Goal: Information Seeking & Learning: Learn about a topic

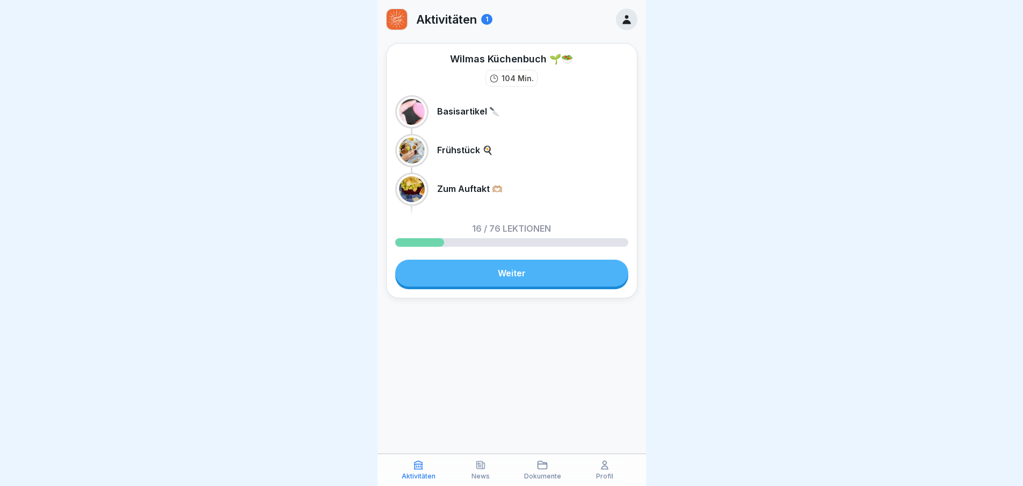
click at [452, 268] on link "Weiter" at bounding box center [511, 272] width 233 height 27
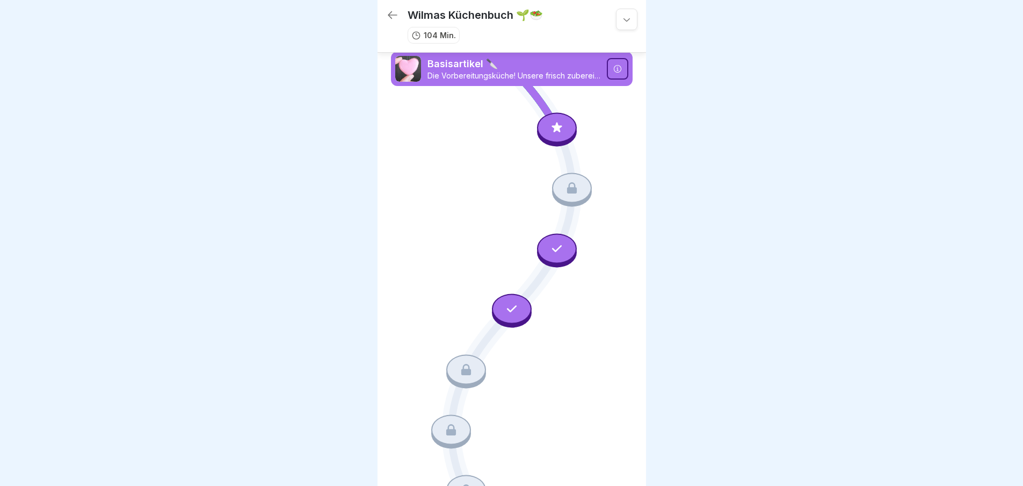
click at [550, 131] on icon at bounding box center [557, 127] width 14 height 14
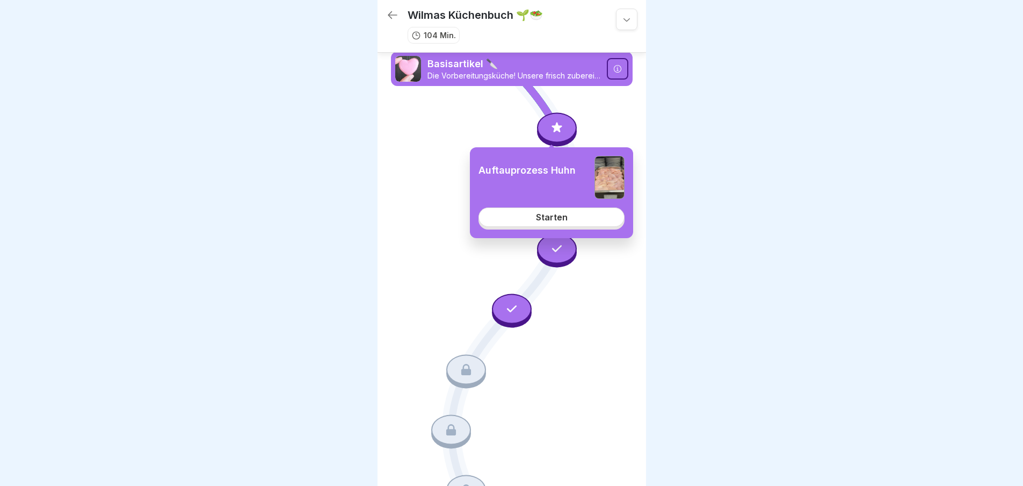
click at [552, 209] on link "Starten" at bounding box center [552, 216] width 146 height 19
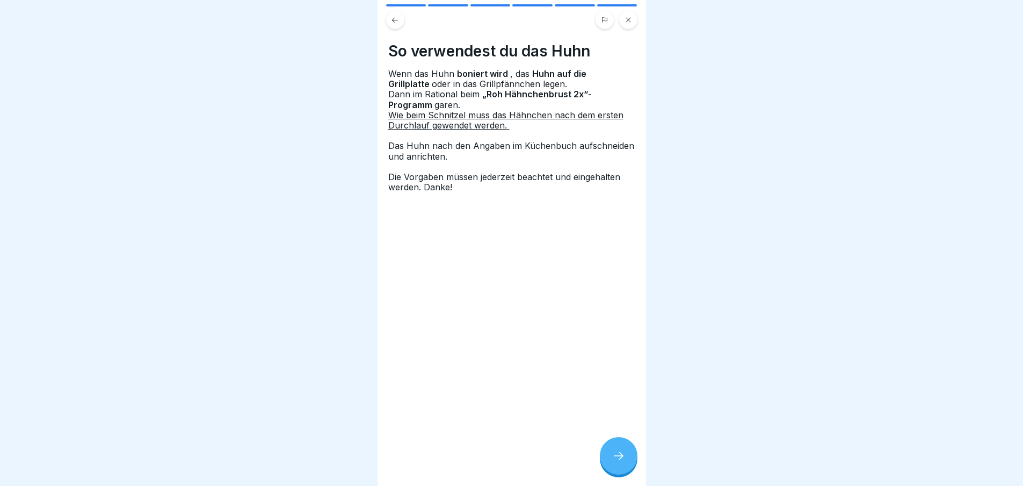
click at [623, 458] on div at bounding box center [619, 456] width 38 height 38
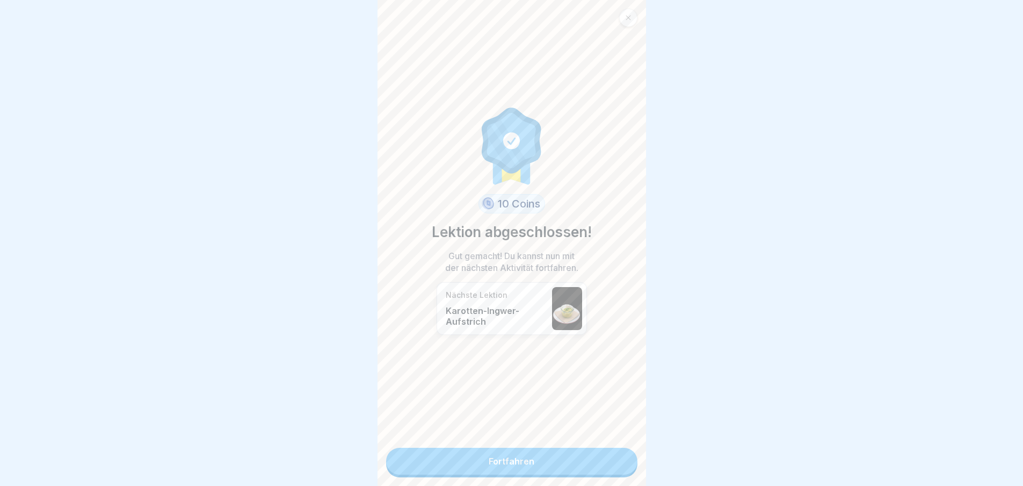
click at [595, 473] on link "Fortfahren" at bounding box center [511, 460] width 251 height 27
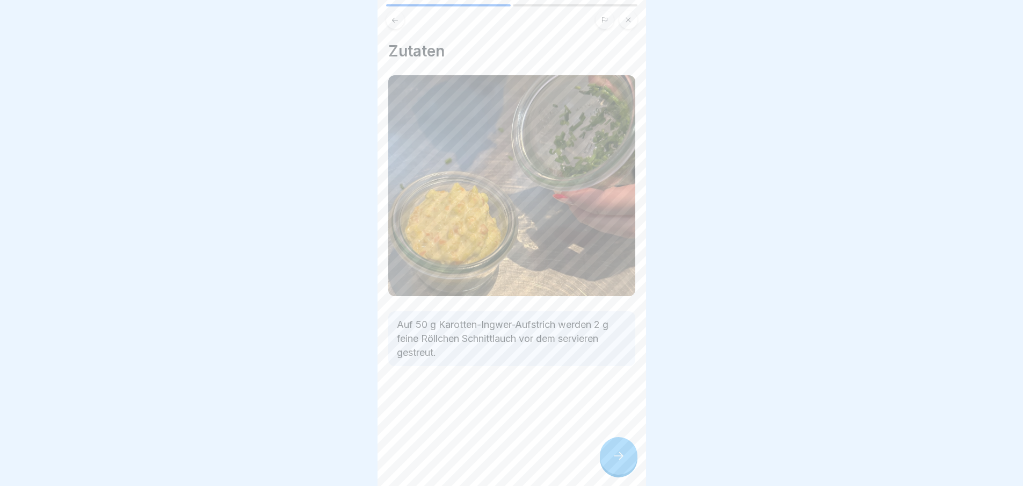
click at [632, 458] on div at bounding box center [619, 456] width 38 height 38
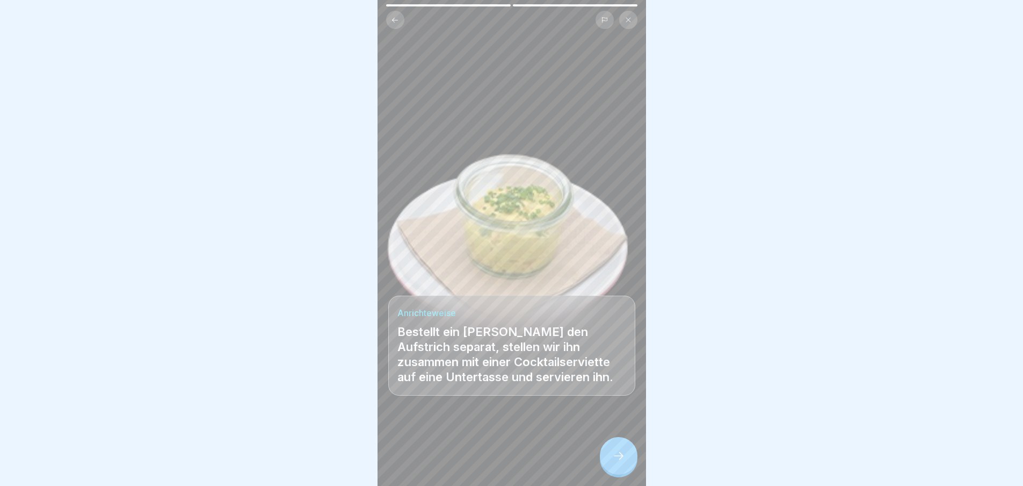
click at [630, 461] on div at bounding box center [619, 456] width 38 height 38
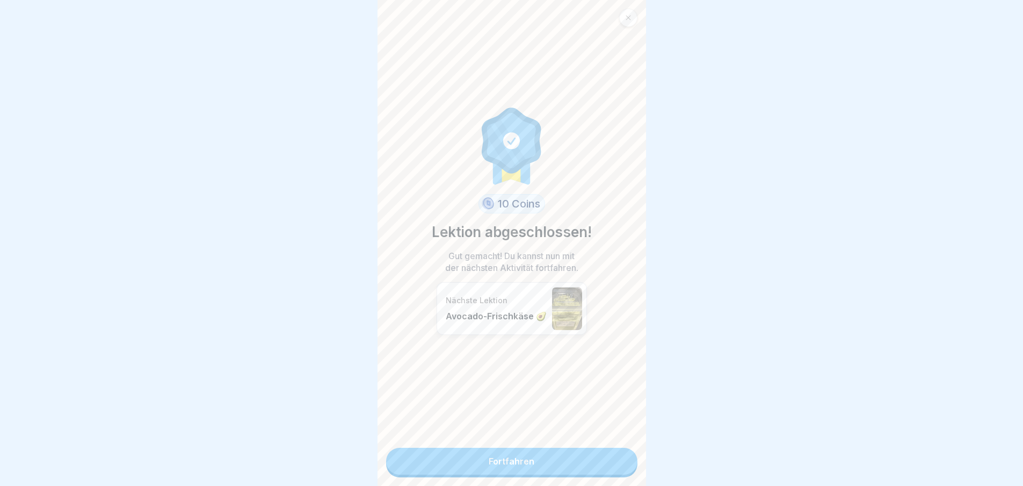
click at [626, 461] on link "Fortfahren" at bounding box center [511, 460] width 251 height 27
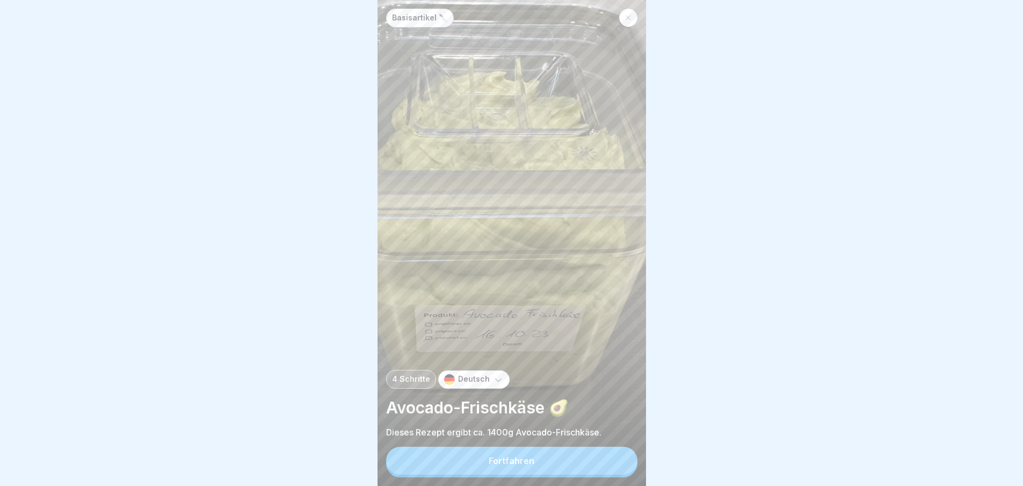
click at [606, 465] on button "Fortfahren" at bounding box center [511, 460] width 251 height 28
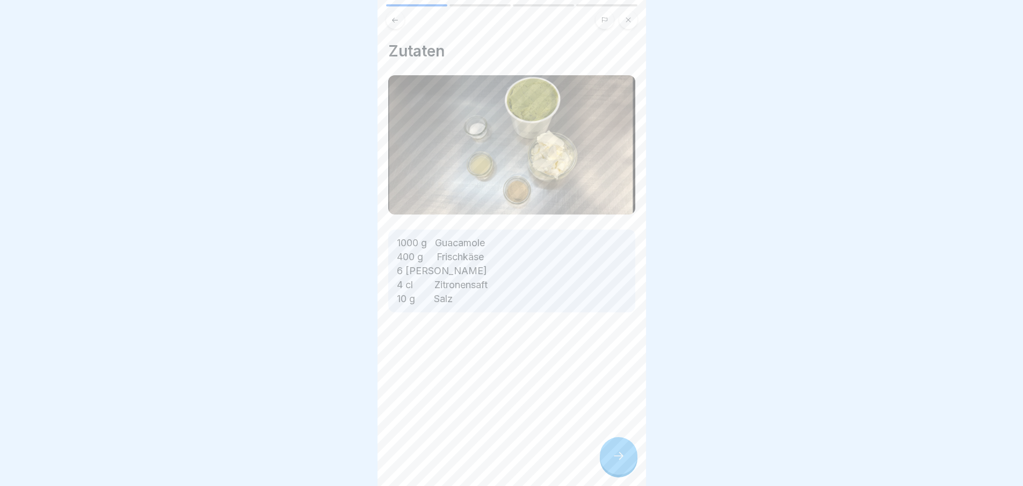
click at [614, 462] on icon at bounding box center [618, 455] width 13 height 13
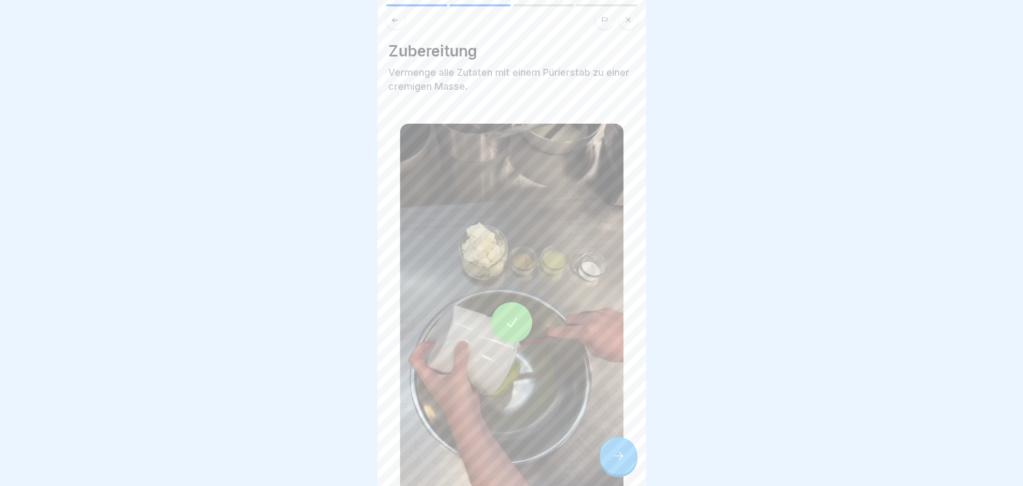
click at [614, 462] on icon at bounding box center [618, 455] width 13 height 13
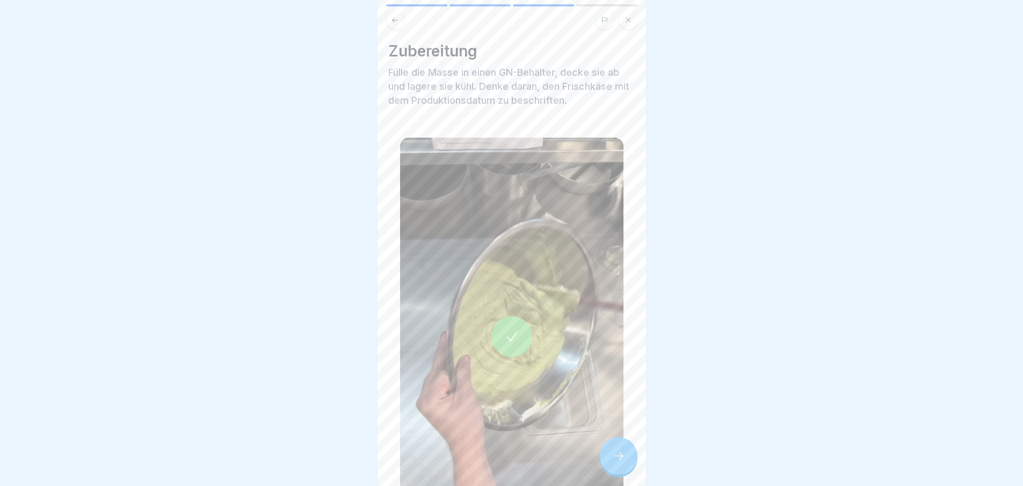
click at [614, 462] on icon at bounding box center [618, 455] width 13 height 13
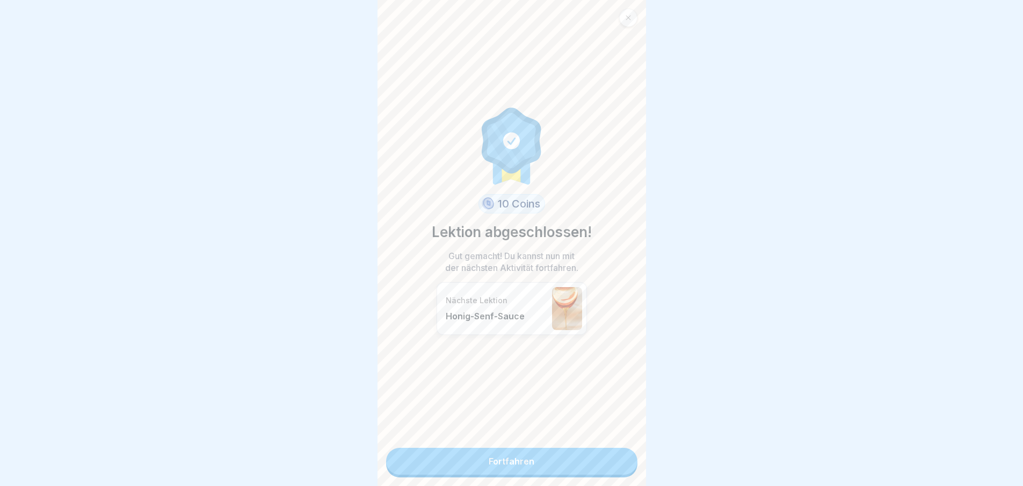
click at [614, 465] on link "Fortfahren" at bounding box center [511, 460] width 251 height 27
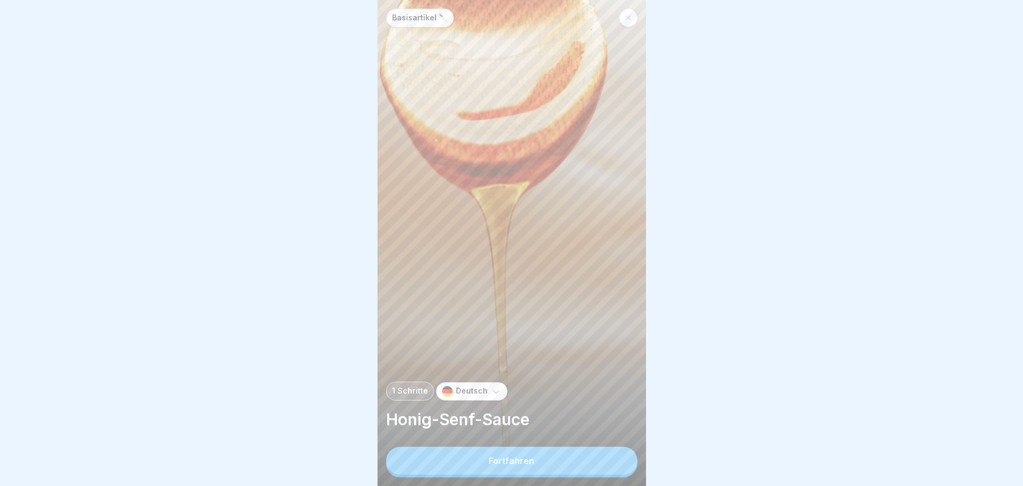
click at [614, 465] on button "Fortfahren" at bounding box center [511, 460] width 251 height 28
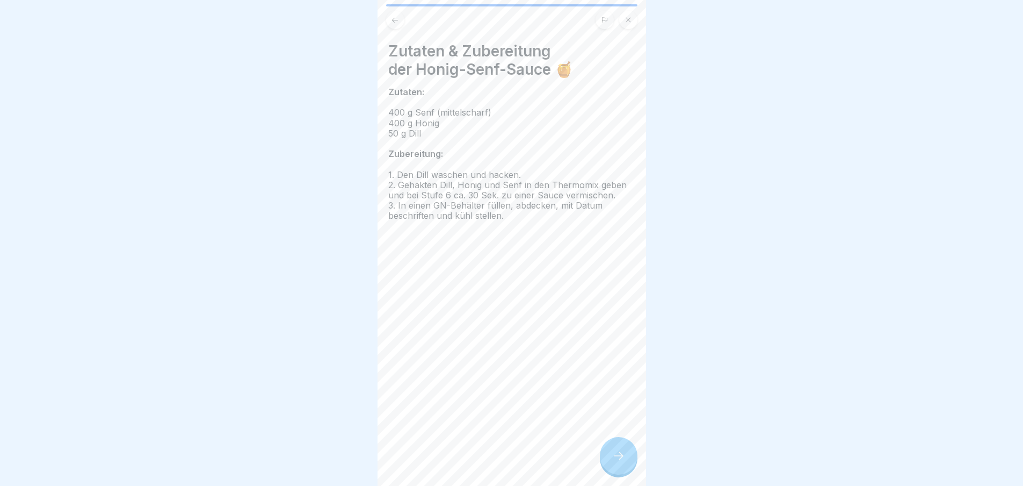
click at [614, 462] on icon at bounding box center [618, 455] width 13 height 13
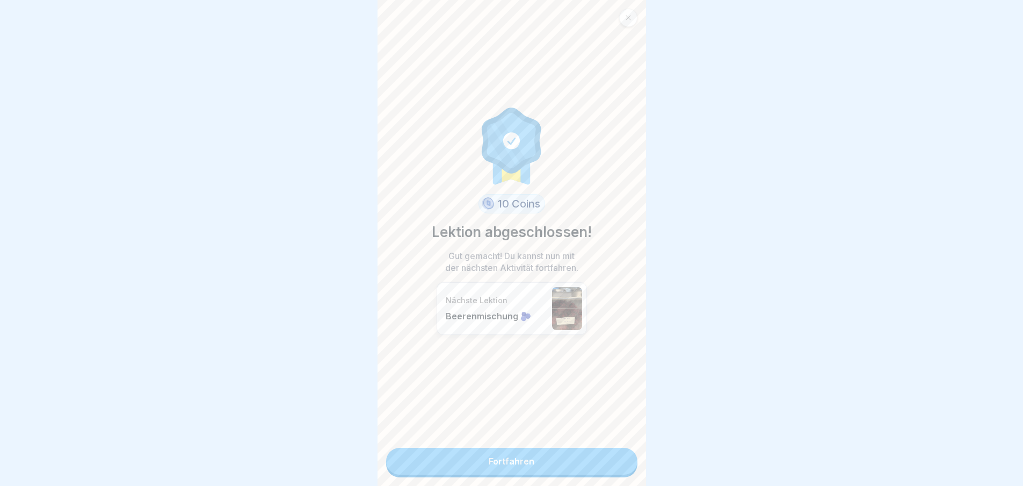
click at [614, 465] on link "Fortfahren" at bounding box center [511, 460] width 251 height 27
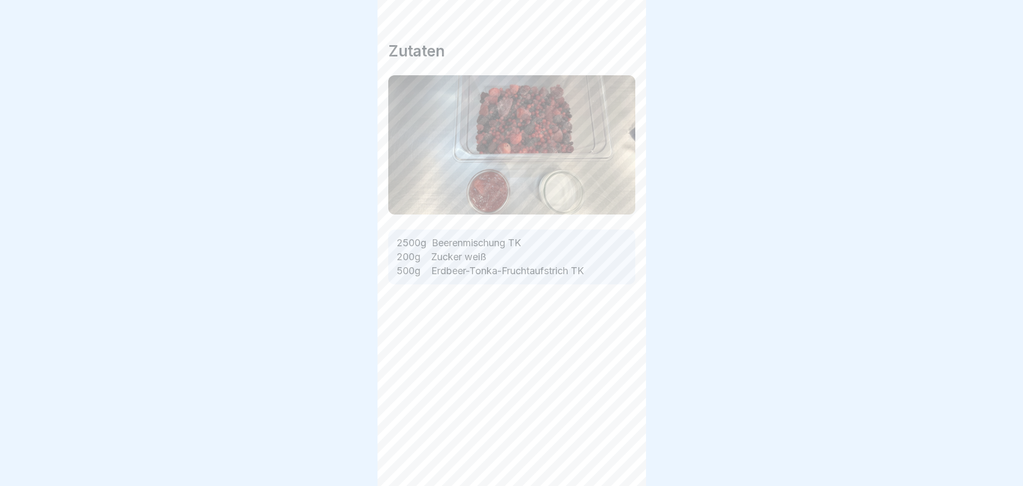
click at [614, 465] on div "Zutaten 2500g Beerenmischung TK 200g Zucker weiß 500g Erdbeer-Tonka-Fruchtaufst…" at bounding box center [512, 243] width 269 height 486
click at [614, 465] on div "Basisartikel 🔪 3 Schritte Deutsch Beerenmischung 🫐 So wird die Beerenmischung b…" at bounding box center [512, 243] width 269 height 486
click at [614, 462] on icon at bounding box center [618, 455] width 13 height 13
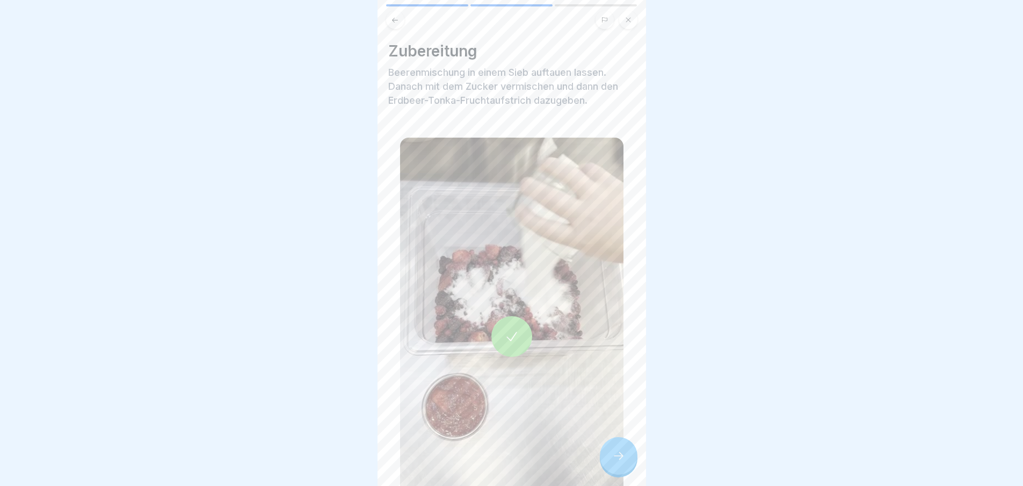
click at [614, 462] on icon at bounding box center [618, 455] width 13 height 13
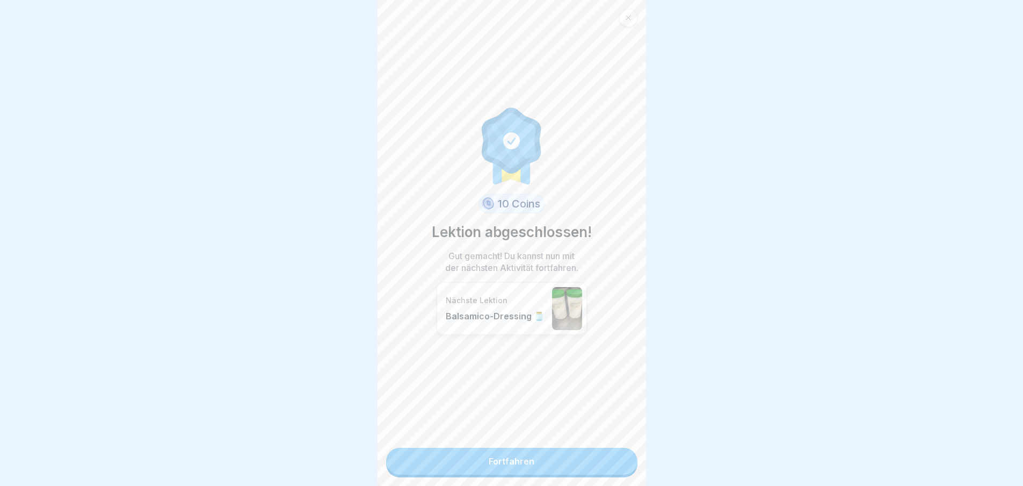
click at [614, 465] on link "Fortfahren" at bounding box center [511, 460] width 251 height 27
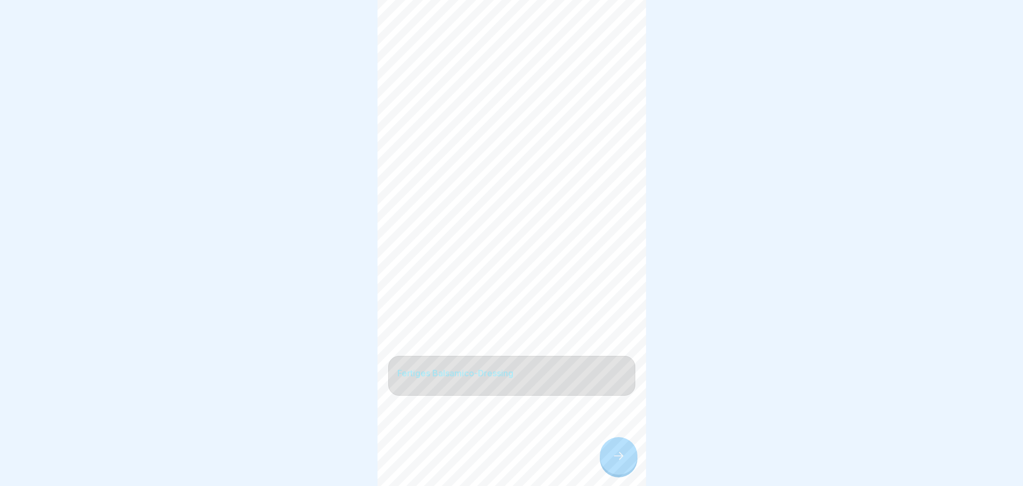
click at [614, 465] on div at bounding box center [511, 453] width 247 height 64
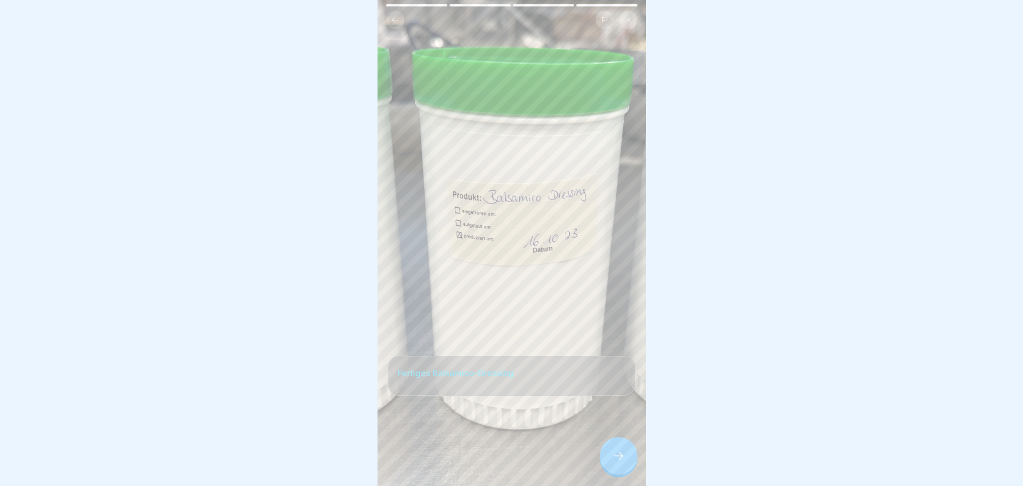
click at [614, 462] on icon at bounding box center [618, 455] width 13 height 13
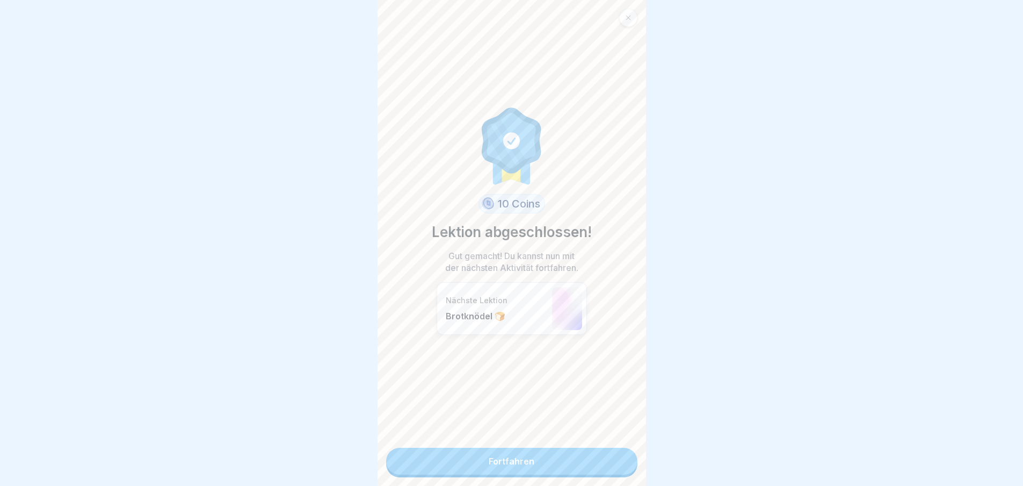
click at [596, 457] on link "Fortfahren" at bounding box center [511, 460] width 251 height 27
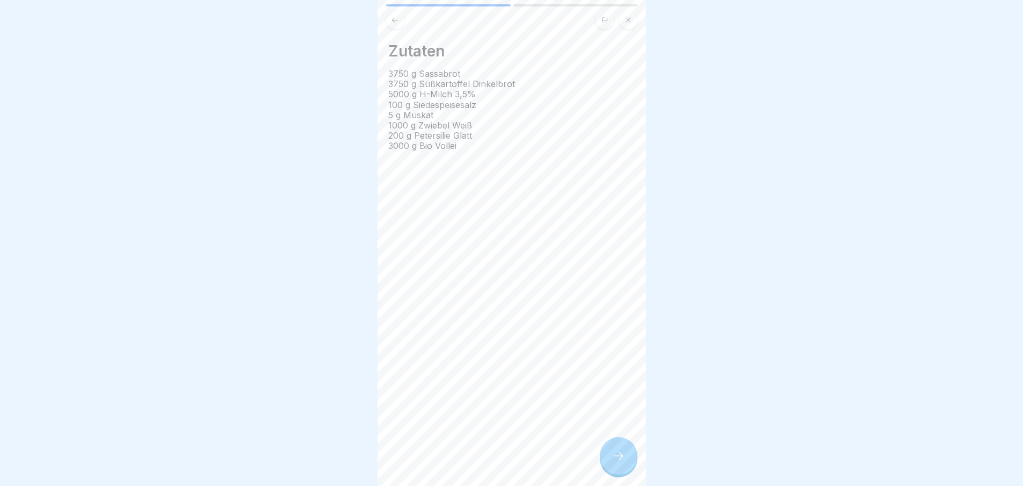
click at [628, 458] on div at bounding box center [619, 456] width 38 height 38
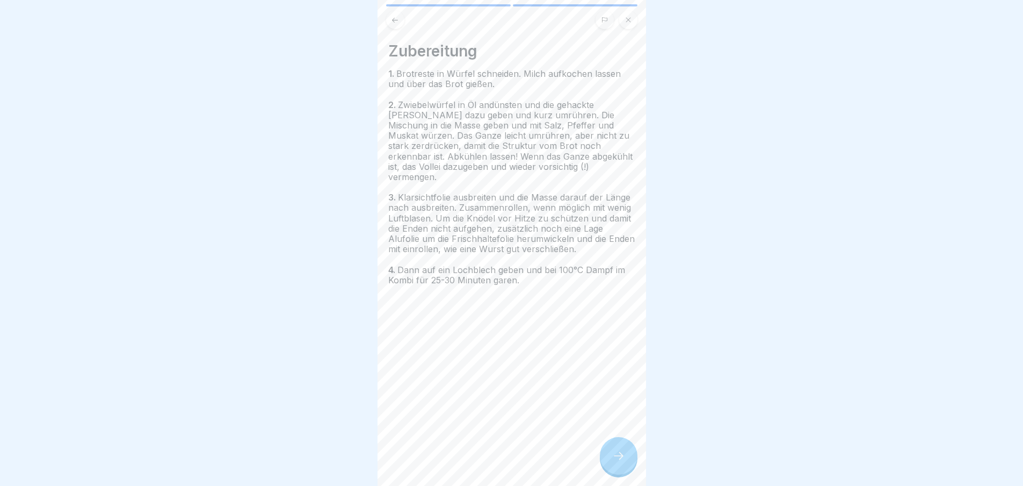
click at [618, 473] on div at bounding box center [619, 456] width 38 height 38
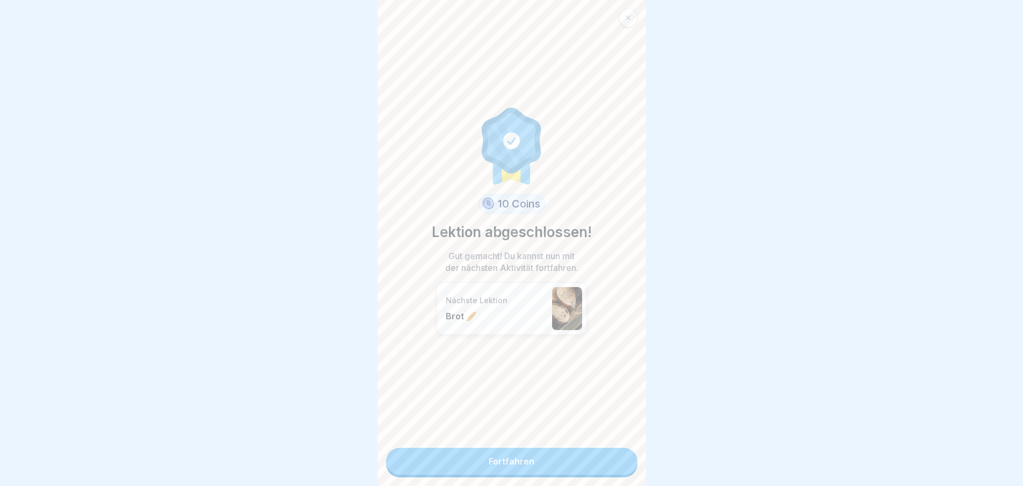
click at [570, 472] on link "Fortfahren" at bounding box center [511, 460] width 251 height 27
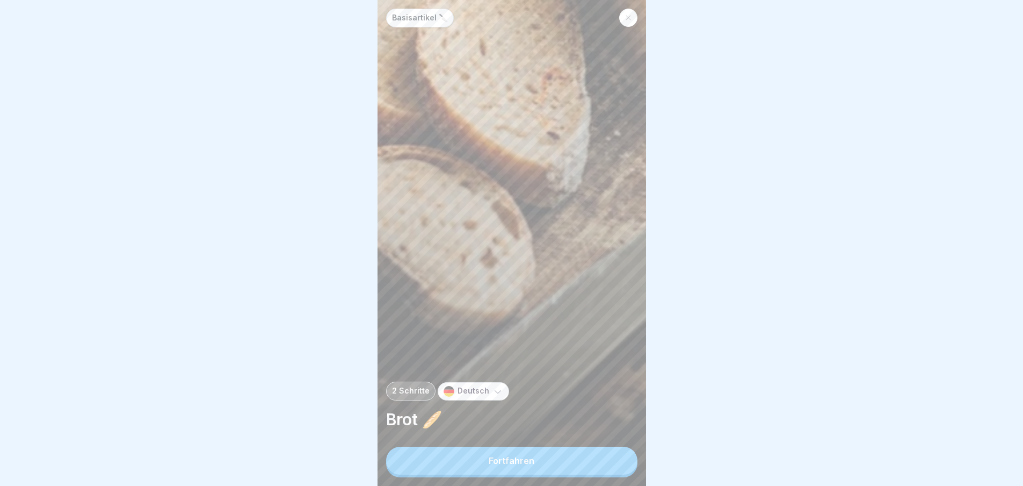
click at [566, 467] on button "Fortfahren" at bounding box center [511, 460] width 251 height 28
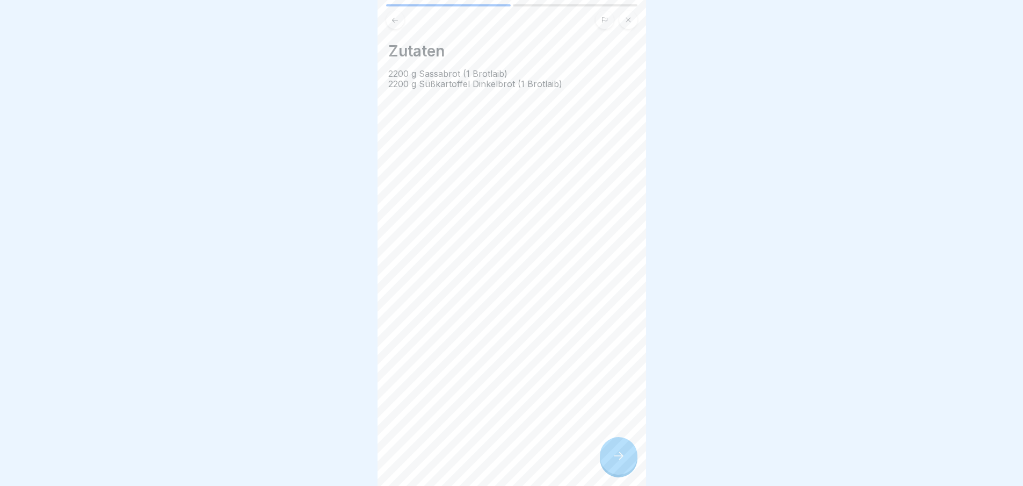
click at [621, 459] on icon at bounding box center [619, 456] width 10 height 8
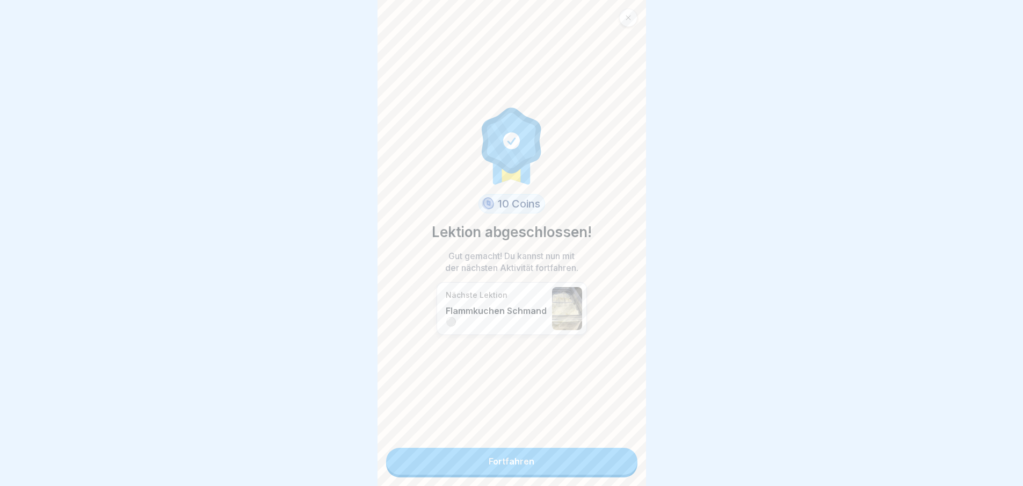
click at [621, 463] on link "Fortfahren" at bounding box center [511, 460] width 251 height 27
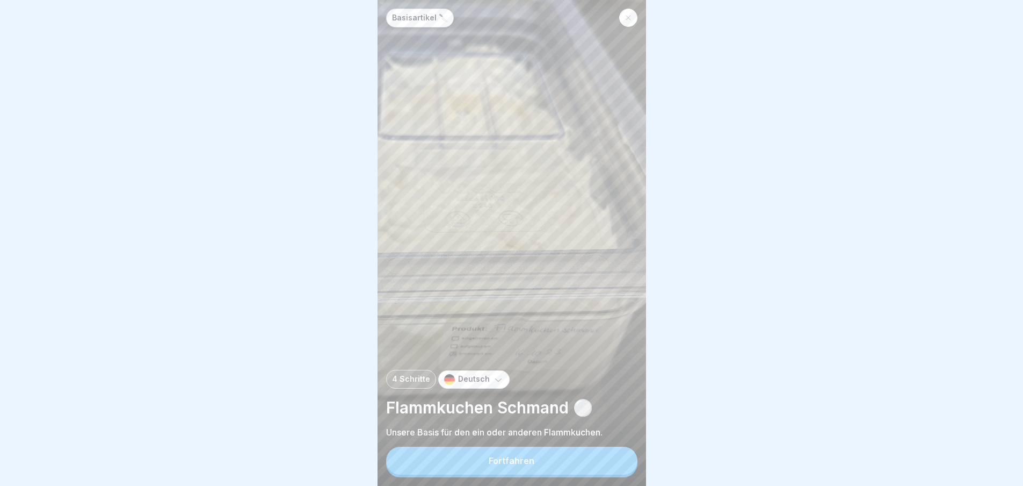
click at [597, 468] on button "Fortfahren" at bounding box center [511, 460] width 251 height 28
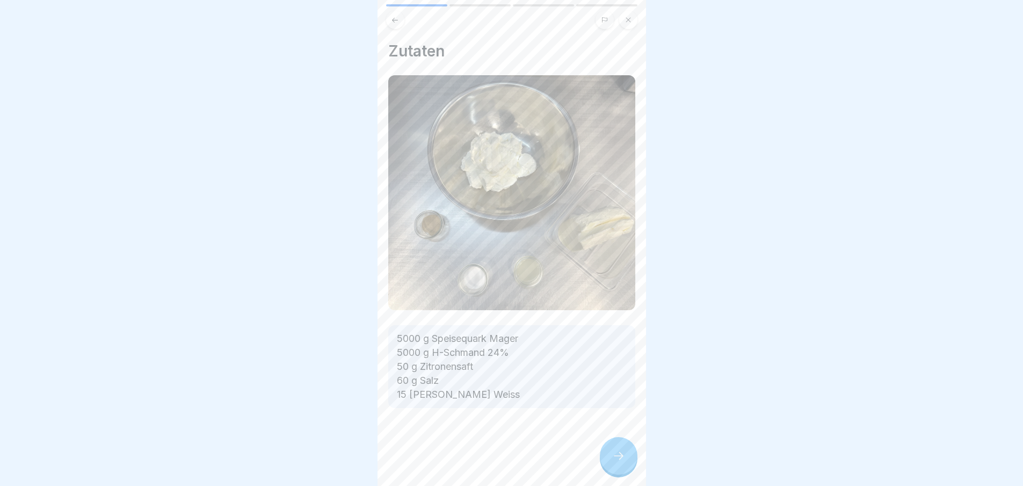
click at [606, 463] on div at bounding box center [619, 456] width 38 height 38
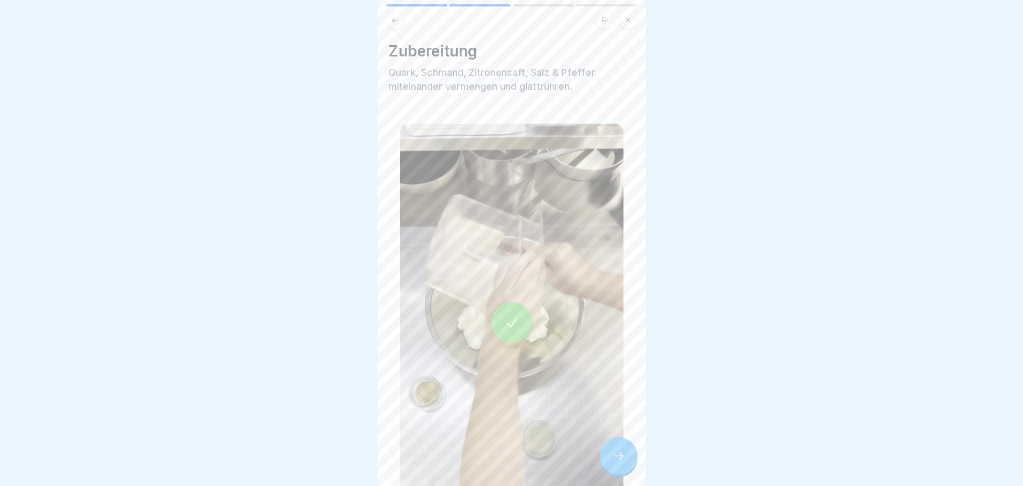
click at [606, 463] on div at bounding box center [619, 456] width 38 height 38
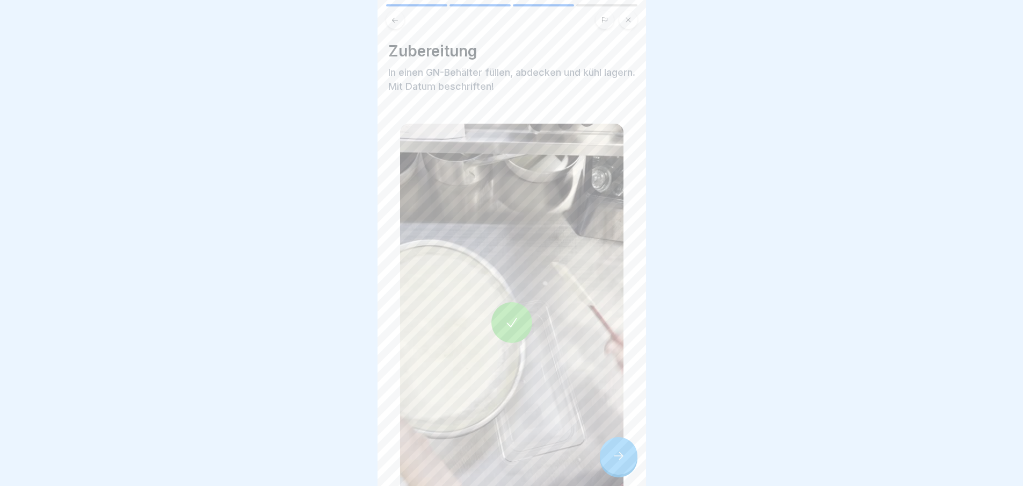
click at [607, 464] on div at bounding box center [619, 456] width 38 height 38
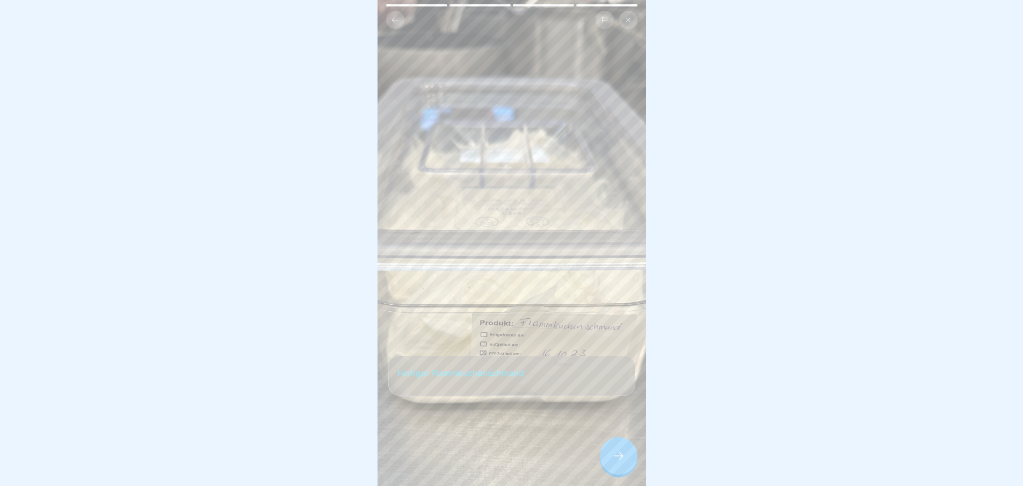
click at [607, 464] on div at bounding box center [619, 456] width 38 height 38
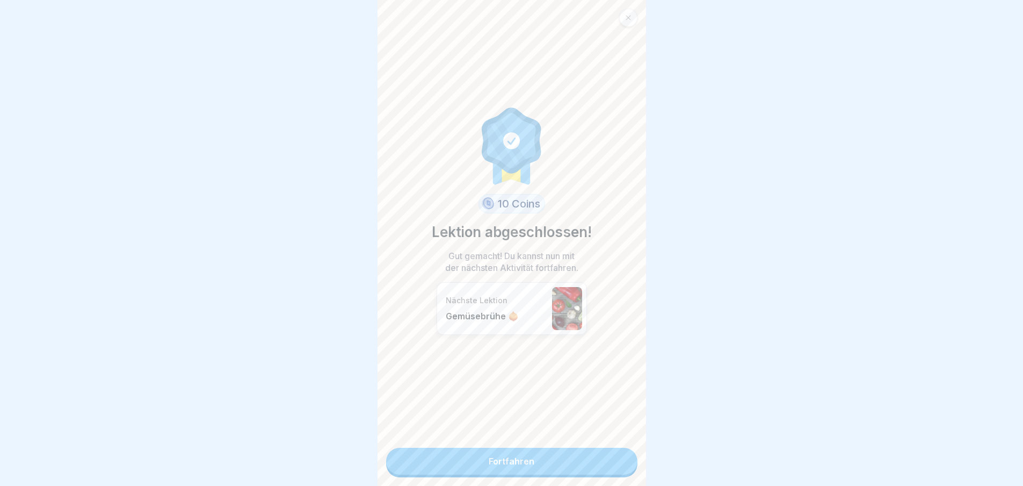
click at [607, 464] on link "Fortfahren" at bounding box center [511, 460] width 251 height 27
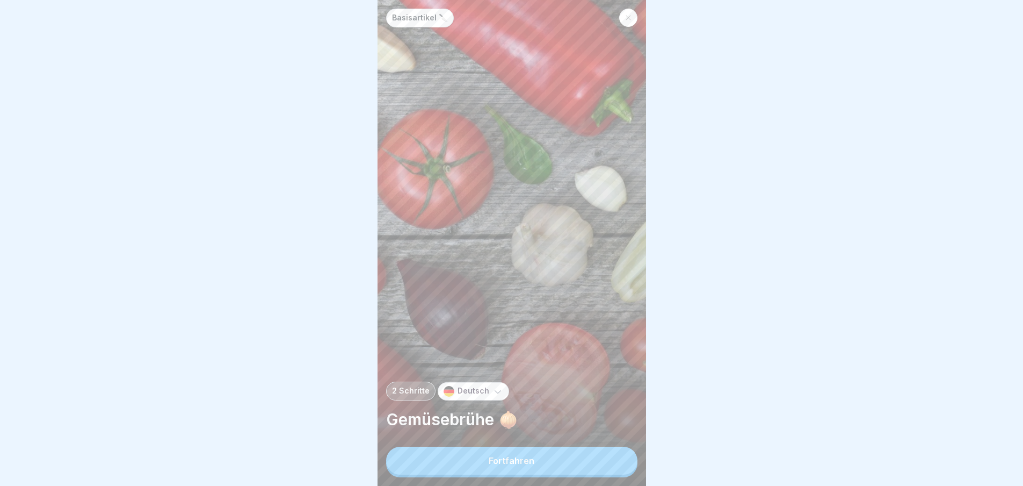
click at [608, 464] on button "Fortfahren" at bounding box center [511, 460] width 251 height 28
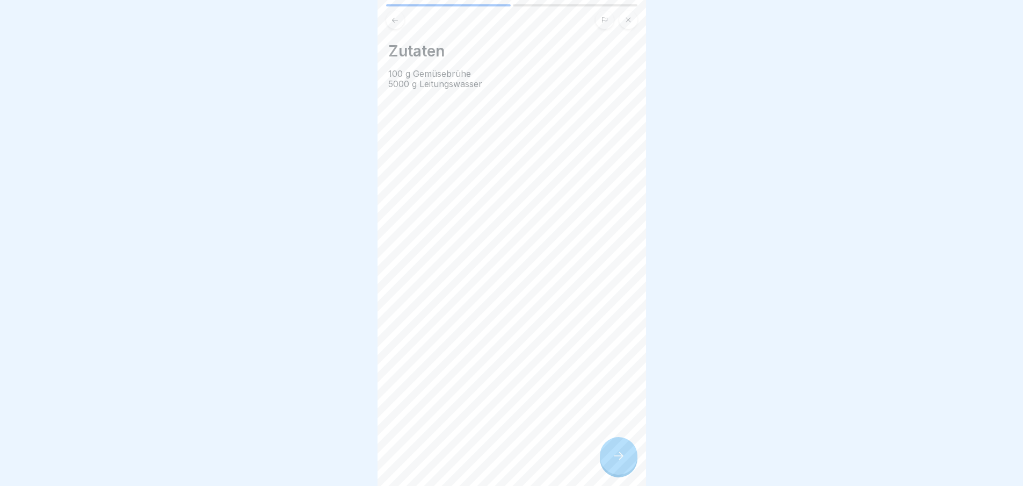
click at [624, 462] on icon at bounding box center [618, 455] width 13 height 13
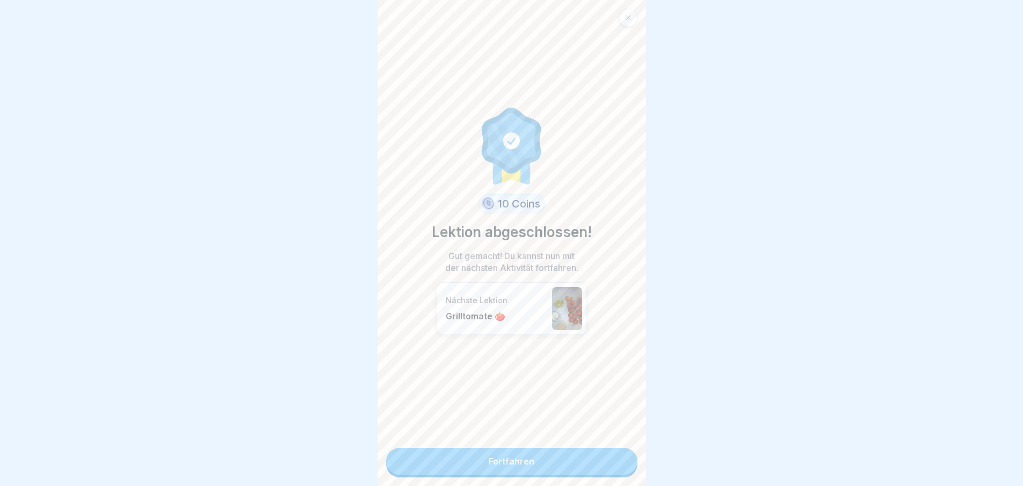
click at [624, 463] on link "Fortfahren" at bounding box center [511, 460] width 251 height 27
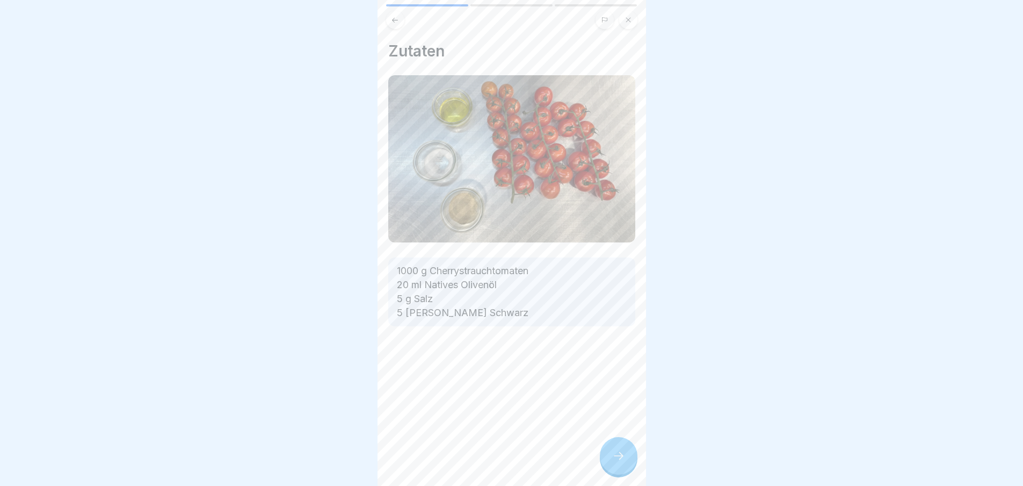
click at [611, 467] on div at bounding box center [619, 456] width 38 height 38
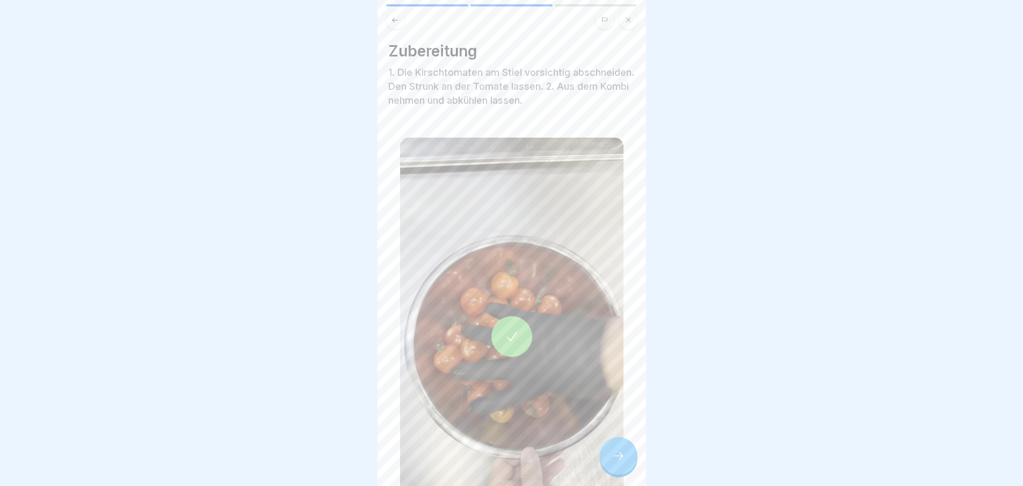
click at [614, 470] on div at bounding box center [619, 456] width 38 height 38
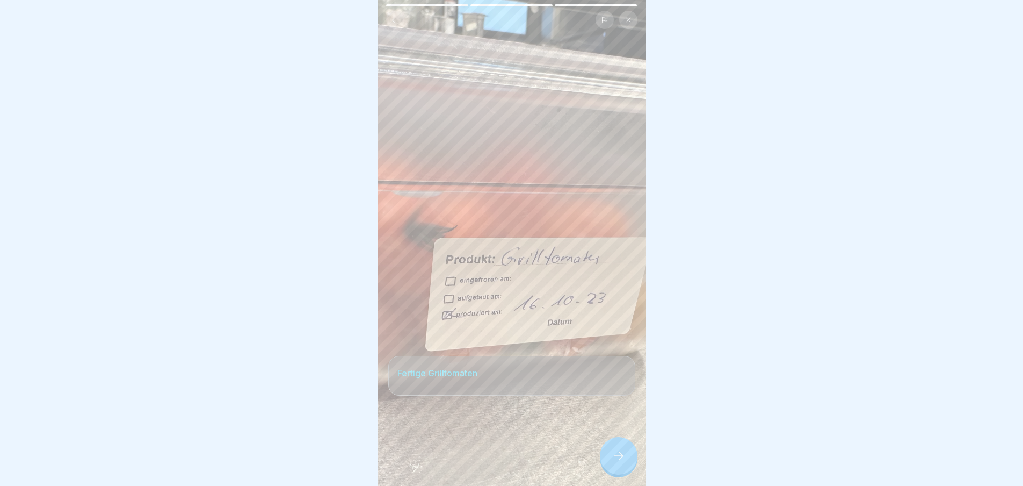
click at [614, 470] on div at bounding box center [619, 456] width 38 height 38
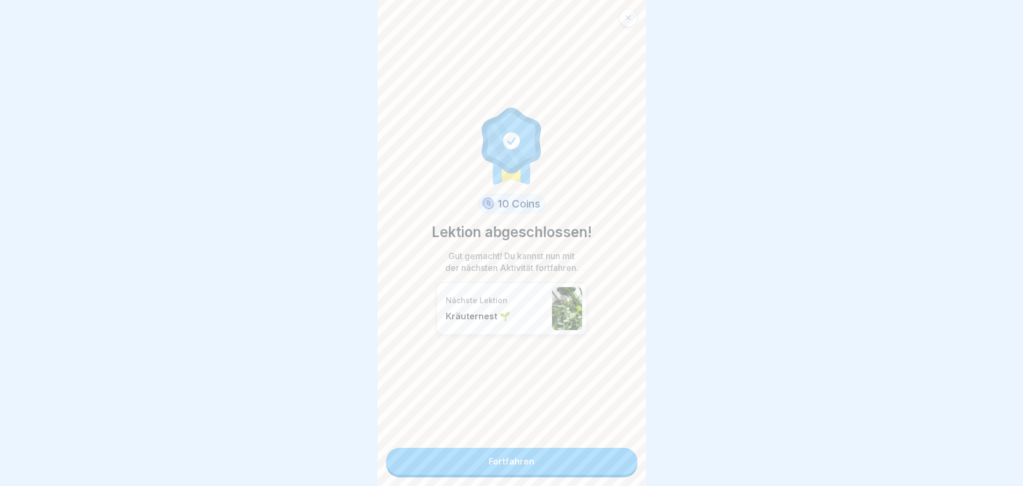
click at [604, 462] on link "Fortfahren" at bounding box center [511, 460] width 251 height 27
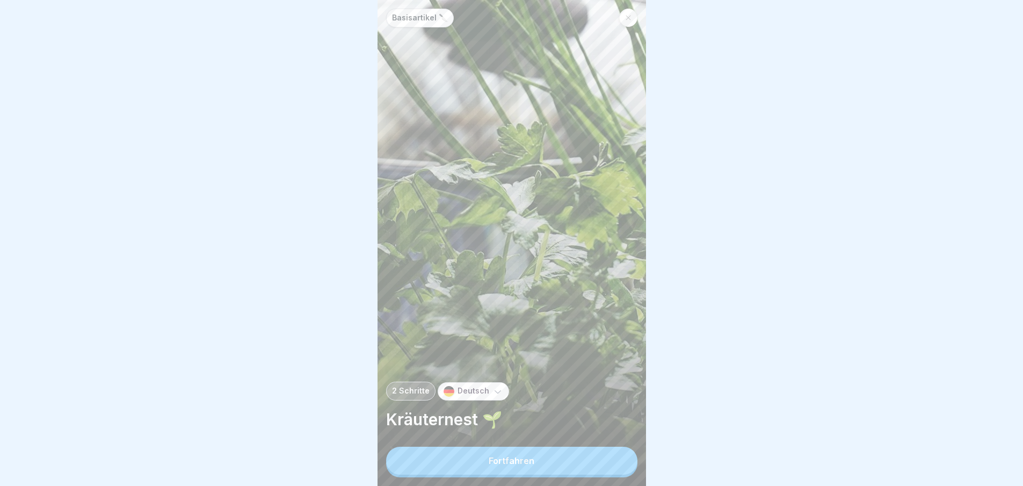
click at [604, 462] on button "Fortfahren" at bounding box center [511, 460] width 251 height 28
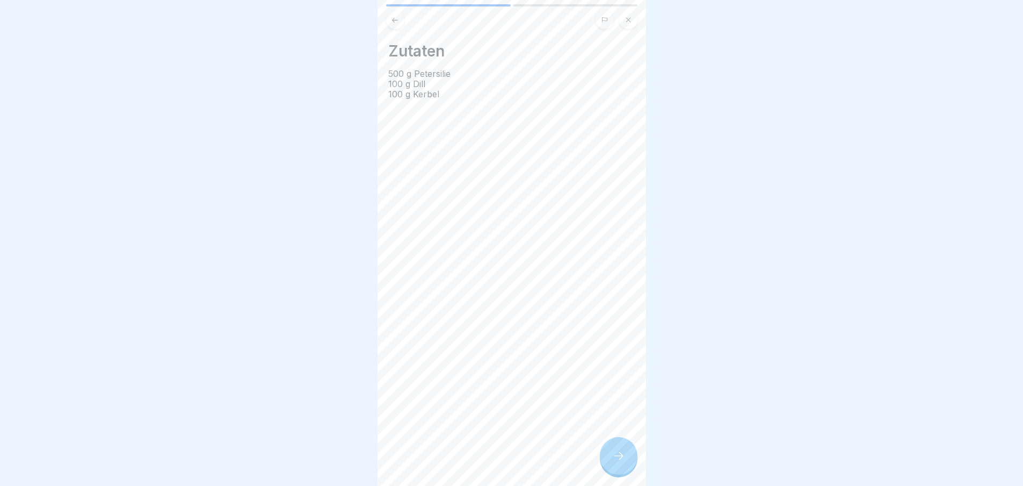
click at [624, 462] on icon at bounding box center [618, 455] width 13 height 13
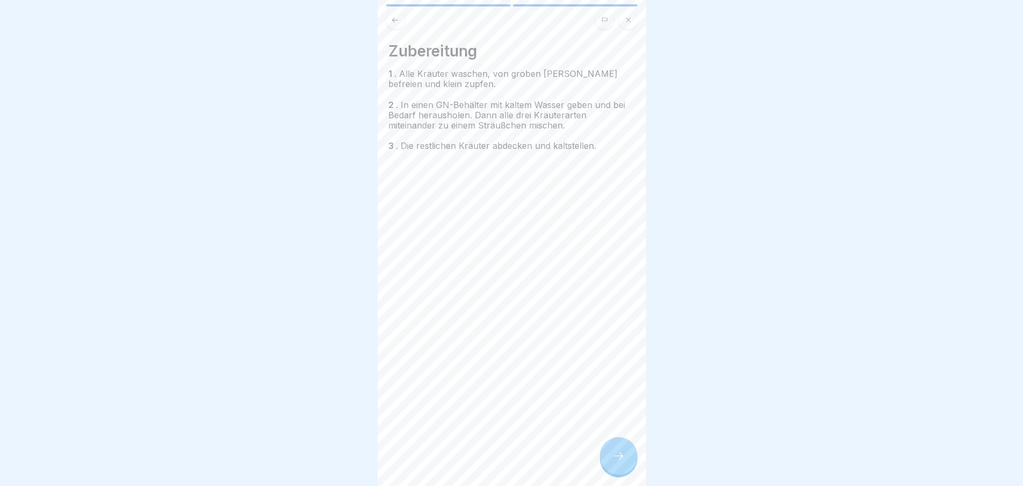
click at [624, 462] on icon at bounding box center [618, 455] width 13 height 13
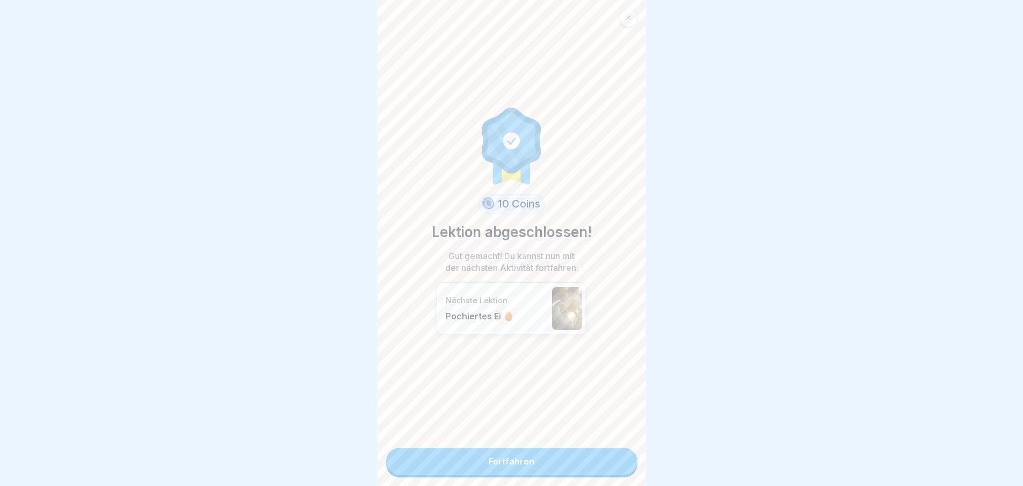
click at [624, 464] on link "Fortfahren" at bounding box center [511, 460] width 251 height 27
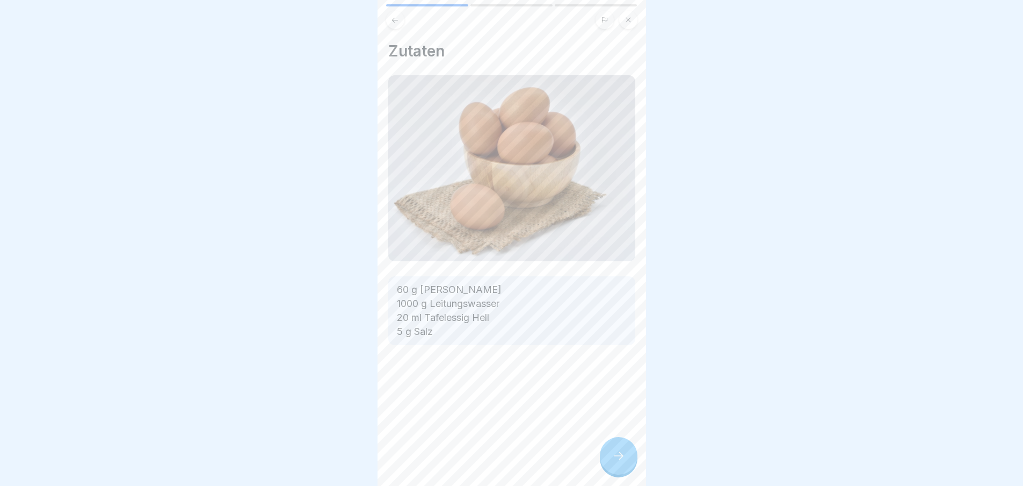
click at [624, 462] on icon at bounding box center [618, 455] width 13 height 13
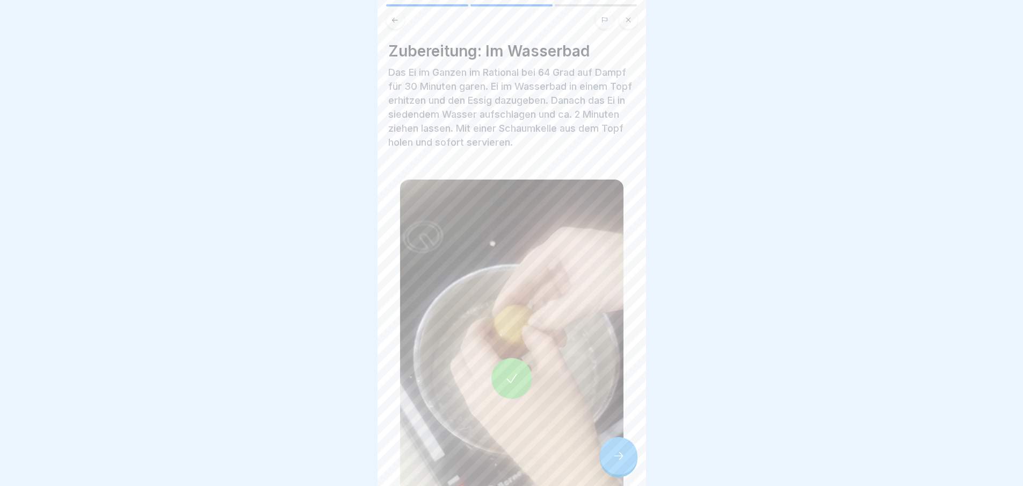
click at [625, 462] on icon at bounding box center [618, 455] width 13 height 13
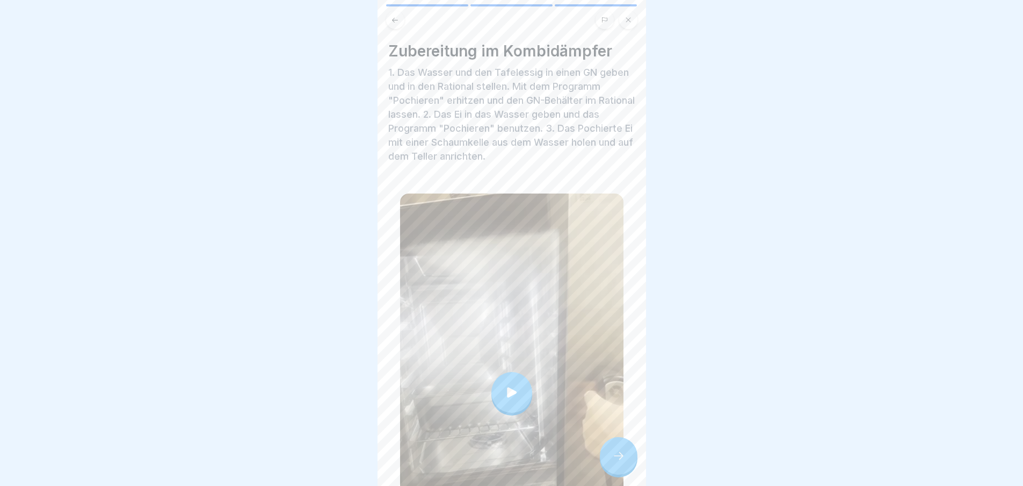
click at [626, 464] on div at bounding box center [619, 456] width 38 height 38
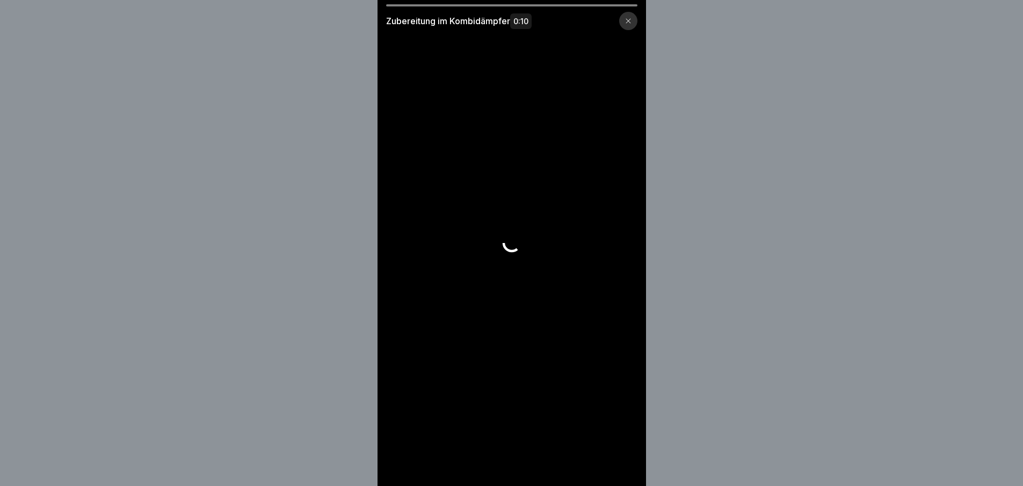
click at [626, 464] on video at bounding box center [512, 243] width 269 height 486
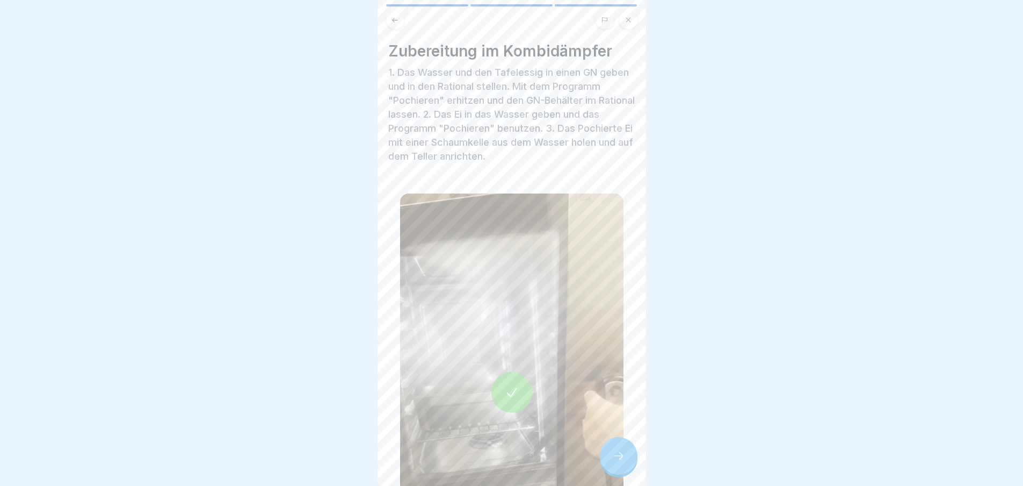
click at [625, 462] on icon at bounding box center [618, 455] width 13 height 13
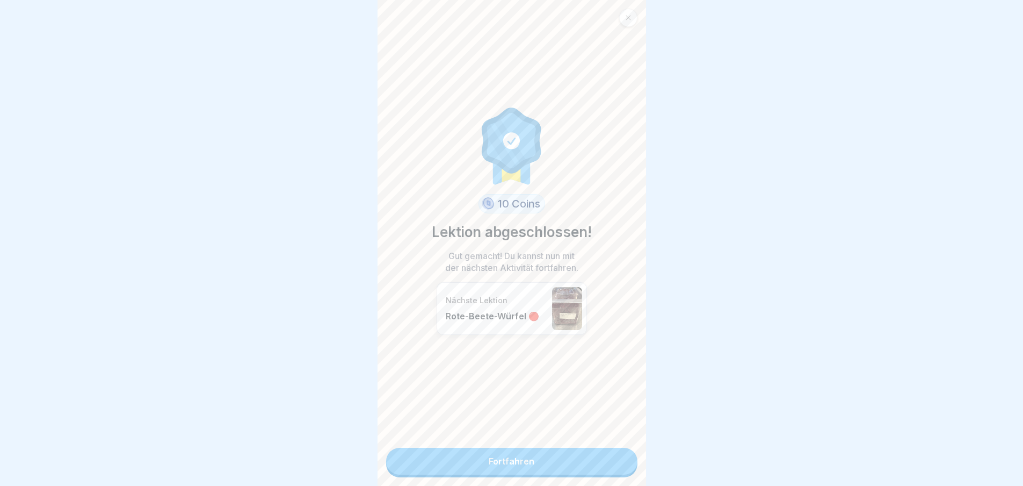
click at [567, 466] on link "Fortfahren" at bounding box center [511, 460] width 251 height 27
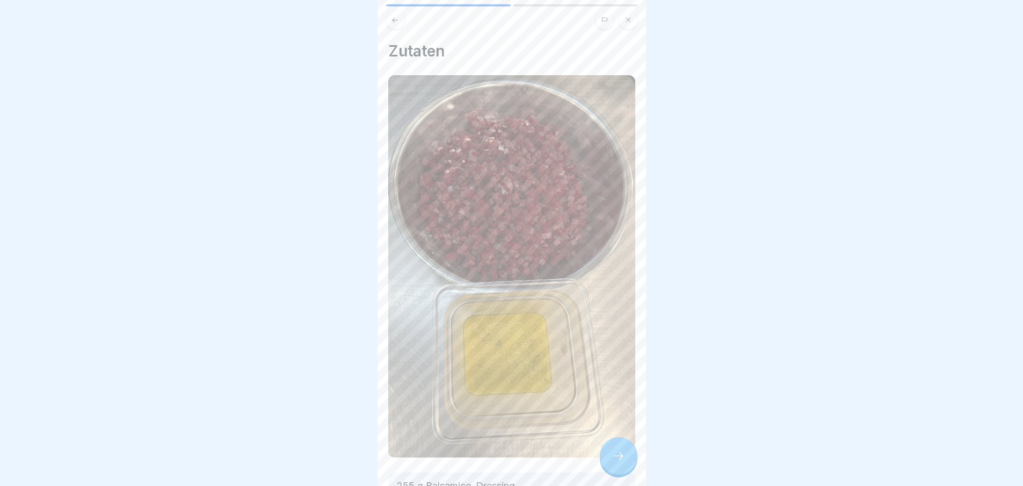
click at [616, 458] on icon at bounding box center [618, 455] width 13 height 13
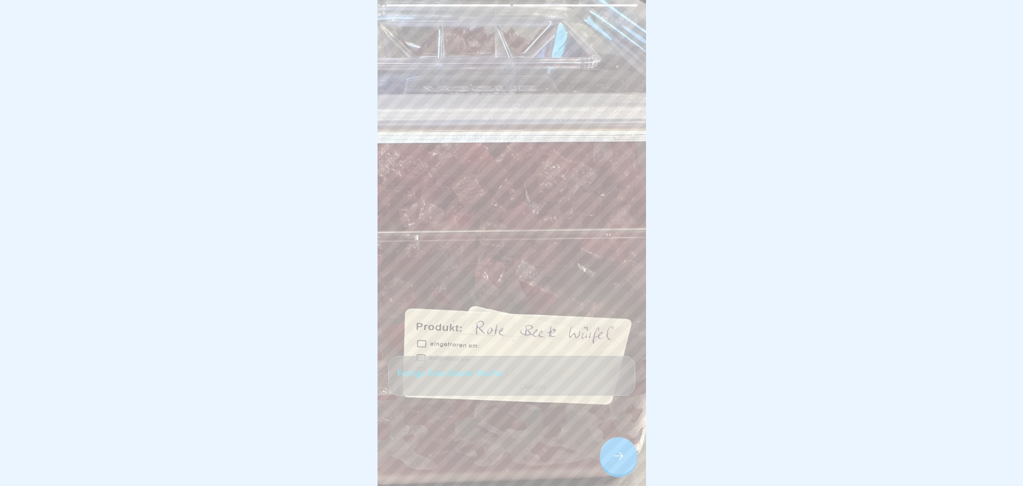
click at [614, 457] on div at bounding box center [619, 456] width 38 height 38
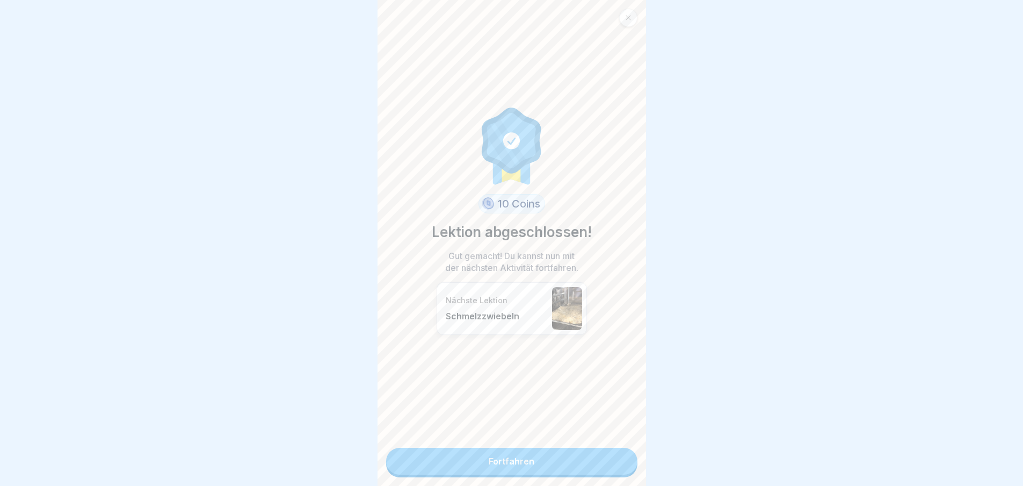
click at [609, 459] on link "Fortfahren" at bounding box center [511, 460] width 251 height 27
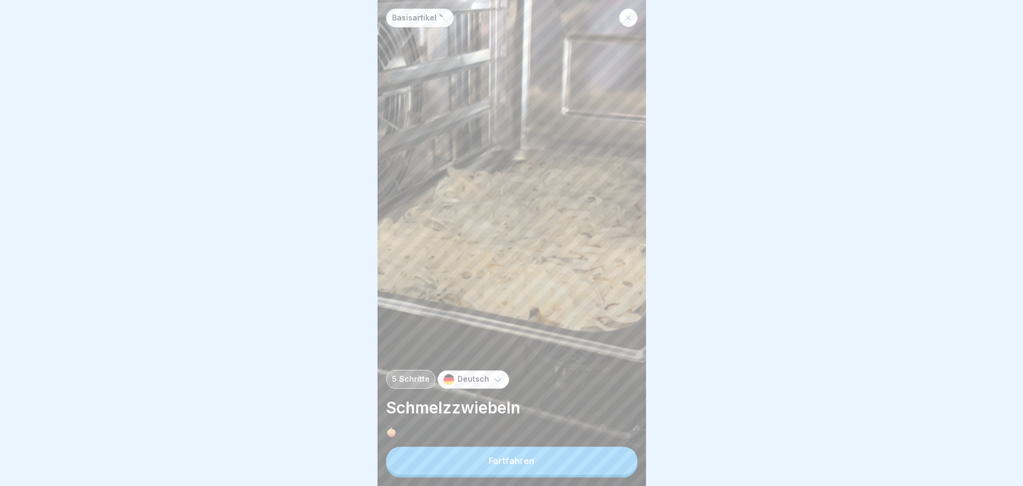
click at [607, 460] on button "Fortfahren" at bounding box center [511, 460] width 251 height 28
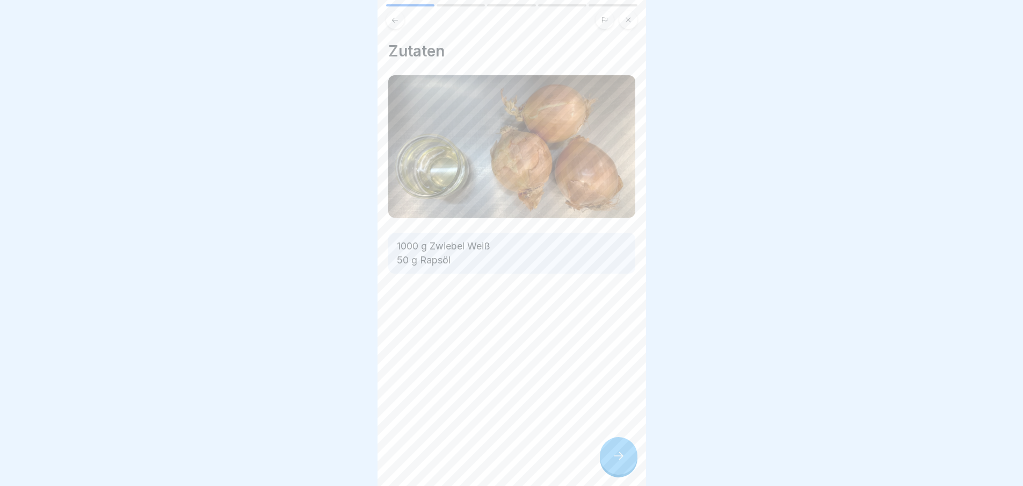
click at [608, 459] on div at bounding box center [619, 456] width 38 height 38
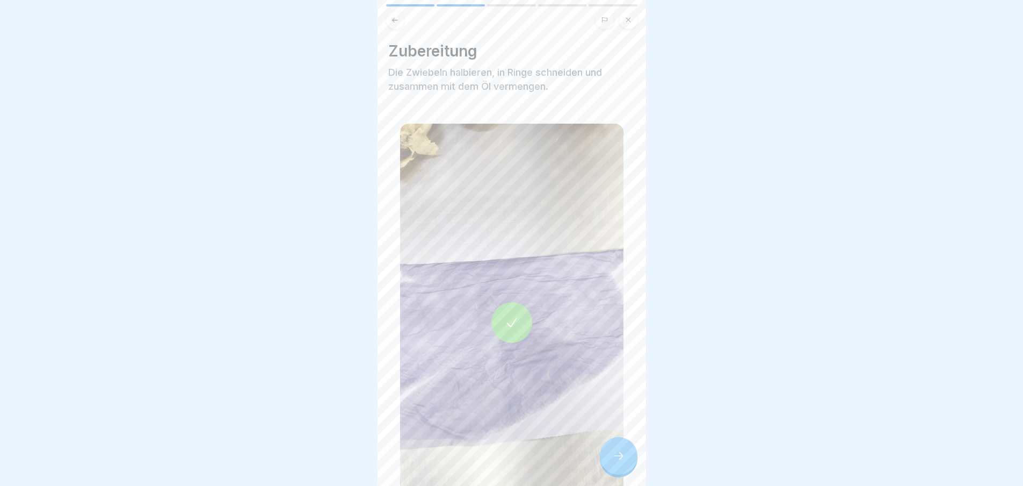
click at [611, 458] on div at bounding box center [619, 456] width 38 height 38
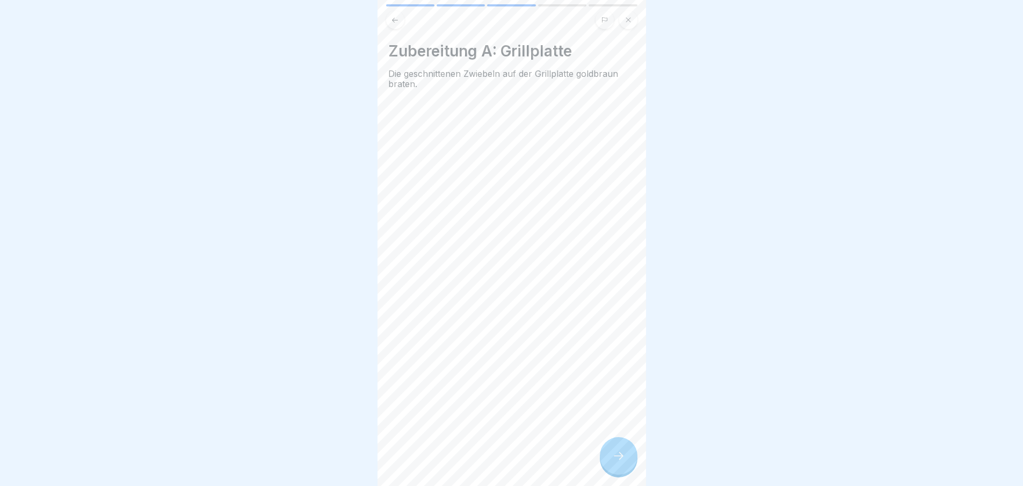
click at [612, 455] on div at bounding box center [619, 456] width 38 height 38
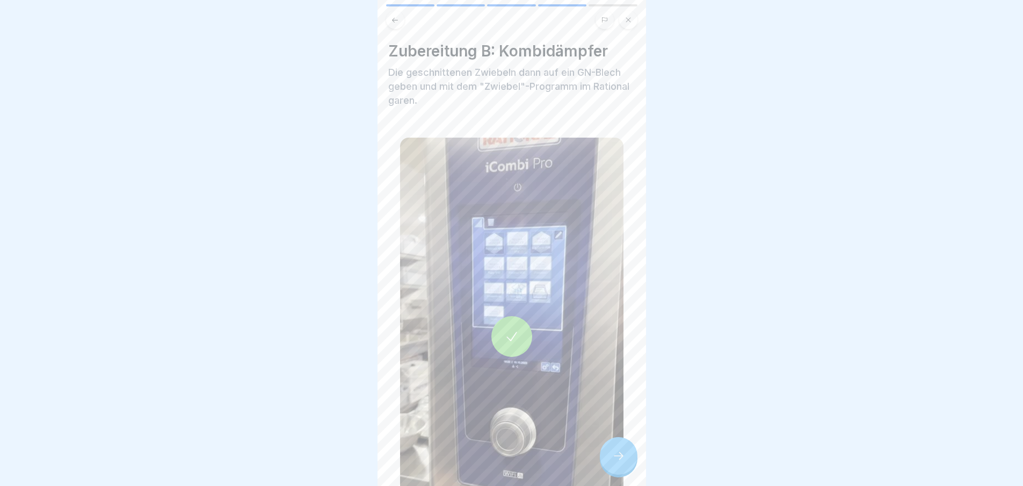
click at [612, 455] on div at bounding box center [619, 456] width 38 height 38
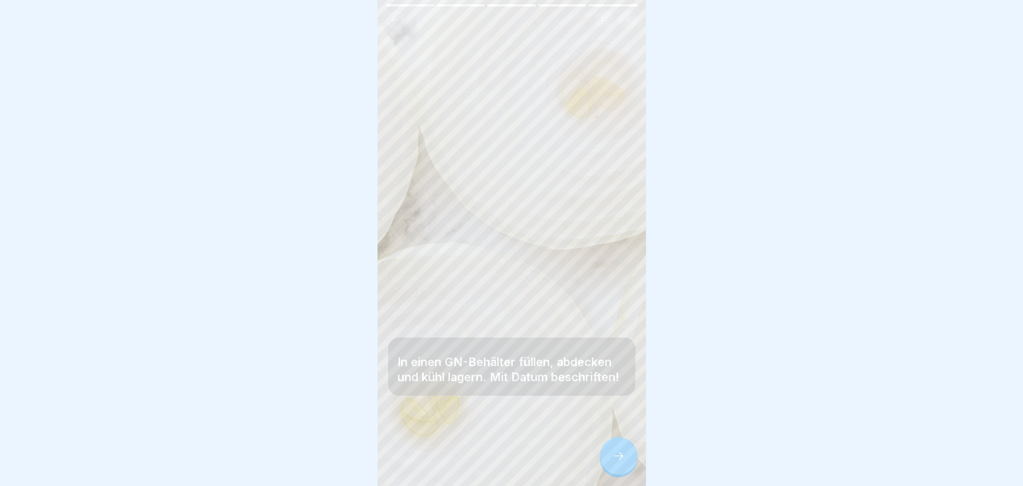
click at [612, 455] on div at bounding box center [619, 456] width 38 height 38
click at [655, 455] on link "Fortfahren" at bounding box center [780, 460] width 251 height 27
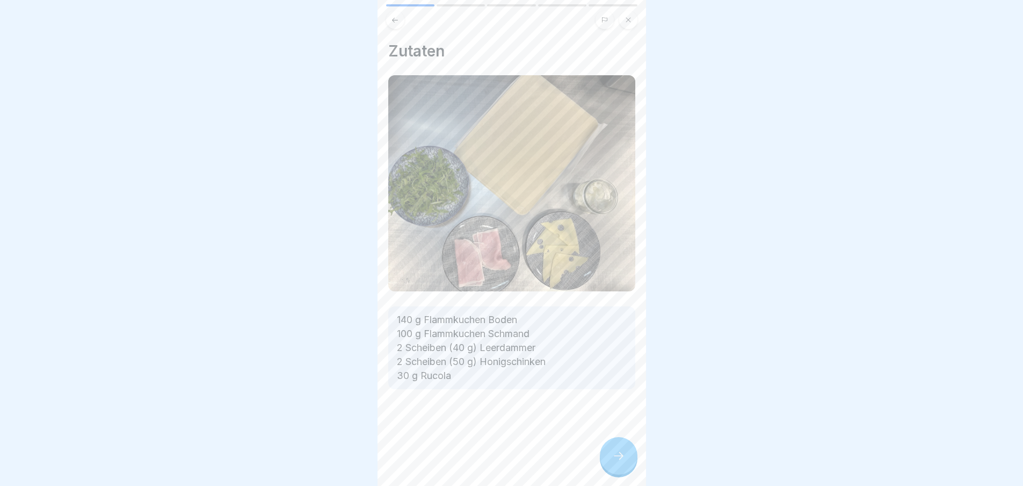
click at [612, 455] on div "Zutaten 140 g Flammkuchen Boden 100 g Flammkuchen Schmand 2 Scheiben (40 g) Lee…" at bounding box center [512, 243] width 269 height 486
click at [612, 455] on div "Basisartikel 🔪 5 Schritte Deutsch Flammkuchenschnecken (Basis) Dies ist die Bas…" at bounding box center [512, 243] width 269 height 486
click at [612, 455] on div at bounding box center [619, 456] width 38 height 38
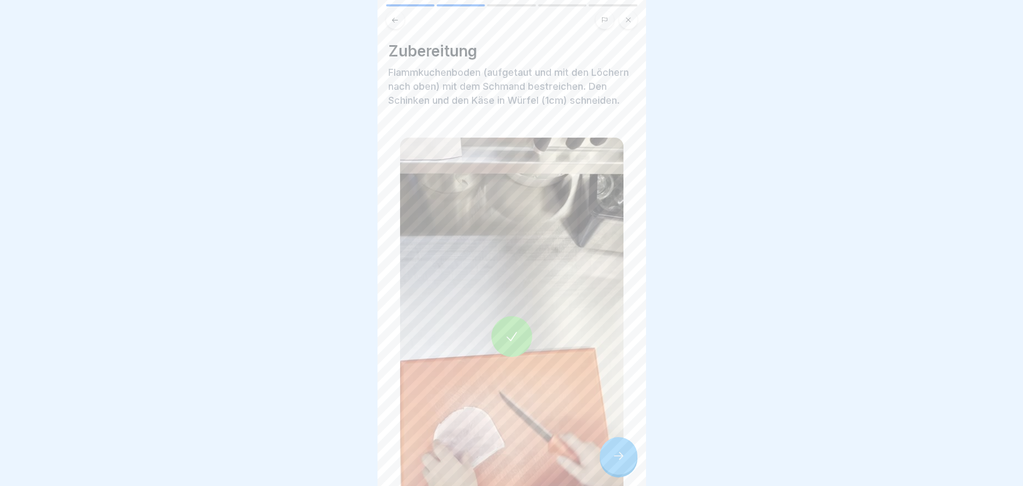
click at [612, 455] on div at bounding box center [619, 456] width 38 height 38
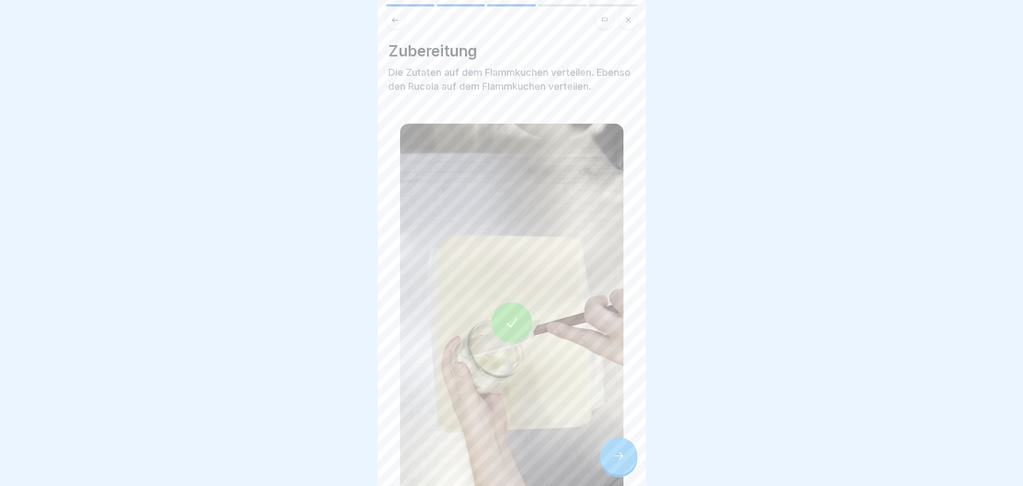
click at [612, 455] on div at bounding box center [619, 456] width 38 height 38
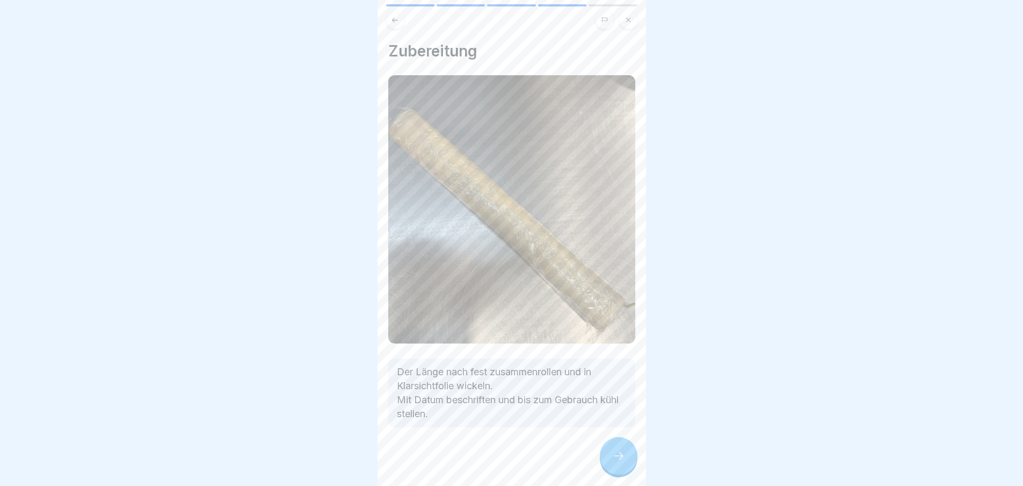
click at [612, 455] on div at bounding box center [619, 456] width 38 height 38
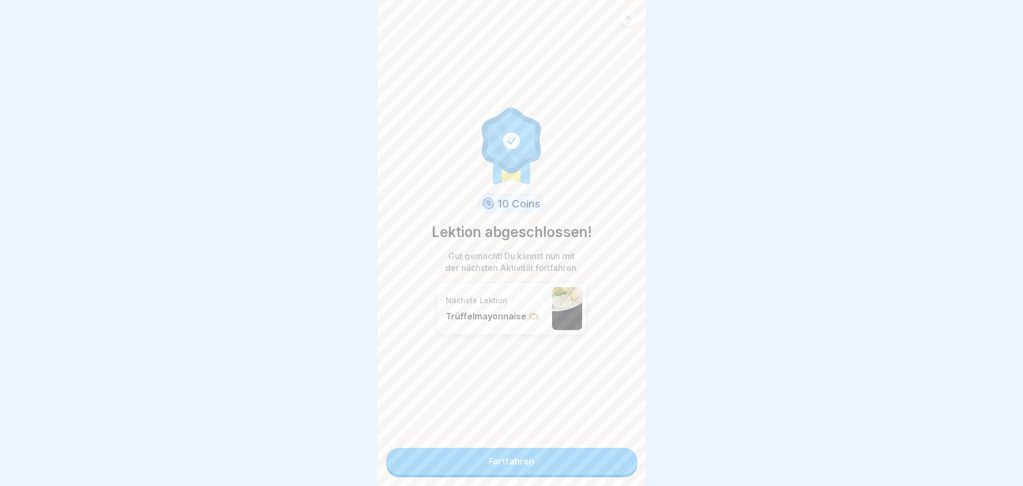
click at [612, 455] on link "Fortfahren" at bounding box center [511, 460] width 251 height 27
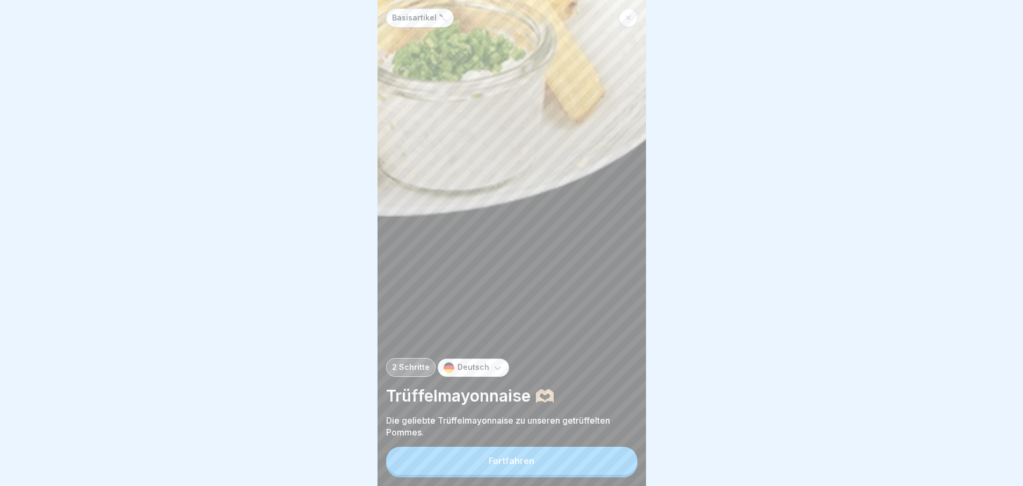
click at [612, 455] on button "Fortfahren" at bounding box center [511, 460] width 251 height 28
click at [646, 455] on div "Zutaten 10000 g Mayonnaise 500 g Crema Tartuffo 100 g Trüffelöl" at bounding box center [780, 243] width 269 height 486
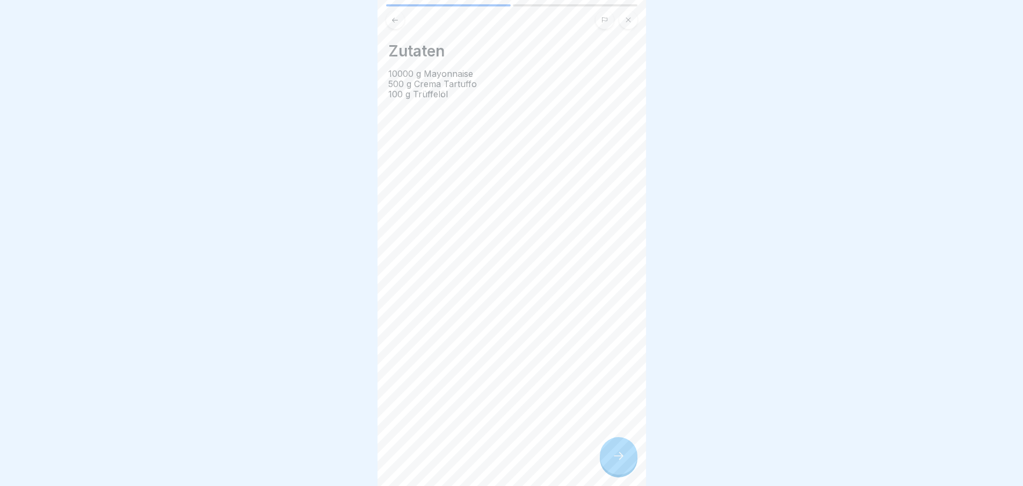
click at [612, 456] on div at bounding box center [619, 456] width 38 height 38
click at [616, 459] on icon at bounding box center [618, 455] width 13 height 13
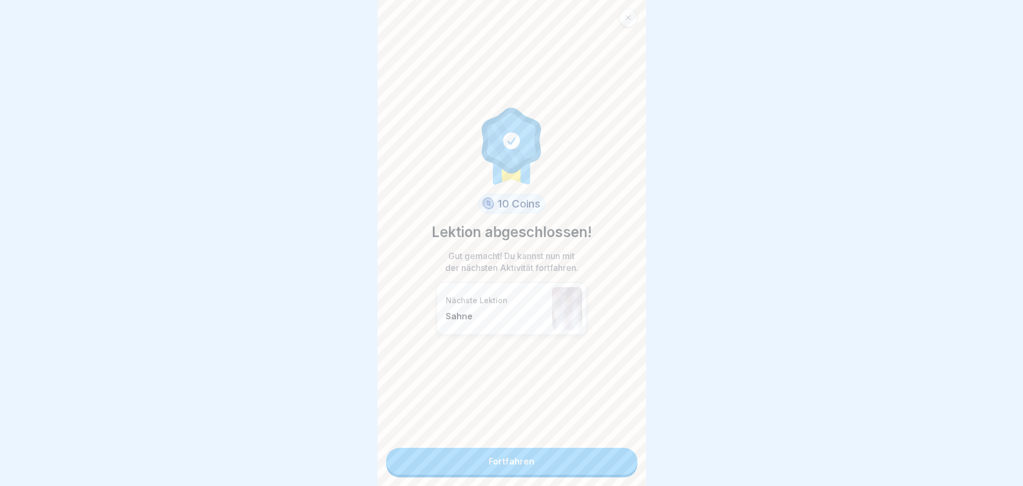
click at [616, 459] on link "Fortfahren" at bounding box center [511, 460] width 251 height 27
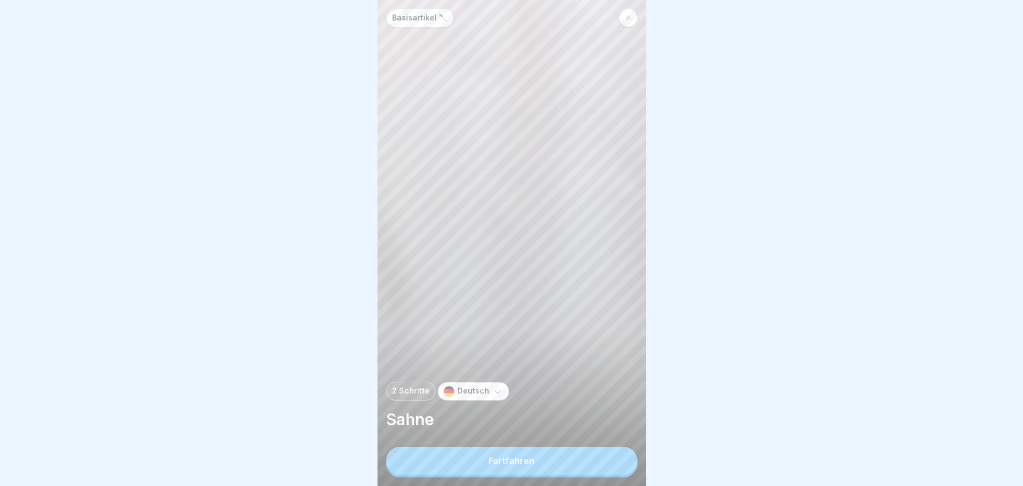
click at [616, 459] on button "Fortfahren" at bounding box center [511, 460] width 251 height 28
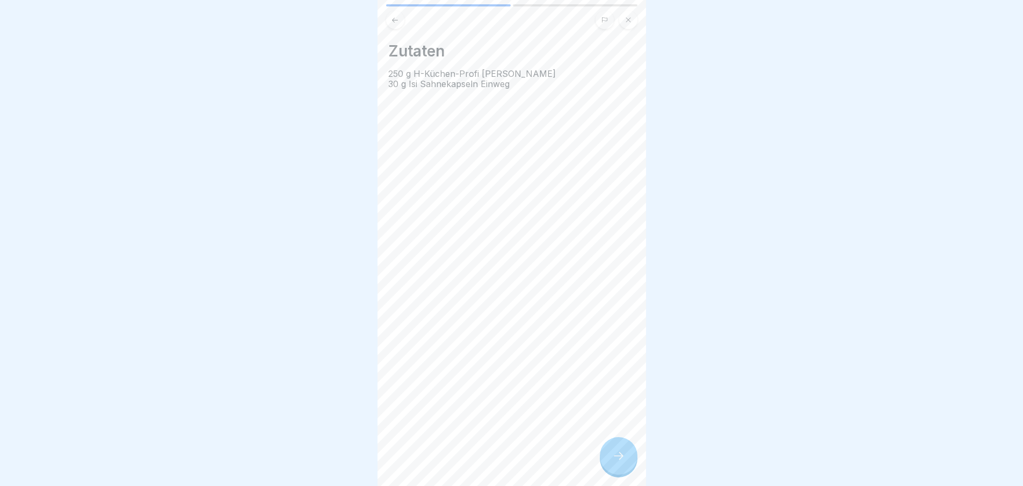
click at [616, 459] on icon at bounding box center [618, 455] width 13 height 13
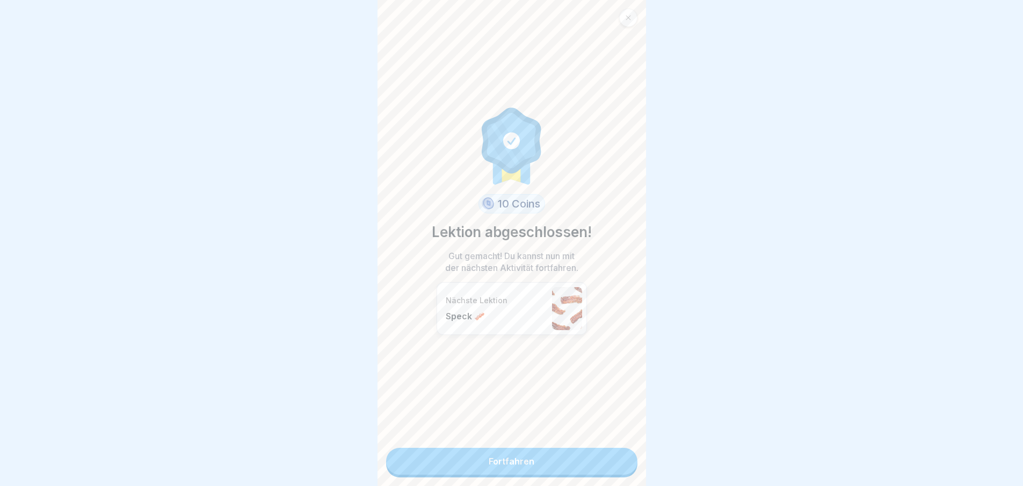
click at [616, 459] on link "Fortfahren" at bounding box center [511, 460] width 251 height 27
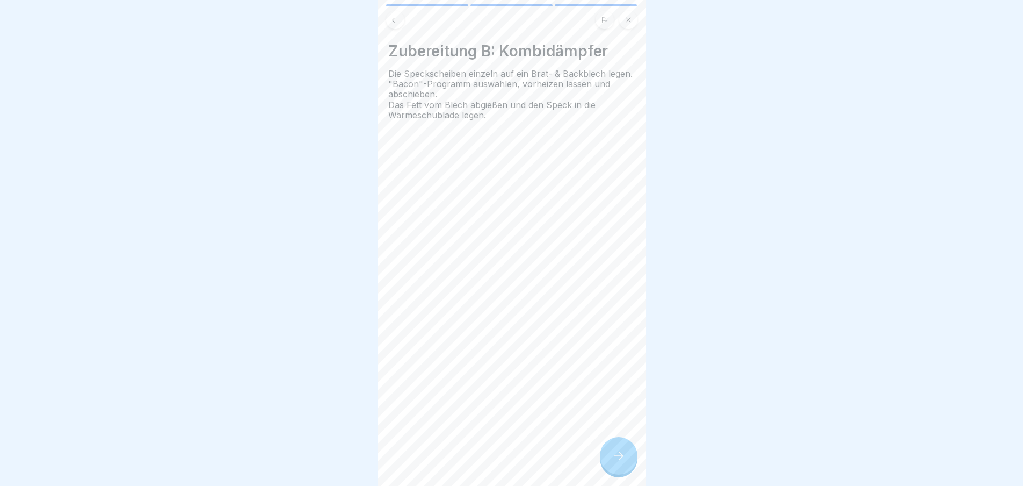
click at [616, 459] on div "Zubereitung B: Kombidämpfer Die Speckscheiben einzeln auf ein Brat- & Backblech…" at bounding box center [512, 243] width 269 height 486
click at [616, 459] on icon at bounding box center [618, 455] width 13 height 13
click at [655, 459] on link "Fortfahren" at bounding box center [780, 460] width 251 height 27
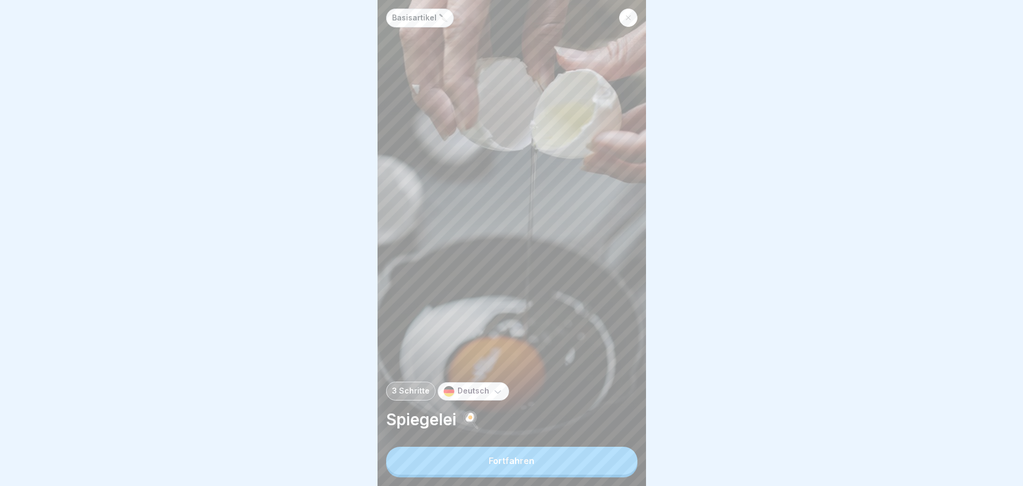
click at [616, 459] on button "Fortfahren" at bounding box center [511, 460] width 251 height 28
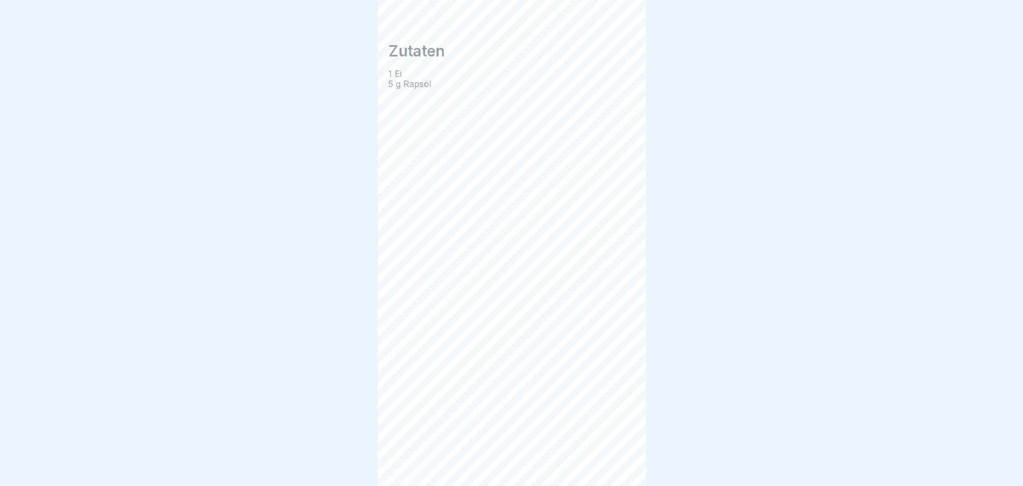
click at [616, 459] on div "Zutaten 1 Ei 5 g Rapsöl" at bounding box center [512, 243] width 269 height 486
click at [616, 459] on div "Basisartikel 🔪 3 Schritte Deutsch Spiegelei 🍳 Fortfahren Zutaten 1 Ei 5 g Rapsö…" at bounding box center [512, 243] width 269 height 486
click at [616, 459] on icon at bounding box center [618, 455] width 13 height 13
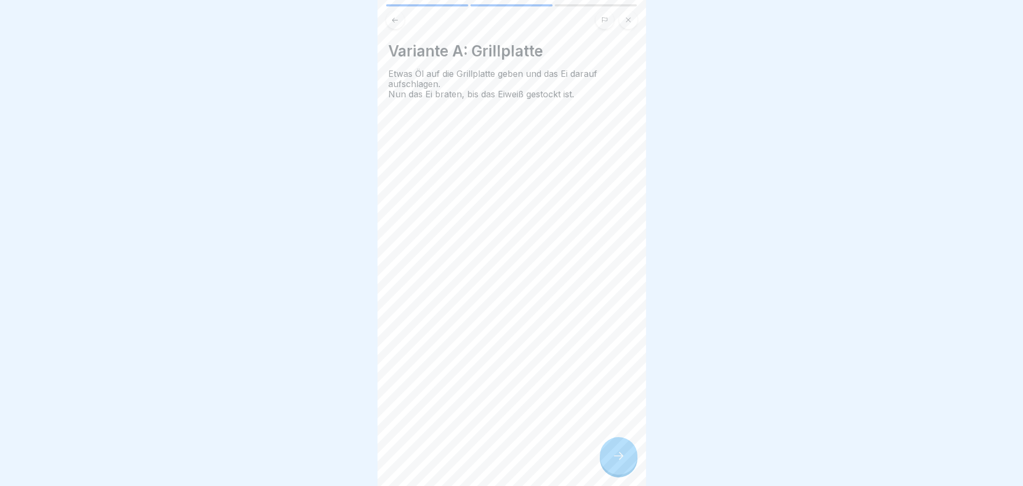
click at [616, 459] on icon at bounding box center [618, 455] width 13 height 13
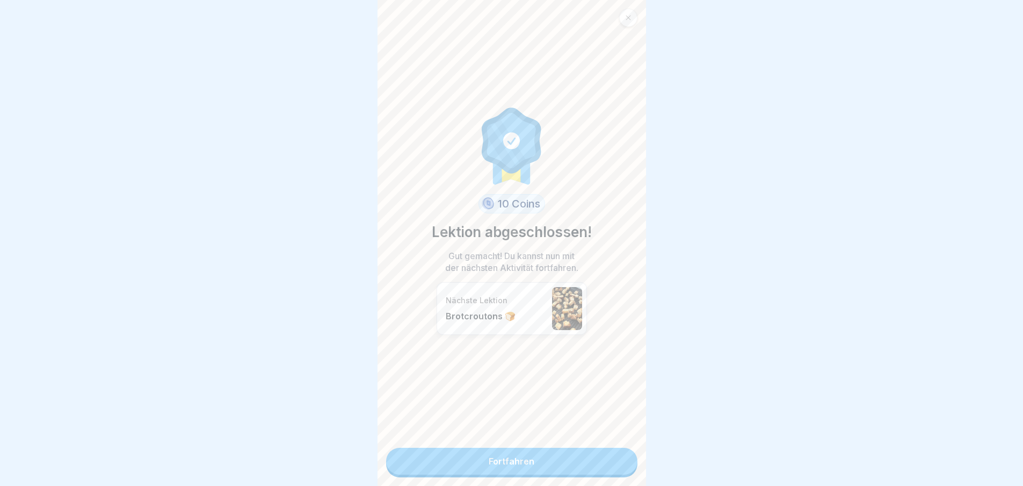
click at [616, 459] on link "Fortfahren" at bounding box center [511, 460] width 251 height 27
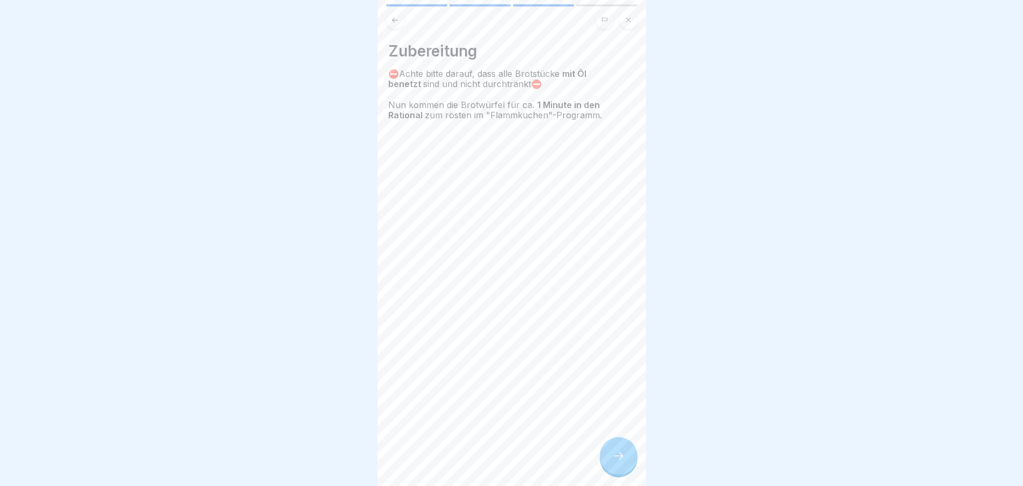
click at [624, 462] on icon at bounding box center [618, 455] width 13 height 13
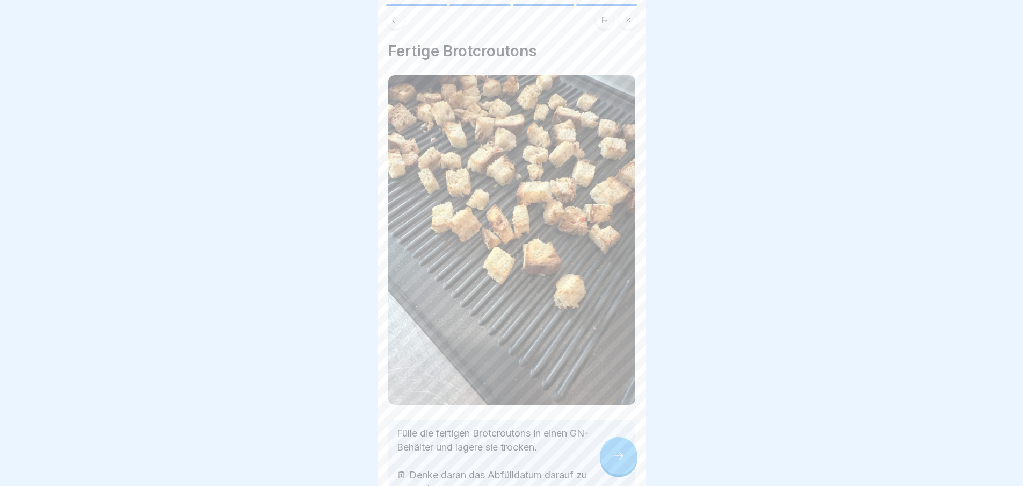
click at [615, 462] on icon at bounding box center [618, 455] width 13 height 13
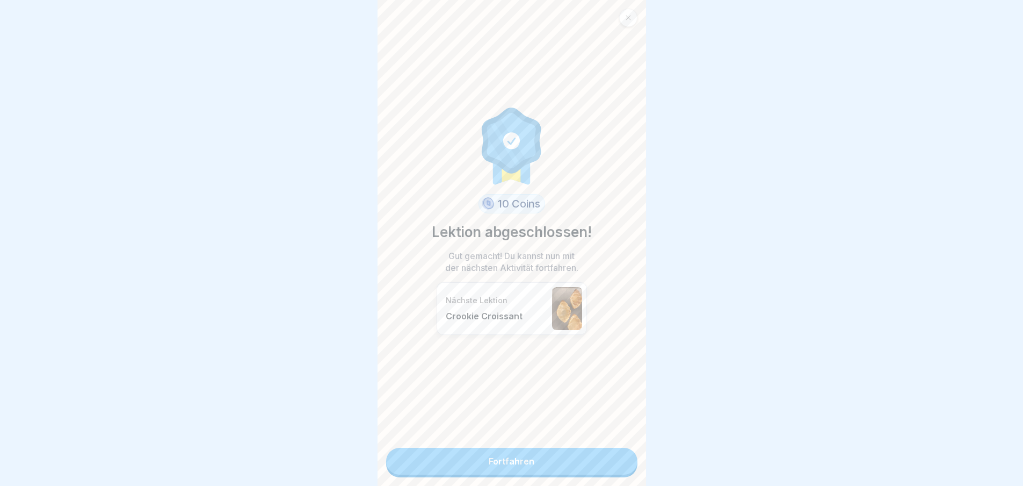
click at [615, 468] on link "Fortfahren" at bounding box center [511, 460] width 251 height 27
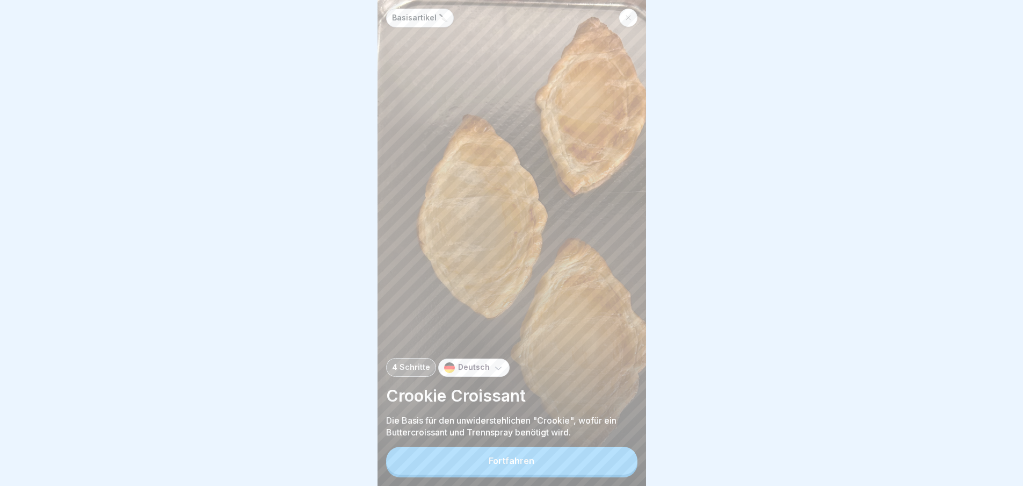
click at [615, 468] on button "Fortfahren" at bounding box center [511, 460] width 251 height 28
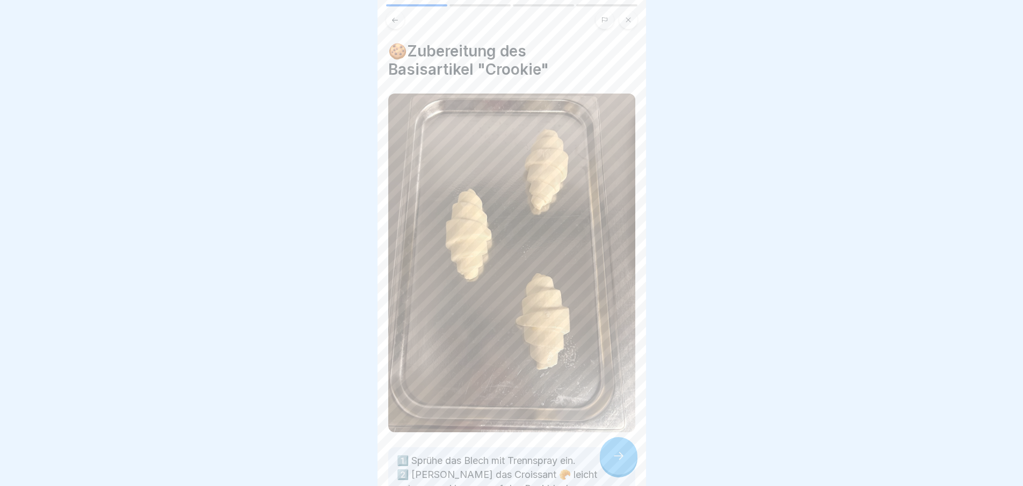
click at [615, 462] on icon at bounding box center [618, 455] width 13 height 13
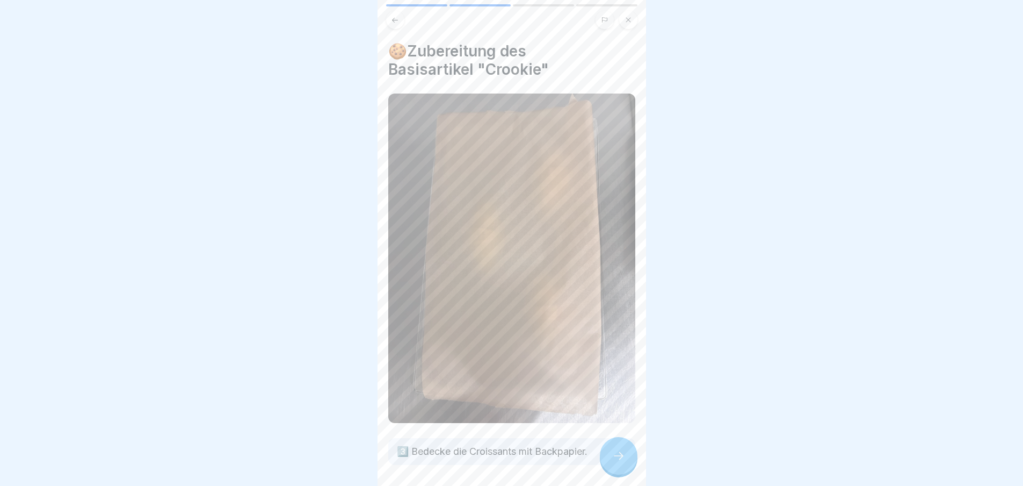
click at [615, 462] on icon at bounding box center [618, 455] width 13 height 13
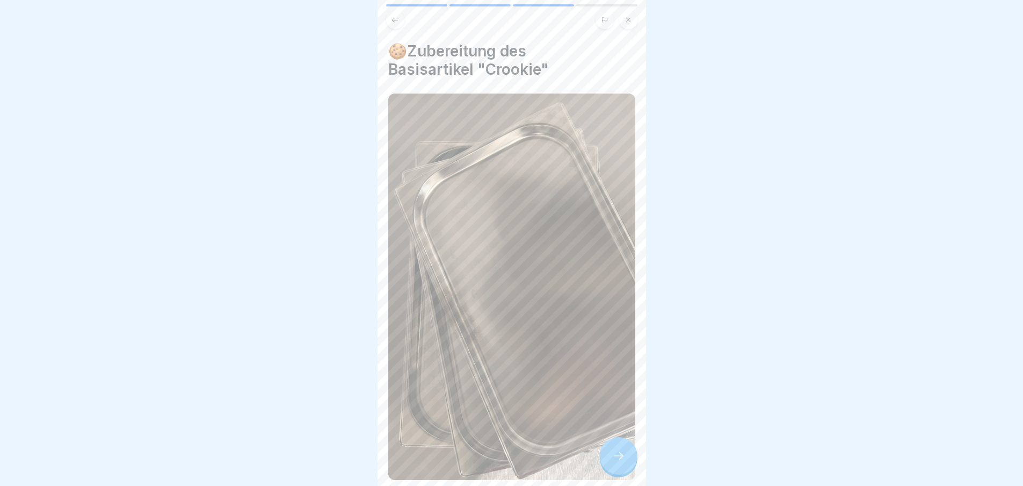
click at [615, 462] on icon at bounding box center [618, 455] width 13 height 13
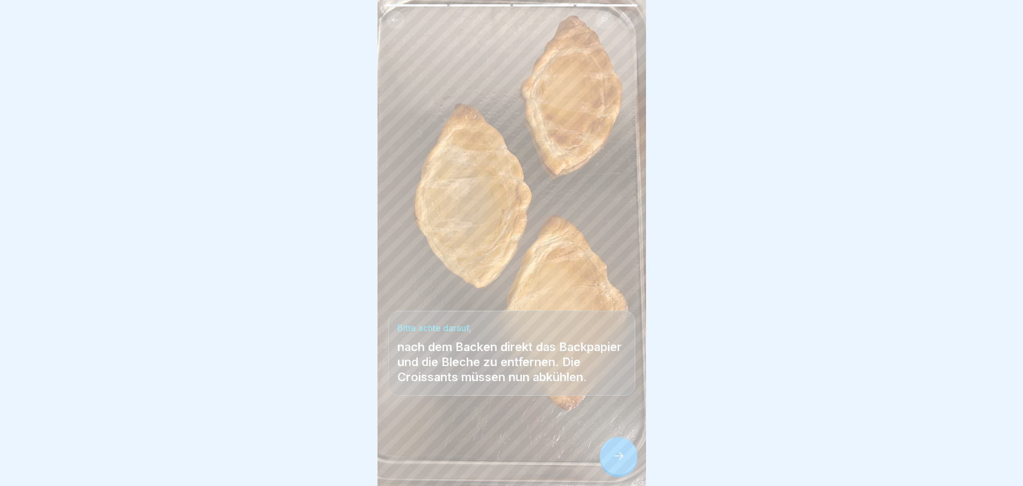
click at [615, 462] on icon at bounding box center [618, 455] width 13 height 13
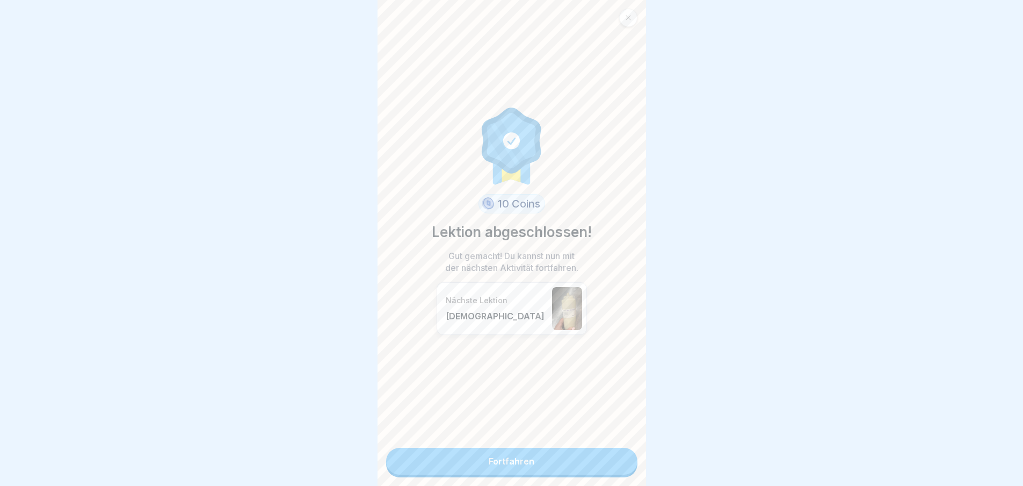
click at [617, 468] on link "Fortfahren" at bounding box center [511, 460] width 251 height 27
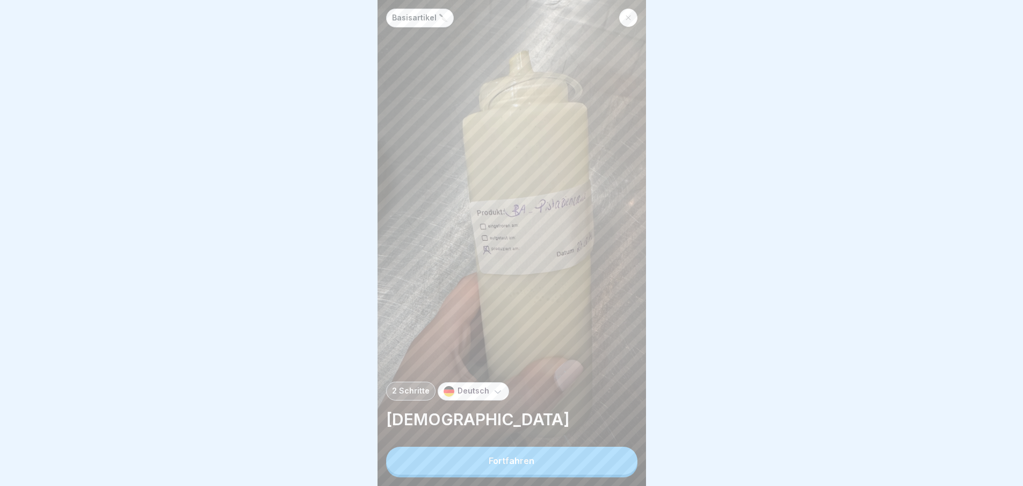
click at [617, 468] on button "Fortfahren" at bounding box center [511, 460] width 251 height 28
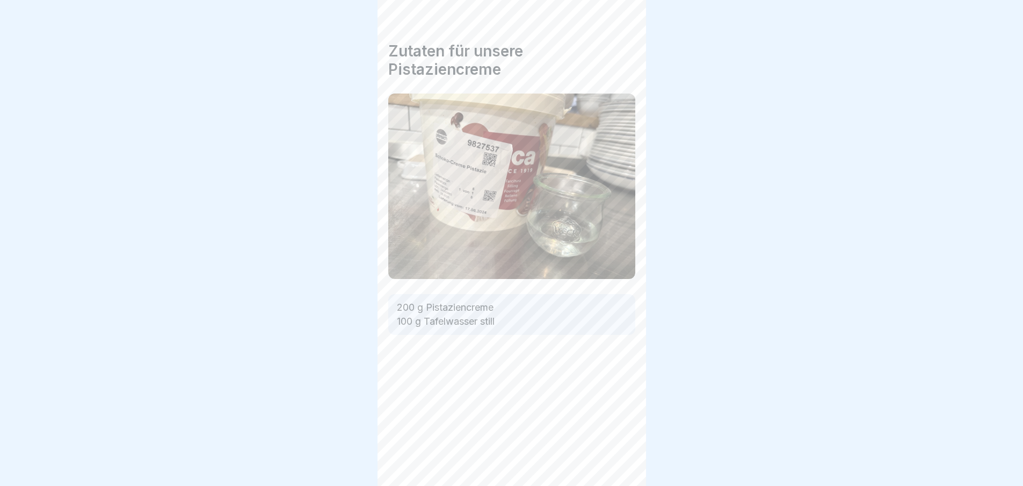
click at [617, 462] on icon at bounding box center [618, 455] width 13 height 13
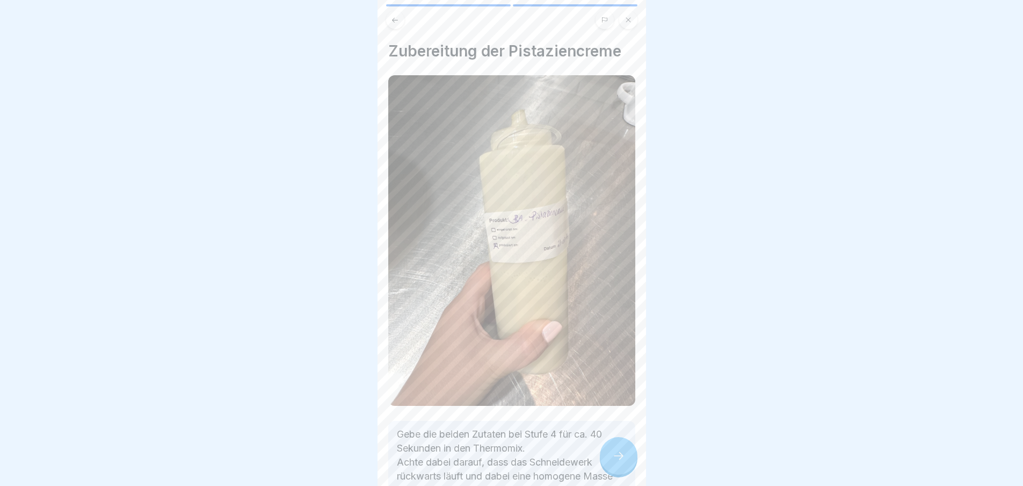
click at [617, 462] on icon at bounding box center [618, 455] width 13 height 13
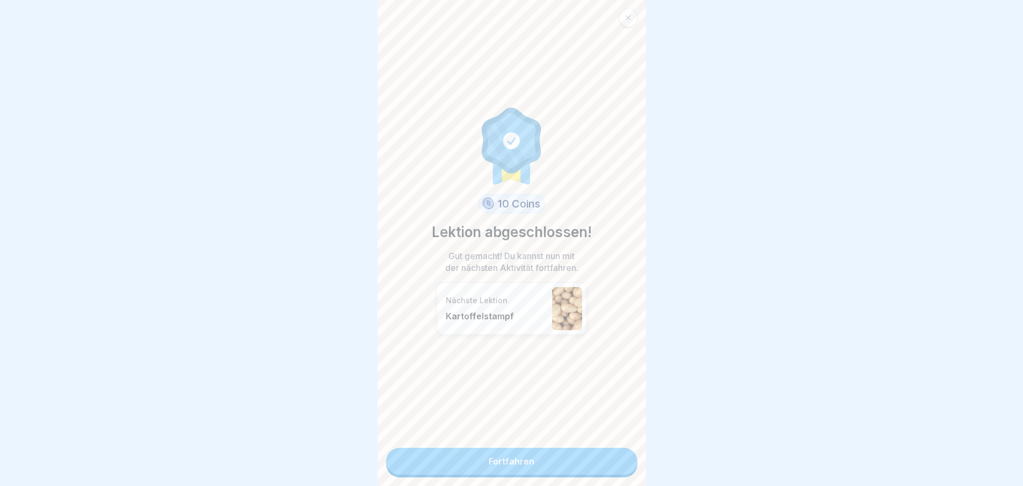
click at [611, 467] on link "Fortfahren" at bounding box center [511, 460] width 251 height 27
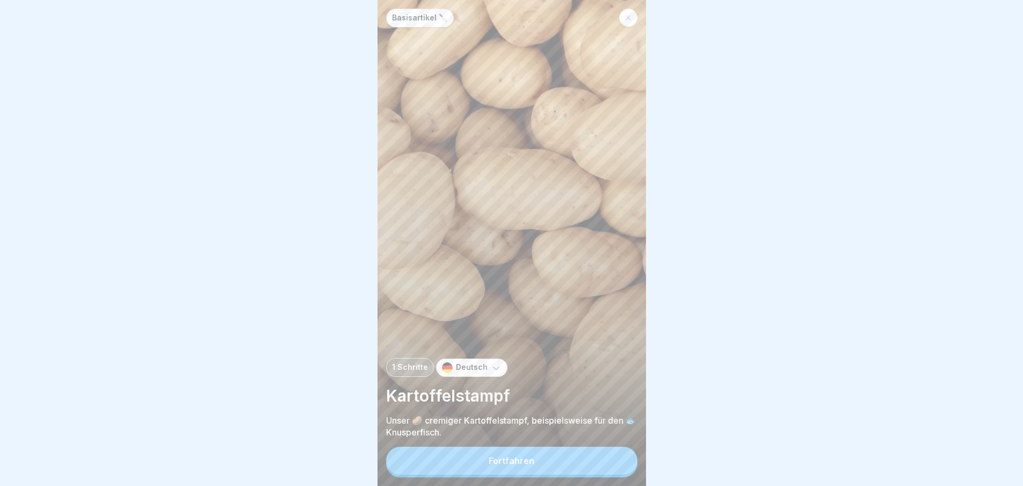
click at [612, 469] on button "Fortfahren" at bounding box center [511, 460] width 251 height 28
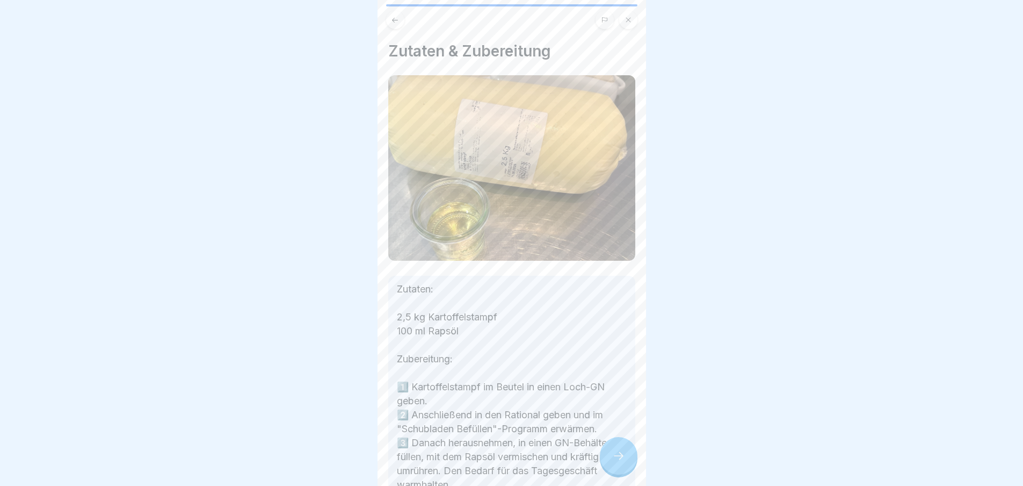
click at [615, 462] on icon at bounding box center [618, 455] width 13 height 13
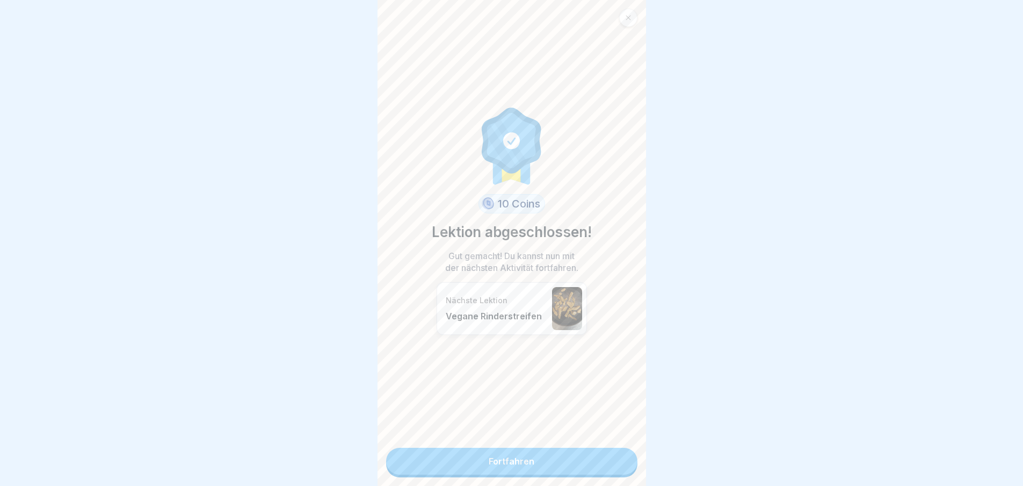
click at [615, 467] on link "Fortfahren" at bounding box center [511, 460] width 251 height 27
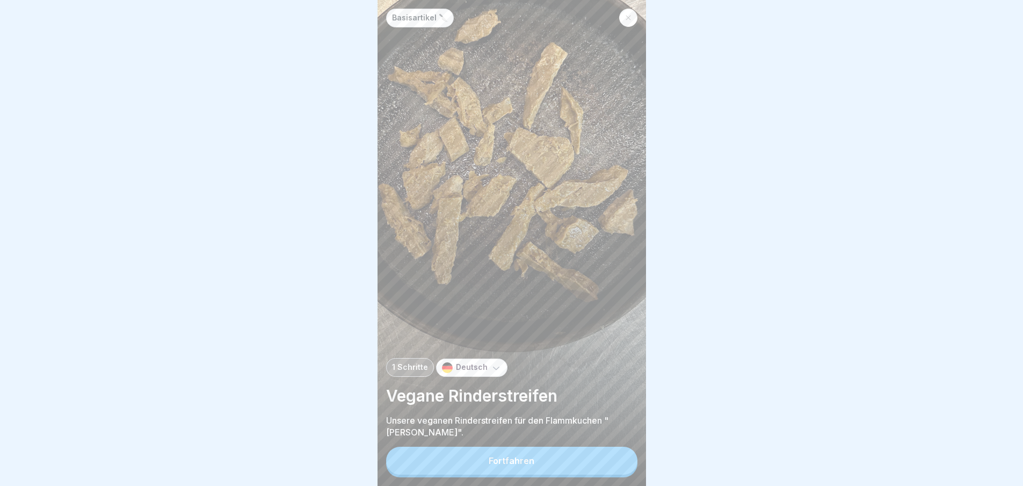
click at [615, 467] on button "Fortfahren" at bounding box center [511, 460] width 251 height 28
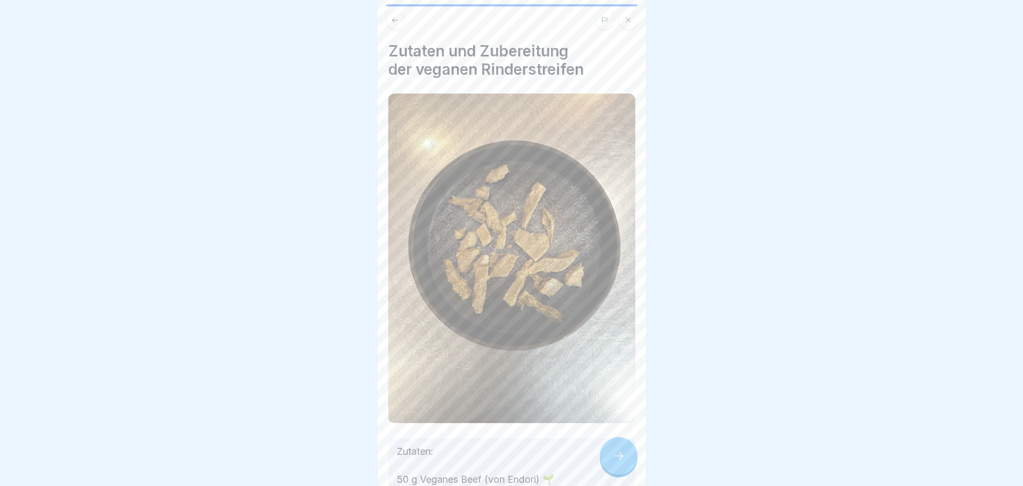
click at [615, 462] on icon at bounding box center [618, 455] width 13 height 13
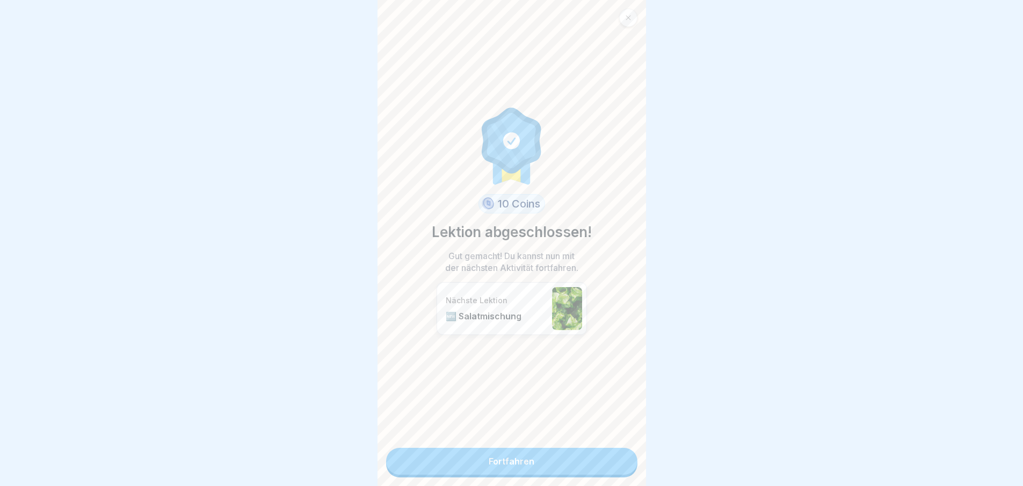
click at [615, 467] on link "Fortfahren" at bounding box center [511, 460] width 251 height 27
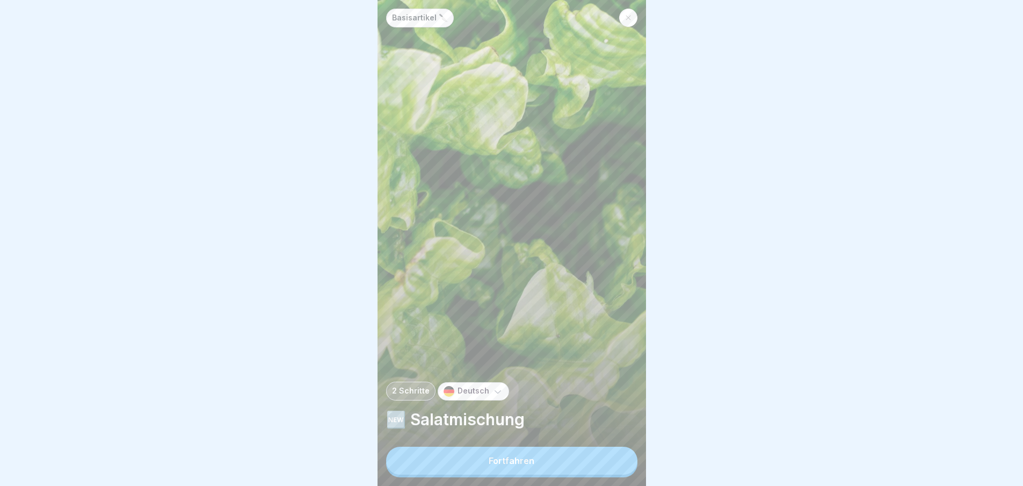
click at [615, 467] on button "Fortfahren" at bounding box center [511, 460] width 251 height 28
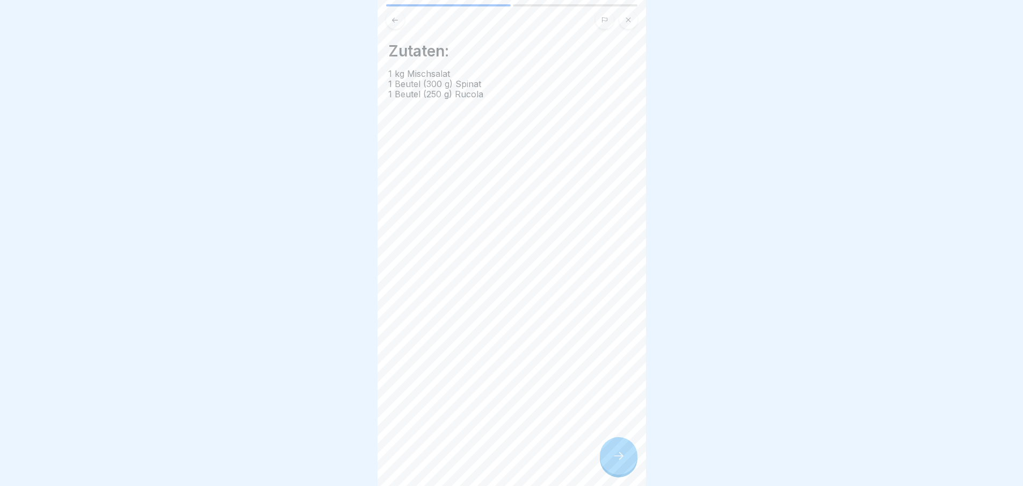
click at [615, 462] on icon at bounding box center [618, 455] width 13 height 13
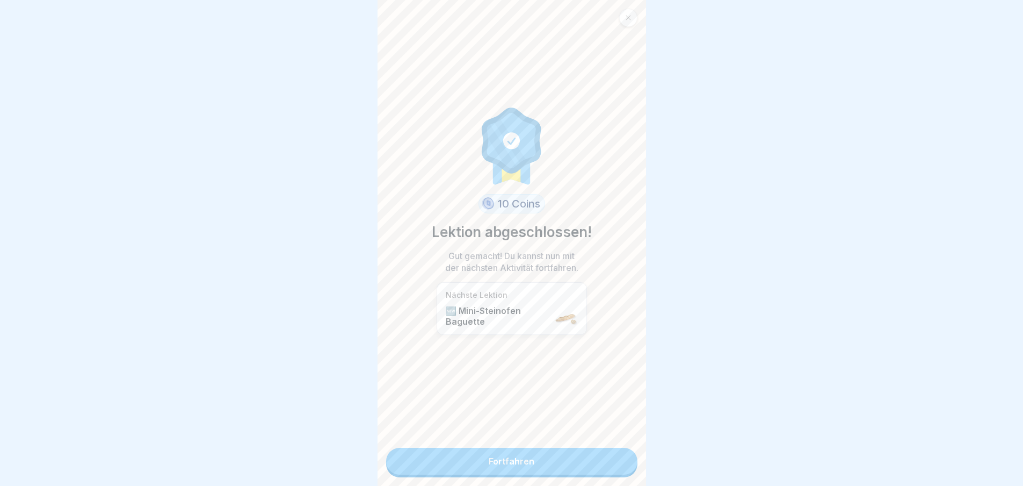
click at [615, 467] on link "Fortfahren" at bounding box center [511, 460] width 251 height 27
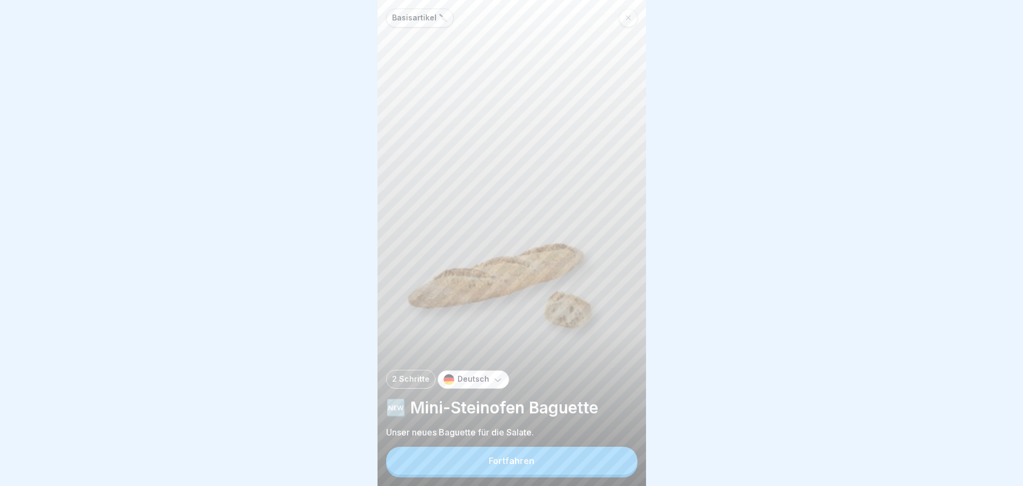
click at [615, 467] on button "Fortfahren" at bounding box center [511, 460] width 251 height 28
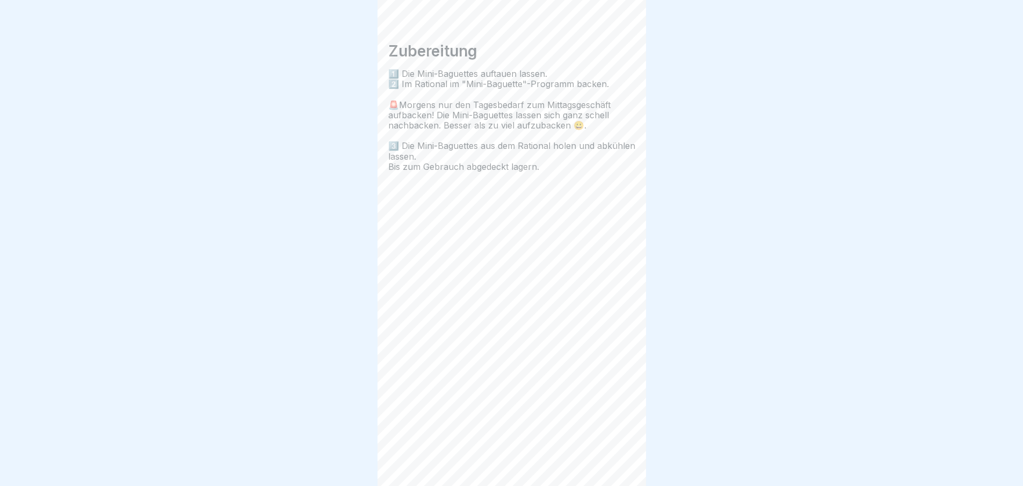
click at [615, 467] on div "Basisartikel 🔪 2 Schritte Deutsch 🆕 Mini-Steinofen Baguette Unser neues Baguett…" at bounding box center [512, 243] width 269 height 486
click at [615, 462] on icon at bounding box center [618, 455] width 13 height 13
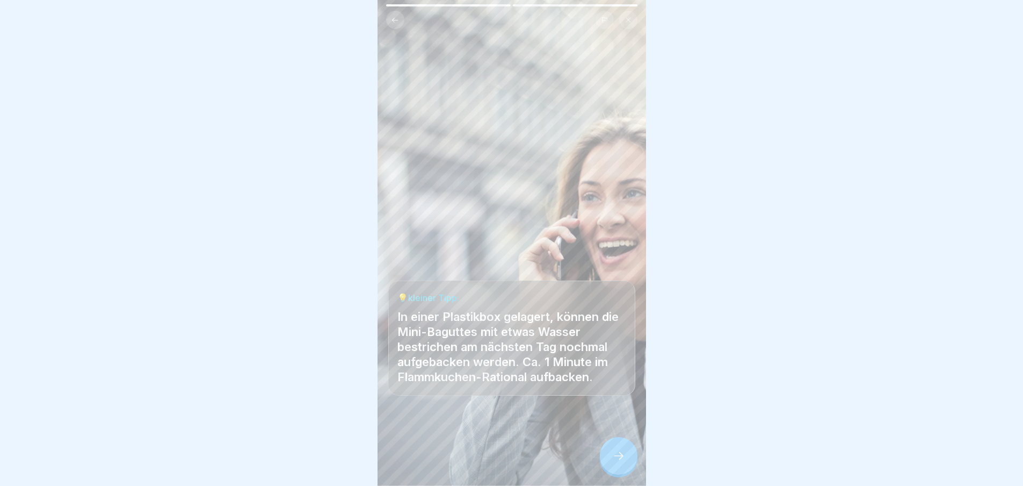
click at [615, 462] on icon at bounding box center [618, 455] width 13 height 13
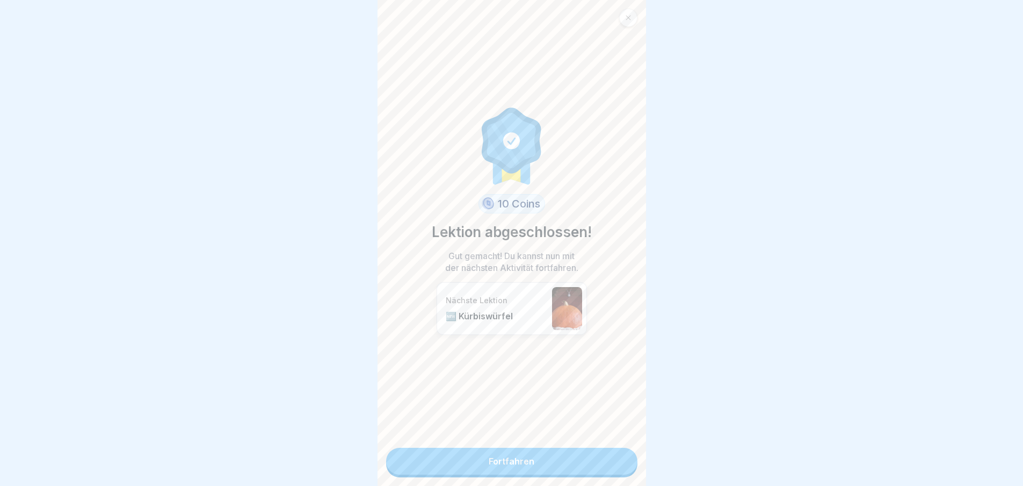
click at [615, 467] on link "Fortfahren" at bounding box center [511, 460] width 251 height 27
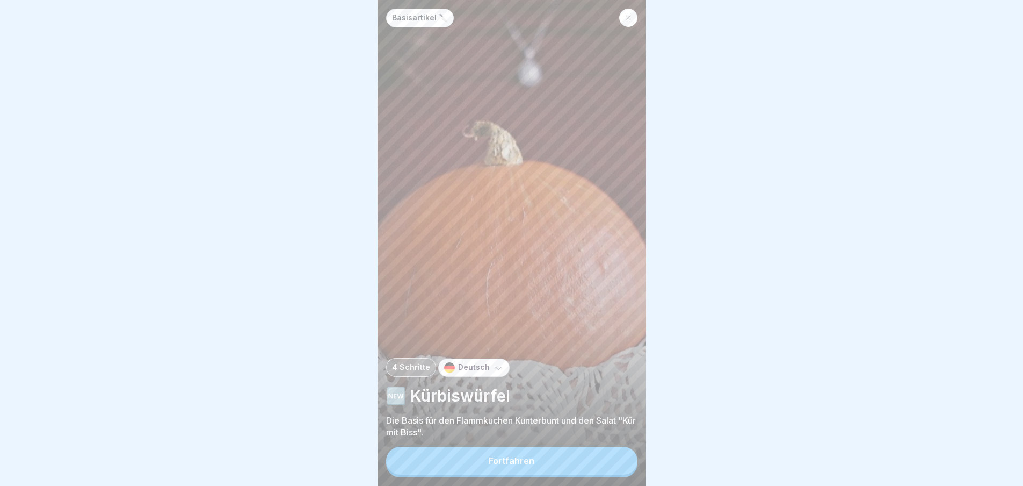
click at [615, 467] on button "Fortfahren" at bounding box center [511, 460] width 251 height 28
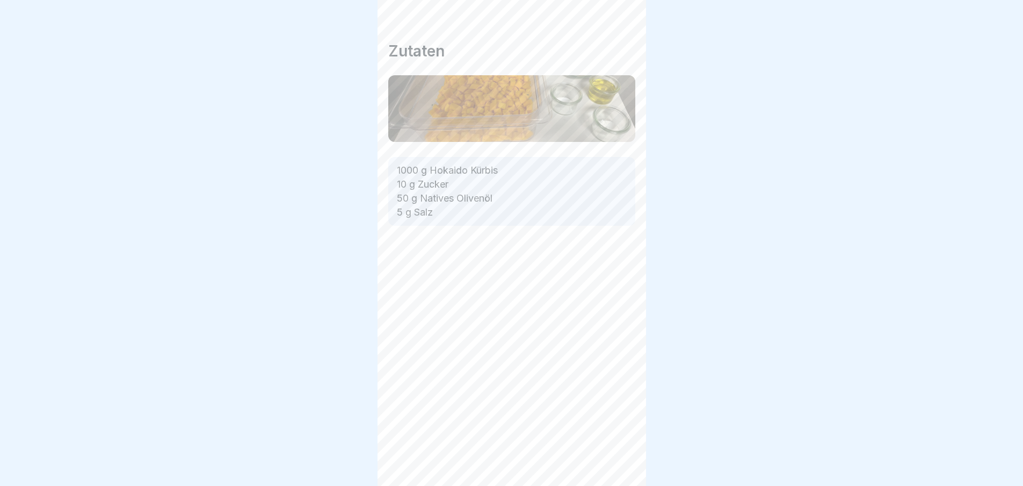
click at [615, 462] on icon at bounding box center [618, 455] width 13 height 13
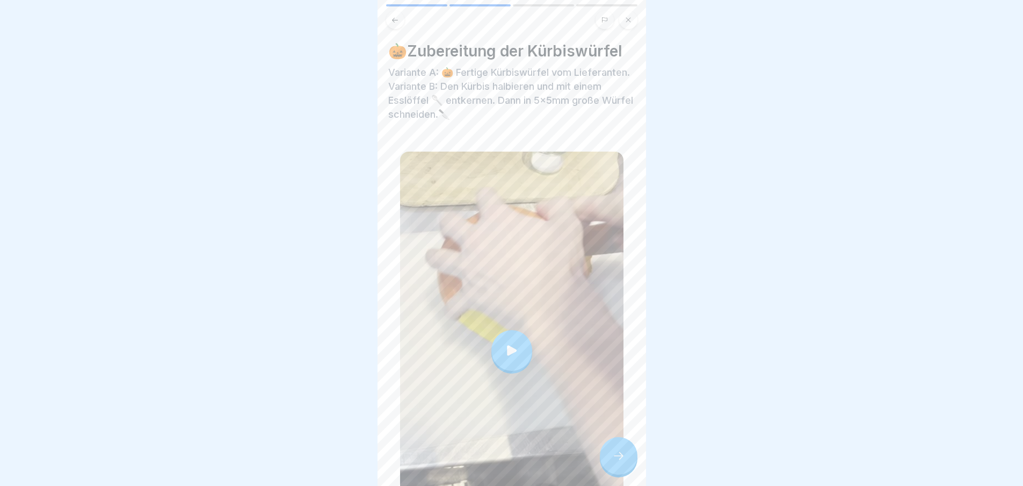
click at [615, 462] on icon at bounding box center [618, 455] width 13 height 13
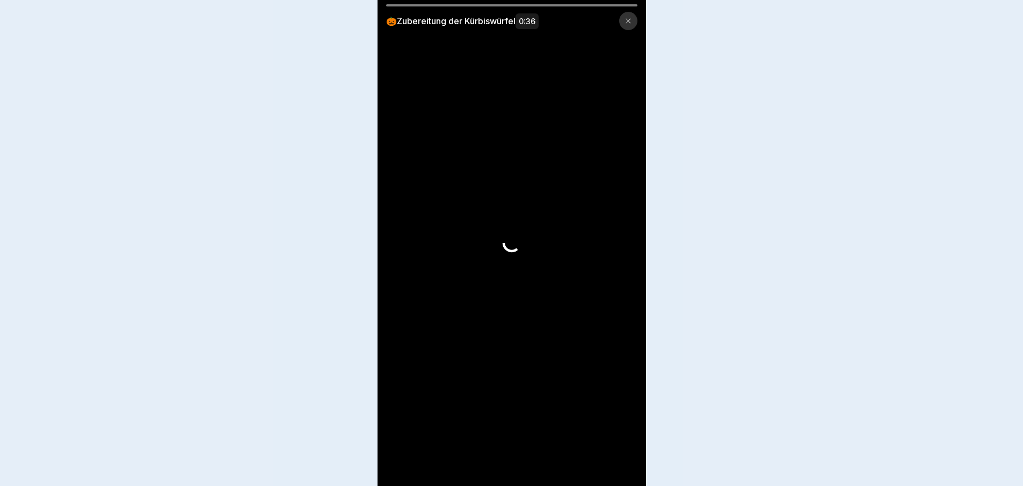
click at [615, 467] on video at bounding box center [512, 243] width 269 height 486
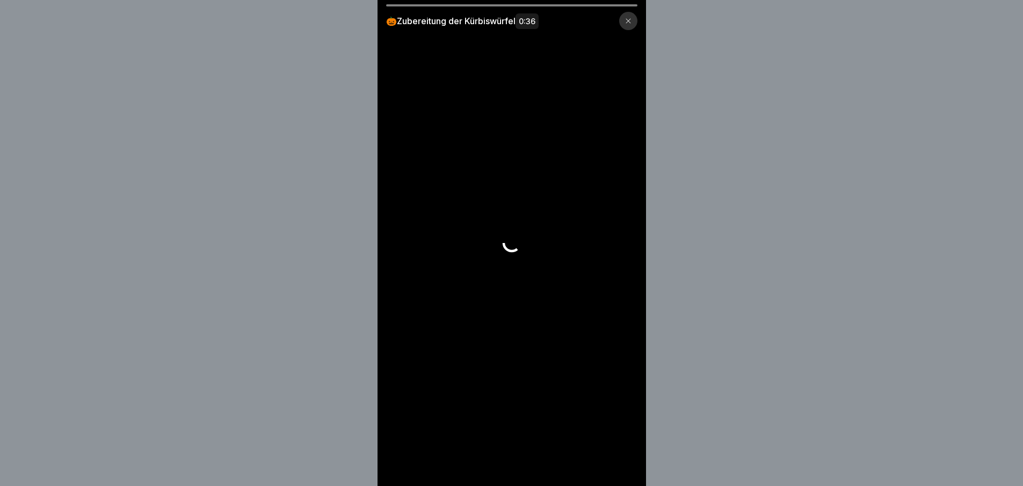
click at [615, 467] on video at bounding box center [512, 243] width 269 height 486
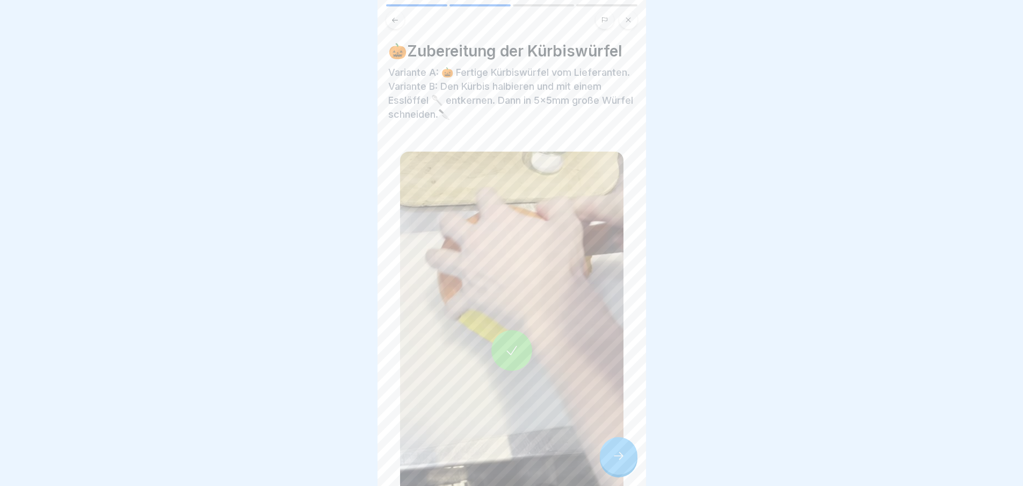
click at [618, 462] on icon at bounding box center [618, 455] width 13 height 13
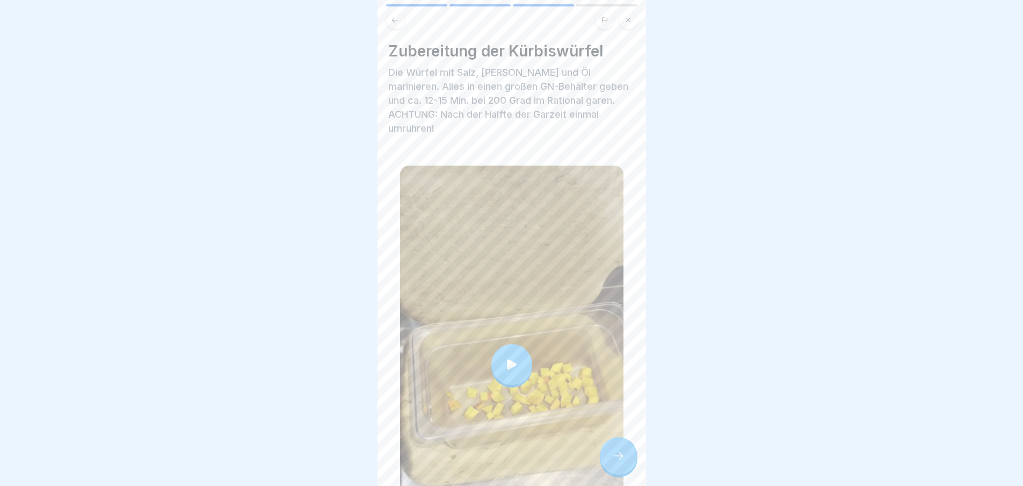
click at [618, 454] on div at bounding box center [619, 456] width 38 height 38
click at [620, 458] on div at bounding box center [619, 456] width 38 height 38
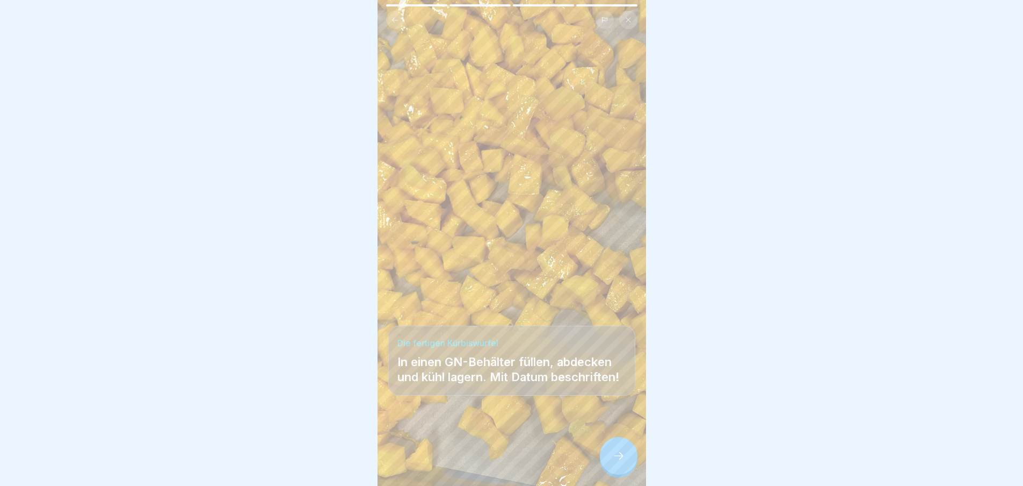
click at [629, 461] on div at bounding box center [619, 456] width 38 height 38
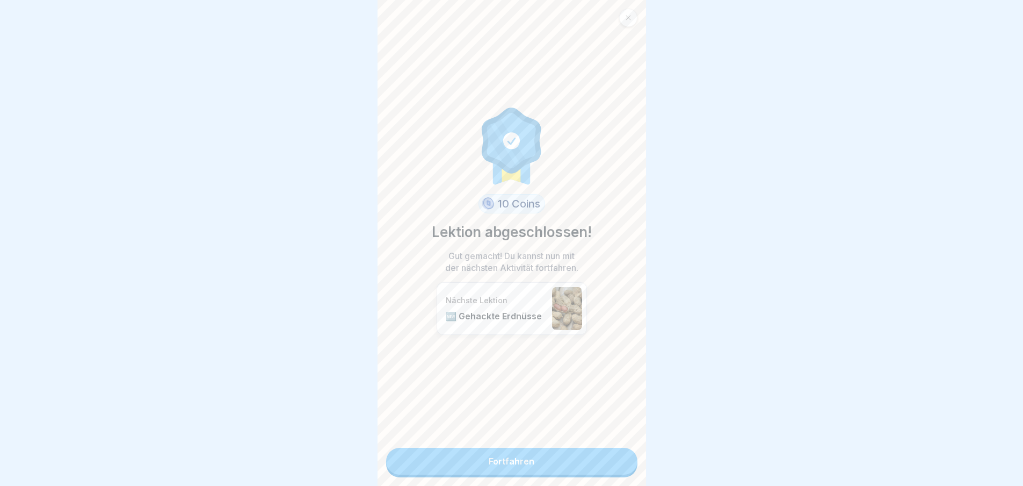
click at [580, 467] on link "Fortfahren" at bounding box center [511, 460] width 251 height 27
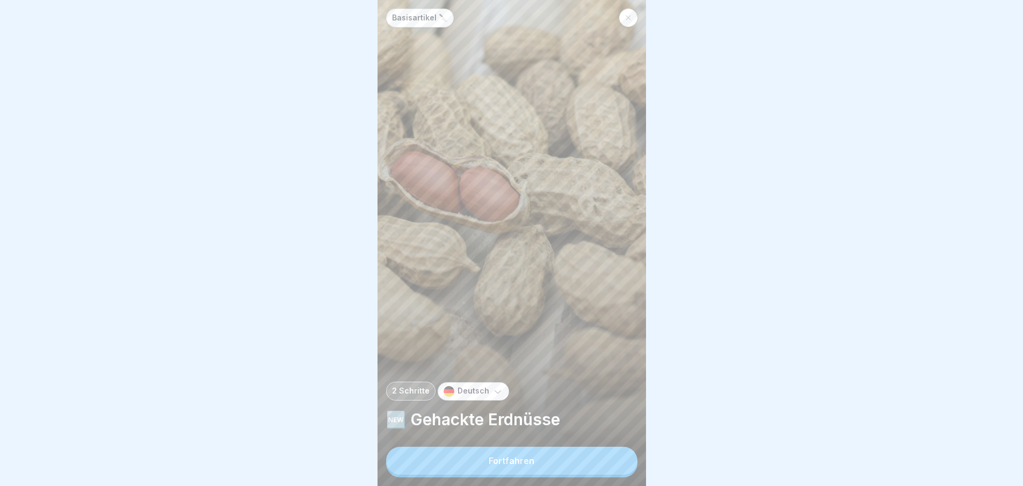
click at [581, 466] on button "Fortfahren" at bounding box center [511, 460] width 251 height 28
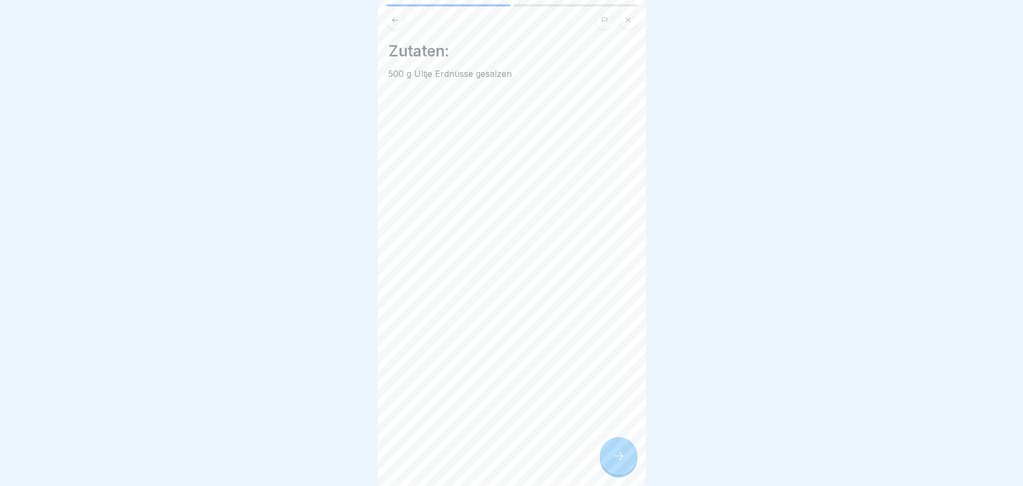
click at [624, 460] on icon at bounding box center [618, 455] width 13 height 13
click at [624, 462] on icon at bounding box center [618, 455] width 13 height 13
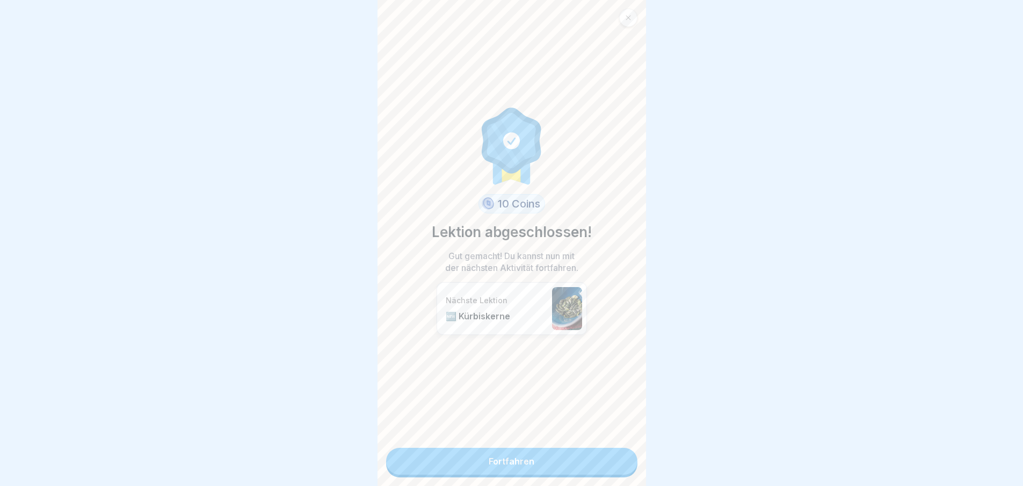
click at [624, 463] on link "Fortfahren" at bounding box center [511, 460] width 251 height 27
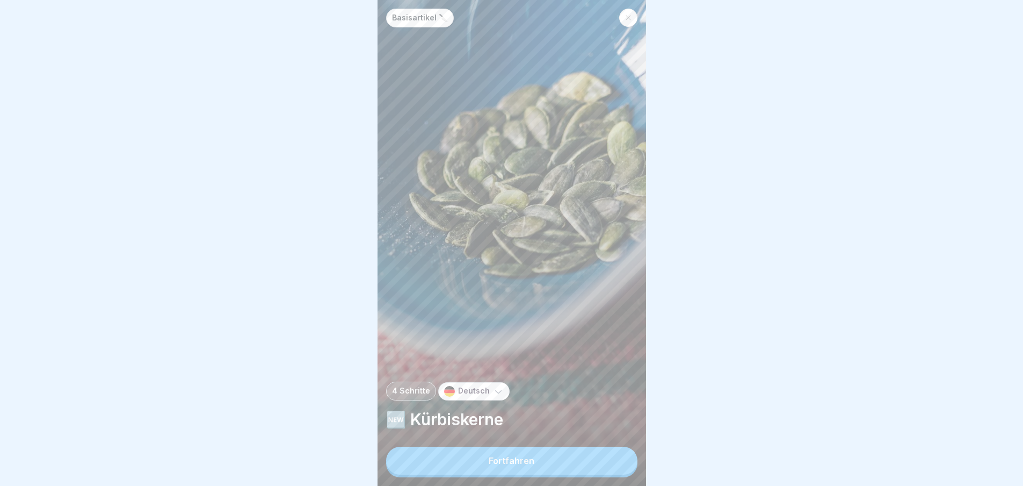
click at [606, 467] on button "Fortfahren" at bounding box center [511, 460] width 251 height 28
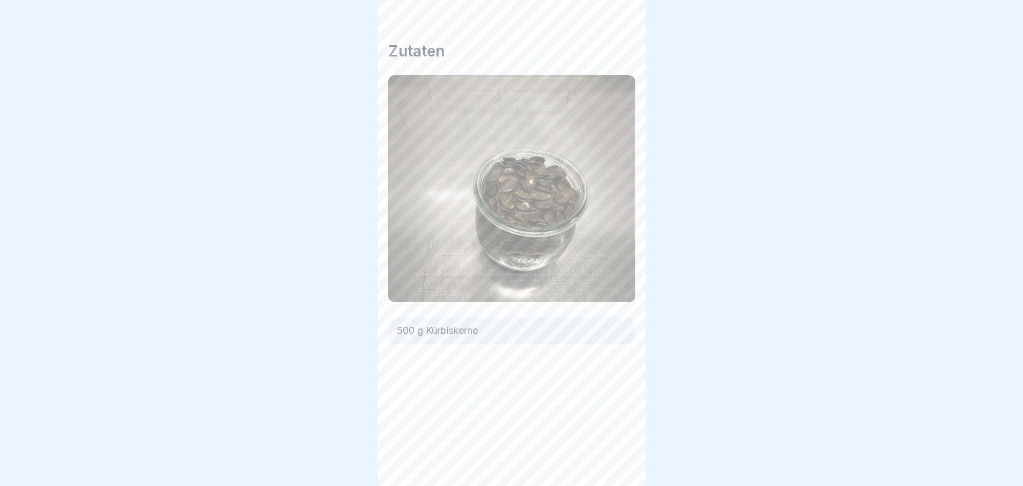
click at [606, 467] on div at bounding box center [619, 456] width 38 height 38
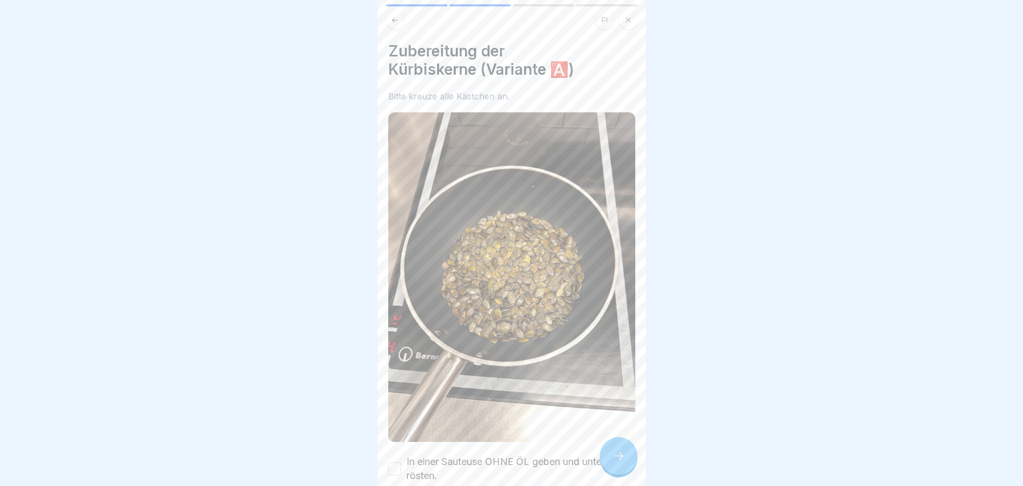
click at [617, 462] on icon at bounding box center [618, 455] width 13 height 13
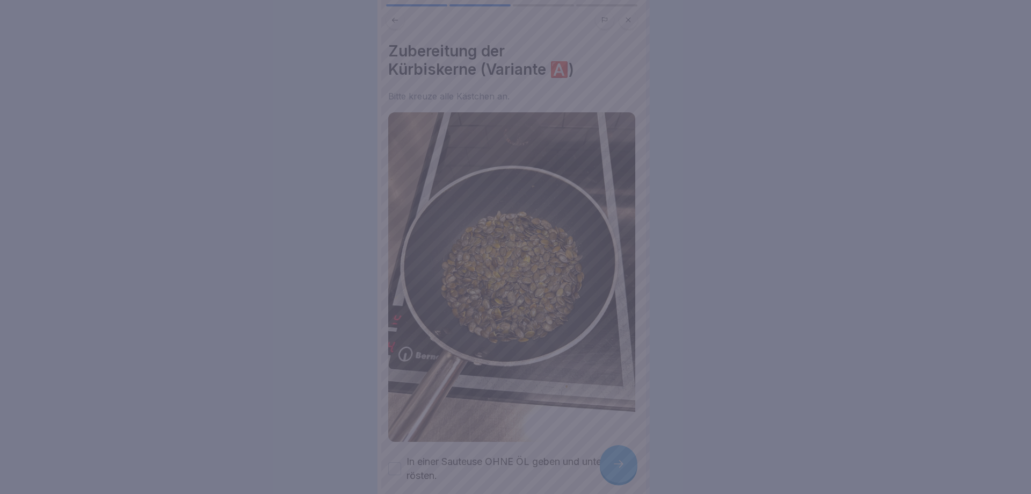
click at [617, 465] on div at bounding box center [515, 247] width 1031 height 494
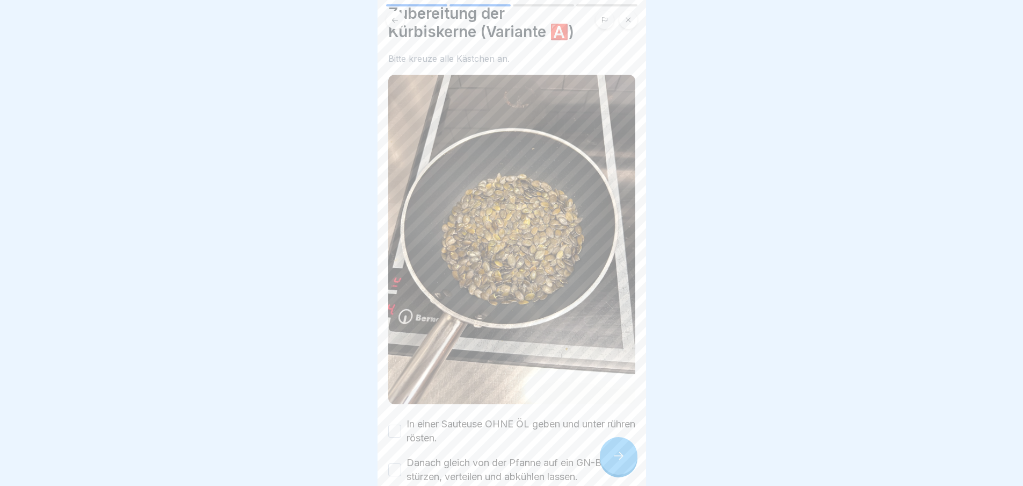
scroll to position [89, 0]
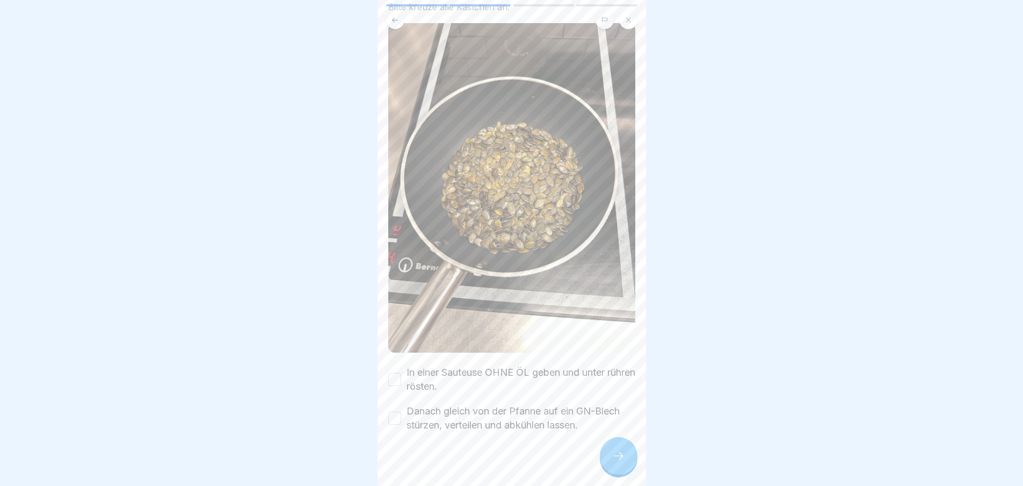
click at [398, 373] on button "In einer Sauteuse OHNE ÖL geben und unter rühren rösten." at bounding box center [394, 379] width 13 height 13
click at [397, 411] on button "Danach gleich von der Pfanne auf ein GN-Blech stürzen, verteilen und abkühlen l…" at bounding box center [394, 417] width 13 height 13
click at [613, 462] on icon at bounding box center [618, 455] width 13 height 13
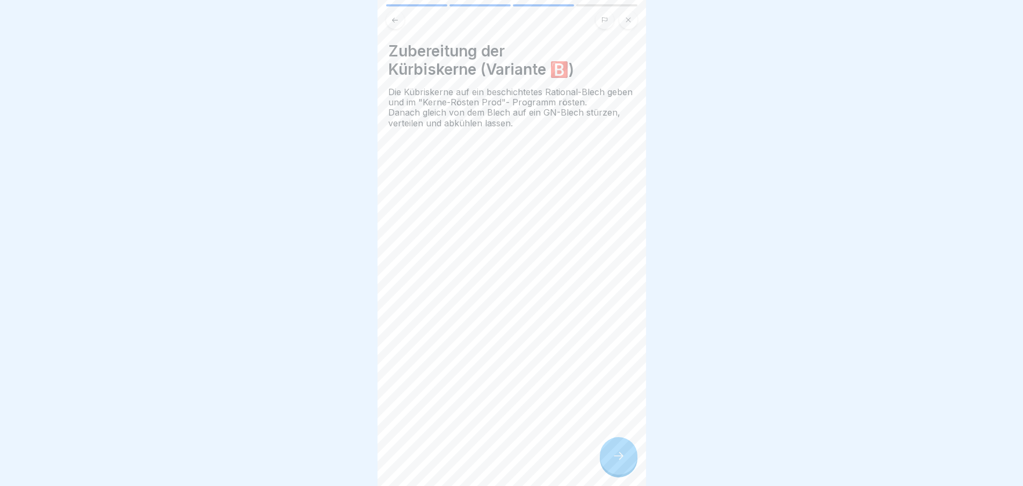
click at [624, 462] on icon at bounding box center [618, 455] width 13 height 13
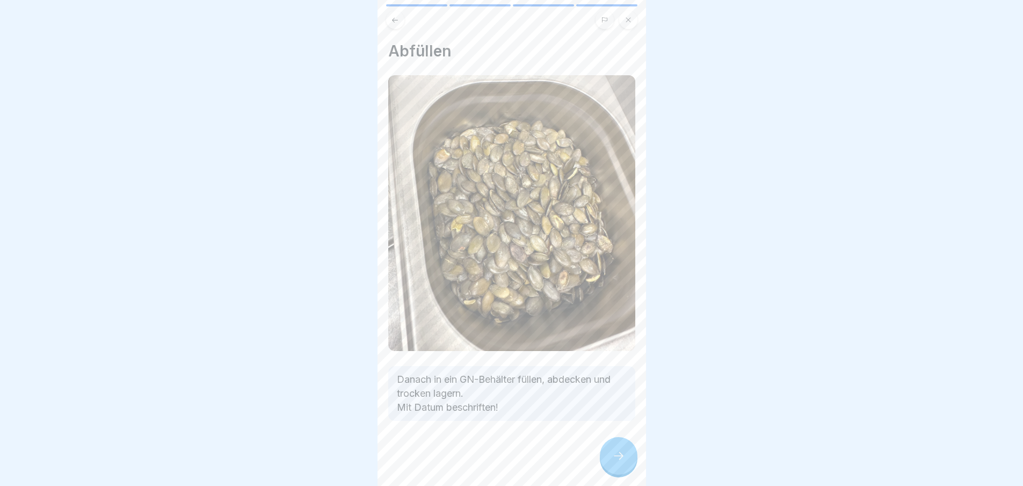
click at [624, 462] on icon at bounding box center [618, 455] width 13 height 13
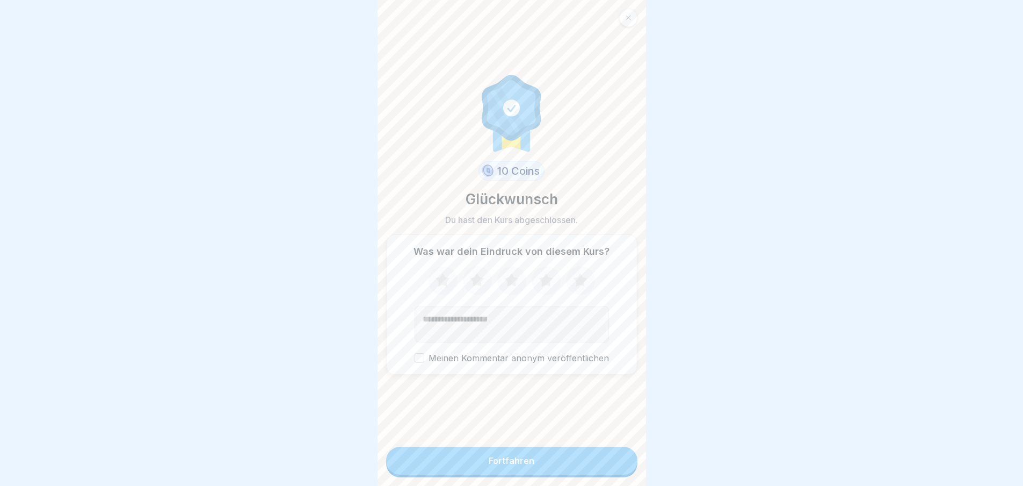
click at [624, 462] on button "Fortfahren" at bounding box center [511, 460] width 251 height 28
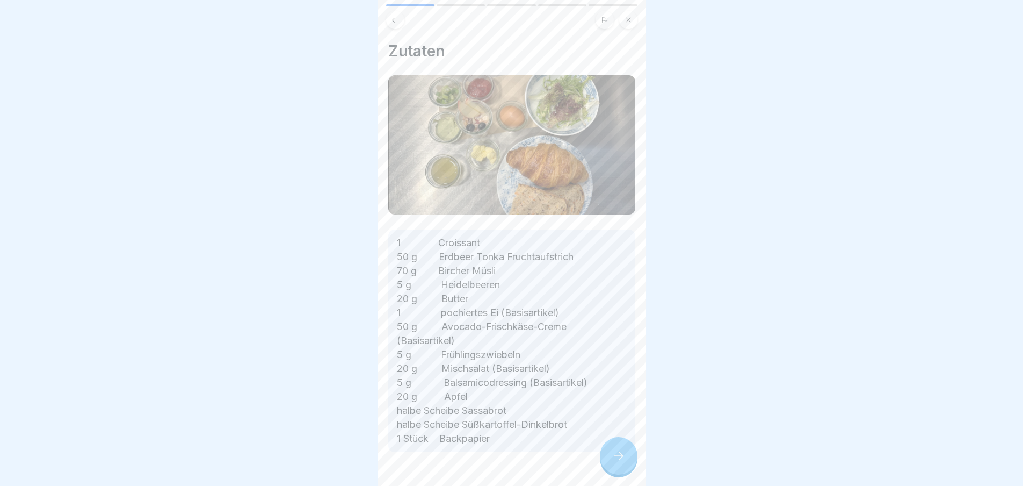
click at [625, 451] on div at bounding box center [619, 456] width 38 height 38
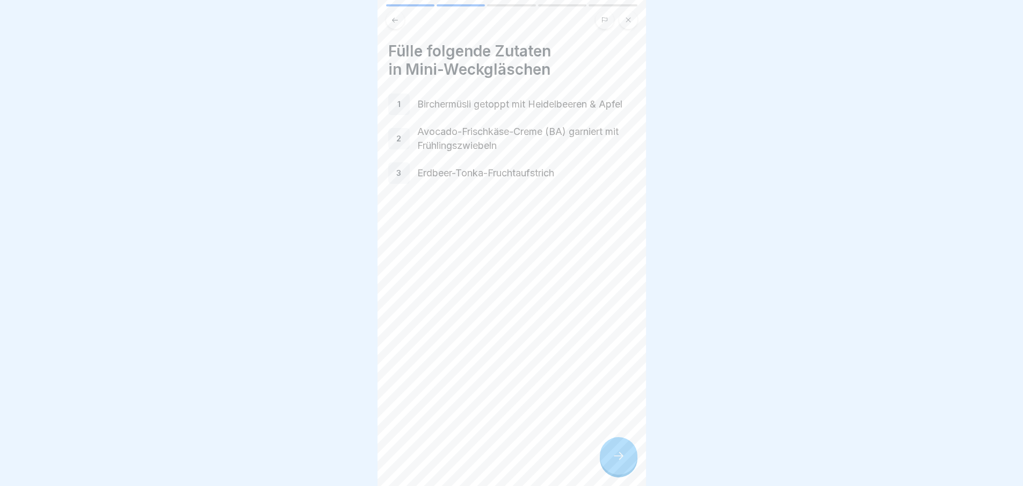
click at [624, 462] on icon at bounding box center [618, 455] width 13 height 13
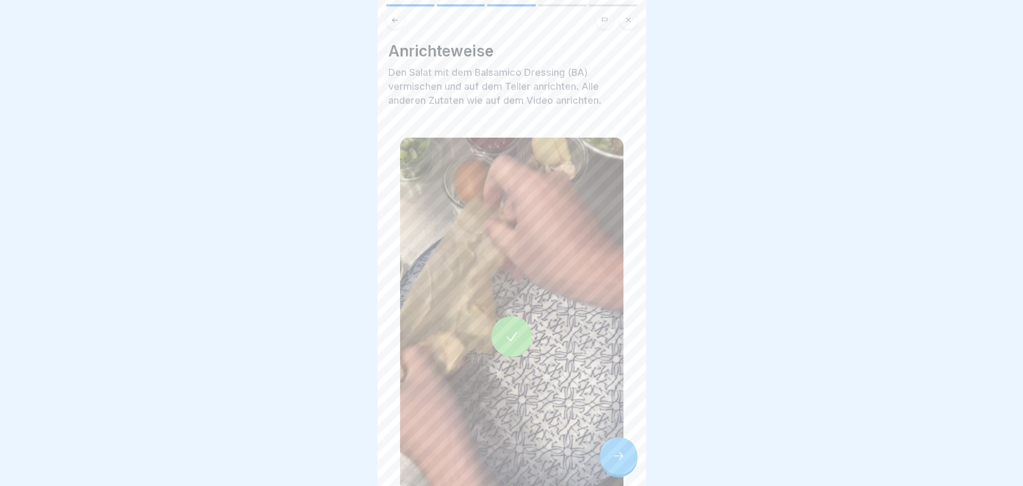
click at [613, 462] on icon at bounding box center [618, 455] width 13 height 13
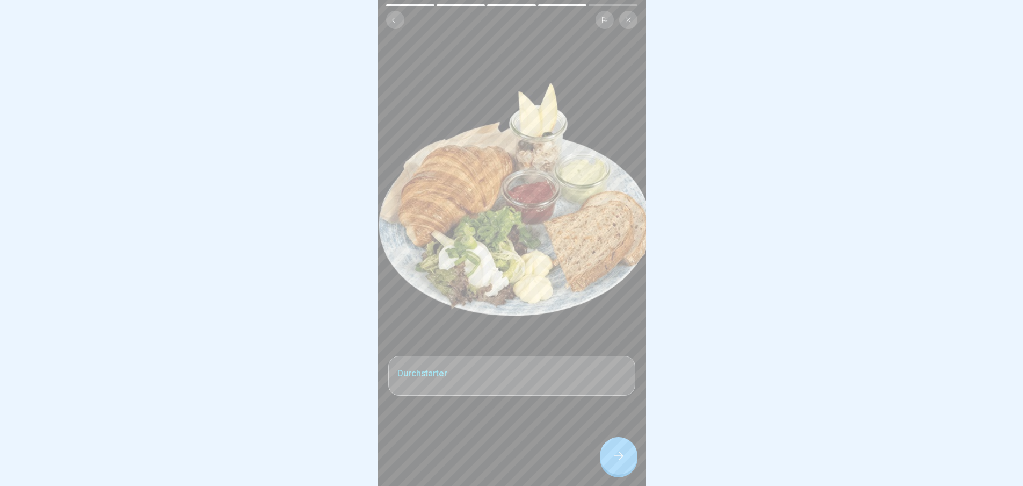
click at [611, 469] on div at bounding box center [619, 456] width 38 height 38
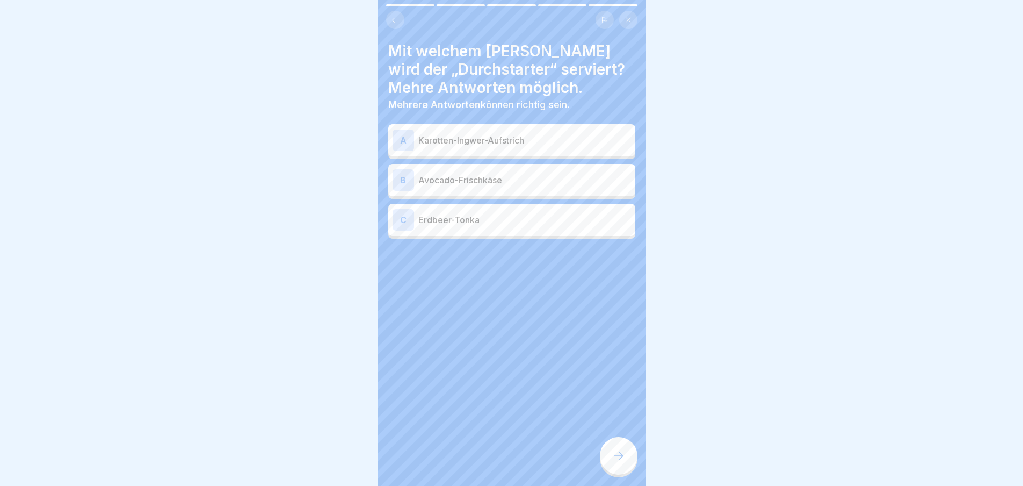
click at [427, 177] on p "Avocado-Frischkäse" at bounding box center [524, 179] width 213 height 13
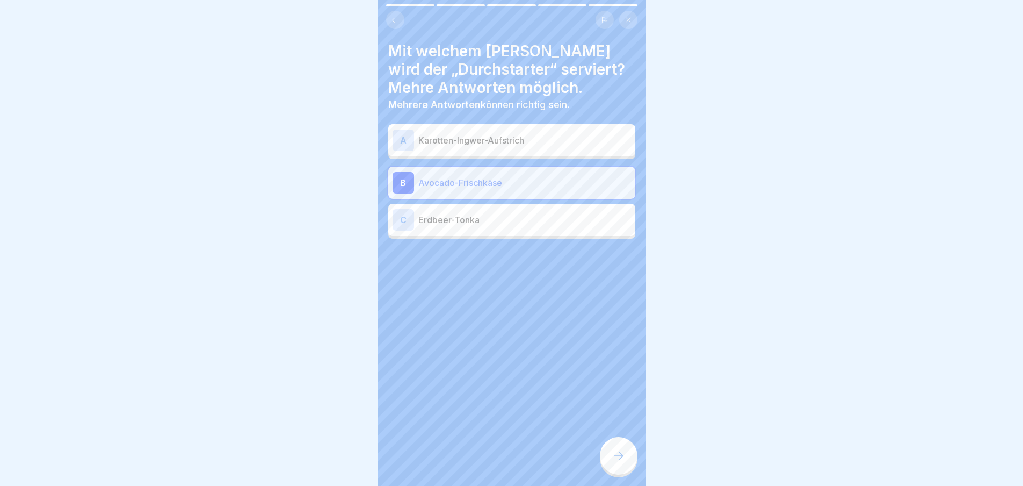
click at [437, 214] on p "Erdbeer-Tonka" at bounding box center [524, 219] width 213 height 13
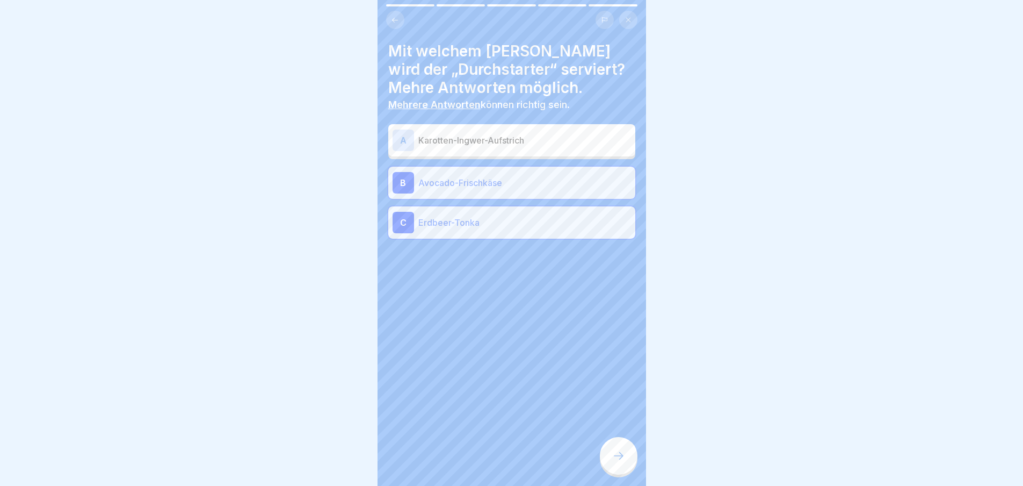
click at [614, 461] on icon at bounding box center [618, 455] width 13 height 13
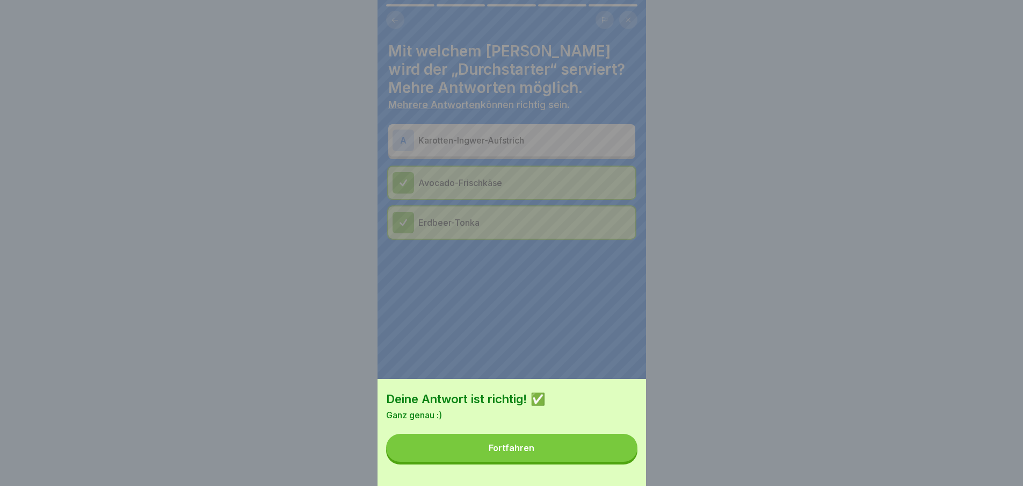
click at [615, 461] on button "Fortfahren" at bounding box center [511, 447] width 251 height 28
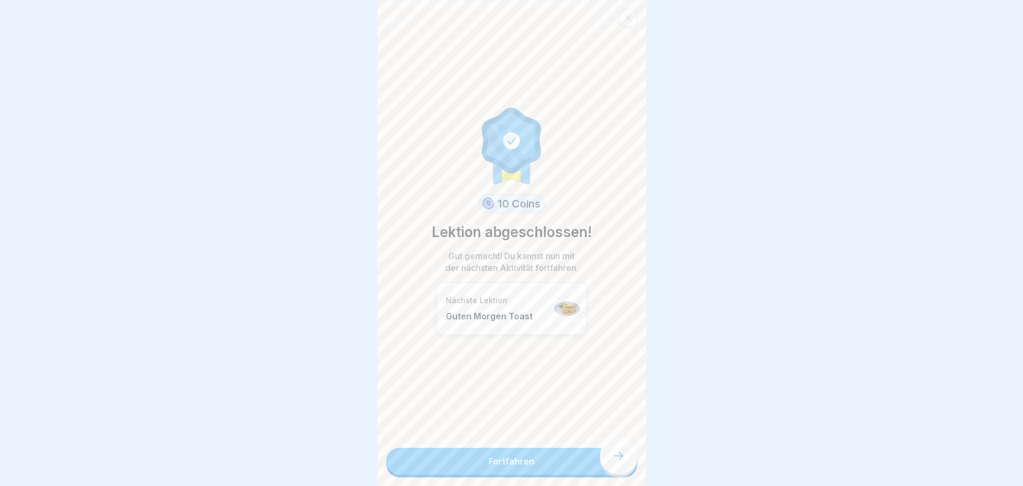
click at [615, 461] on link "Fortfahren" at bounding box center [511, 460] width 251 height 27
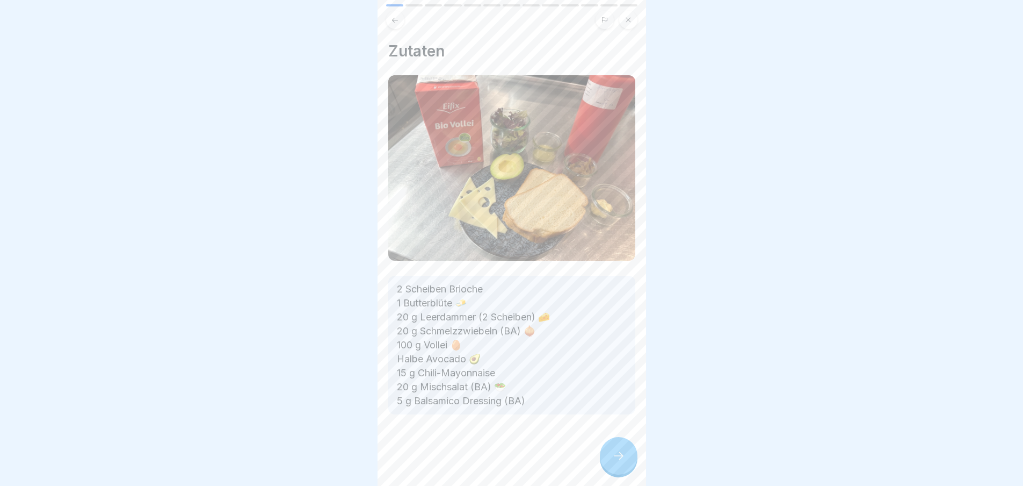
click at [616, 462] on icon at bounding box center [618, 455] width 13 height 13
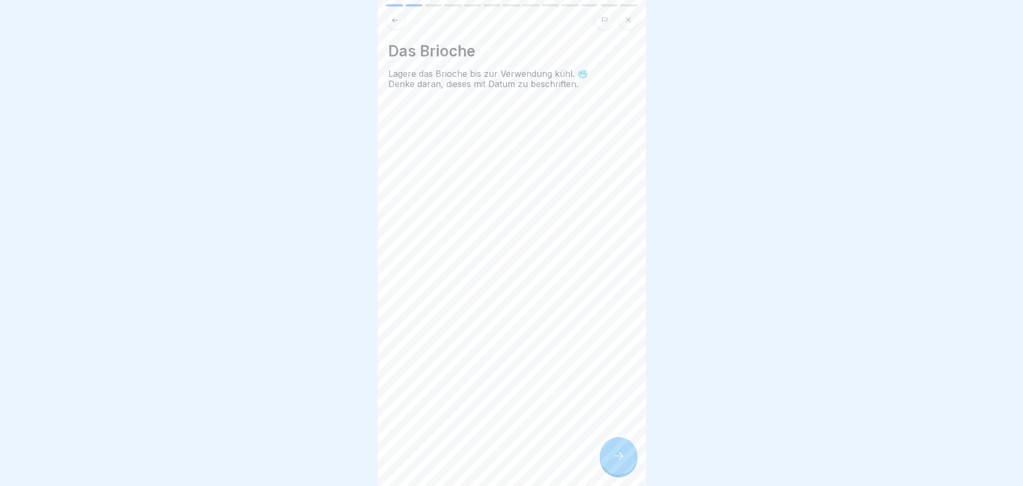
click at [616, 462] on icon at bounding box center [618, 455] width 13 height 13
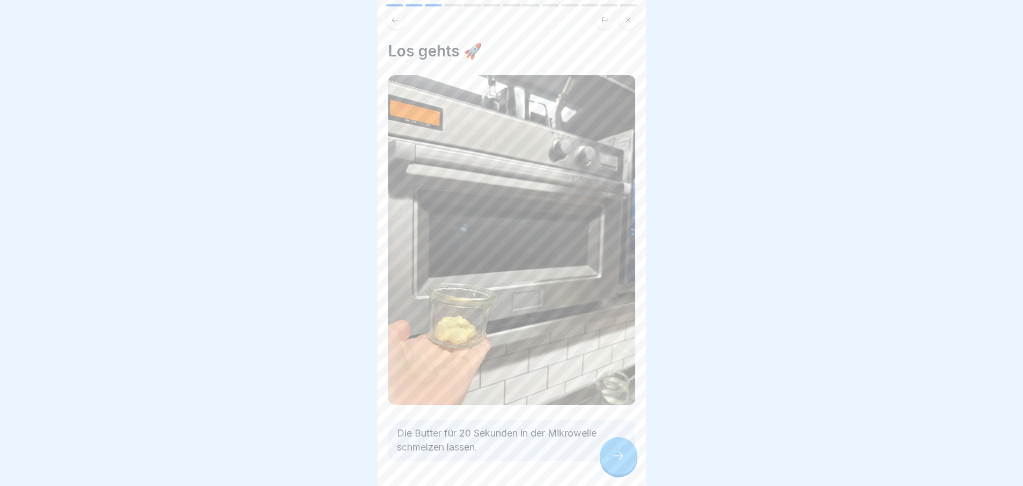
click at [616, 462] on icon at bounding box center [618, 455] width 13 height 13
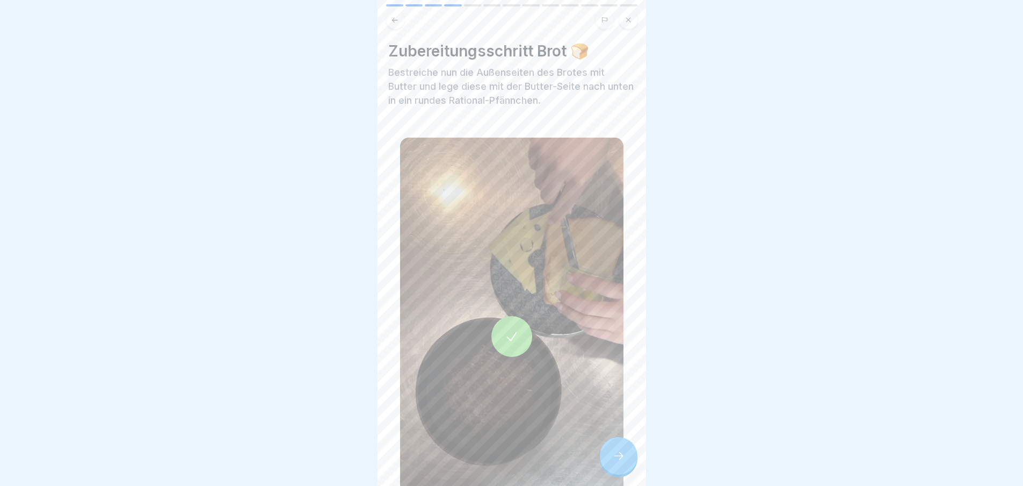
click at [616, 462] on icon at bounding box center [618, 455] width 13 height 13
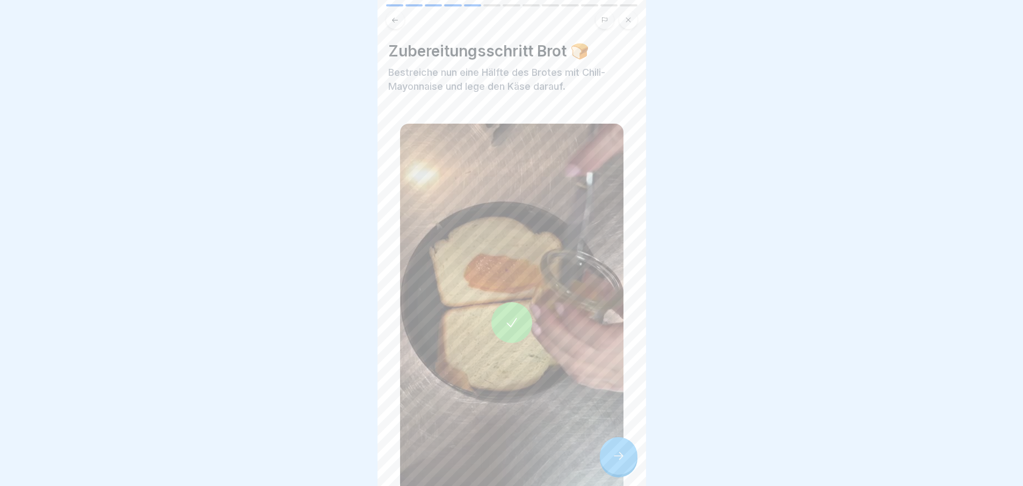
click at [616, 462] on icon at bounding box center [618, 455] width 13 height 13
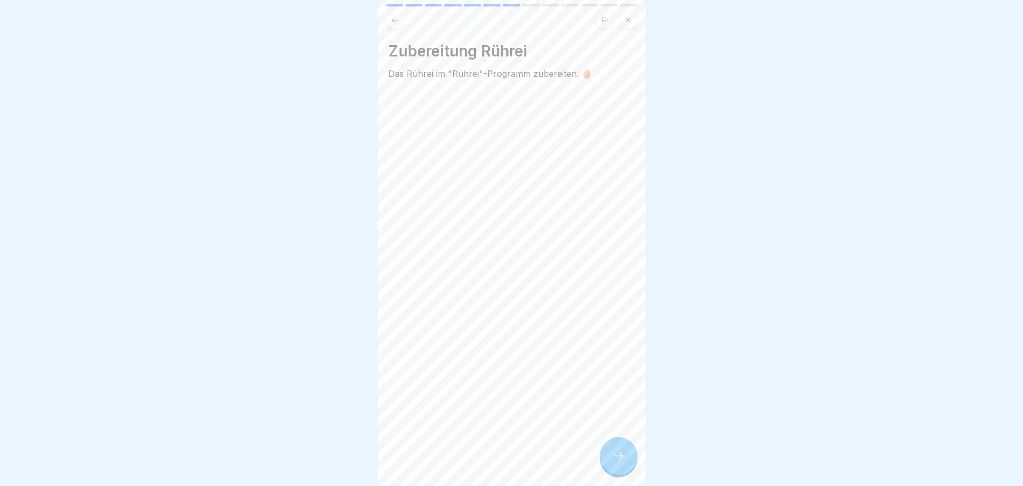
click at [616, 462] on icon at bounding box center [618, 455] width 13 height 13
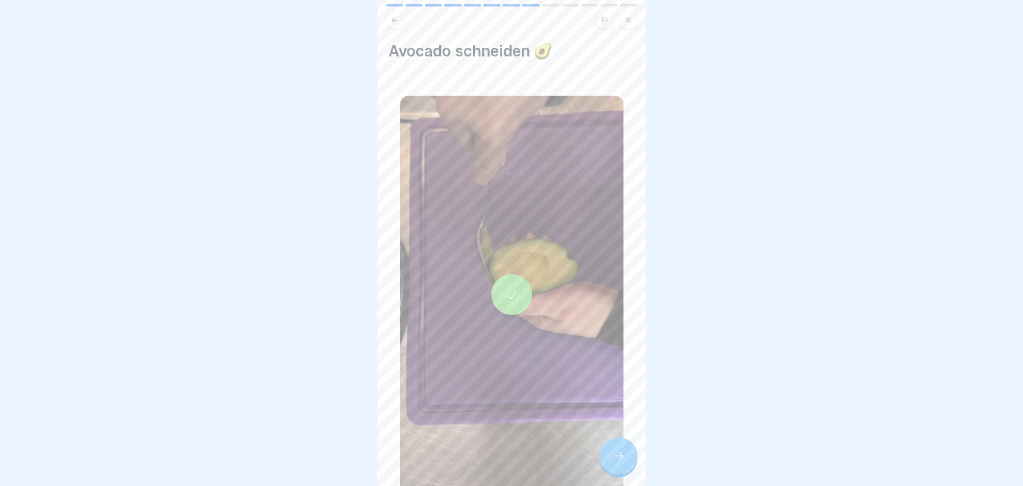
click at [616, 462] on icon at bounding box center [618, 455] width 13 height 13
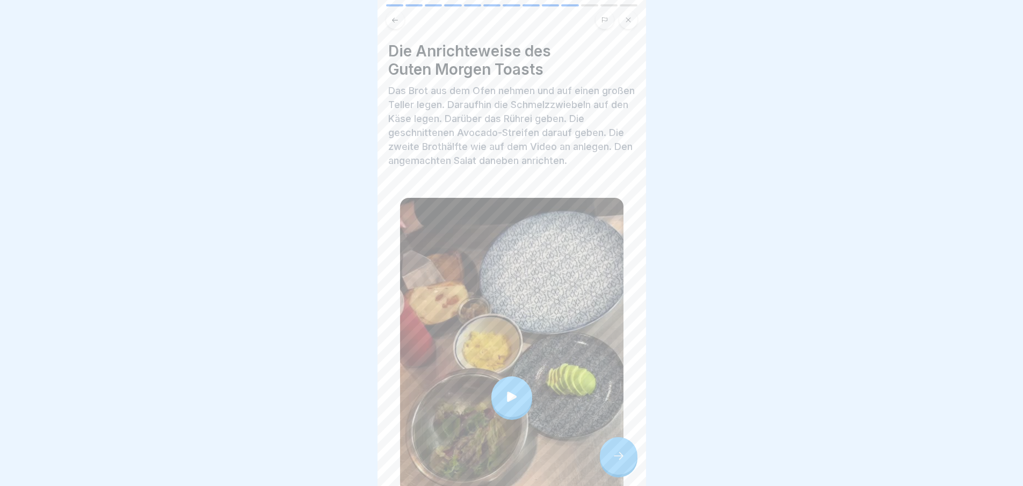
click at [616, 462] on icon at bounding box center [618, 455] width 13 height 13
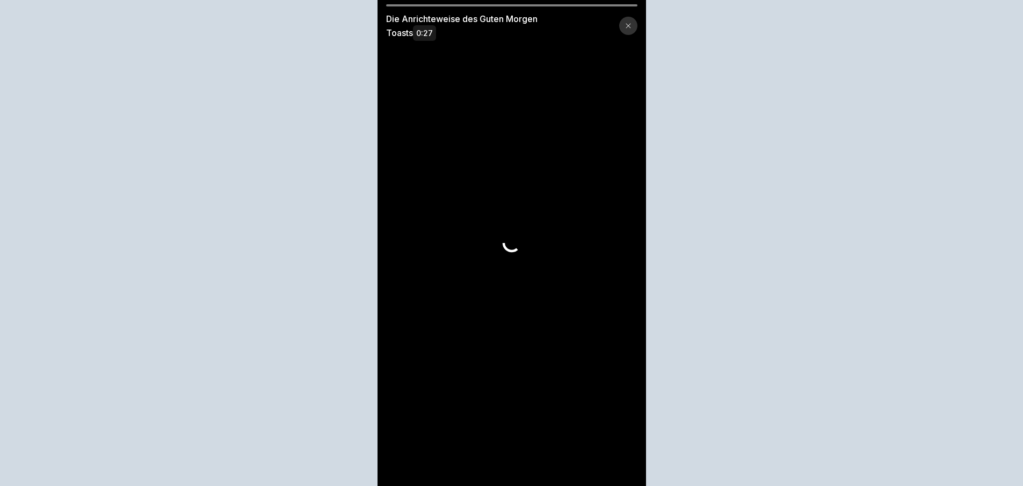
click at [616, 462] on video at bounding box center [512, 243] width 269 height 486
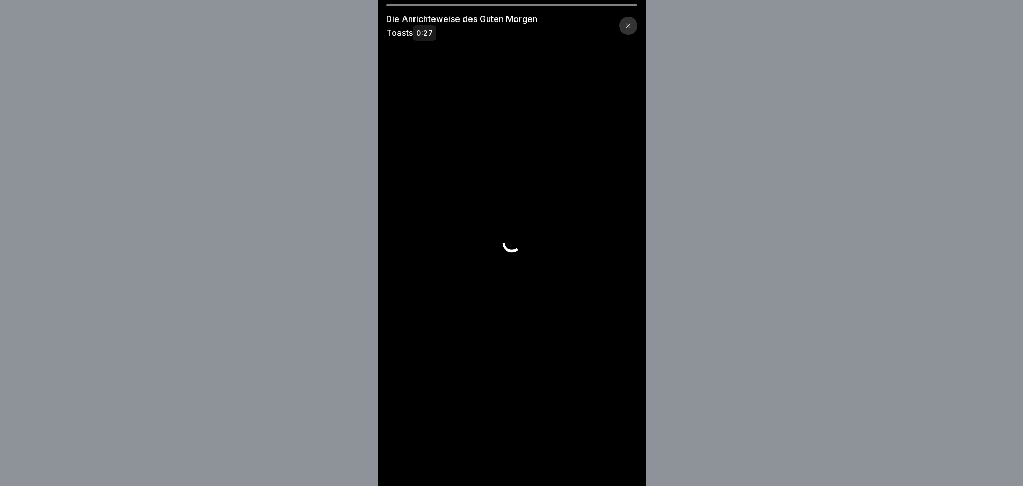
click at [616, 462] on video at bounding box center [512, 243] width 269 height 486
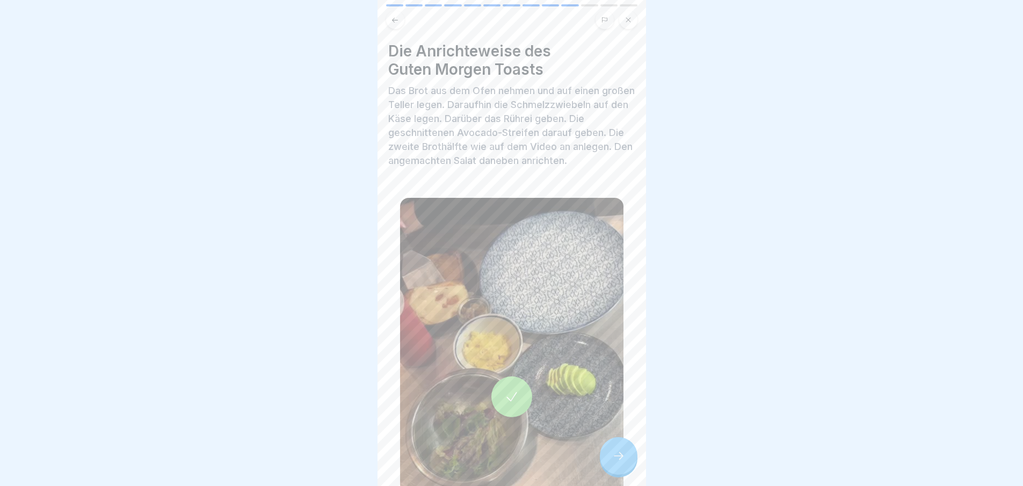
click at [625, 459] on div at bounding box center [619, 456] width 38 height 38
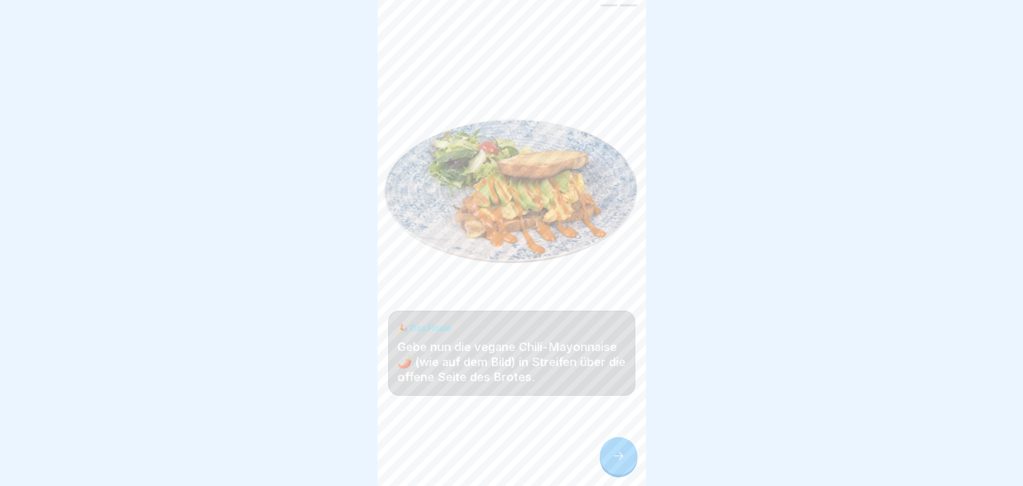
click at [625, 459] on icon at bounding box center [618, 455] width 13 height 13
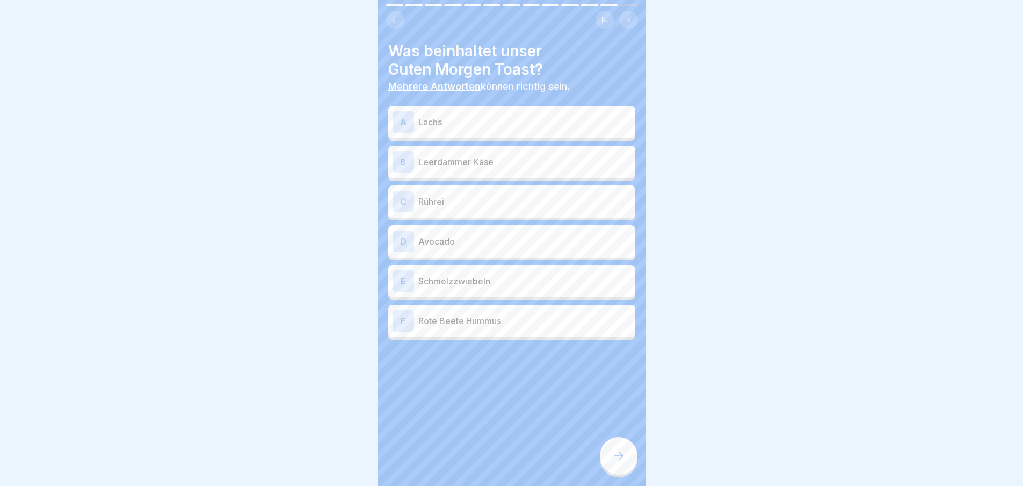
click at [483, 159] on p "Leerdammer Käse" at bounding box center [524, 161] width 213 height 13
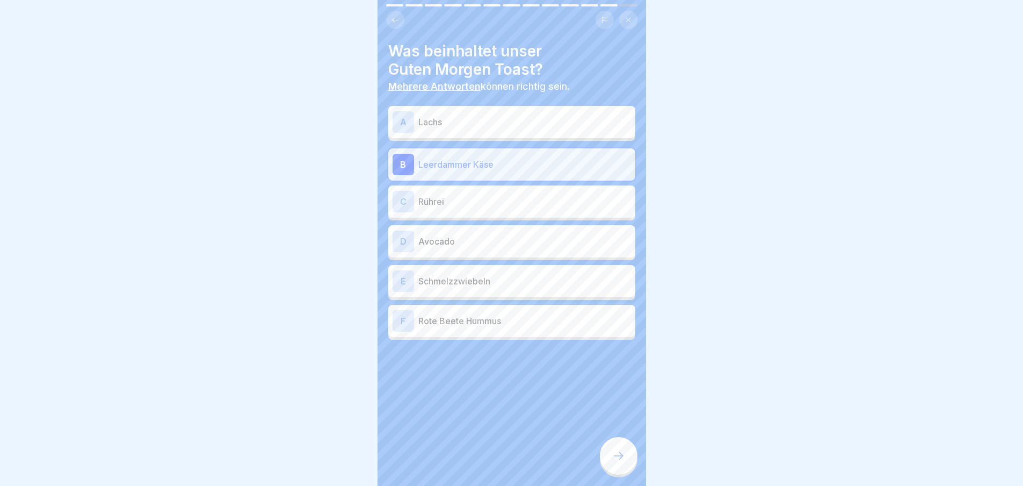
click at [488, 194] on div "C Rührei" at bounding box center [512, 201] width 238 height 21
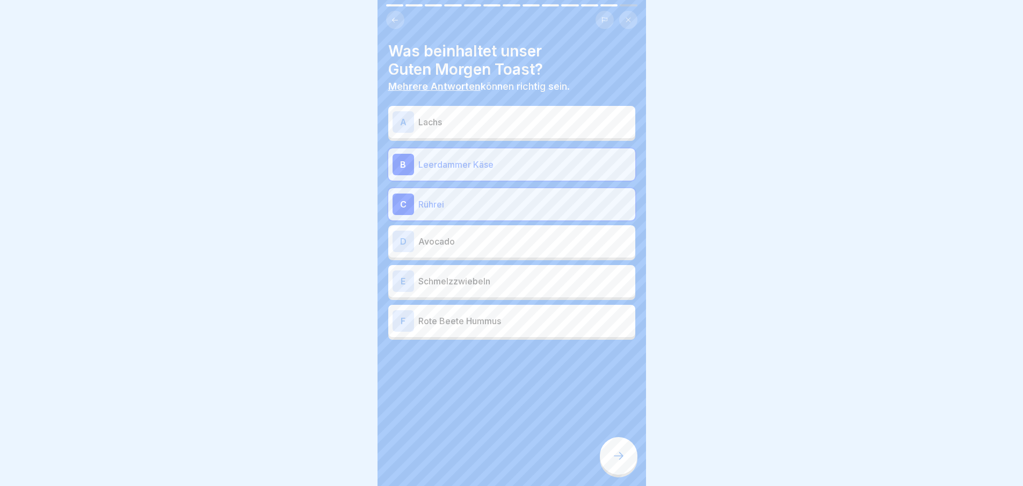
click at [481, 236] on p "Avocado" at bounding box center [524, 241] width 213 height 13
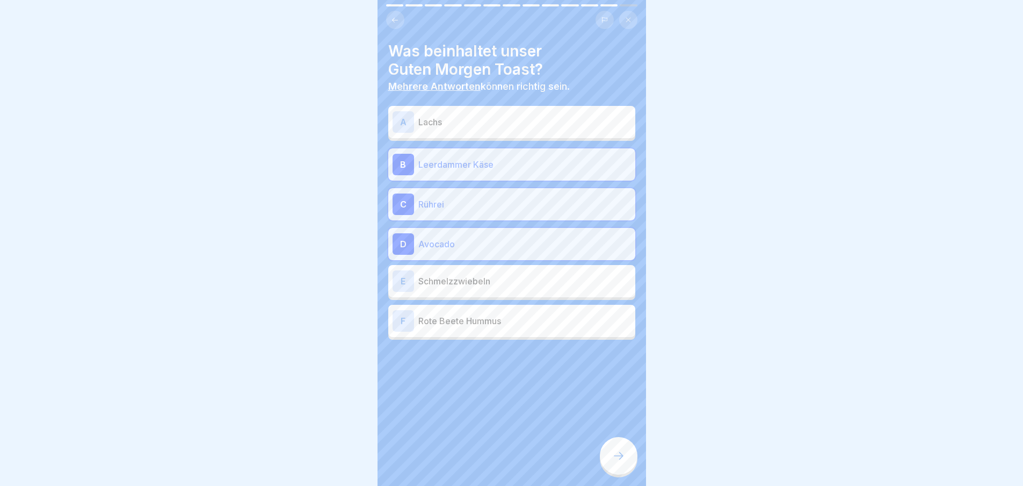
click at [490, 286] on p "Schmelzzwiebeln" at bounding box center [524, 280] width 213 height 13
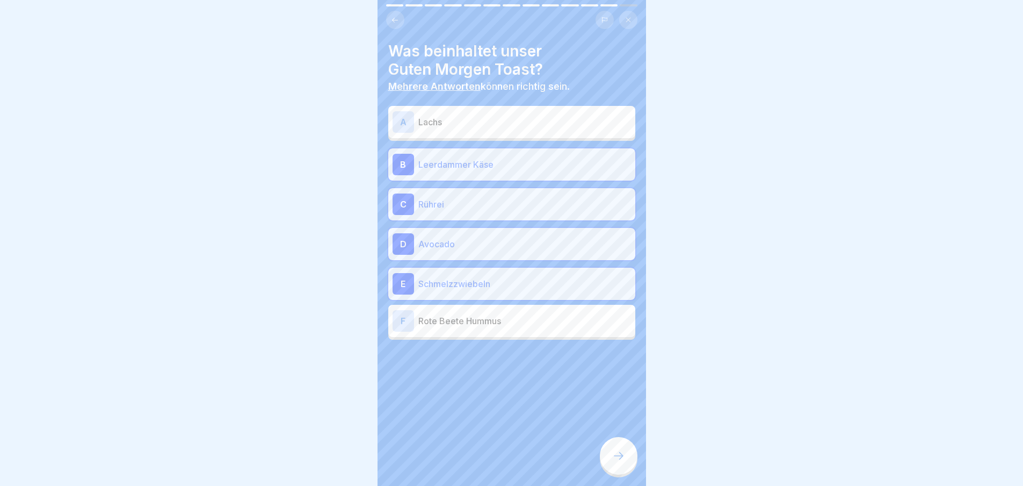
click at [614, 453] on div at bounding box center [619, 456] width 38 height 38
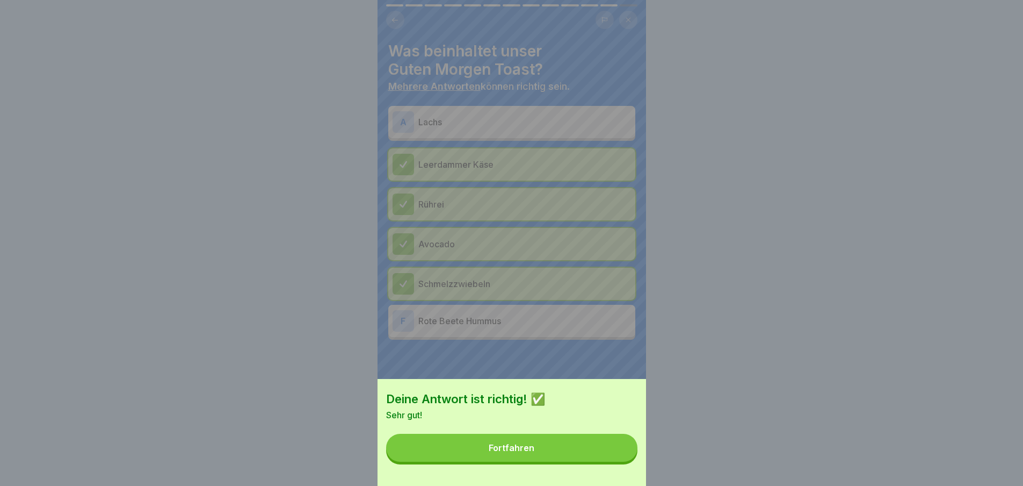
click at [603, 450] on button "Fortfahren" at bounding box center [511, 447] width 251 height 28
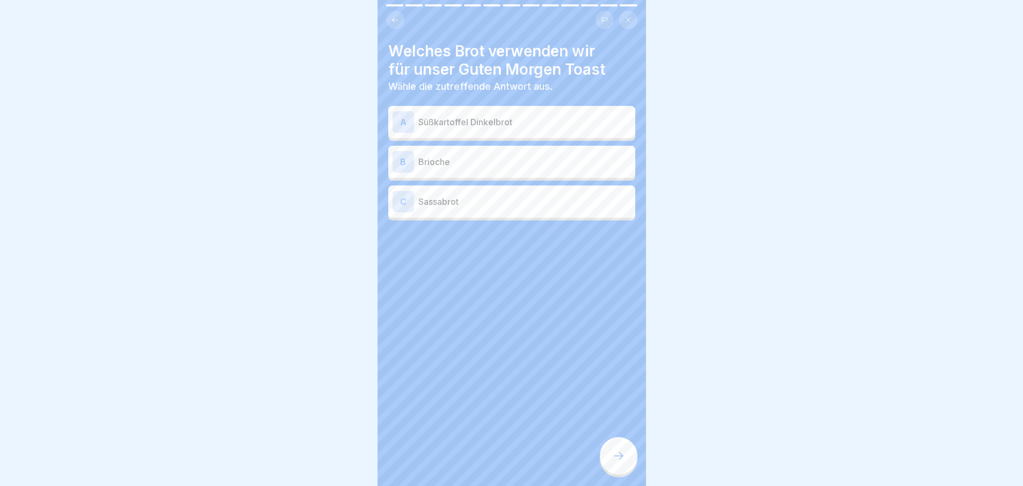
click at [510, 135] on div "A Süßkartoffel Dinkelbrot" at bounding box center [511, 122] width 247 height 32
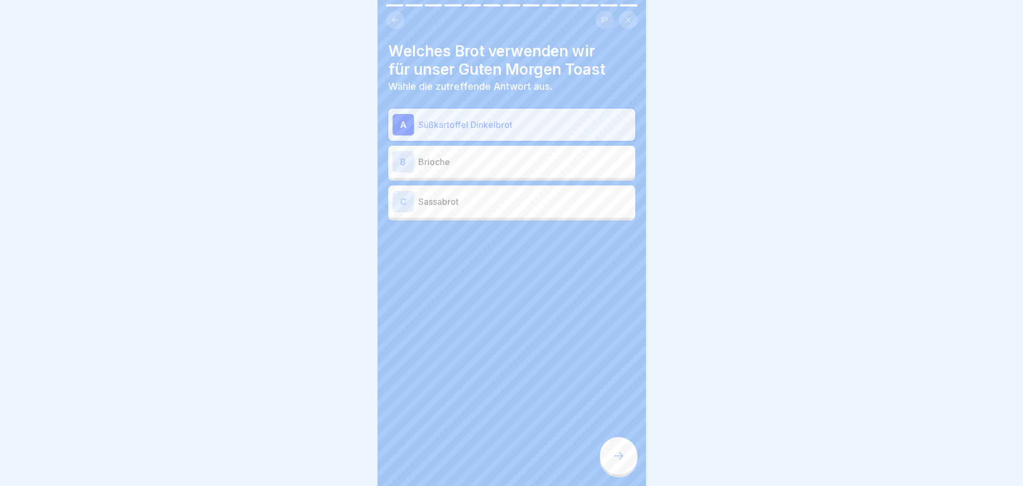
click at [509, 155] on p "Brioche" at bounding box center [524, 161] width 213 height 13
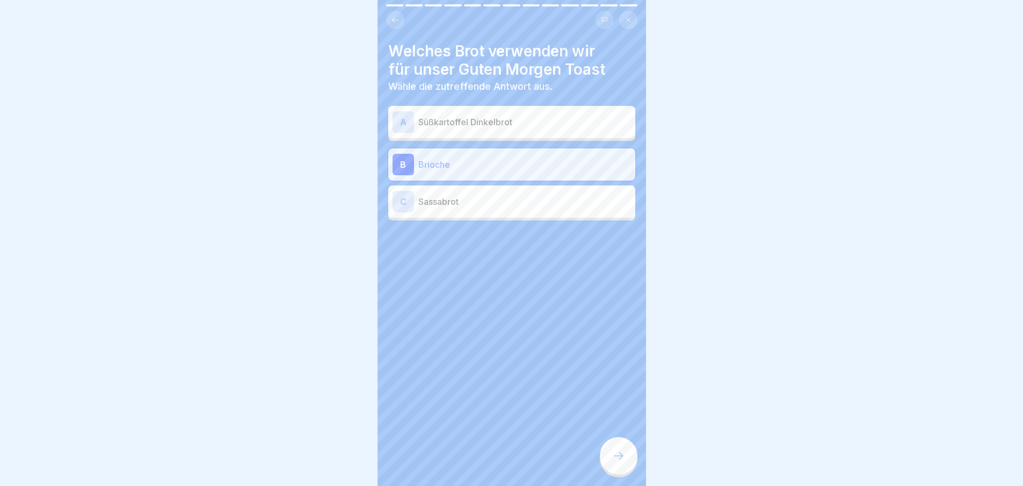
click at [605, 462] on div at bounding box center [619, 456] width 38 height 38
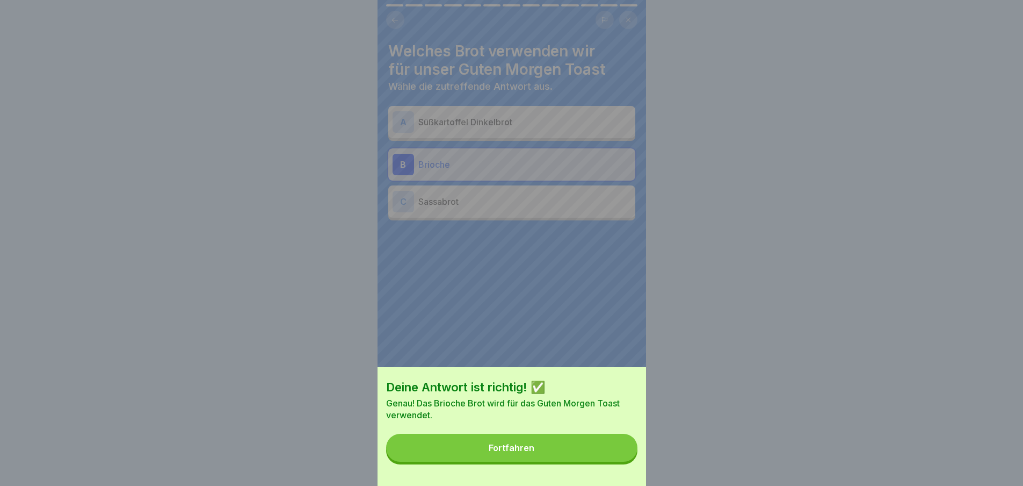
click at [610, 458] on button "Fortfahren" at bounding box center [511, 447] width 251 height 28
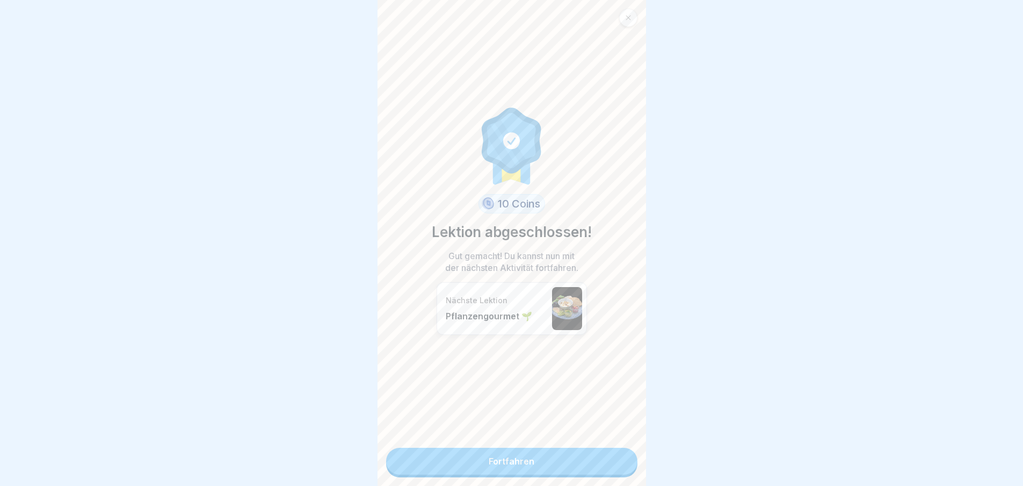
click at [610, 460] on link "Fortfahren" at bounding box center [511, 460] width 251 height 27
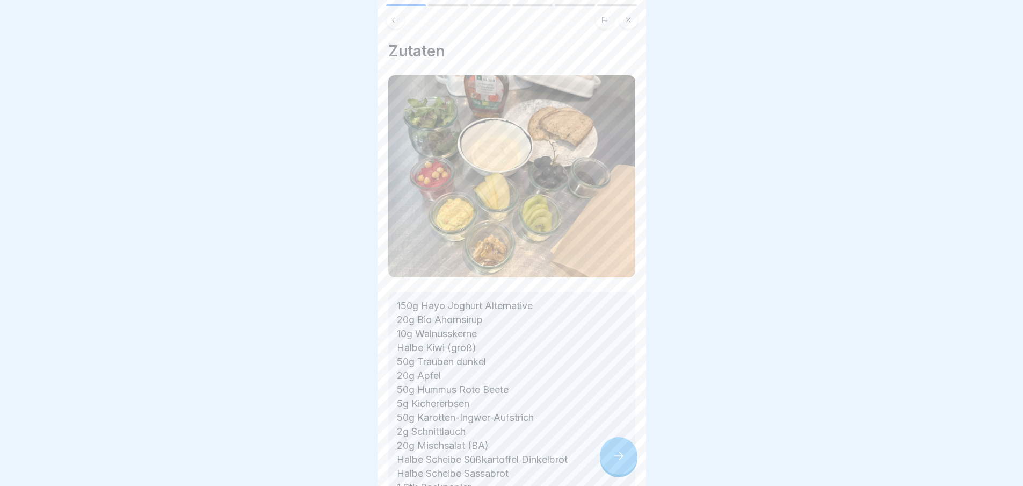
click at [625, 459] on div at bounding box center [619, 456] width 38 height 38
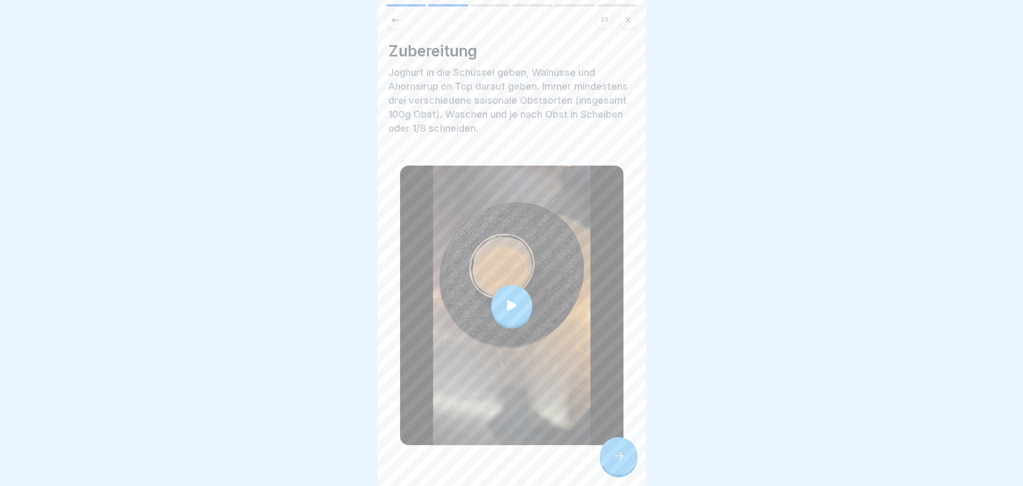
click at [625, 459] on div at bounding box center [619, 456] width 38 height 38
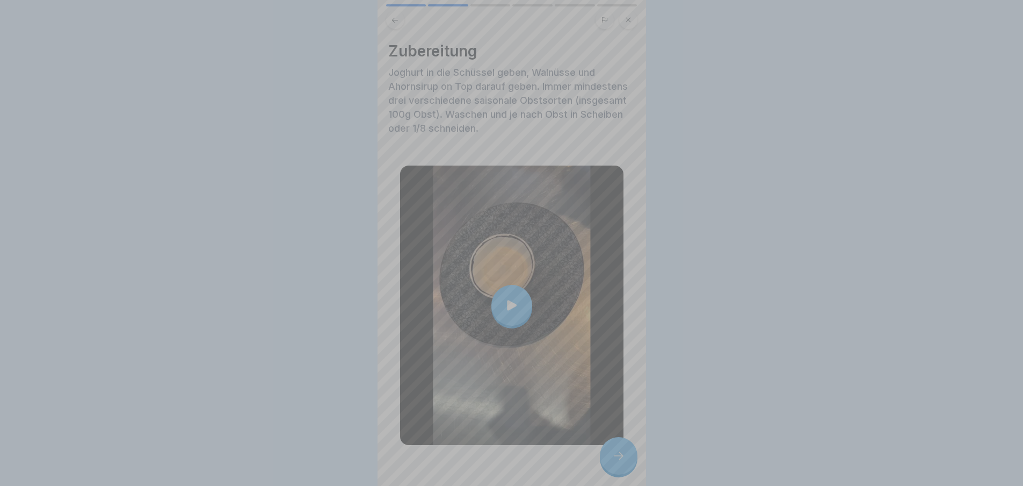
click at [625, 459] on video at bounding box center [512, 243] width 269 height 486
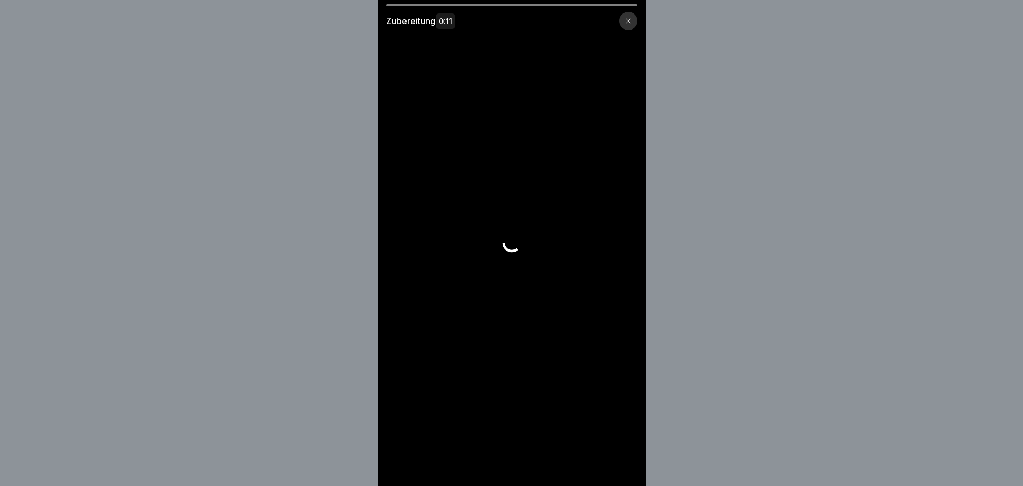
click at [625, 459] on video at bounding box center [512, 243] width 269 height 486
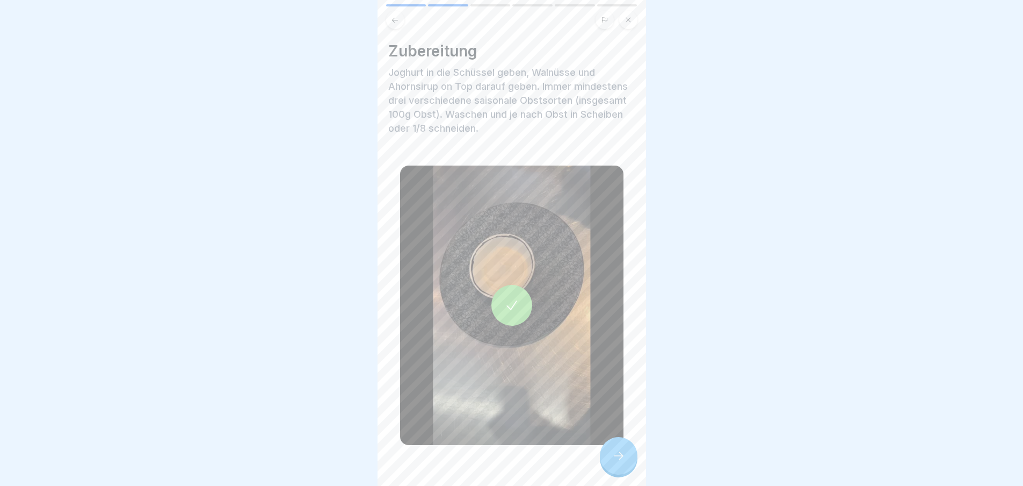
click at [618, 458] on div at bounding box center [619, 456] width 38 height 38
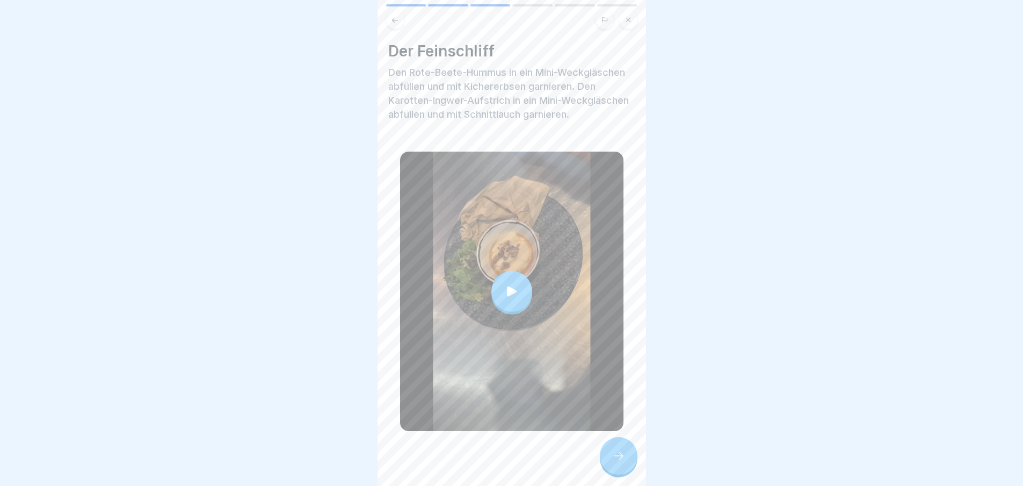
click at [618, 458] on div at bounding box center [619, 456] width 38 height 38
click at [618, 462] on icon at bounding box center [618, 455] width 13 height 13
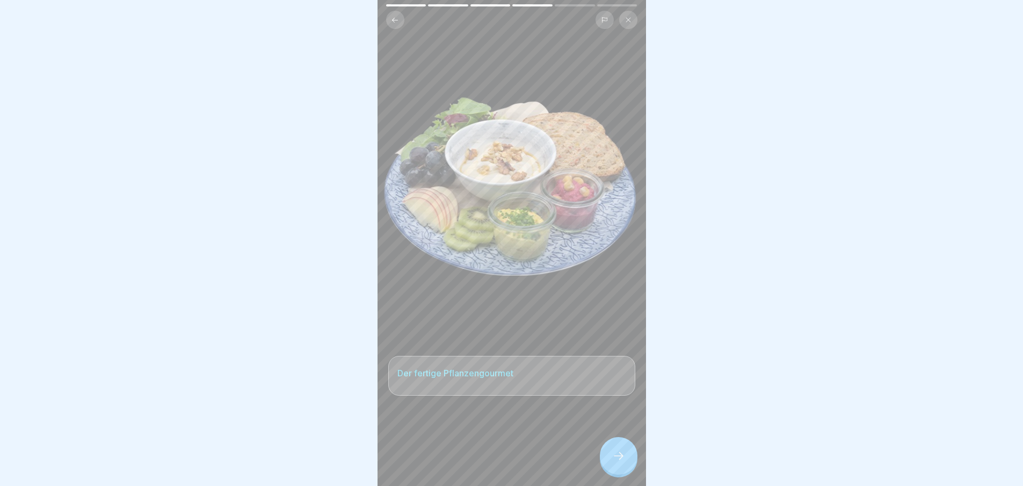
click at [618, 462] on icon at bounding box center [618, 455] width 13 height 13
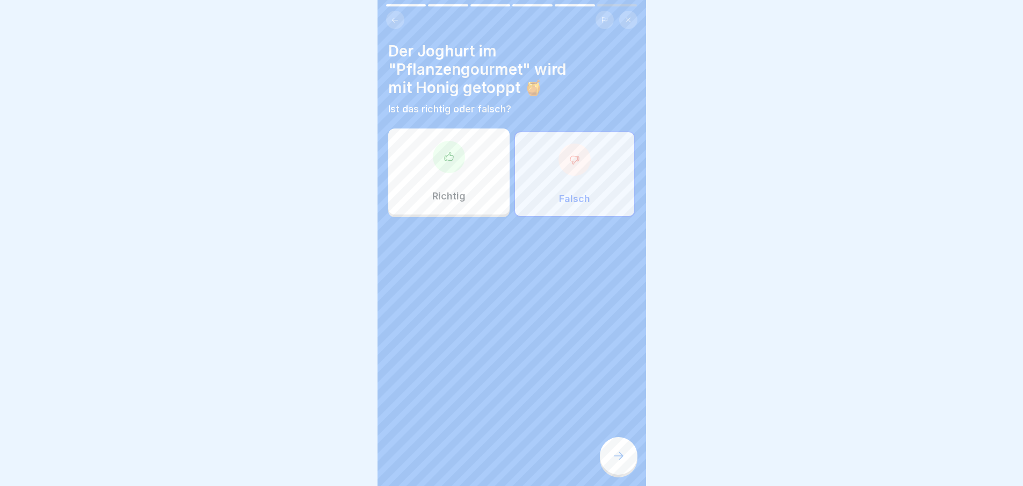
click at [618, 462] on icon at bounding box center [618, 455] width 13 height 13
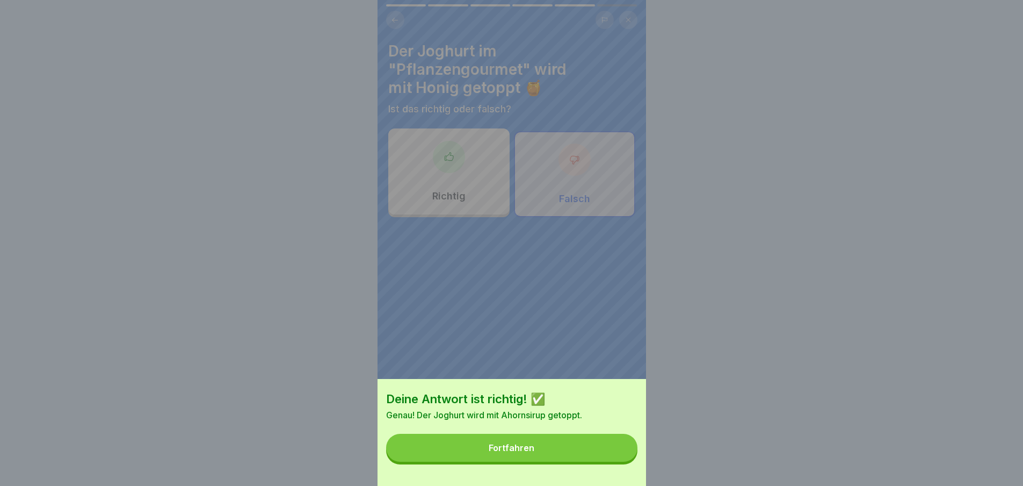
click at [617, 461] on button "Fortfahren" at bounding box center [511, 447] width 251 height 28
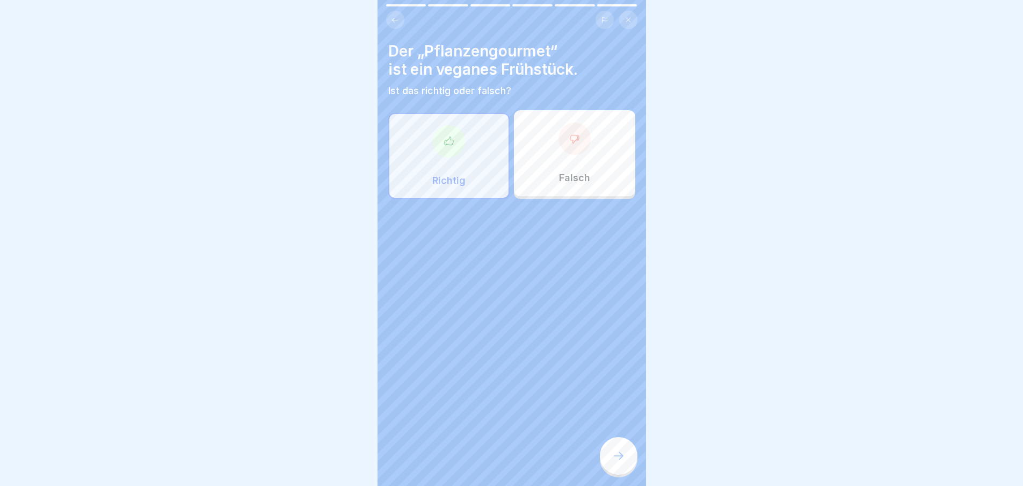
click at [617, 462] on icon at bounding box center [618, 455] width 13 height 13
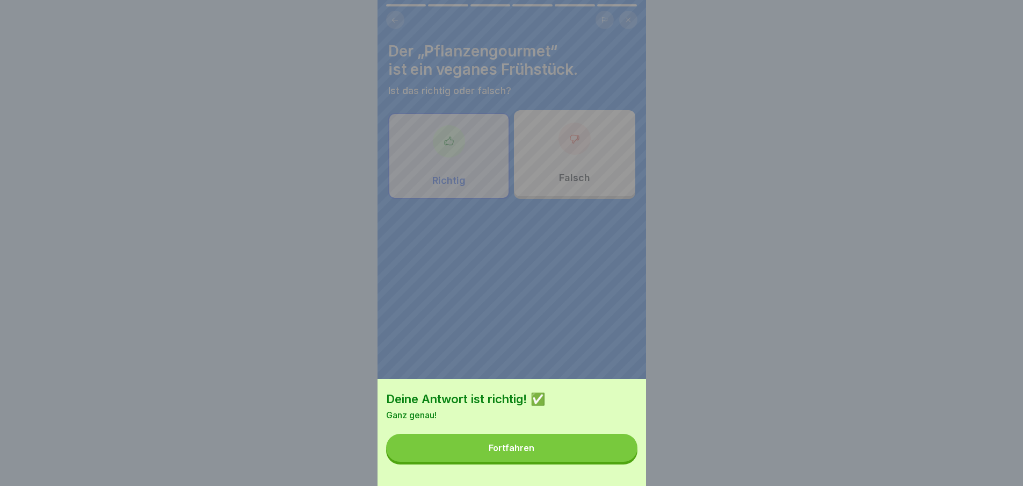
click at [617, 461] on button "Fortfahren" at bounding box center [511, 447] width 251 height 28
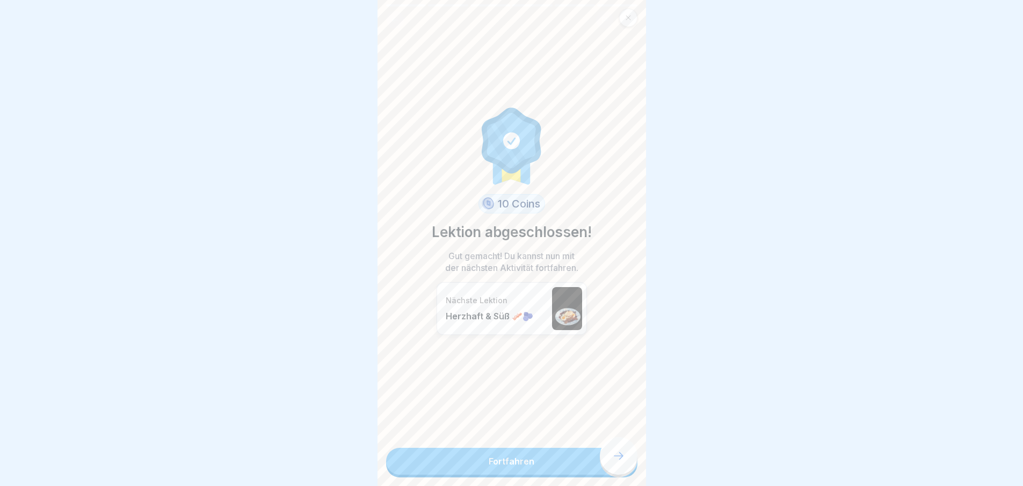
click at [615, 467] on link "Fortfahren" at bounding box center [511, 460] width 251 height 27
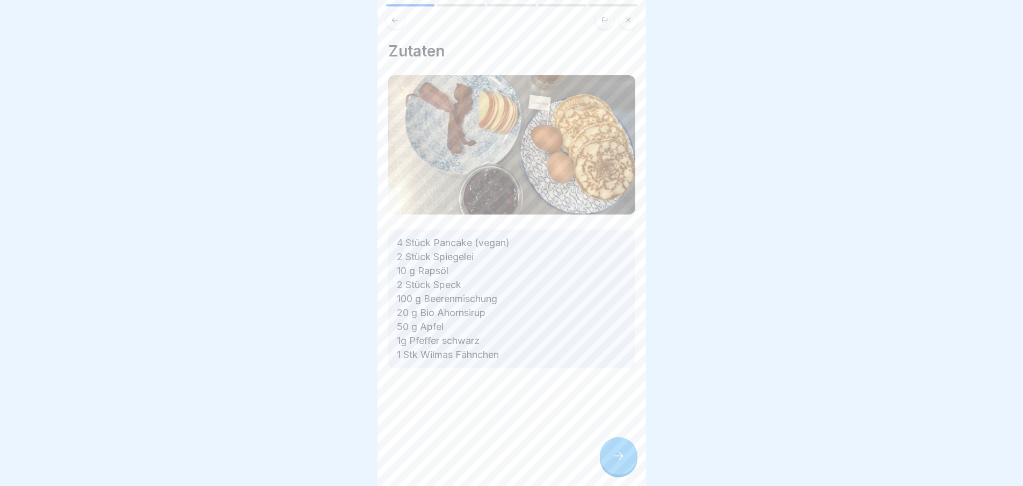
click at [615, 462] on icon at bounding box center [618, 455] width 13 height 13
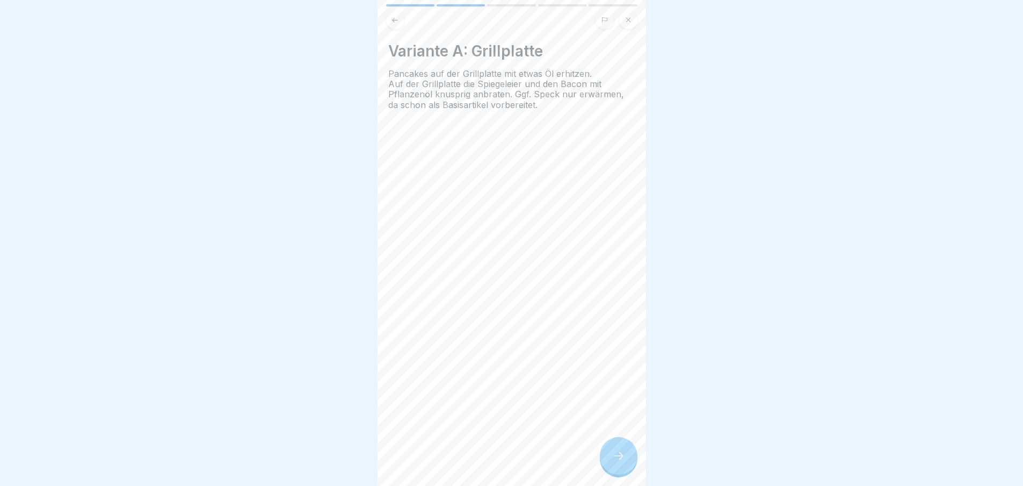
click at [589, 443] on div "Variante A: Grillplatte Pancakes auf der Grillplatte mit etwas Öl erhitzen. Auf…" at bounding box center [512, 243] width 269 height 486
click at [633, 468] on div at bounding box center [619, 456] width 38 height 38
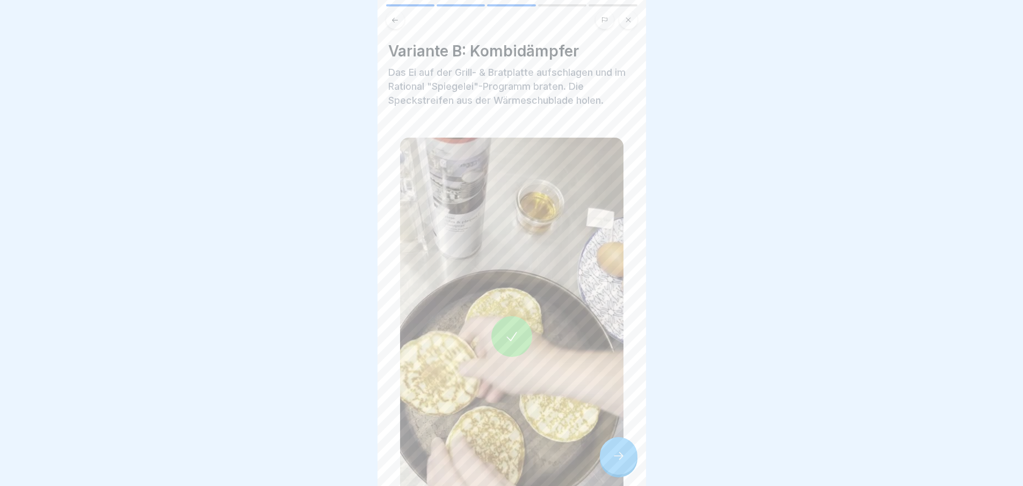
click at [633, 468] on div at bounding box center [619, 456] width 38 height 38
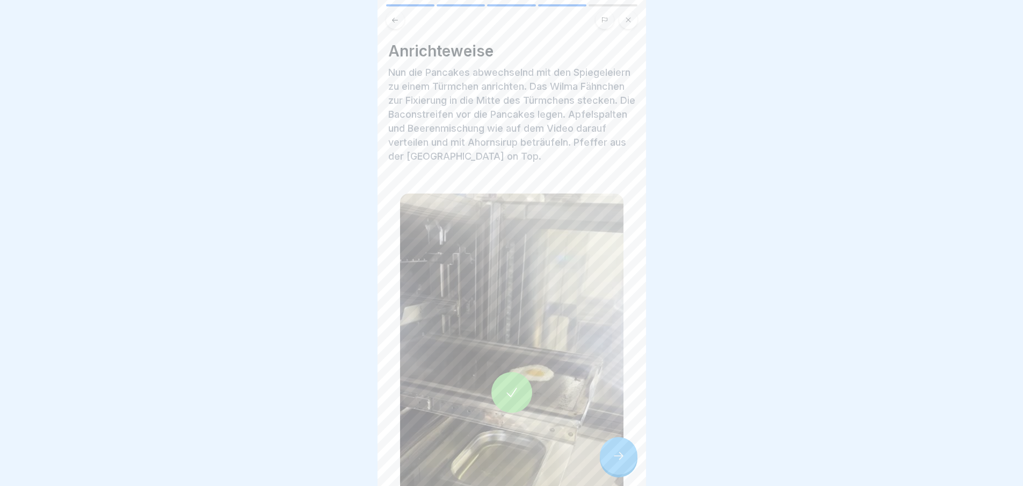
click at [633, 468] on div at bounding box center [619, 456] width 38 height 38
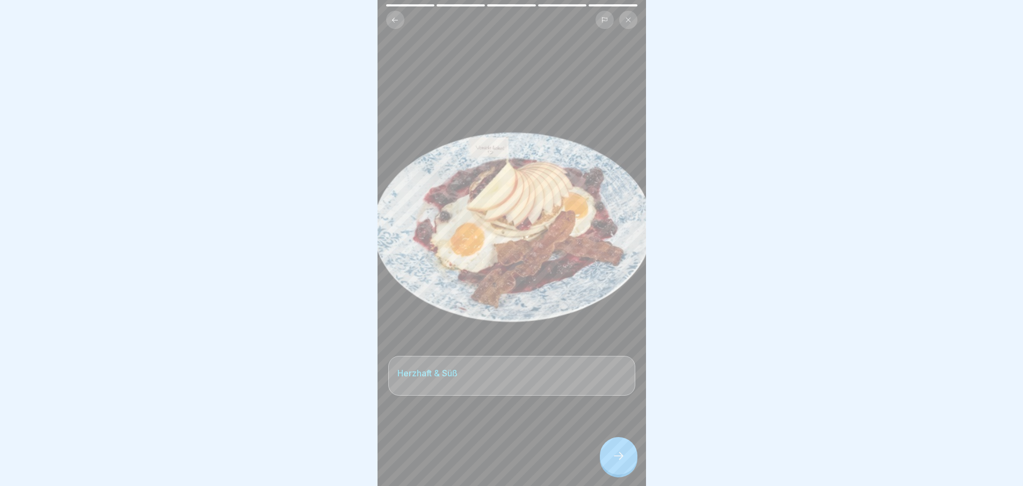
click at [633, 466] on div at bounding box center [619, 456] width 38 height 38
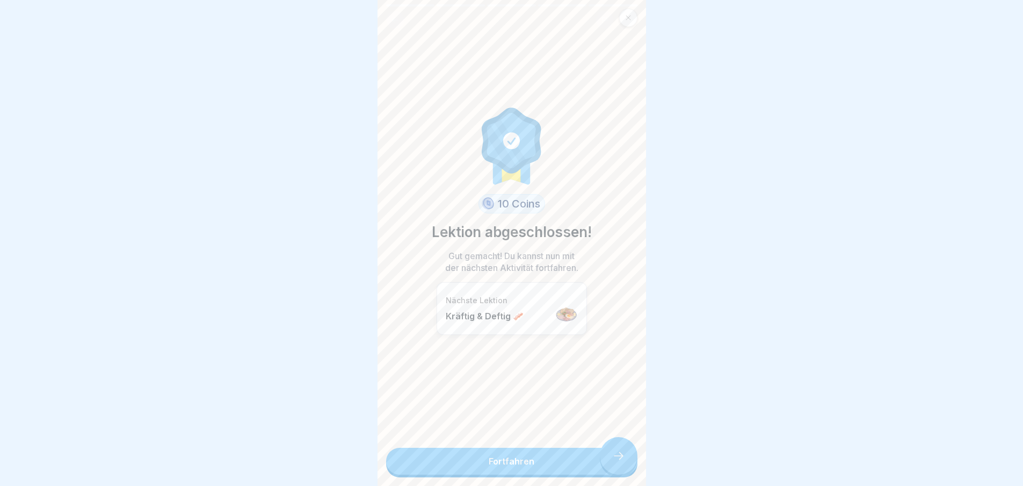
click at [633, 466] on div "10 Coins Lektion abgeschlossen! Gut gemacht! Du kannst nun mit der nächsten Akt…" at bounding box center [512, 243] width 269 height 486
click at [599, 470] on link "Fortfahren" at bounding box center [511, 460] width 251 height 27
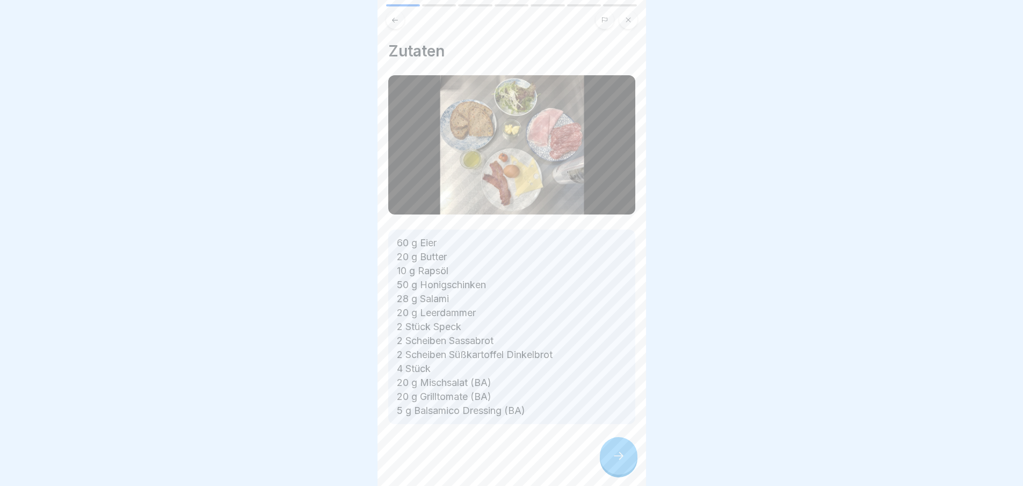
click at [632, 458] on div at bounding box center [619, 456] width 38 height 38
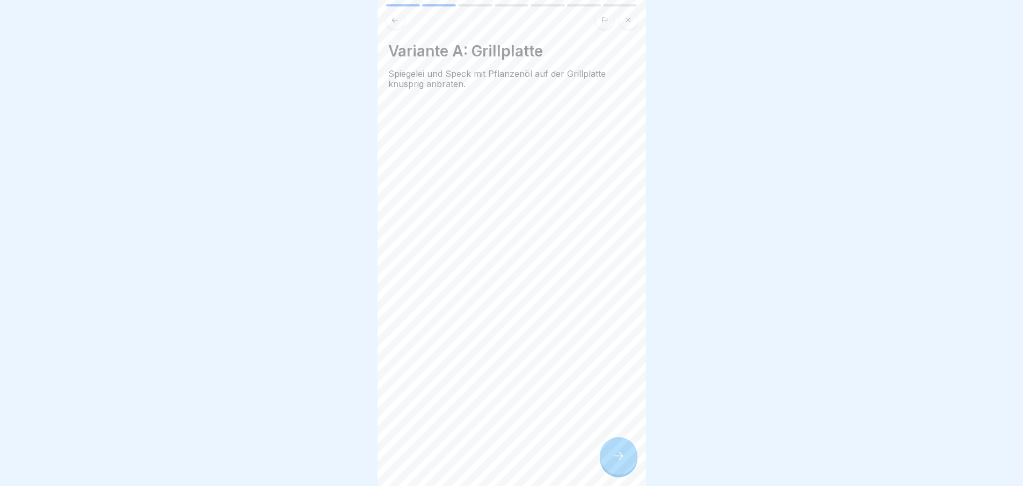
click at [622, 458] on icon at bounding box center [618, 455] width 13 height 13
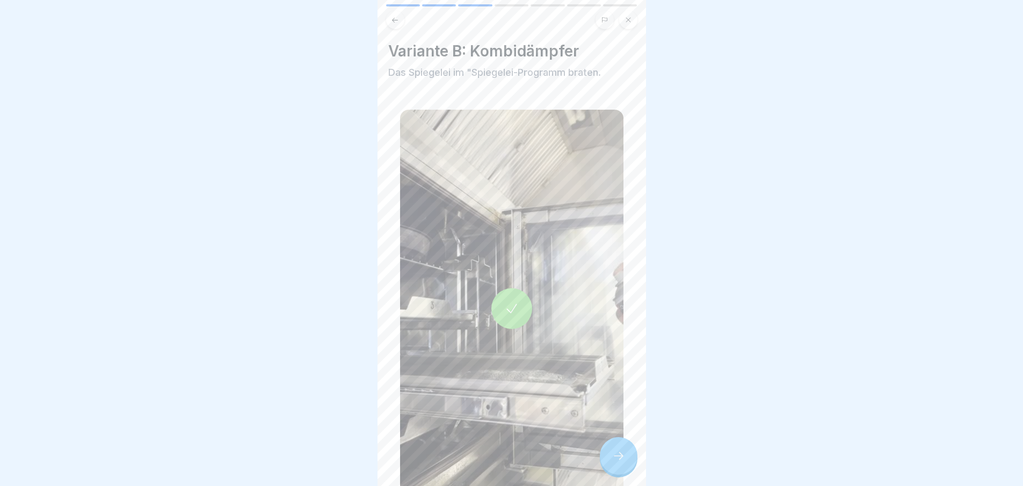
click at [622, 458] on div at bounding box center [619, 456] width 38 height 38
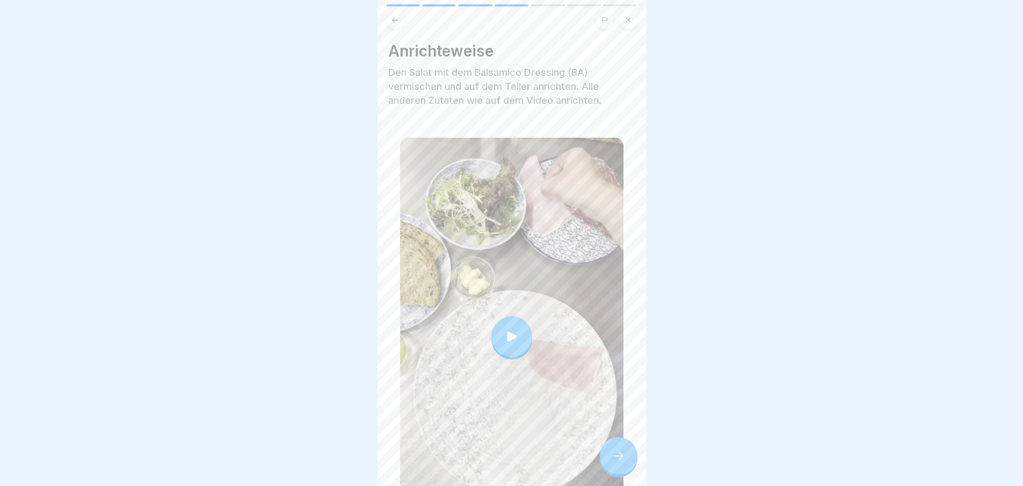
click at [622, 458] on icon at bounding box center [618, 455] width 13 height 13
click at [621, 457] on div at bounding box center [619, 456] width 38 height 38
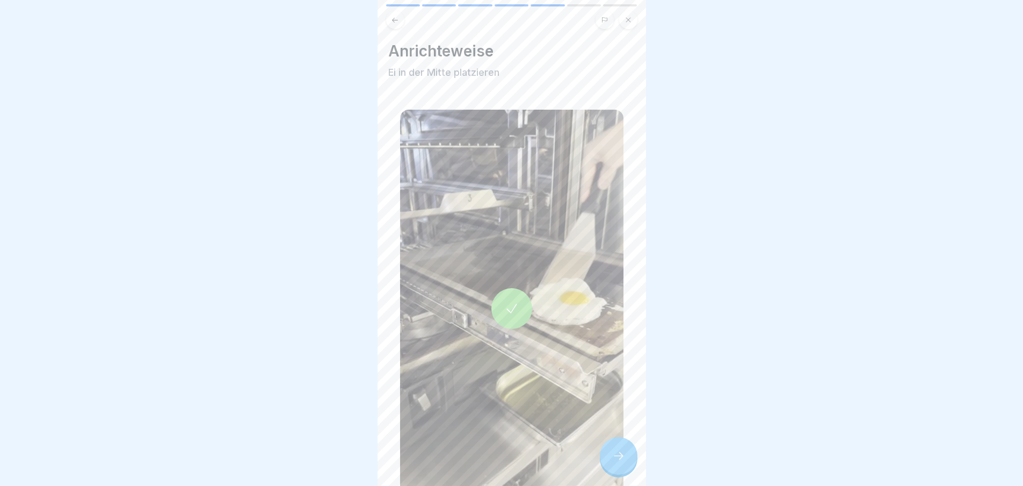
click at [625, 457] on div at bounding box center [619, 456] width 38 height 38
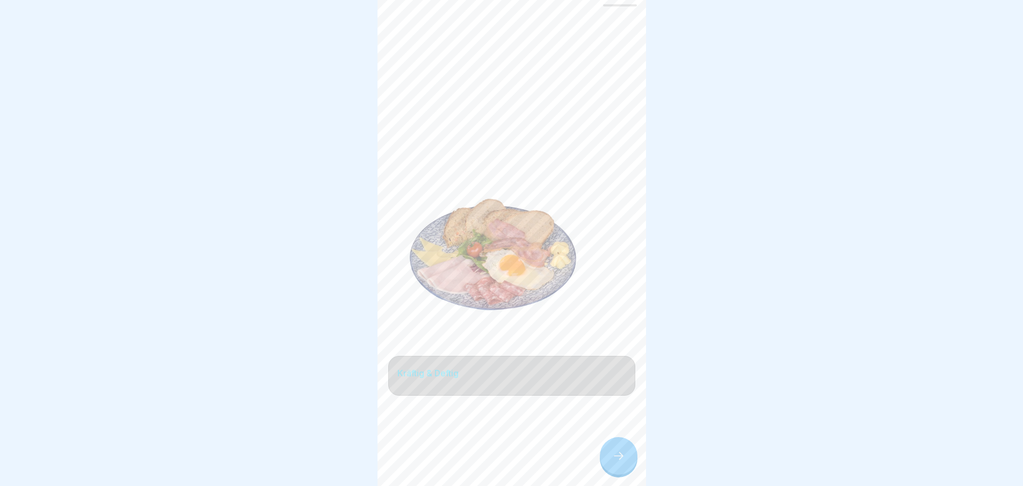
click at [625, 457] on div at bounding box center [619, 456] width 38 height 38
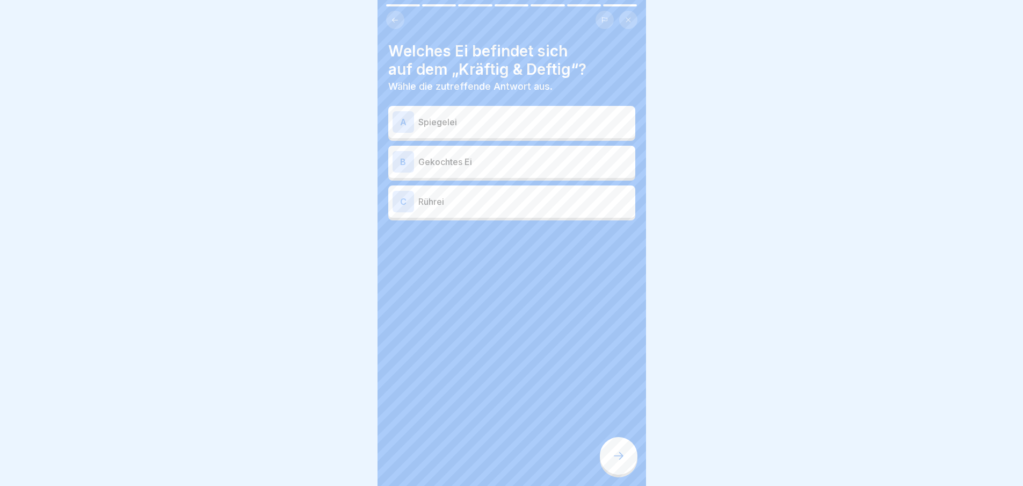
click at [460, 119] on p "Spiegelei" at bounding box center [524, 121] width 213 height 13
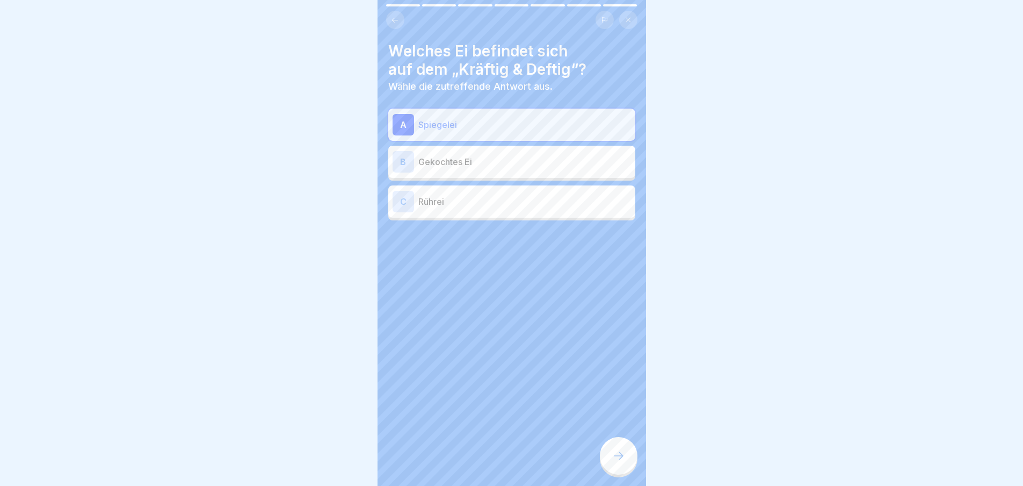
click at [621, 462] on icon at bounding box center [618, 455] width 13 height 13
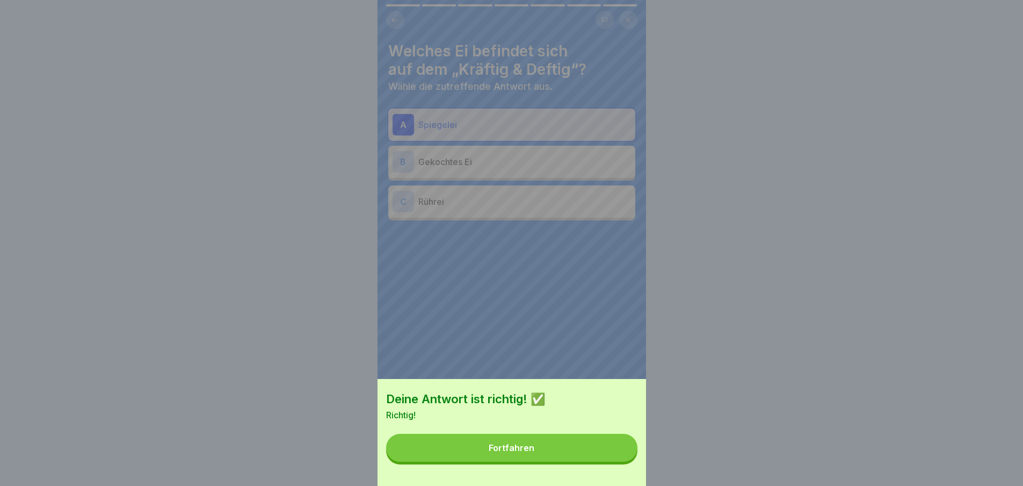
click at [617, 461] on button "Fortfahren" at bounding box center [511, 447] width 251 height 28
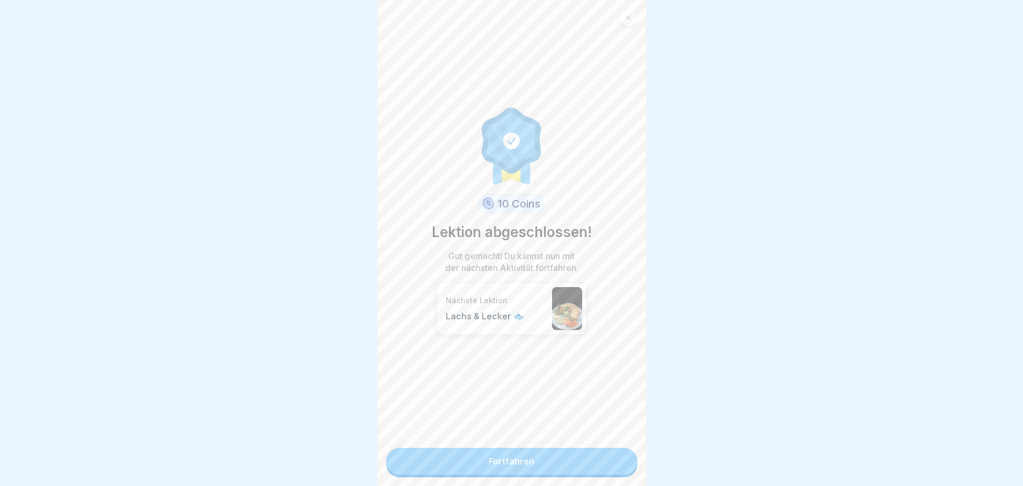
click at [606, 459] on link "Fortfahren" at bounding box center [511, 460] width 251 height 27
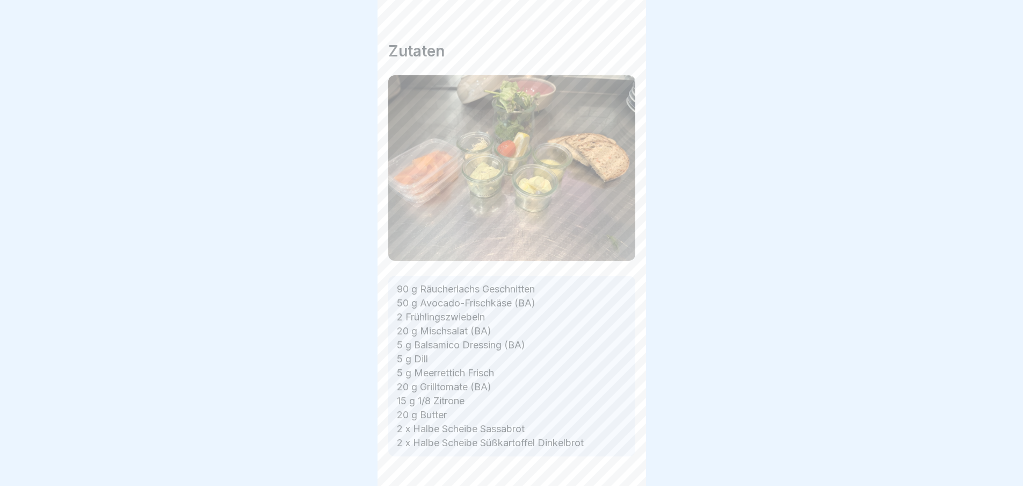
click at [599, 450] on p "90 g Räucherlachs Geschnitten 50 g Avocado-Frischkäse (BA) 2 Frühlingszwiebeln …" at bounding box center [512, 366] width 230 height 168
click at [618, 458] on icon at bounding box center [618, 455] width 13 height 13
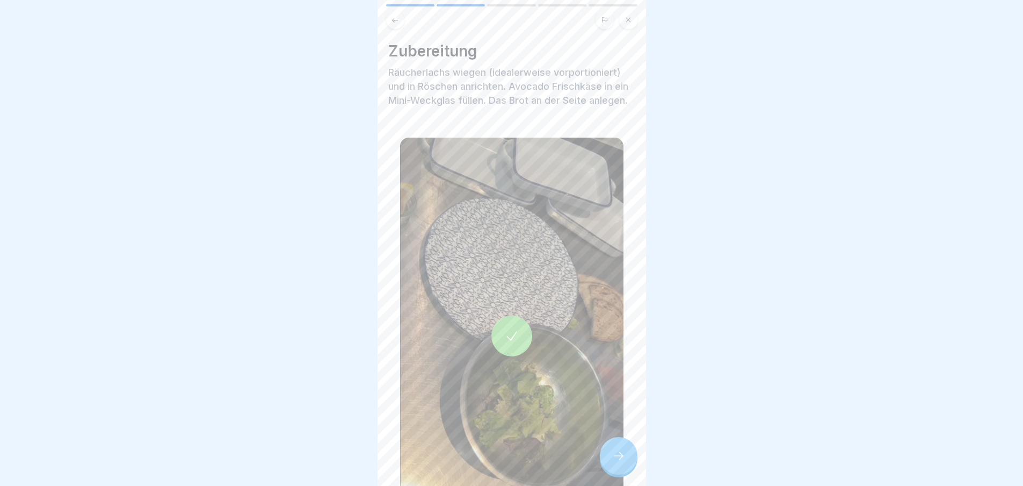
click at [618, 458] on icon at bounding box center [618, 455] width 13 height 13
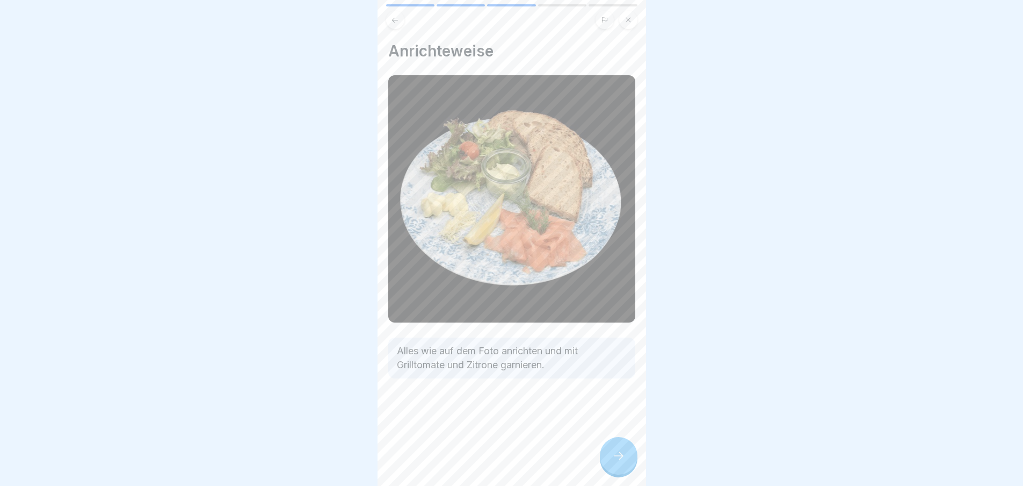
click at [618, 458] on div at bounding box center [619, 456] width 38 height 38
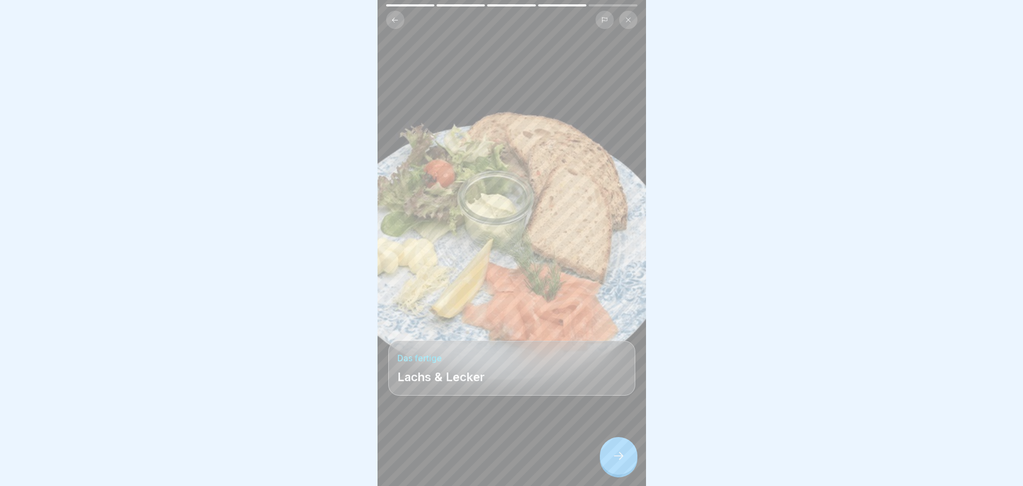
click at [618, 458] on div at bounding box center [619, 456] width 38 height 38
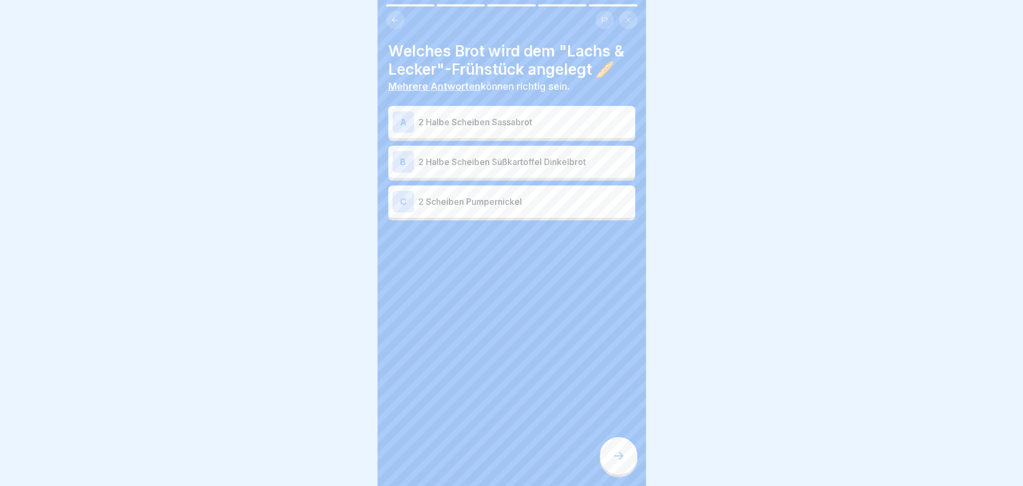
click at [430, 119] on p "2 Halbe Scheiben Sassabrot" at bounding box center [524, 121] width 213 height 13
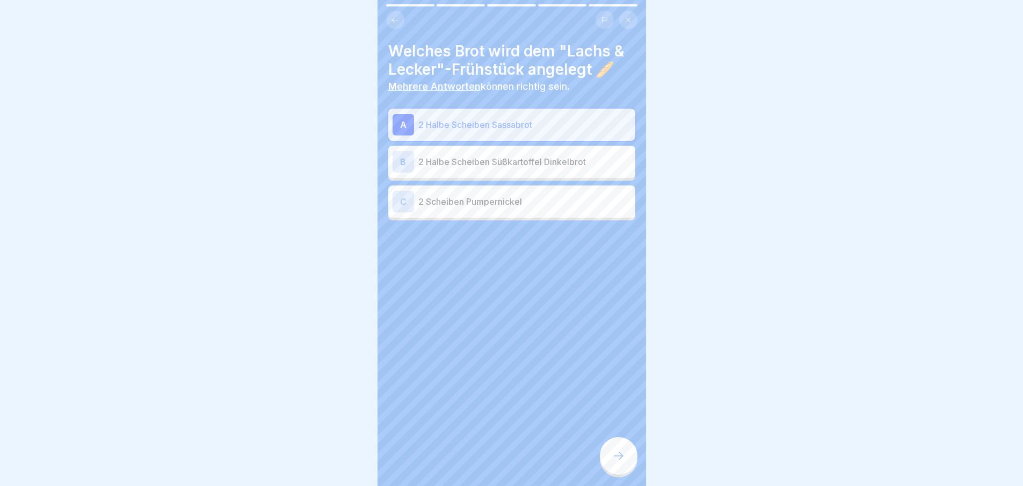
click at [428, 151] on div "B 2 Halbe Scheiben Süßkartoffel Dinkelbrot" at bounding box center [512, 161] width 238 height 21
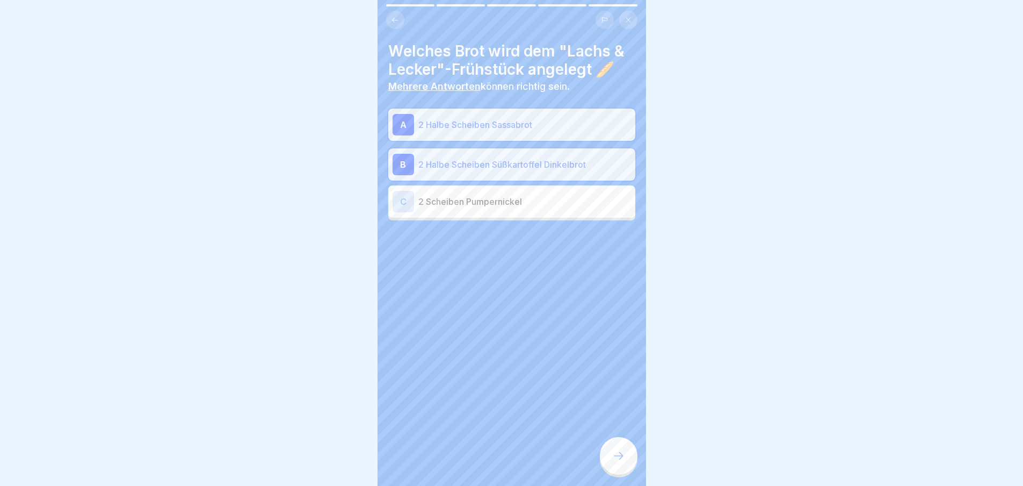
click at [619, 459] on icon at bounding box center [618, 455] width 13 height 13
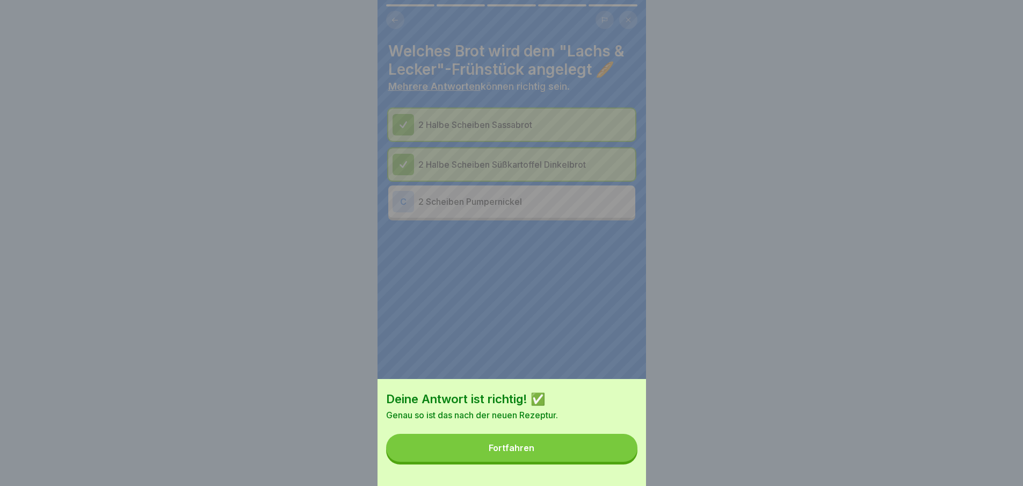
click at [603, 453] on button "Fortfahren" at bounding box center [511, 447] width 251 height 28
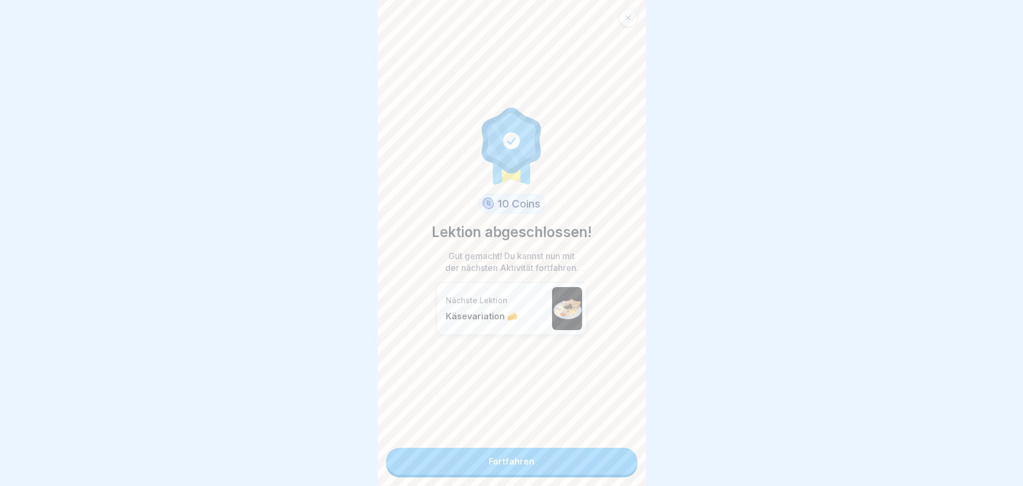
click at [601, 466] on link "Fortfahren" at bounding box center [511, 460] width 251 height 27
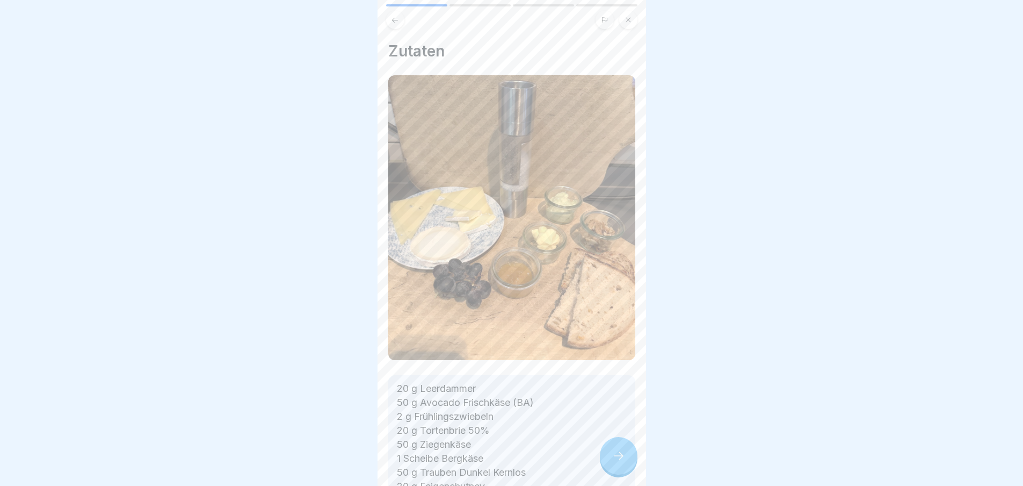
click at [611, 459] on div at bounding box center [619, 456] width 38 height 38
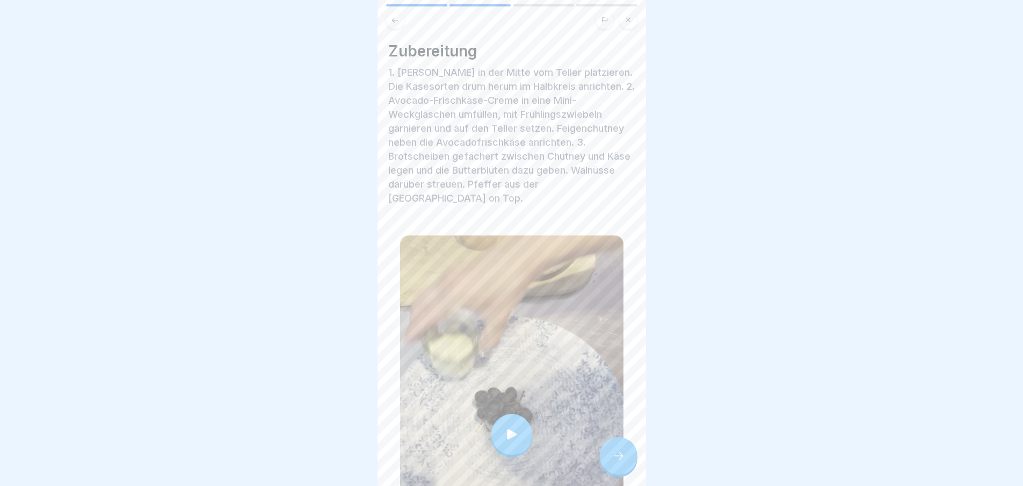
click at [615, 459] on icon at bounding box center [618, 455] width 13 height 13
click at [629, 466] on div at bounding box center [619, 456] width 38 height 38
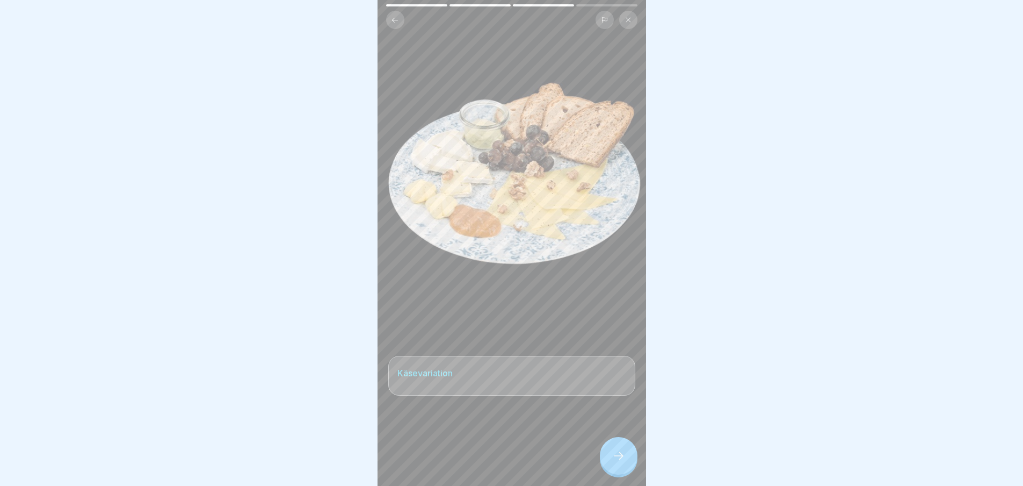
click at [629, 466] on div at bounding box center [619, 456] width 38 height 38
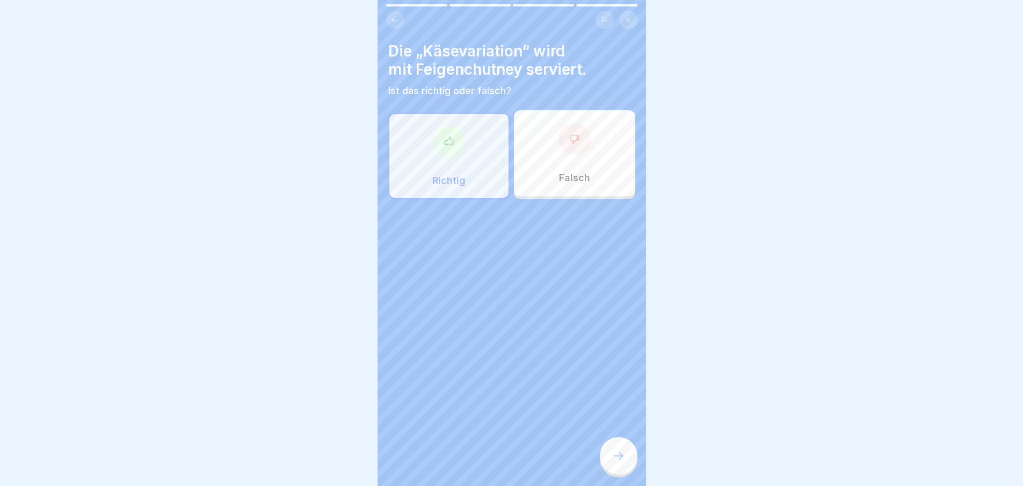
click at [629, 466] on div at bounding box center [619, 456] width 38 height 38
click at [624, 462] on icon at bounding box center [618, 455] width 13 height 13
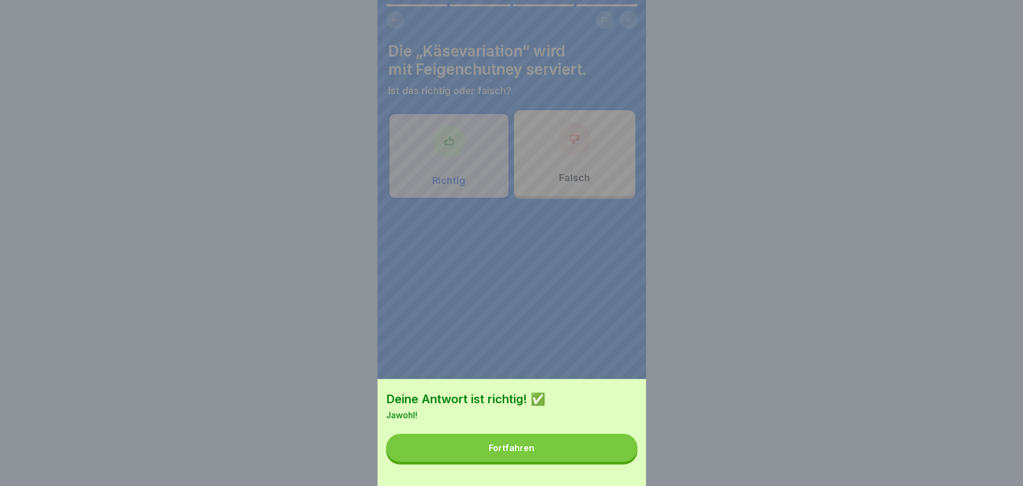
click at [608, 461] on button "Fortfahren" at bounding box center [511, 447] width 251 height 28
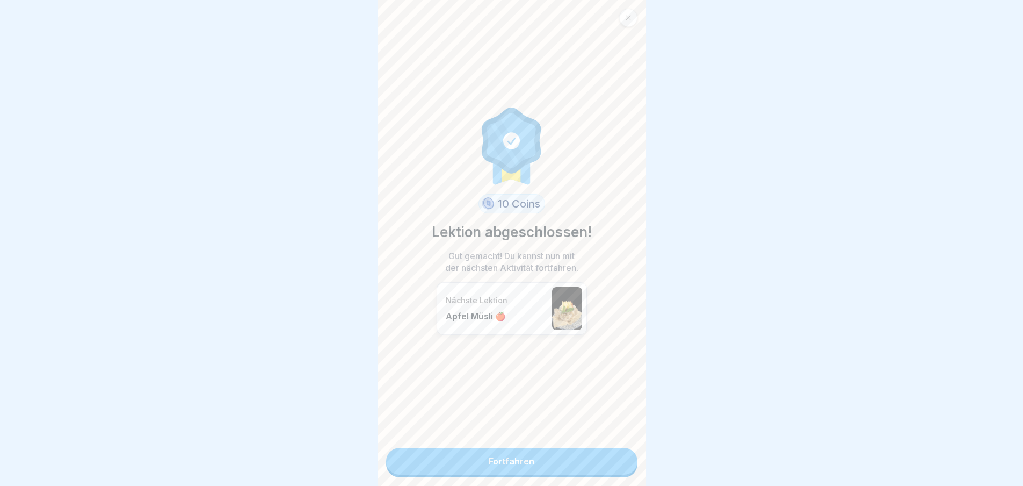
click at [608, 465] on link "Fortfahren" at bounding box center [511, 460] width 251 height 27
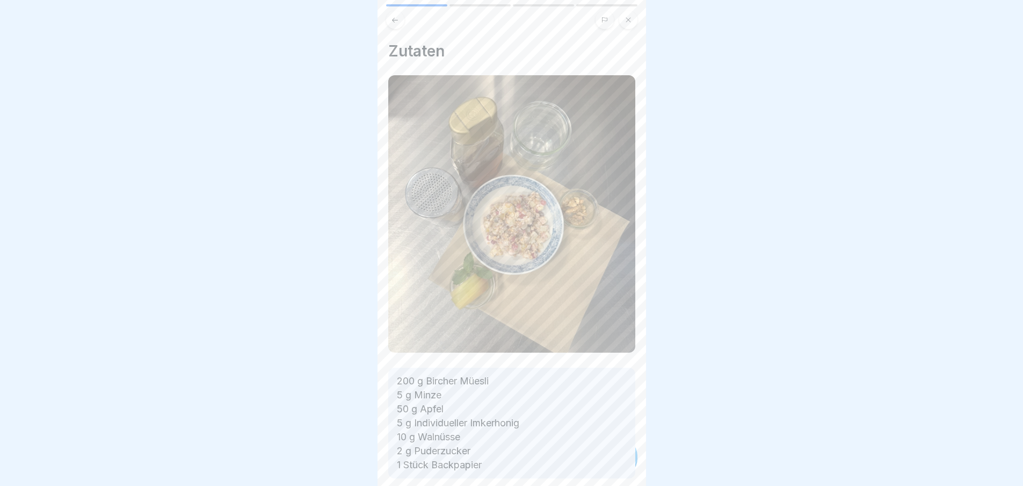
click at [608, 465] on div "200 g Bircher Müesli 5 g Minze 50 g Apfel 5 g Individueller Imkerhonig 10 g Wal…" at bounding box center [511, 422] width 247 height 111
click at [608, 465] on div at bounding box center [619, 456] width 38 height 38
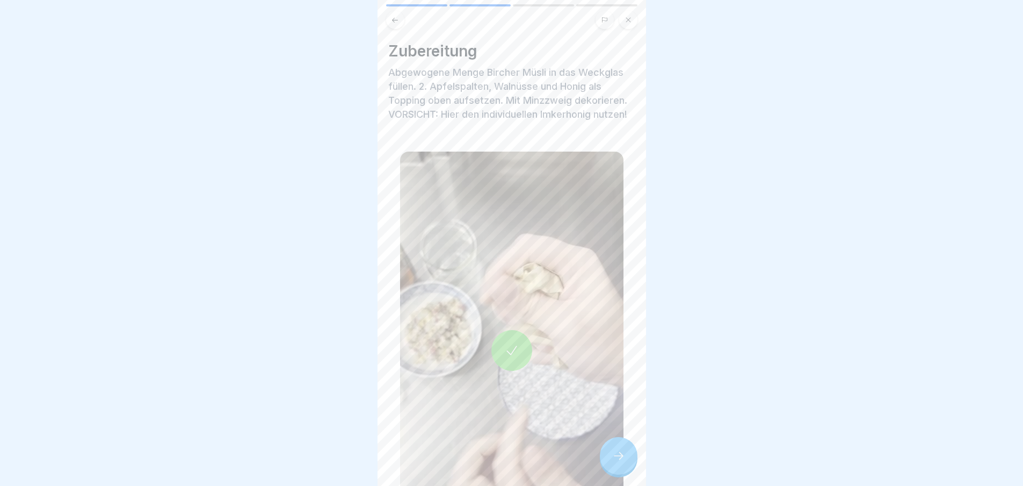
click at [608, 465] on div at bounding box center [619, 456] width 38 height 38
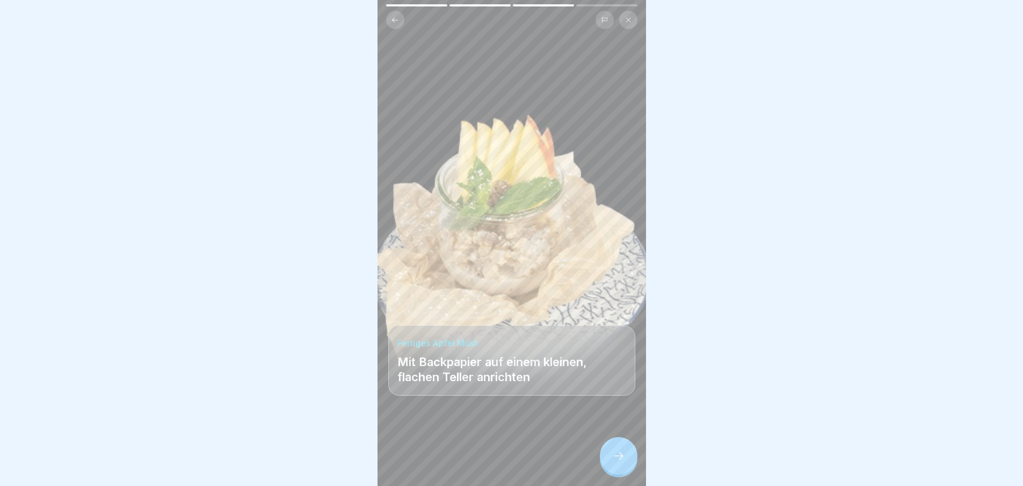
click at [608, 465] on div at bounding box center [619, 456] width 38 height 38
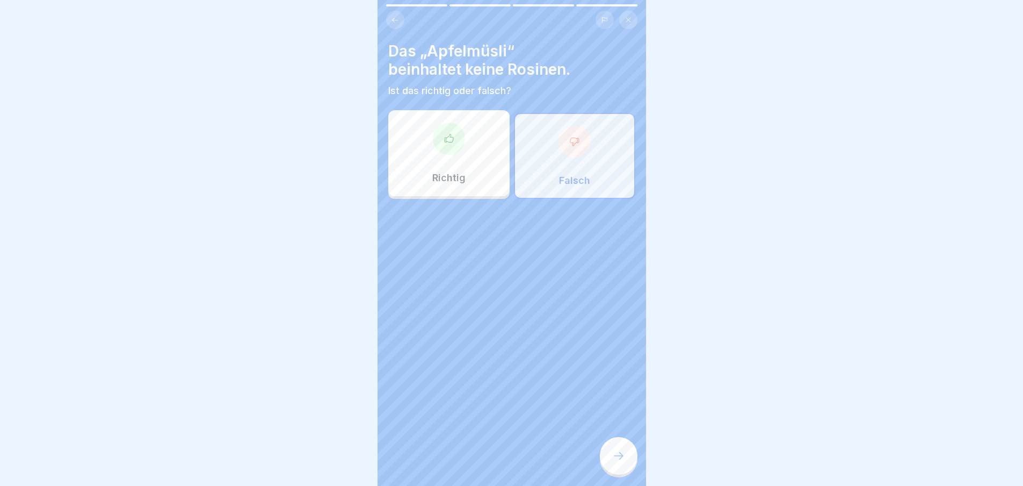
click at [608, 465] on div at bounding box center [619, 456] width 38 height 38
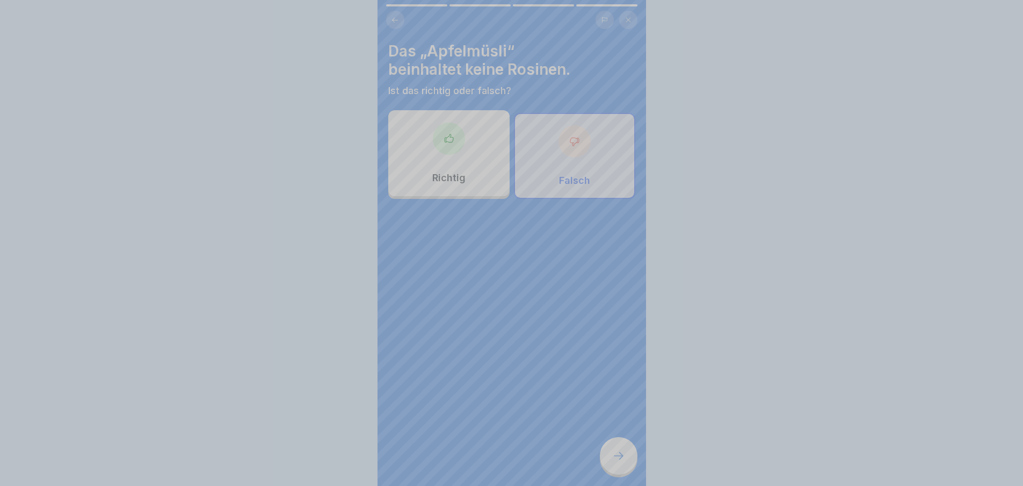
click at [608, 465] on div "Deine Antwort ist richtig! ✅ Genau es enthält Rosinen. Fortfahren" at bounding box center [512, 473] width 269 height 486
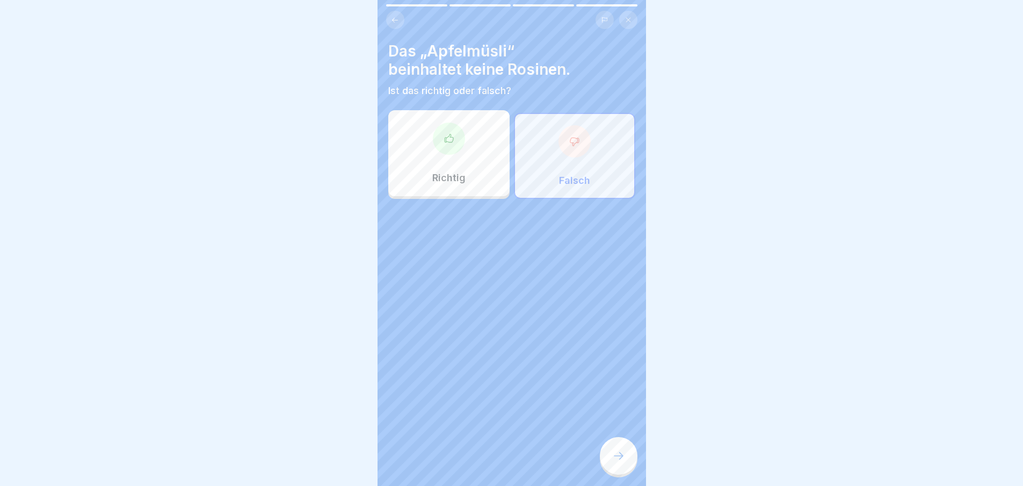
click at [608, 465] on div at bounding box center [619, 456] width 38 height 38
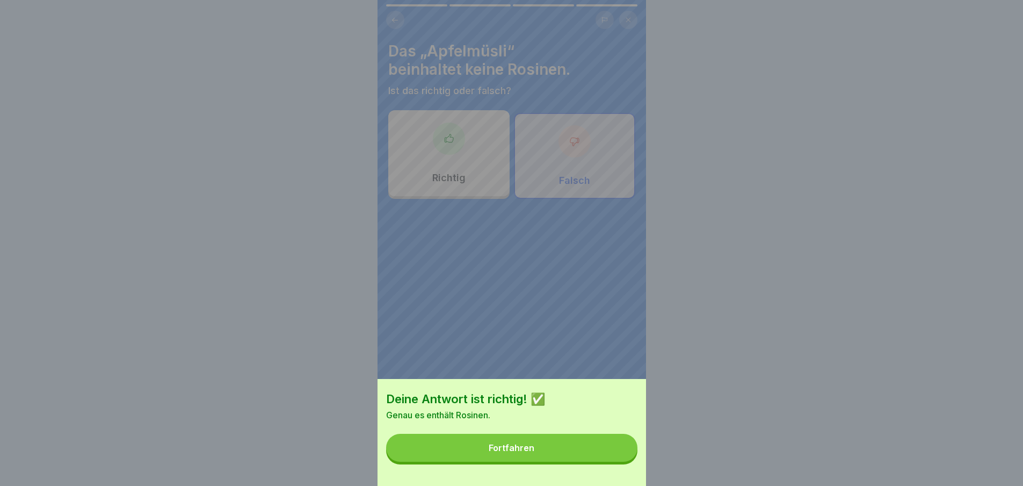
click at [608, 461] on button "Fortfahren" at bounding box center [511, 447] width 251 height 28
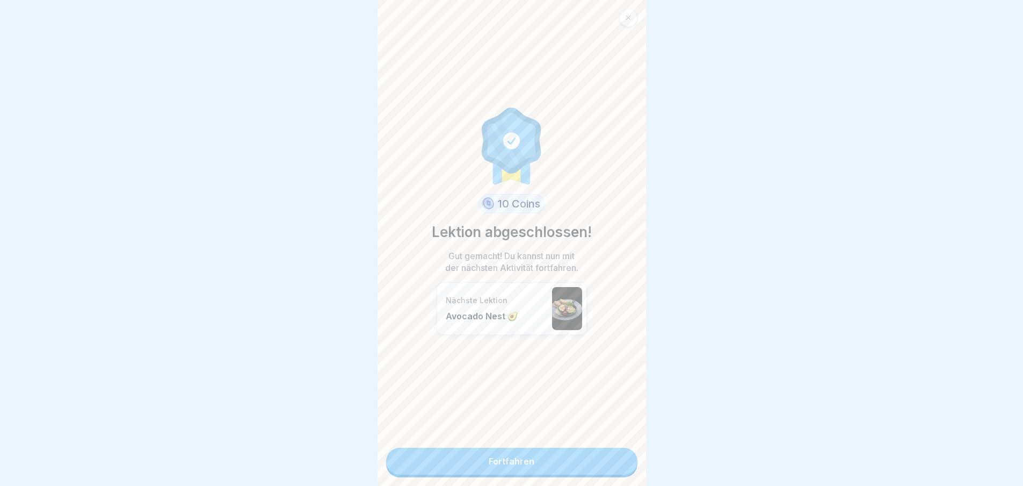
click at [608, 465] on link "Fortfahren" at bounding box center [511, 460] width 251 height 27
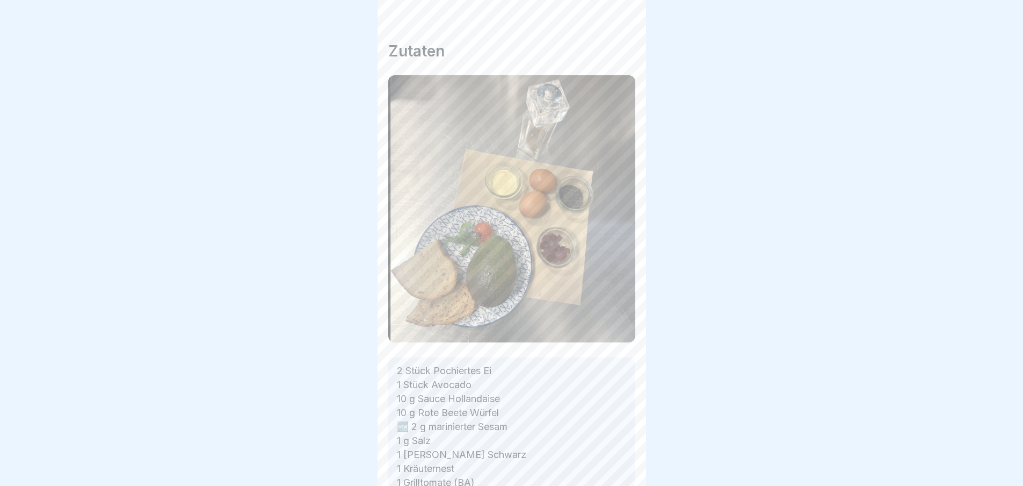
click at [608, 465] on div "Frühstück 🍳 6 Schritte Deutsch Avocado Nest 🥑 Zwei Avocadohälften mit pochierte…" at bounding box center [512, 243] width 269 height 486
click at [612, 462] on icon at bounding box center [618, 455] width 13 height 13
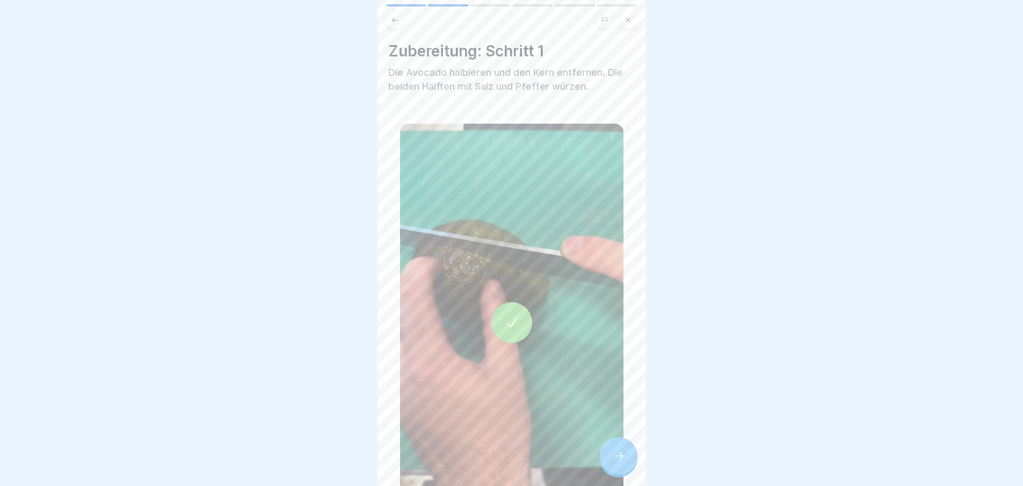
click at [612, 462] on icon at bounding box center [618, 455] width 13 height 13
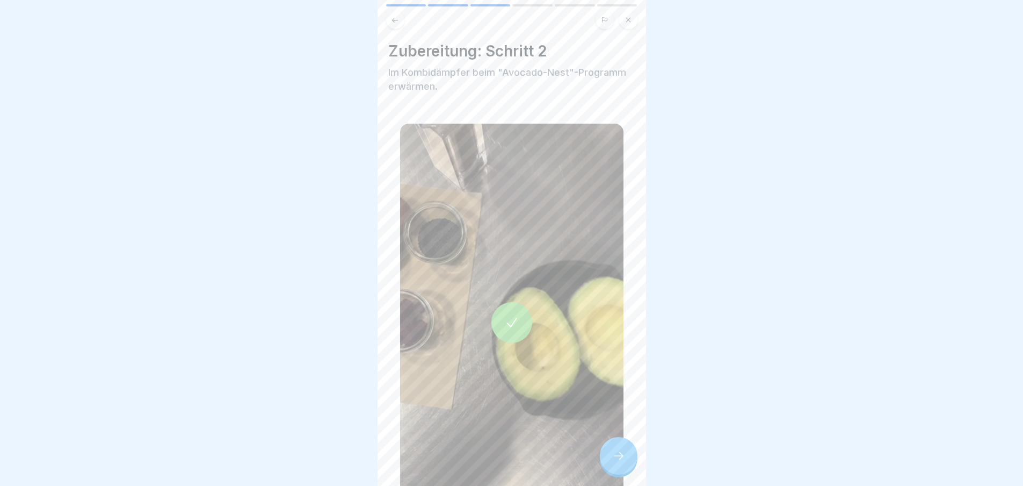
click at [612, 462] on icon at bounding box center [618, 455] width 13 height 13
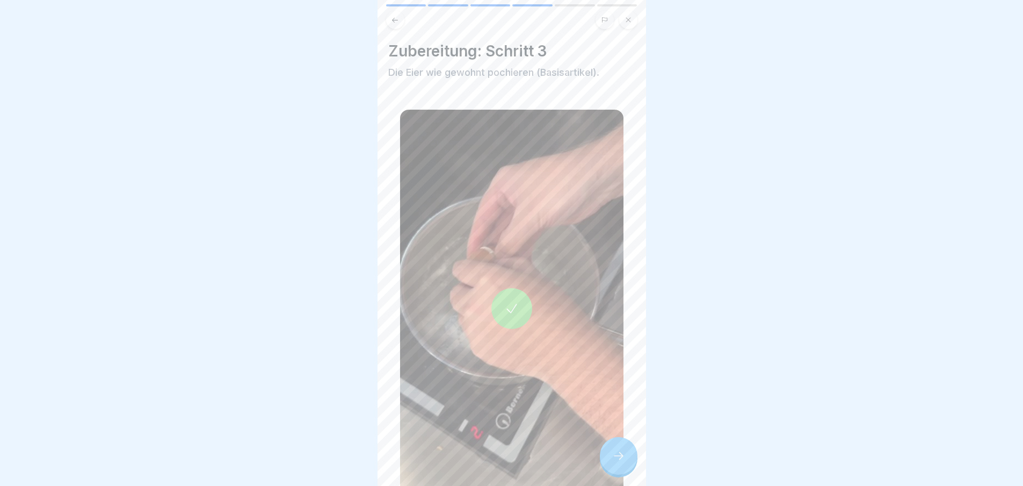
click at [612, 462] on icon at bounding box center [618, 455] width 13 height 13
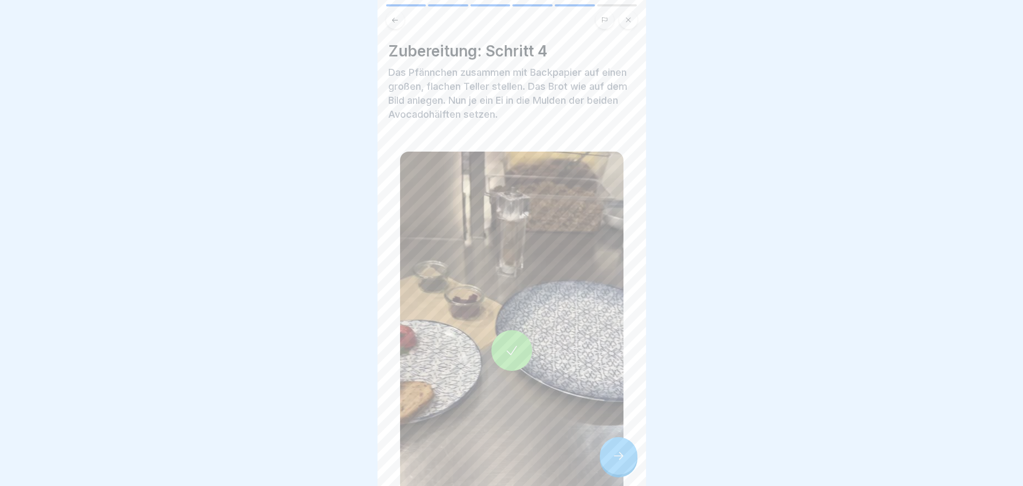
click at [612, 462] on icon at bounding box center [618, 455] width 13 height 13
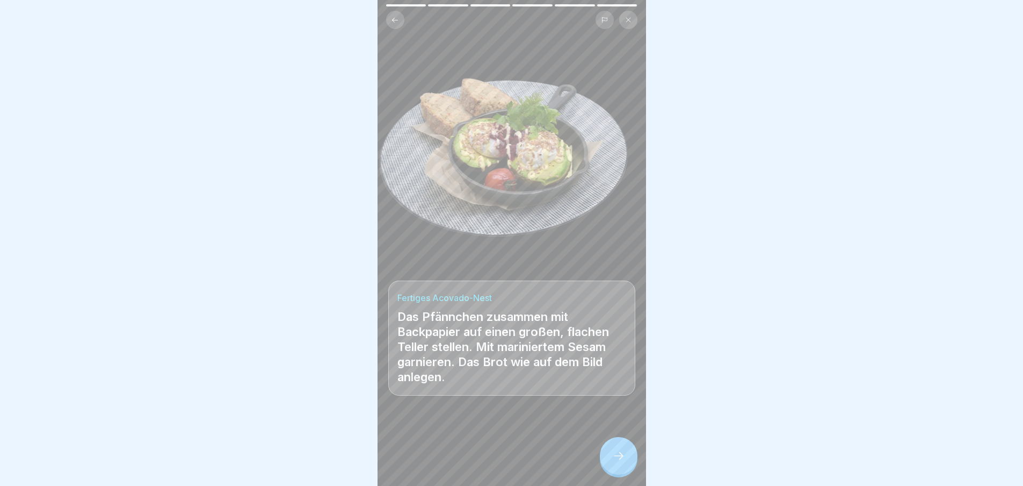
click at [612, 462] on icon at bounding box center [618, 455] width 13 height 13
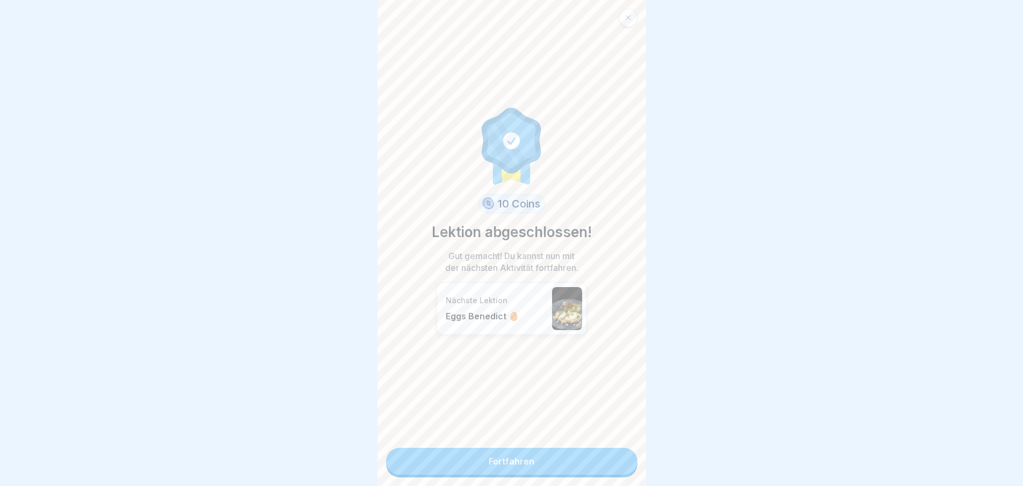
click at [612, 463] on link "Fortfahren" at bounding box center [511, 460] width 251 height 27
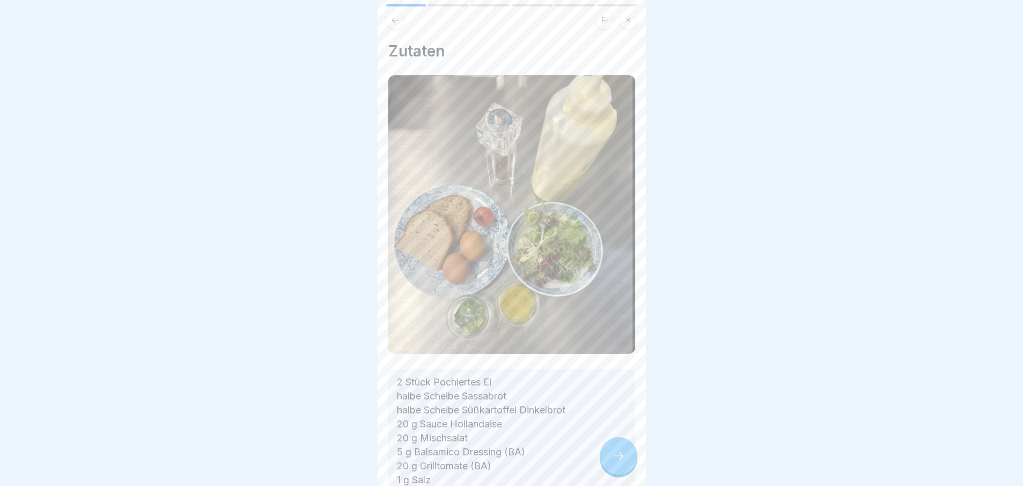
click at [621, 459] on icon at bounding box center [619, 456] width 10 height 8
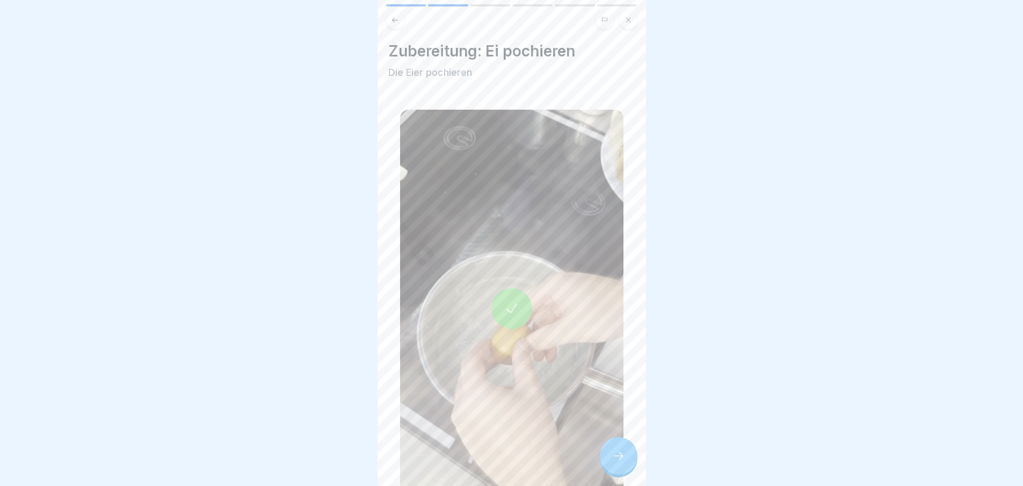
click at [619, 462] on icon at bounding box center [618, 455] width 13 height 13
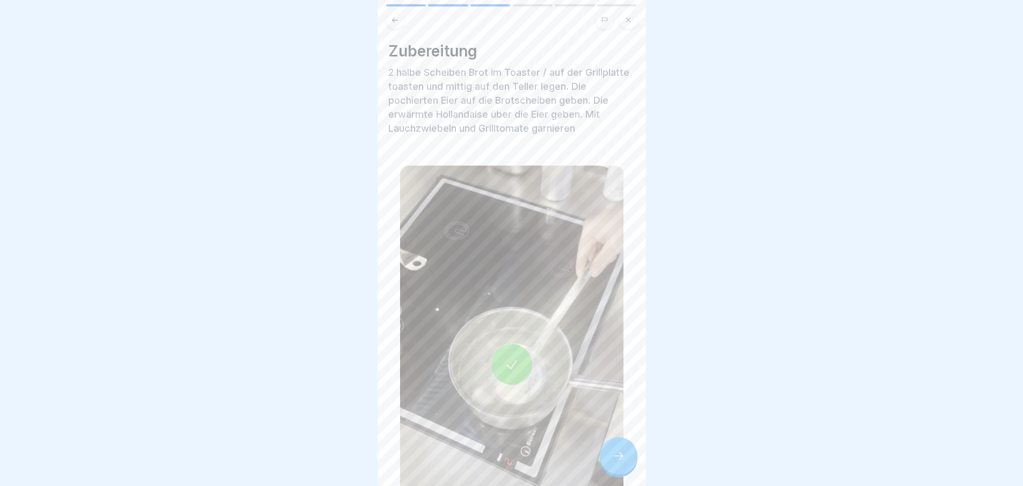
click at [619, 462] on icon at bounding box center [618, 455] width 13 height 13
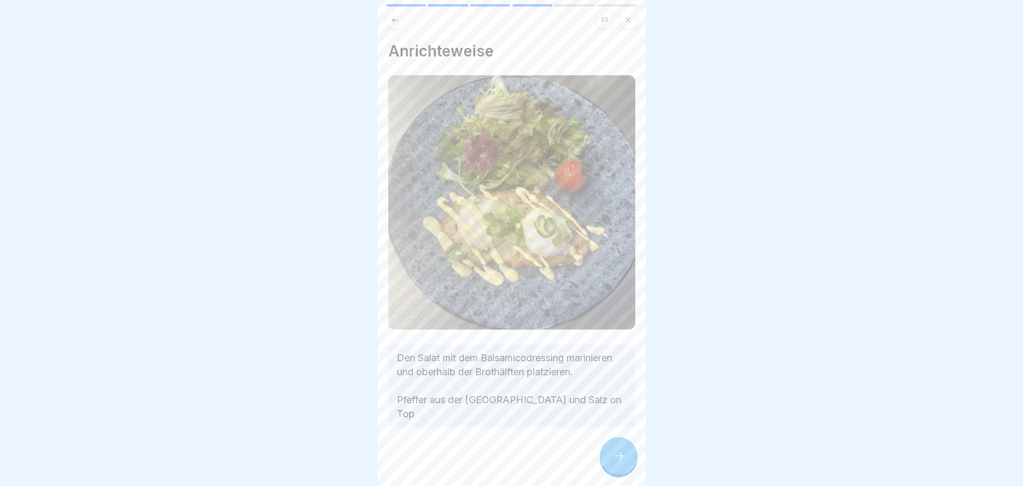
click at [619, 462] on icon at bounding box center [618, 455] width 13 height 13
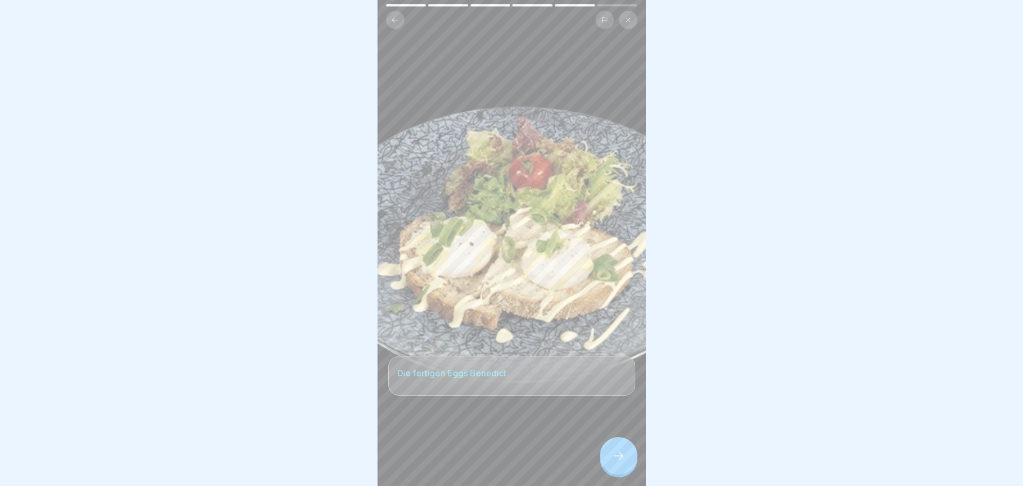
click at [619, 462] on icon at bounding box center [618, 455] width 13 height 13
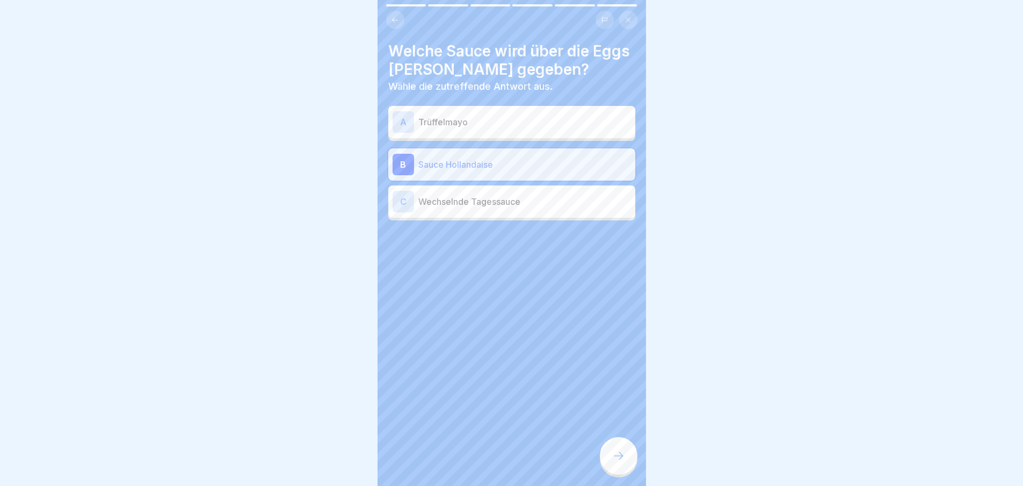
click at [617, 461] on icon at bounding box center [618, 455] width 13 height 13
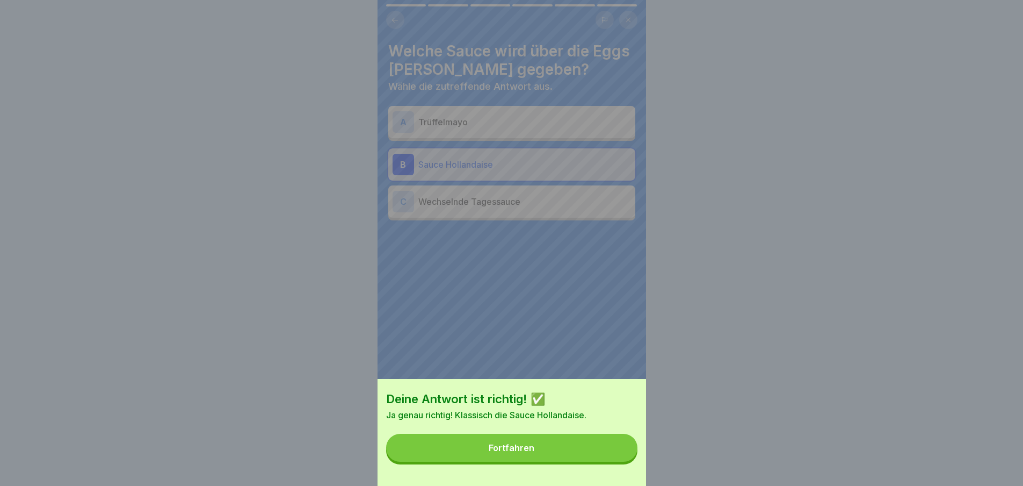
click at [610, 460] on button "Fortfahren" at bounding box center [511, 447] width 251 height 28
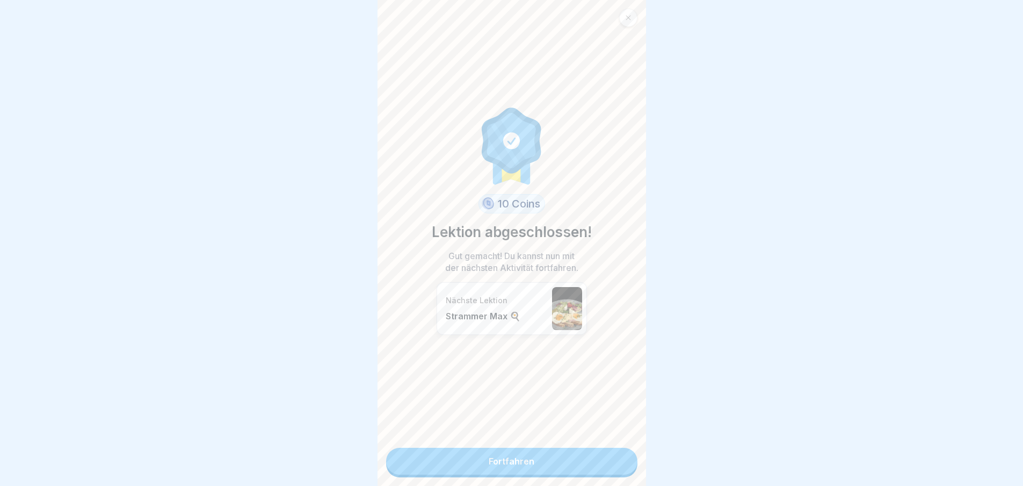
click at [608, 460] on link "Fortfahren" at bounding box center [511, 460] width 251 height 27
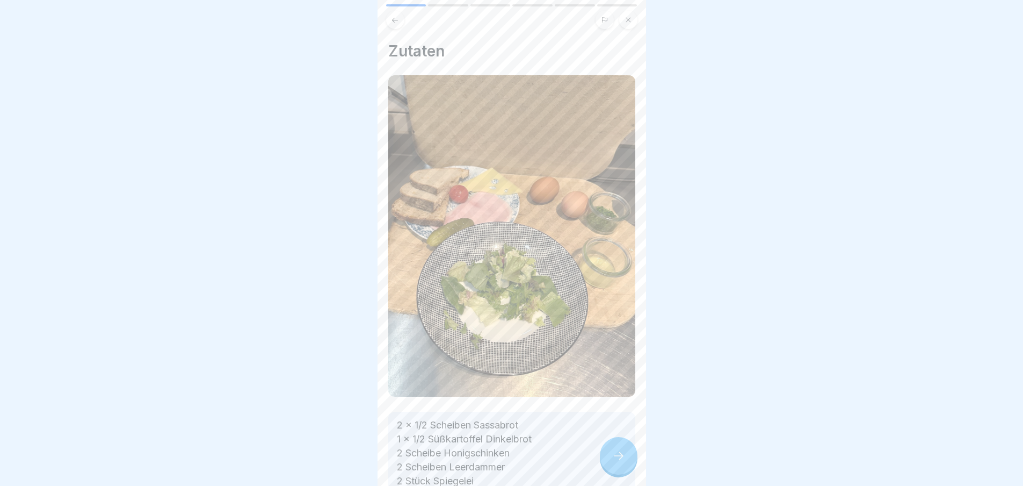
click at [615, 462] on icon at bounding box center [618, 455] width 13 height 13
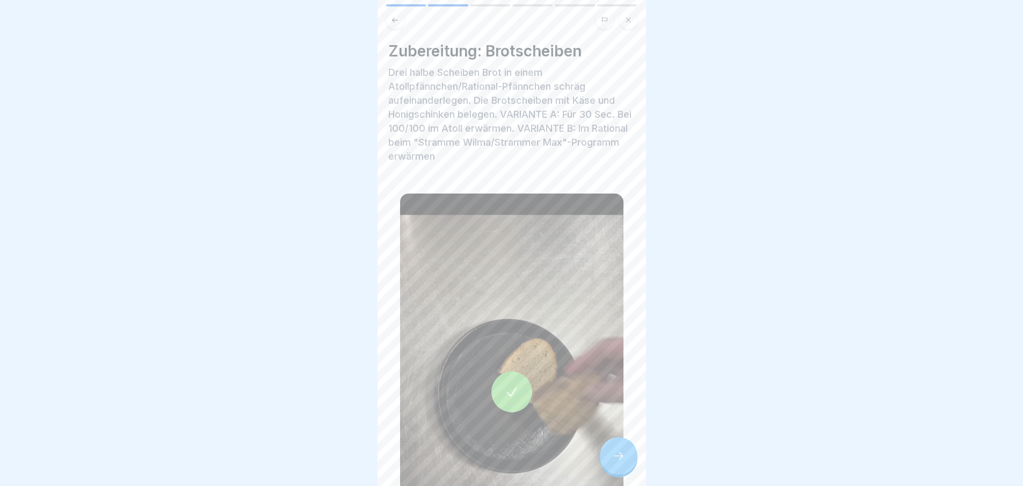
click at [615, 462] on icon at bounding box center [618, 455] width 13 height 13
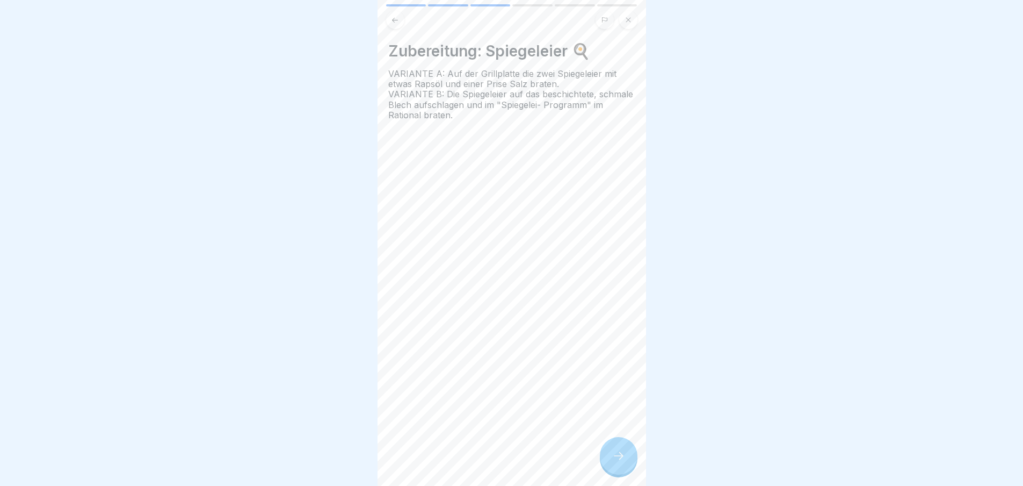
click at [617, 462] on icon at bounding box center [618, 455] width 13 height 13
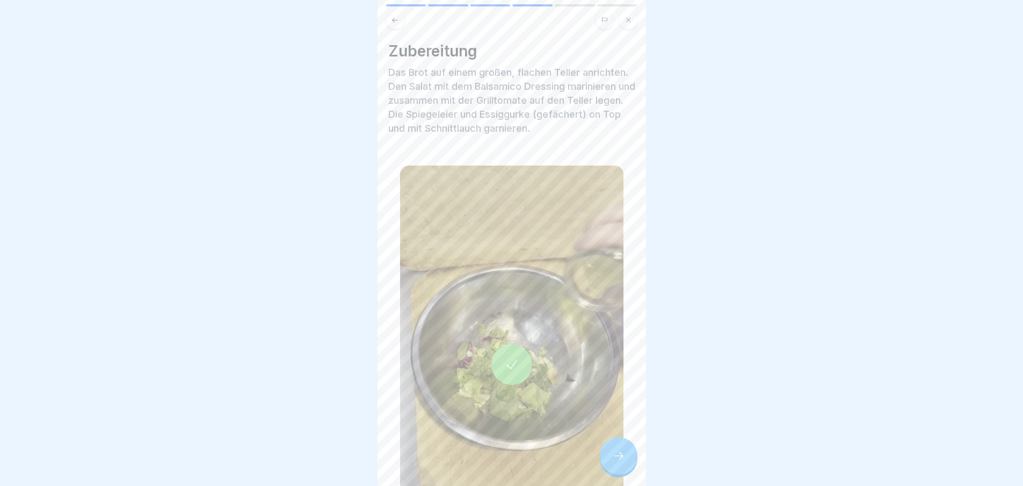
click at [618, 462] on icon at bounding box center [618, 455] width 13 height 13
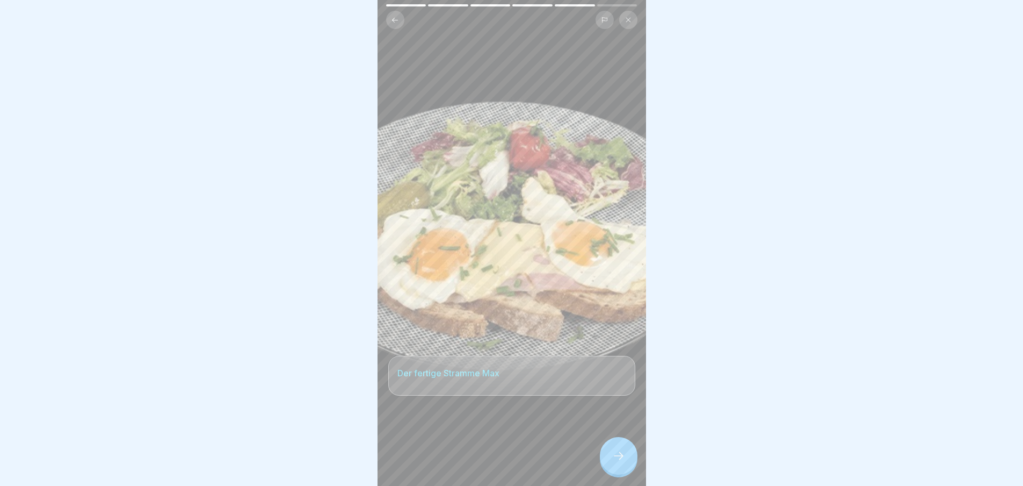
click at [618, 462] on icon at bounding box center [618, 455] width 13 height 13
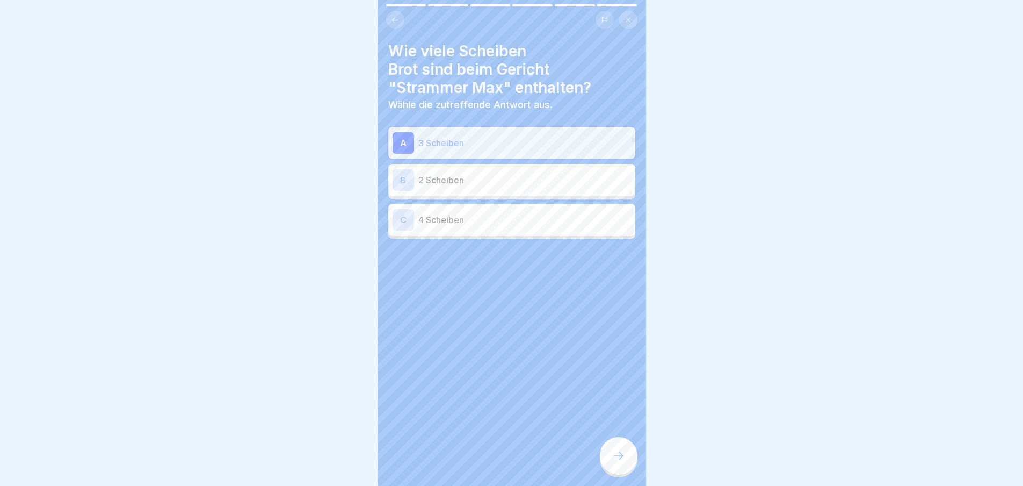
click at [619, 462] on icon at bounding box center [618, 455] width 13 height 13
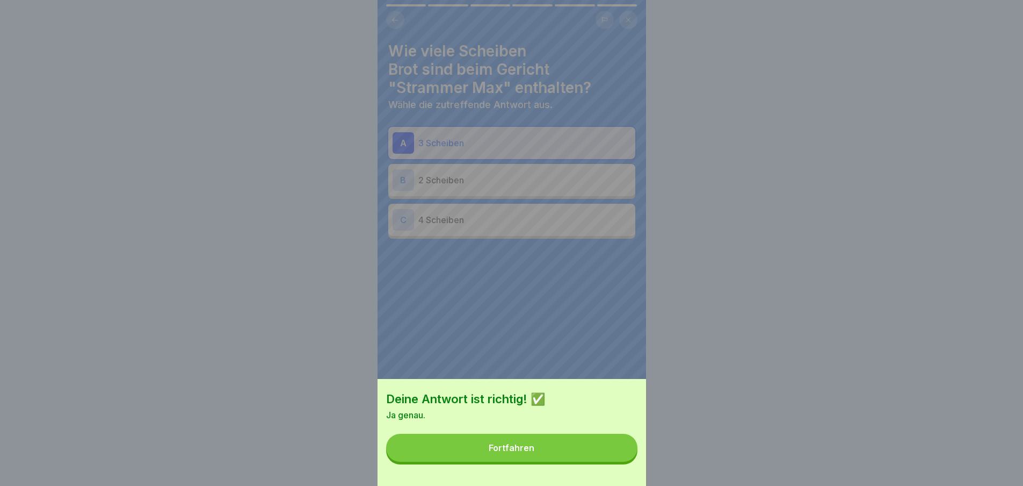
click at [619, 461] on button "Fortfahren" at bounding box center [511, 447] width 251 height 28
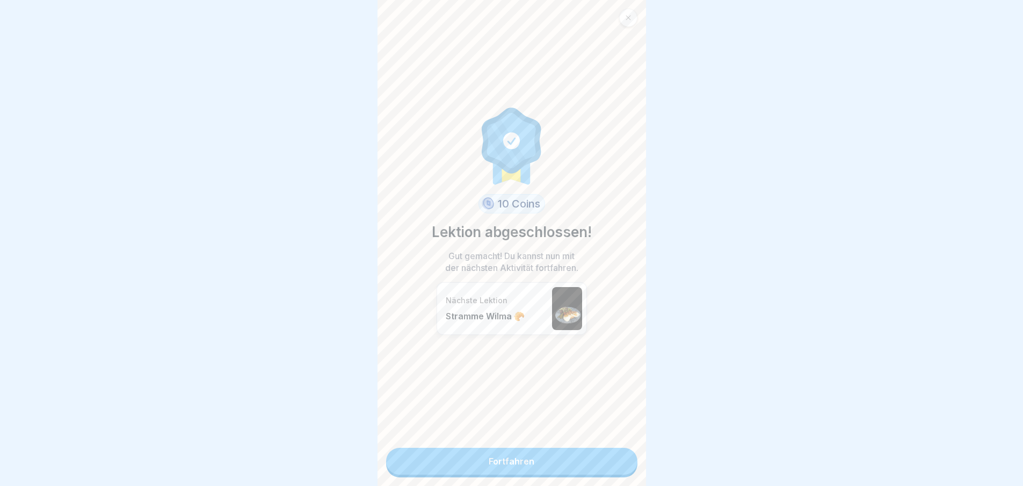
click at [619, 462] on link "Fortfahren" at bounding box center [511, 460] width 251 height 27
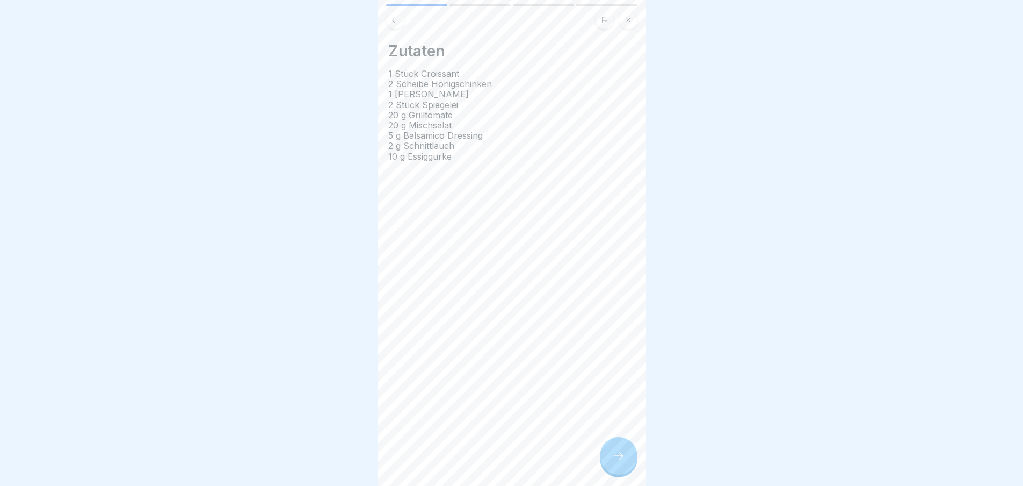
click at [618, 461] on icon at bounding box center [618, 455] width 13 height 13
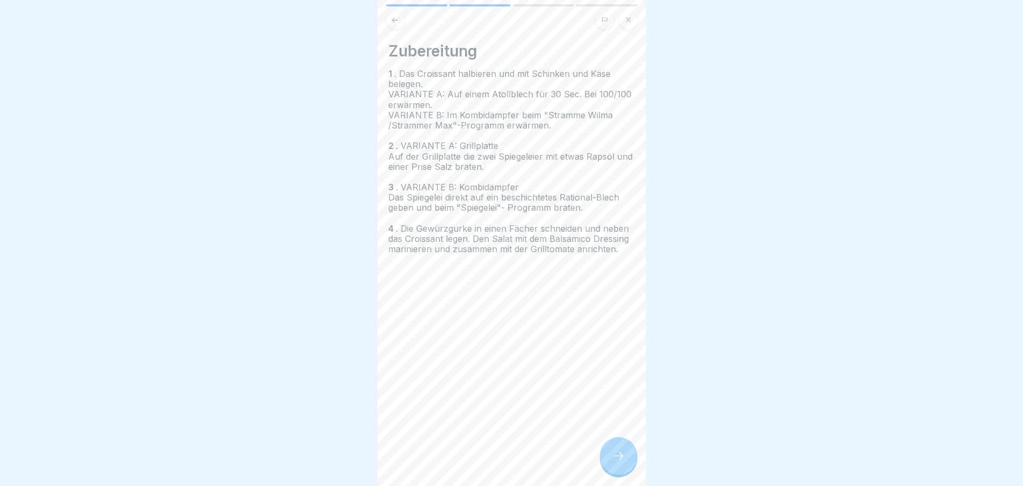
click at [618, 461] on icon at bounding box center [618, 455] width 13 height 13
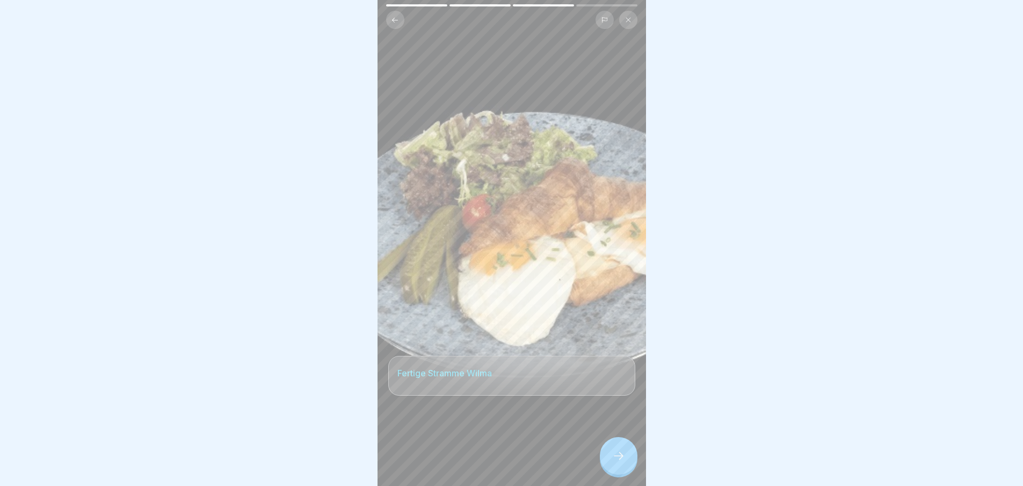
click at [619, 457] on icon at bounding box center [618, 455] width 13 height 13
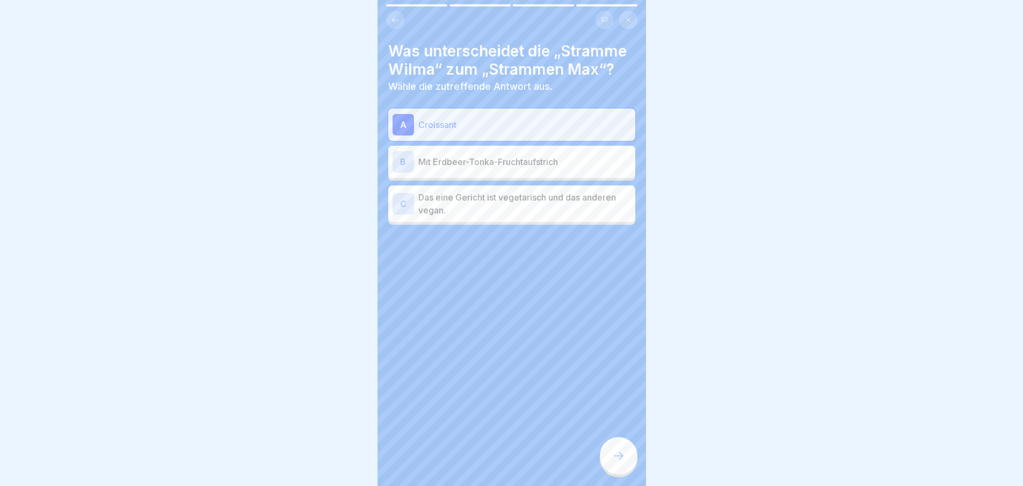
click at [619, 460] on icon at bounding box center [618, 455] width 13 height 13
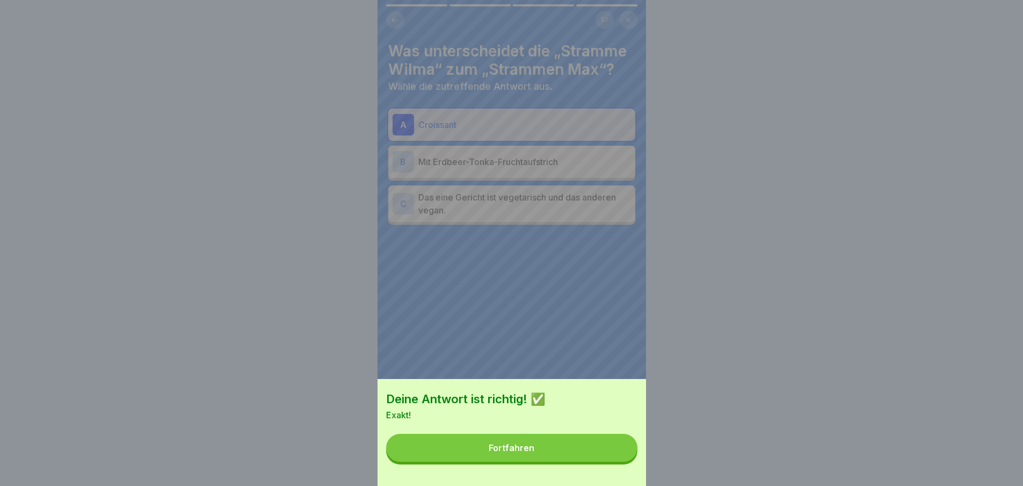
click at [611, 452] on button "Fortfahren" at bounding box center [511, 447] width 251 height 28
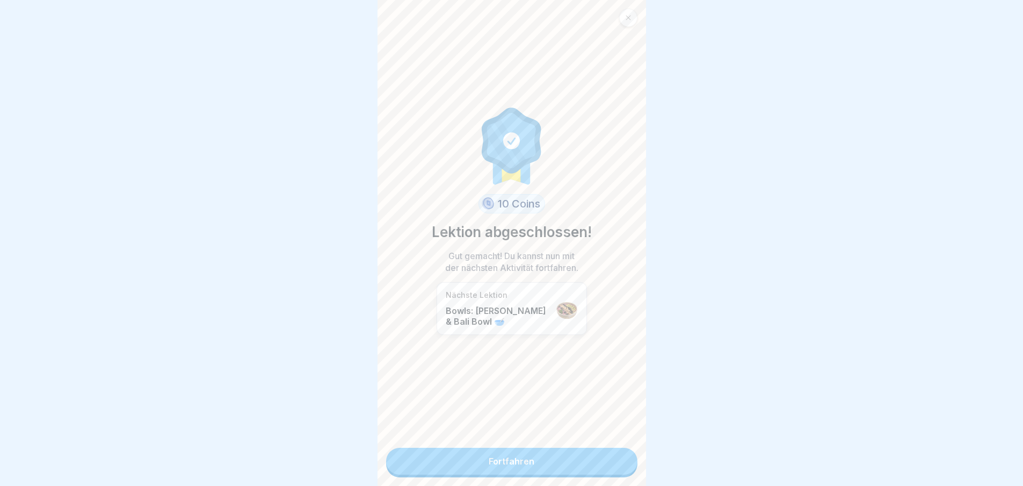
click at [613, 466] on link "Fortfahren" at bounding box center [511, 460] width 251 height 27
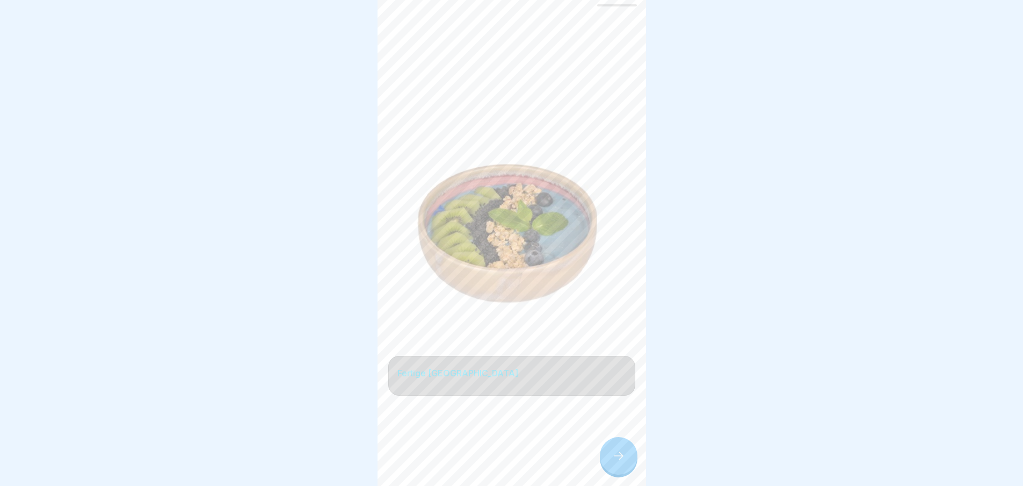
click at [613, 462] on icon at bounding box center [618, 455] width 13 height 13
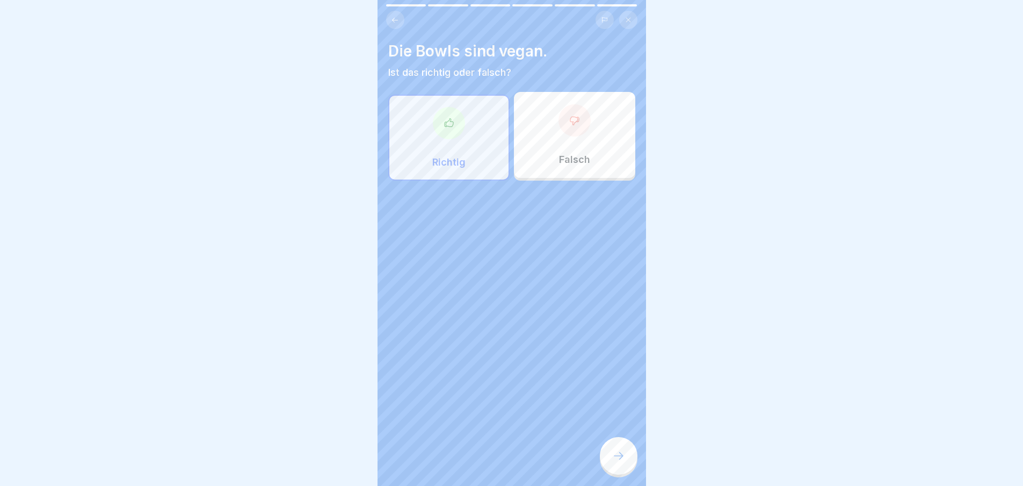
click at [613, 470] on div at bounding box center [619, 456] width 38 height 38
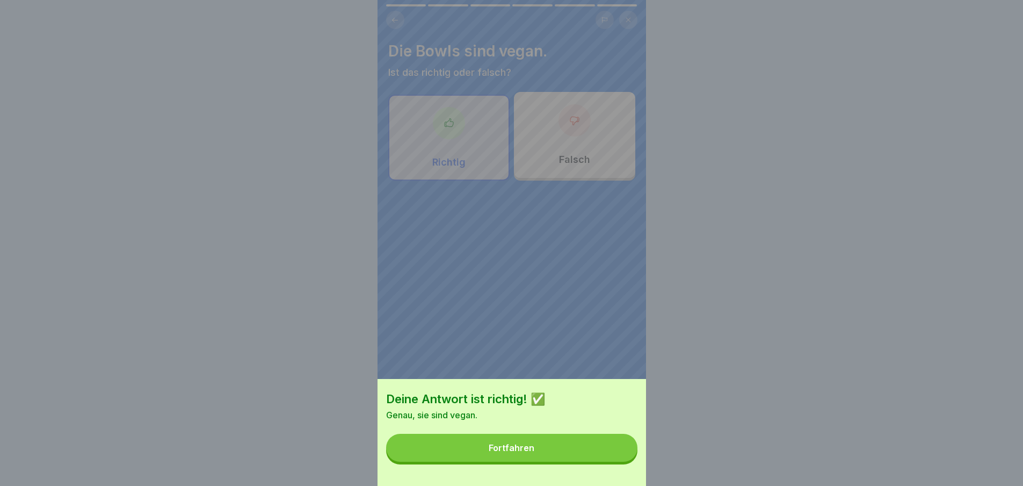
click at [613, 470] on div "Deine Antwort ist richtig! ✅ Genau, sie sind vegan. Fortfahren" at bounding box center [512, 432] width 269 height 107
click at [615, 461] on button "Fortfahren" at bounding box center [511, 447] width 251 height 28
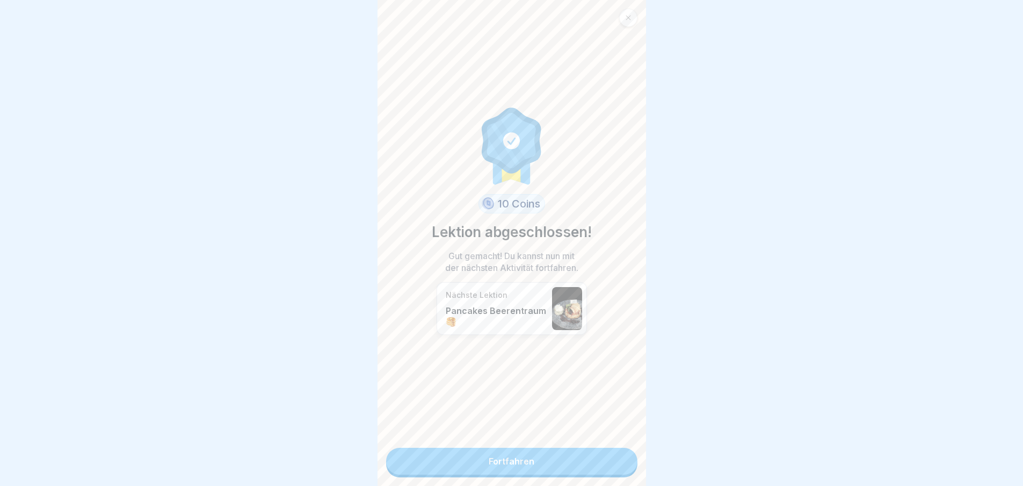
click at [615, 463] on link "Fortfahren" at bounding box center [511, 460] width 251 height 27
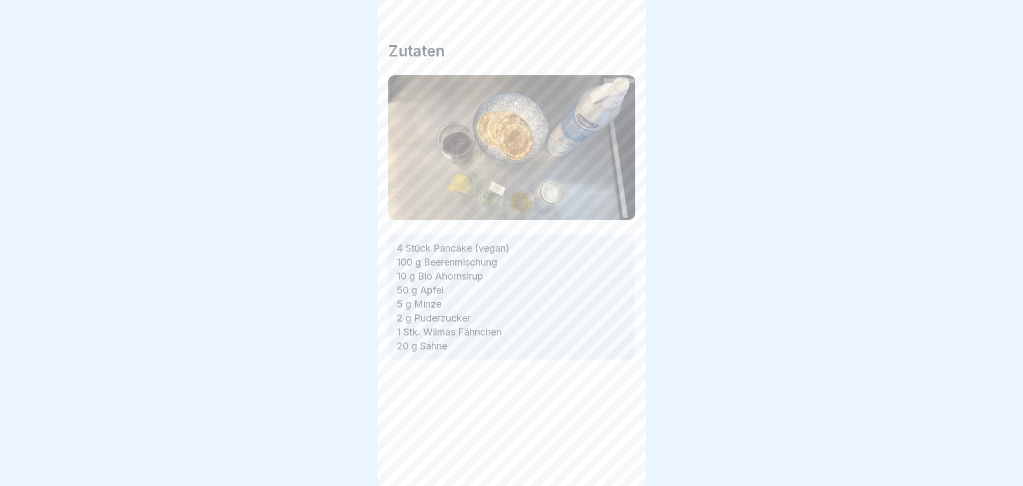
click at [615, 462] on icon at bounding box center [618, 455] width 13 height 13
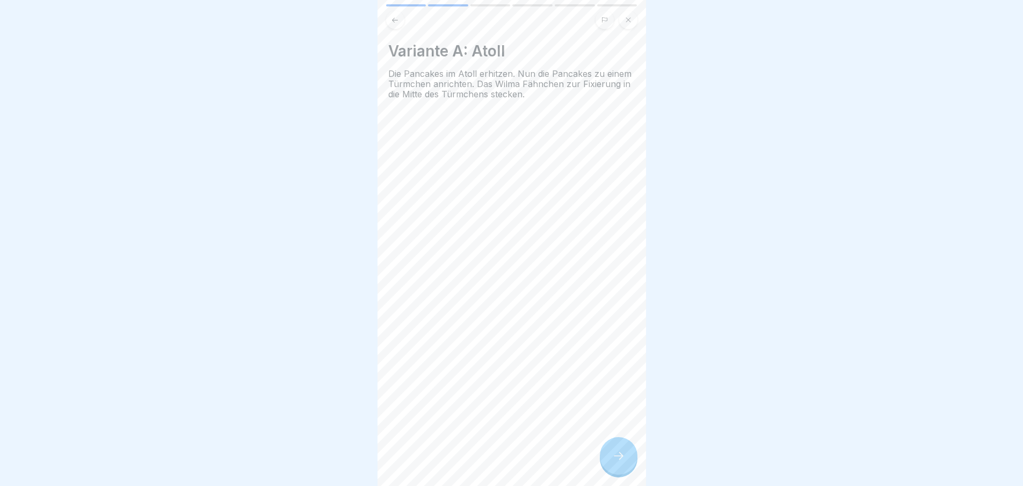
click at [615, 462] on icon at bounding box center [618, 455] width 13 height 13
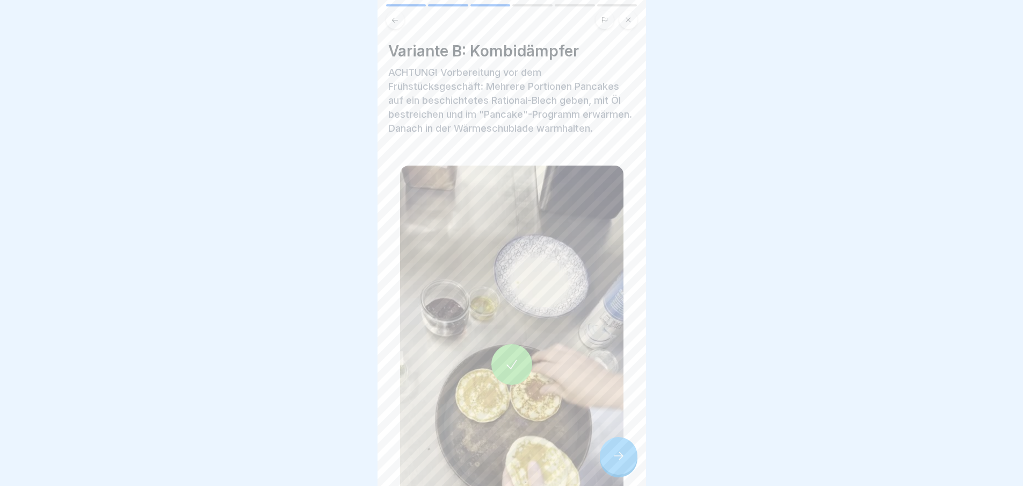
click at [615, 462] on icon at bounding box center [618, 455] width 13 height 13
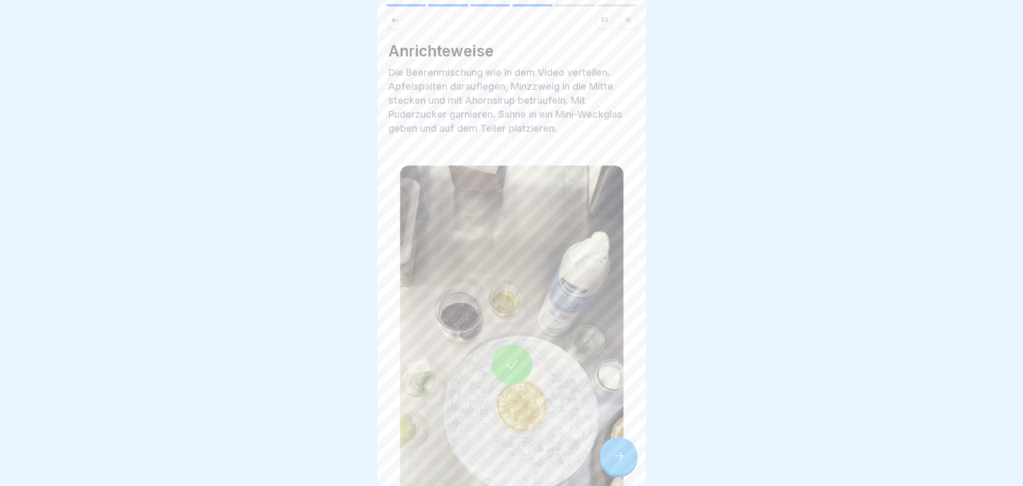
click at [615, 462] on icon at bounding box center [618, 455] width 13 height 13
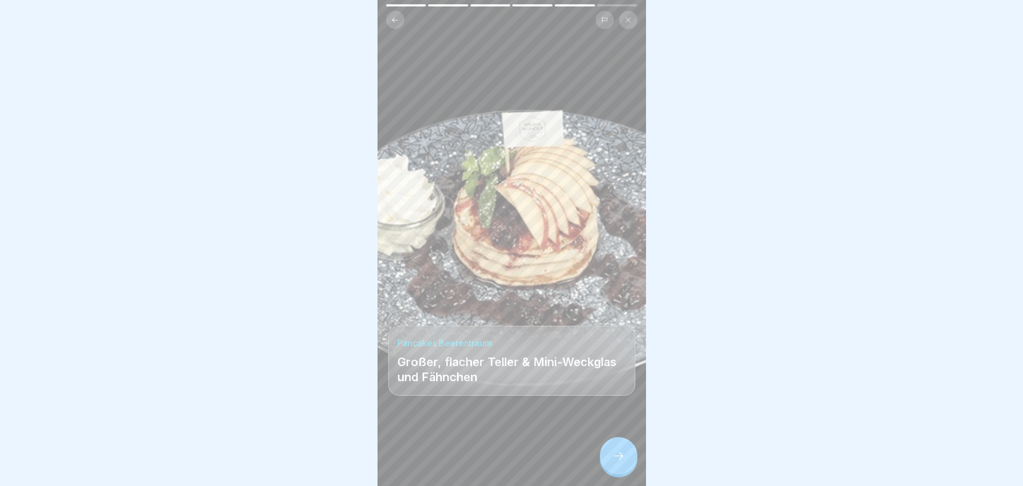
click at [615, 462] on icon at bounding box center [618, 455] width 13 height 13
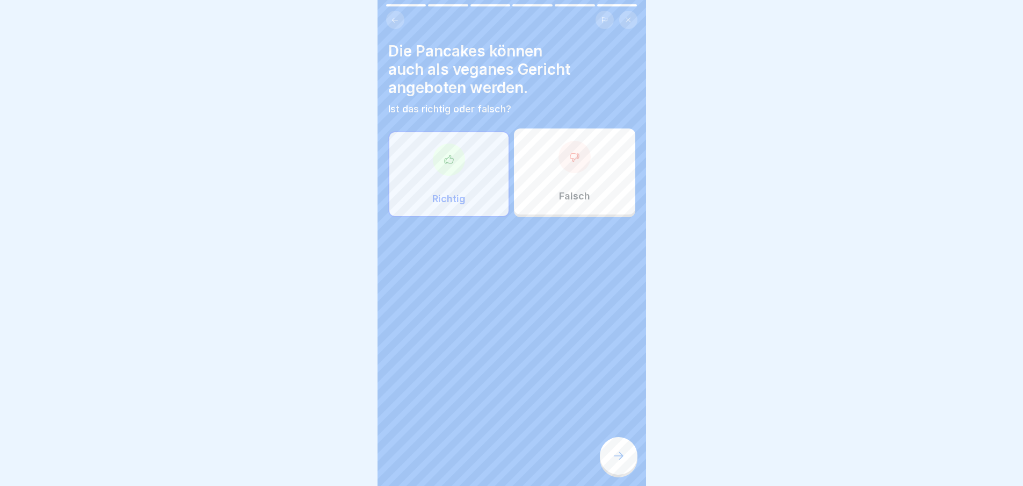
click at [615, 462] on icon at bounding box center [618, 455] width 13 height 13
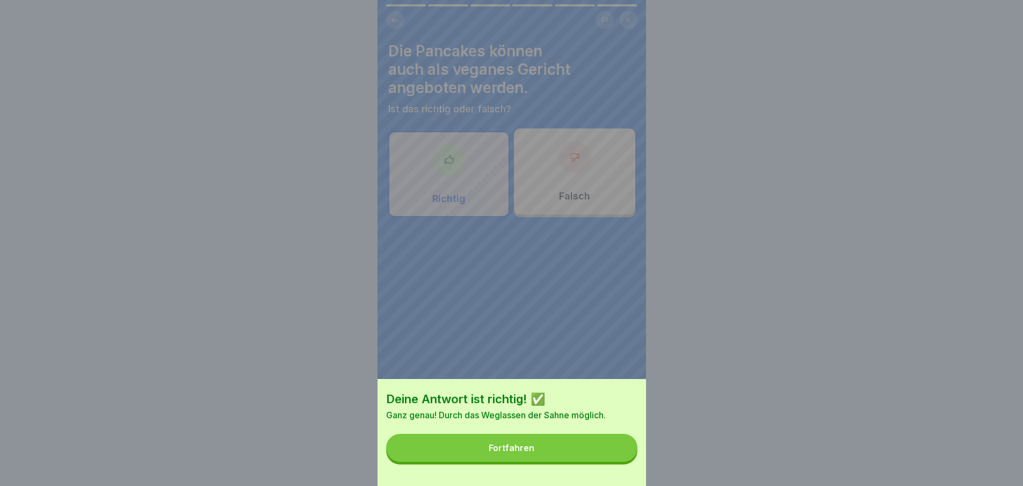
click at [615, 461] on button "Fortfahren" at bounding box center [511, 447] width 251 height 28
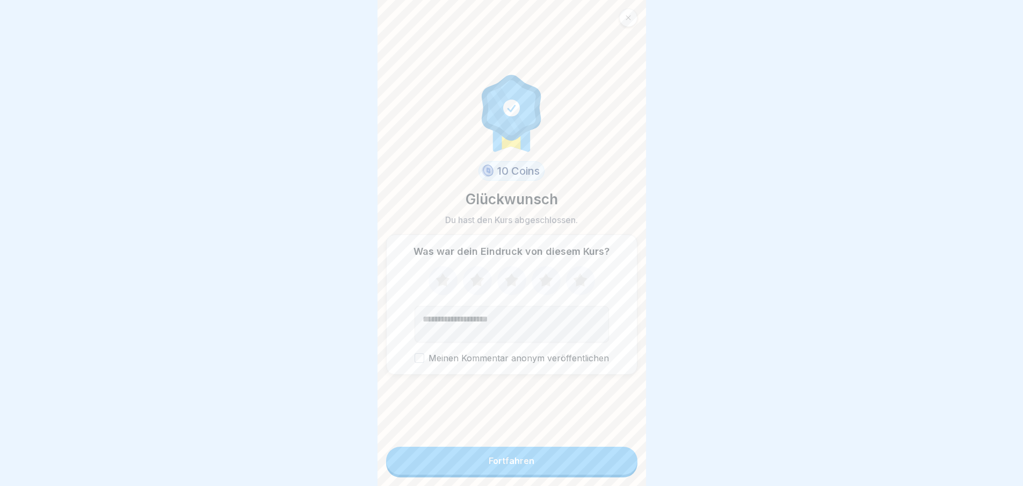
click at [615, 465] on button "Fortfahren" at bounding box center [511, 460] width 251 height 28
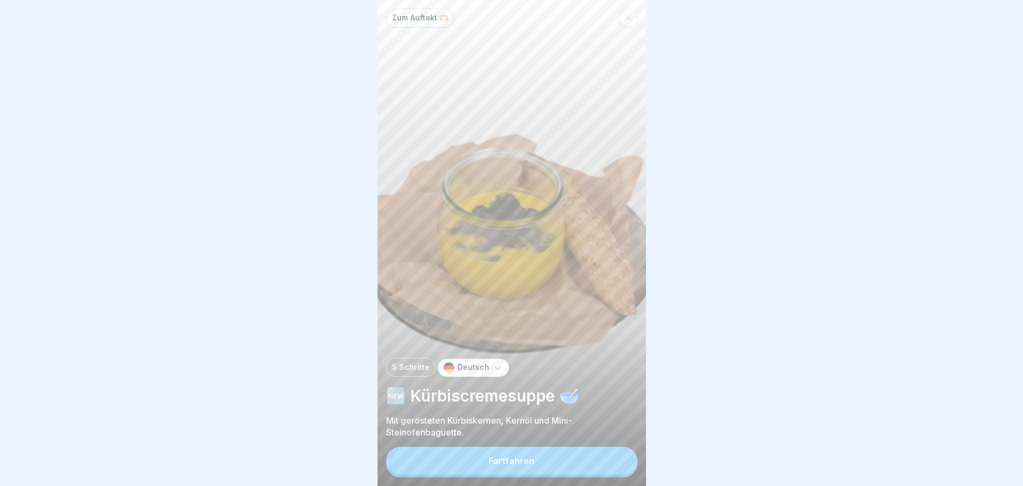
click at [615, 465] on button "Fortfahren" at bounding box center [511, 460] width 251 height 28
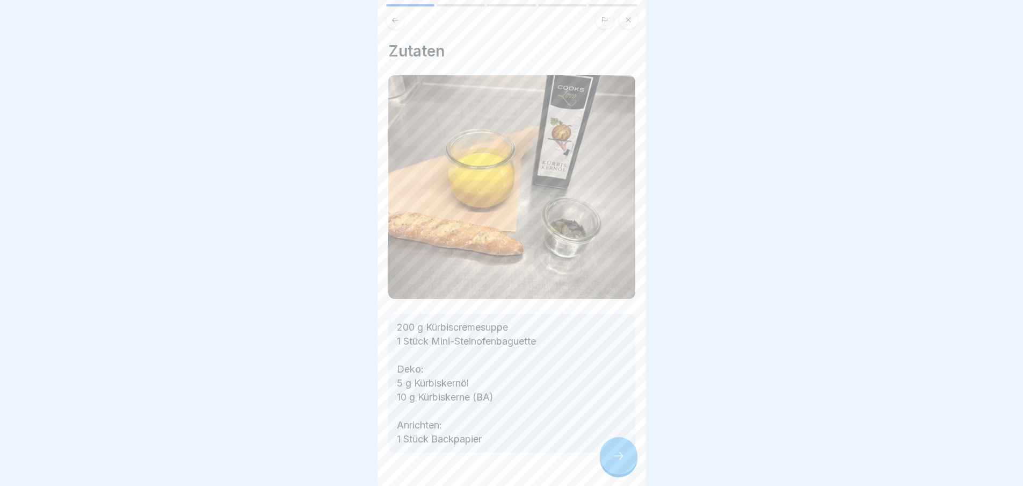
click at [615, 462] on icon at bounding box center [618, 455] width 13 height 13
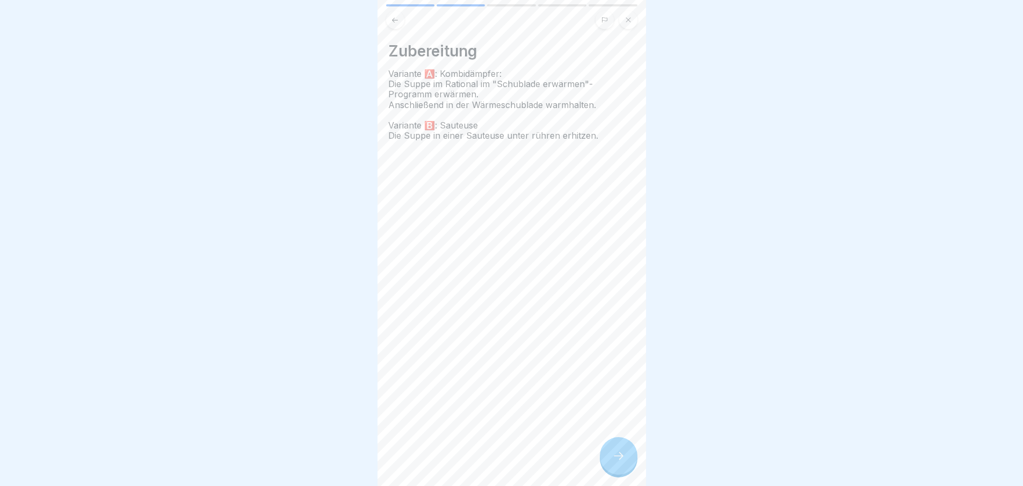
click at [618, 462] on icon at bounding box center [618, 455] width 13 height 13
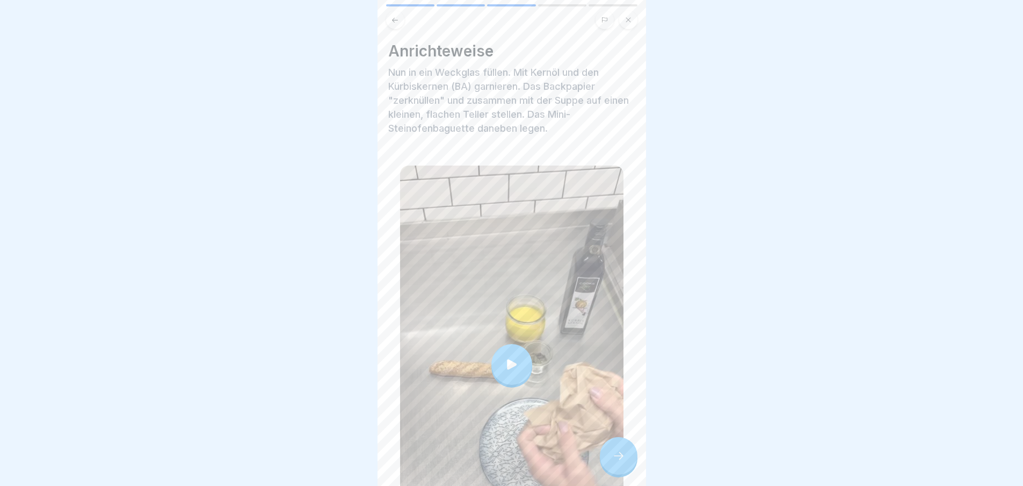
click at [620, 462] on icon at bounding box center [618, 455] width 13 height 13
click at [627, 457] on div at bounding box center [619, 456] width 38 height 38
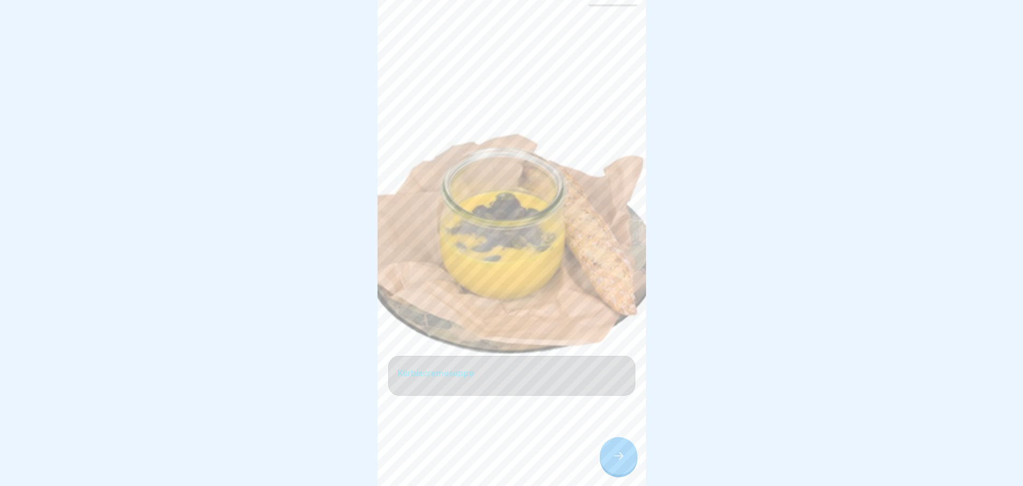
click at [627, 457] on div at bounding box center [619, 456] width 38 height 38
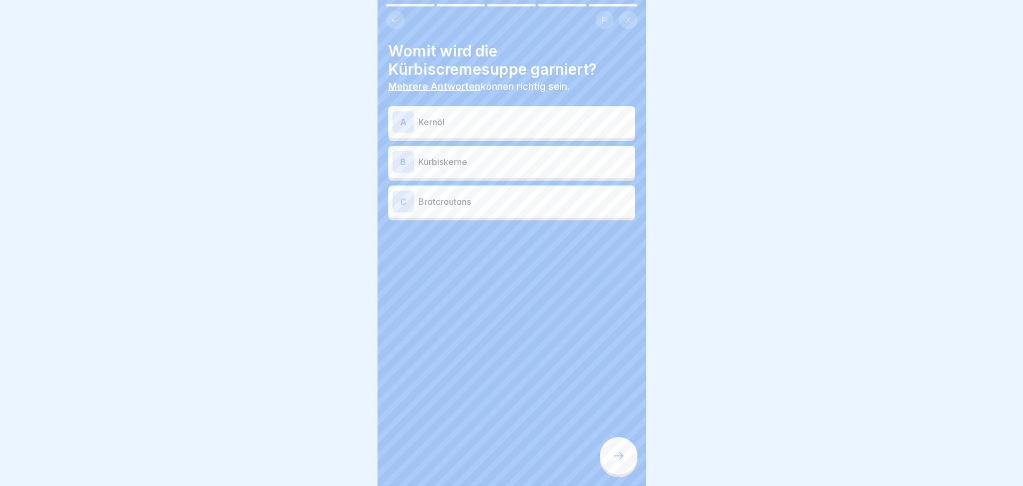
click at [435, 124] on p "Kernöl" at bounding box center [524, 121] width 213 height 13
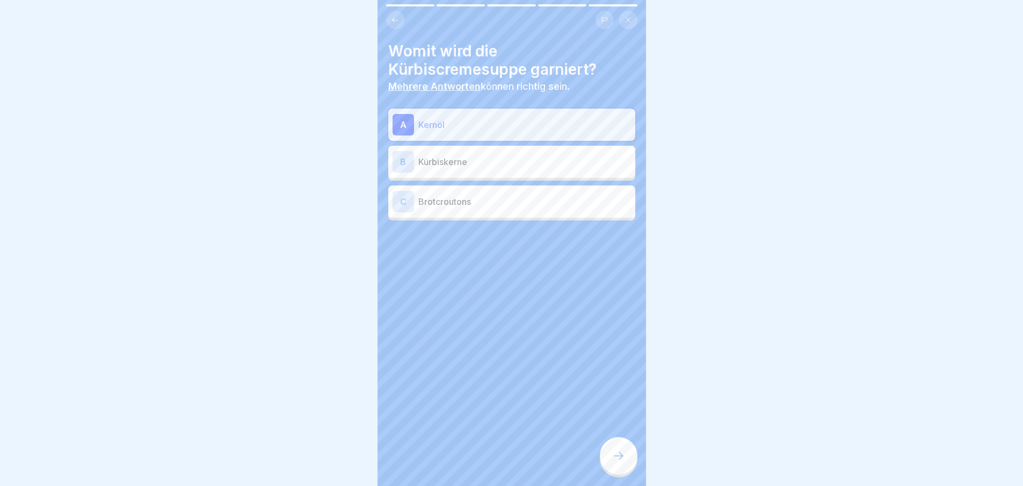
click at [443, 166] on p "Kürbiskerne" at bounding box center [524, 161] width 213 height 13
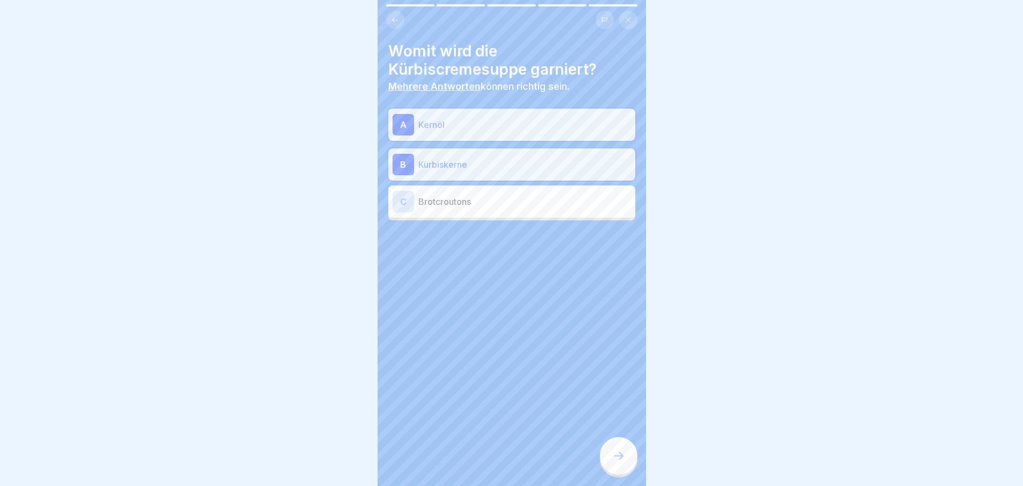
click at [622, 451] on div at bounding box center [619, 456] width 38 height 38
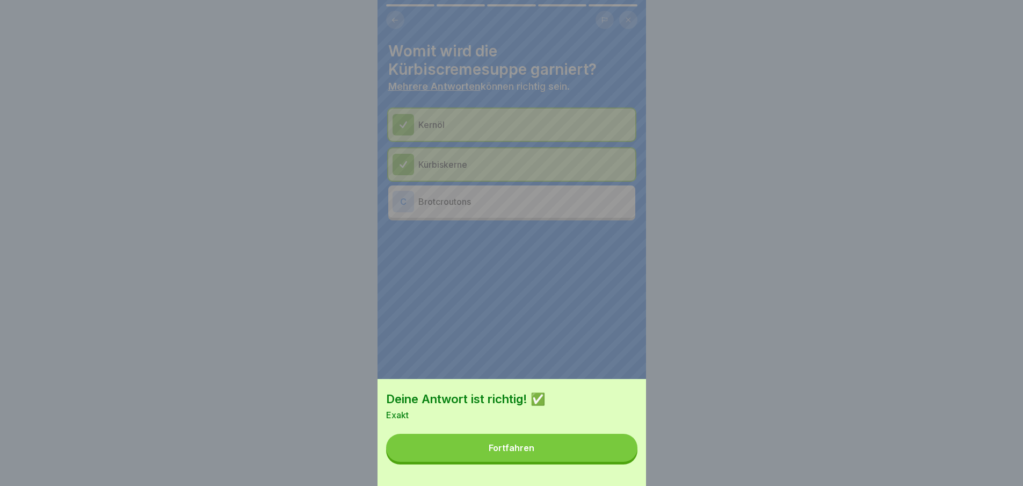
click at [616, 446] on button "Fortfahren" at bounding box center [511, 447] width 251 height 28
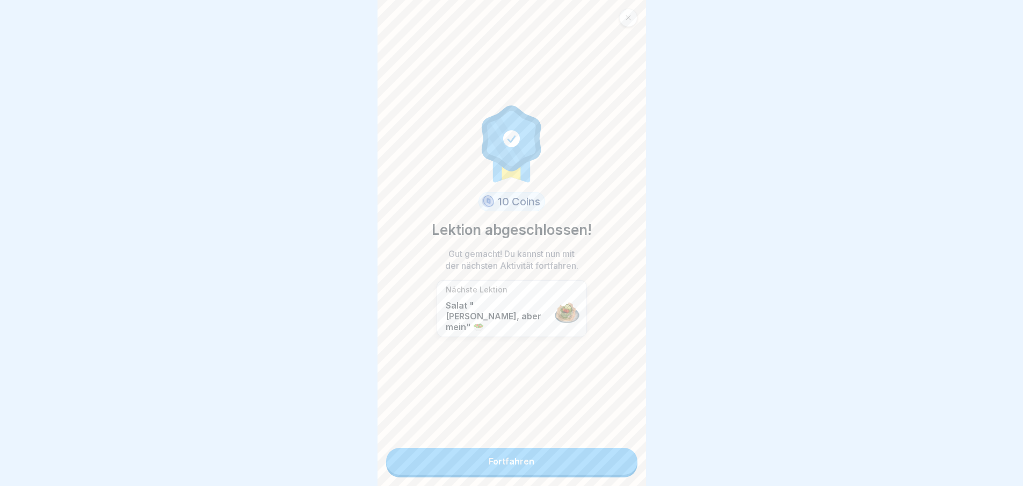
click at [615, 460] on link "Fortfahren" at bounding box center [511, 460] width 251 height 27
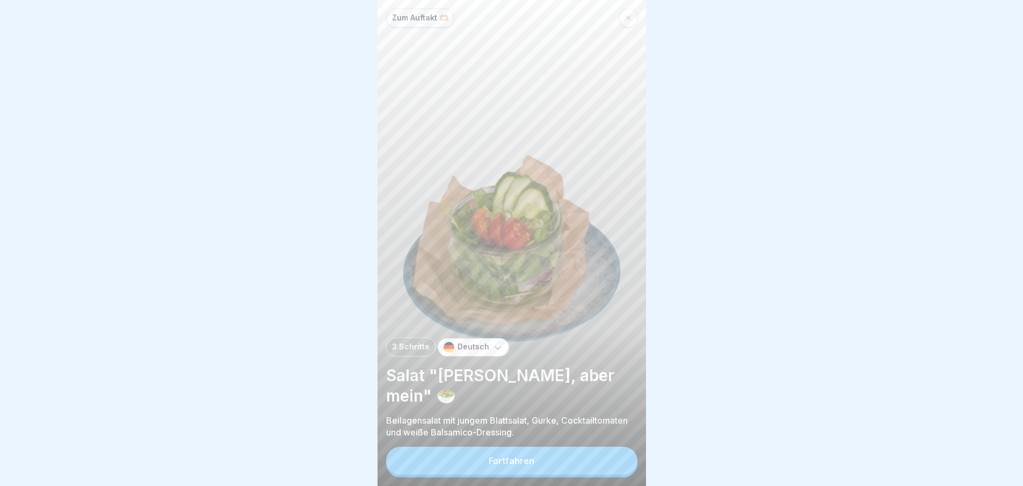
click at [615, 460] on button "Fortfahren" at bounding box center [511, 460] width 251 height 28
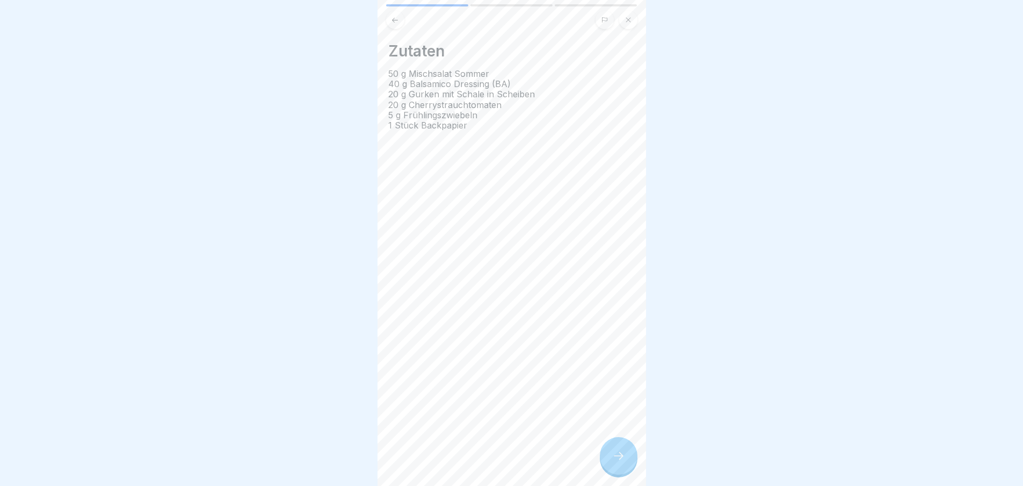
click at [615, 460] on icon at bounding box center [618, 455] width 13 height 13
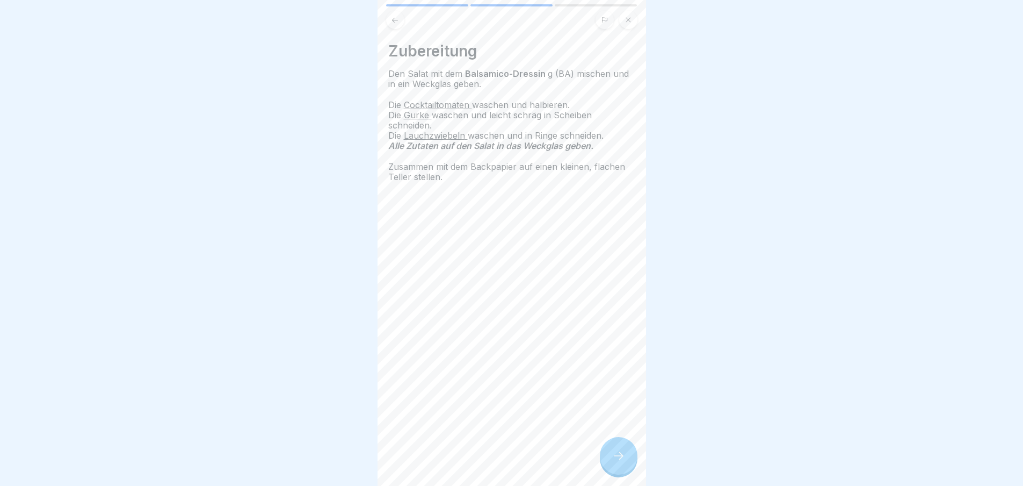
click at [615, 460] on icon at bounding box center [618, 455] width 13 height 13
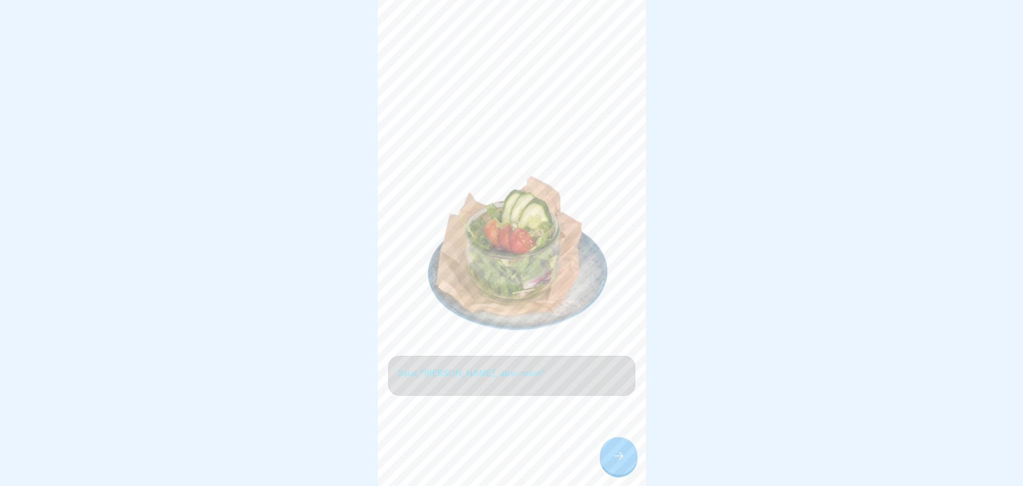
click at [615, 460] on icon at bounding box center [618, 455] width 13 height 13
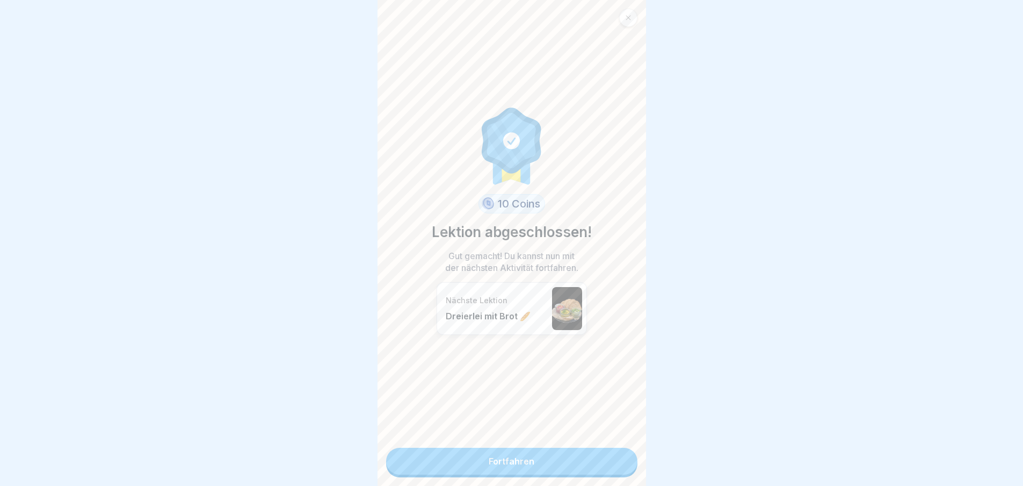
click at [615, 460] on link "Fortfahren" at bounding box center [511, 460] width 251 height 27
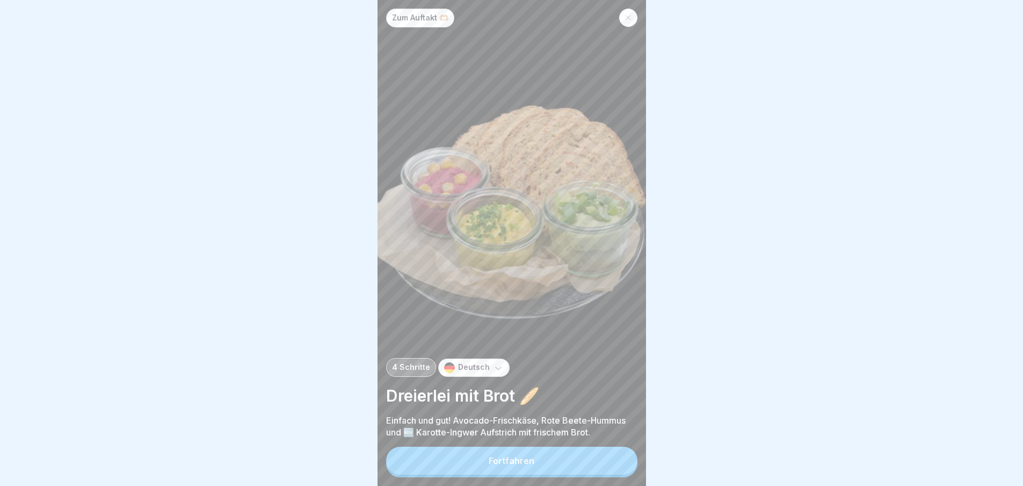
click at [615, 460] on button "Fortfahren" at bounding box center [511, 460] width 251 height 28
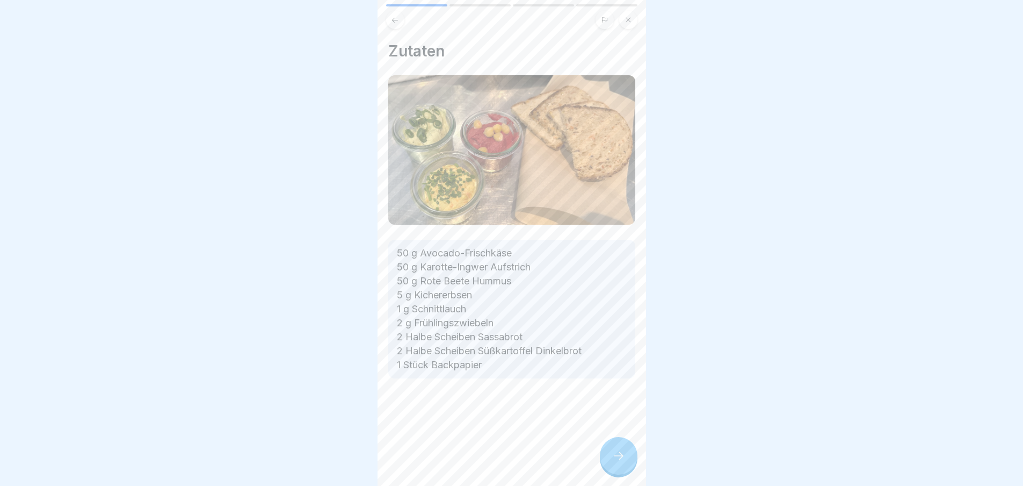
click at [615, 460] on icon at bounding box center [618, 455] width 13 height 13
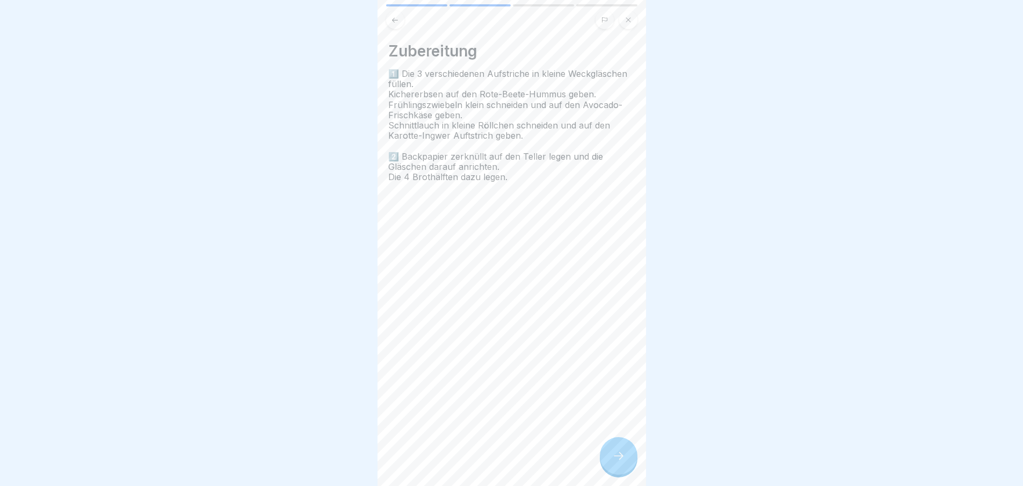
click at [615, 460] on icon at bounding box center [618, 455] width 13 height 13
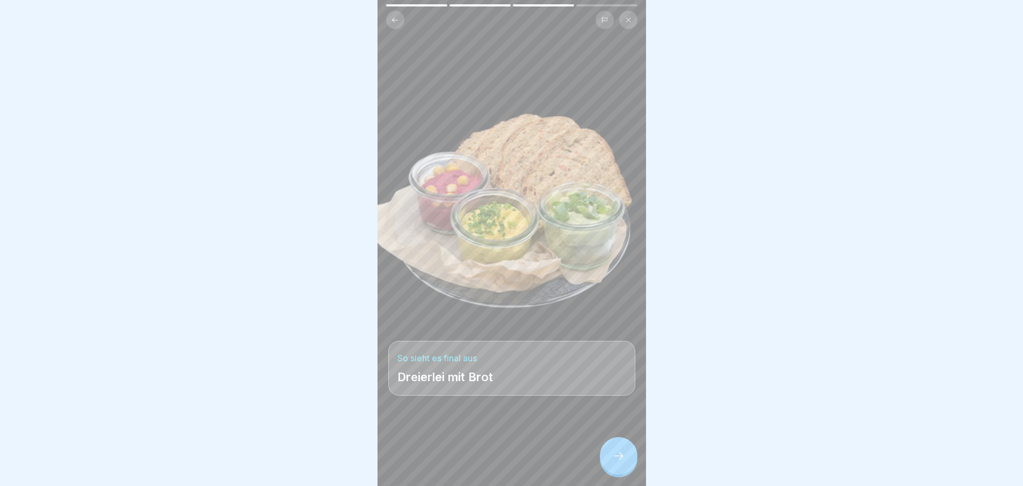
click at [611, 474] on div at bounding box center [619, 456] width 38 height 38
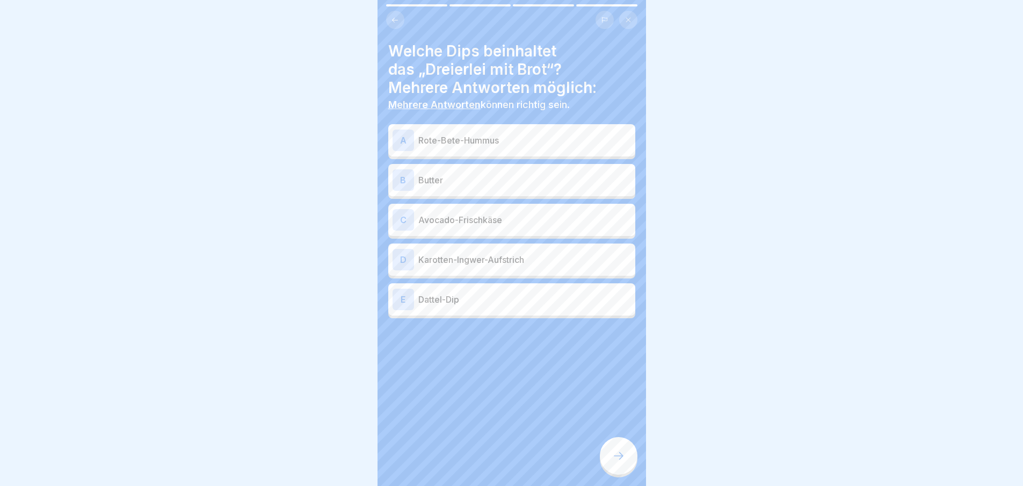
click at [521, 141] on p "Rote-Bete-Hummus" at bounding box center [524, 140] width 213 height 13
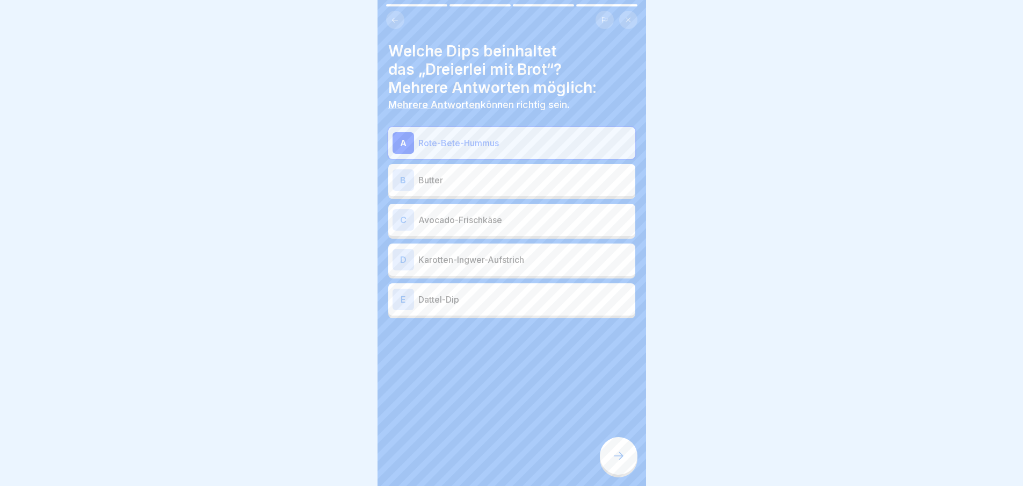
click at [523, 218] on p "Avocado-Frischkäse" at bounding box center [524, 219] width 213 height 13
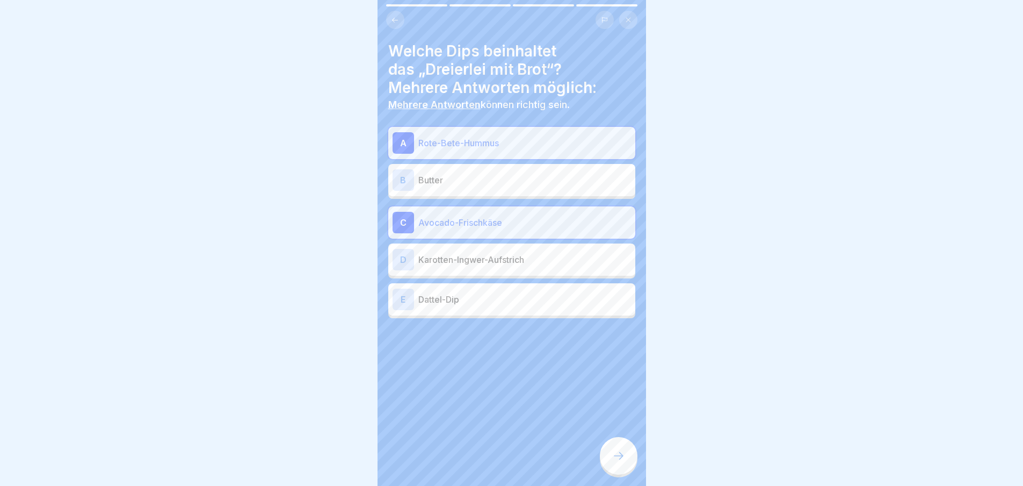
click at [519, 259] on p "Karotten-Ingwer-Aufstrich" at bounding box center [524, 259] width 213 height 13
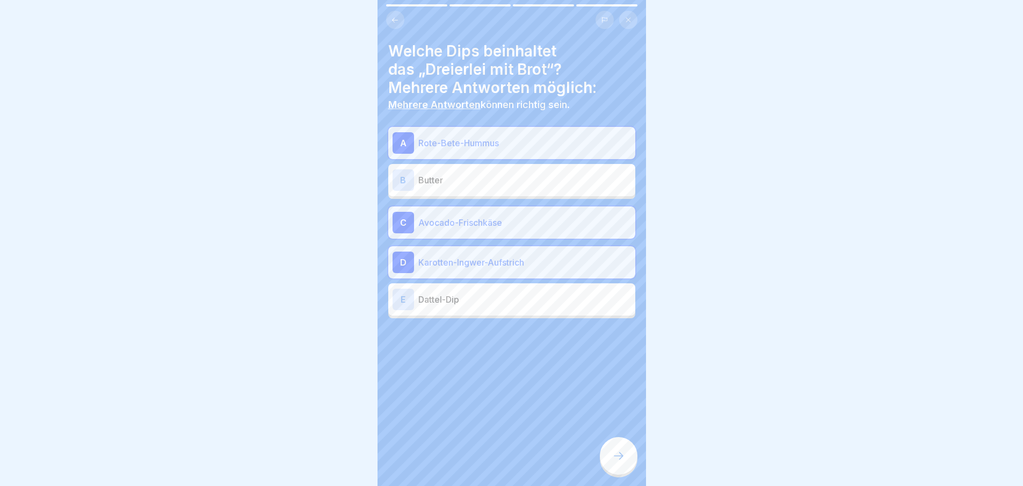
click at [614, 457] on div at bounding box center [619, 456] width 38 height 38
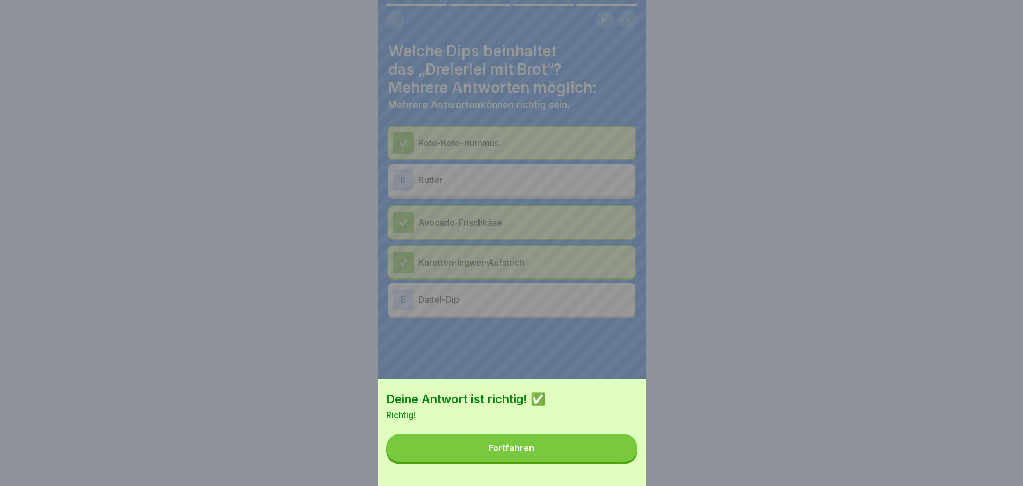
click at [611, 451] on button "Fortfahren" at bounding box center [511, 447] width 251 height 28
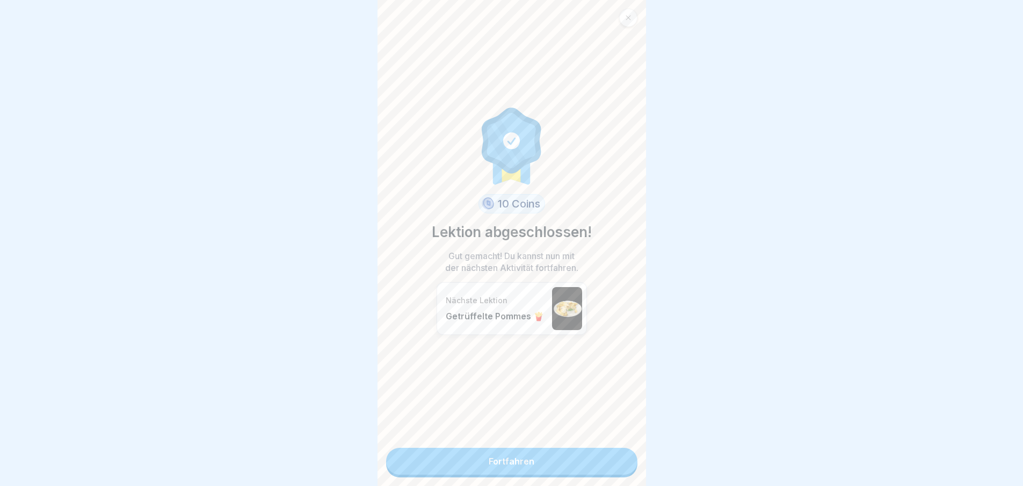
click at [585, 460] on link "Fortfahren" at bounding box center [511, 460] width 251 height 27
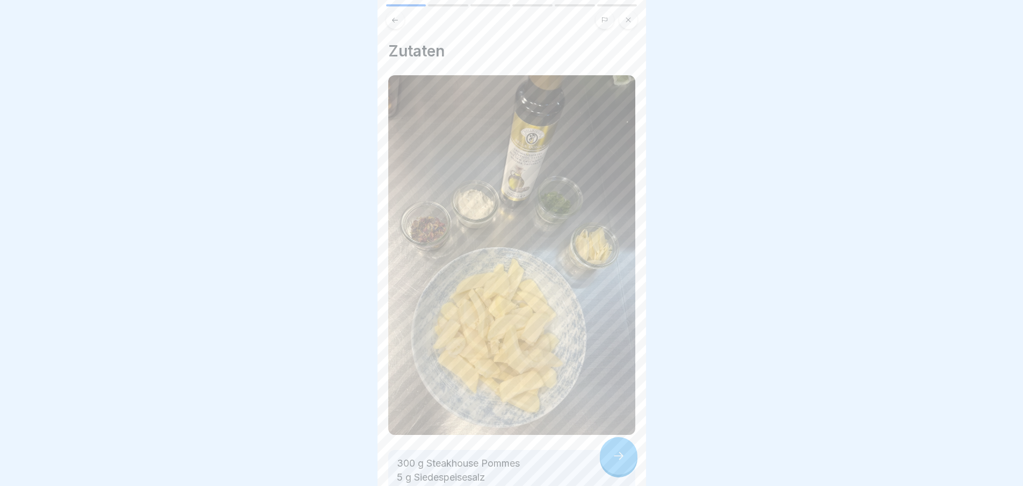
click at [623, 453] on div at bounding box center [619, 456] width 38 height 38
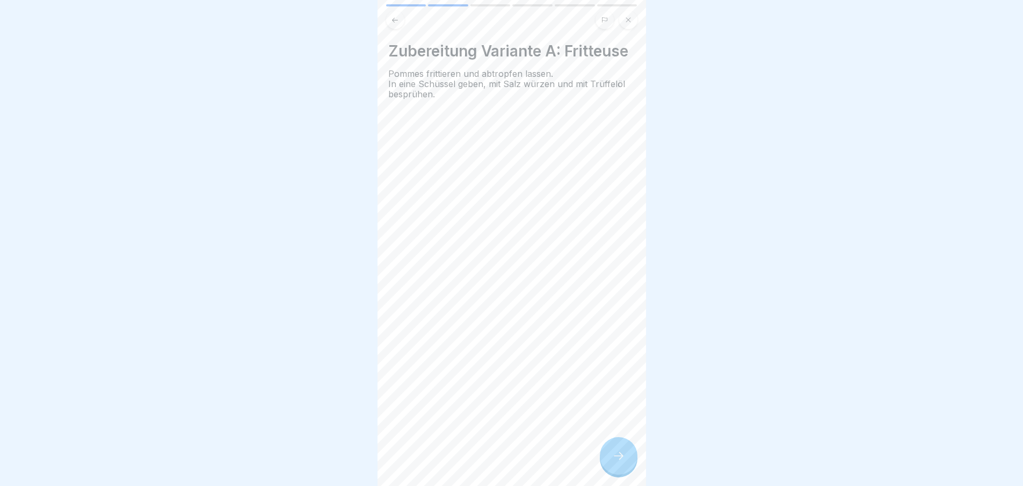
click at [618, 453] on div at bounding box center [619, 456] width 38 height 38
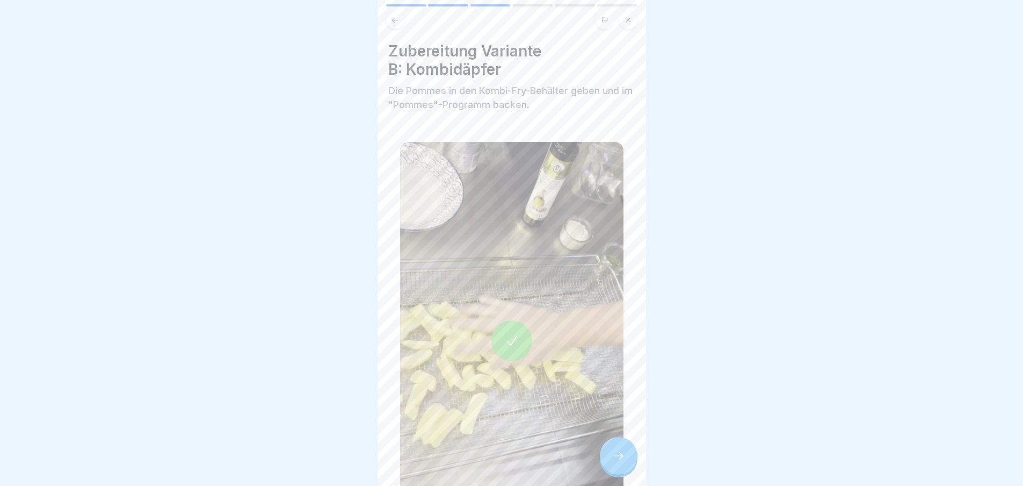
click at [618, 453] on div at bounding box center [619, 456] width 38 height 38
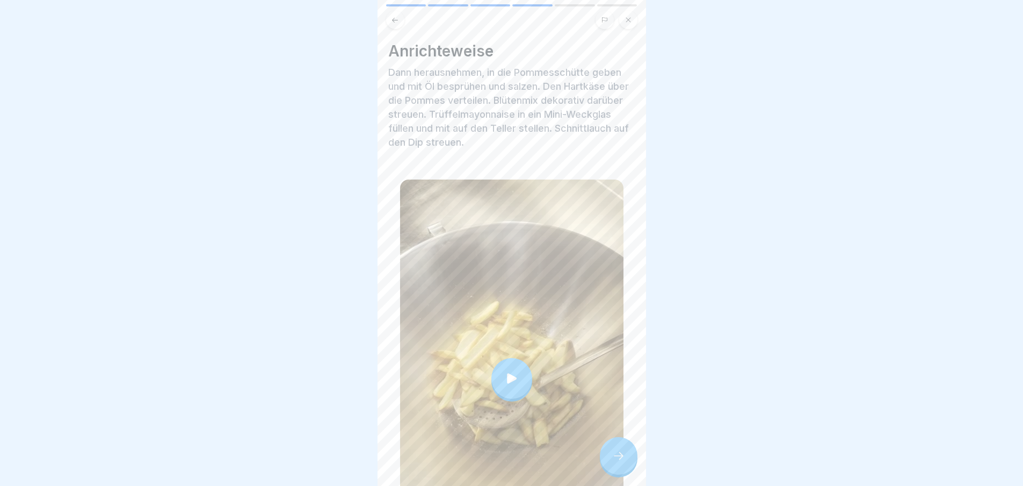
click at [618, 453] on div at bounding box center [619, 456] width 38 height 38
click at [618, 457] on div at bounding box center [619, 456] width 38 height 38
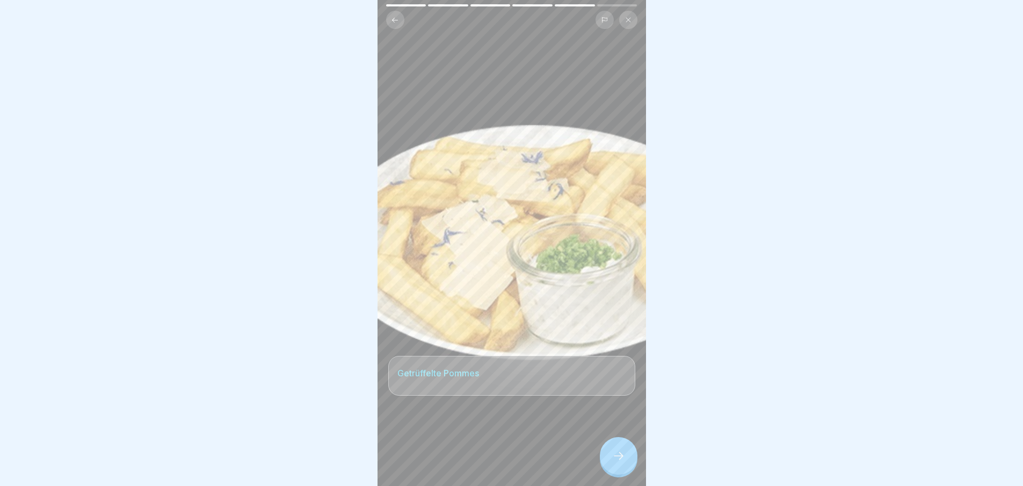
click at [618, 457] on div at bounding box center [619, 456] width 38 height 38
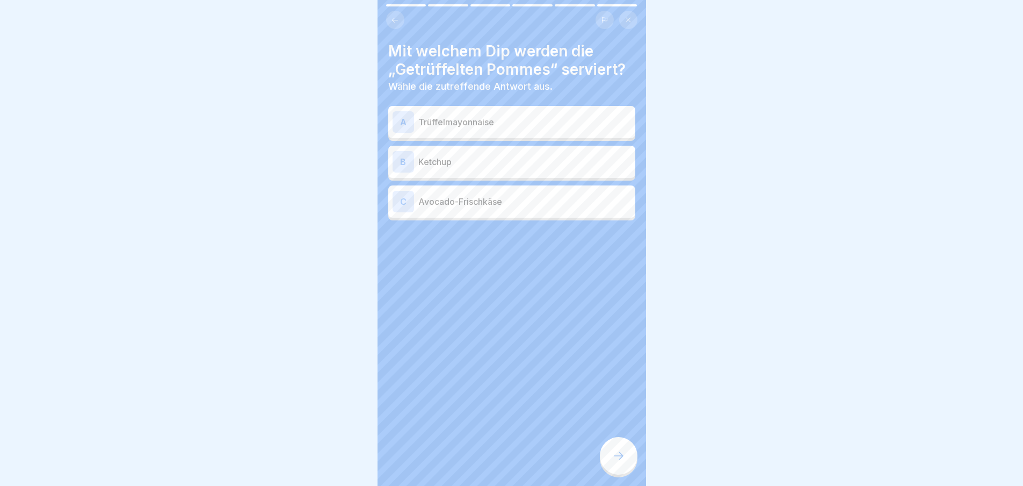
click at [387, 19] on button at bounding box center [395, 20] width 18 height 18
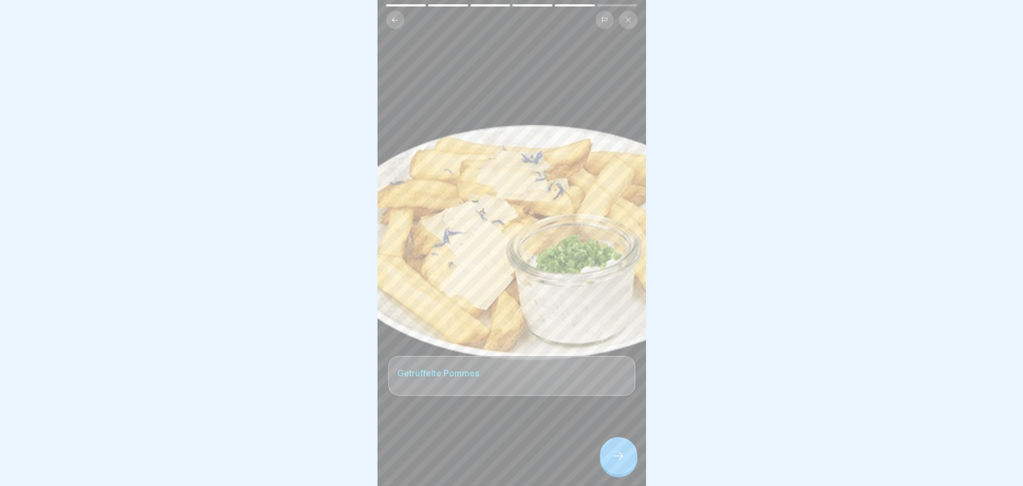
click at [620, 462] on icon at bounding box center [618, 455] width 13 height 13
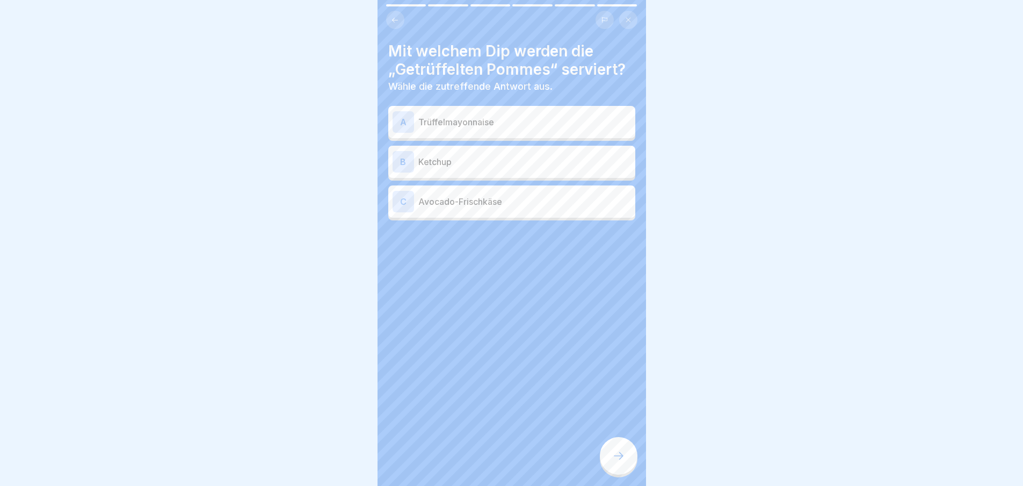
click at [501, 128] on p "Trüffelmayonnaise" at bounding box center [524, 121] width 213 height 13
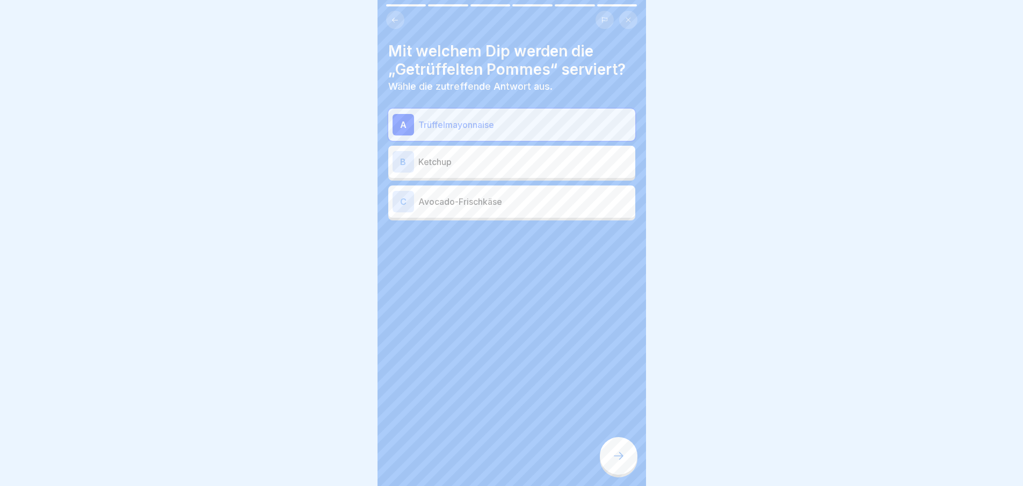
click at [614, 457] on div at bounding box center [619, 456] width 38 height 38
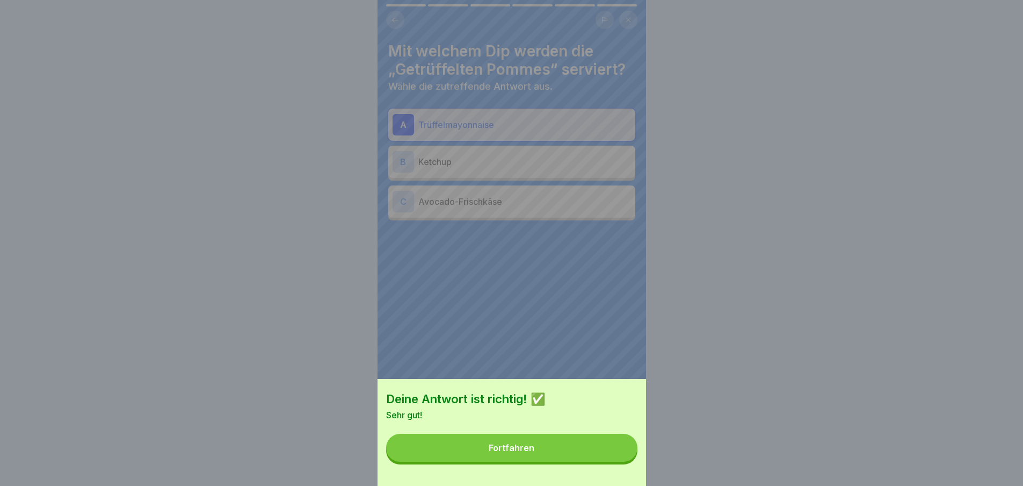
click at [600, 445] on button "Fortfahren" at bounding box center [511, 447] width 251 height 28
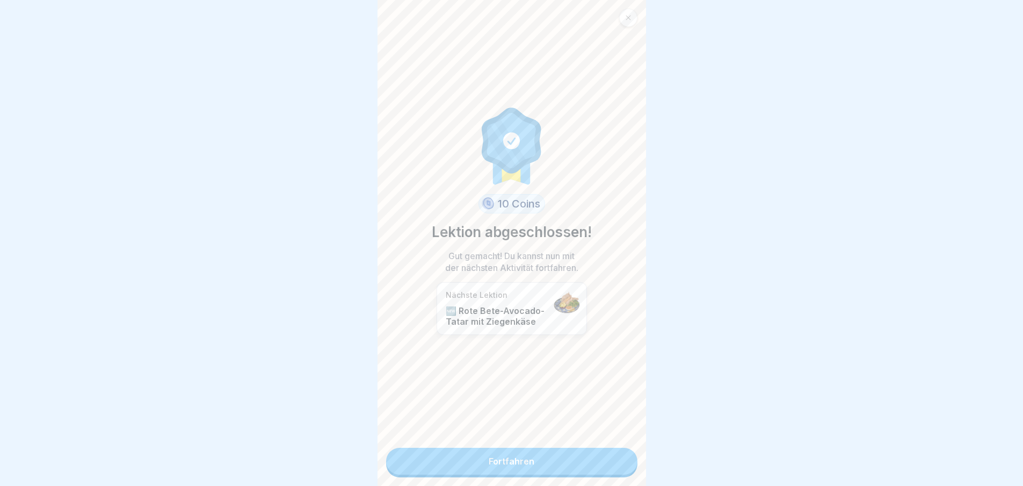
click at [602, 465] on link "Fortfahren" at bounding box center [511, 460] width 251 height 27
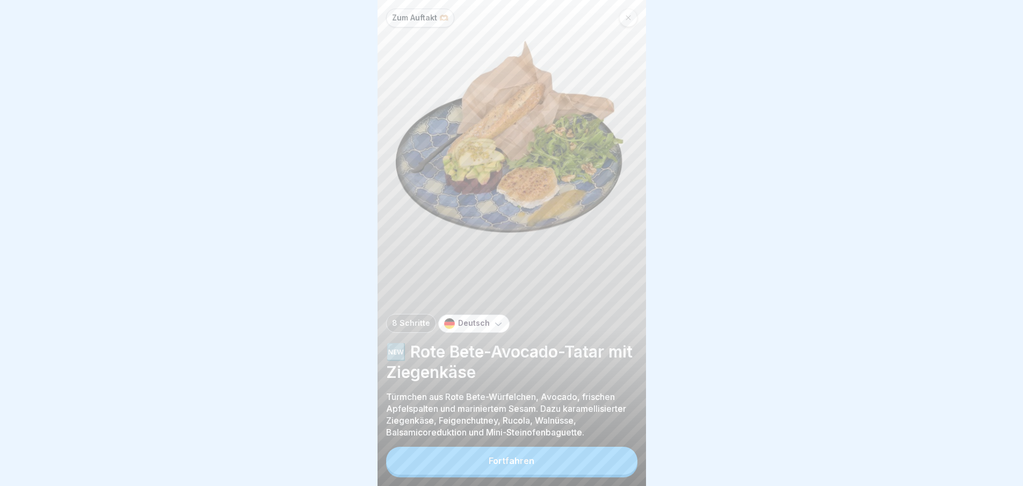
click at [602, 465] on button "Fortfahren" at bounding box center [511, 460] width 251 height 28
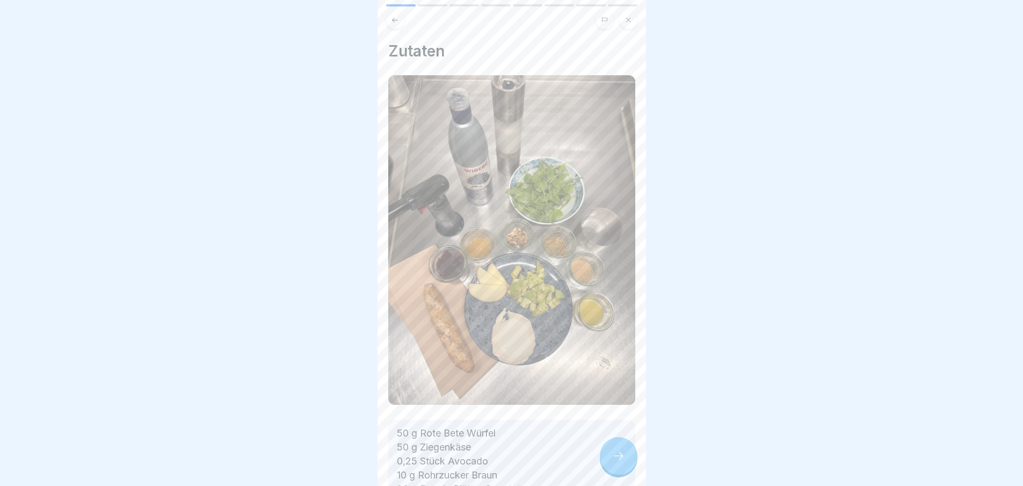
click at [625, 462] on icon at bounding box center [618, 455] width 13 height 13
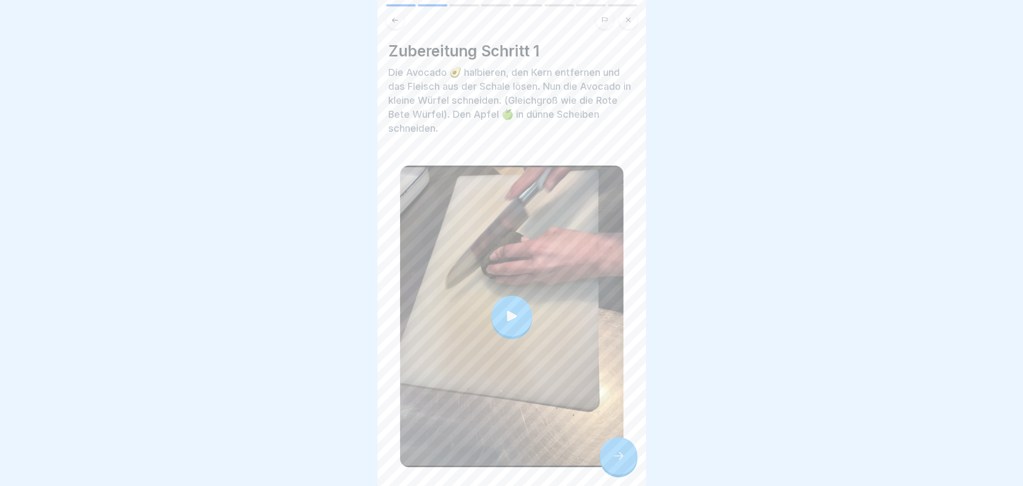
click at [612, 462] on icon at bounding box center [618, 455] width 13 height 13
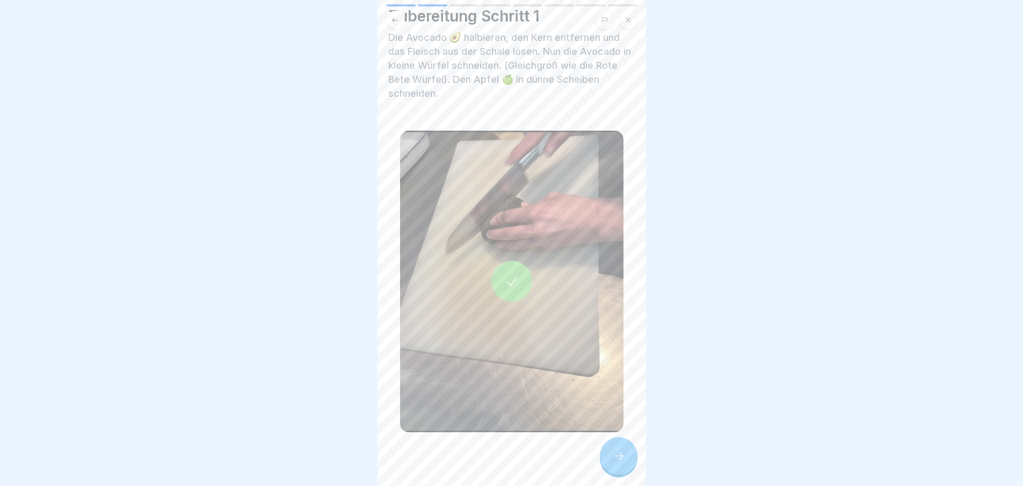
click at [615, 462] on icon at bounding box center [618, 455] width 13 height 13
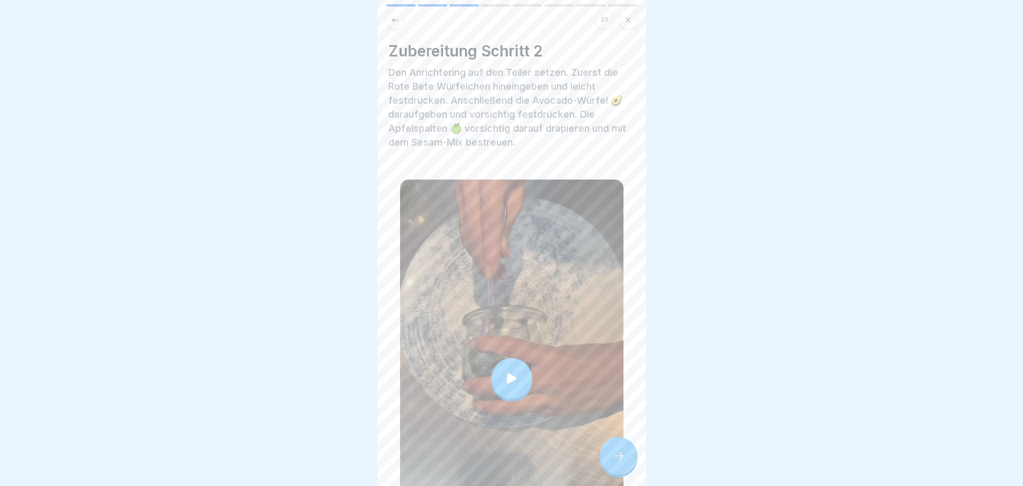
click at [624, 452] on div at bounding box center [619, 456] width 38 height 38
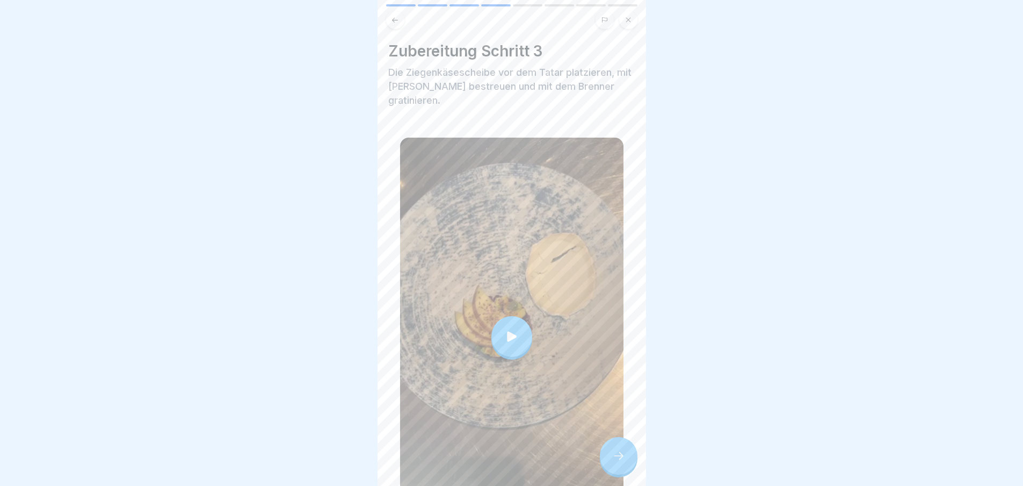
click at [625, 452] on div at bounding box center [619, 456] width 38 height 38
click at [624, 460] on icon at bounding box center [618, 455] width 13 height 13
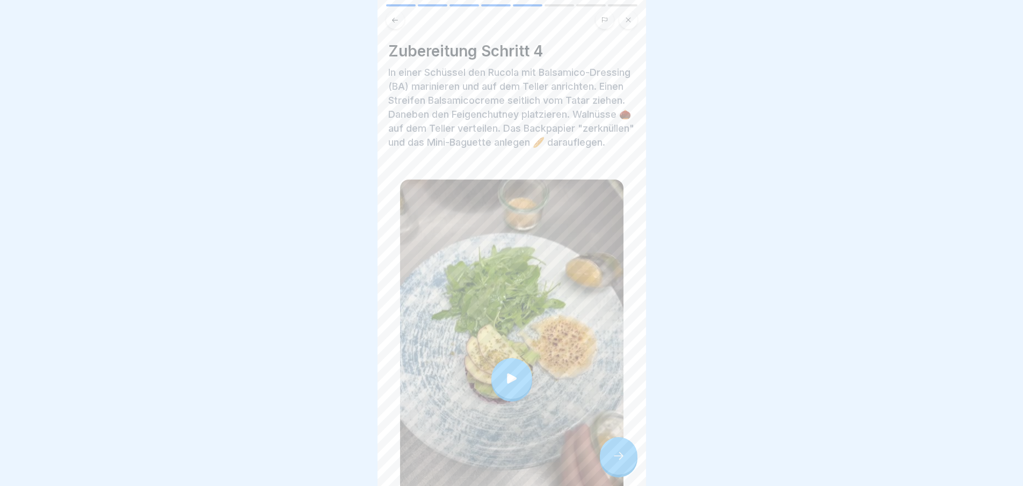
click at [624, 460] on icon at bounding box center [618, 455] width 13 height 13
click at [622, 459] on icon at bounding box center [619, 456] width 10 height 8
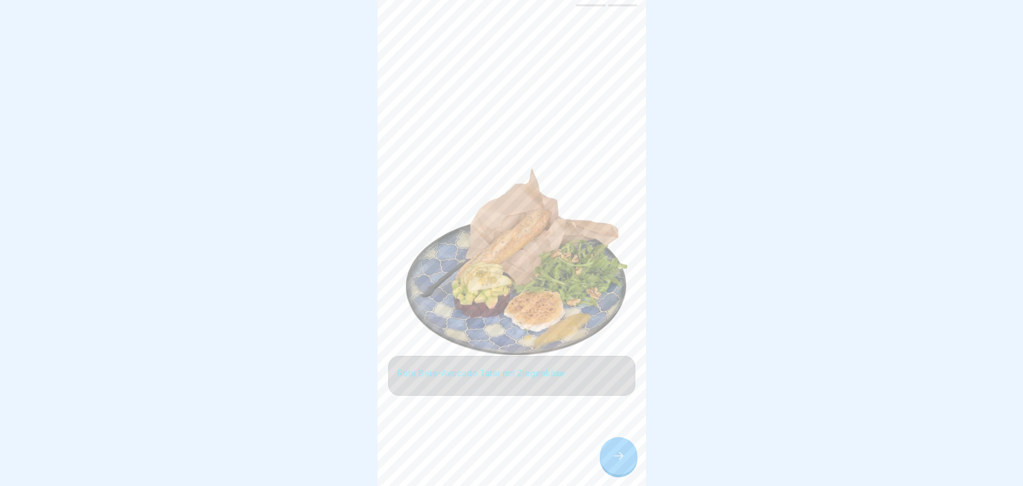
click at [622, 459] on icon at bounding box center [619, 456] width 10 height 8
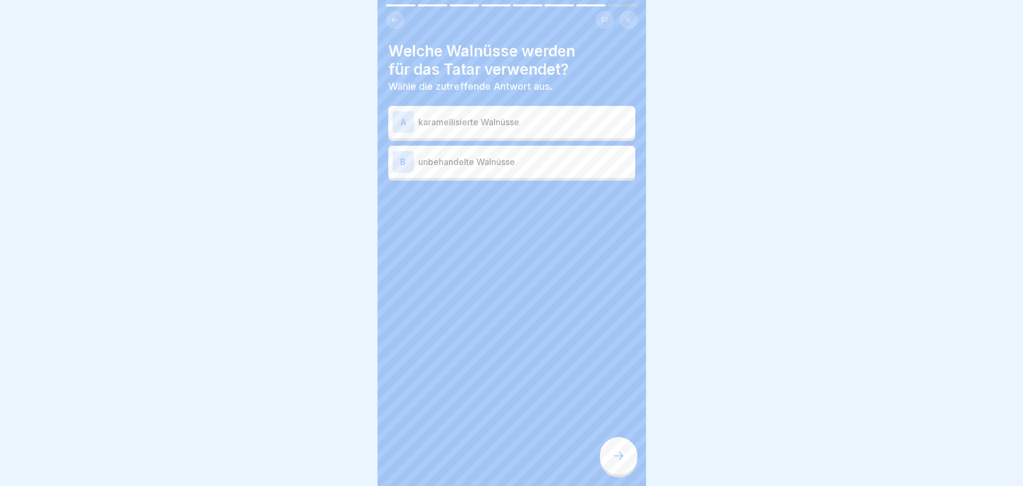
click at [622, 459] on icon at bounding box center [619, 456] width 10 height 8
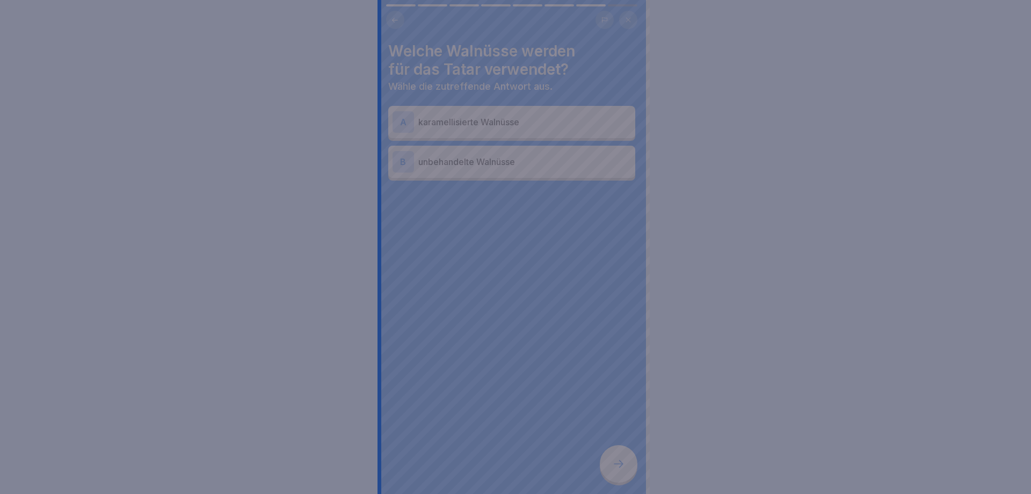
click at [622, 464] on div at bounding box center [515, 247] width 1031 height 494
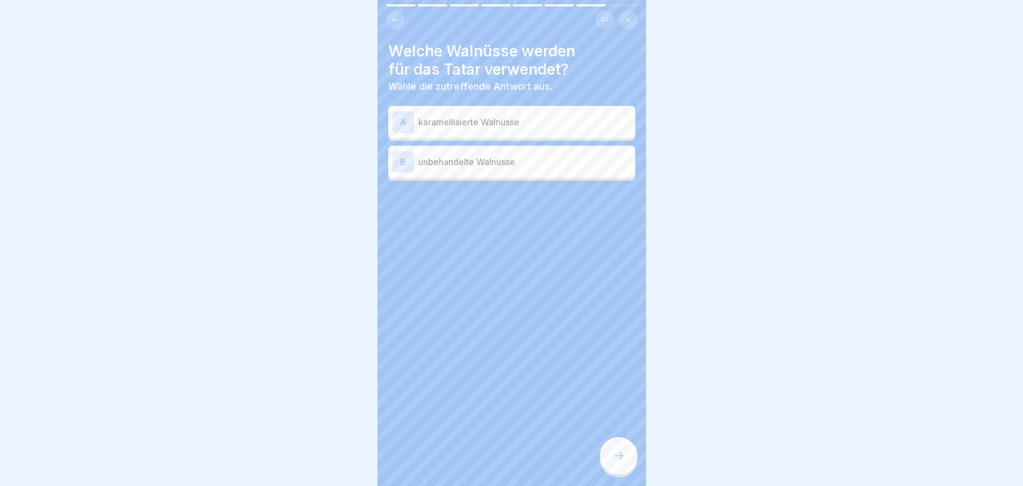
click at [504, 171] on div "B unbehandelte Walnüsse" at bounding box center [512, 161] width 238 height 21
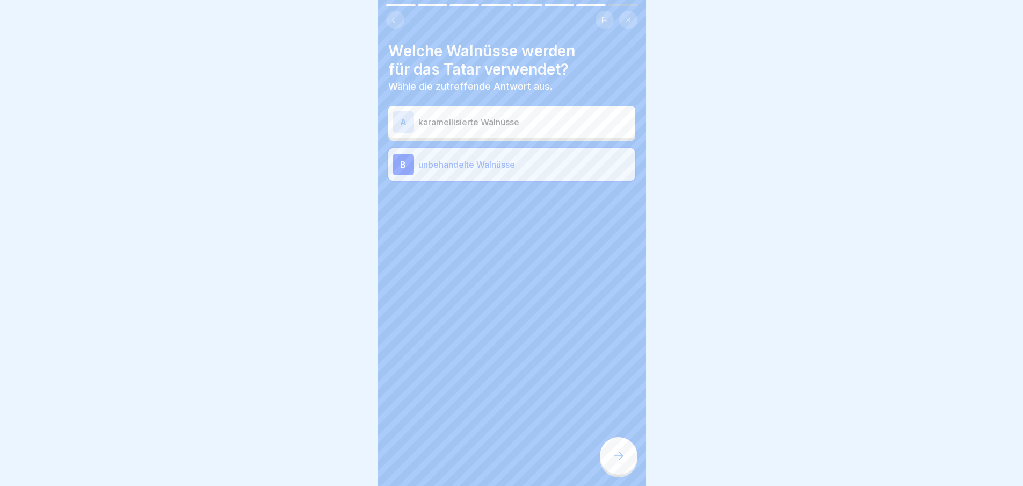
click at [620, 462] on icon at bounding box center [618, 455] width 13 height 13
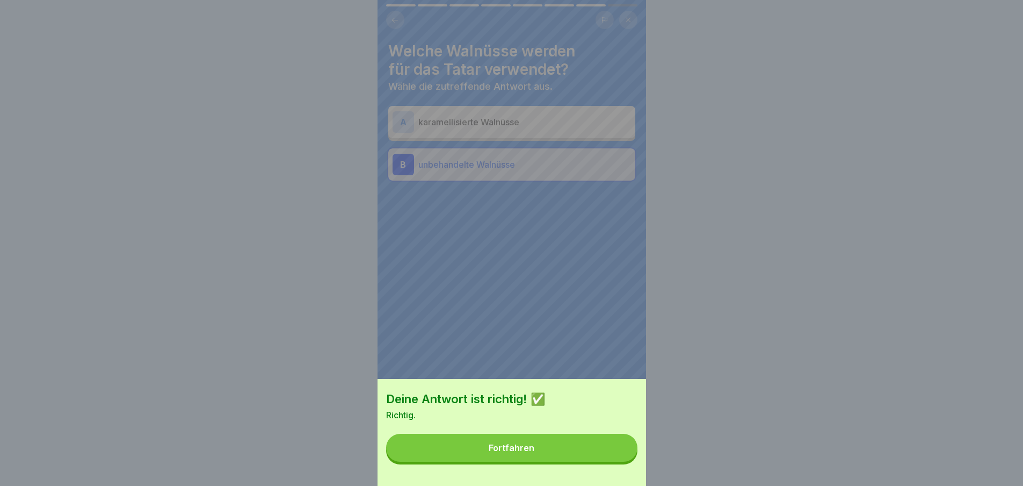
click at [618, 461] on button "Fortfahren" at bounding box center [511, 447] width 251 height 28
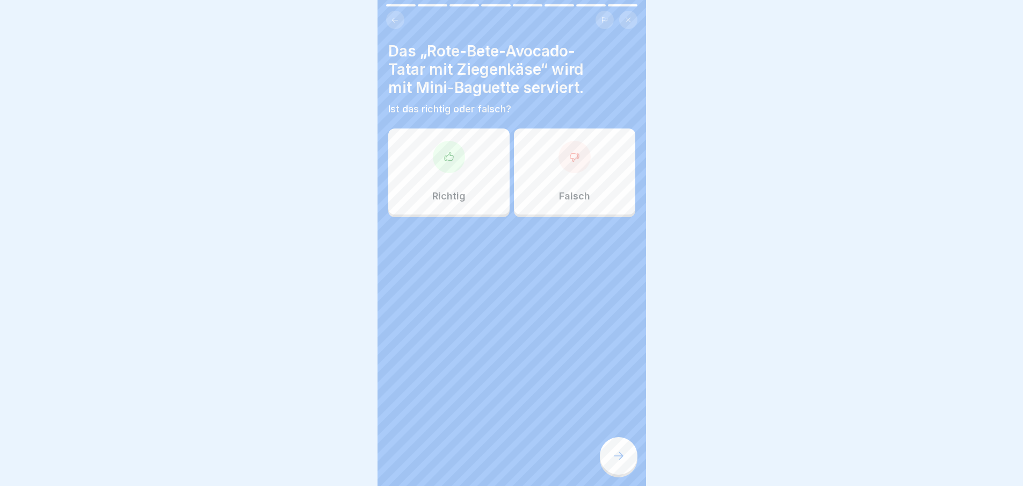
click at [618, 462] on icon at bounding box center [618, 455] width 13 height 13
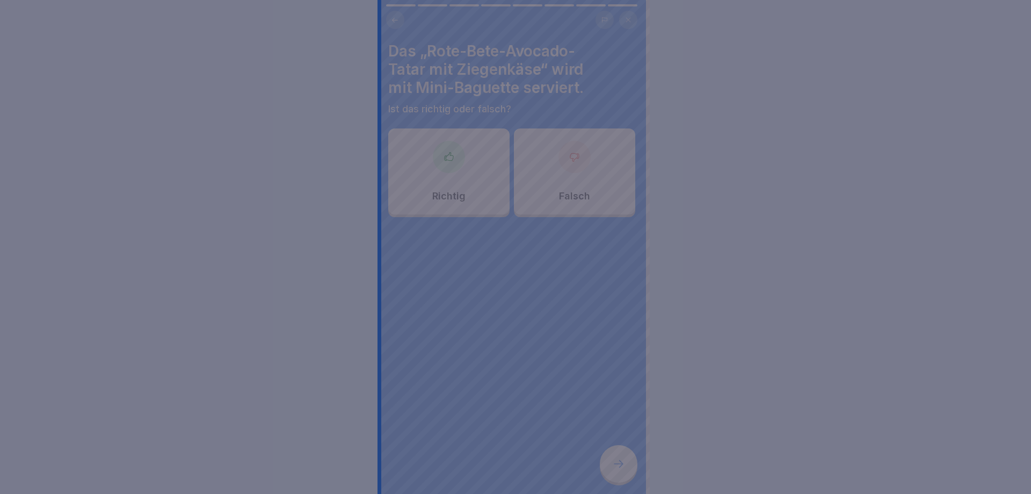
click at [618, 465] on div at bounding box center [515, 247] width 1031 height 494
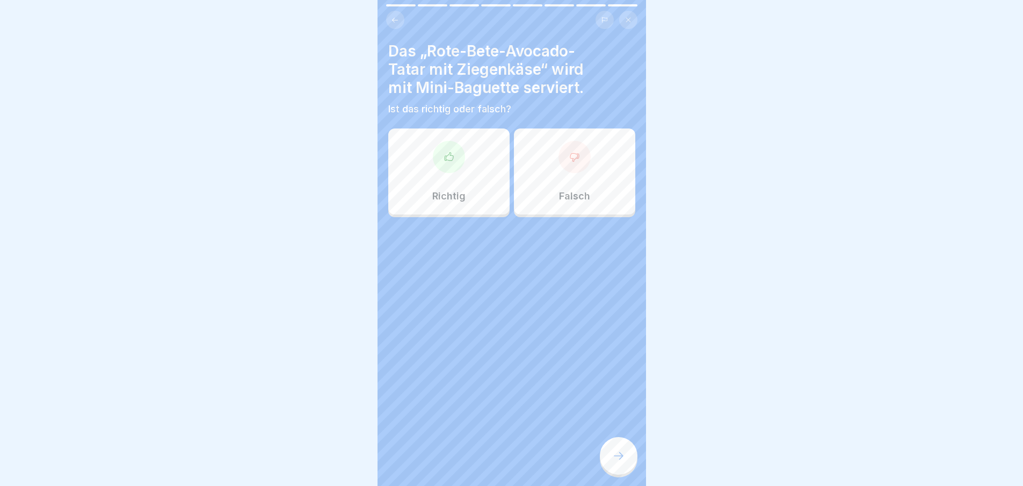
click at [449, 180] on div "Richtig" at bounding box center [448, 171] width 121 height 86
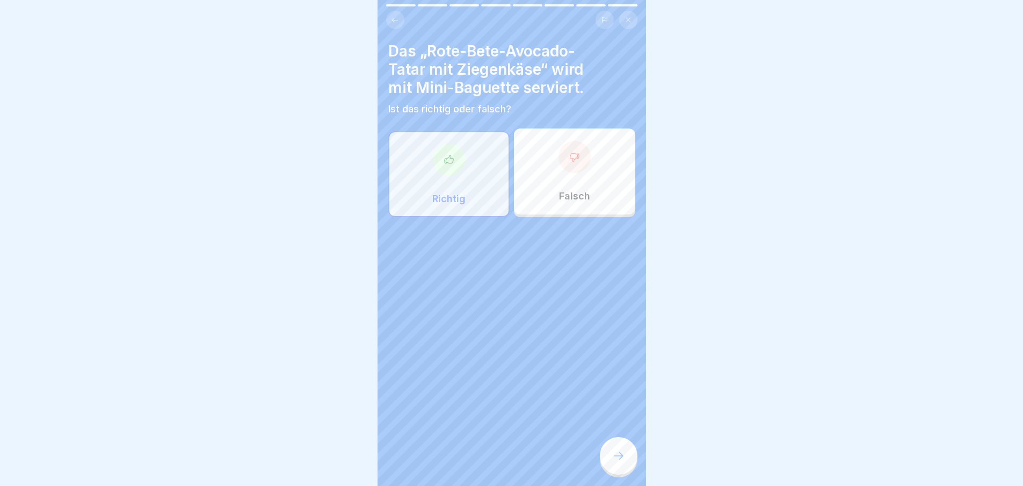
click at [633, 468] on div at bounding box center [619, 456] width 38 height 38
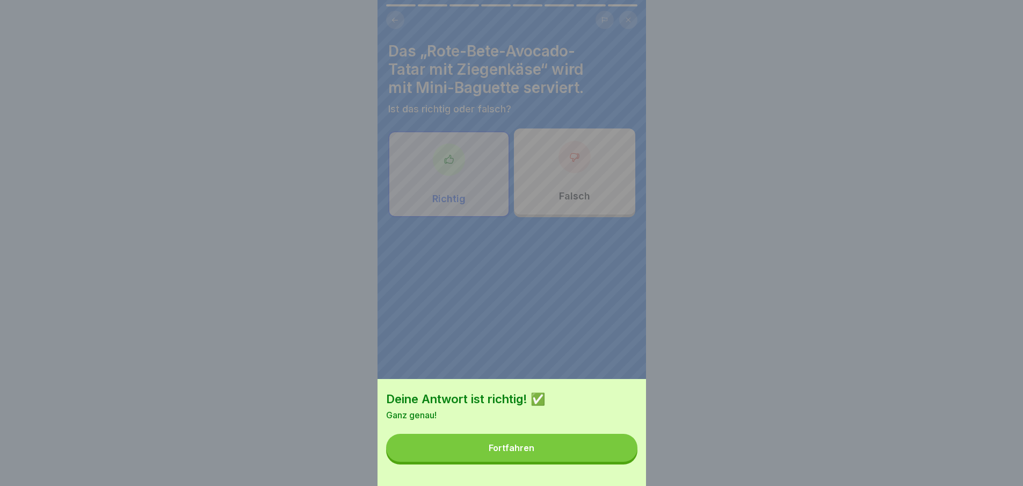
click at [584, 460] on button "Fortfahren" at bounding box center [511, 447] width 251 height 28
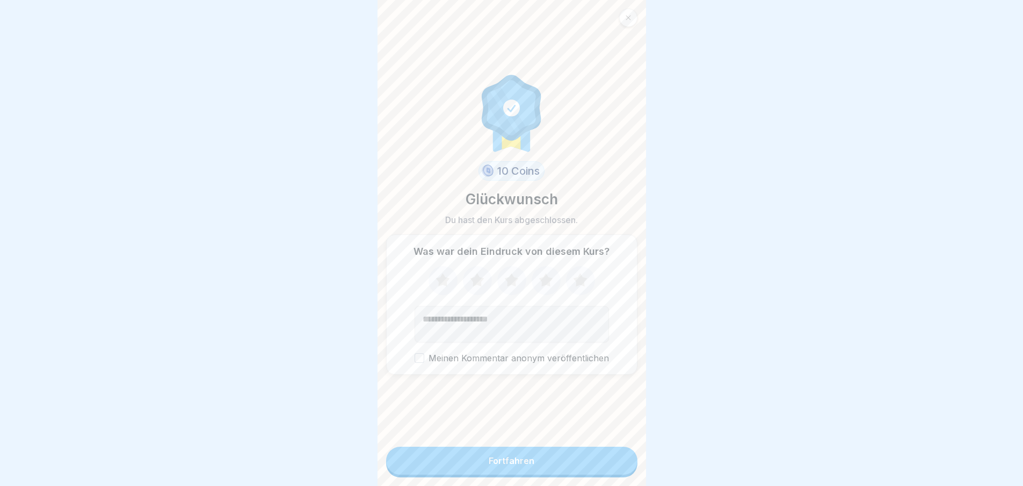
click at [573, 467] on button "Fortfahren" at bounding box center [511, 460] width 251 height 28
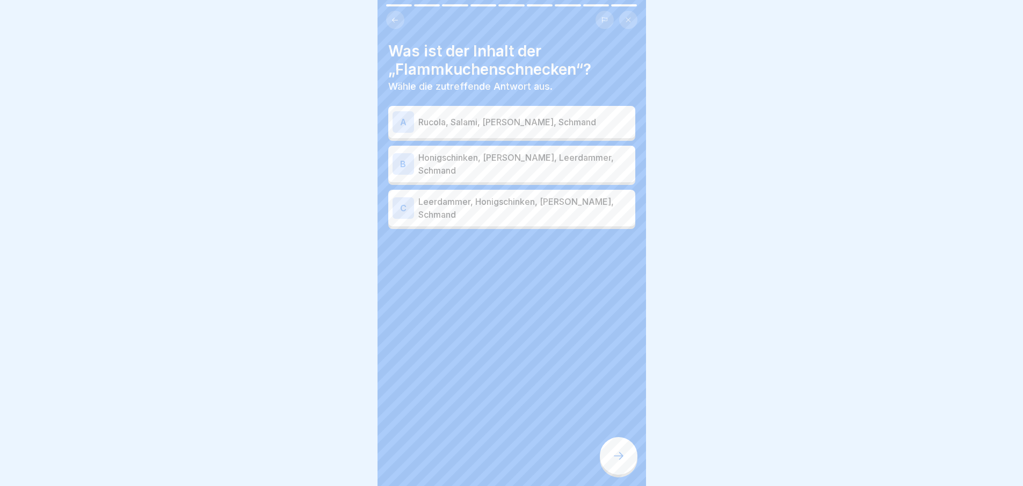
click at [525, 161] on p "Honigschinken, [PERSON_NAME], Leerdammer, Schmand" at bounding box center [524, 164] width 213 height 26
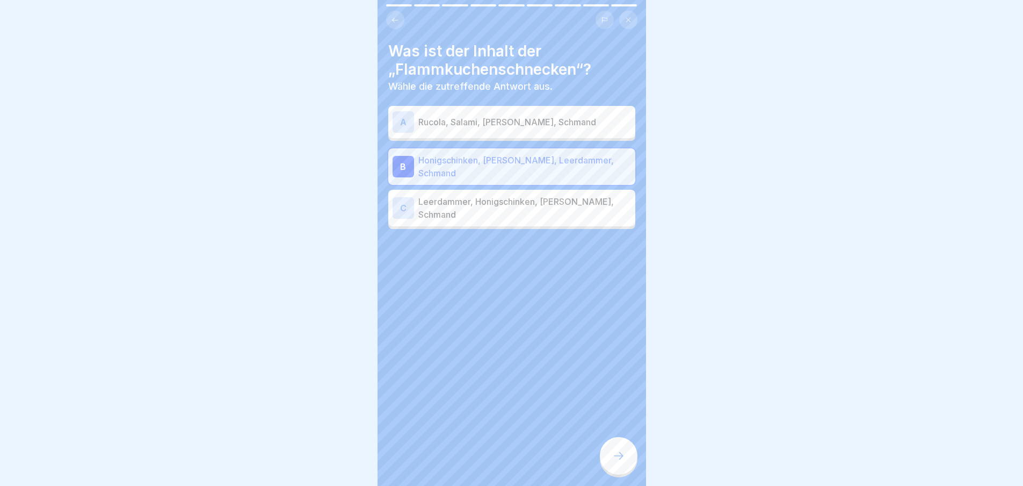
click at [621, 462] on icon at bounding box center [618, 455] width 13 height 13
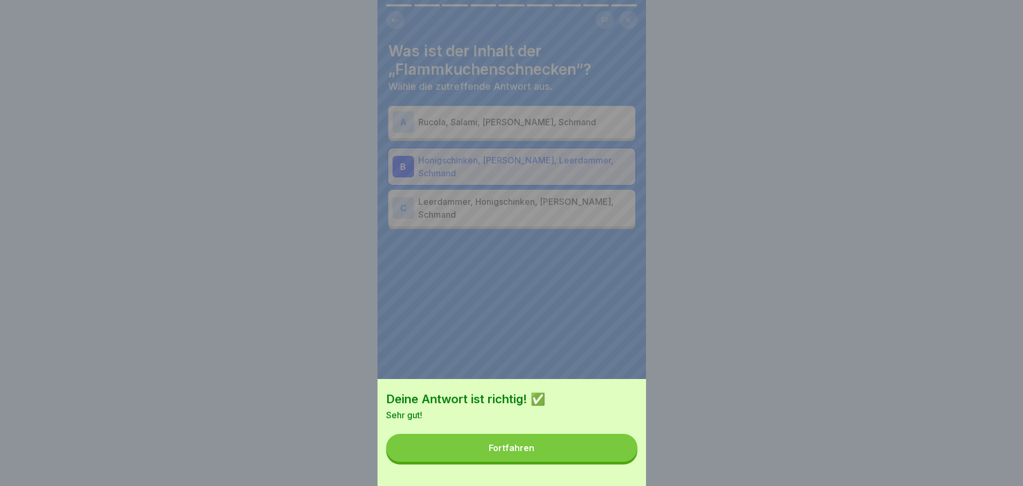
click at [621, 461] on button "Fortfahren" at bounding box center [511, 447] width 251 height 28
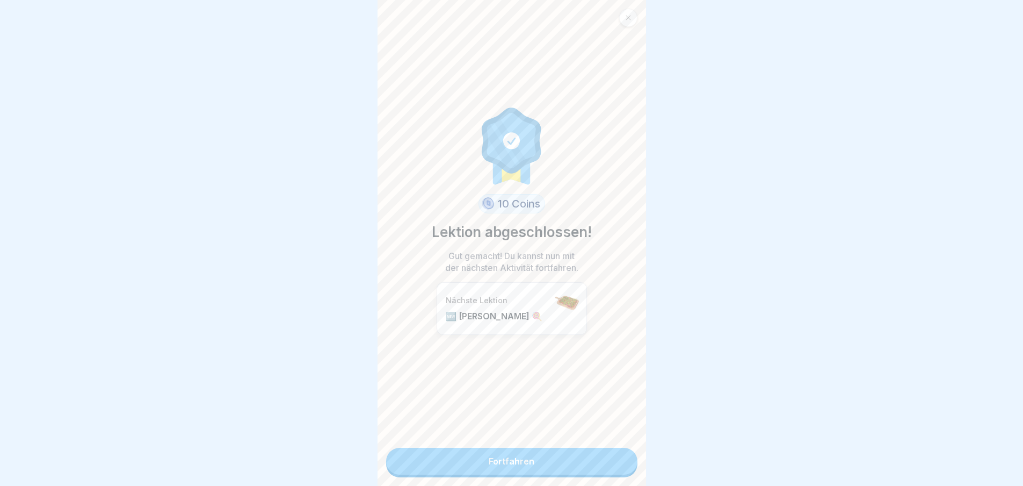
click at [621, 461] on link "Fortfahren" at bounding box center [511, 460] width 251 height 27
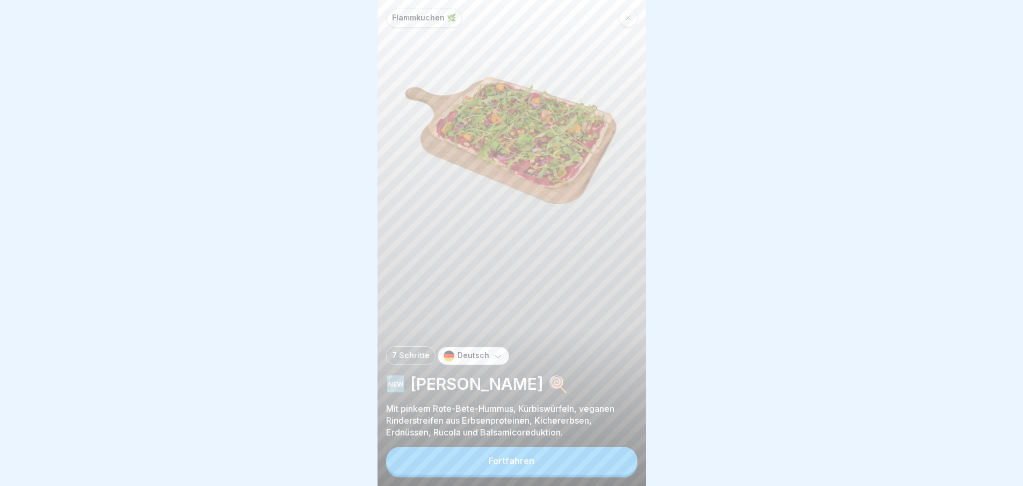
click at [603, 462] on button "Fortfahren" at bounding box center [511, 460] width 251 height 28
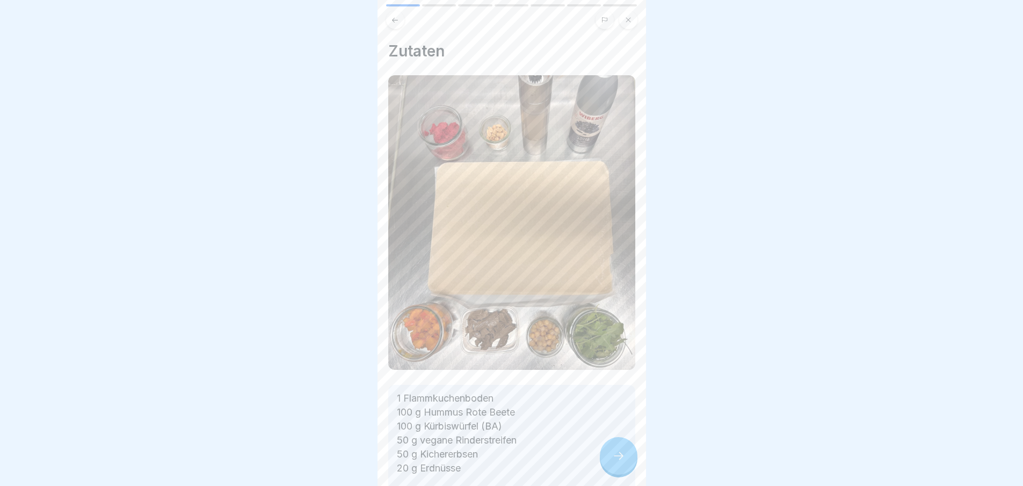
click at [624, 458] on icon at bounding box center [618, 455] width 13 height 13
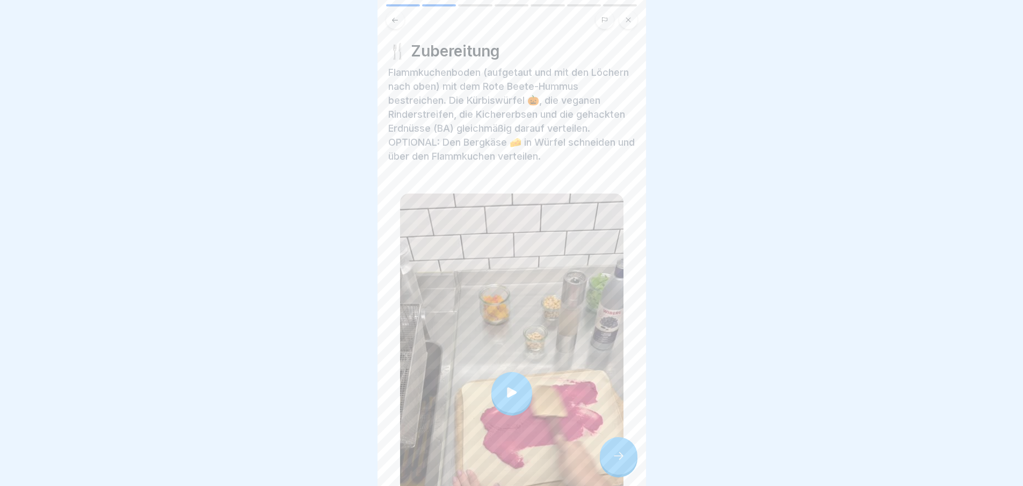
click at [620, 459] on icon at bounding box center [619, 456] width 10 height 8
click at [603, 453] on div "Flammkuchen 🌿 7 Schritte Deutsch 🆕 [PERSON_NAME] 🍭 Mit pinkem Rote-Bete-Hummus,…" at bounding box center [512, 243] width 269 height 486
click at [618, 455] on div at bounding box center [619, 456] width 38 height 38
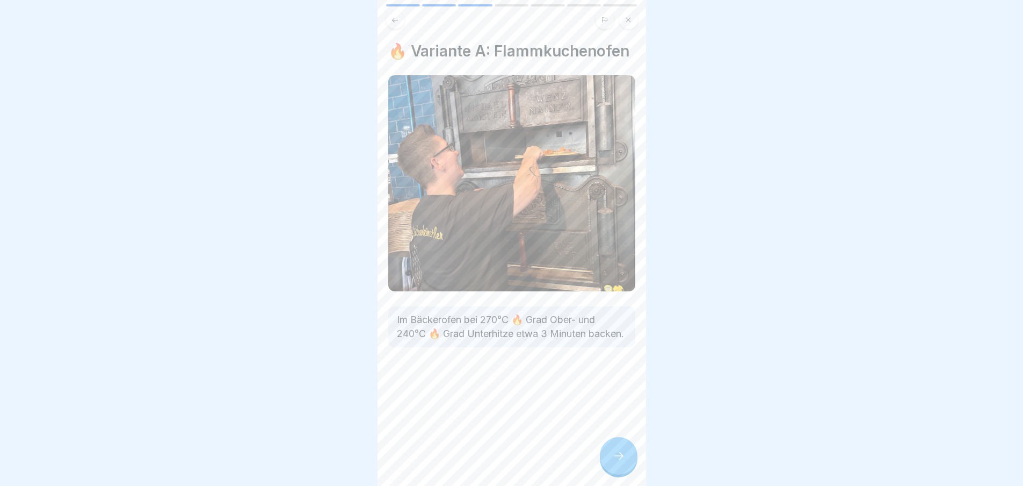
click at [618, 455] on div at bounding box center [619, 456] width 38 height 38
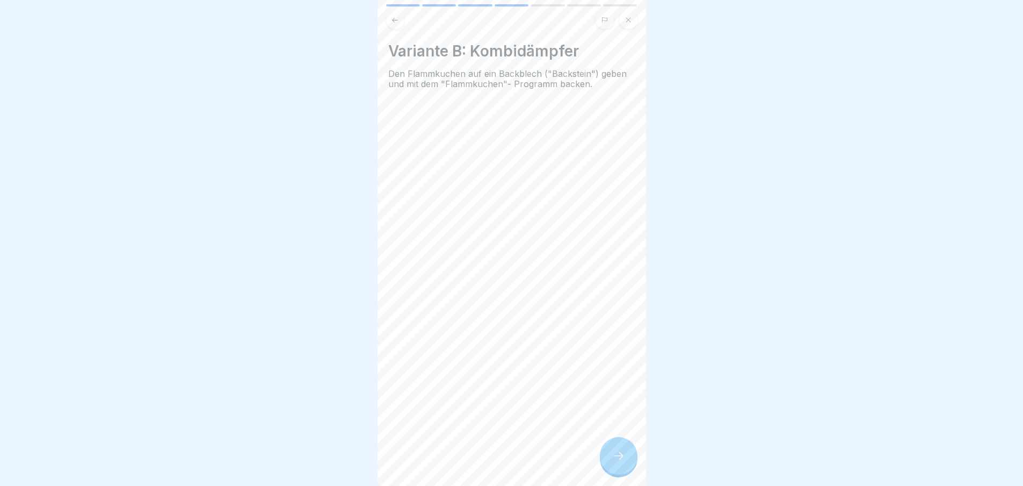
click at [619, 456] on div at bounding box center [619, 456] width 38 height 38
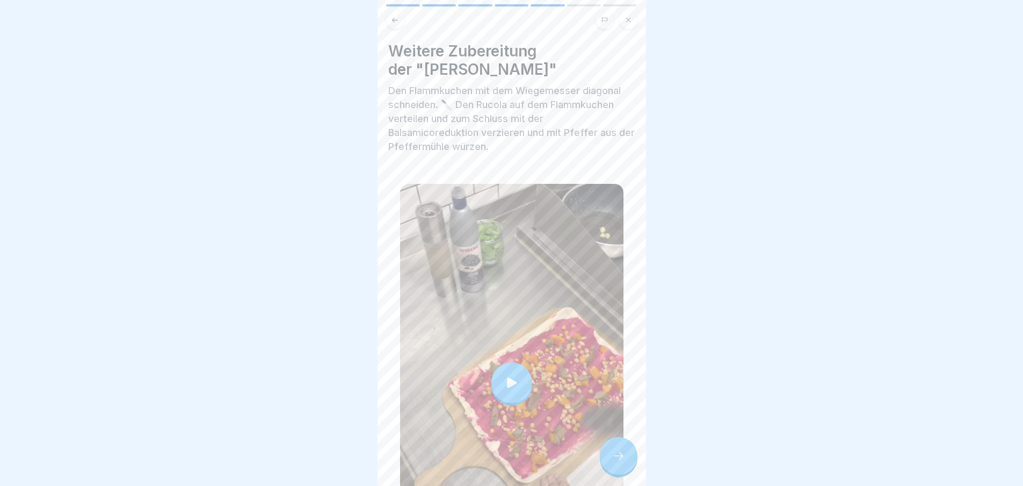
click at [619, 456] on div at bounding box center [619, 456] width 38 height 38
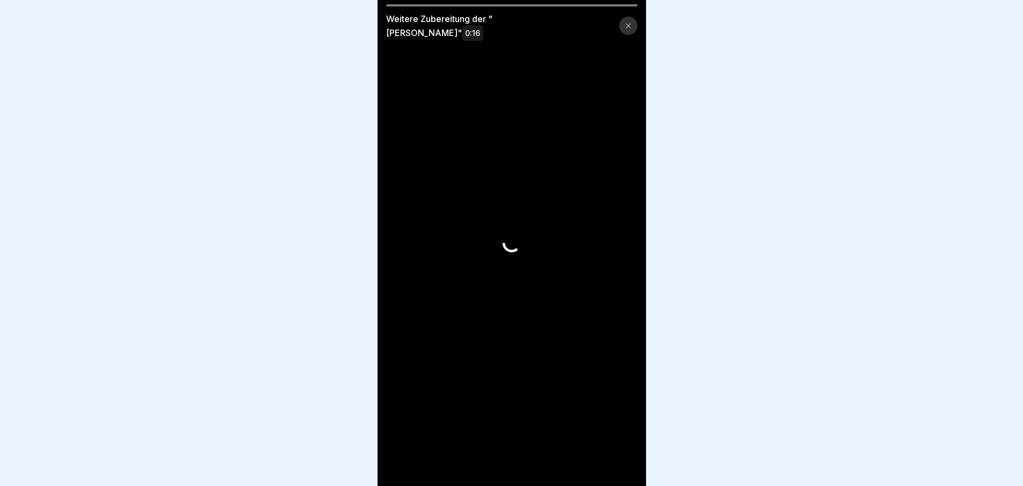
click at [619, 456] on video at bounding box center [512, 243] width 269 height 486
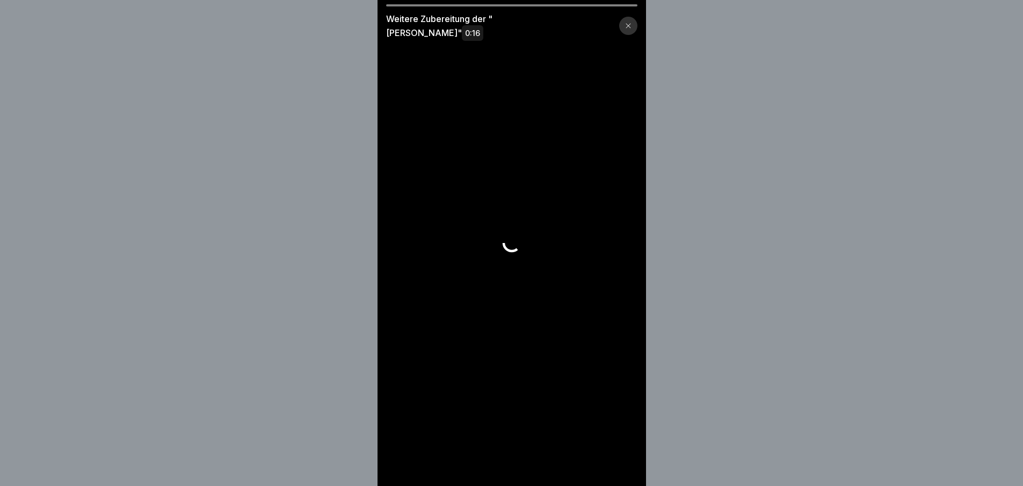
click at [619, 456] on video at bounding box center [512, 243] width 269 height 486
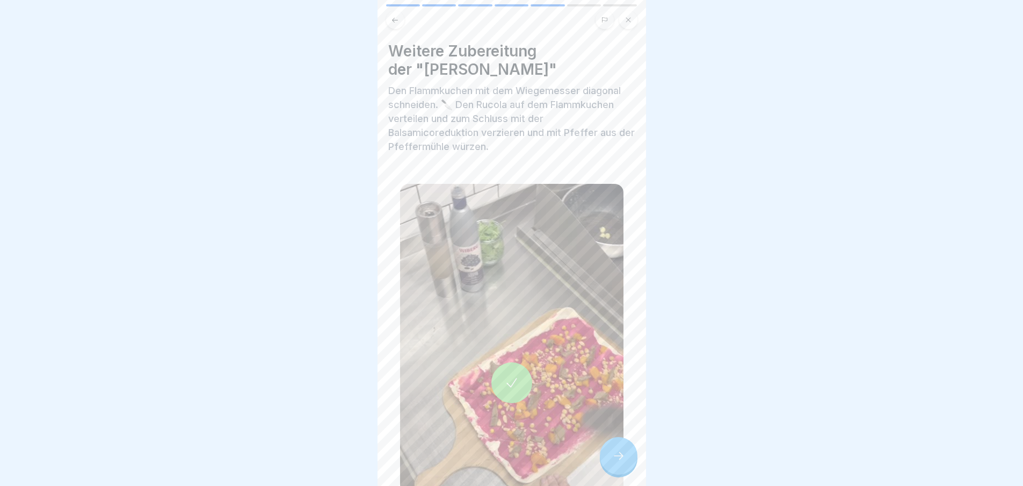
drag, startPoint x: 612, startPoint y: 465, endPoint x: 607, endPoint y: 459, distance: 7.7
click at [612, 462] on icon at bounding box center [618, 455] width 13 height 13
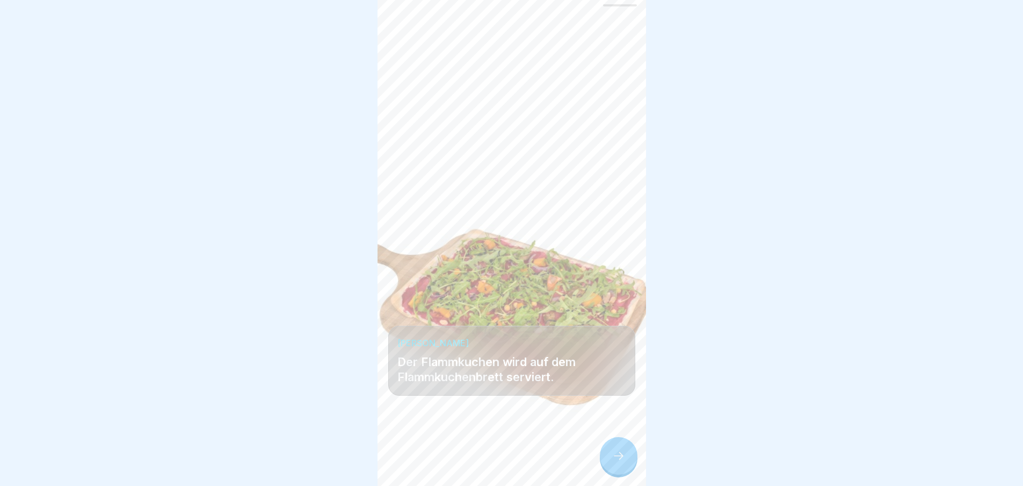
click at [613, 459] on icon at bounding box center [618, 455] width 13 height 13
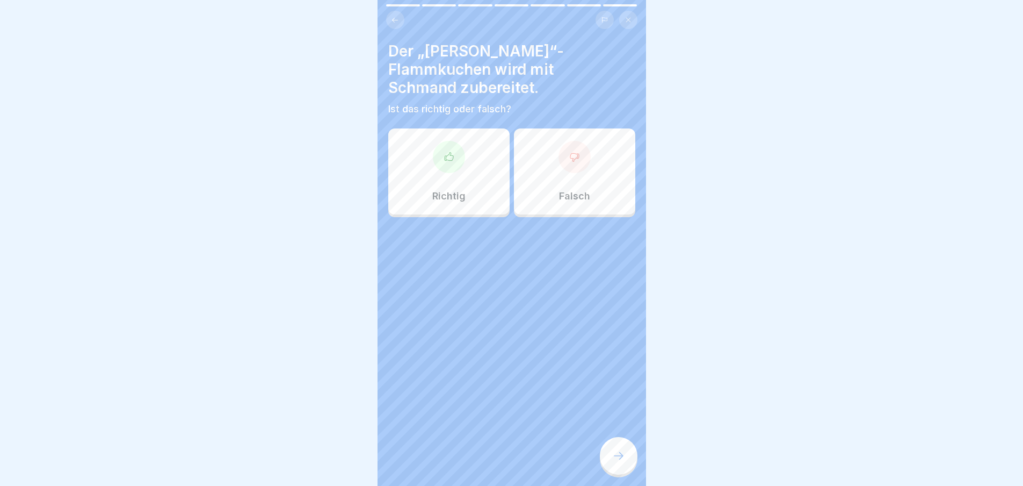
click at [613, 459] on icon at bounding box center [618, 455] width 13 height 13
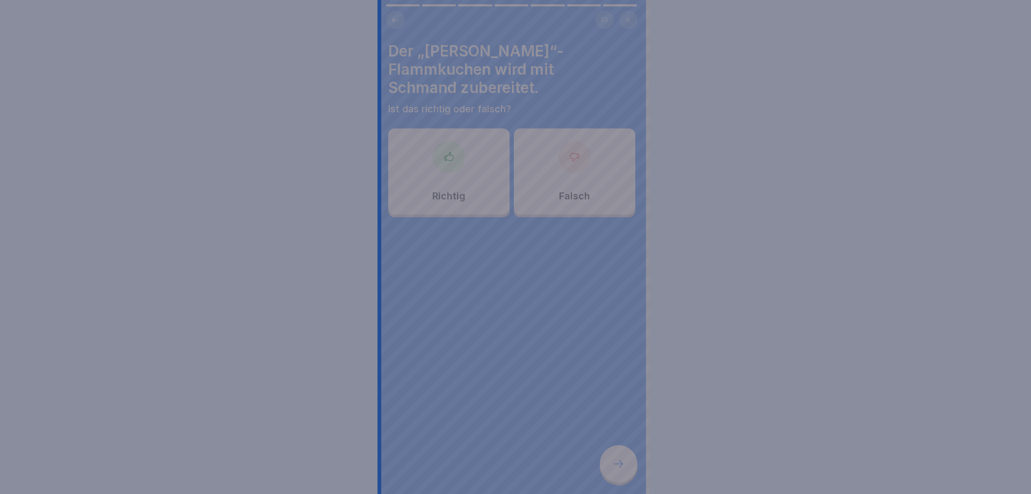
click at [613, 459] on div at bounding box center [515, 247] width 1031 height 494
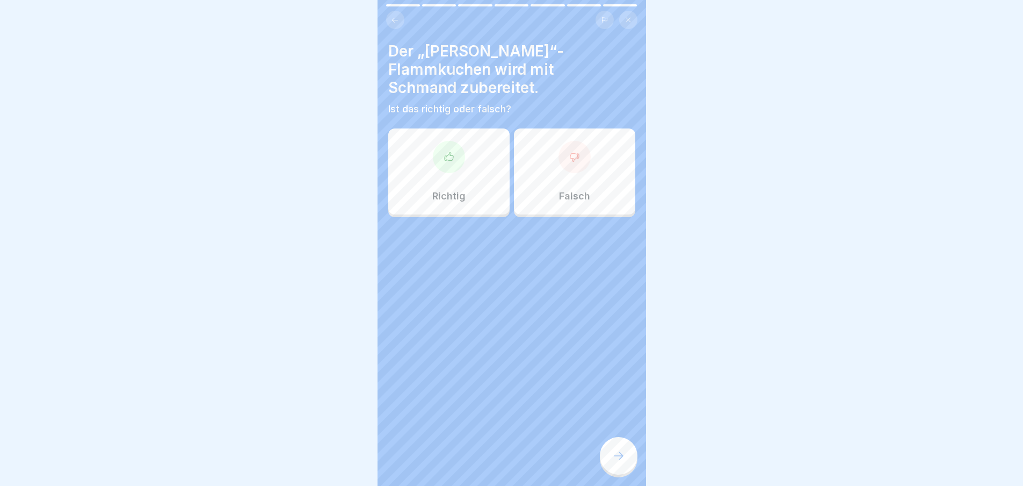
click at [436, 136] on div "Richtig" at bounding box center [448, 171] width 121 height 86
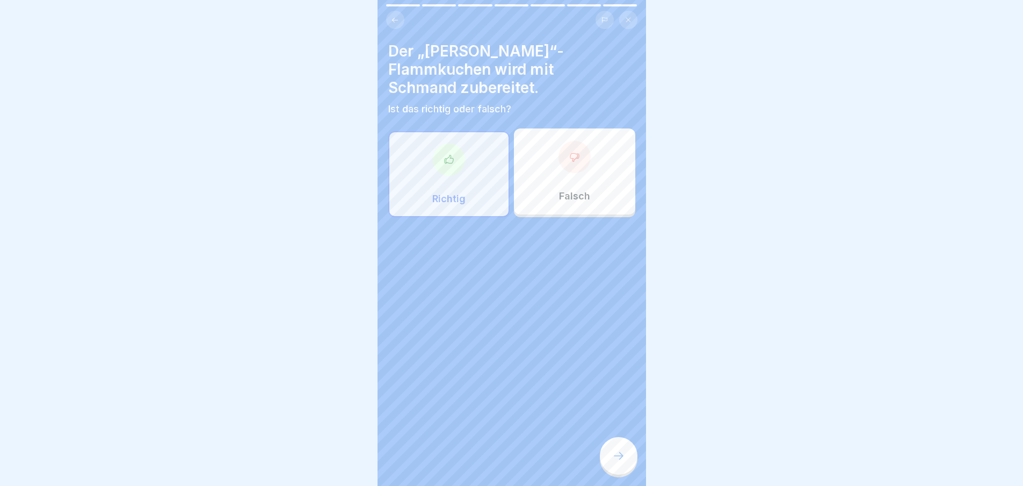
click at [561, 173] on div "Falsch" at bounding box center [574, 171] width 121 height 86
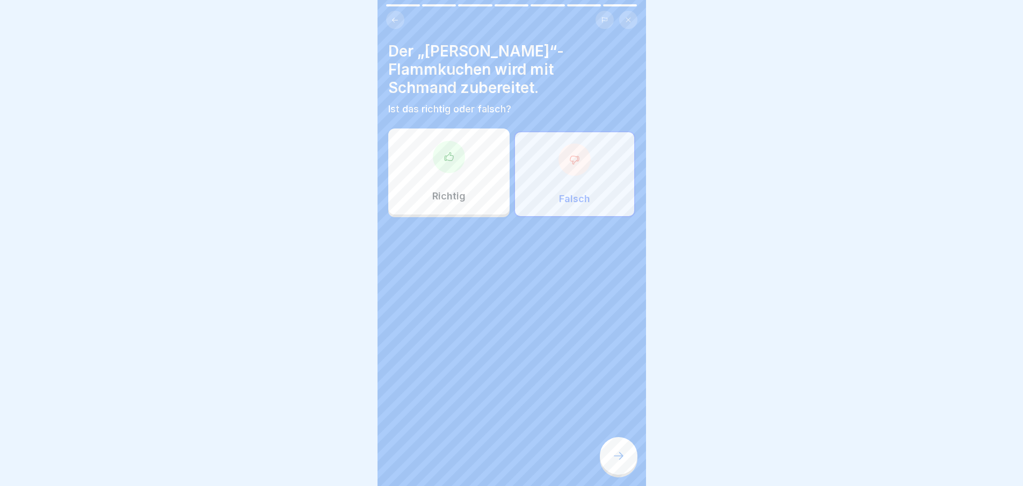
click at [629, 460] on div at bounding box center [619, 456] width 38 height 38
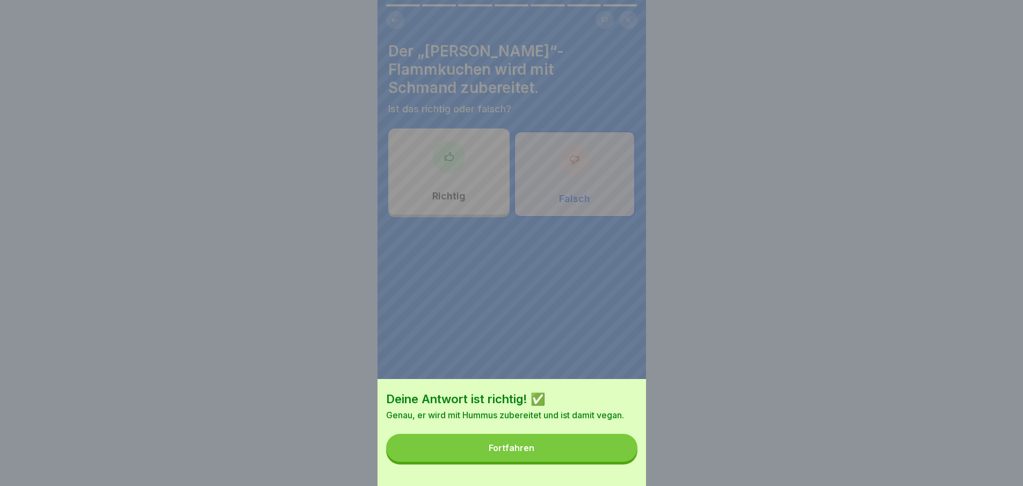
click at [625, 458] on button "Fortfahren" at bounding box center [511, 447] width 251 height 28
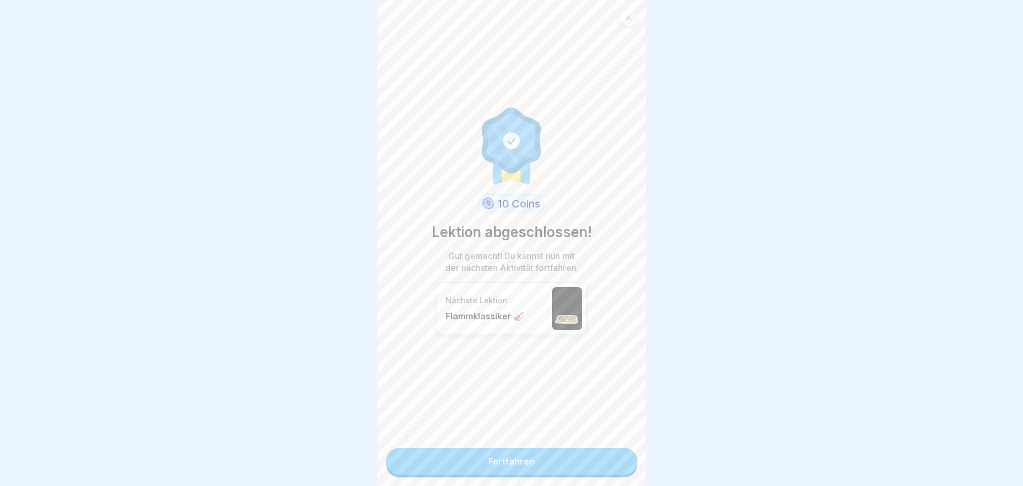
click at [617, 461] on link "Fortfahren" at bounding box center [511, 460] width 251 height 27
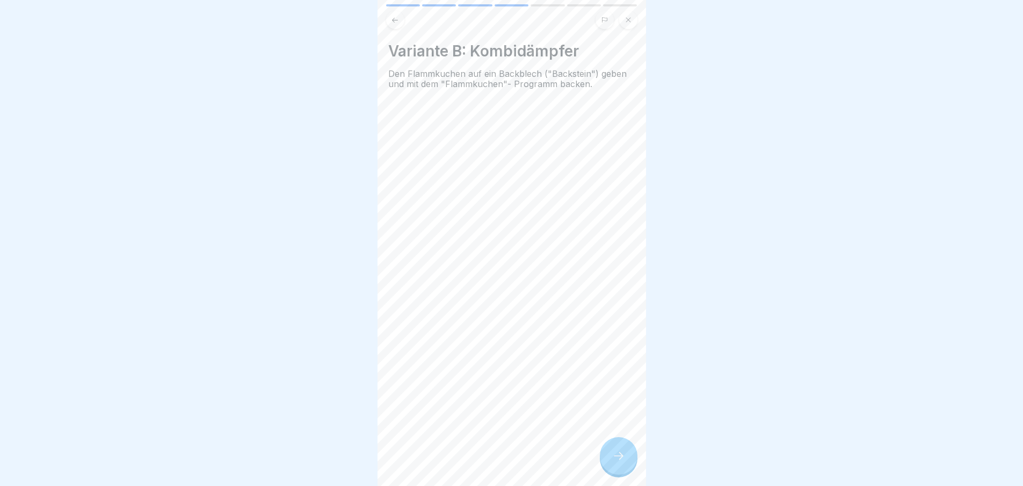
click at [617, 461] on div "Variante B: Kombidämpfer Den Flammkuchen auf ein Backblech ("Backstein") geben …" at bounding box center [512, 243] width 269 height 486
click at [617, 461] on div "Flammkuchen 🌿 7 Schritte Deutsch Flammklassiker 🎻 Mit cremigem Schmand, würzige…" at bounding box center [512, 243] width 269 height 486
click at [617, 461] on icon at bounding box center [618, 455] width 13 height 13
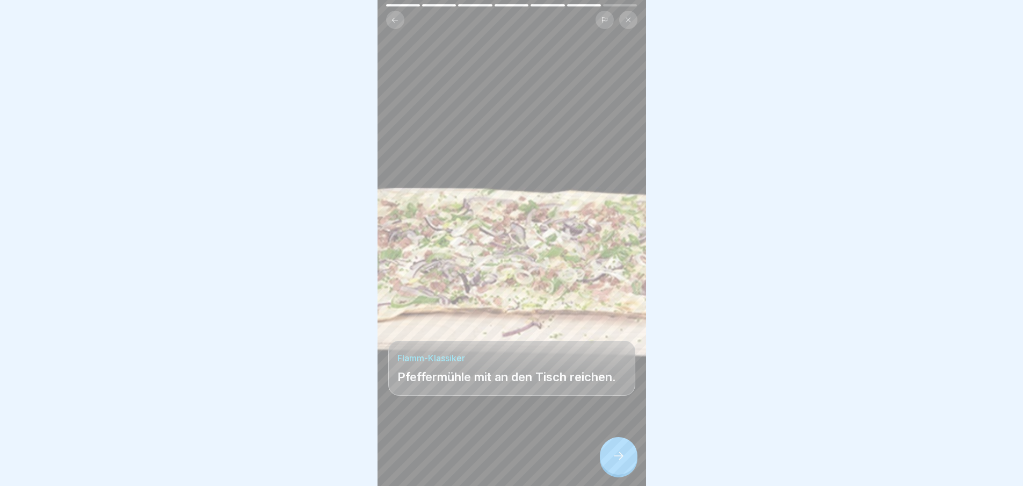
click at [617, 461] on icon at bounding box center [618, 455] width 13 height 13
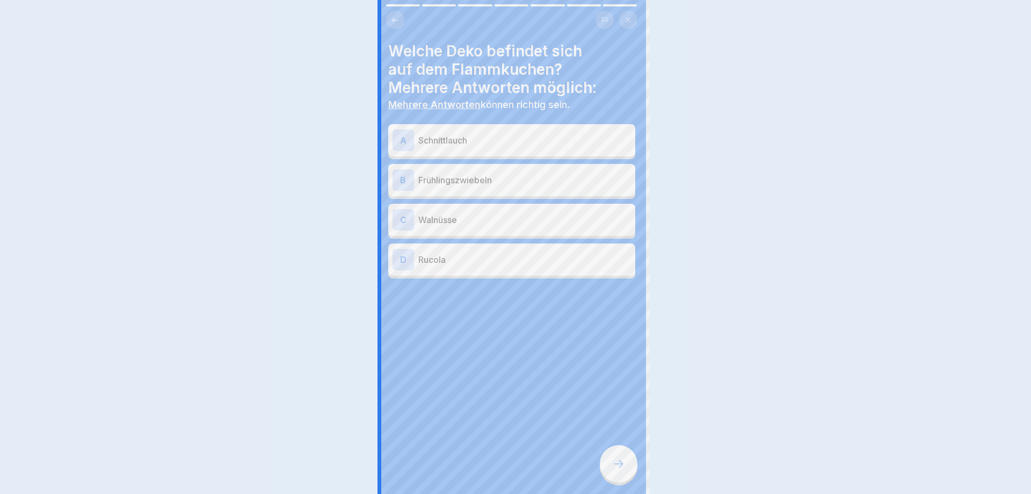
click at [617, 461] on div at bounding box center [515, 247] width 1031 height 494
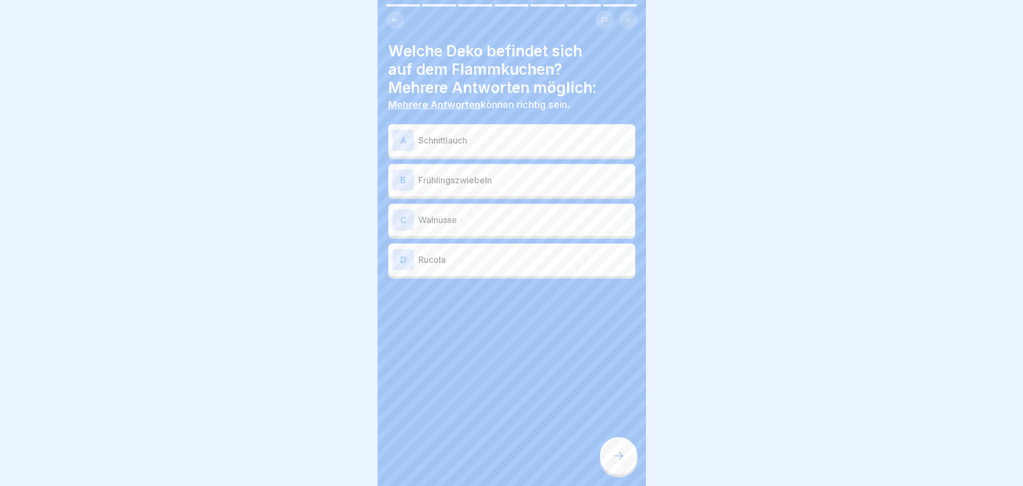
click at [480, 126] on div "A Schnittlauch" at bounding box center [511, 140] width 247 height 32
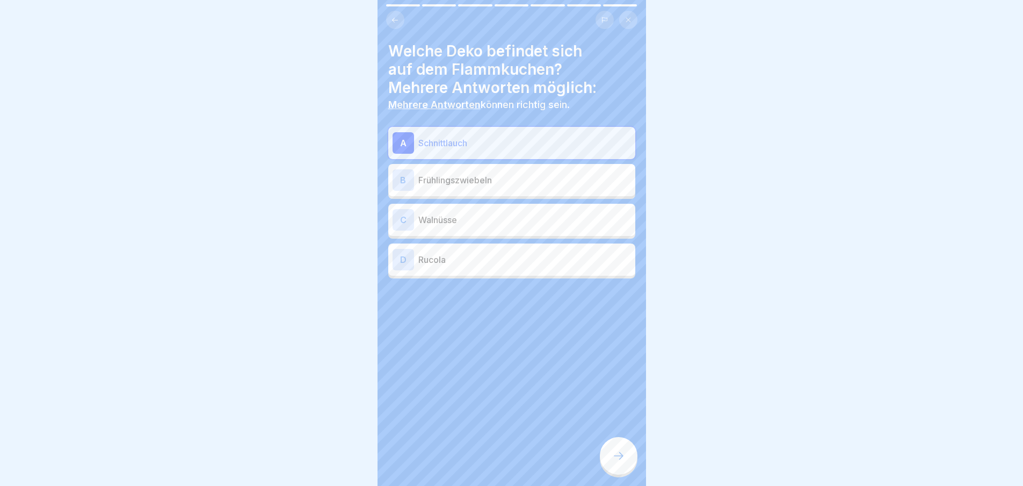
click at [627, 470] on div at bounding box center [619, 456] width 38 height 38
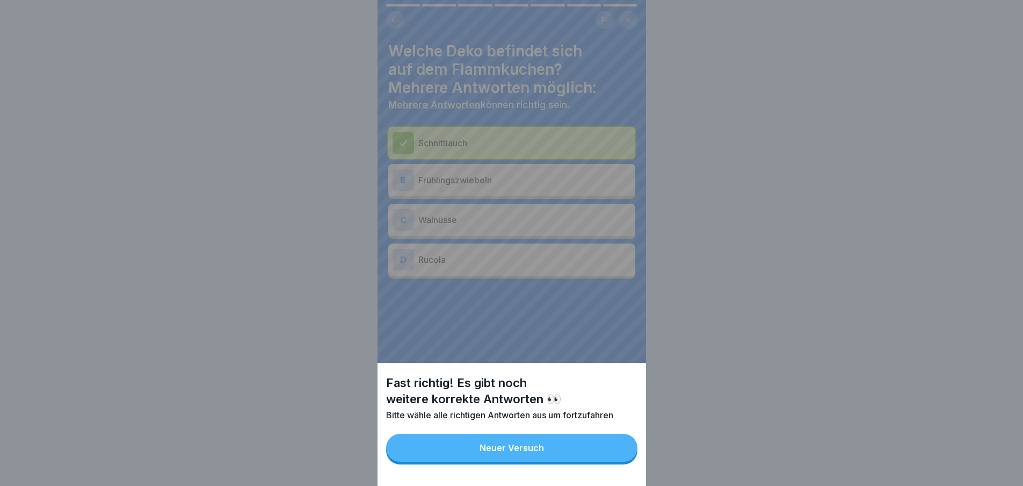
click at [620, 461] on button "Neuer Versuch" at bounding box center [511, 447] width 251 height 28
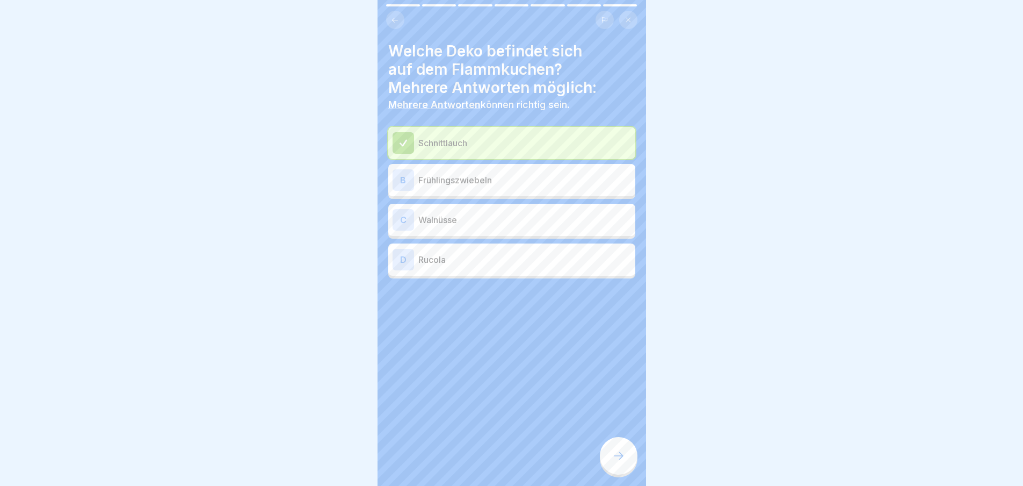
click at [527, 183] on p "Frühlingszwiebeln" at bounding box center [524, 179] width 213 height 13
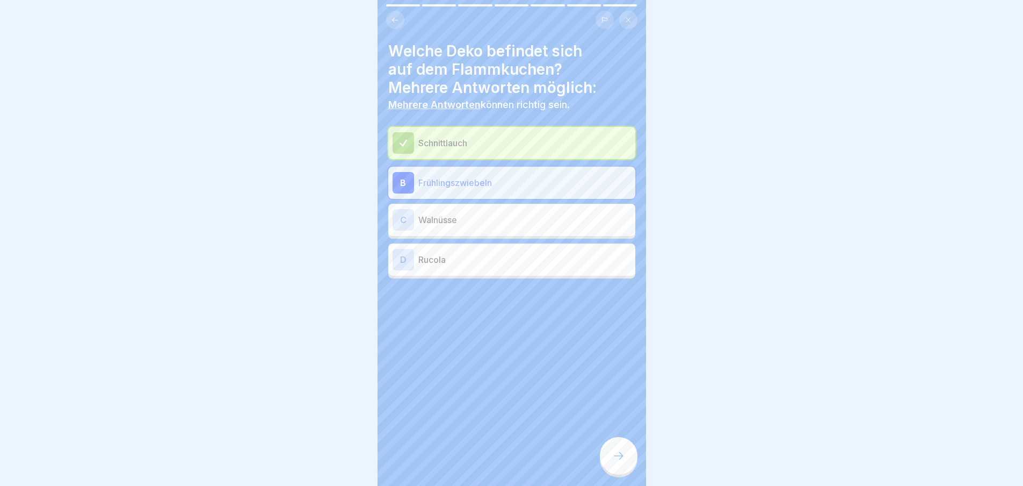
click at [620, 460] on icon at bounding box center [618, 455] width 13 height 13
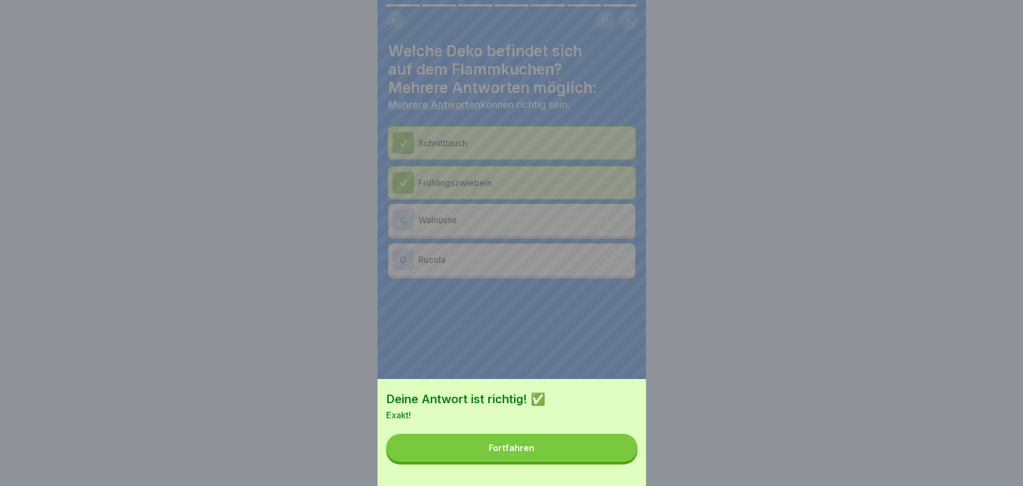
click at [608, 459] on button "Fortfahren" at bounding box center [511, 447] width 251 height 28
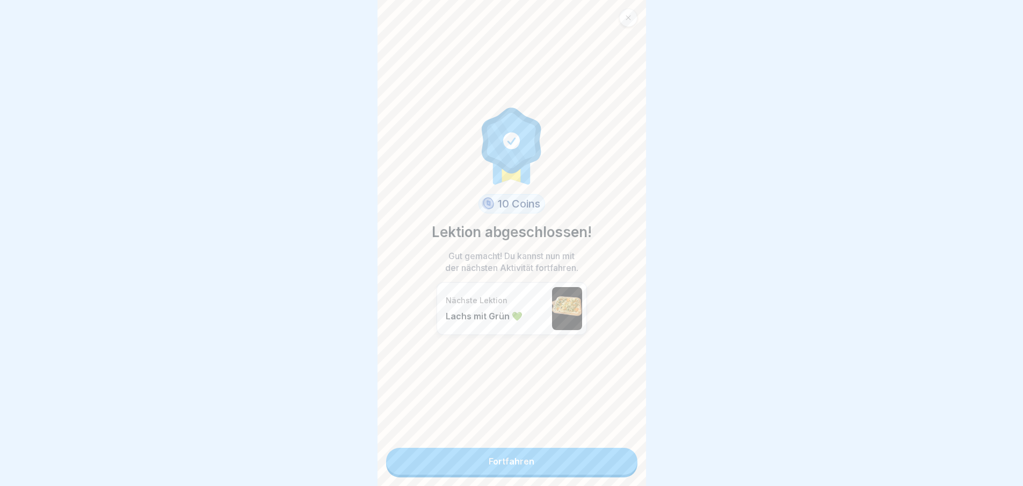
click at [602, 465] on link "Fortfahren" at bounding box center [511, 460] width 251 height 27
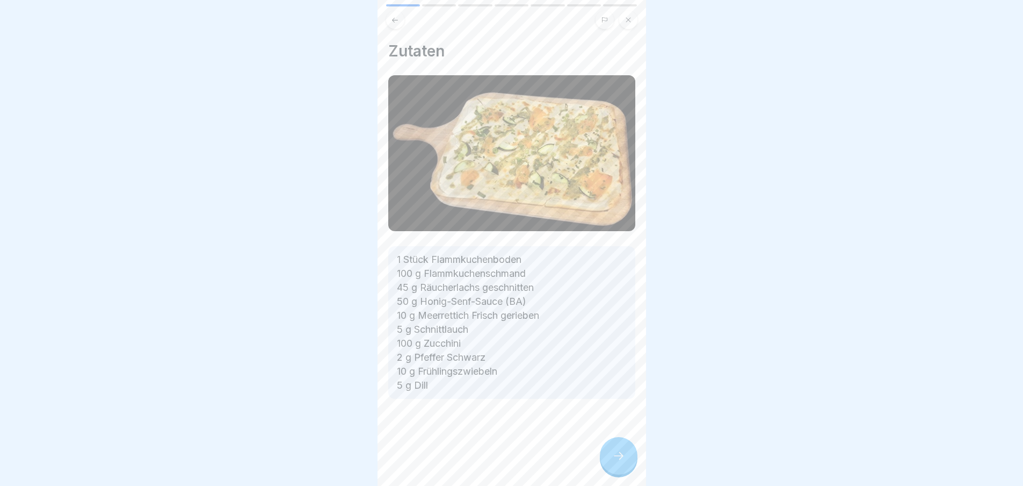
click at [602, 465] on div "Flammkuchen 🌿 7 Schritte Deutsch Lachs mit Grün 💚 Mit cremigem Schmand, gezupft…" at bounding box center [512, 243] width 269 height 486
click at [603, 462] on div at bounding box center [619, 456] width 38 height 38
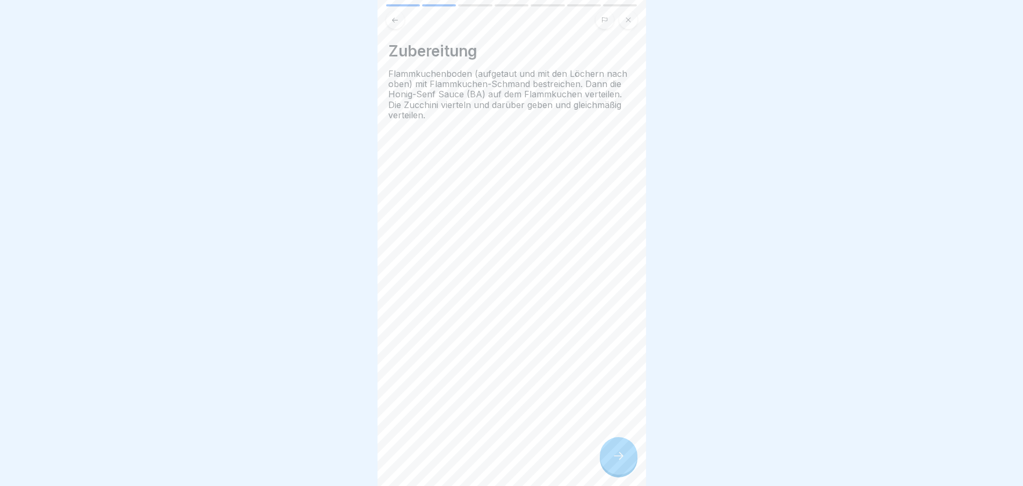
click at [609, 460] on div at bounding box center [619, 456] width 38 height 38
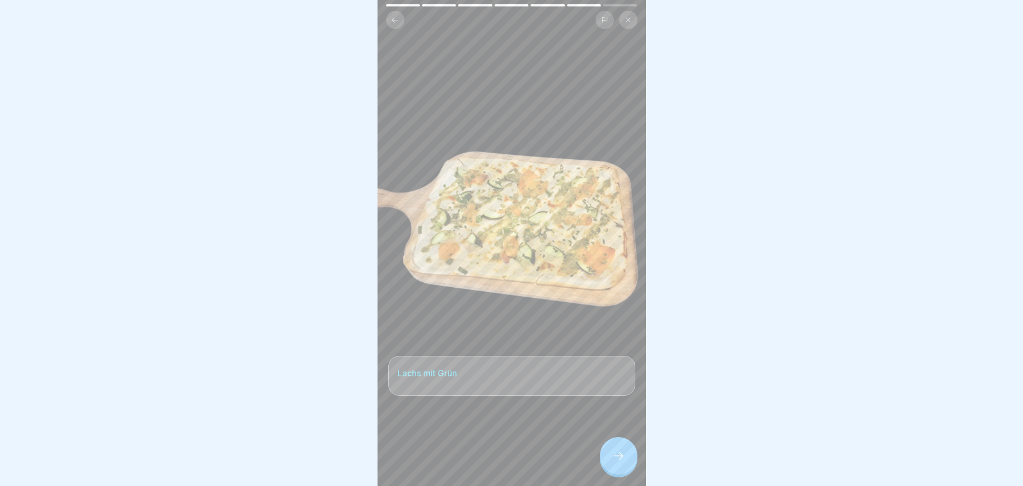
click at [609, 460] on div at bounding box center [619, 456] width 38 height 38
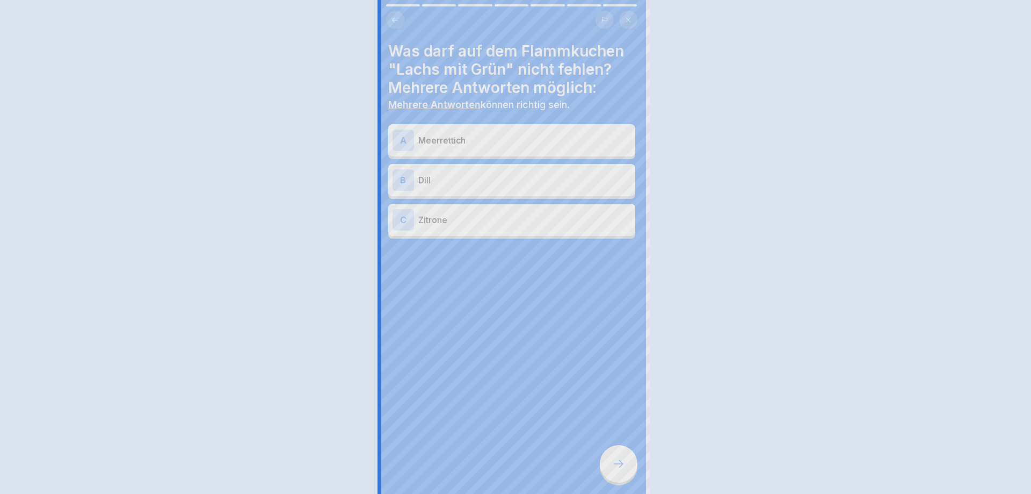
click at [609, 460] on div at bounding box center [515, 247] width 1031 height 494
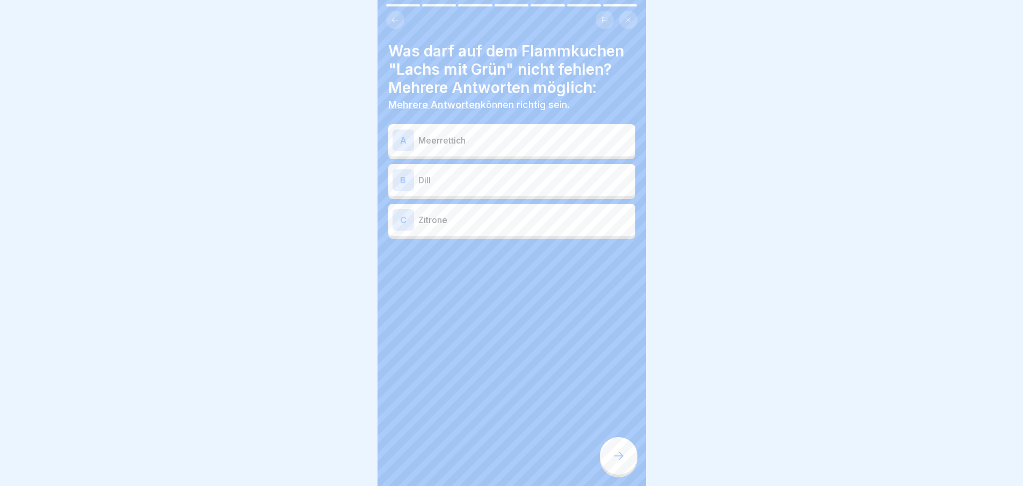
click at [609, 460] on div at bounding box center [619, 456] width 38 height 38
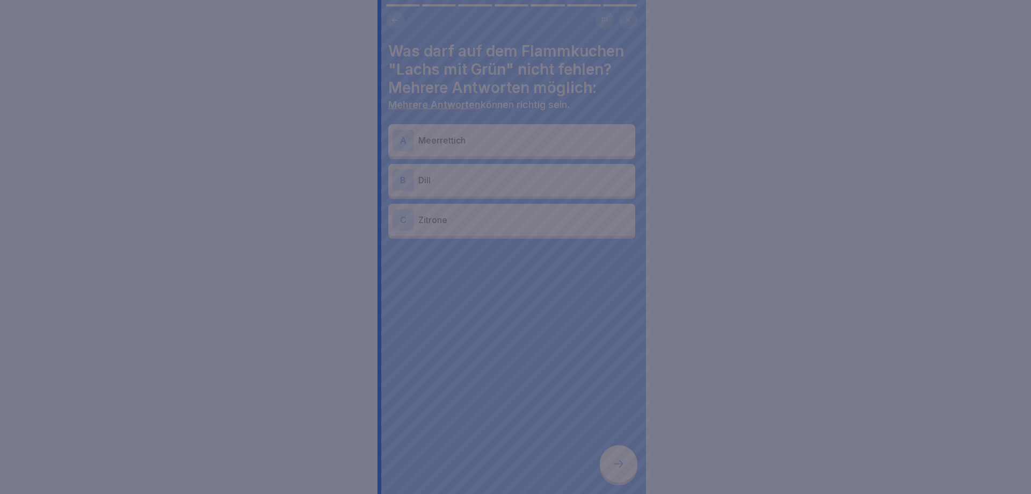
click at [609, 460] on div at bounding box center [515, 247] width 1031 height 494
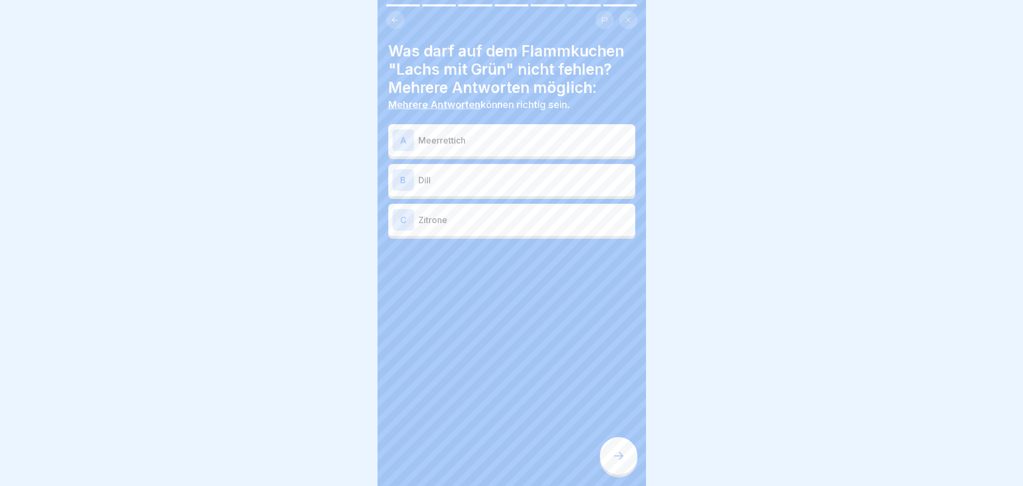
click at [513, 139] on p "Meerrettich" at bounding box center [524, 140] width 213 height 13
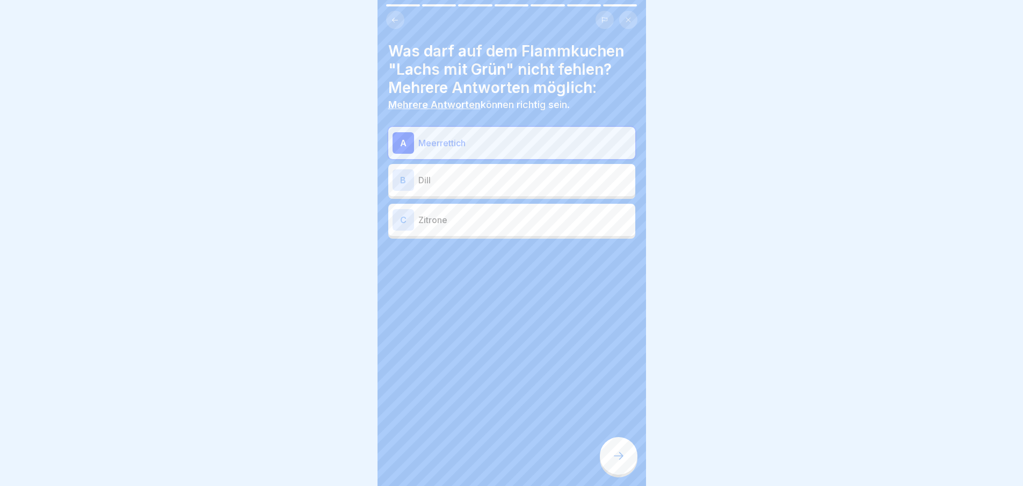
click at [508, 178] on p "Dill" at bounding box center [524, 179] width 213 height 13
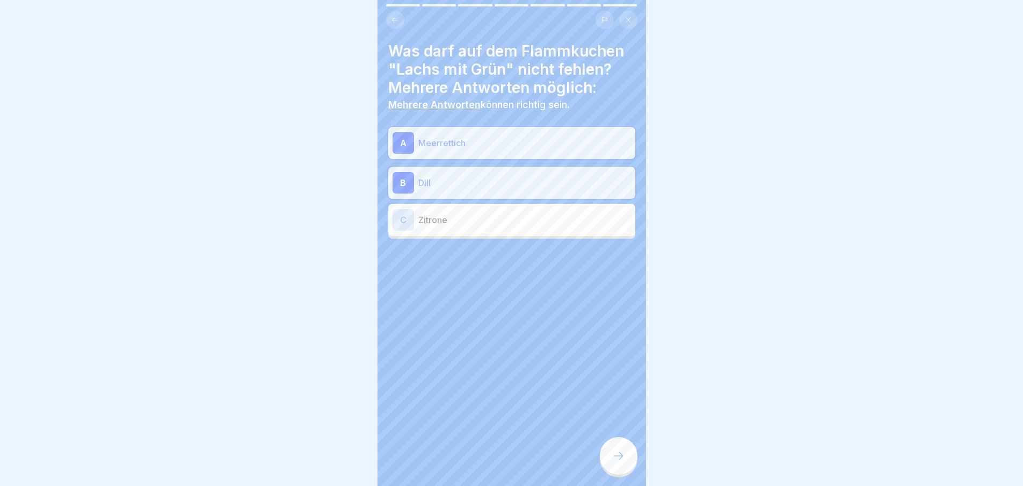
click at [621, 472] on div at bounding box center [619, 456] width 38 height 38
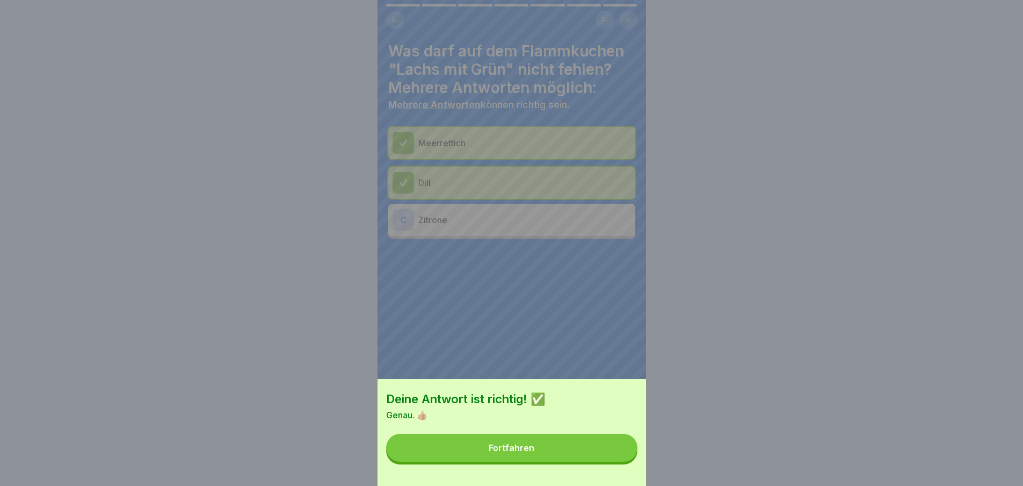
click at [611, 461] on button "Fortfahren" at bounding box center [511, 447] width 251 height 28
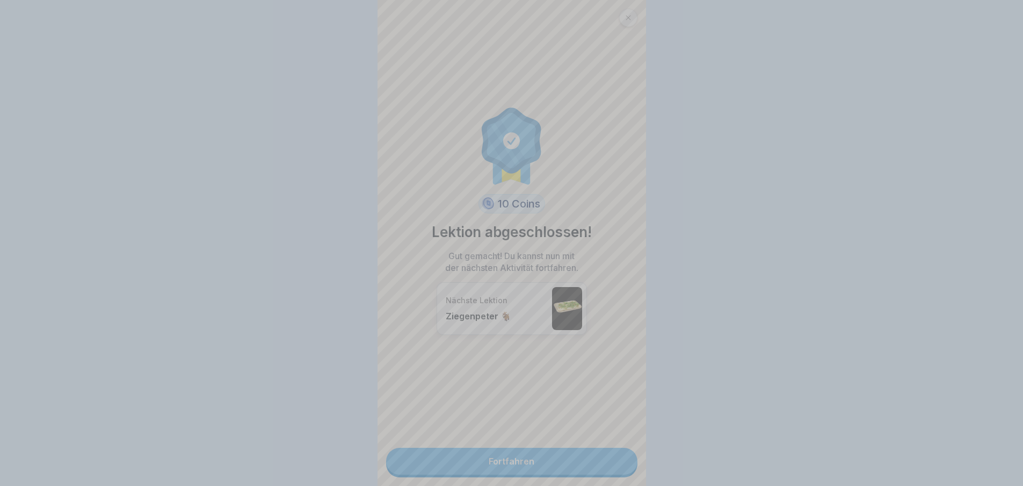
click at [611, 463] on div "Deine Antwort ist richtig! ✅ Genau. 👍🏼 Fortfahren" at bounding box center [511, 243] width 1023 height 486
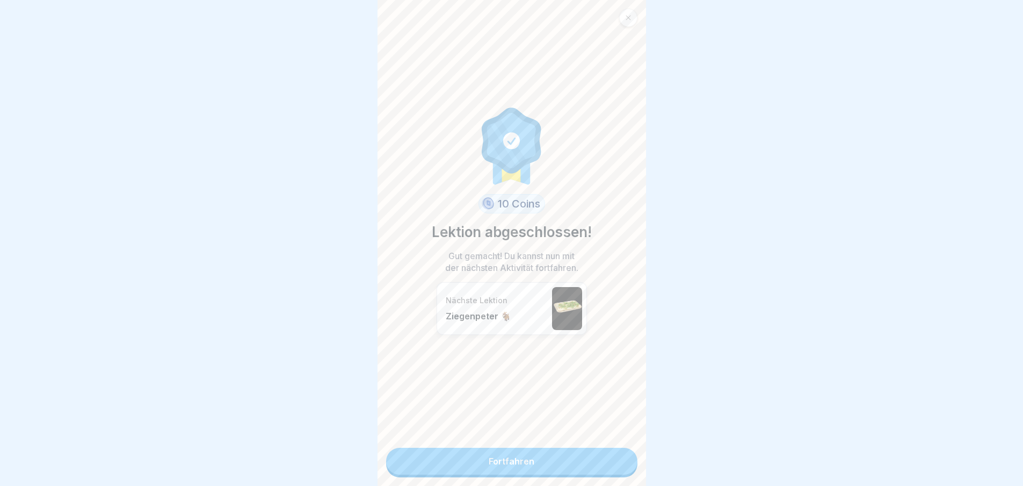
click at [611, 463] on link "Fortfahren" at bounding box center [511, 460] width 251 height 27
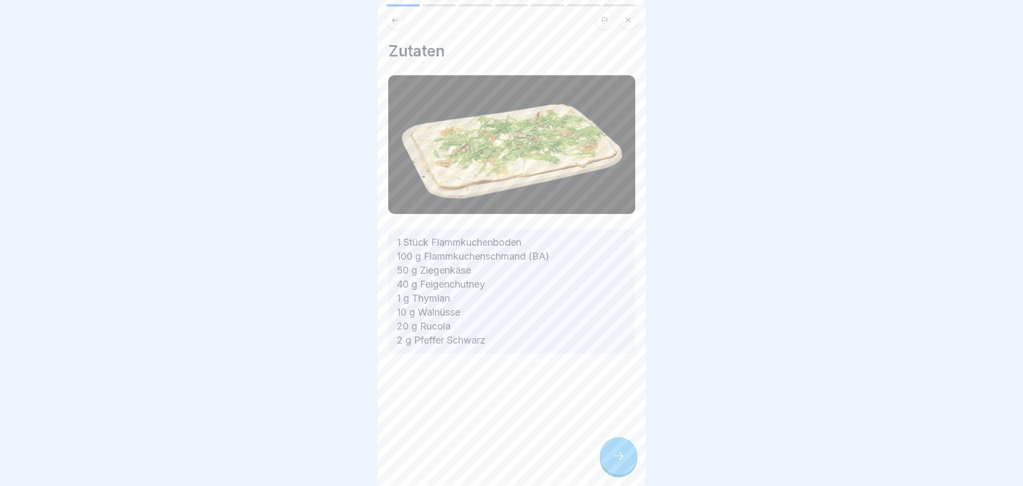
click at [611, 463] on div "Zutaten 1 Stück Flammkuchenboden 100 g Flammkuchenschmand (BA) 50 g Ziegenkäse …" at bounding box center [512, 243] width 269 height 486
click at [611, 463] on div "Flammkuchen 🌿 7 Schritte Deutsch Ziegenpeter 🐐 Mit cremigem Schmand, herzhaftem…" at bounding box center [512, 243] width 269 height 486
click at [611, 463] on div at bounding box center [619, 456] width 38 height 38
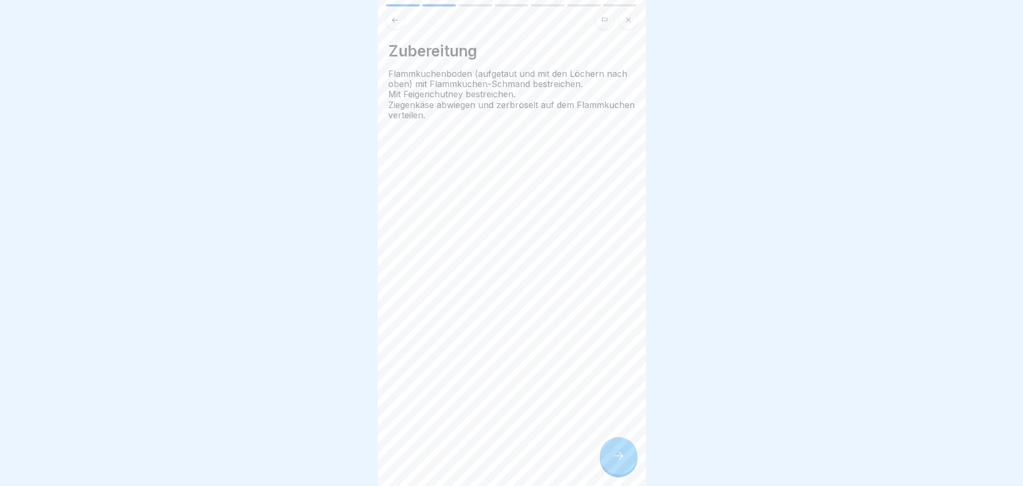
click at [611, 463] on div at bounding box center [619, 456] width 38 height 38
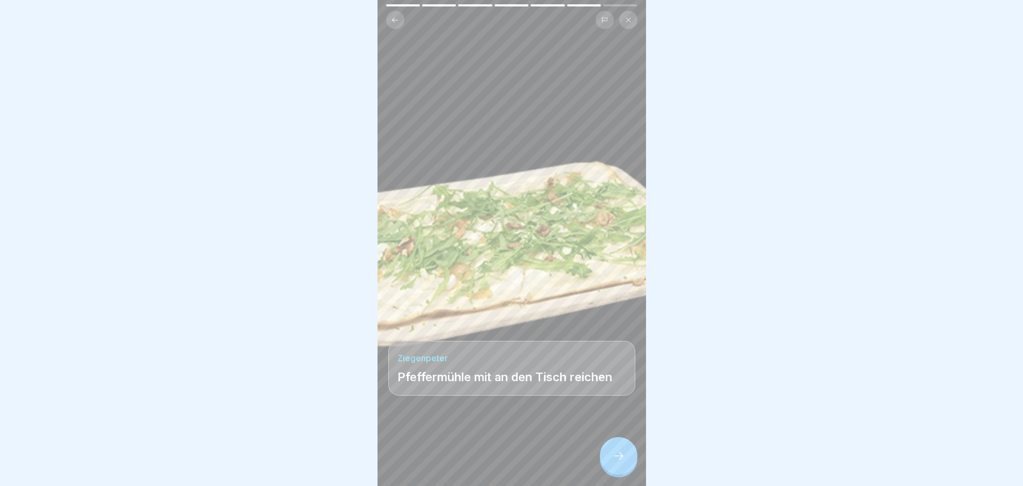
click at [611, 463] on div at bounding box center [619, 456] width 38 height 38
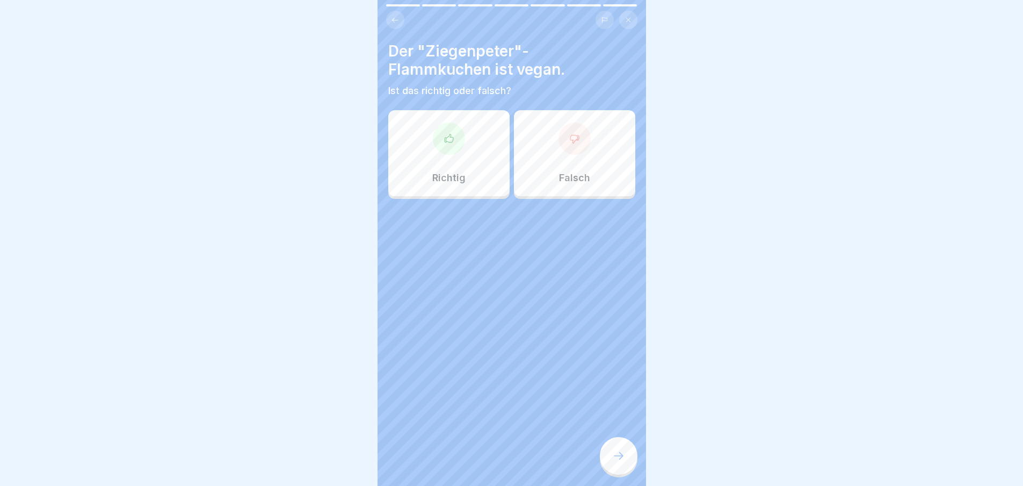
click at [611, 463] on div at bounding box center [619, 456] width 38 height 38
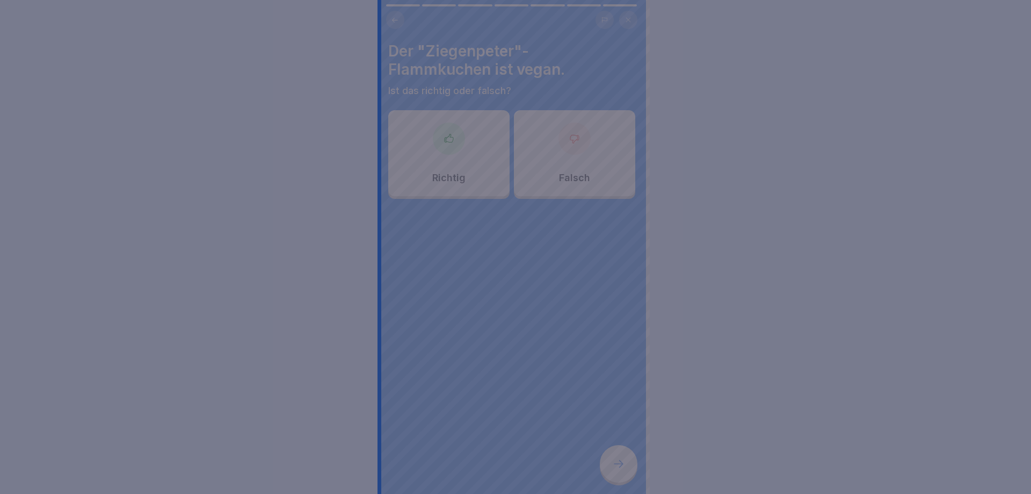
click at [611, 463] on div at bounding box center [515, 247] width 1031 height 494
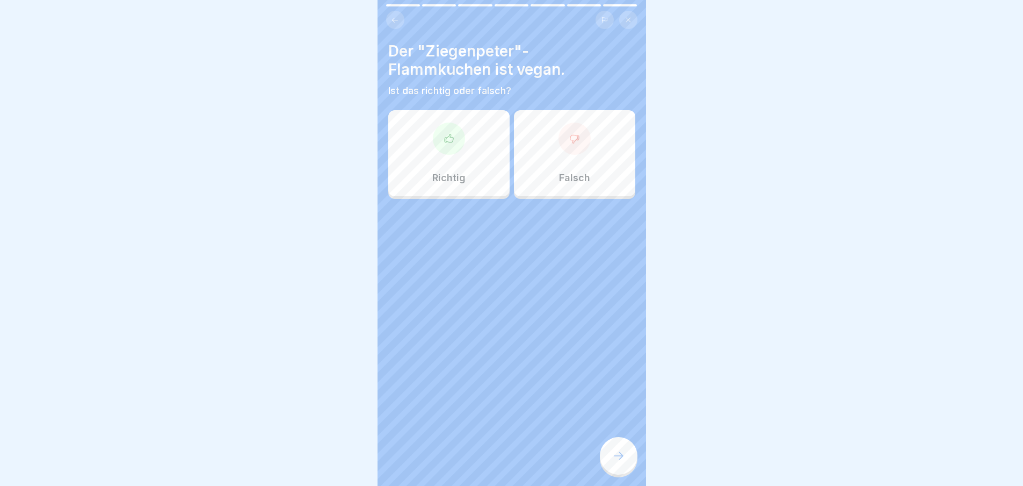
click at [611, 463] on div at bounding box center [619, 456] width 38 height 38
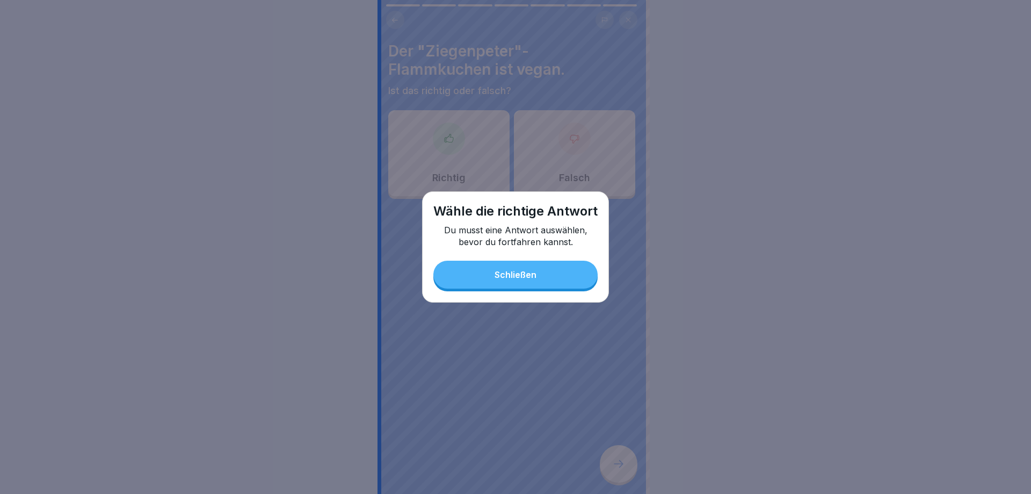
click at [521, 270] on button "Schließen" at bounding box center [515, 274] width 164 height 28
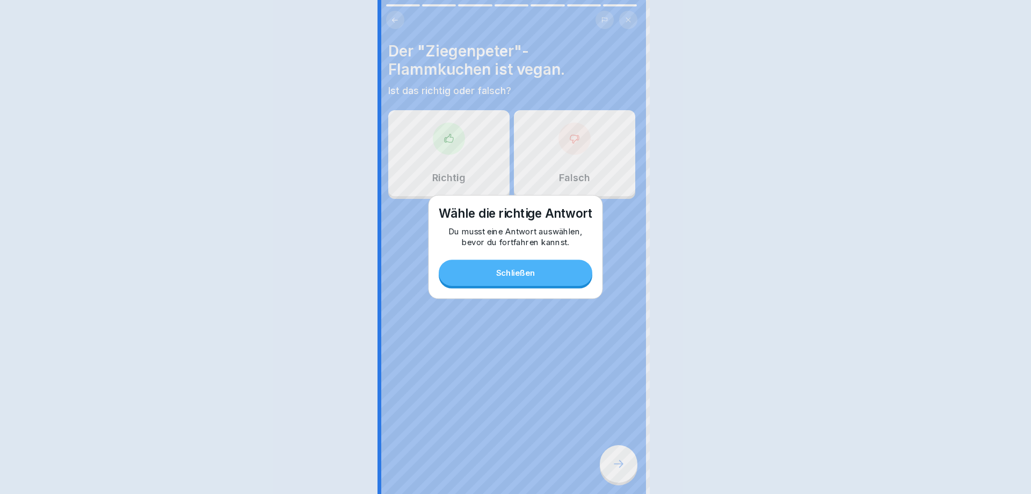
click at [538, 187] on div "Falsch" at bounding box center [574, 153] width 121 height 86
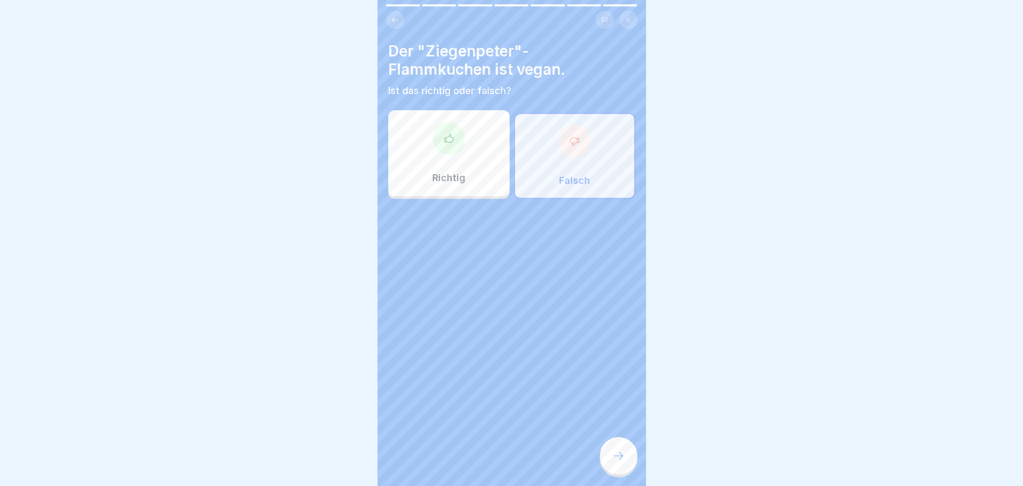
click at [626, 468] on div at bounding box center [619, 456] width 38 height 38
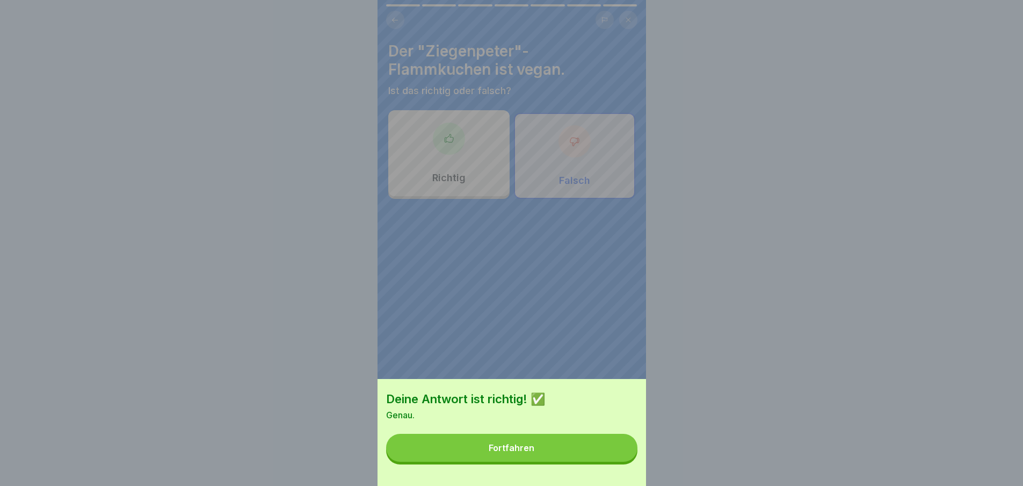
click at [626, 461] on button "Fortfahren" at bounding box center [511, 447] width 251 height 28
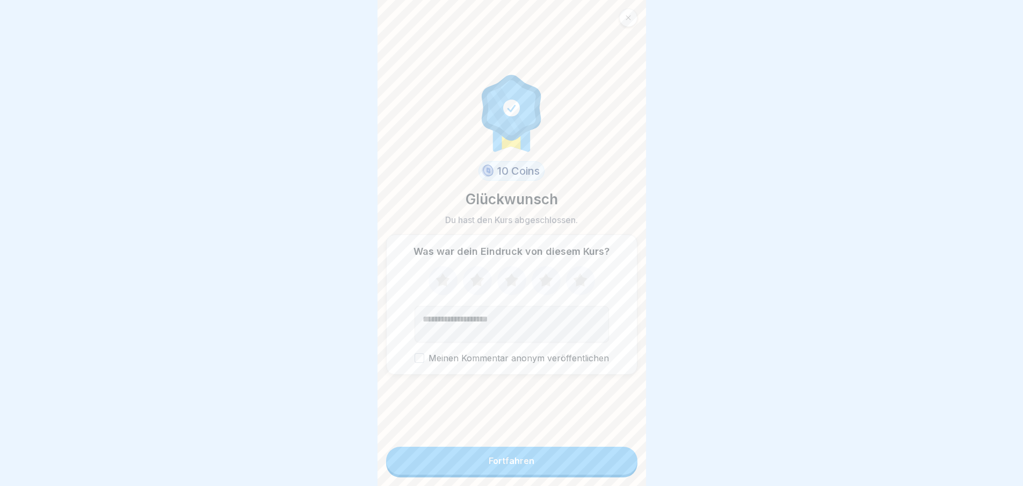
click at [622, 465] on button "Fortfahren" at bounding box center [511, 460] width 251 height 28
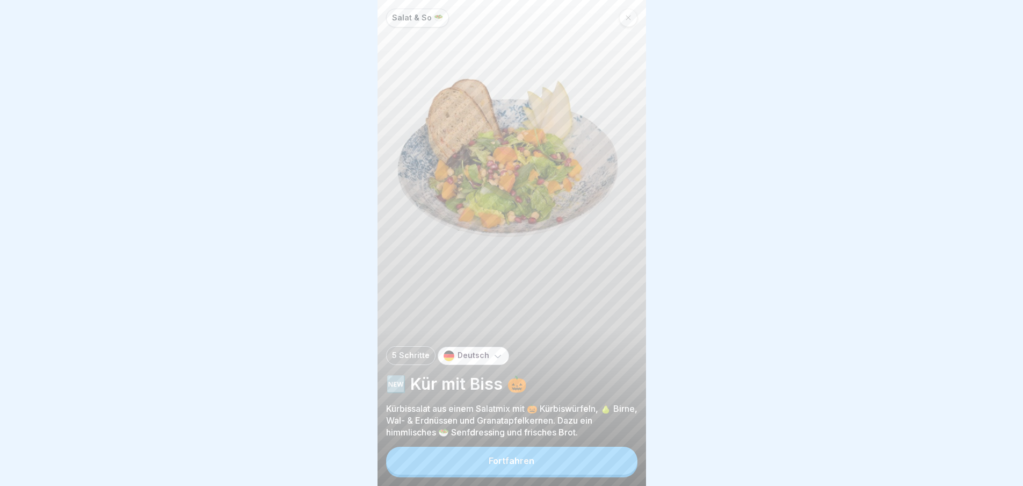
click at [621, 467] on button "Fortfahren" at bounding box center [511, 460] width 251 height 28
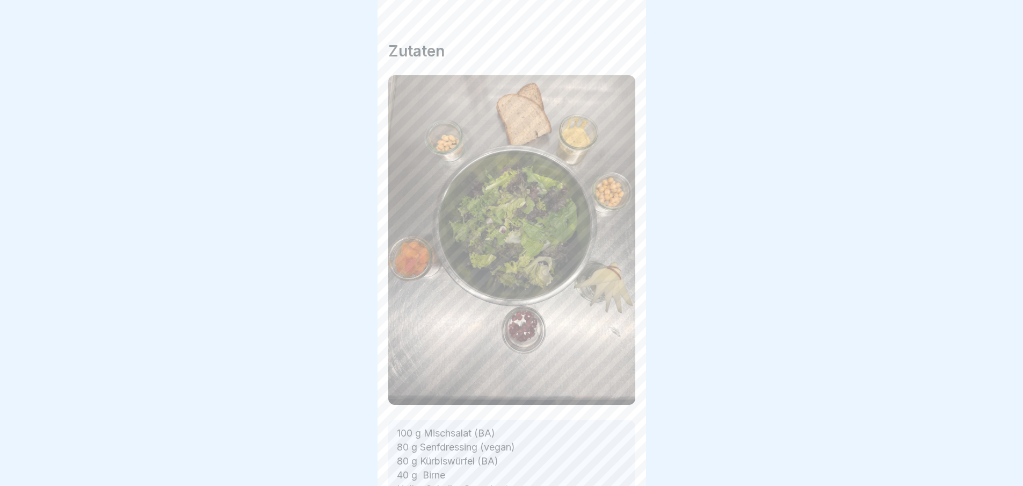
click at [621, 467] on div "Salat & So 🥗 5 Schritte Deutsch 🆕 Kür mit Biss 🎃 Kürbissalat aus einem Salatmix…" at bounding box center [512, 243] width 269 height 486
click at [621, 462] on icon at bounding box center [618, 455] width 13 height 13
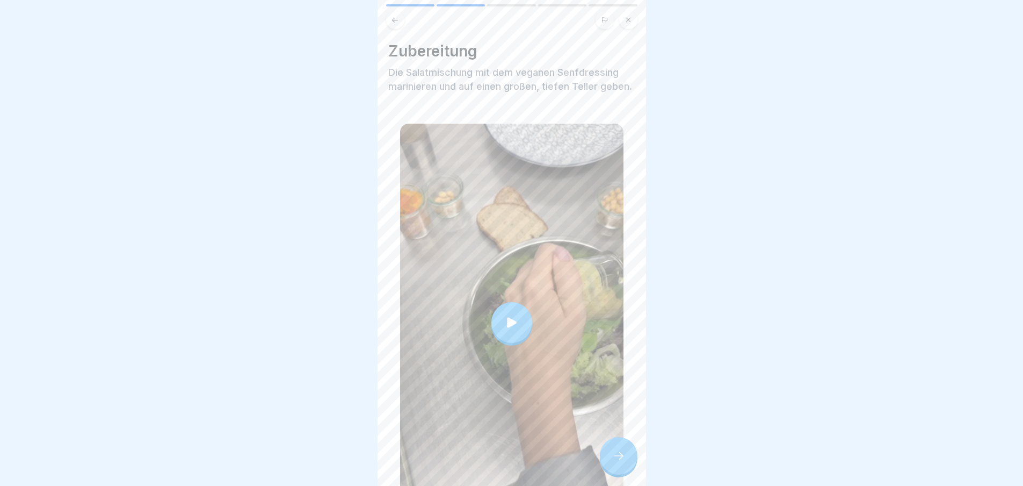
click at [621, 462] on icon at bounding box center [618, 455] width 13 height 13
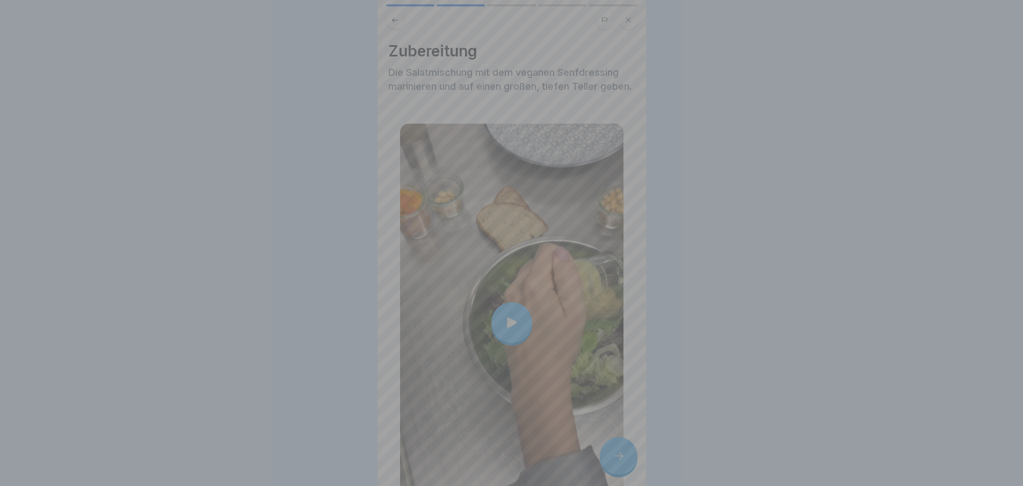
click at [621, 467] on video at bounding box center [512, 243] width 269 height 486
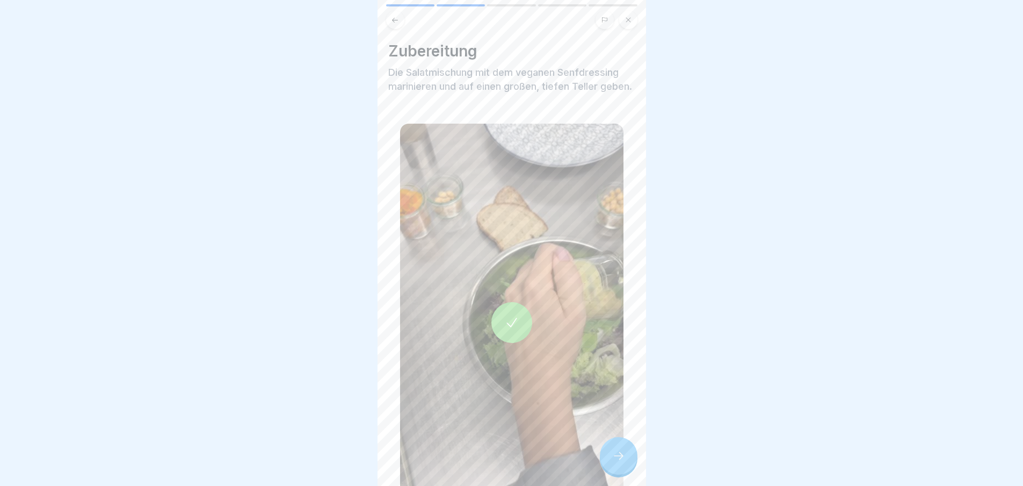
click at [633, 458] on div at bounding box center [619, 456] width 38 height 38
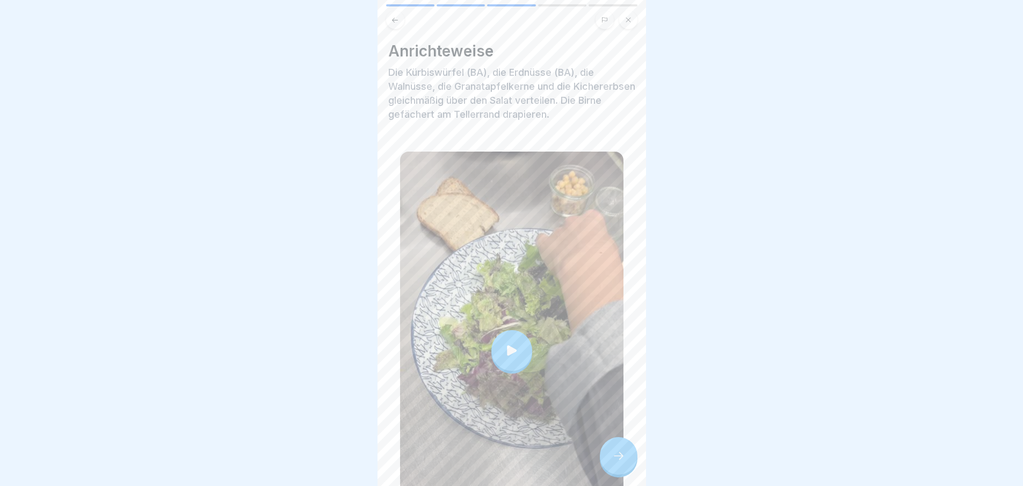
click at [626, 457] on div at bounding box center [619, 456] width 38 height 38
click at [621, 460] on icon at bounding box center [618, 455] width 13 height 13
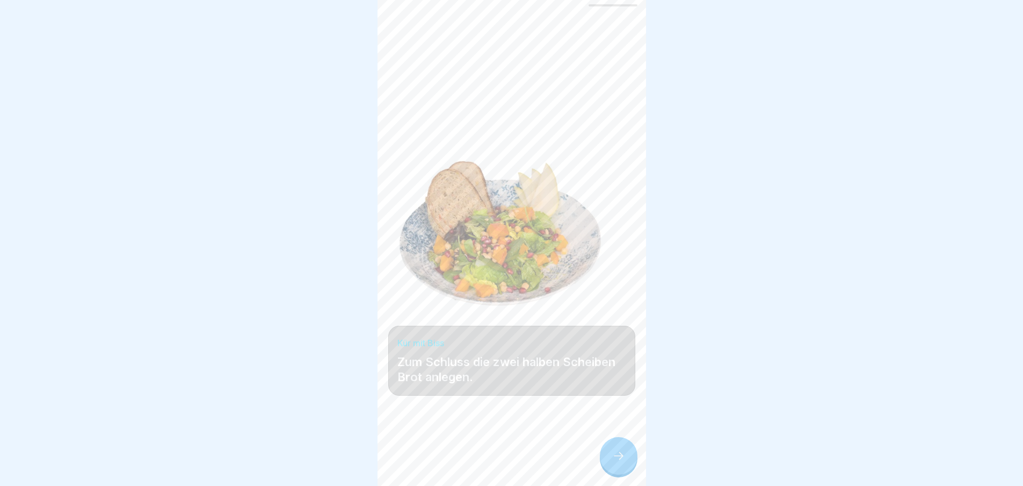
click at [617, 457] on div at bounding box center [619, 456] width 38 height 38
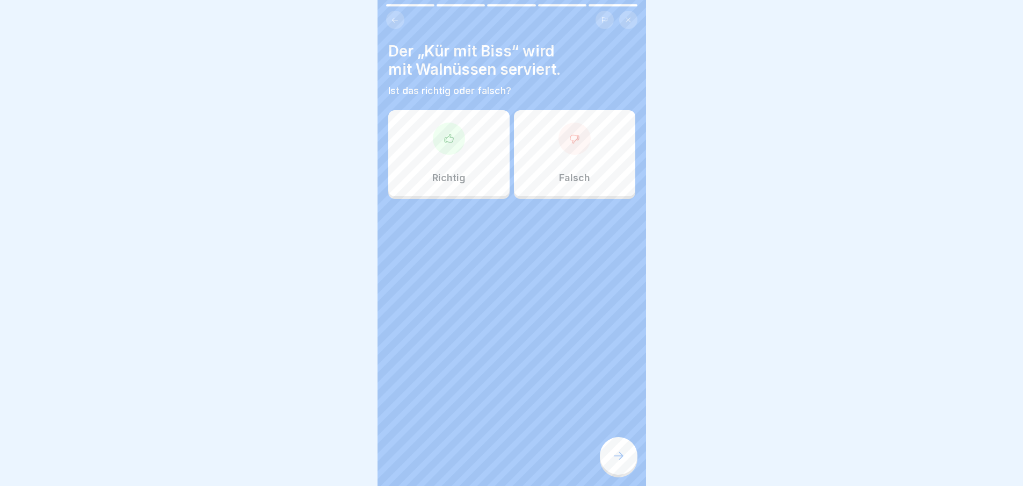
click at [617, 457] on div at bounding box center [619, 456] width 38 height 38
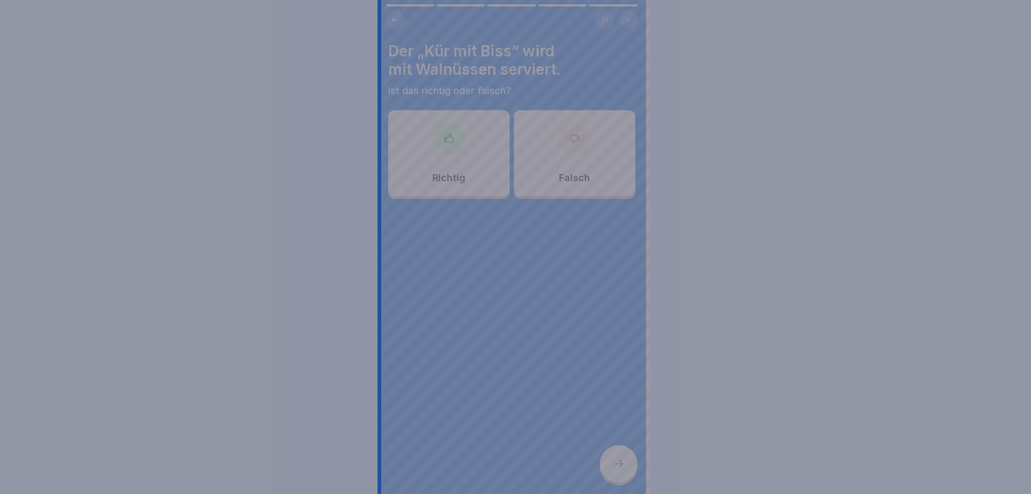
click at [617, 457] on div at bounding box center [515, 247] width 1031 height 494
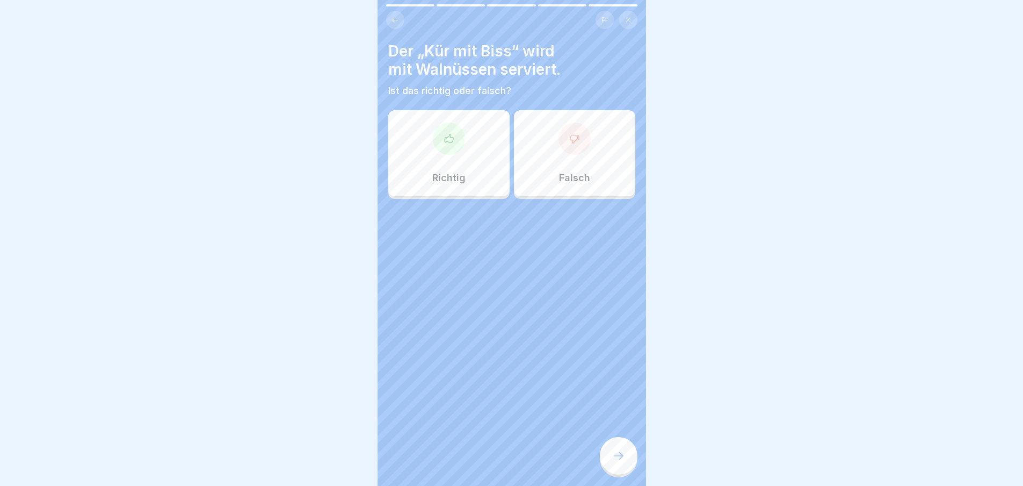
click at [443, 145] on div at bounding box center [449, 138] width 32 height 32
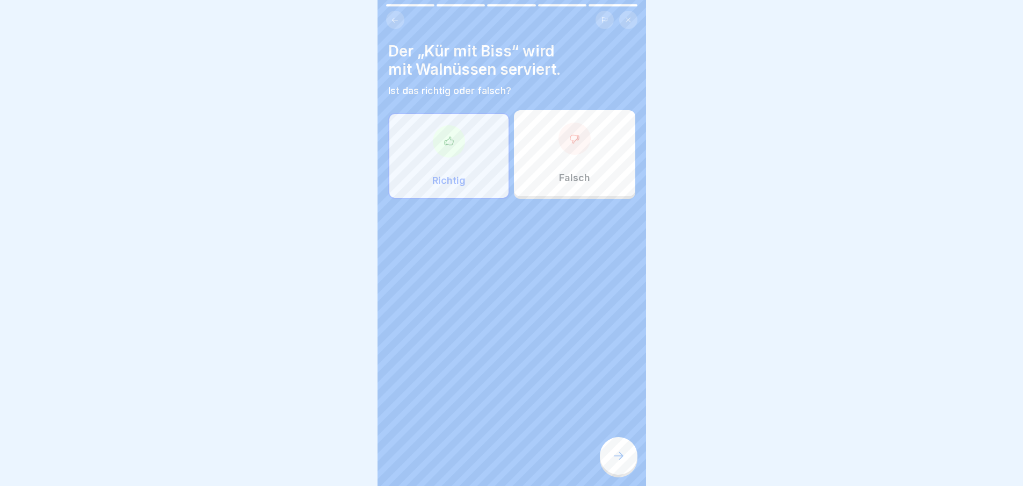
click at [618, 462] on icon at bounding box center [618, 455] width 13 height 13
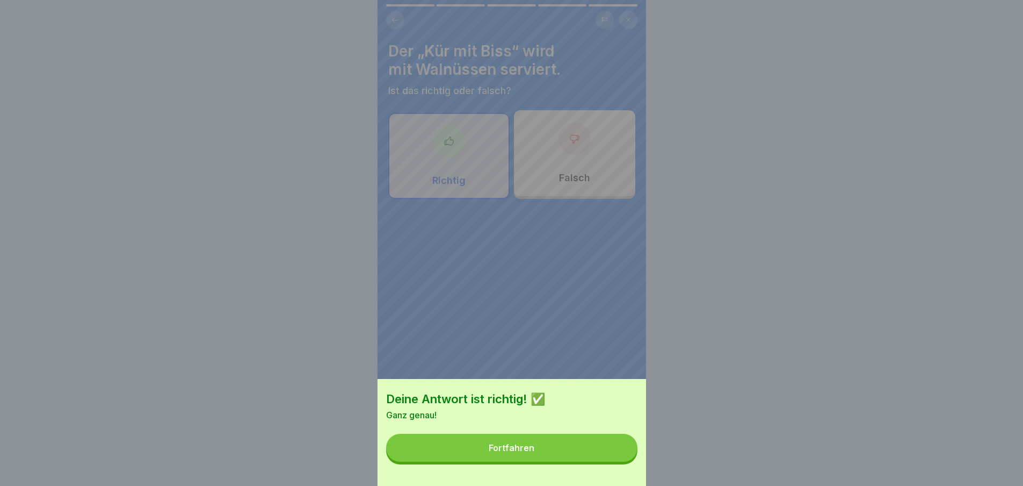
click at [618, 461] on button "Fortfahren" at bounding box center [511, 447] width 251 height 28
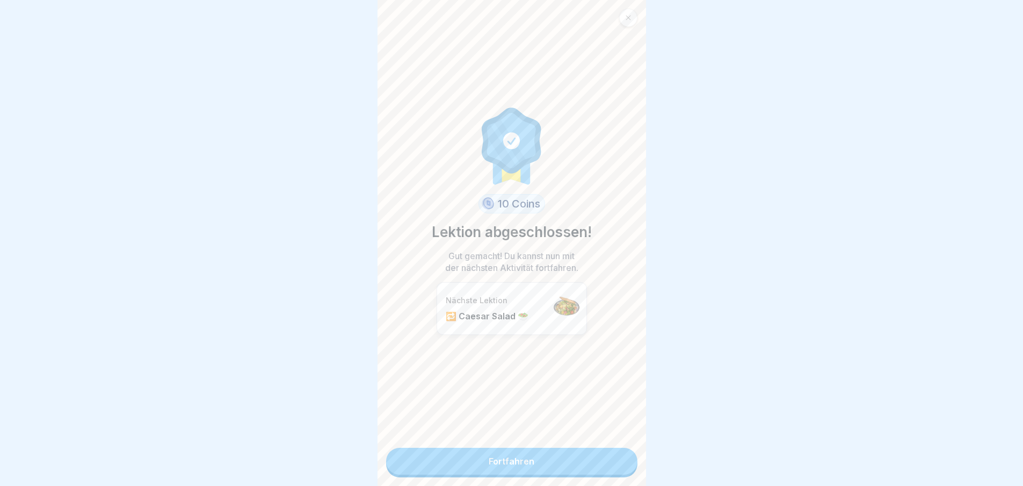
click at [618, 466] on link "Fortfahren" at bounding box center [511, 460] width 251 height 27
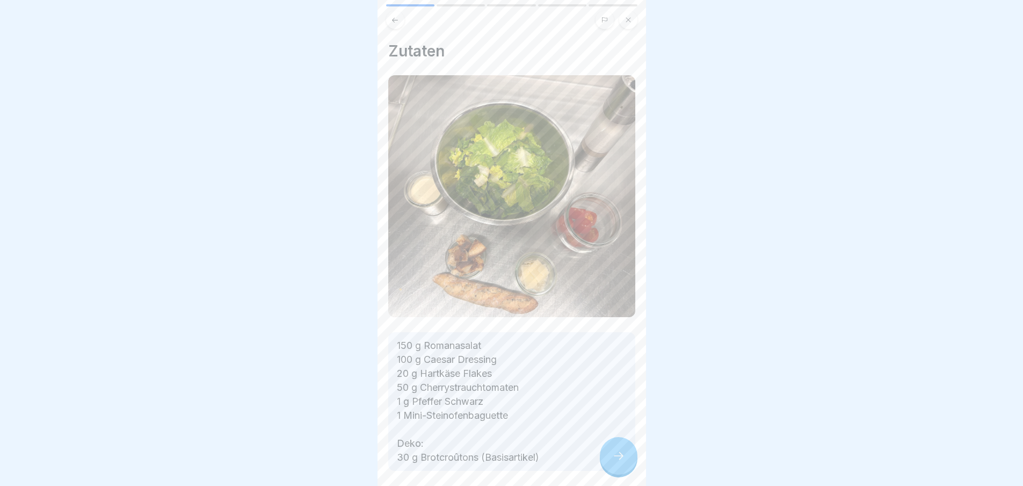
click at [618, 462] on icon at bounding box center [618, 455] width 13 height 13
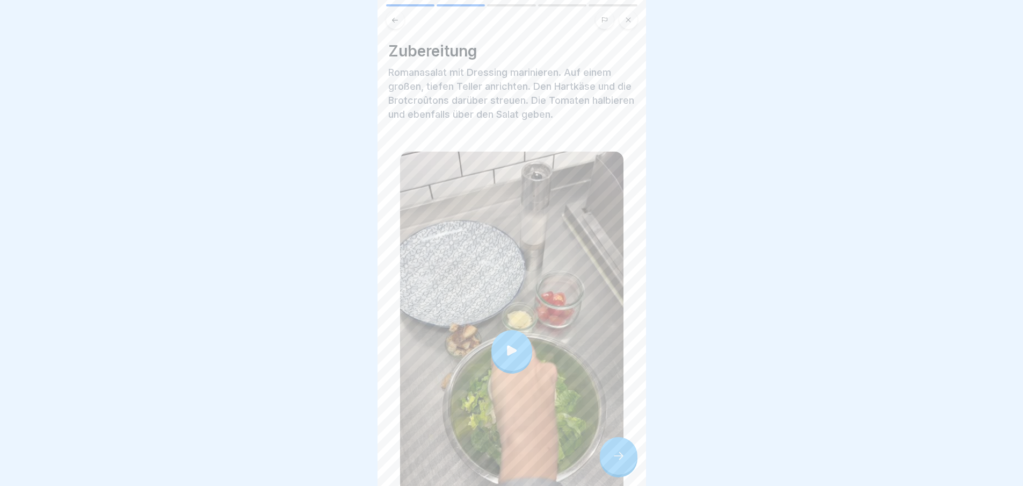
click at [618, 462] on icon at bounding box center [618, 455] width 13 height 13
click at [612, 462] on icon at bounding box center [618, 455] width 13 height 13
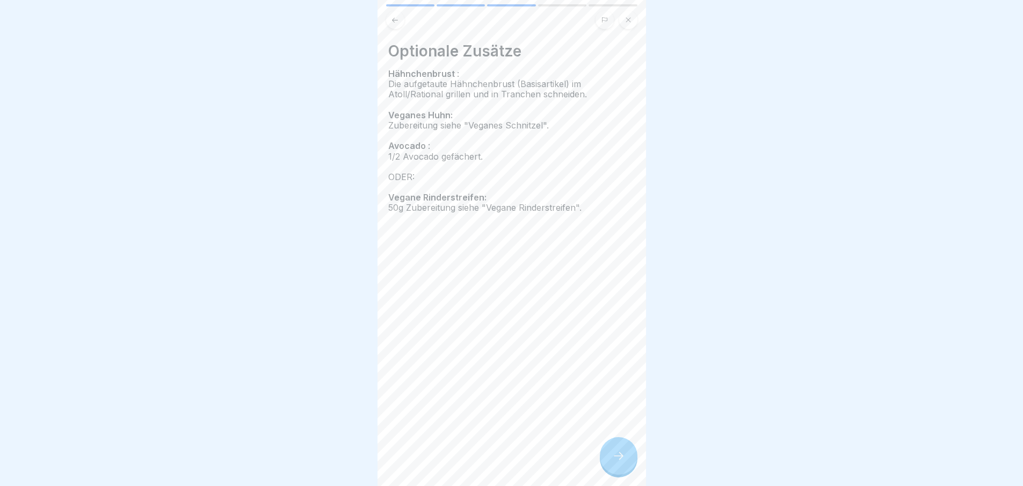
click at [612, 462] on icon at bounding box center [618, 455] width 13 height 13
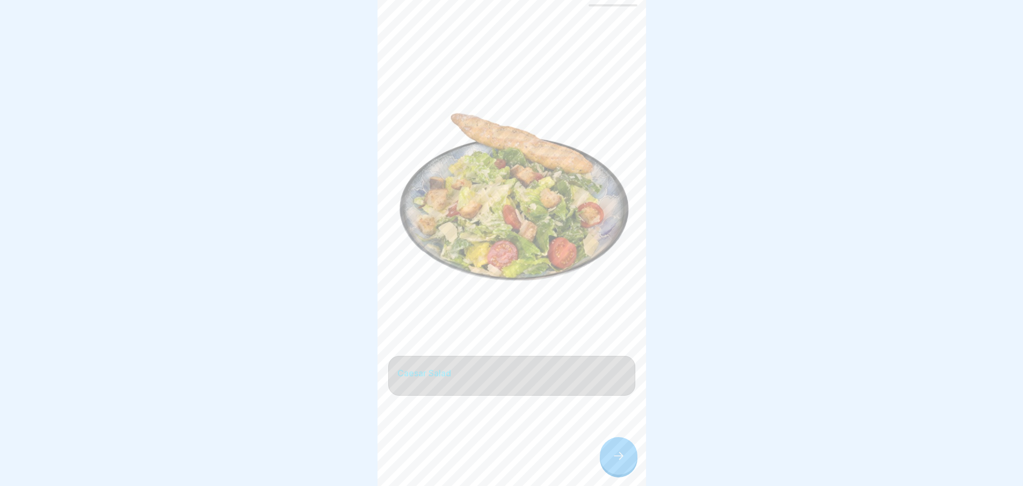
click at [612, 462] on icon at bounding box center [618, 455] width 13 height 13
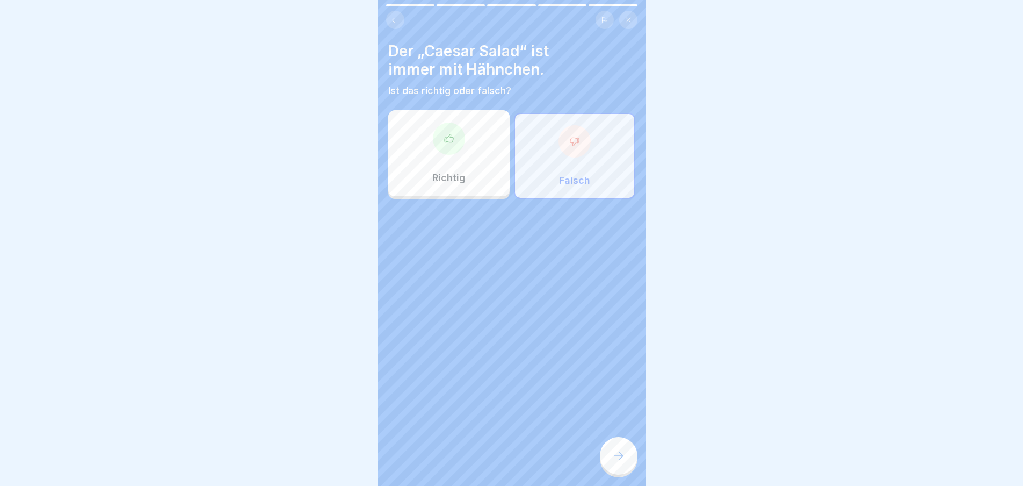
click at [612, 462] on icon at bounding box center [618, 455] width 13 height 13
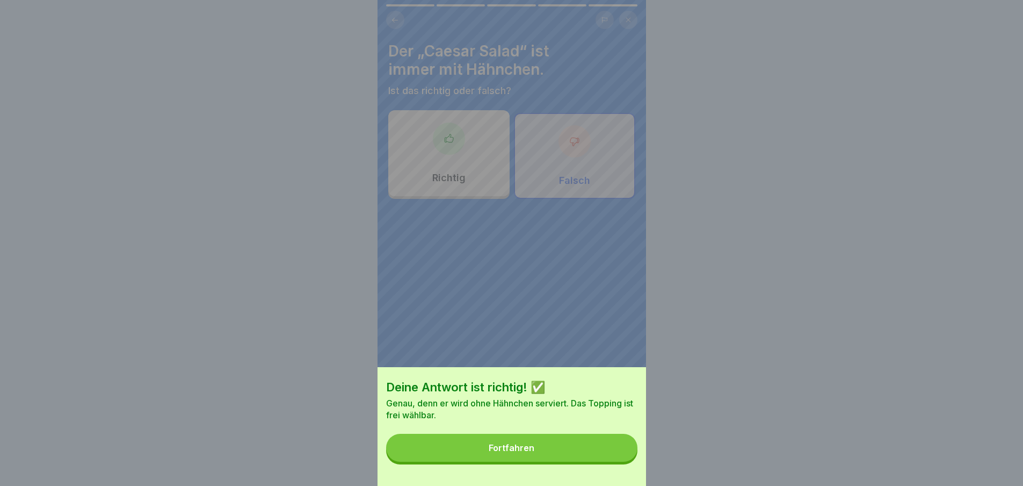
click at [612, 461] on button "Fortfahren" at bounding box center [511, 447] width 251 height 28
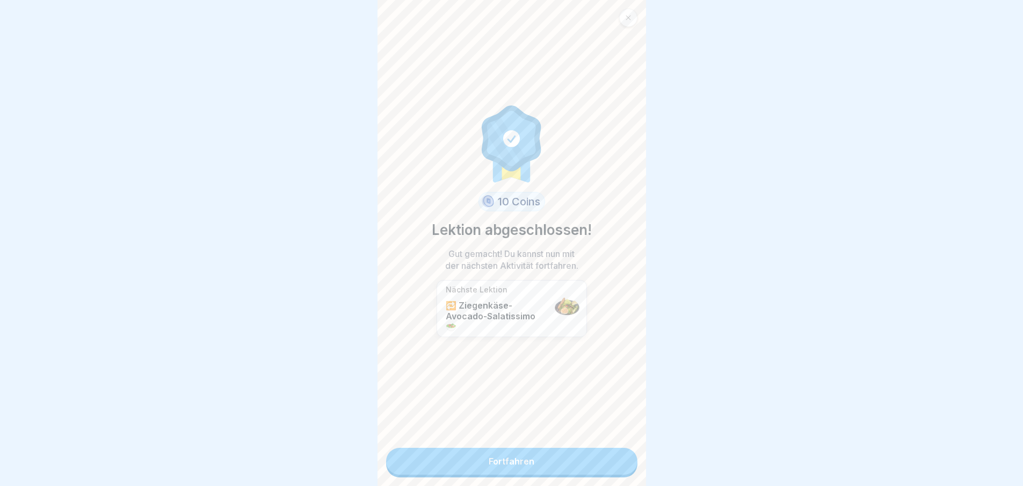
click at [612, 462] on link "Fortfahren" at bounding box center [511, 460] width 251 height 27
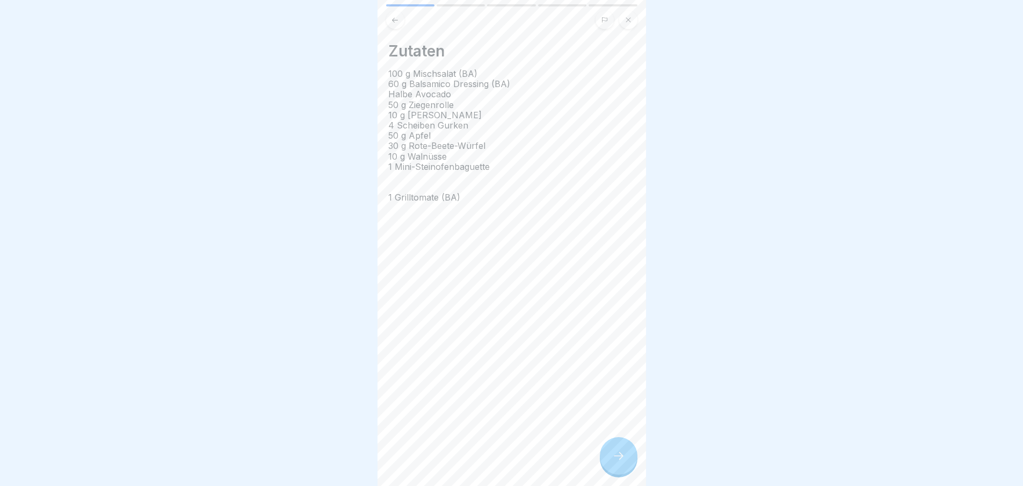
click at [612, 462] on div "Zutaten 100 g Mischsalat (BA) 60 g Balsamico Dressing (BA) Halbe Avocado 50 g Z…" at bounding box center [512, 243] width 269 height 486
click at [612, 462] on icon at bounding box center [618, 455] width 13 height 13
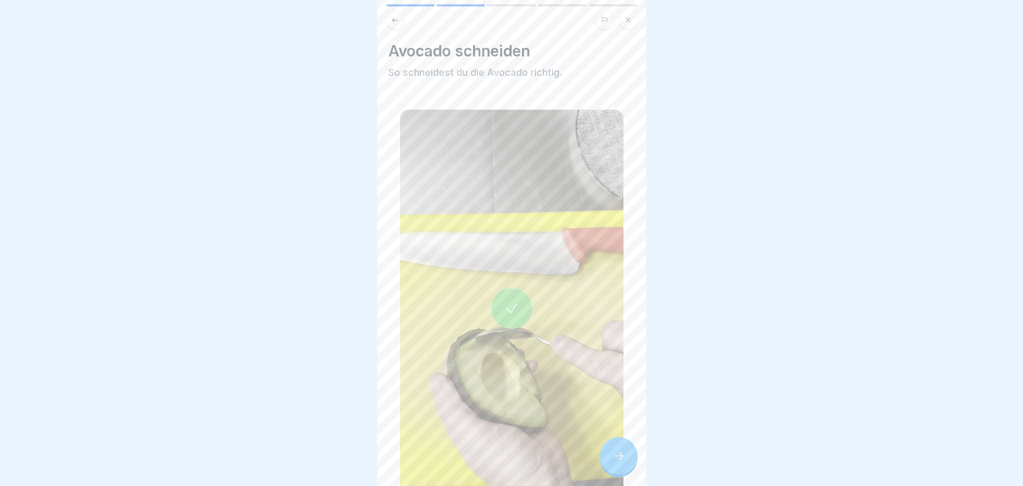
click at [612, 462] on icon at bounding box center [618, 455] width 13 height 13
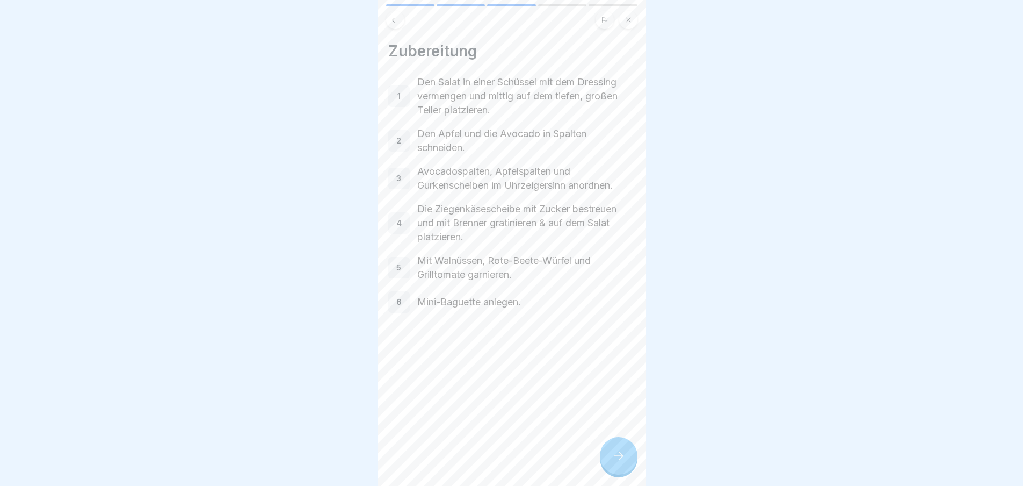
click at [612, 462] on icon at bounding box center [618, 455] width 13 height 13
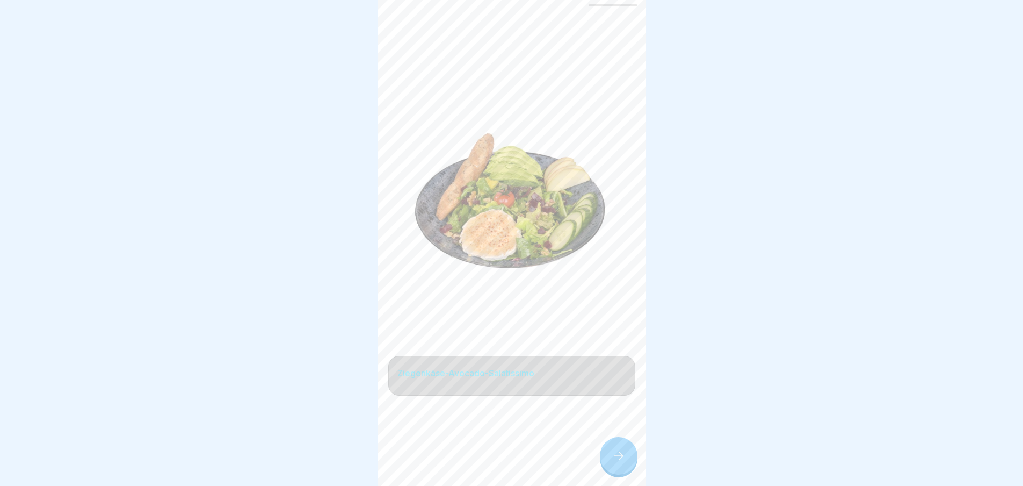
click at [612, 462] on icon at bounding box center [618, 455] width 13 height 13
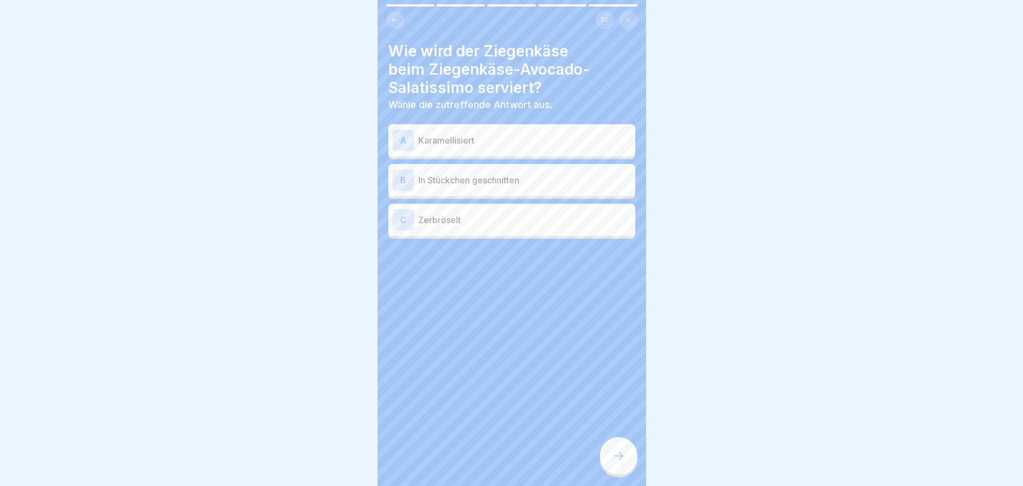
click at [612, 462] on icon at bounding box center [618, 455] width 13 height 13
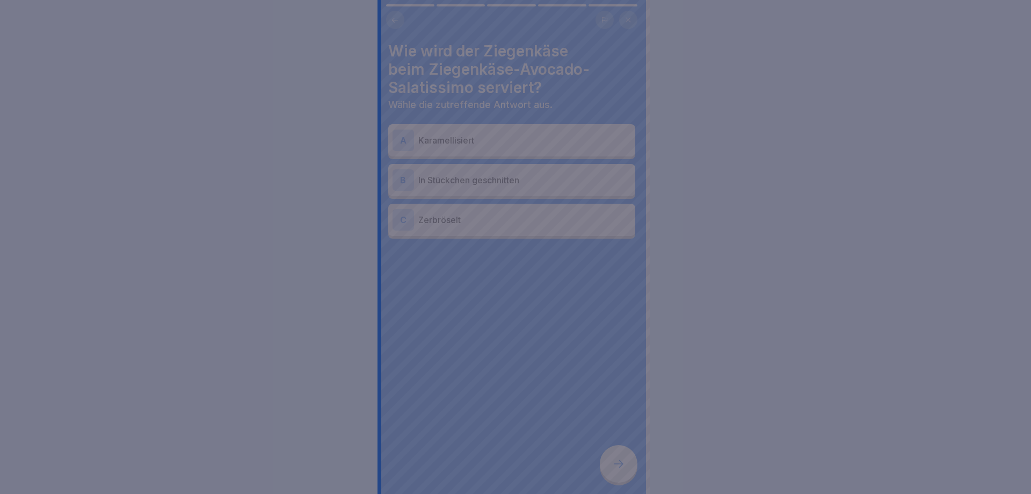
click at [612, 462] on div at bounding box center [515, 247] width 1031 height 494
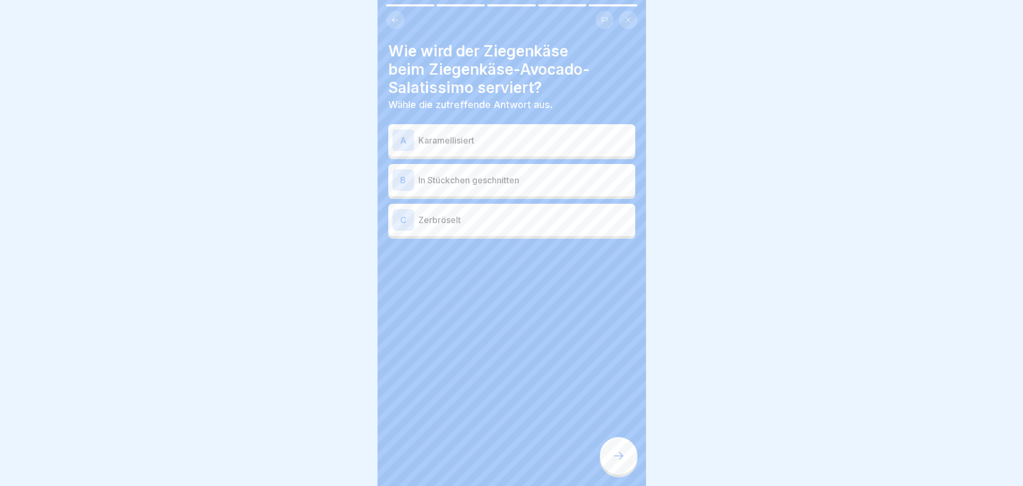
click at [494, 149] on div "A Karamellisiert" at bounding box center [512, 139] width 238 height 21
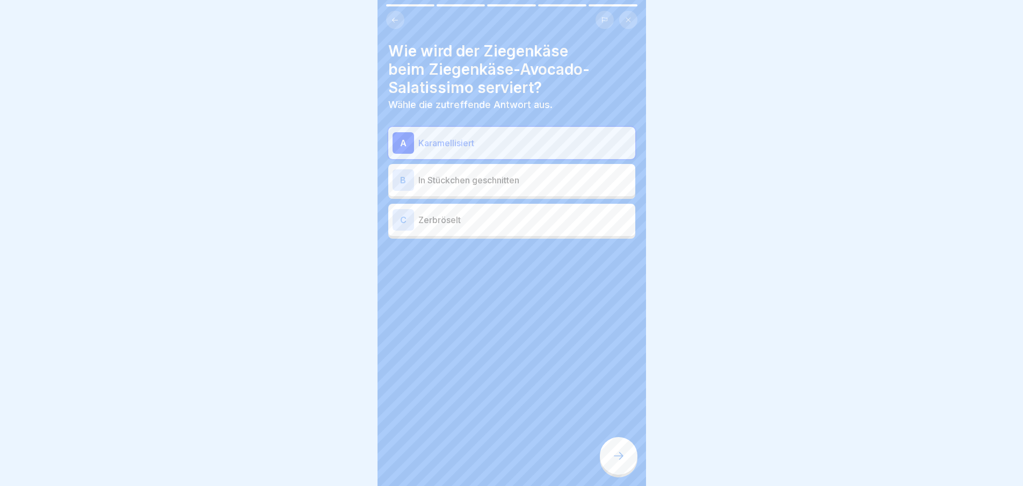
click at [612, 459] on icon at bounding box center [618, 455] width 13 height 13
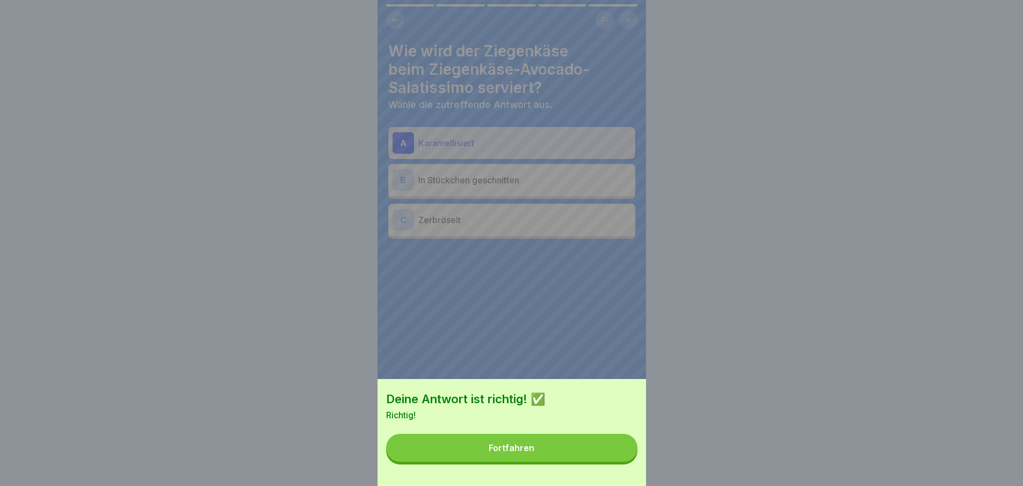
click at [610, 452] on button "Fortfahren" at bounding box center [511, 447] width 251 height 28
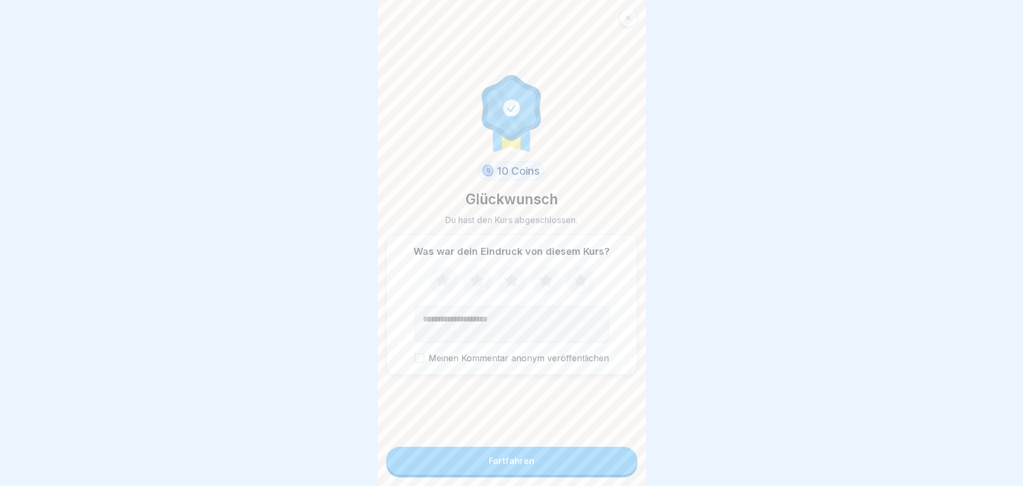
click at [610, 458] on button "Fortfahren" at bounding box center [511, 460] width 251 height 28
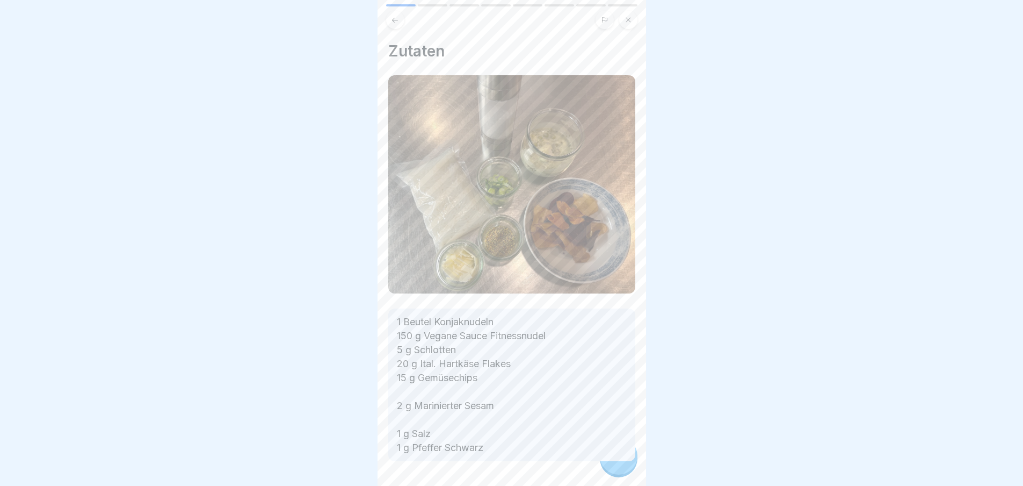
click at [604, 467] on div at bounding box center [511, 493] width 247 height 64
click at [608, 466] on div at bounding box center [619, 456] width 38 height 38
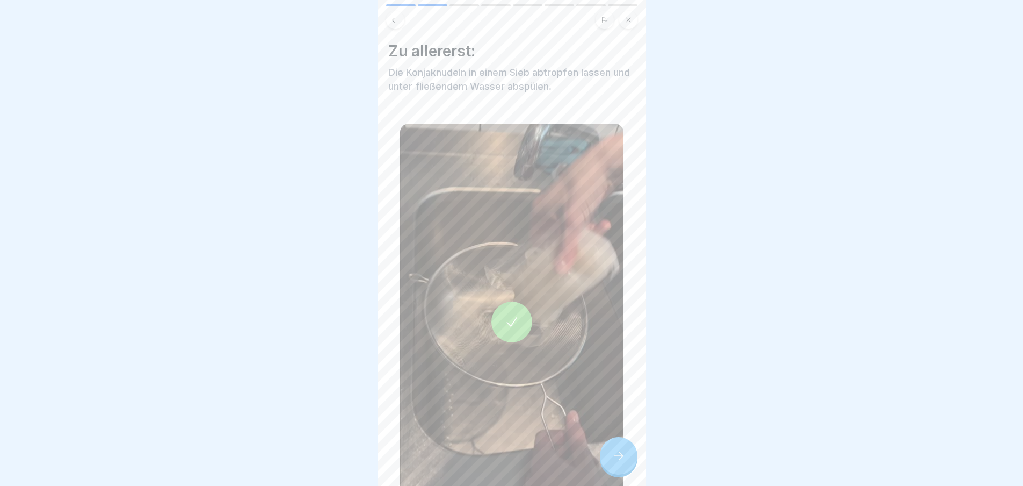
click at [608, 466] on div at bounding box center [619, 456] width 38 height 38
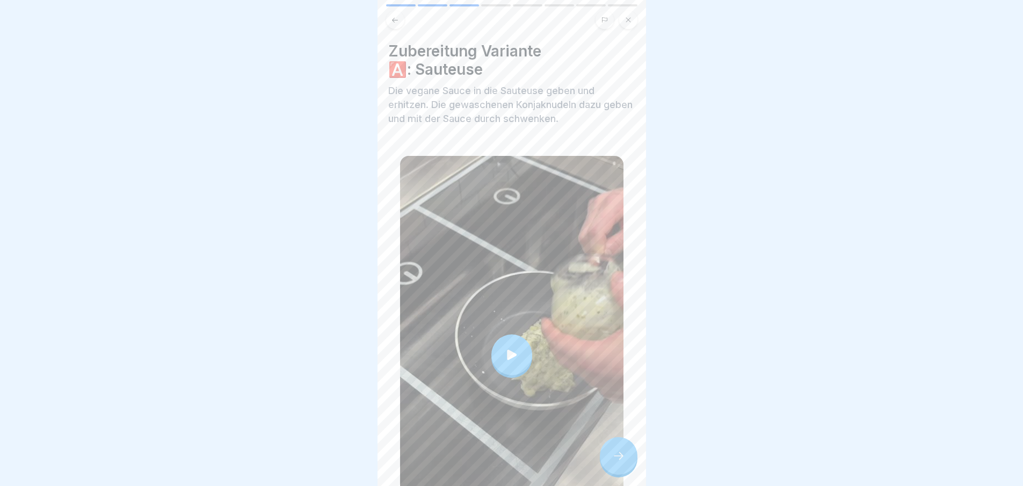
click at [608, 466] on div at bounding box center [619, 456] width 38 height 38
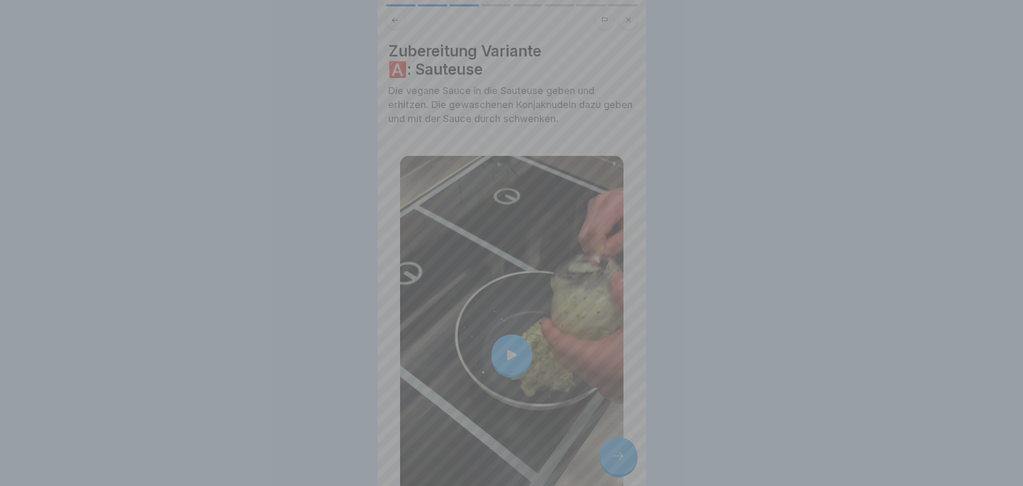
click at [608, 466] on video at bounding box center [512, 243] width 269 height 486
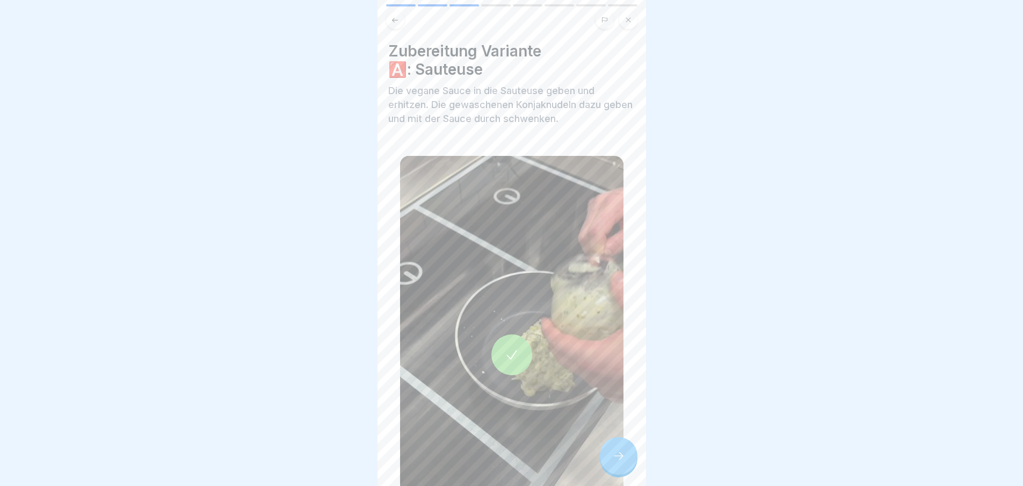
click at [602, 457] on div at bounding box center [619, 456] width 38 height 38
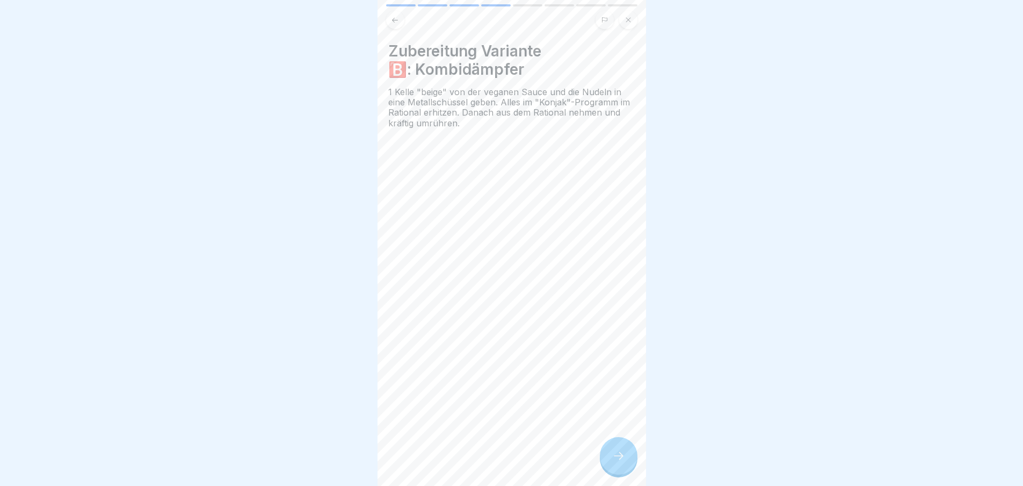
click at [622, 462] on icon at bounding box center [618, 455] width 13 height 13
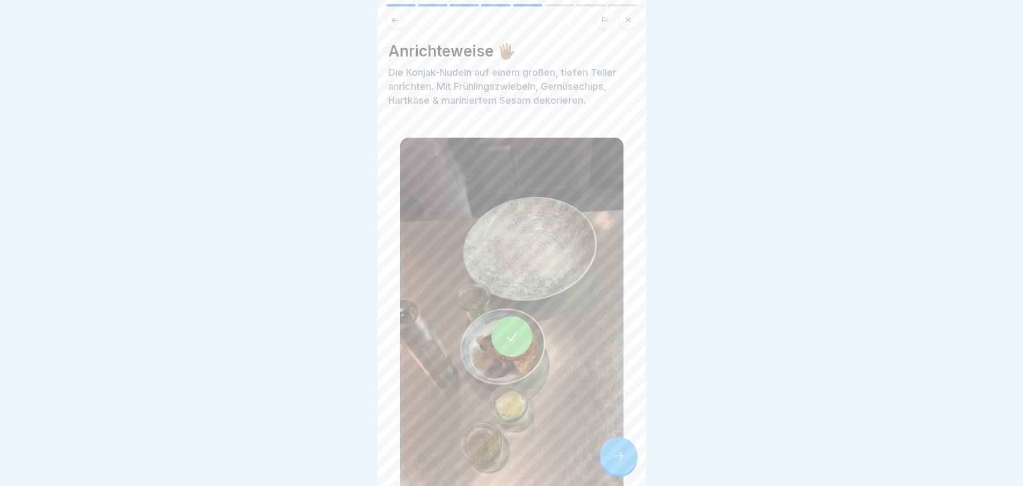
click at [622, 462] on icon at bounding box center [618, 455] width 13 height 13
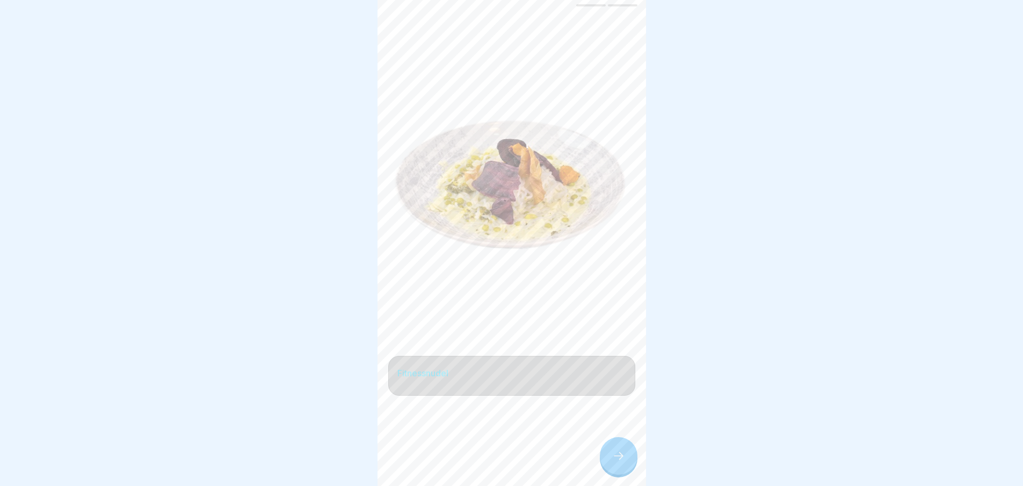
click at [622, 462] on icon at bounding box center [618, 455] width 13 height 13
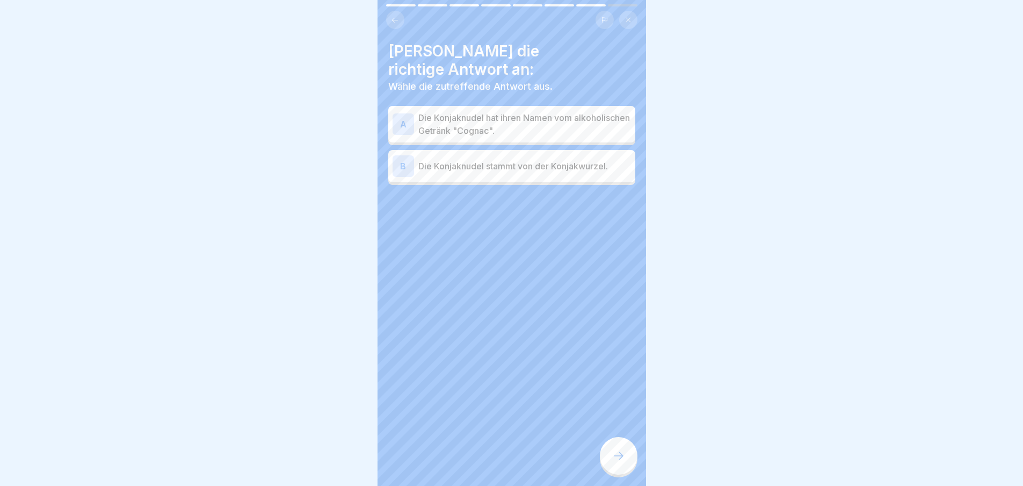
click at [622, 462] on icon at bounding box center [618, 455] width 13 height 13
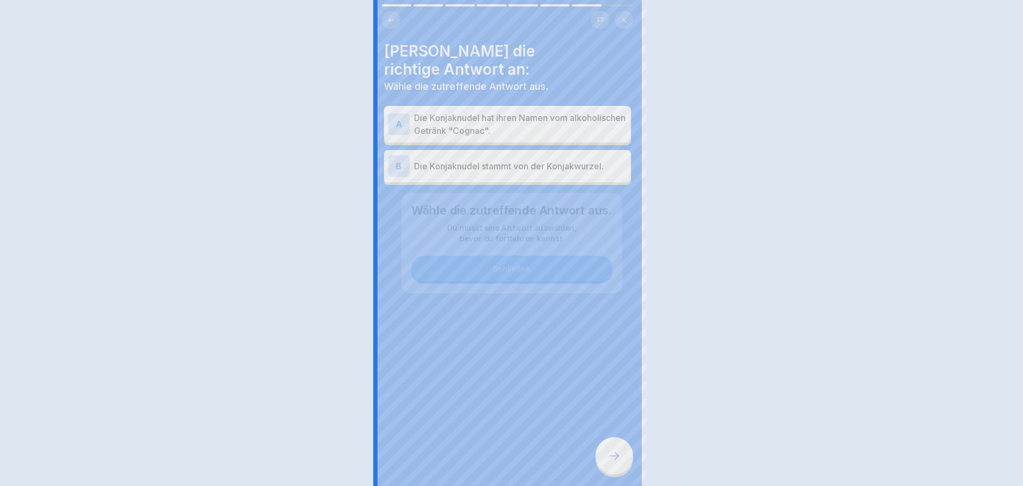
click at [622, 466] on div at bounding box center [511, 243] width 1023 height 486
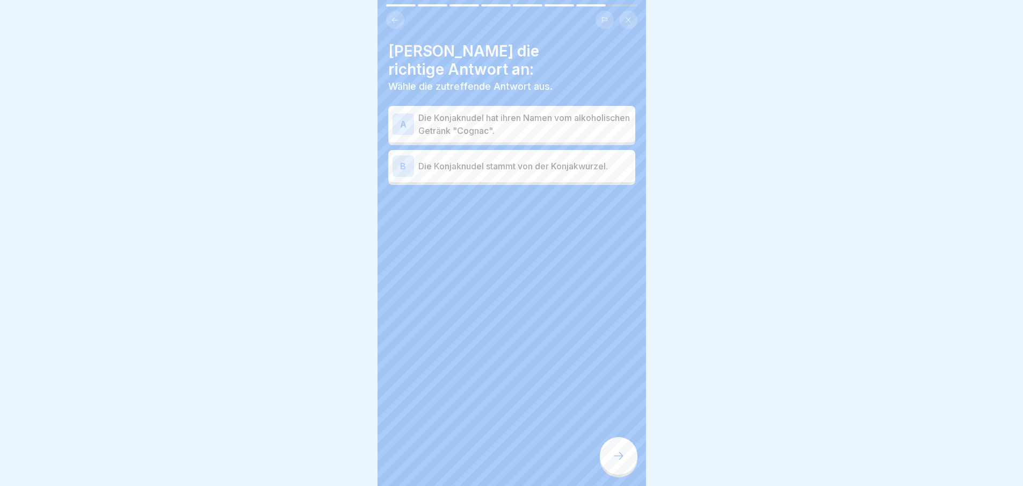
click at [556, 160] on p "Die Konjaknudel stammt von der Konjakwurzel." at bounding box center [524, 166] width 213 height 13
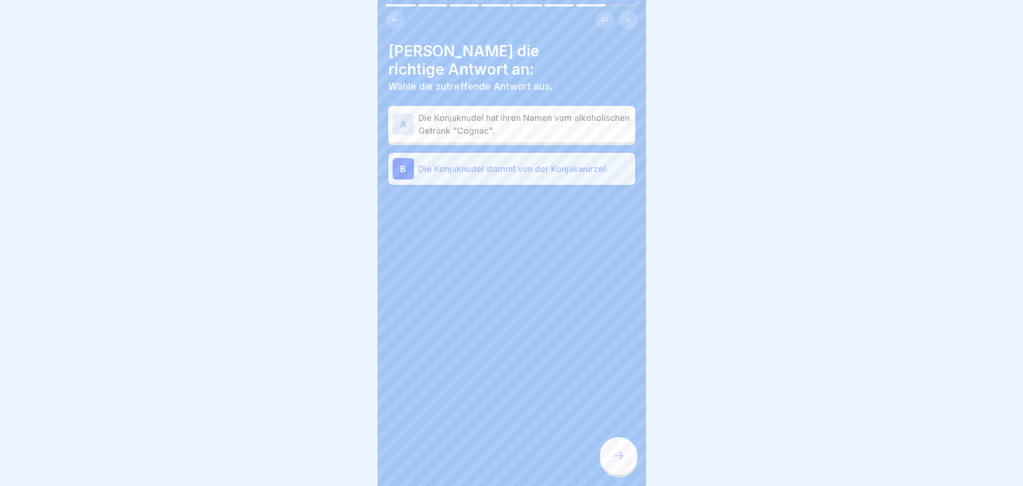
click at [632, 467] on div at bounding box center [619, 456] width 38 height 38
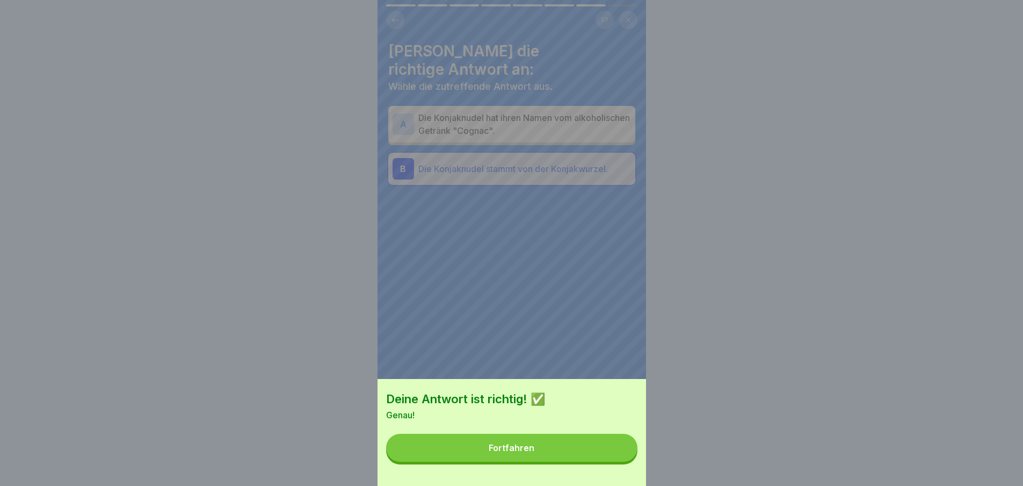
click at [622, 441] on div "Deine Antwort ist richtig! ✅ Genau! Fortfahren" at bounding box center [512, 432] width 269 height 107
click at [624, 444] on button "Fortfahren" at bounding box center [511, 447] width 251 height 28
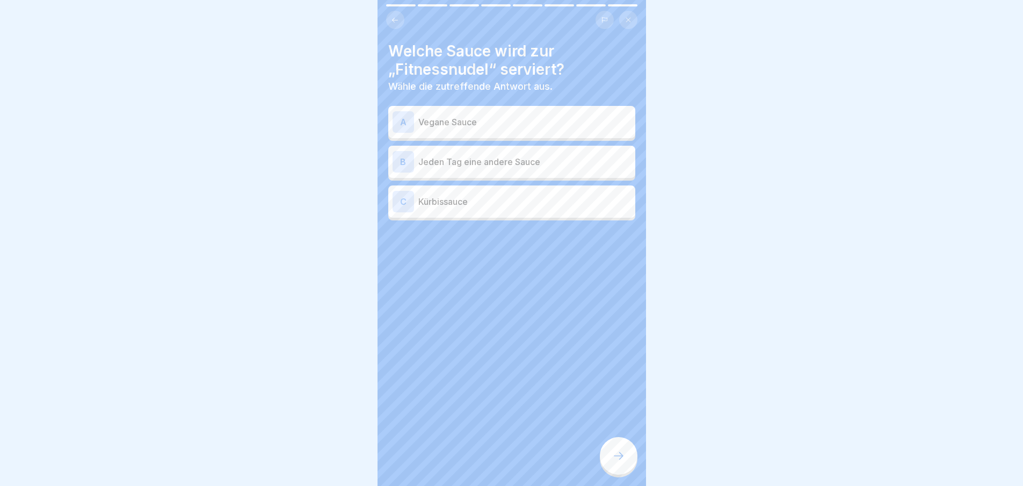
click at [617, 456] on div at bounding box center [619, 456] width 38 height 38
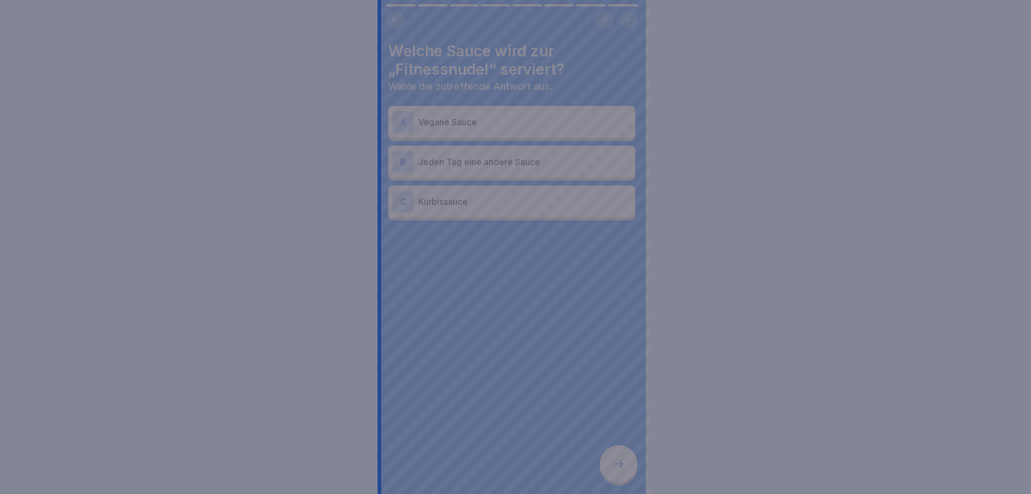
click at [617, 456] on div at bounding box center [515, 247] width 1031 height 494
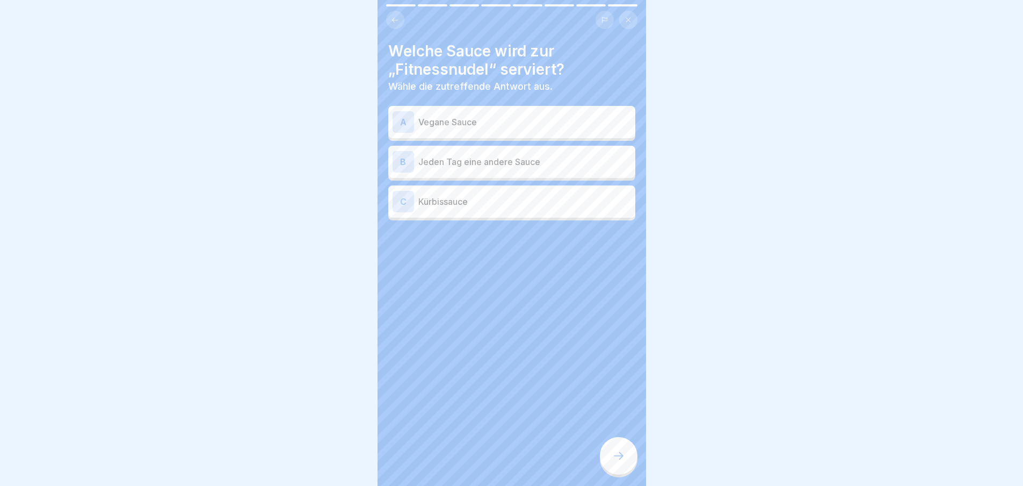
click at [506, 122] on p "Vegane Sauce" at bounding box center [524, 121] width 213 height 13
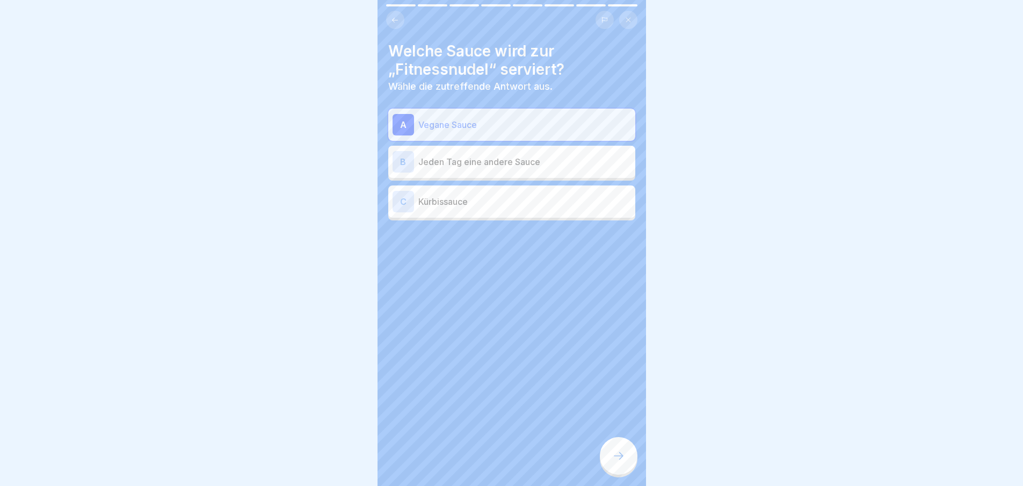
click at [622, 462] on icon at bounding box center [618, 455] width 13 height 13
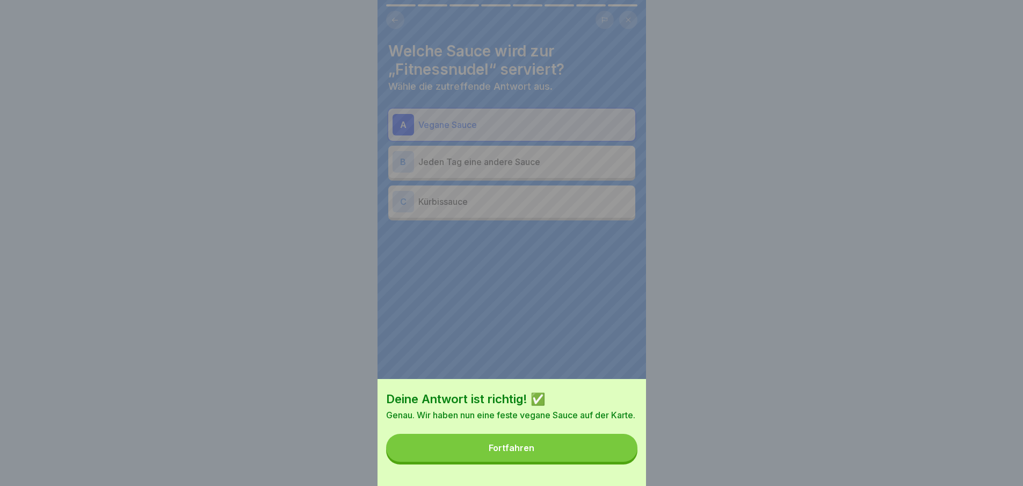
click at [622, 461] on button "Fortfahren" at bounding box center [511, 447] width 251 height 28
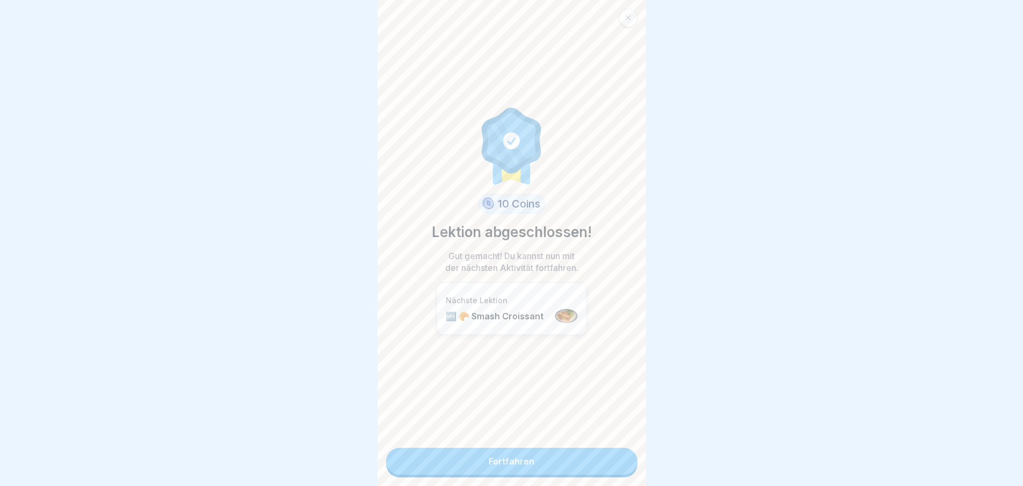
click at [617, 463] on link "Fortfahren" at bounding box center [511, 460] width 251 height 27
click at [617, 462] on link "Fortfahren" at bounding box center [511, 460] width 251 height 27
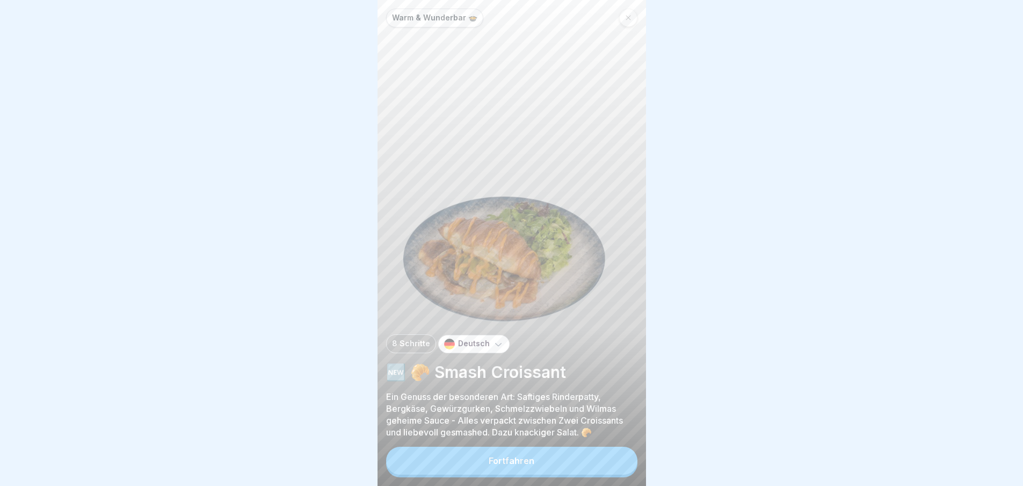
click at [606, 460] on button "Fortfahren" at bounding box center [511, 460] width 251 height 28
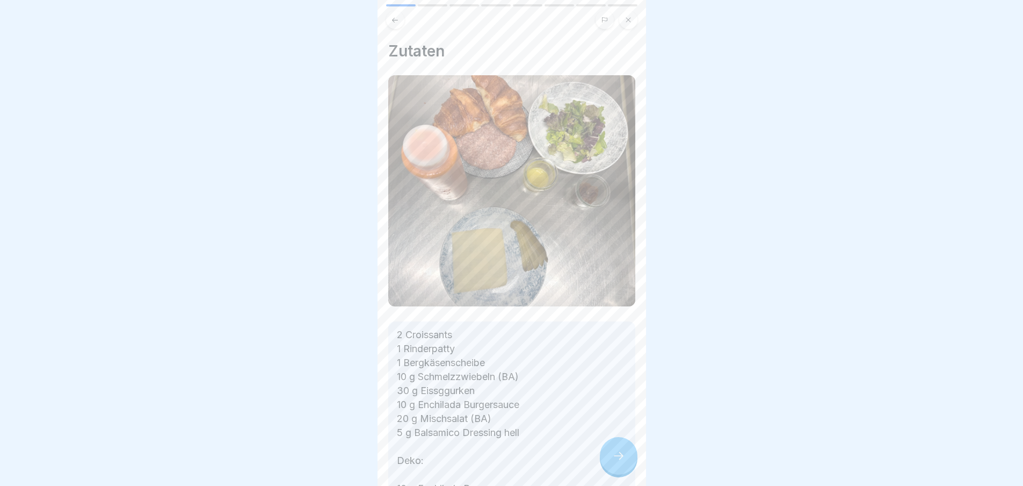
click at [605, 465] on div at bounding box center [619, 456] width 38 height 38
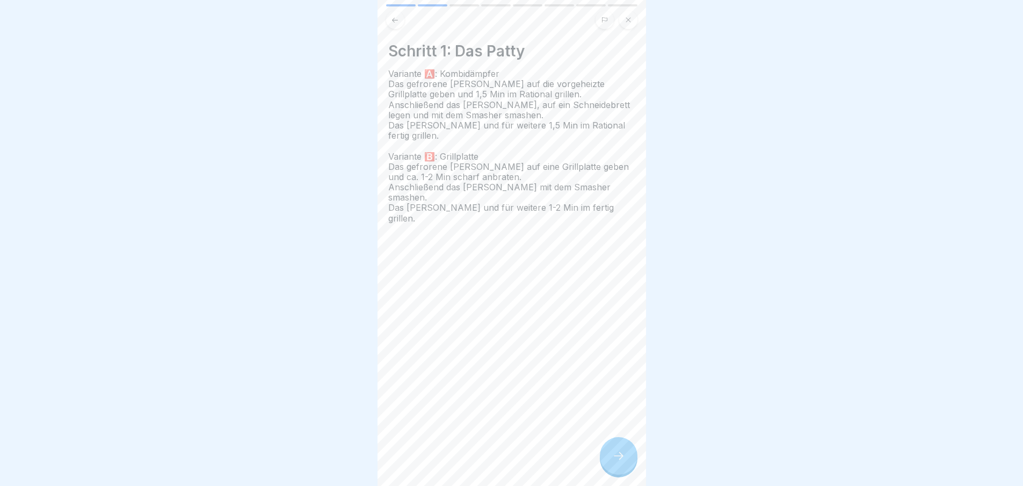
click at [610, 465] on div at bounding box center [619, 456] width 38 height 38
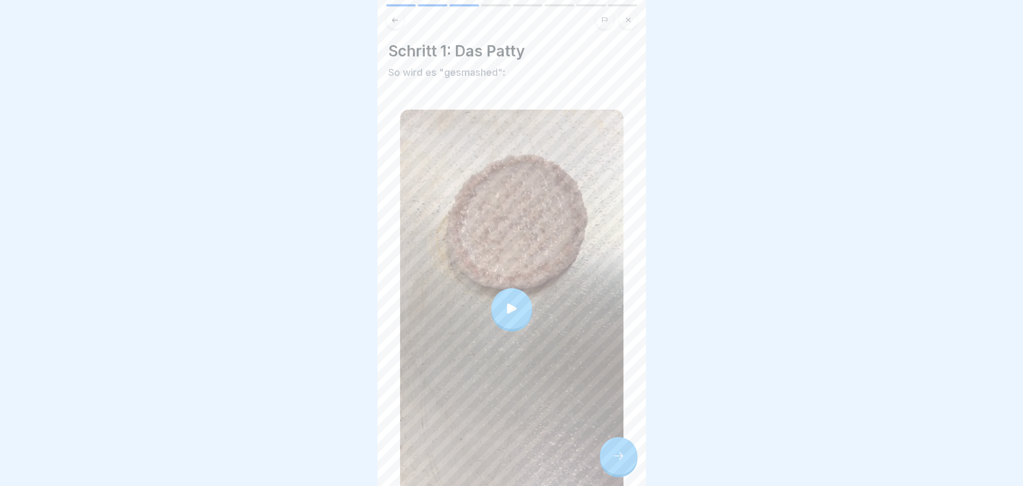
click at [613, 462] on icon at bounding box center [618, 455] width 13 height 13
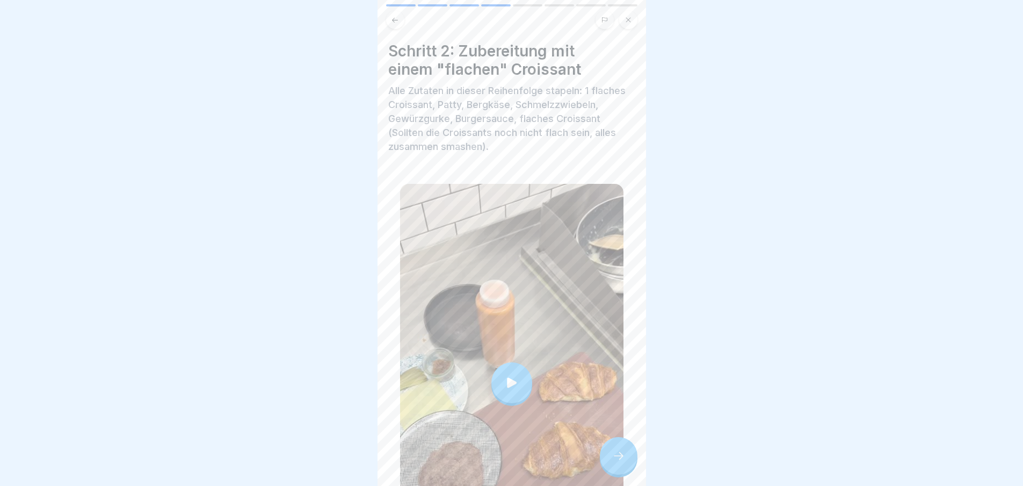
click at [613, 462] on icon at bounding box center [618, 455] width 13 height 13
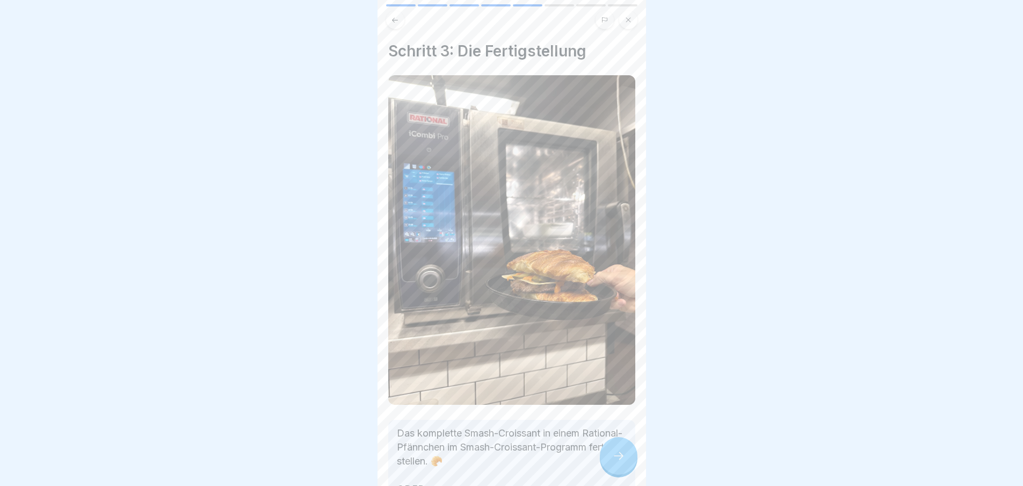
click at [613, 462] on icon at bounding box center [618, 455] width 13 height 13
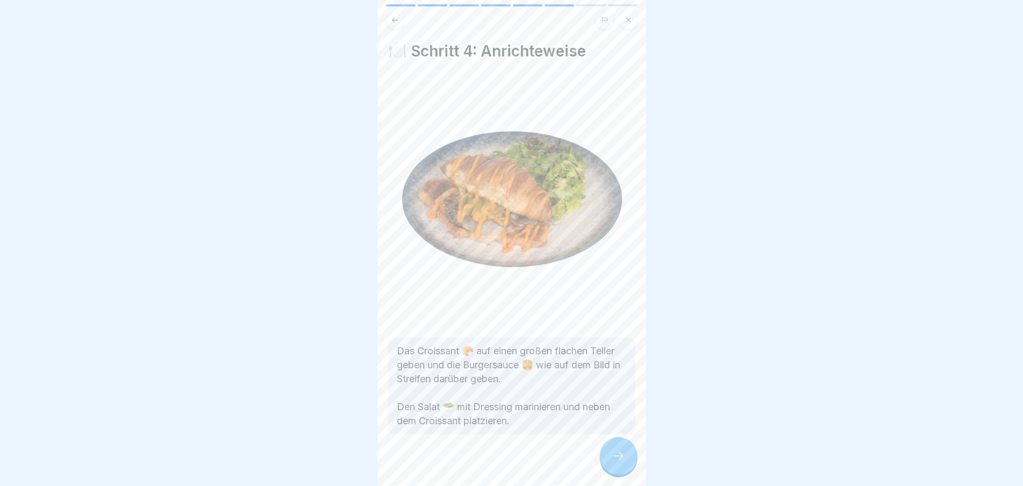
click at [613, 462] on icon at bounding box center [618, 455] width 13 height 13
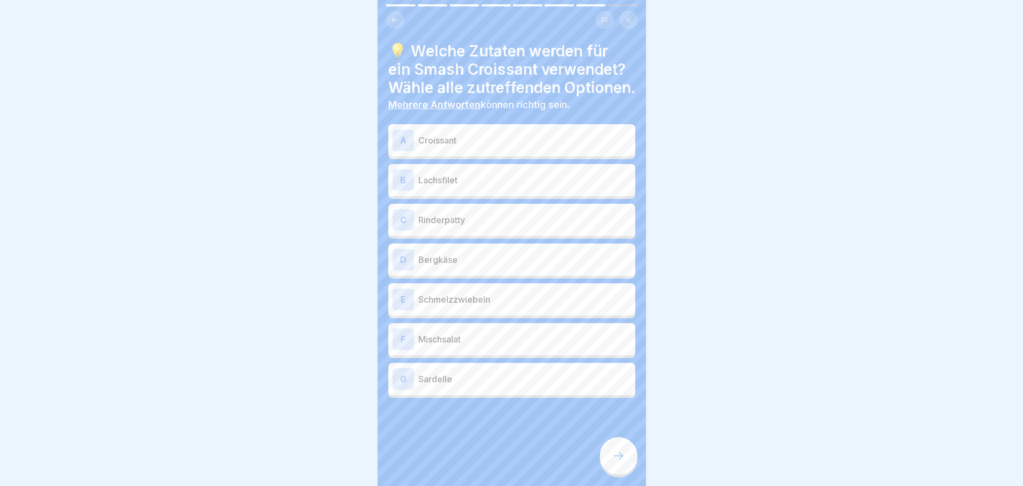
click at [479, 147] on p "Croissant" at bounding box center [524, 140] width 213 height 13
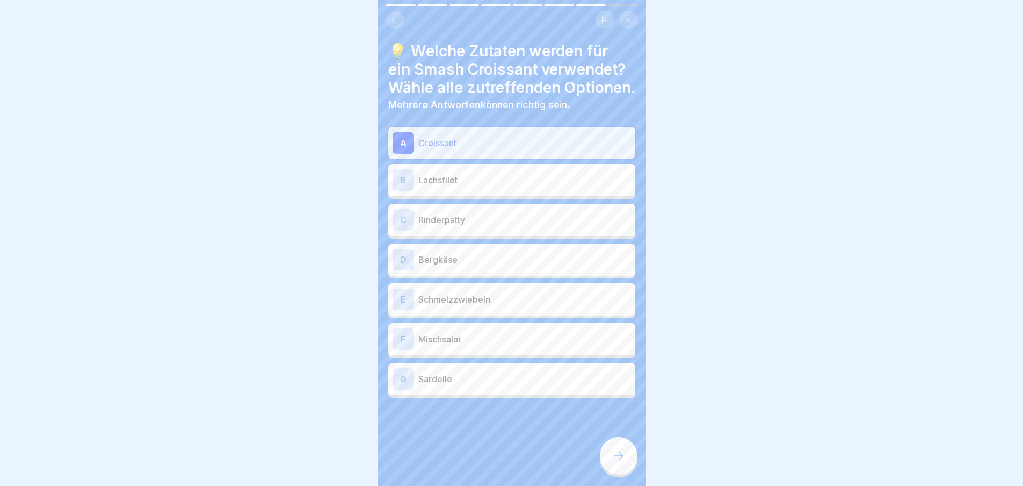
click at [476, 226] on p "Rinderpatty" at bounding box center [524, 219] width 213 height 13
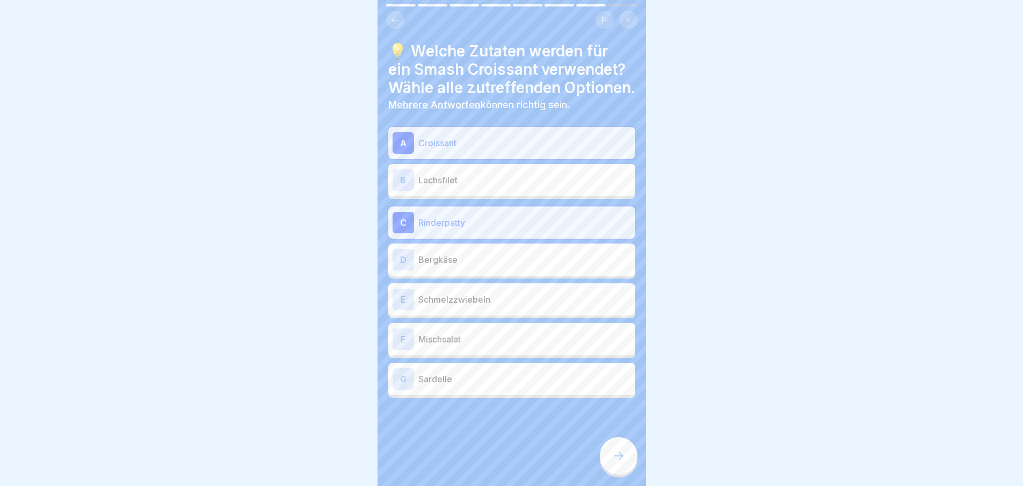
click at [475, 266] on p "Bergkäse" at bounding box center [524, 259] width 213 height 13
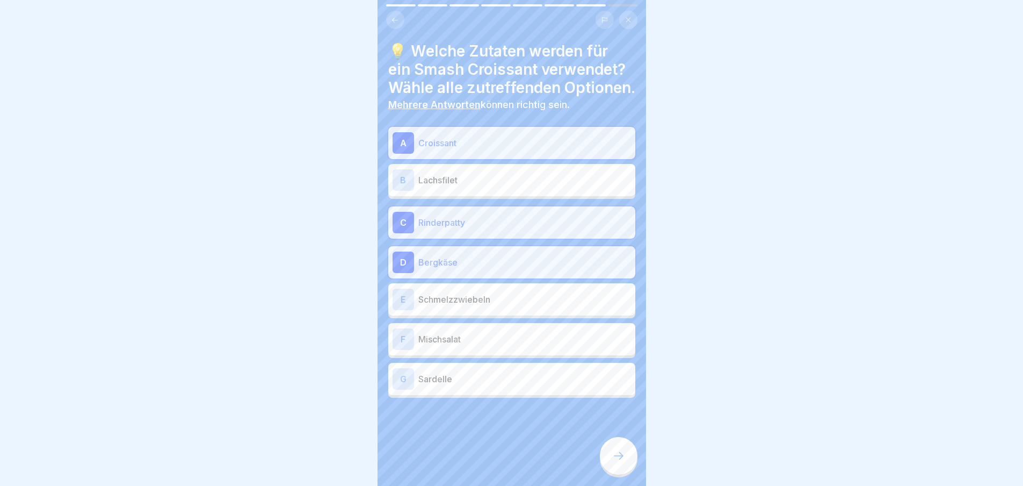
click at [468, 306] on p "Schmelzzwiebeln" at bounding box center [524, 299] width 213 height 13
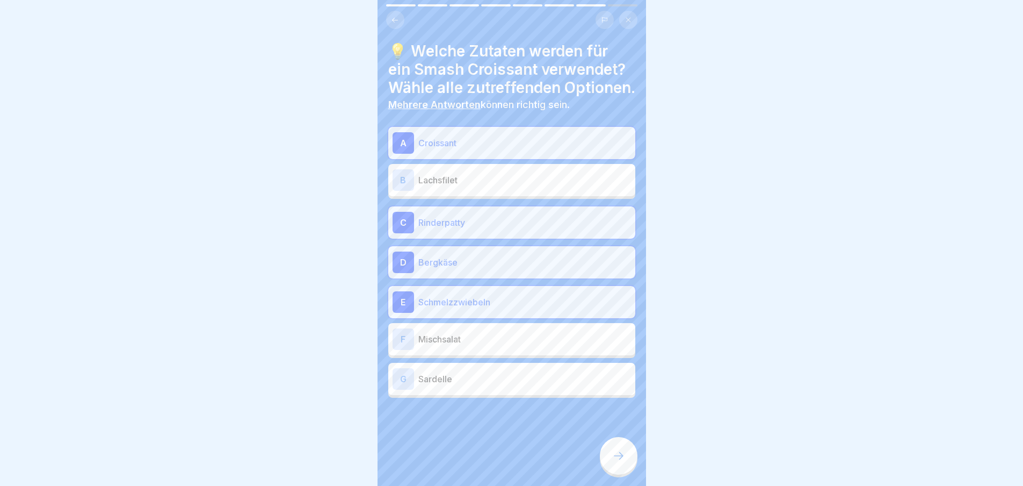
click at [475, 345] on p "Mischsalat" at bounding box center [524, 338] width 213 height 13
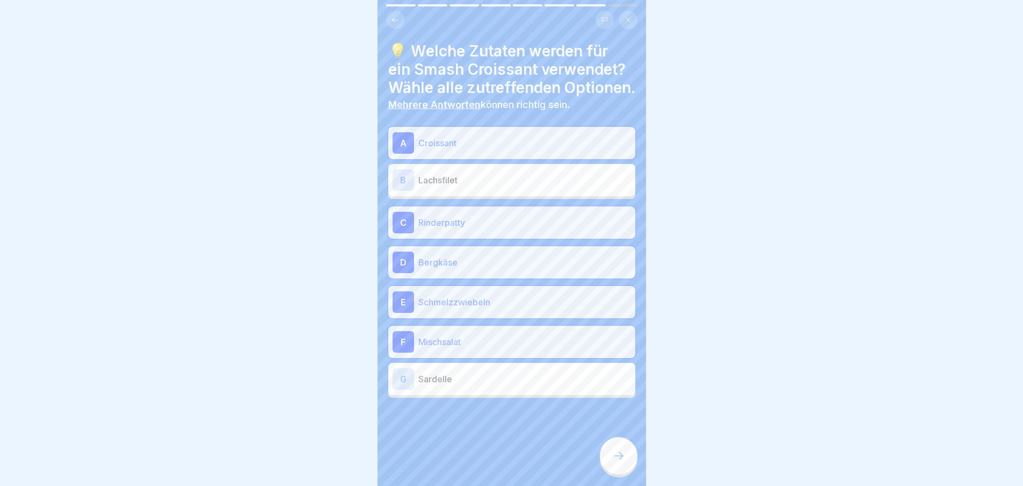
click at [629, 465] on div at bounding box center [619, 456] width 38 height 38
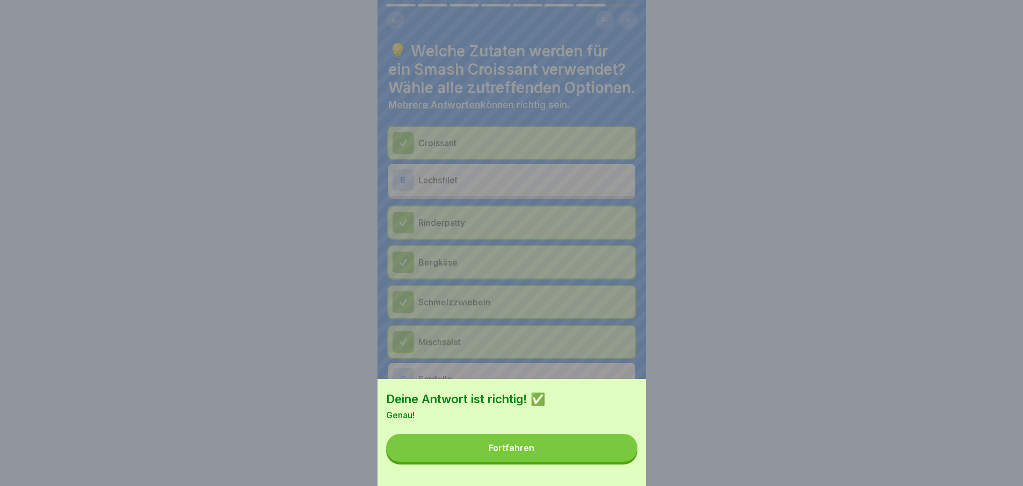
click at [606, 461] on button "Fortfahren" at bounding box center [511, 447] width 251 height 28
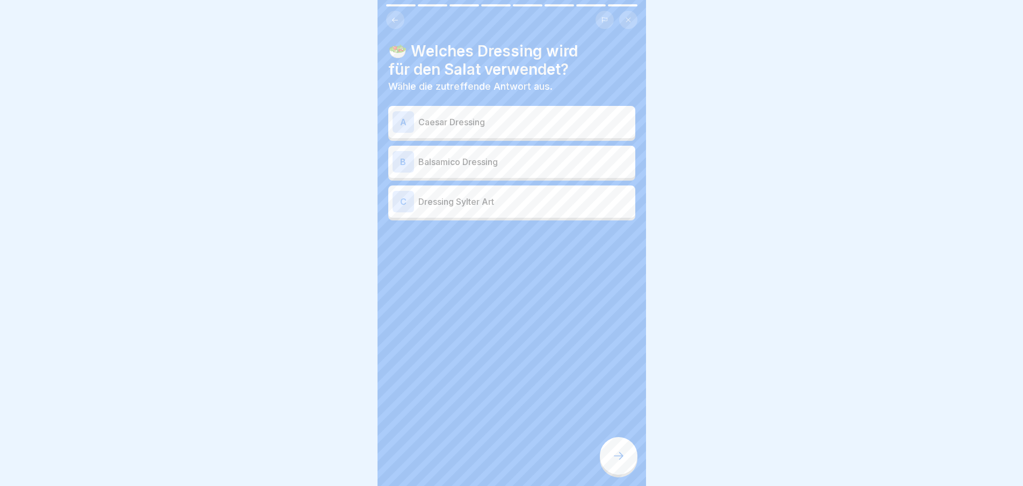
click at [490, 152] on div "B Balsamico Dressing" at bounding box center [512, 161] width 238 height 21
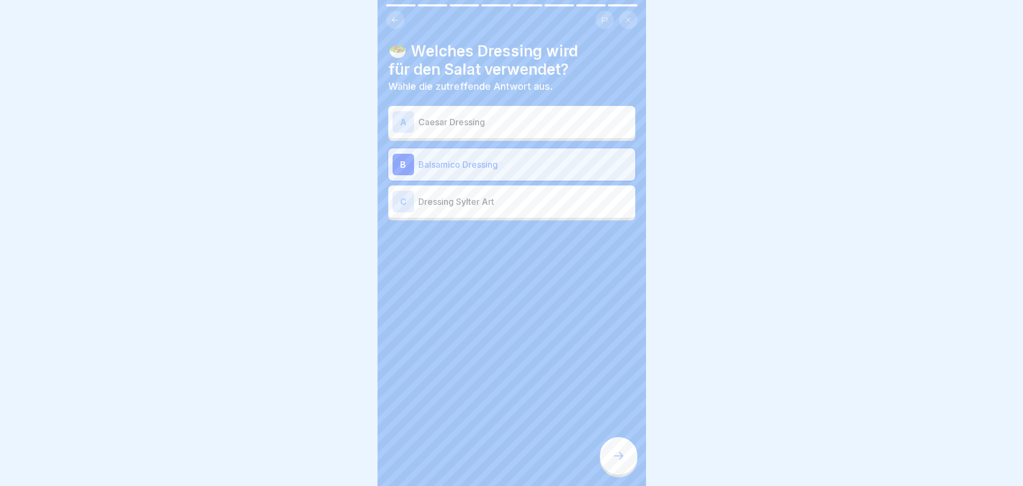
click at [614, 455] on div at bounding box center [619, 456] width 38 height 38
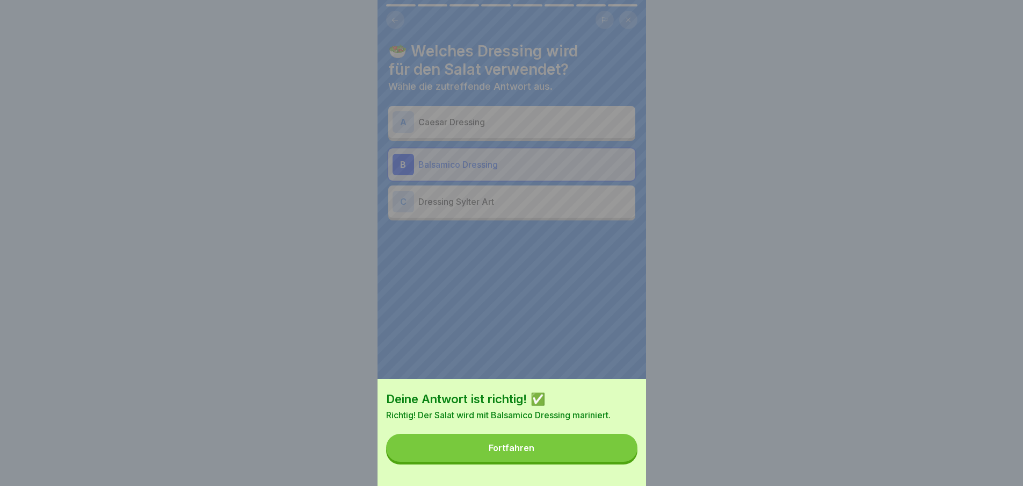
click at [615, 454] on button "Fortfahren" at bounding box center [511, 447] width 251 height 28
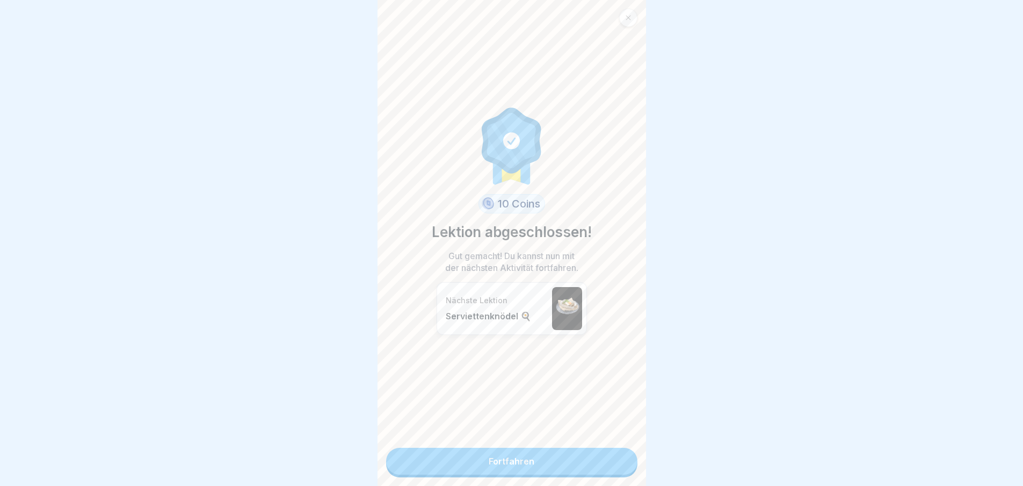
click at [615, 454] on link "Fortfahren" at bounding box center [511, 460] width 251 height 27
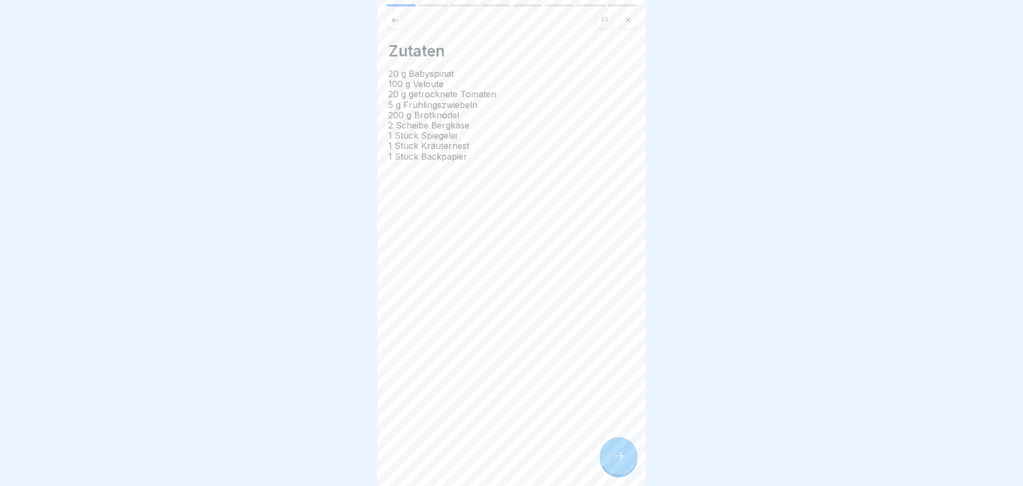
click at [614, 461] on icon at bounding box center [618, 455] width 13 height 13
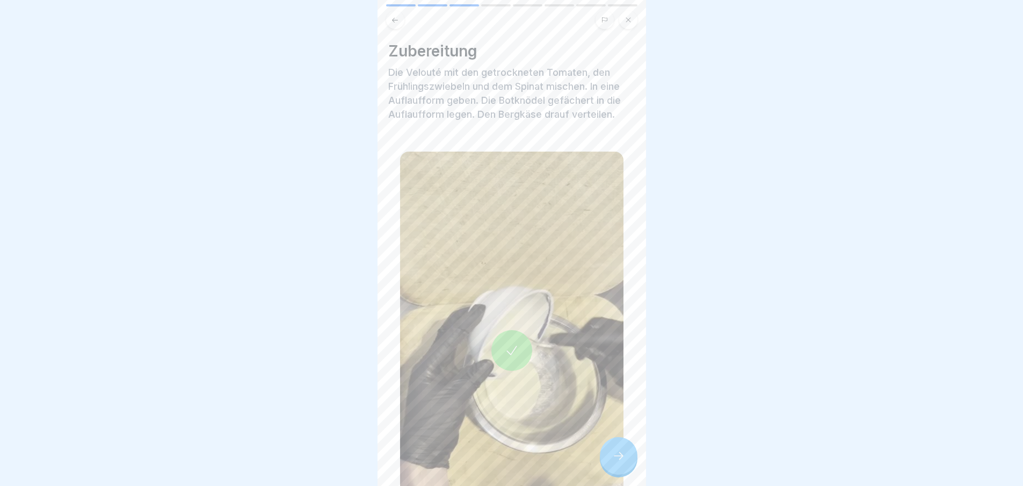
click at [614, 461] on icon at bounding box center [618, 455] width 13 height 13
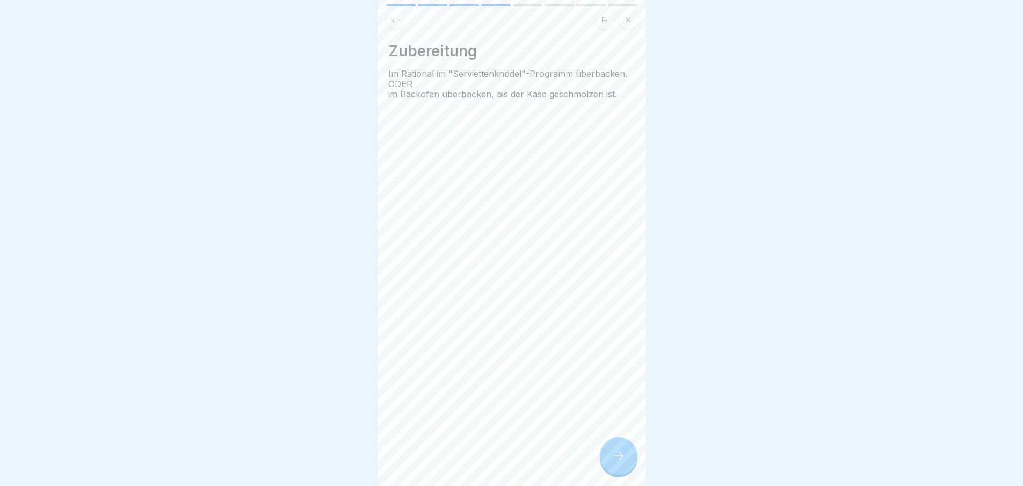
click at [614, 461] on icon at bounding box center [618, 455] width 13 height 13
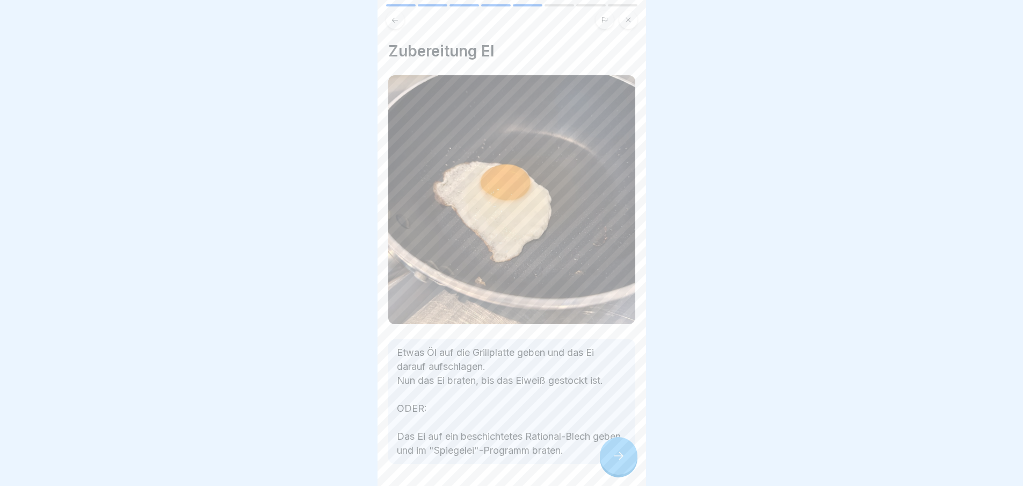
click at [614, 461] on icon at bounding box center [618, 455] width 13 height 13
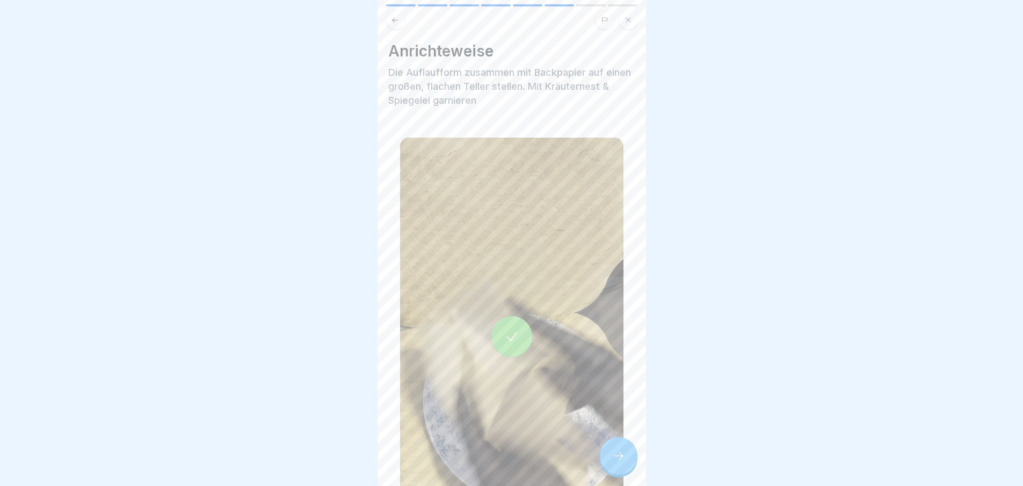
click at [614, 461] on icon at bounding box center [618, 455] width 13 height 13
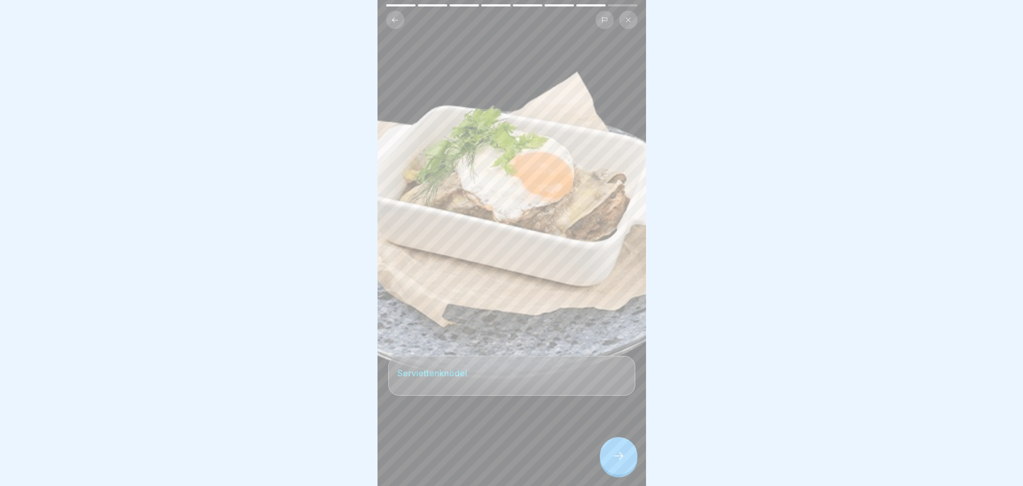
click at [614, 461] on icon at bounding box center [618, 455] width 13 height 13
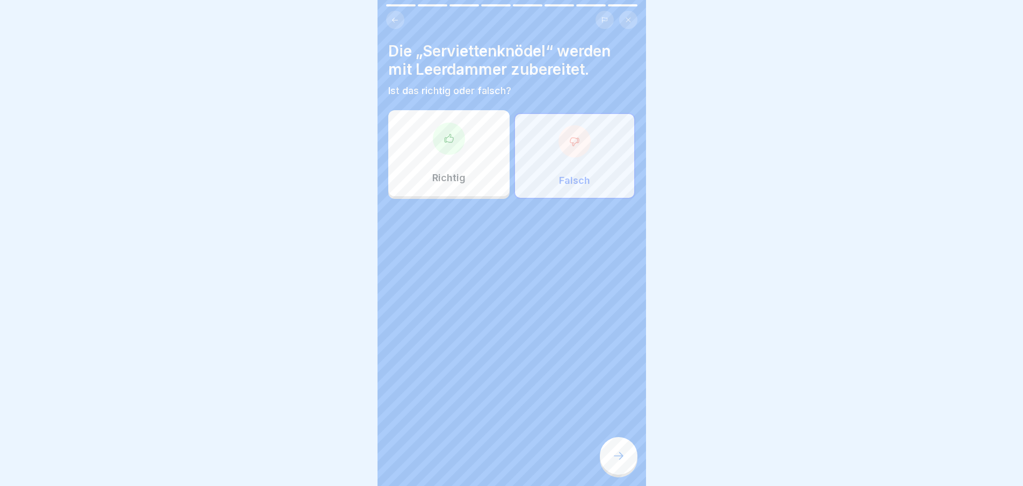
click at [614, 461] on icon at bounding box center [618, 455] width 13 height 13
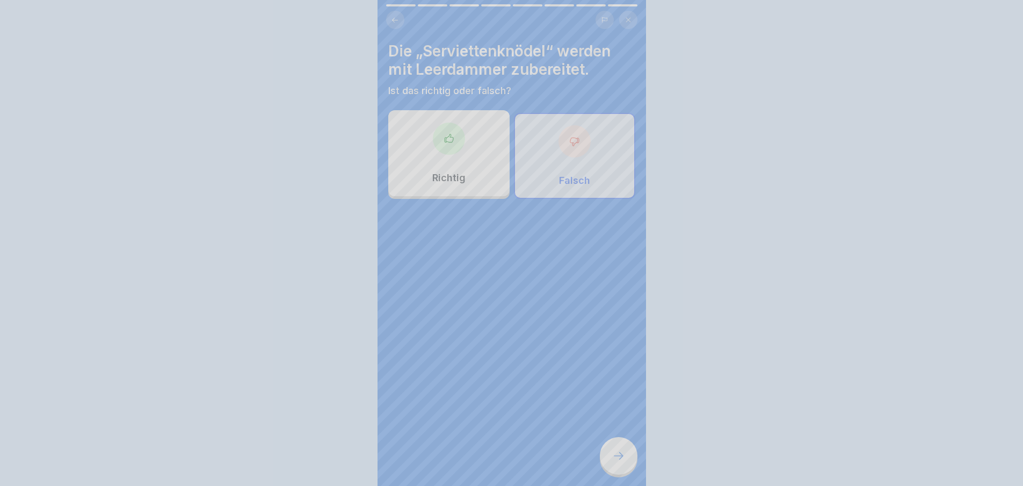
click at [614, 461] on div "Deine Antwort ist richtig! ✅ Genau, denn sie werden mit Bergkäse zubereitet For…" at bounding box center [511, 243] width 1023 height 486
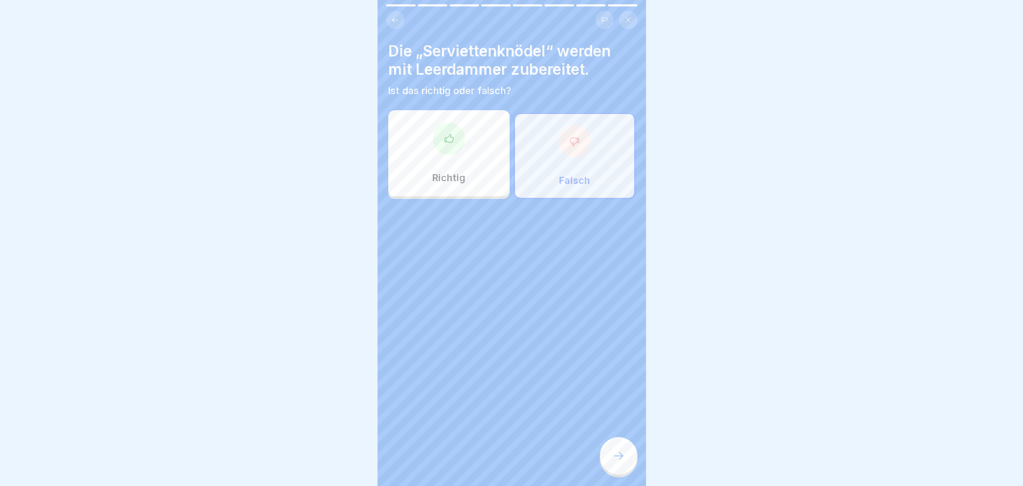
click at [614, 461] on icon at bounding box center [618, 455] width 13 height 13
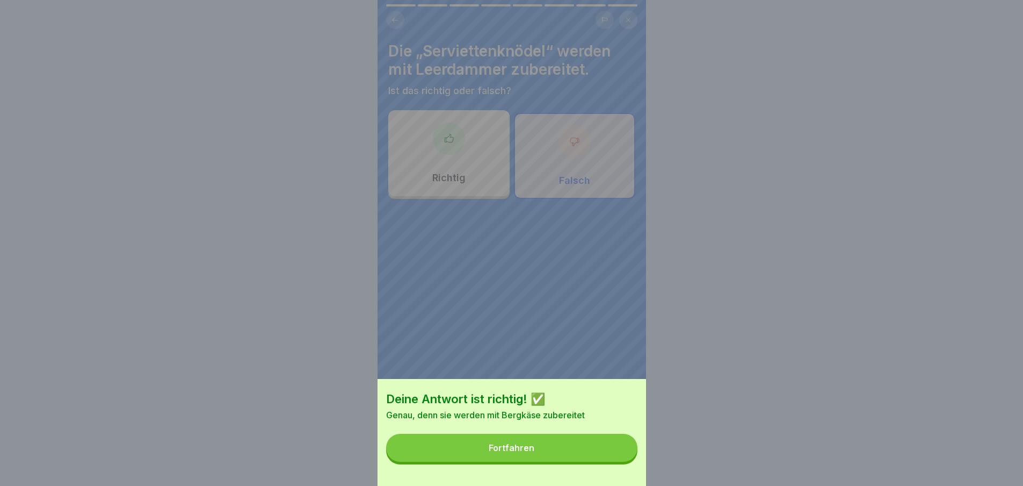
click at [614, 461] on button "Fortfahren" at bounding box center [511, 447] width 251 height 28
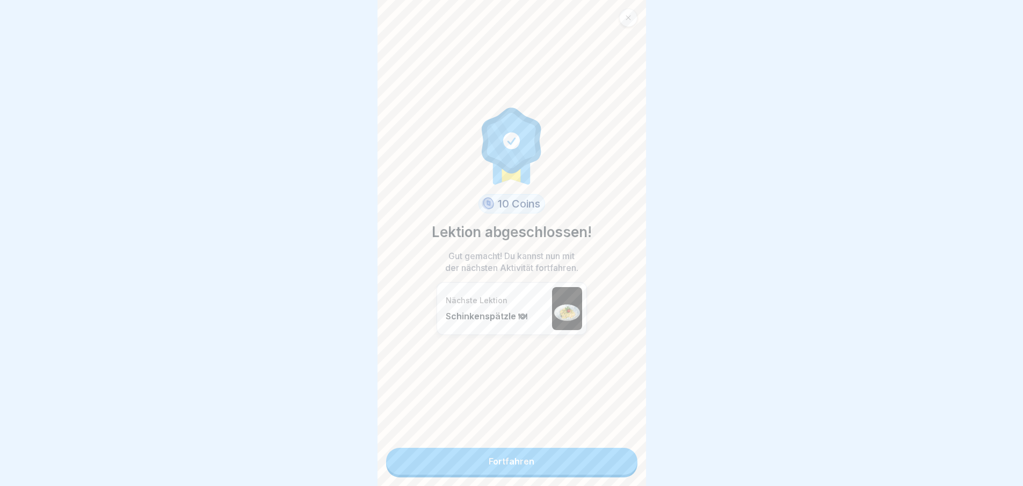
click at [614, 461] on link "Fortfahren" at bounding box center [511, 460] width 251 height 27
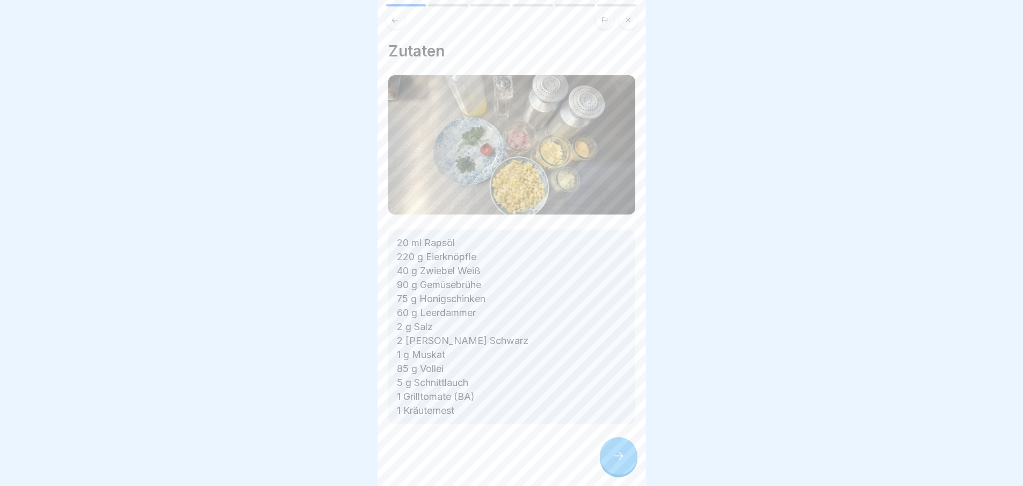
click at [614, 461] on div at bounding box center [511, 456] width 247 height 64
click at [614, 461] on icon at bounding box center [618, 455] width 13 height 13
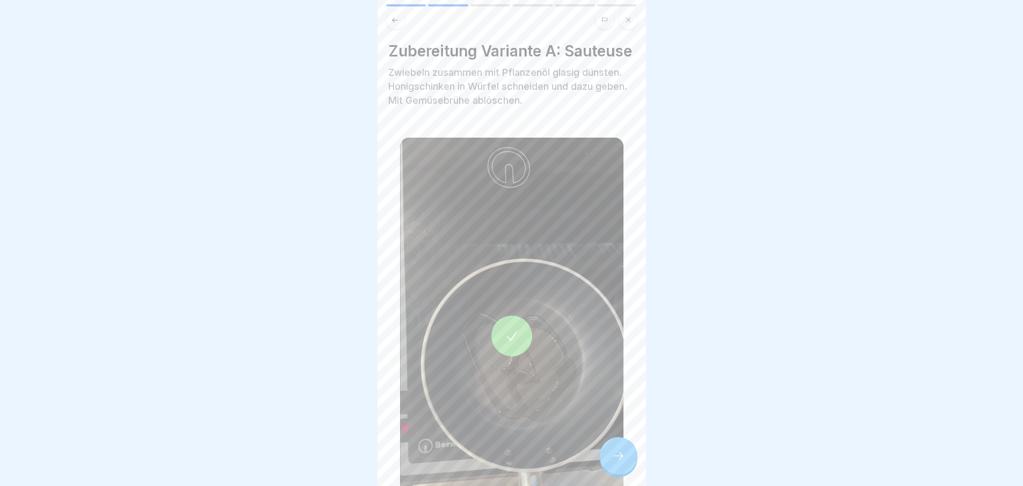
click at [614, 461] on icon at bounding box center [618, 455] width 13 height 13
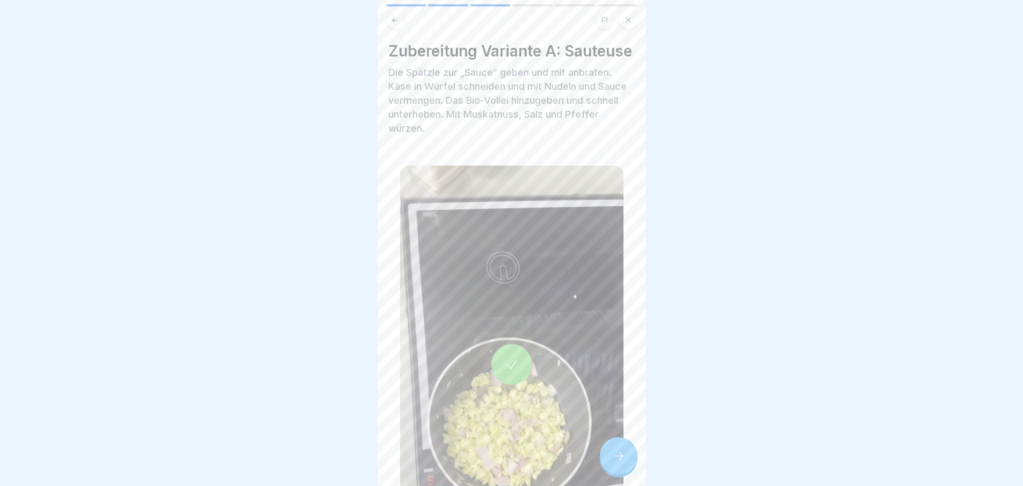
click at [614, 461] on icon at bounding box center [618, 455] width 13 height 13
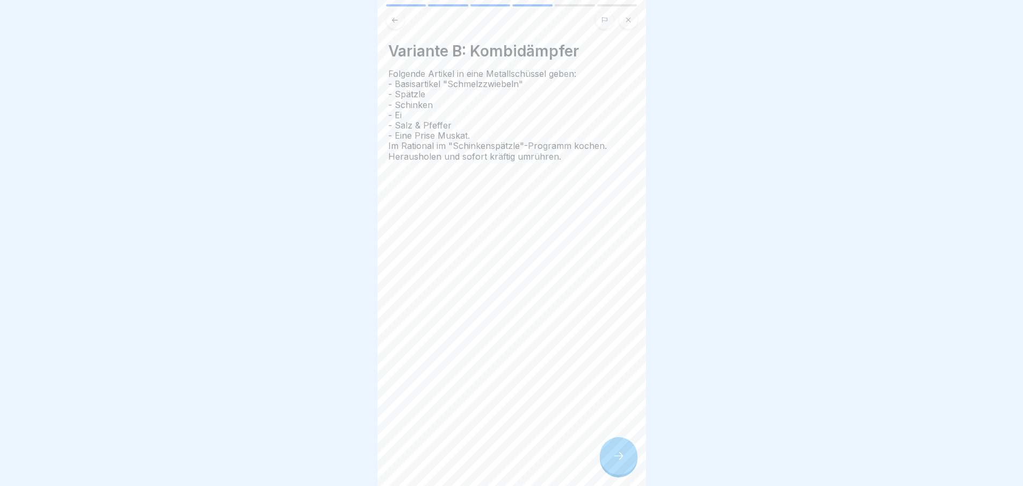
click at [614, 461] on icon at bounding box center [618, 455] width 13 height 13
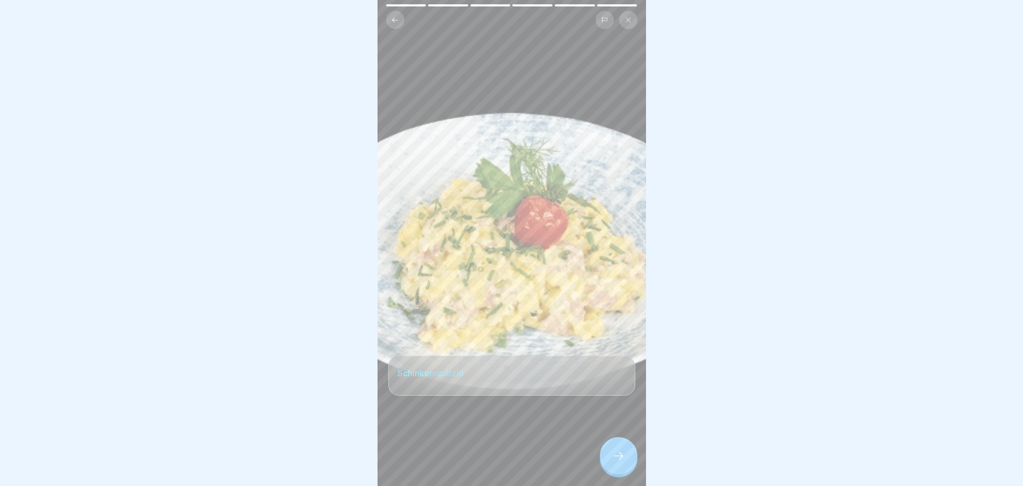
click at [614, 461] on icon at bounding box center [618, 455] width 13 height 13
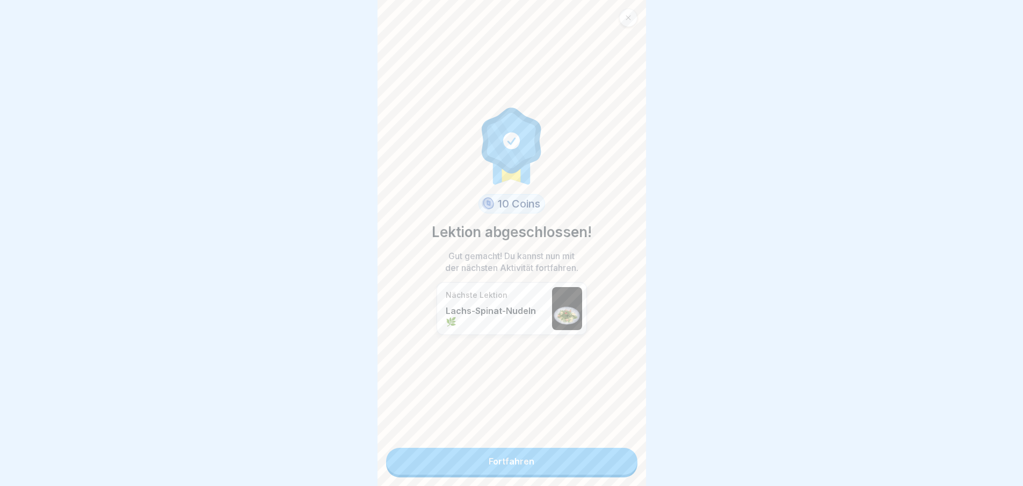
click at [614, 461] on link "Fortfahren" at bounding box center [511, 460] width 251 height 27
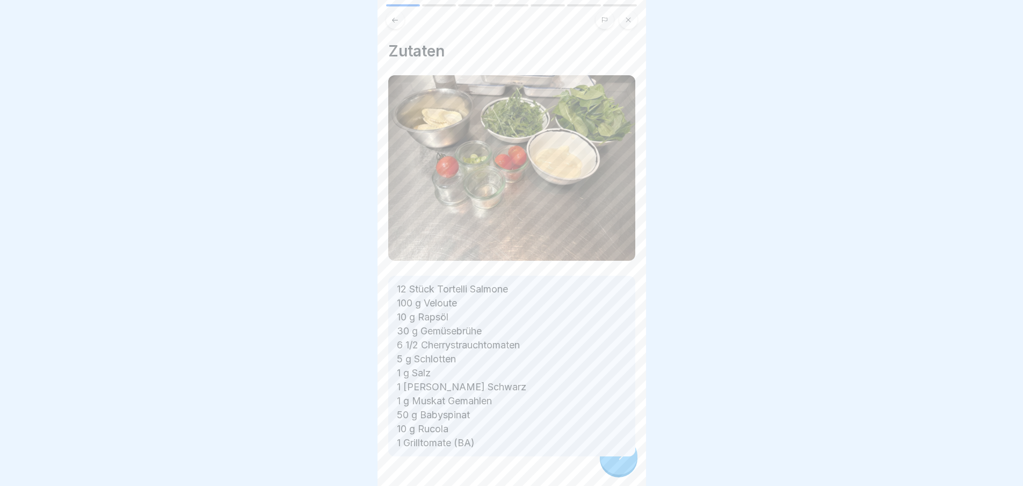
click at [614, 461] on div at bounding box center [511, 488] width 247 height 64
click at [614, 461] on icon at bounding box center [618, 455] width 13 height 13
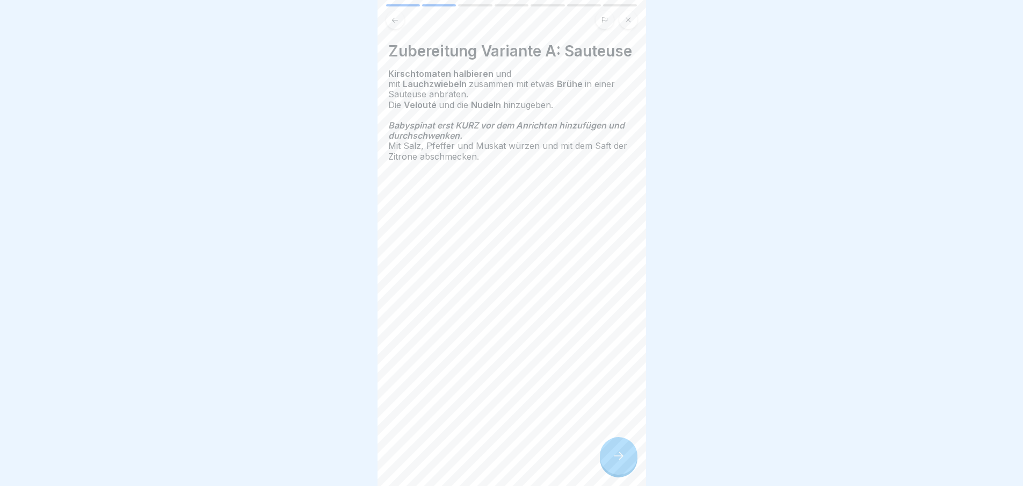
click at [614, 461] on icon at bounding box center [618, 455] width 13 height 13
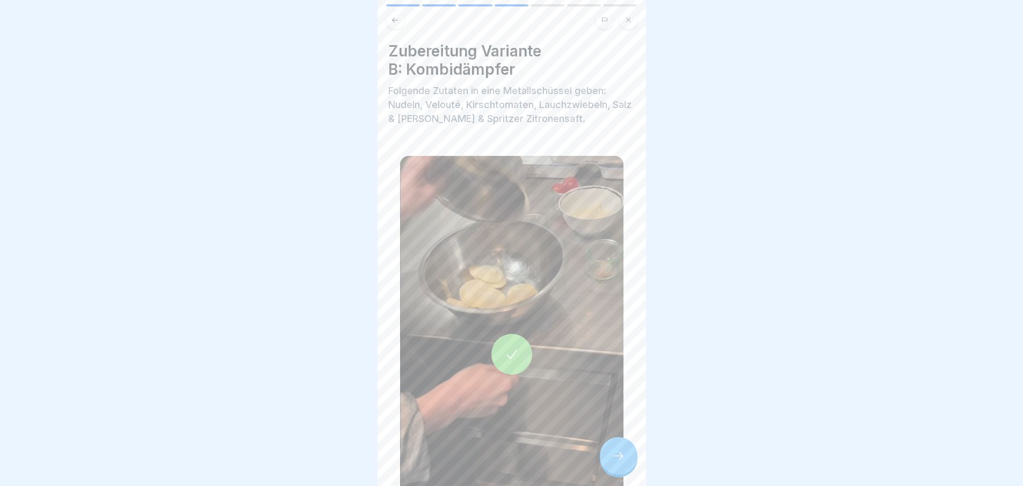
click at [614, 461] on icon at bounding box center [618, 455] width 13 height 13
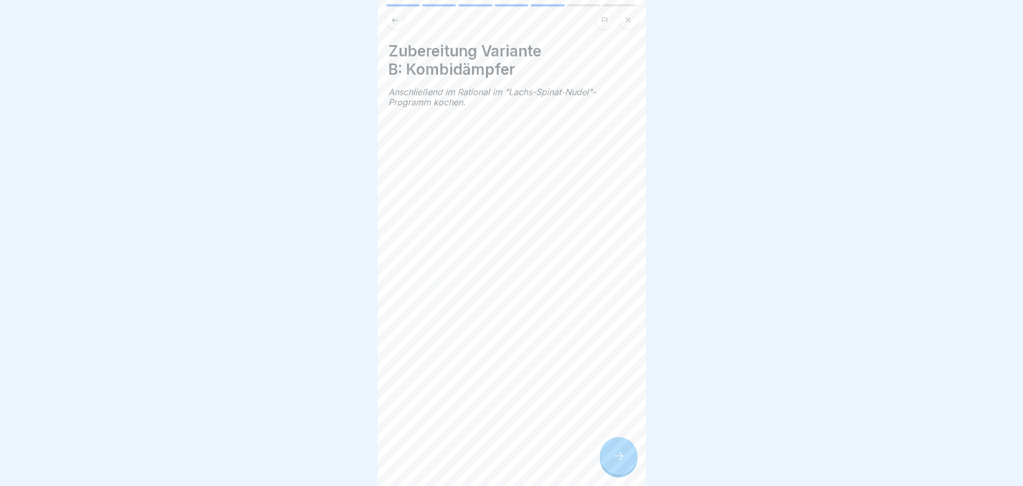
click at [614, 461] on icon at bounding box center [618, 455] width 13 height 13
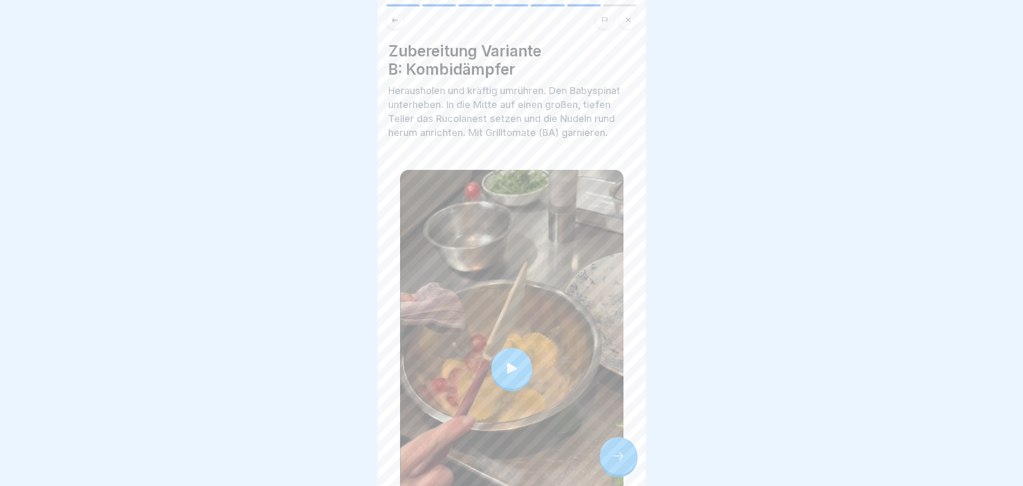
click at [614, 461] on icon at bounding box center [618, 455] width 13 height 13
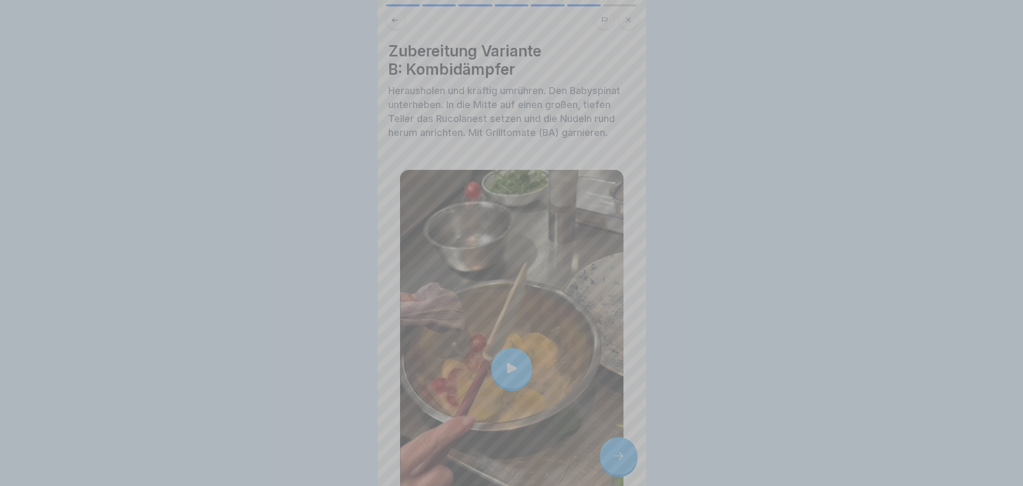
click at [614, 461] on video at bounding box center [512, 243] width 269 height 486
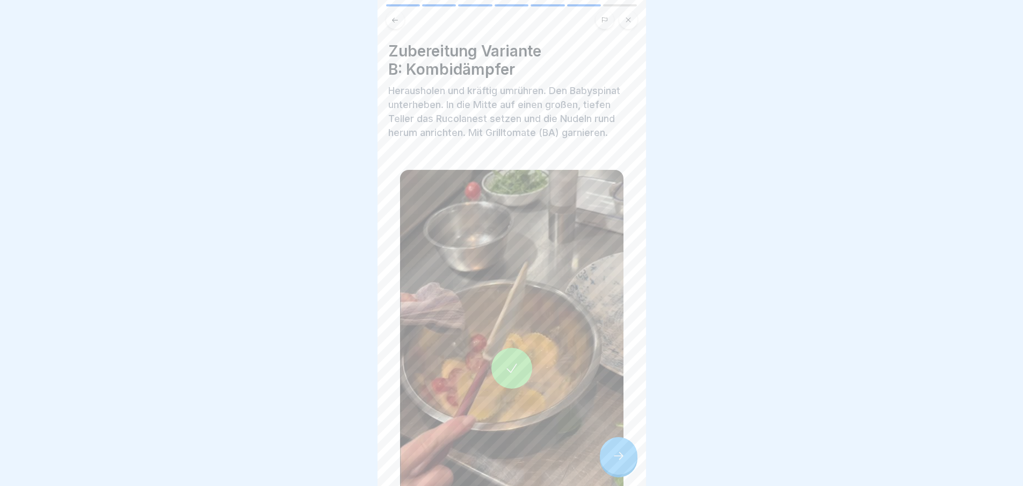
click at [618, 458] on icon at bounding box center [618, 455] width 13 height 13
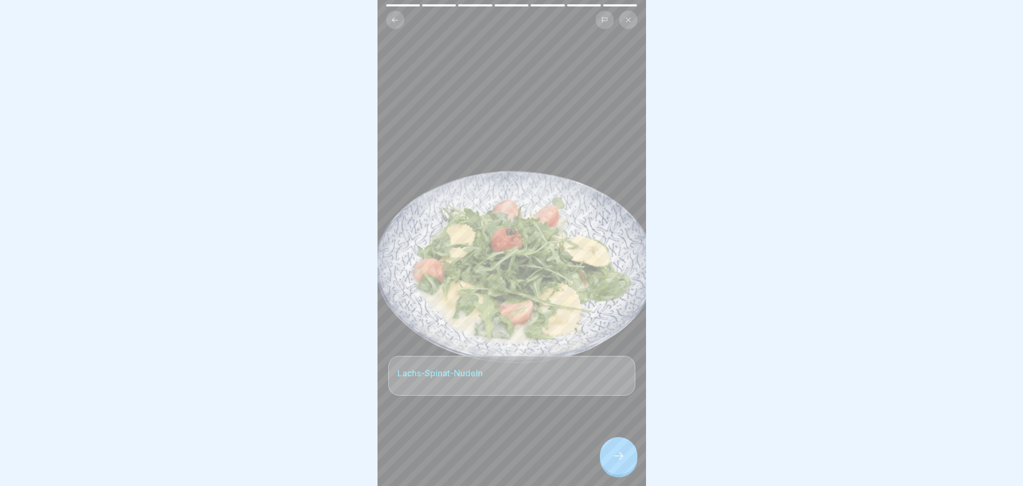
click at [619, 455] on div at bounding box center [619, 456] width 38 height 38
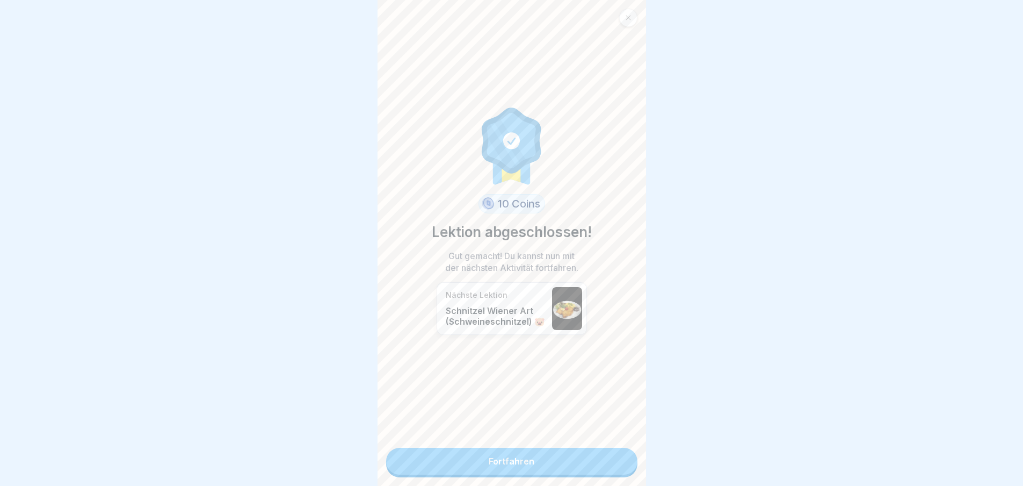
click at [598, 462] on link "Fortfahren" at bounding box center [511, 460] width 251 height 27
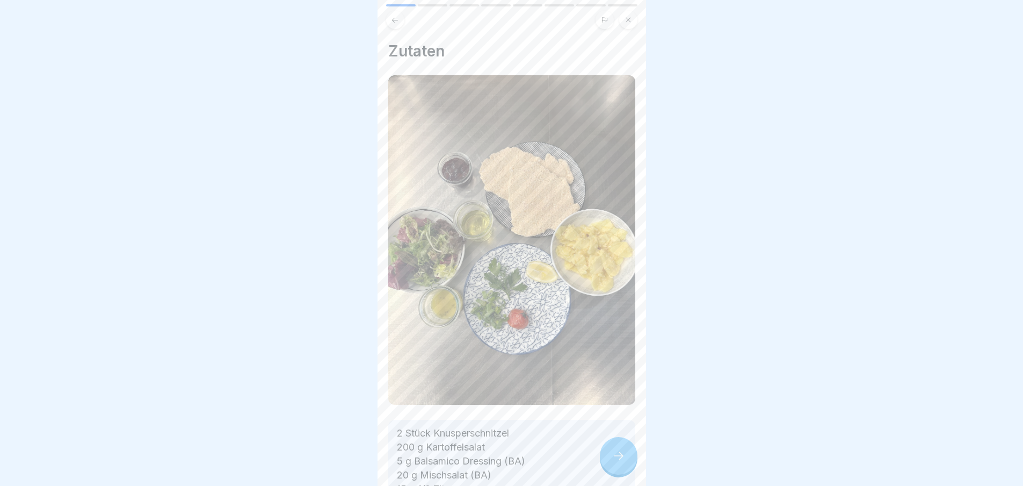
click at [618, 460] on icon at bounding box center [618, 455] width 13 height 13
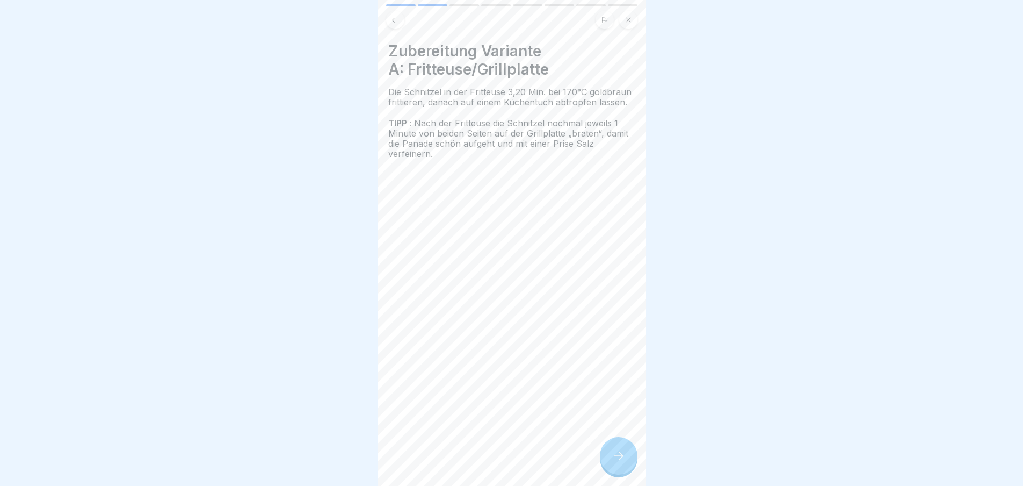
click at [618, 460] on icon at bounding box center [618, 455] width 13 height 13
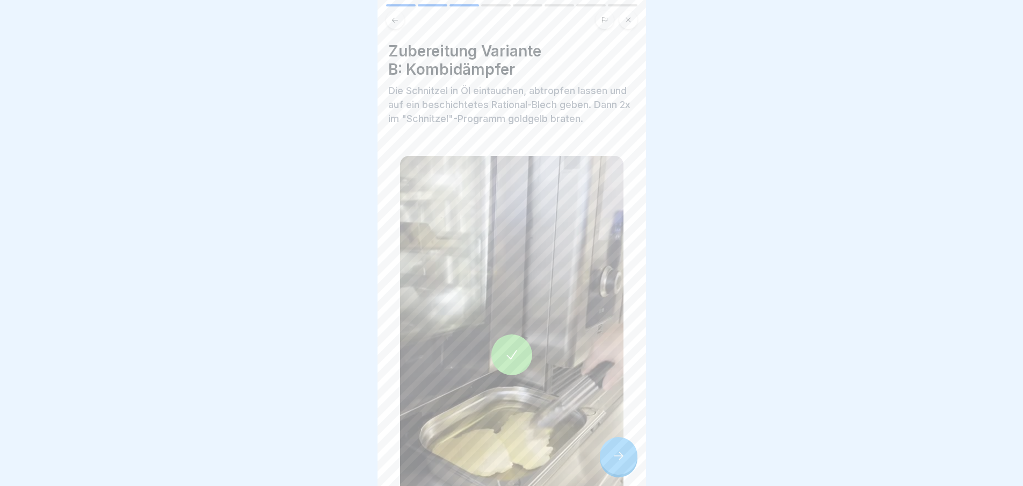
click at [618, 460] on icon at bounding box center [618, 455] width 13 height 13
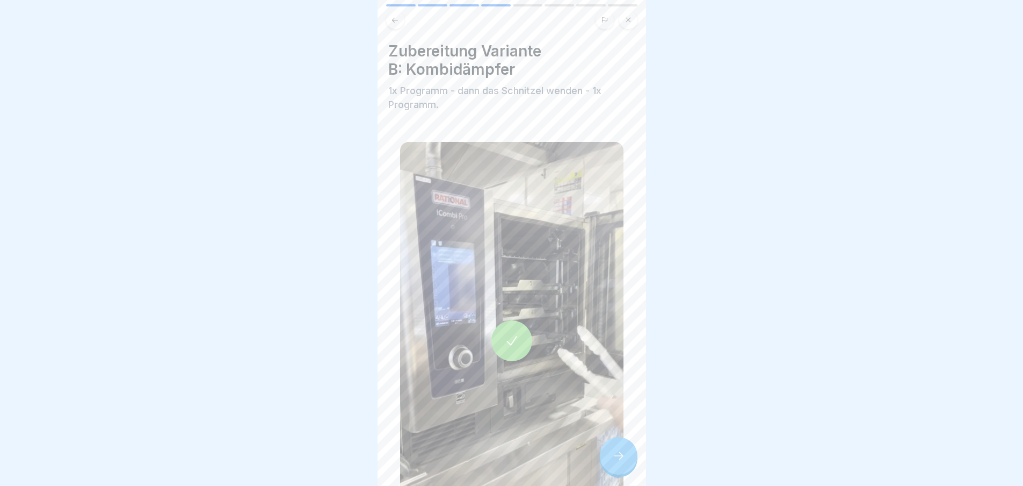
click at [618, 460] on icon at bounding box center [618, 455] width 13 height 13
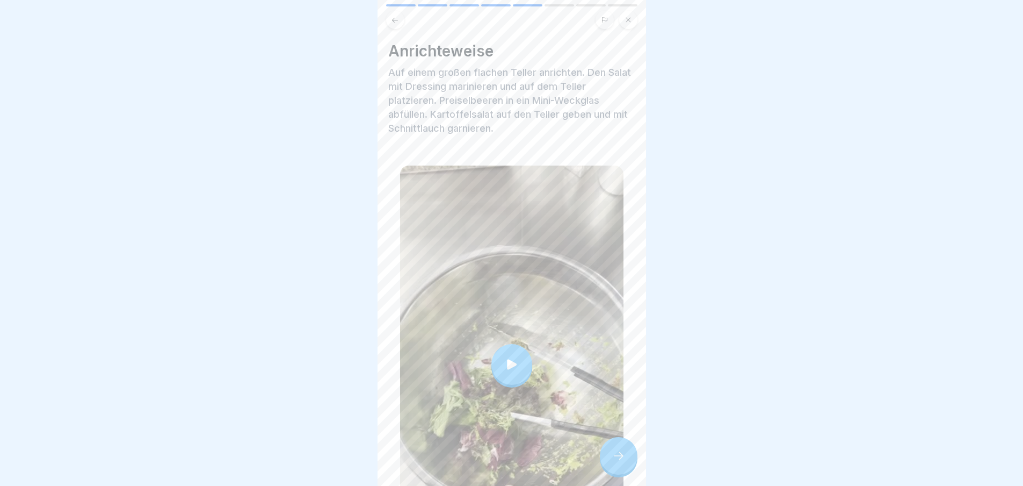
click at [618, 460] on icon at bounding box center [618, 455] width 13 height 13
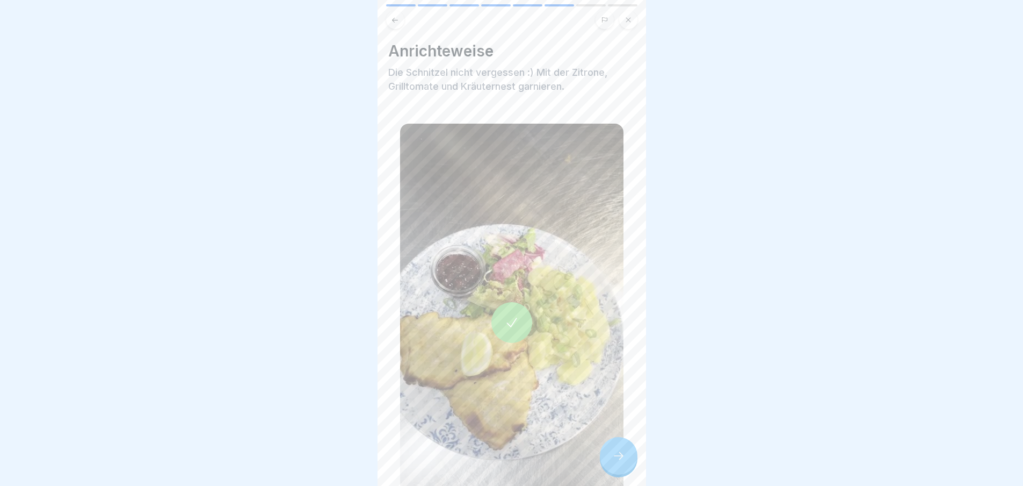
click at [618, 460] on icon at bounding box center [618, 455] width 13 height 13
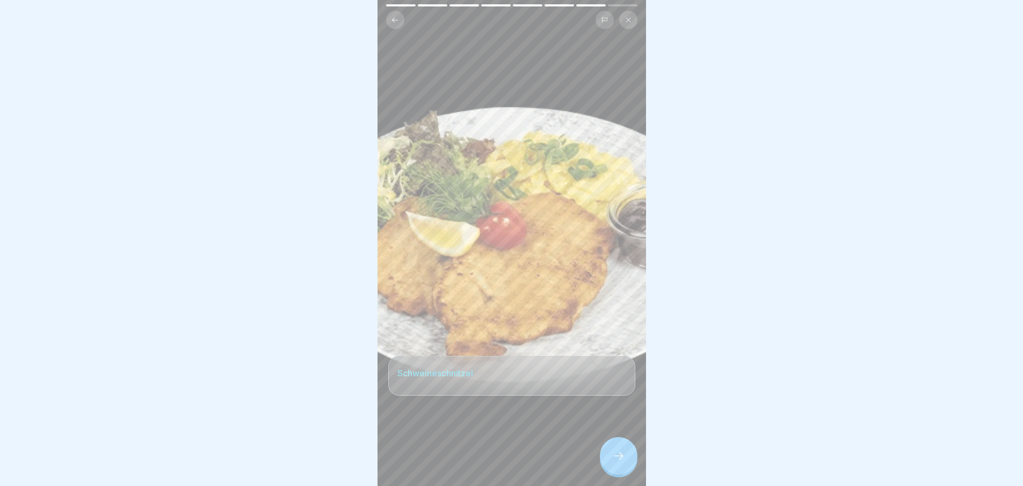
click at [618, 460] on icon at bounding box center [618, 455] width 13 height 13
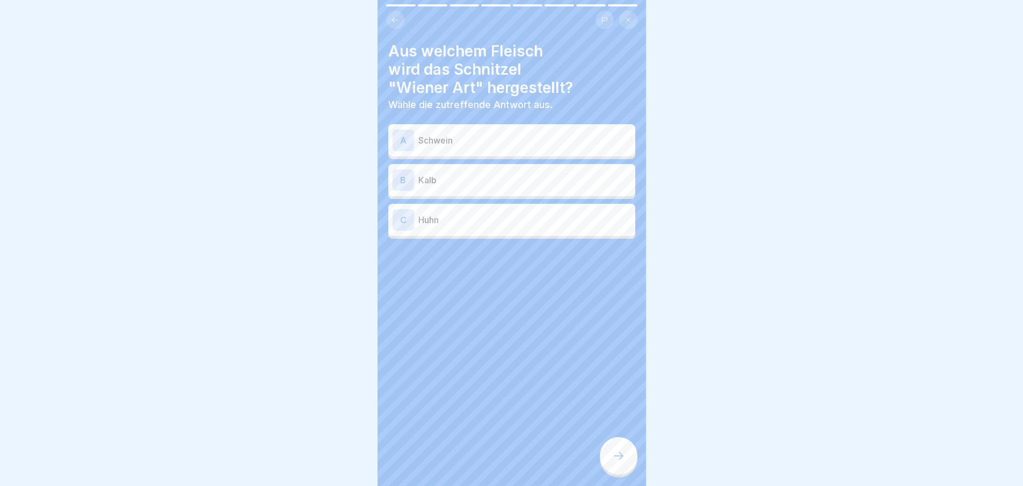
click at [618, 460] on icon at bounding box center [618, 455] width 13 height 13
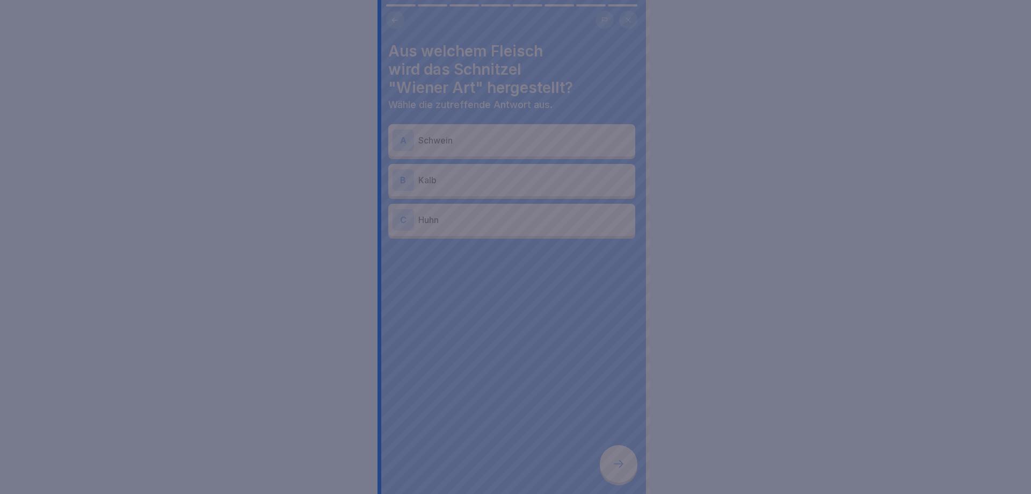
click at [618, 460] on div at bounding box center [515, 247] width 1031 height 494
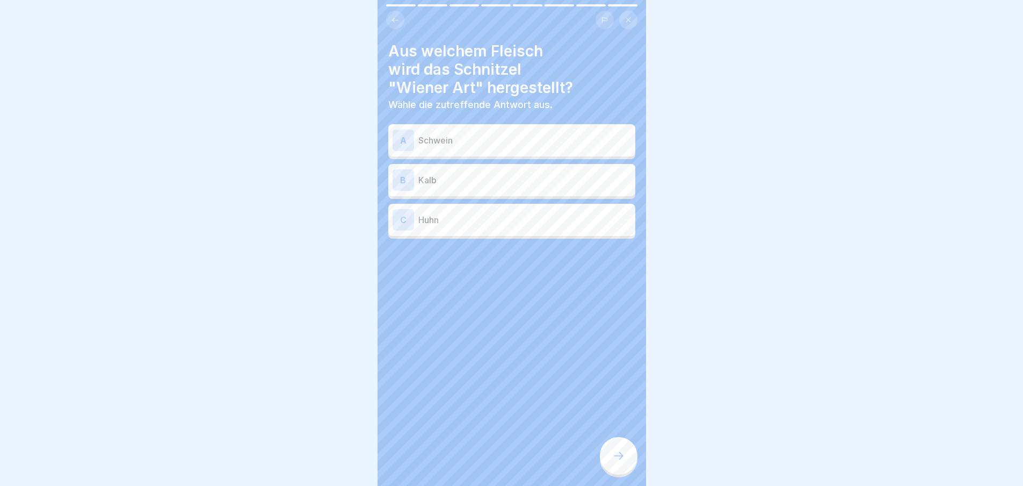
click at [483, 142] on p "Schwein" at bounding box center [524, 140] width 213 height 13
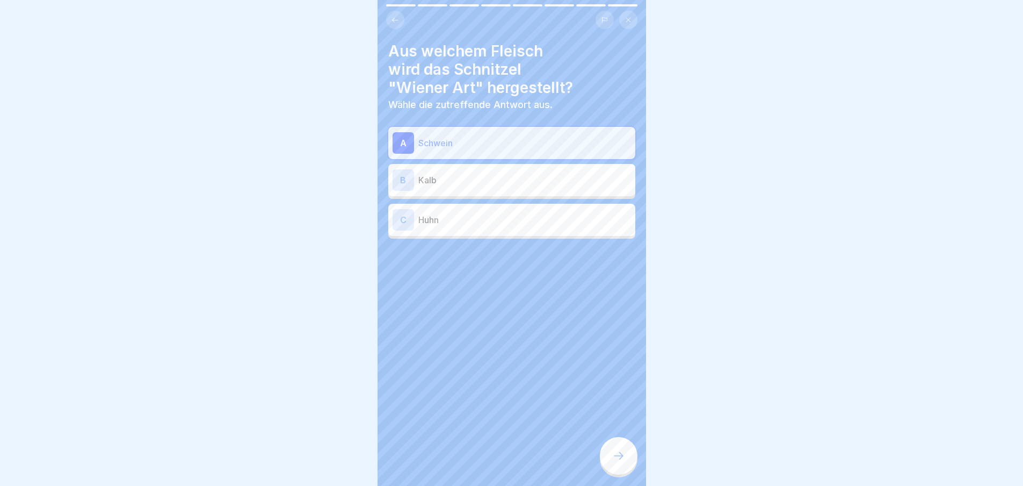
click at [614, 462] on icon at bounding box center [618, 455] width 13 height 13
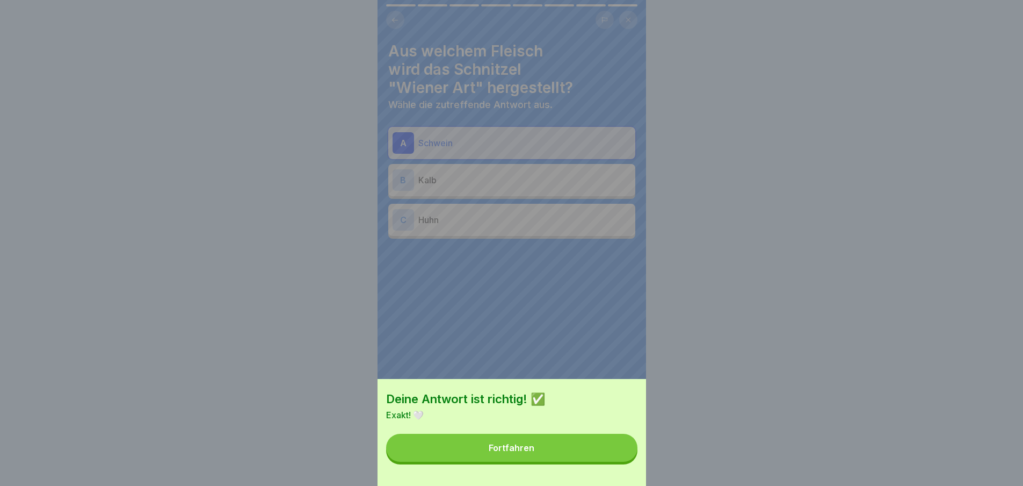
click at [614, 461] on button "Fortfahren" at bounding box center [511, 447] width 251 height 28
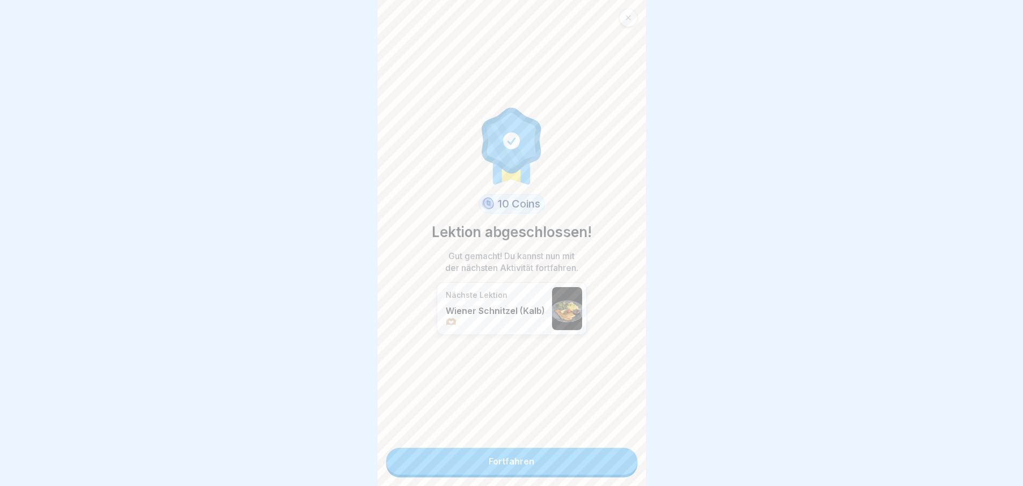
click at [614, 467] on link "Fortfahren" at bounding box center [511, 460] width 251 height 27
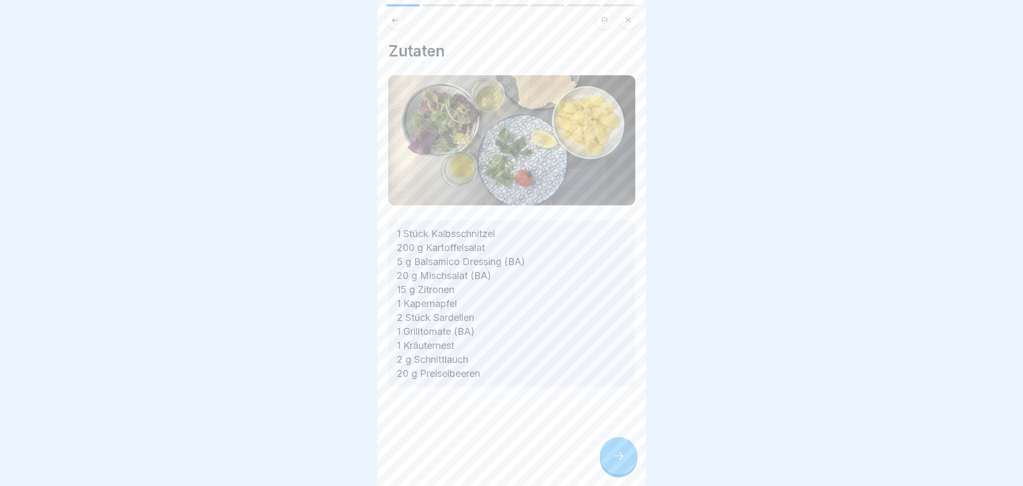
click at [614, 467] on div "Zutaten 1 Stück Kalbsschnitzel 200 g Kartoffelsalat 5 g Balsamico Dressing (BA)…" at bounding box center [512, 243] width 269 height 486
click at [614, 462] on icon at bounding box center [618, 455] width 13 height 13
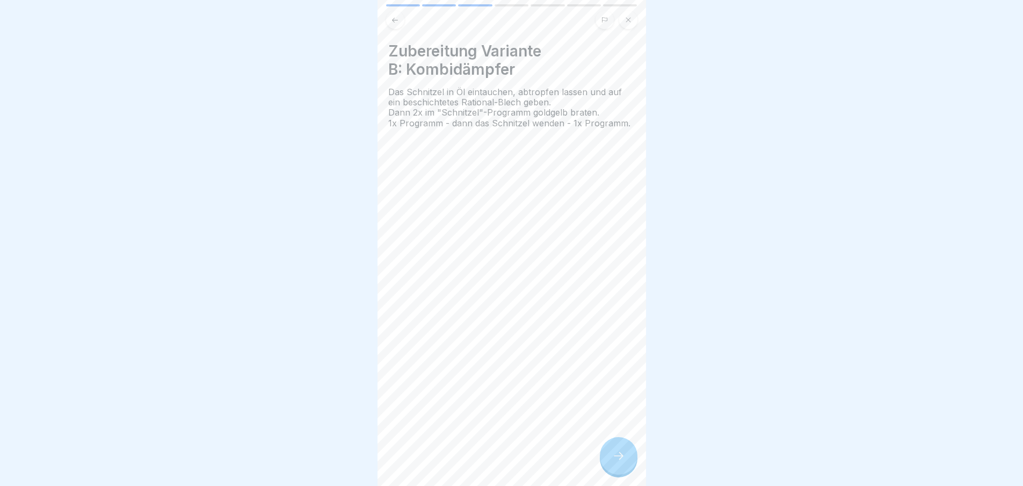
click at [614, 462] on icon at bounding box center [618, 455] width 13 height 13
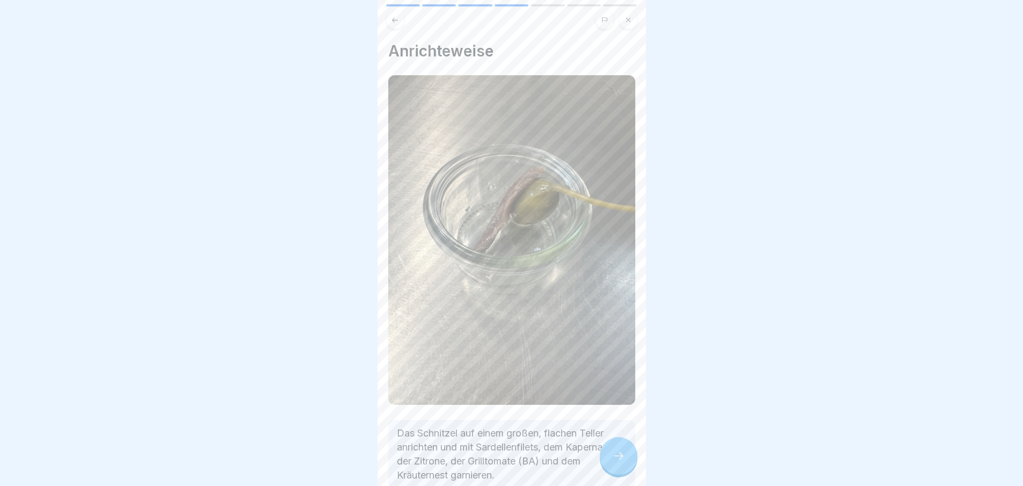
click at [614, 462] on icon at bounding box center [618, 455] width 13 height 13
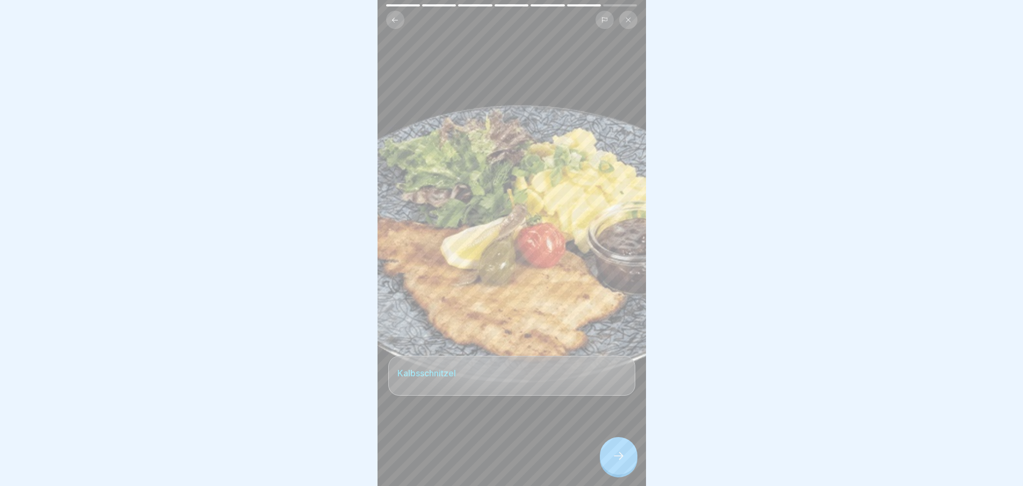
click at [614, 462] on icon at bounding box center [618, 455] width 13 height 13
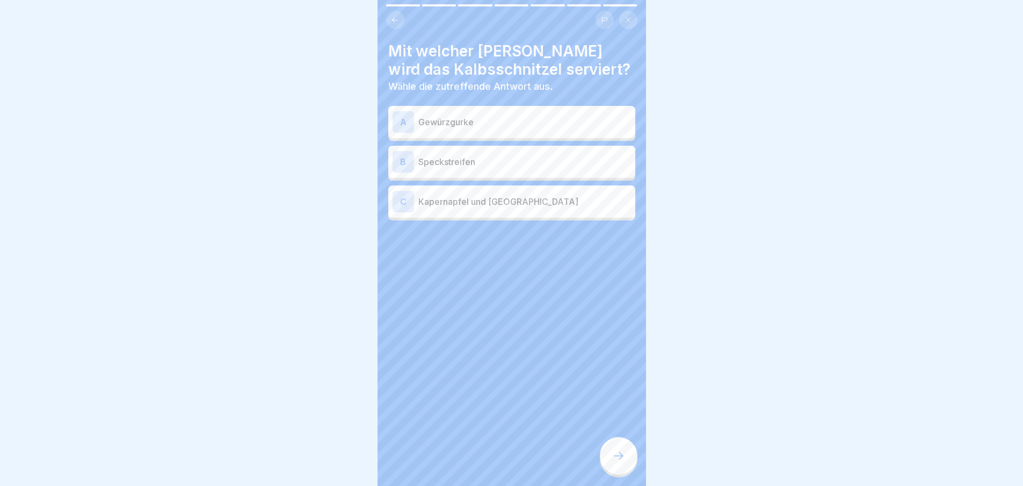
click at [614, 462] on icon at bounding box center [618, 455] width 13 height 13
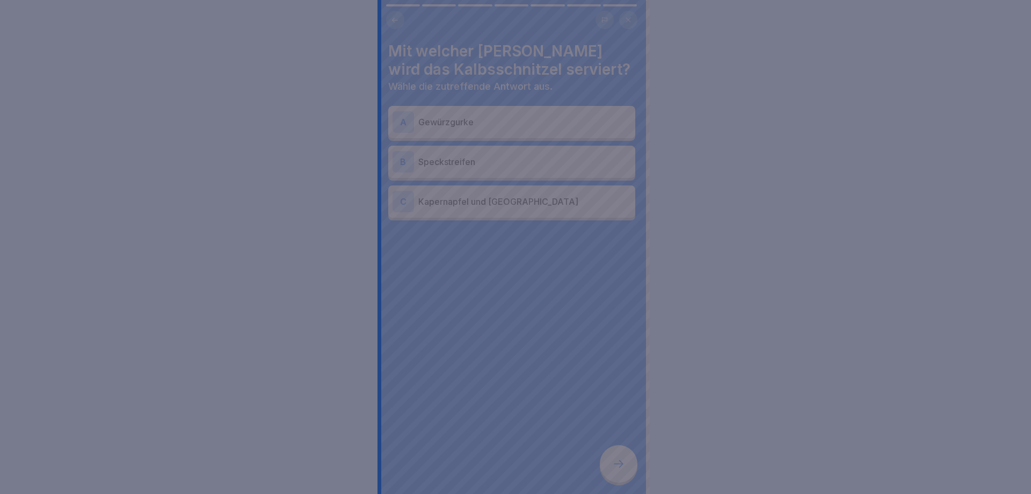
click at [614, 467] on div at bounding box center [515, 247] width 1031 height 494
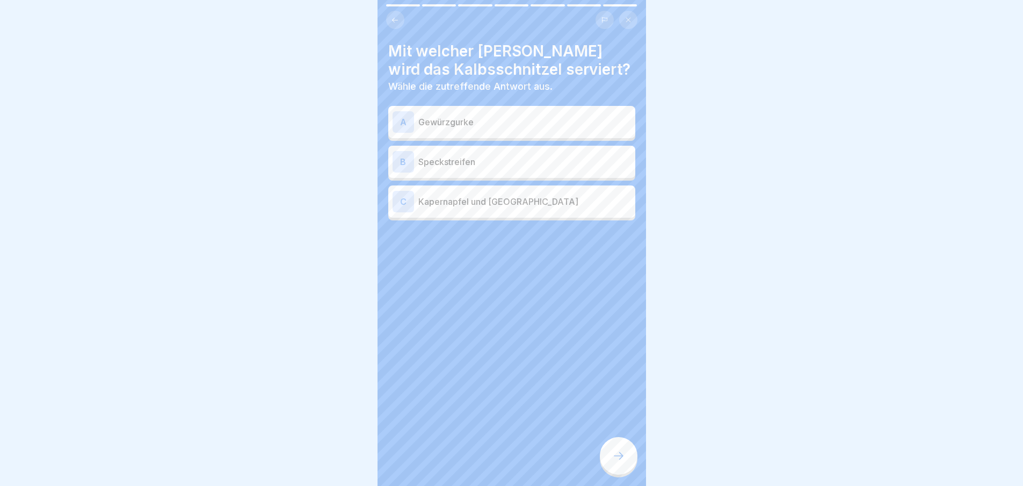
click at [517, 204] on p "Kapernapfel und [GEOGRAPHIC_DATA]" at bounding box center [524, 201] width 213 height 13
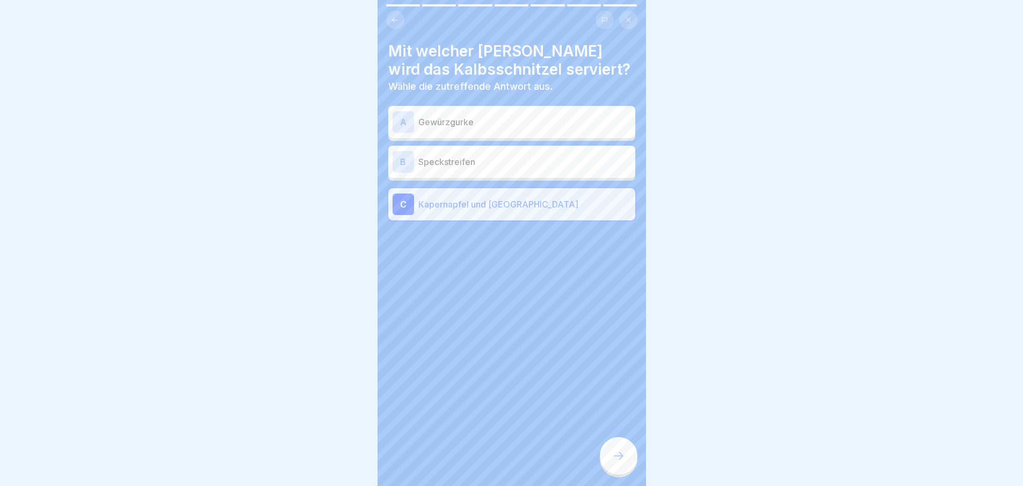
click at [614, 474] on div at bounding box center [619, 456] width 38 height 38
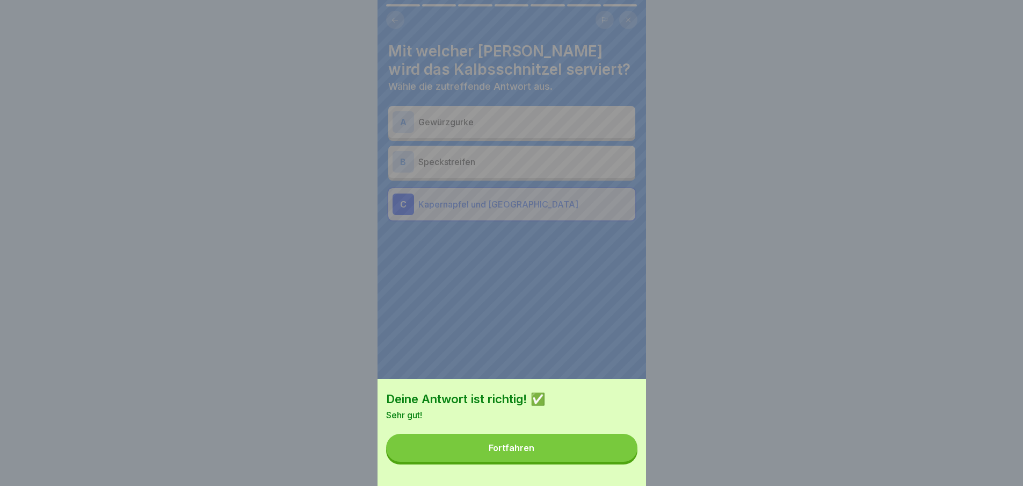
click at [611, 461] on button "Fortfahren" at bounding box center [511, 447] width 251 height 28
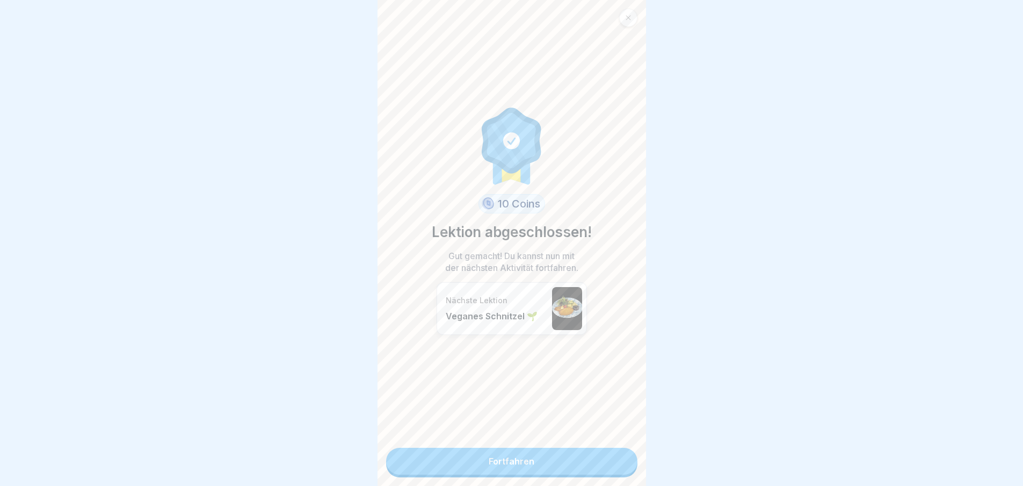
click at [611, 463] on link "Fortfahren" at bounding box center [511, 460] width 251 height 27
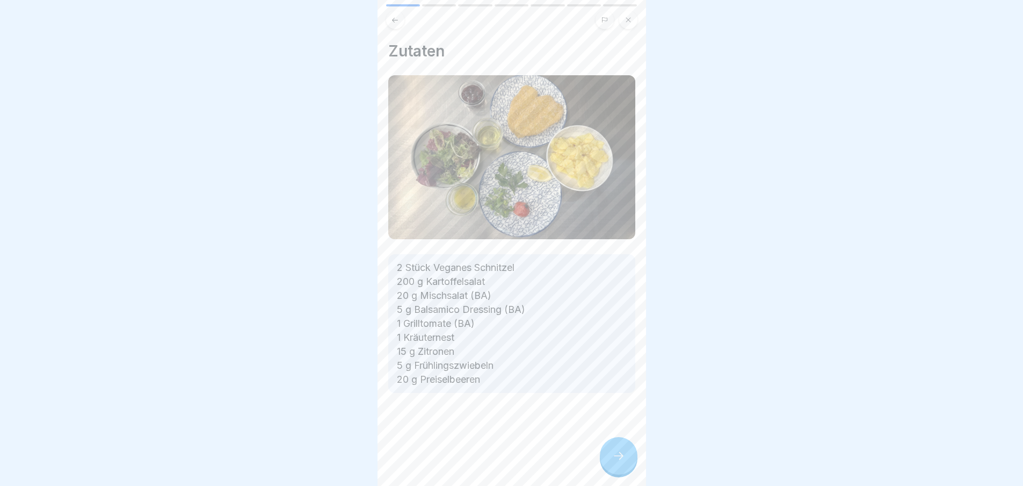
click at [611, 463] on div "Warm & Wunderbar 🍲 7 Schritte Deutsch Veganes Schnitzel 🌱 Optisch zu verwechsel…" at bounding box center [512, 243] width 269 height 486
click at [611, 463] on div at bounding box center [619, 456] width 38 height 38
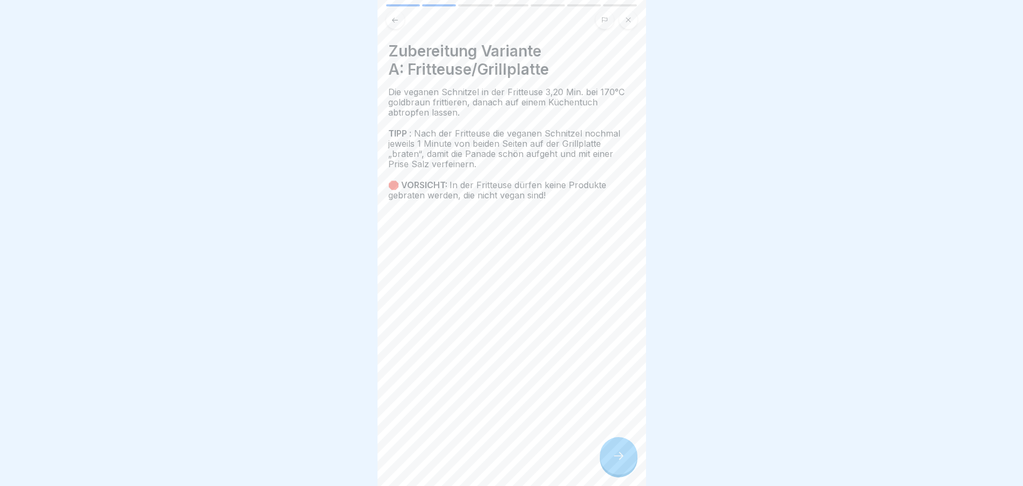
click at [616, 462] on icon at bounding box center [618, 455] width 13 height 13
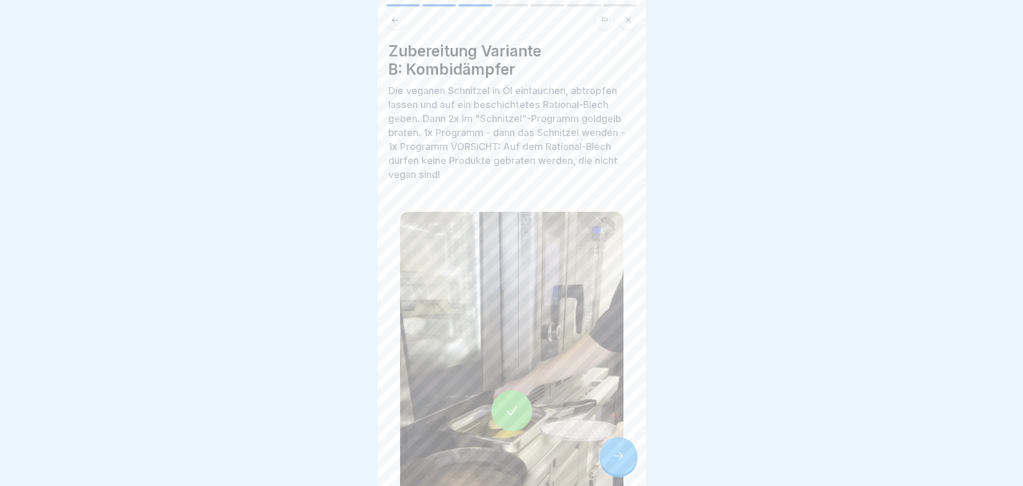
click at [616, 462] on icon at bounding box center [618, 455] width 13 height 13
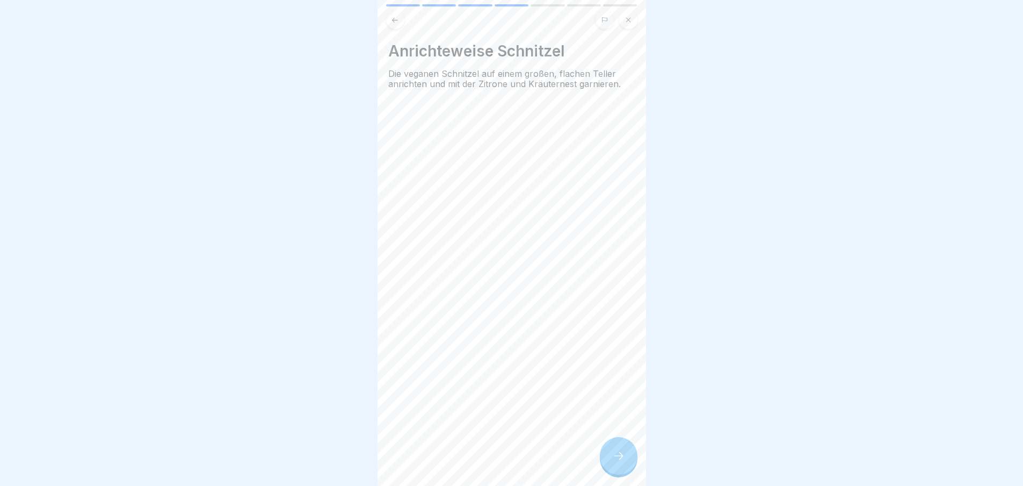
click at [616, 462] on icon at bounding box center [618, 455] width 13 height 13
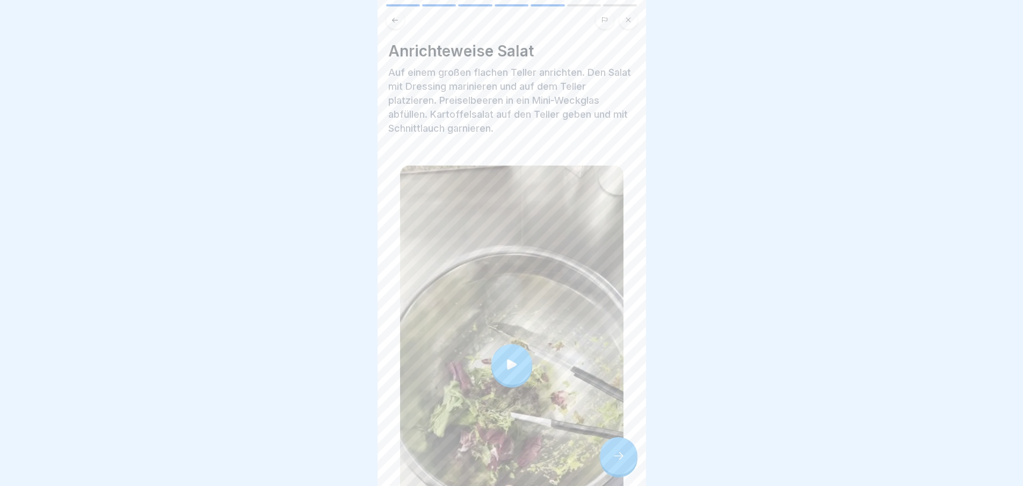
click at [616, 462] on icon at bounding box center [618, 455] width 13 height 13
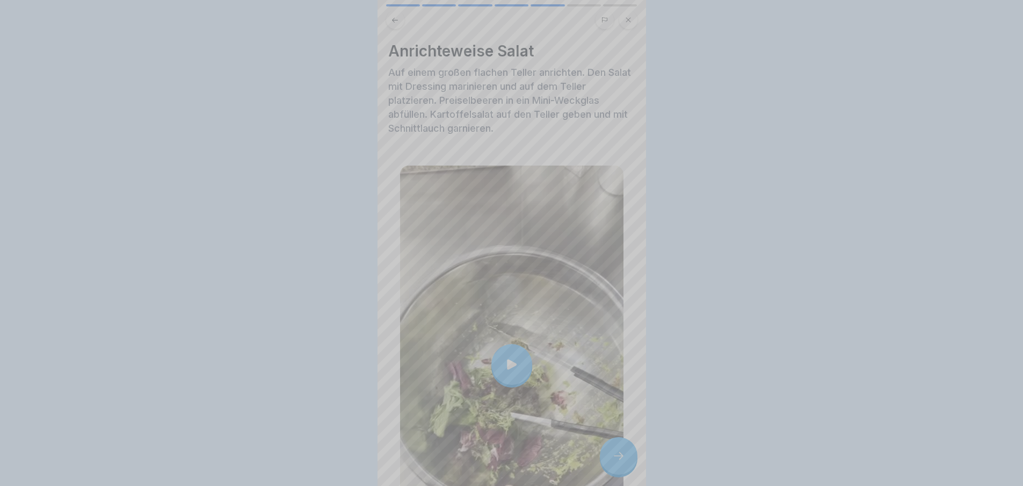
click at [616, 462] on video at bounding box center [512, 243] width 269 height 486
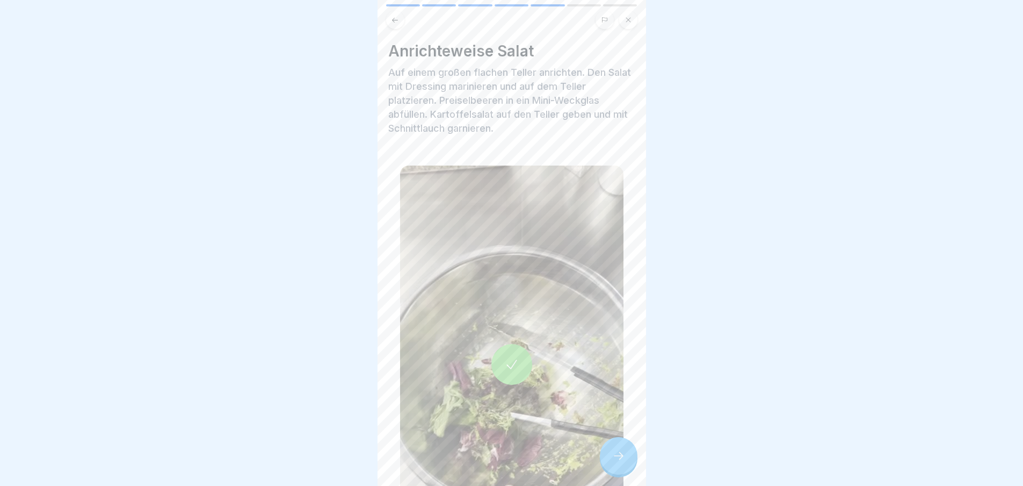
click at [635, 440] on div "Anrichteweise Salat Auf einem großen flachen Teller anrichten. Den Salat mit Dr…" at bounding box center [512, 243] width 269 height 486
click at [626, 474] on div at bounding box center [619, 456] width 38 height 38
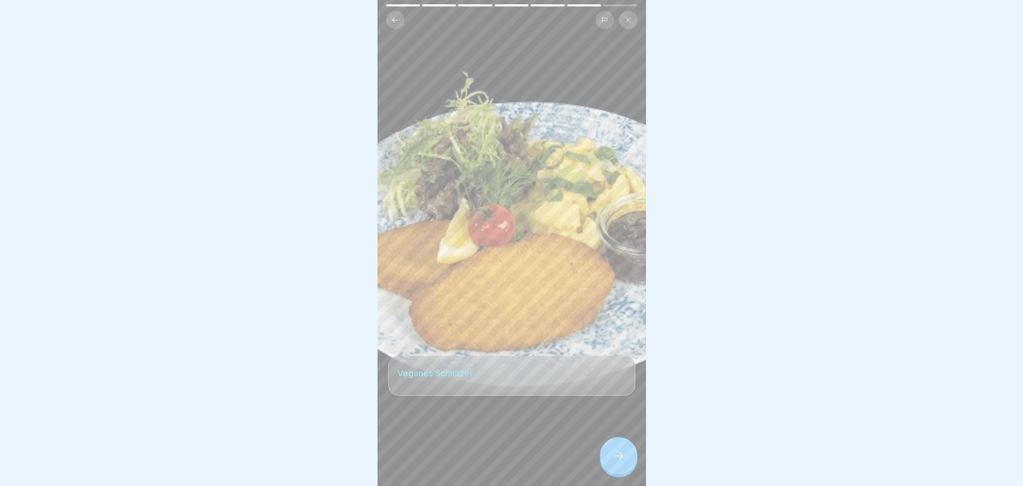
click at [618, 462] on icon at bounding box center [618, 455] width 13 height 13
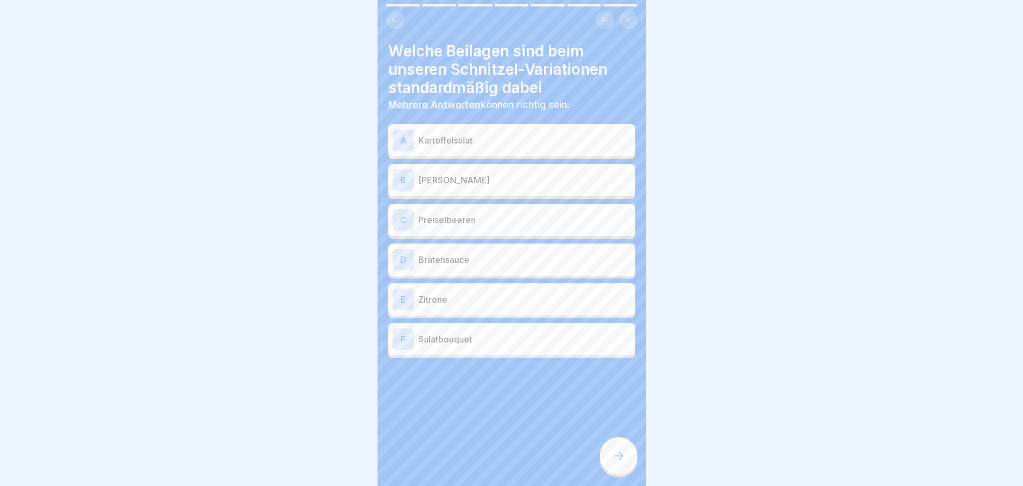
click at [487, 150] on div "A Kartoffelsalat" at bounding box center [512, 139] width 238 height 21
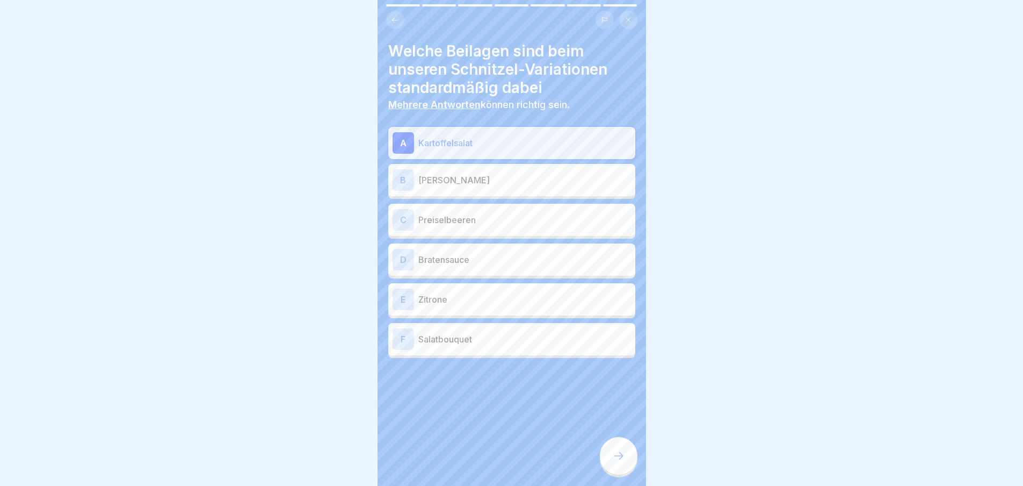
click at [488, 215] on p "Preiselbeeren" at bounding box center [524, 219] width 213 height 13
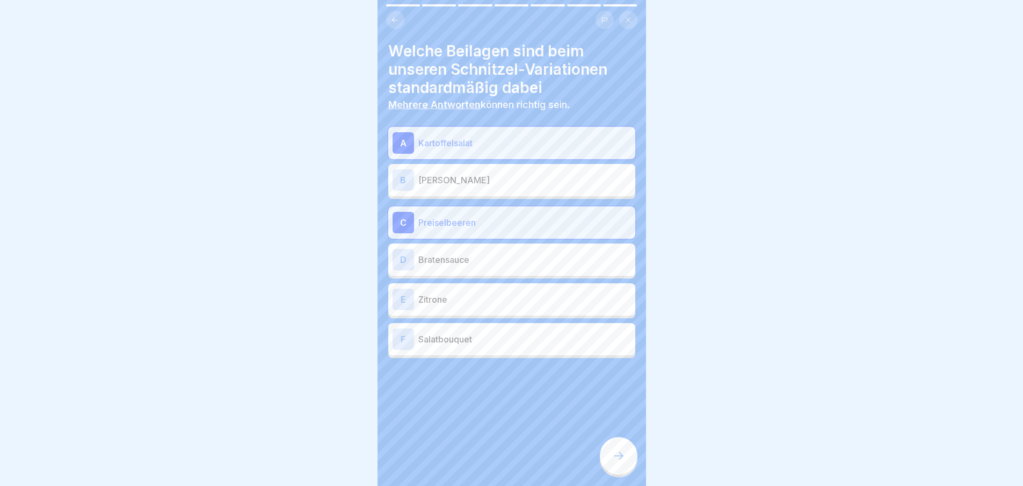
click at [487, 295] on p "Zitrone" at bounding box center [524, 299] width 213 height 13
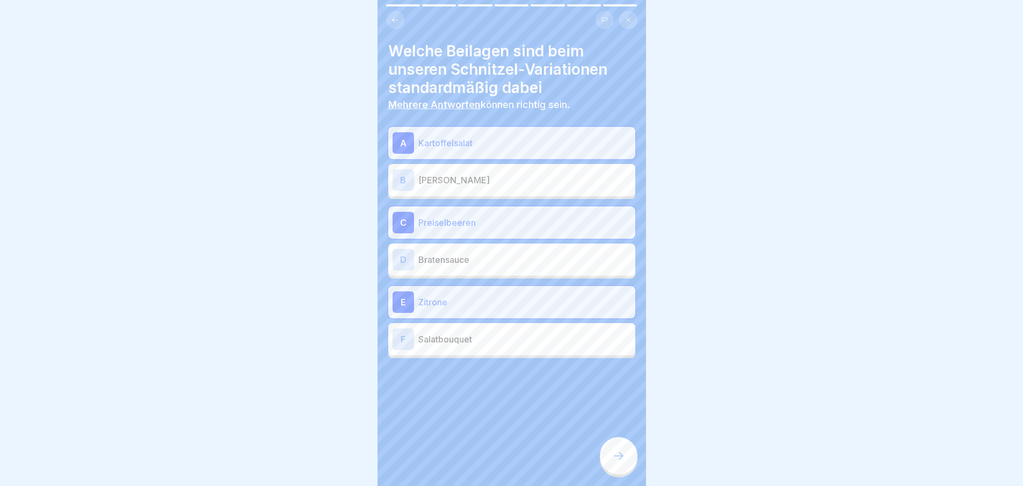
click at [479, 338] on p "Salatbouquet" at bounding box center [524, 338] width 213 height 13
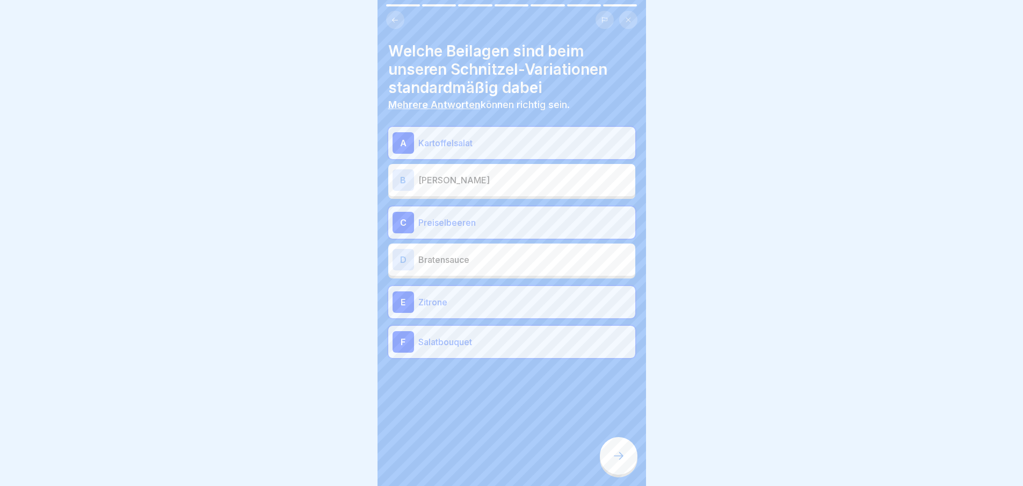
click at [615, 460] on icon at bounding box center [618, 455] width 13 height 13
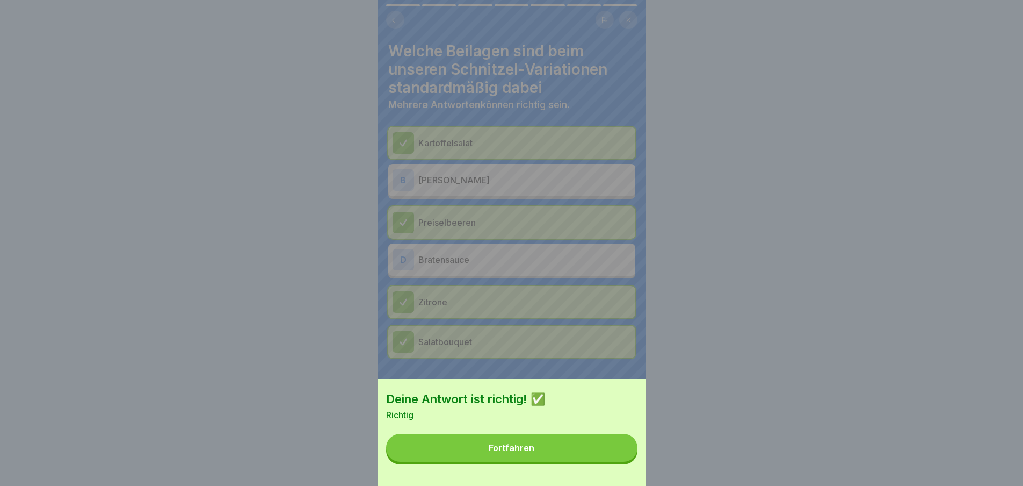
click at [617, 460] on button "Fortfahren" at bounding box center [511, 447] width 251 height 28
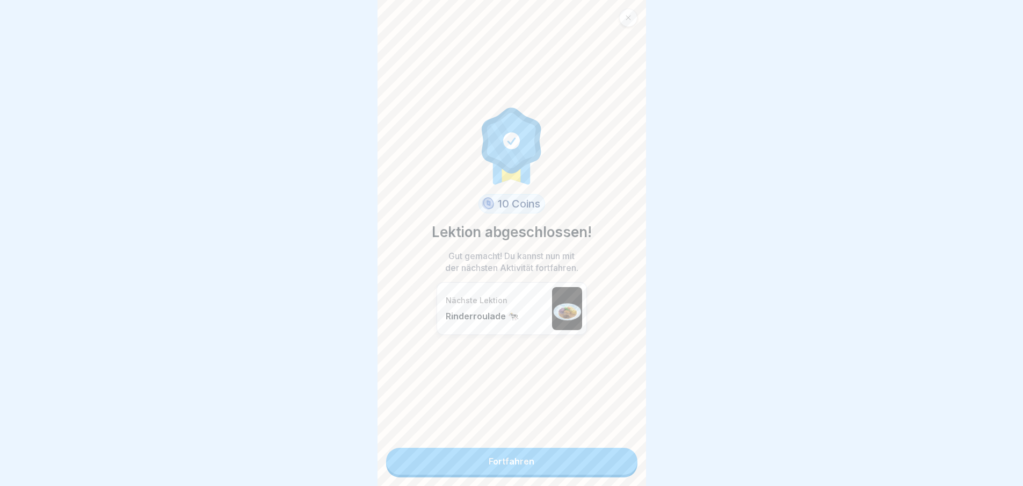
click at [608, 462] on link "Fortfahren" at bounding box center [511, 460] width 251 height 27
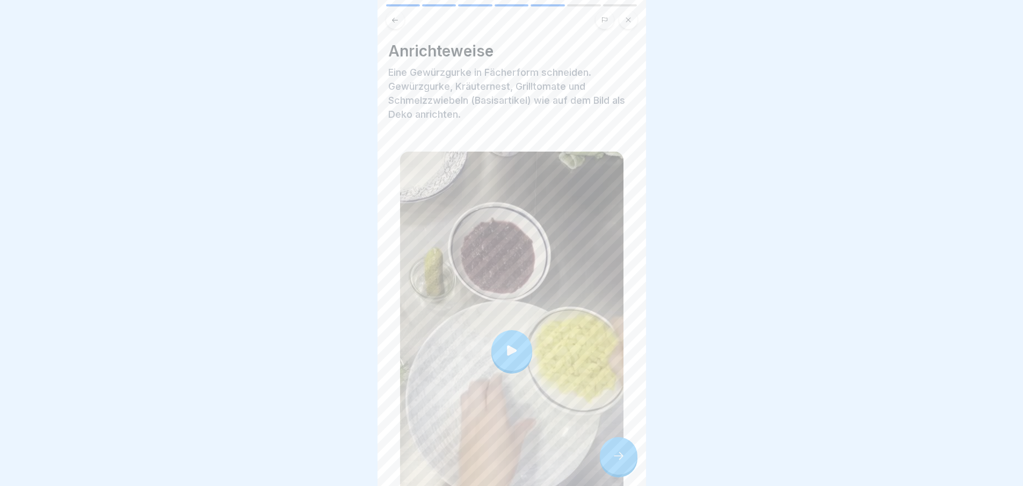
click at [625, 458] on icon at bounding box center [618, 455] width 13 height 13
click at [622, 459] on icon at bounding box center [618, 455] width 13 height 13
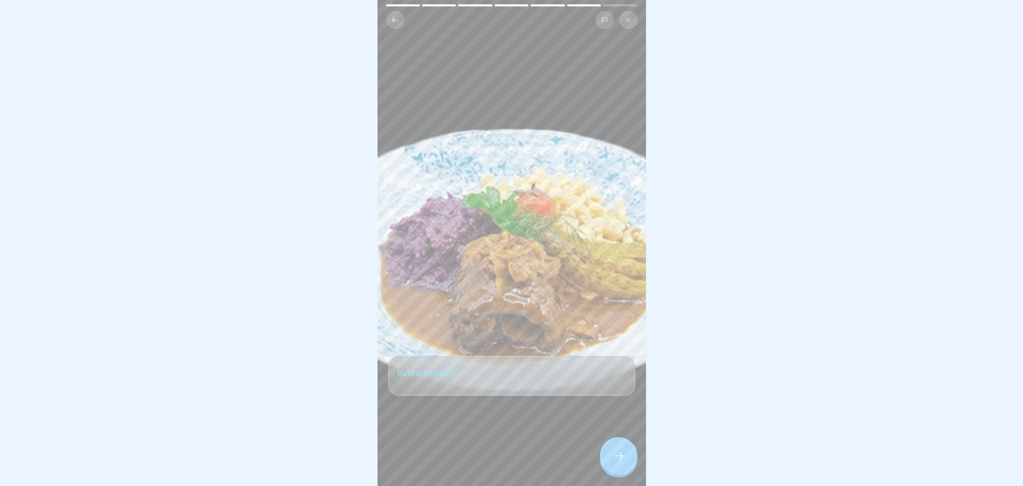
click at [620, 458] on div at bounding box center [619, 456] width 38 height 38
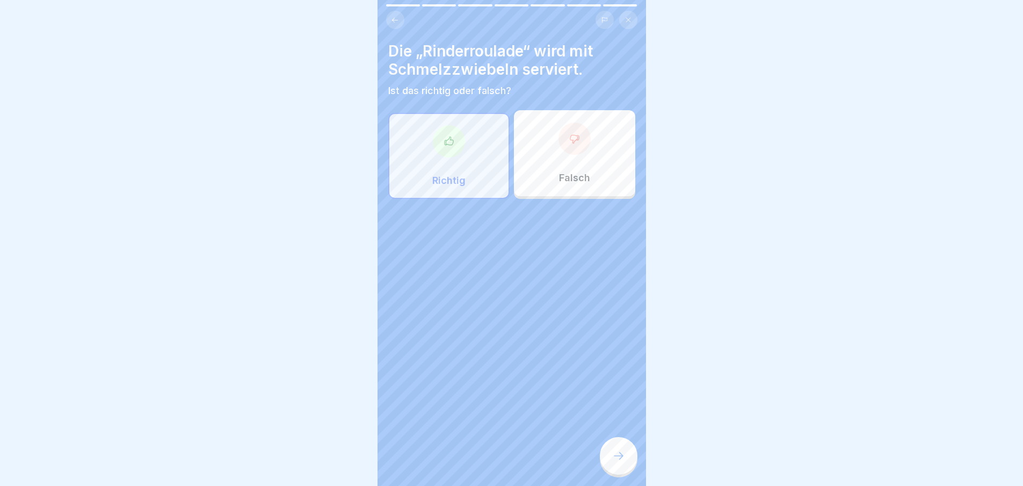
click at [454, 153] on div at bounding box center [449, 141] width 32 height 32
click at [606, 458] on div at bounding box center [619, 456] width 38 height 38
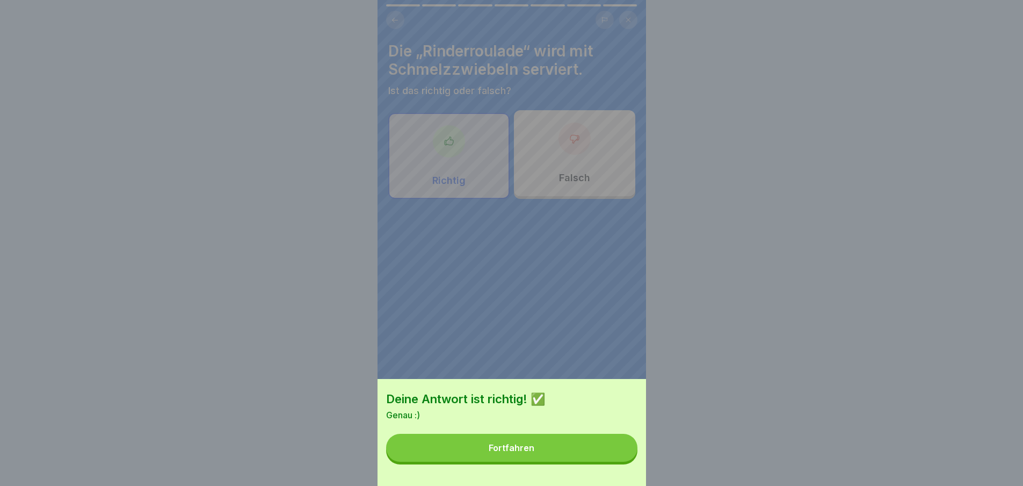
click at [606, 458] on button "Fortfahren" at bounding box center [511, 447] width 251 height 28
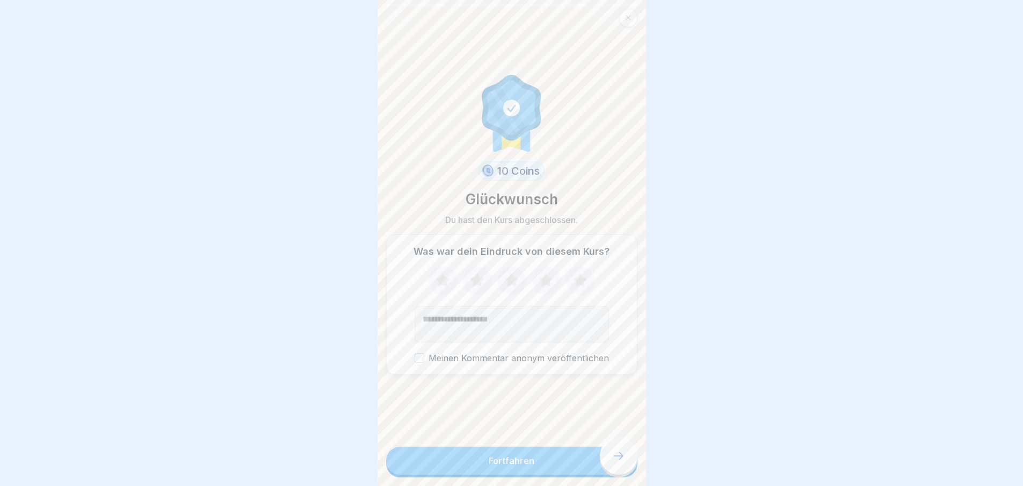
click at [606, 458] on button "Fortfahren" at bounding box center [511, 460] width 251 height 28
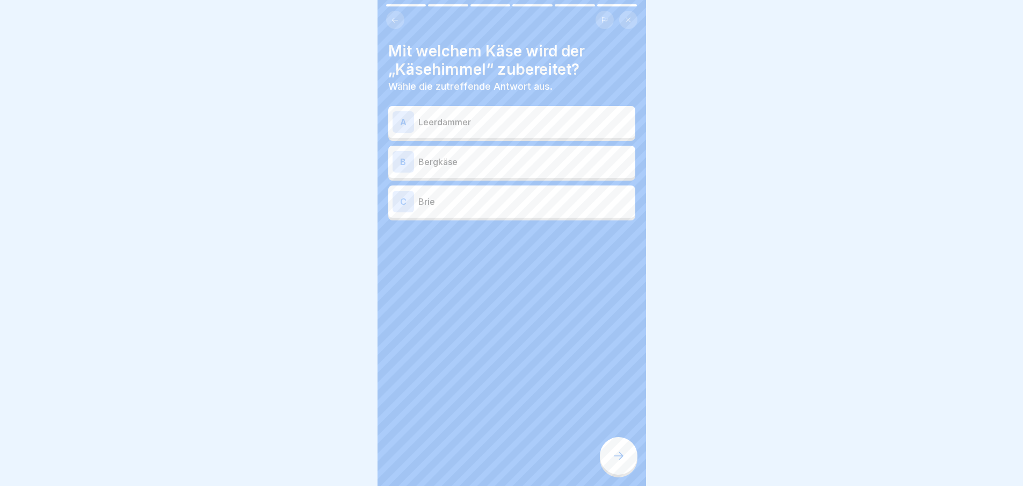
click at [606, 458] on div "Kinderkarte 🦄 6 Schritte Deutsch Käsehimmel 🧀 Knopfspätzle mit Leerdammer Käse.…" at bounding box center [512, 243] width 269 height 486
click at [457, 121] on p "Leerdammer" at bounding box center [524, 121] width 213 height 13
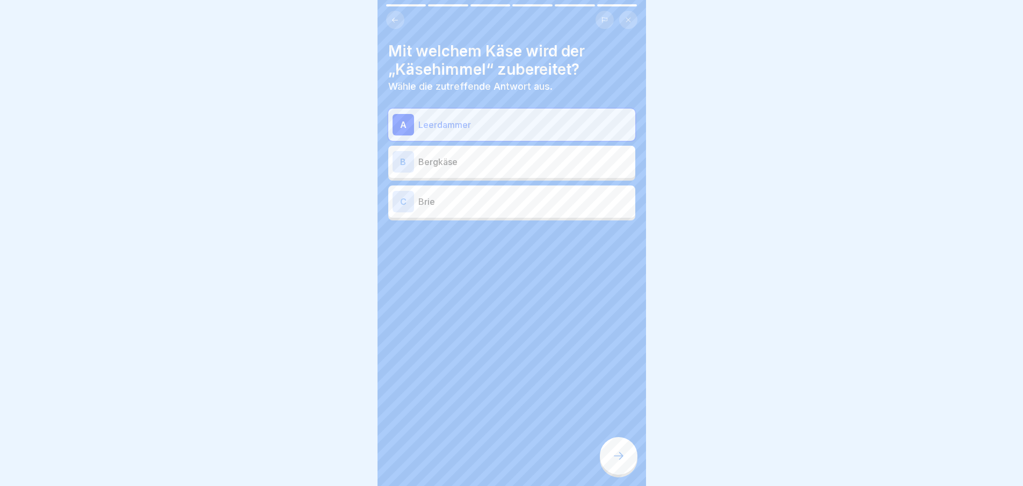
click at [623, 451] on div at bounding box center [619, 456] width 38 height 38
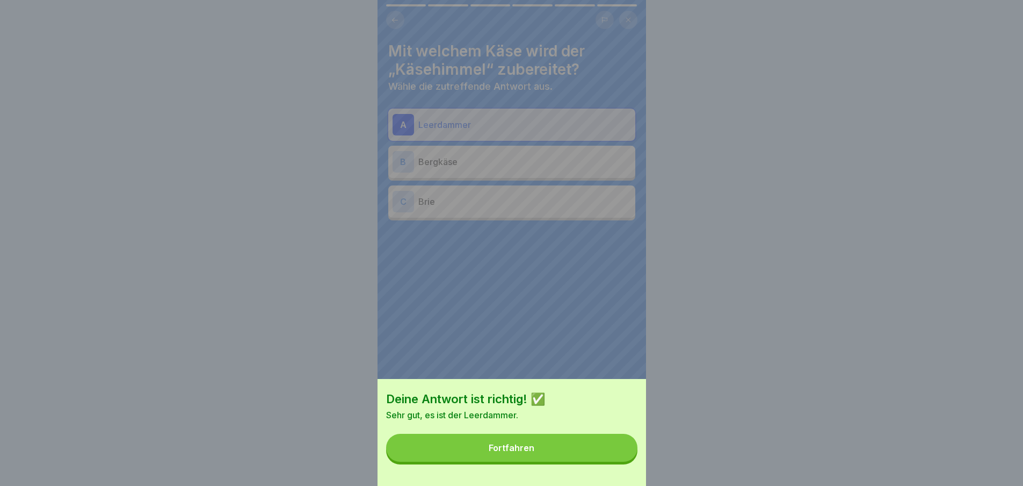
click at [622, 451] on button "Fortfahren" at bounding box center [511, 447] width 251 height 28
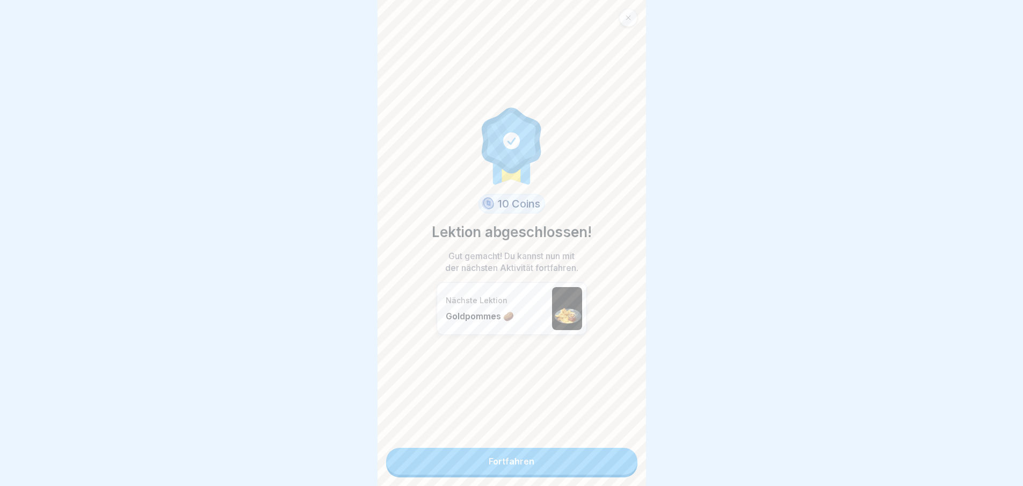
click at [607, 463] on link "Fortfahren" at bounding box center [511, 460] width 251 height 27
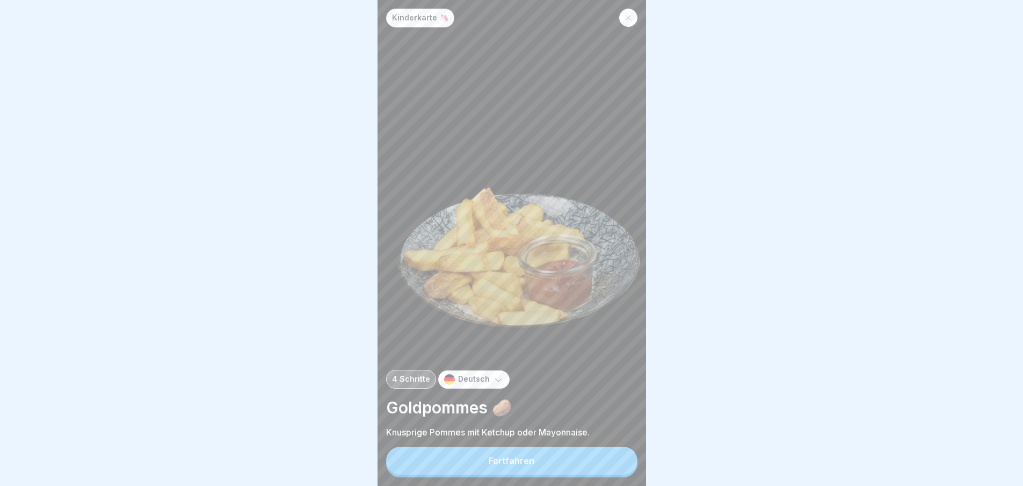
click at [607, 463] on button "Fortfahren" at bounding box center [511, 460] width 251 height 28
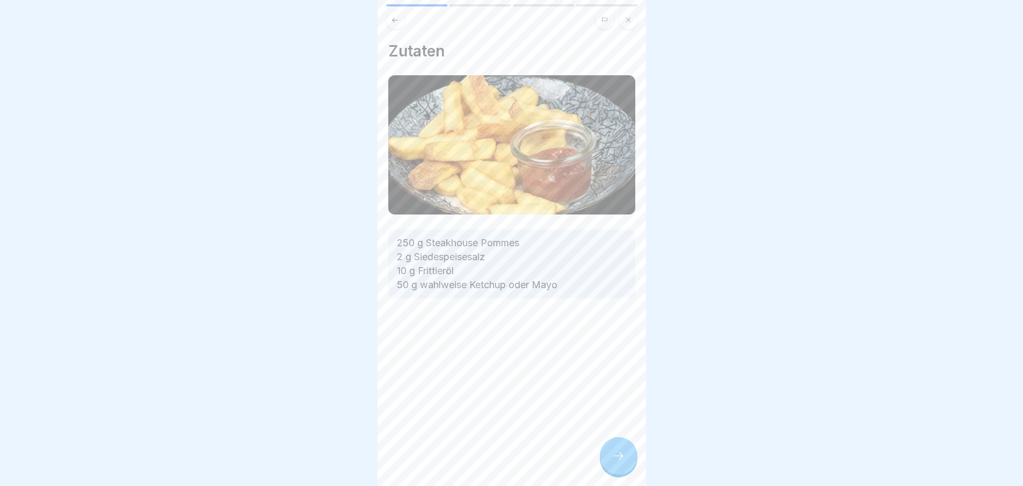
click at [607, 463] on div at bounding box center [619, 456] width 38 height 38
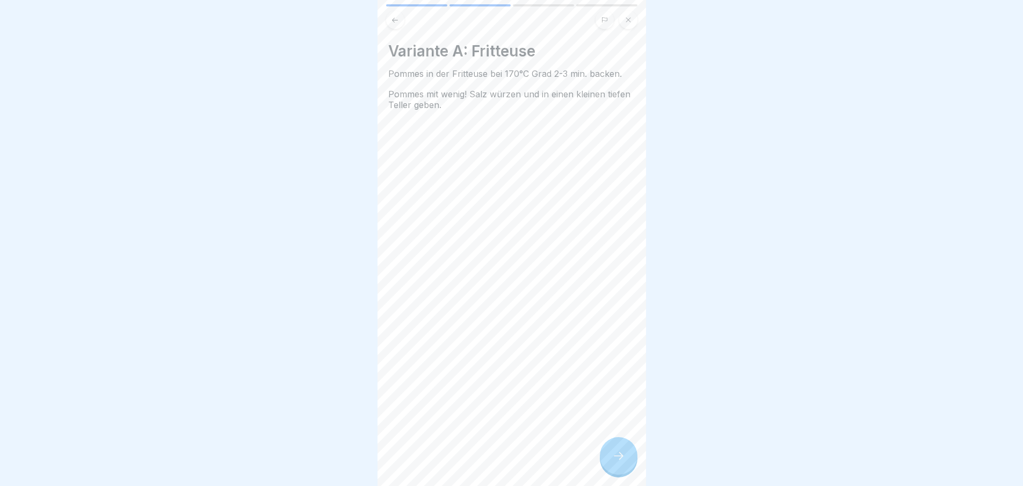
click at [607, 463] on div at bounding box center [619, 456] width 38 height 38
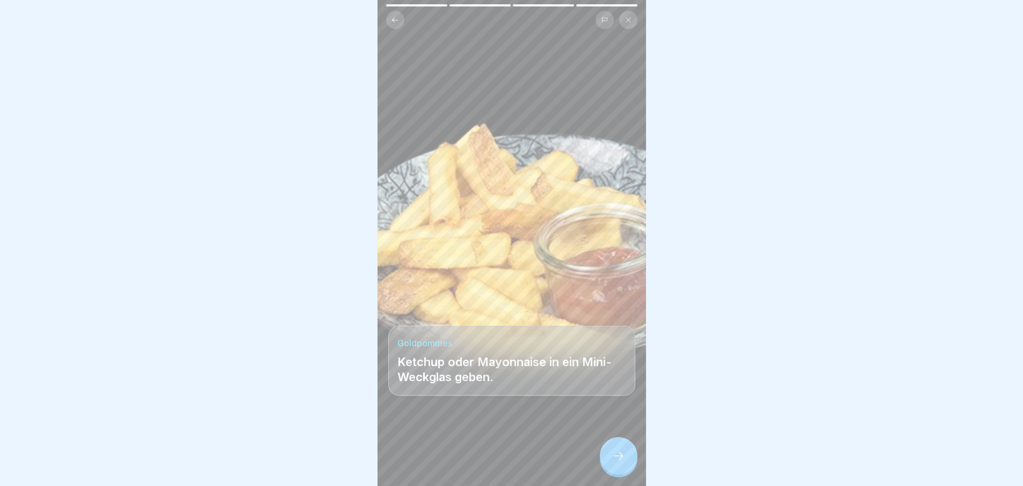
click at [607, 463] on div at bounding box center [619, 456] width 38 height 38
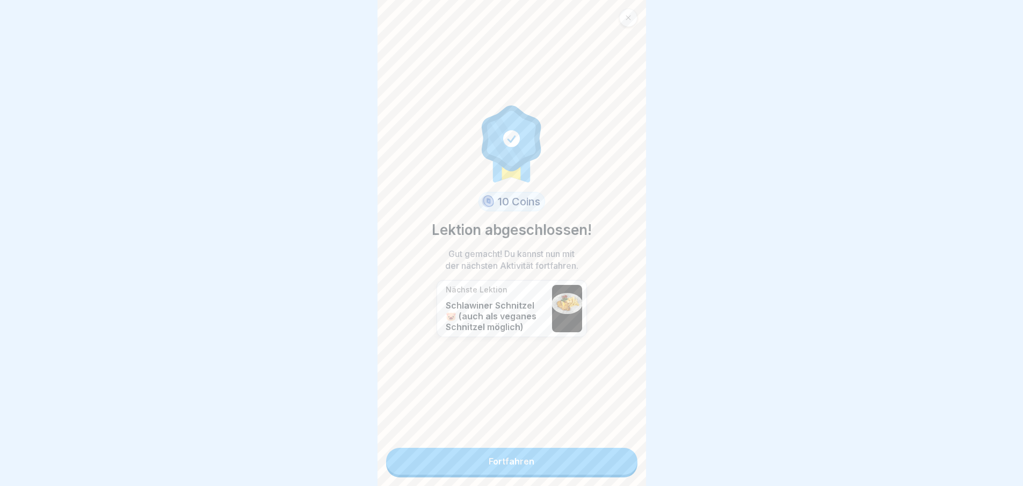
click at [607, 463] on link "Fortfahren" at bounding box center [511, 460] width 251 height 27
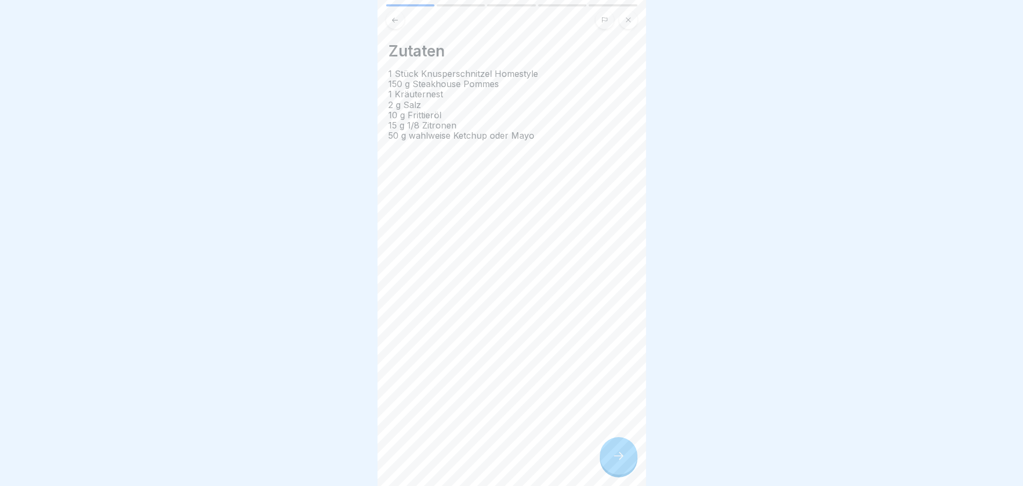
click at [607, 463] on div "Zutaten 1 Stück Knusperschnitzel Homestyle 150 g Steakhouse Pommes 1 Kräuternes…" at bounding box center [512, 243] width 269 height 486
click at [607, 463] on div at bounding box center [619, 456] width 38 height 38
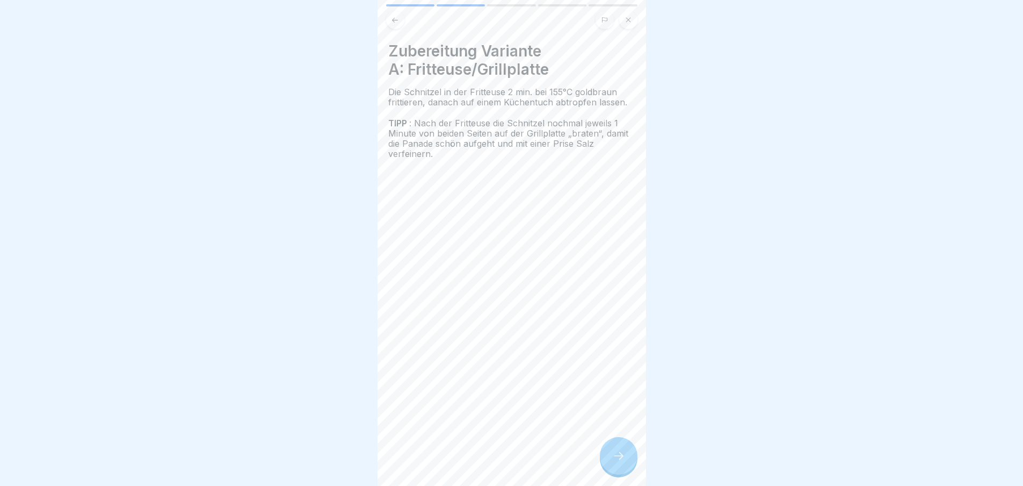
click at [607, 463] on div at bounding box center [619, 456] width 38 height 38
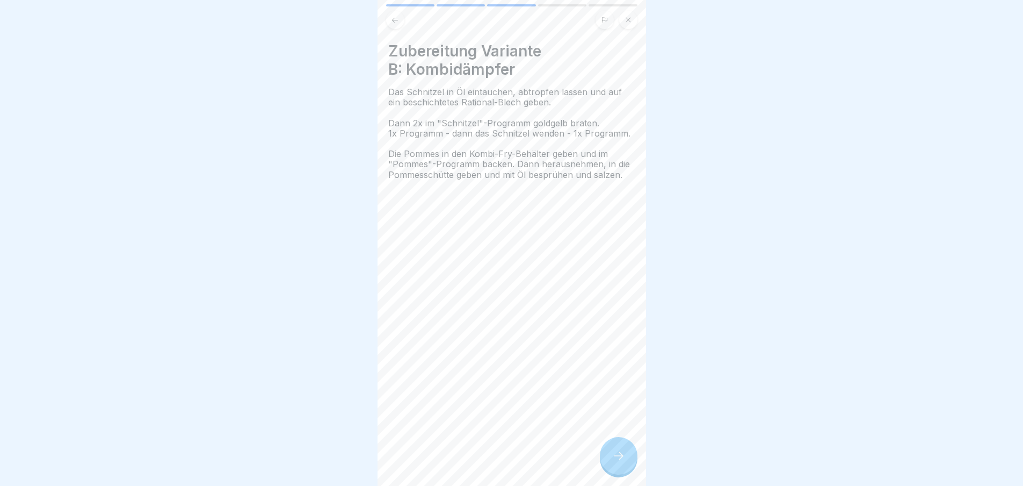
click at [607, 463] on div at bounding box center [619, 456] width 38 height 38
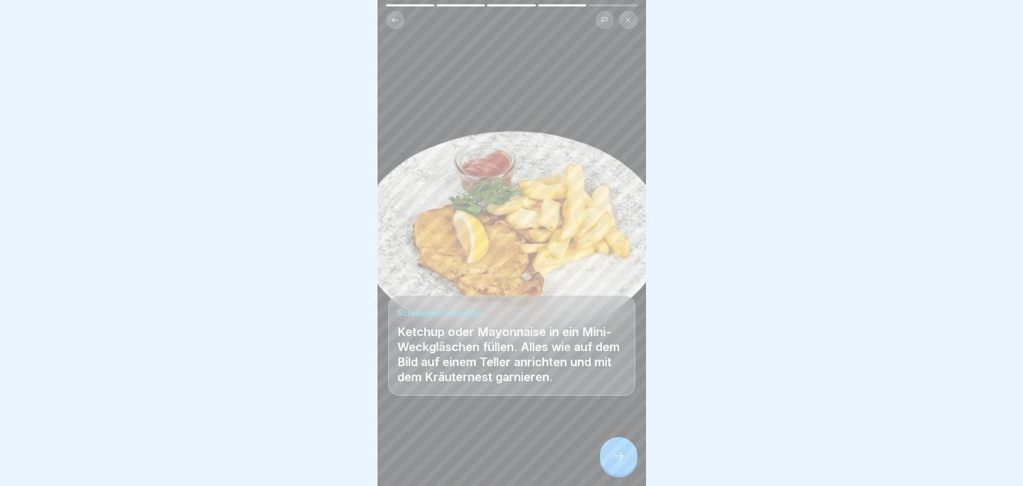
click at [607, 463] on div at bounding box center [619, 456] width 38 height 38
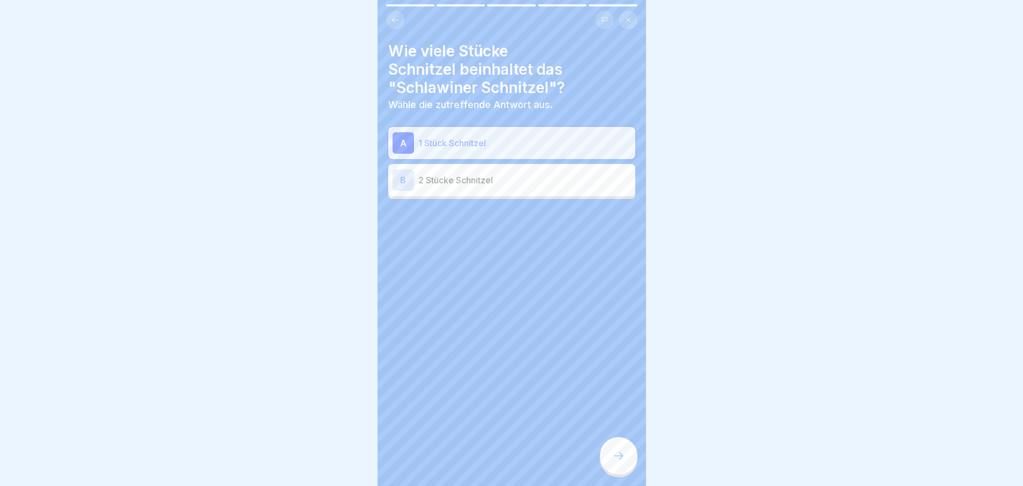
click at [607, 463] on div at bounding box center [619, 456] width 38 height 38
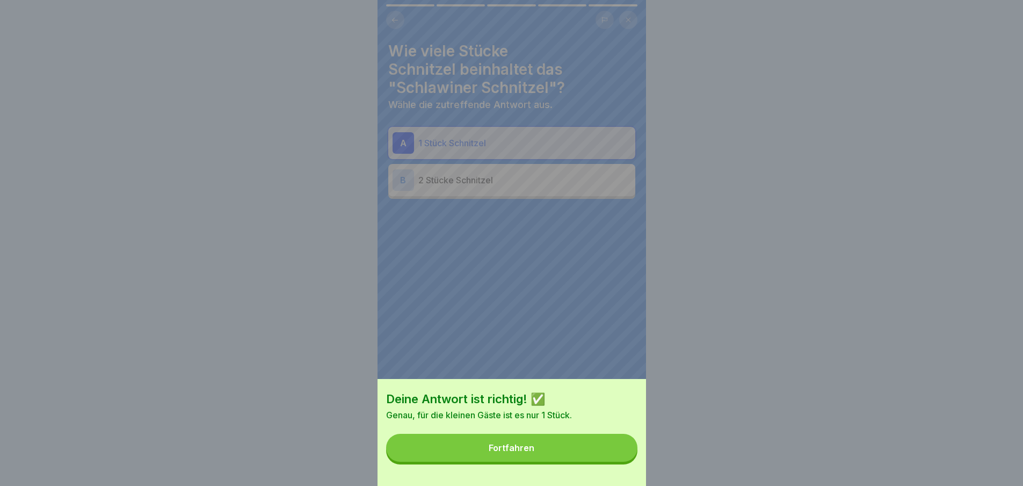
click at [532, 444] on button "Fortfahren" at bounding box center [511, 447] width 251 height 28
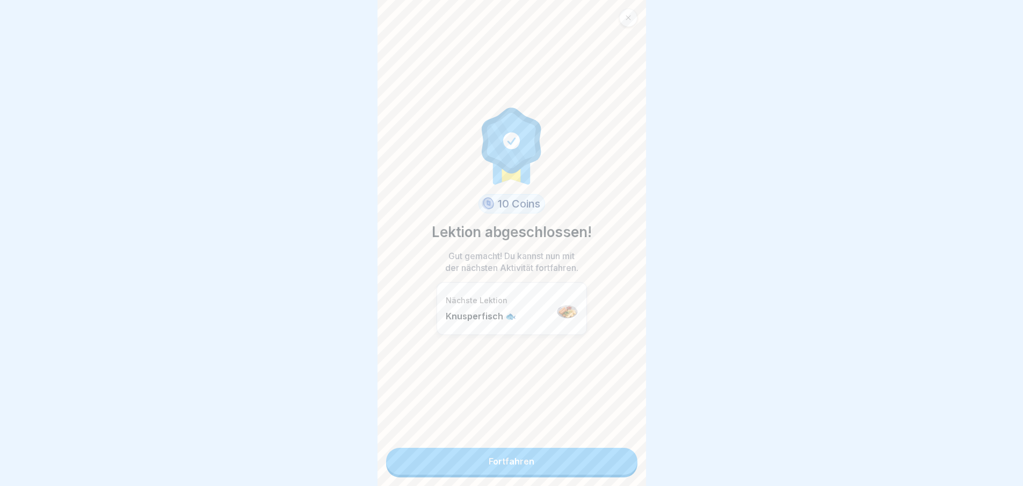
click at [519, 470] on link "Fortfahren" at bounding box center [511, 460] width 251 height 27
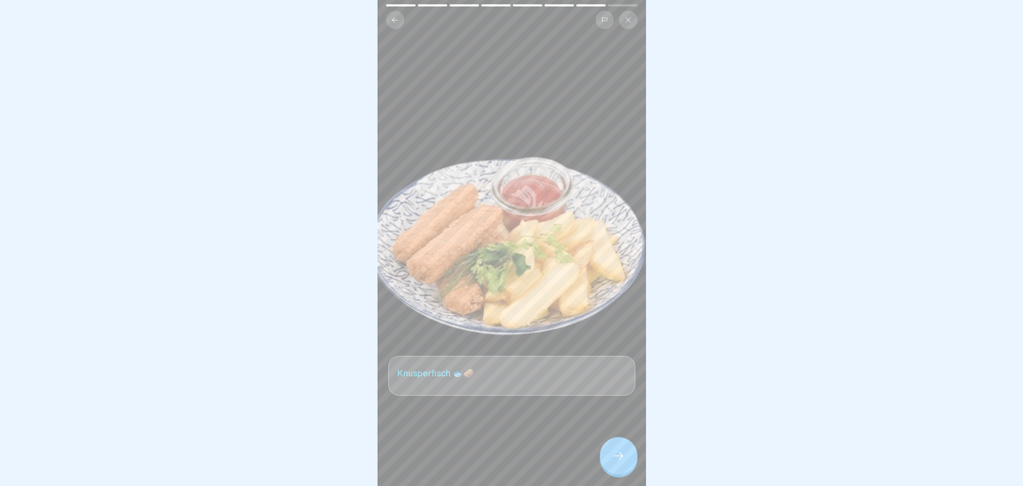
click at [608, 462] on div at bounding box center [619, 456] width 38 height 38
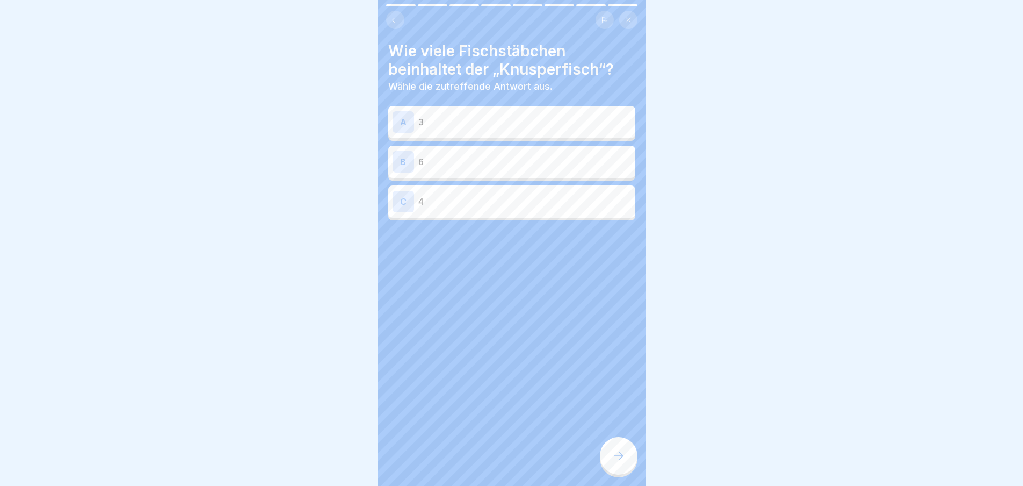
click at [610, 461] on div at bounding box center [619, 456] width 38 height 38
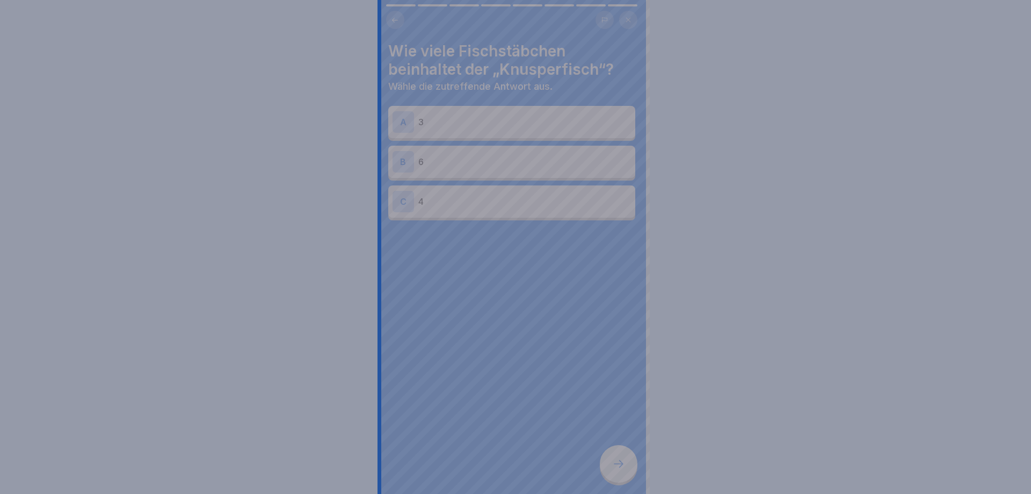
click at [610, 461] on div at bounding box center [515, 247] width 1031 height 494
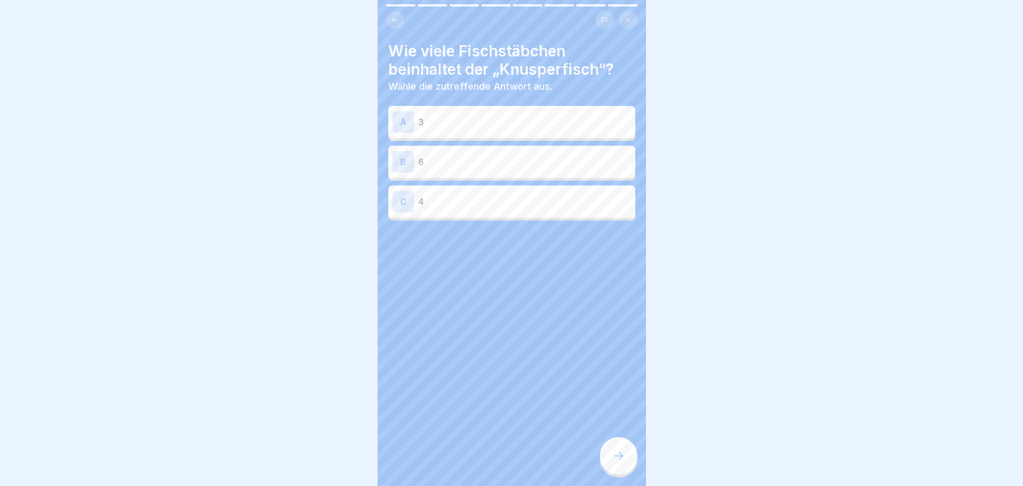
click at [512, 201] on p "4" at bounding box center [524, 201] width 213 height 13
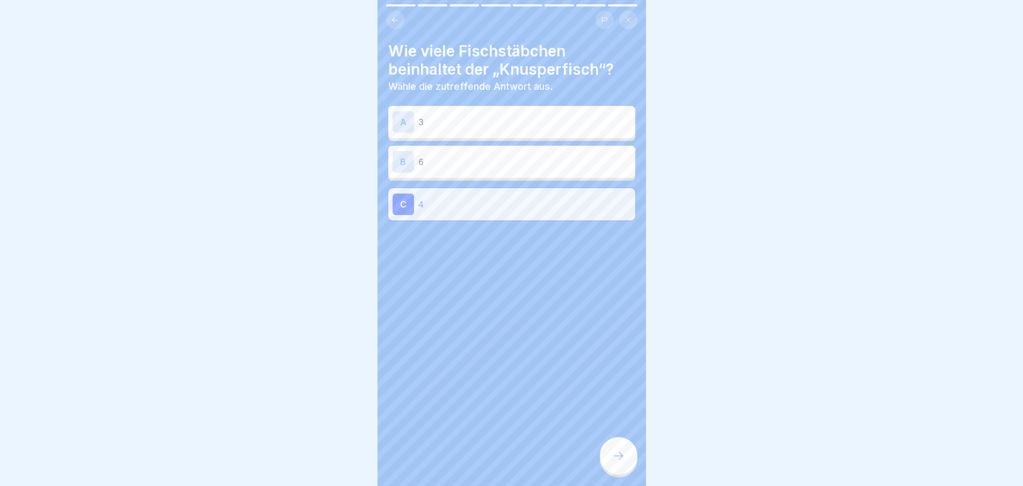
click at [615, 474] on div at bounding box center [619, 456] width 38 height 38
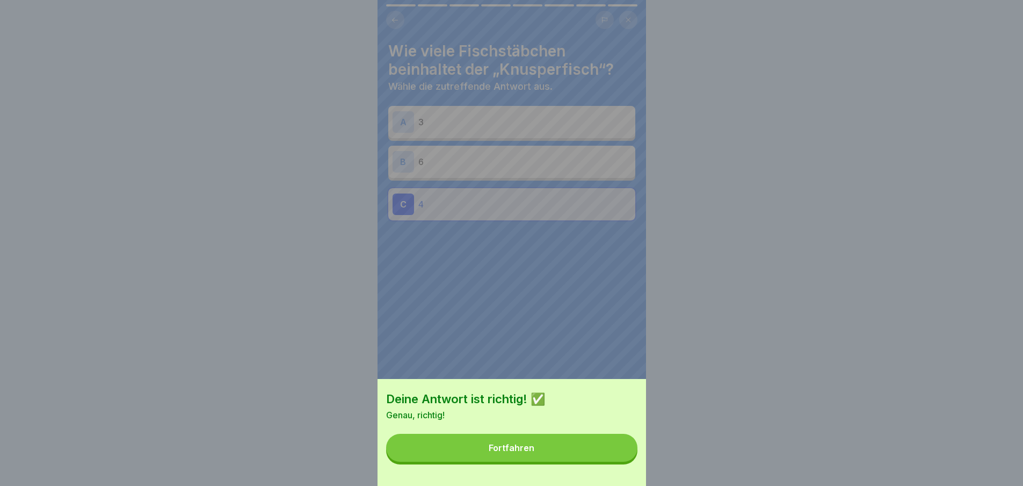
click at [614, 461] on button "Fortfahren" at bounding box center [511, 447] width 251 height 28
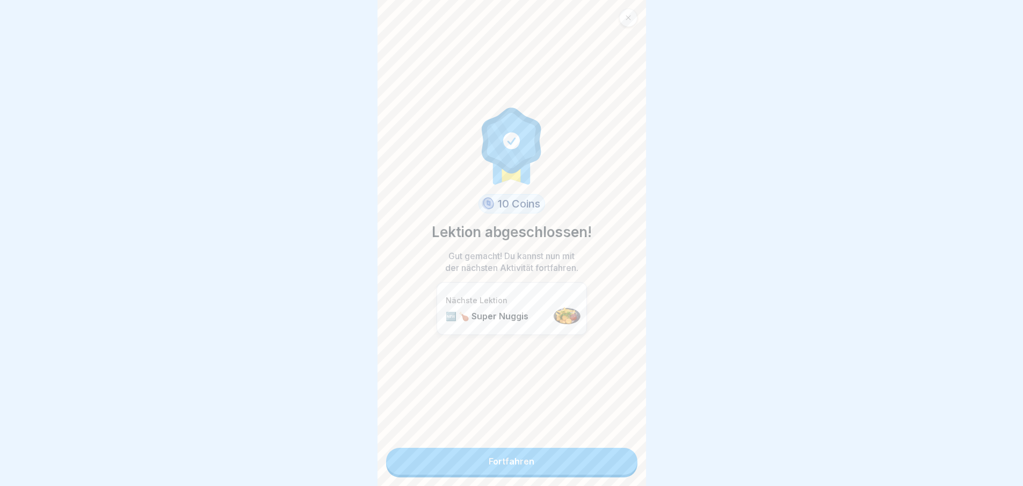
click at [614, 465] on link "Fortfahren" at bounding box center [511, 460] width 251 height 27
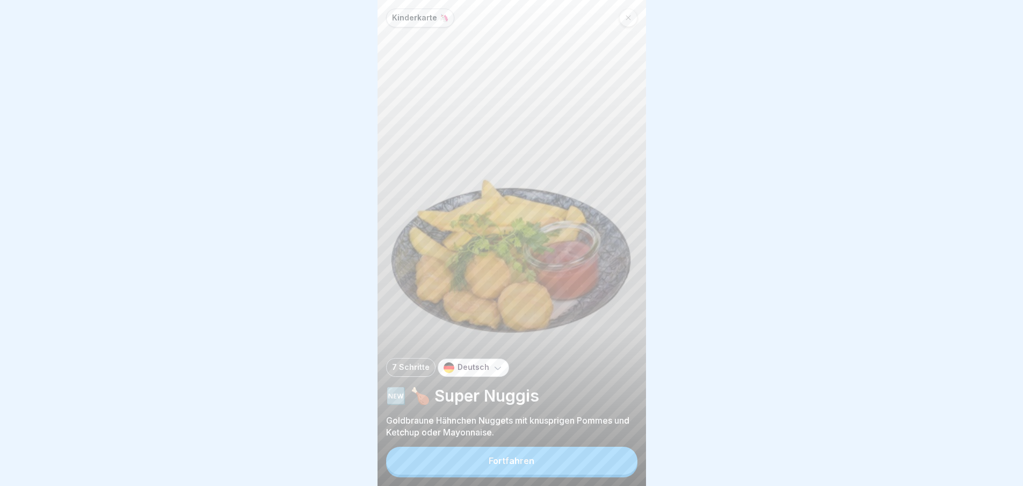
click at [614, 465] on button "Fortfahren" at bounding box center [511, 460] width 251 height 28
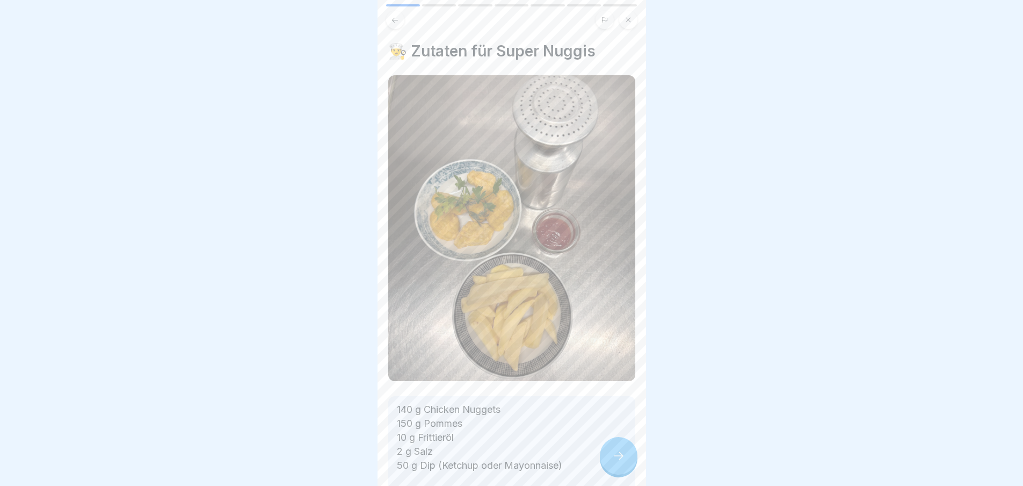
click at [614, 462] on icon at bounding box center [618, 455] width 13 height 13
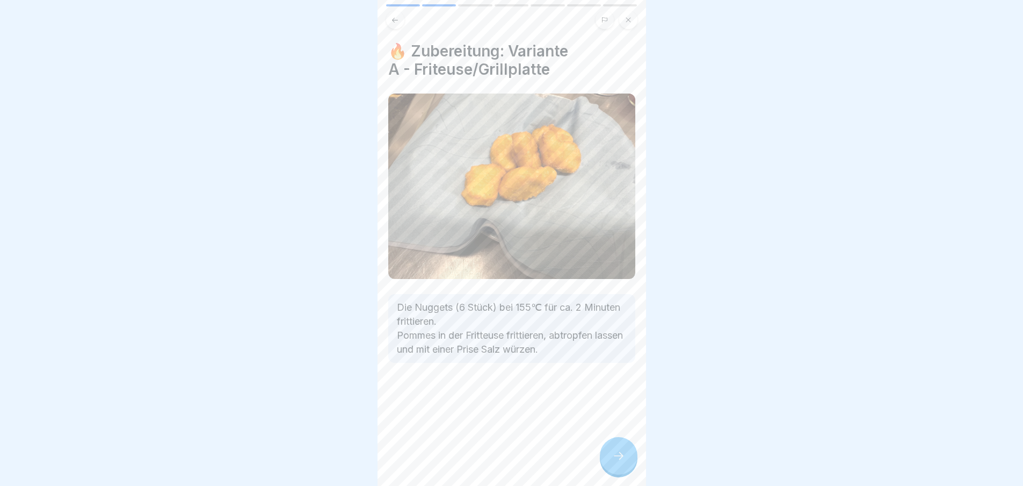
click at [614, 462] on icon at bounding box center [618, 455] width 13 height 13
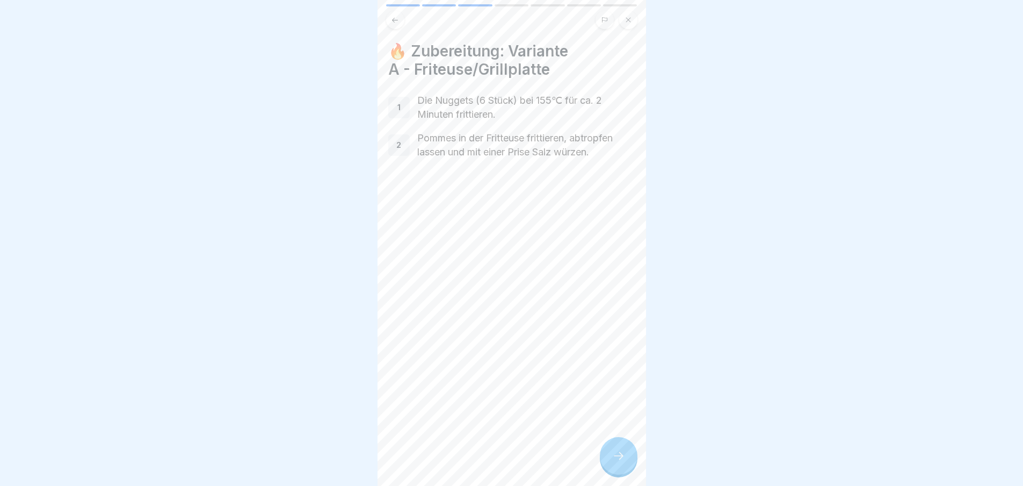
click at [614, 462] on icon at bounding box center [618, 455] width 13 height 13
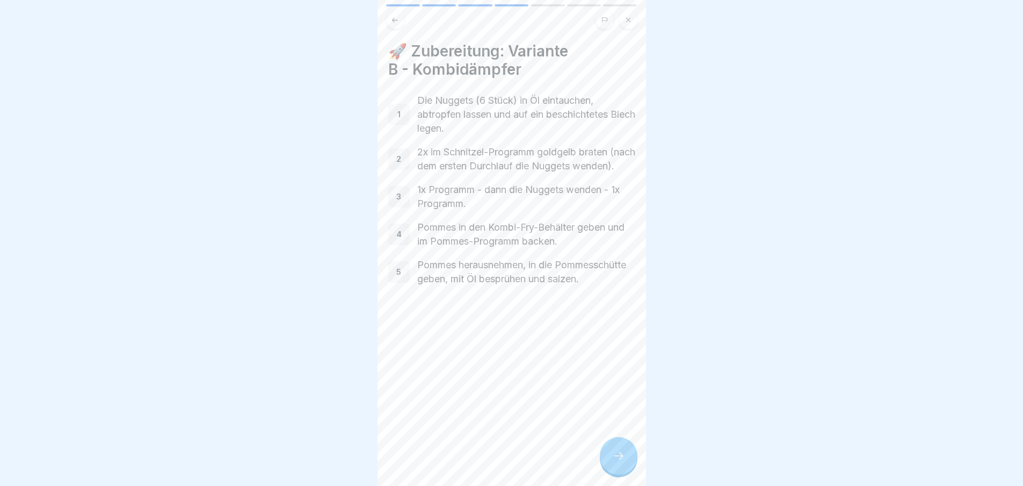
click at [614, 462] on icon at bounding box center [618, 455] width 13 height 13
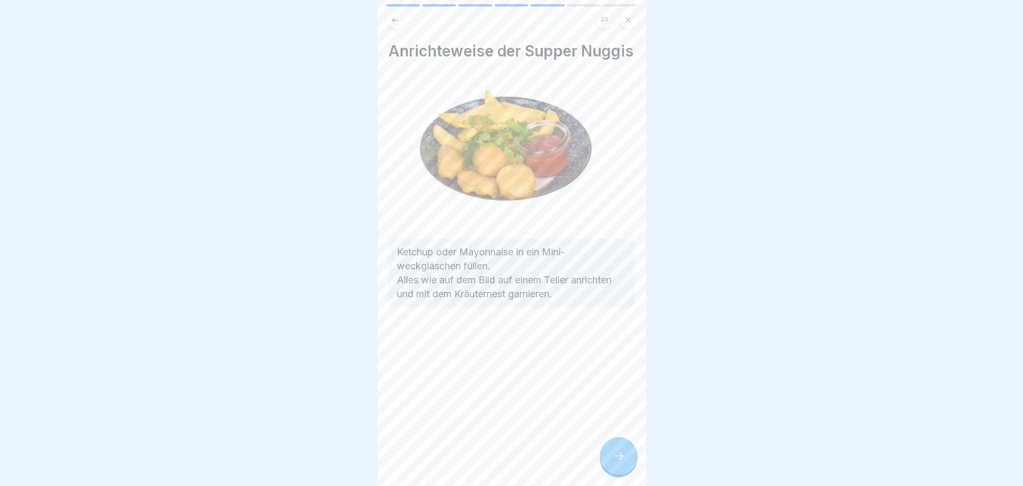
click at [614, 462] on icon at bounding box center [618, 455] width 13 height 13
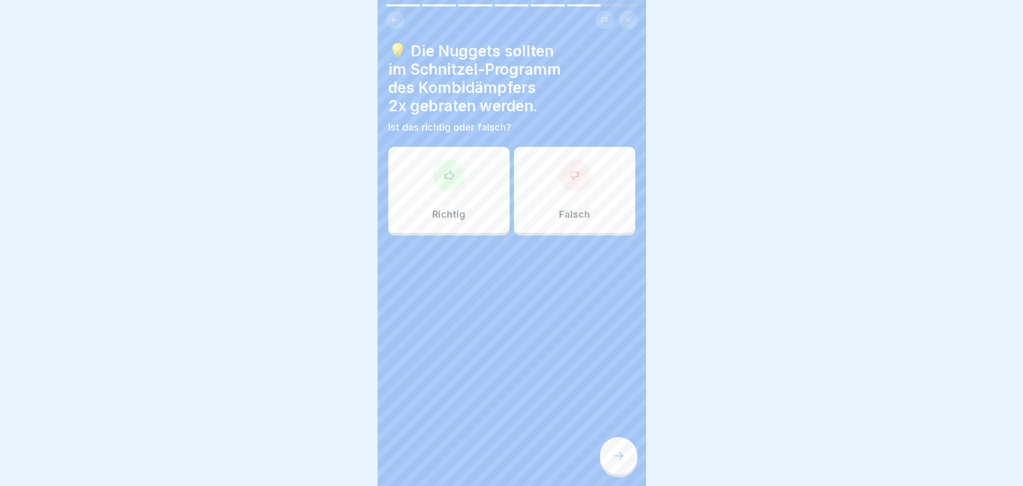
click at [466, 215] on div "Richtig" at bounding box center [448, 190] width 121 height 86
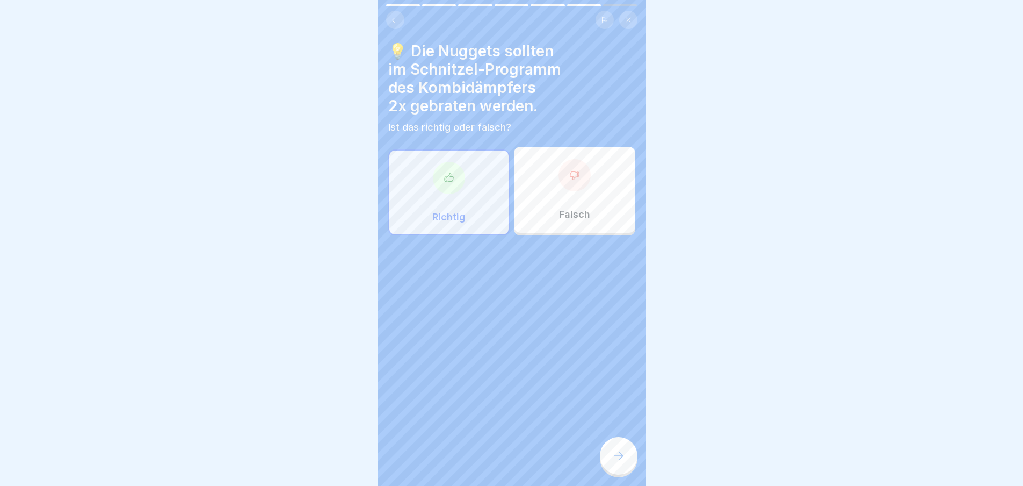
click at [619, 462] on icon at bounding box center [618, 455] width 13 height 13
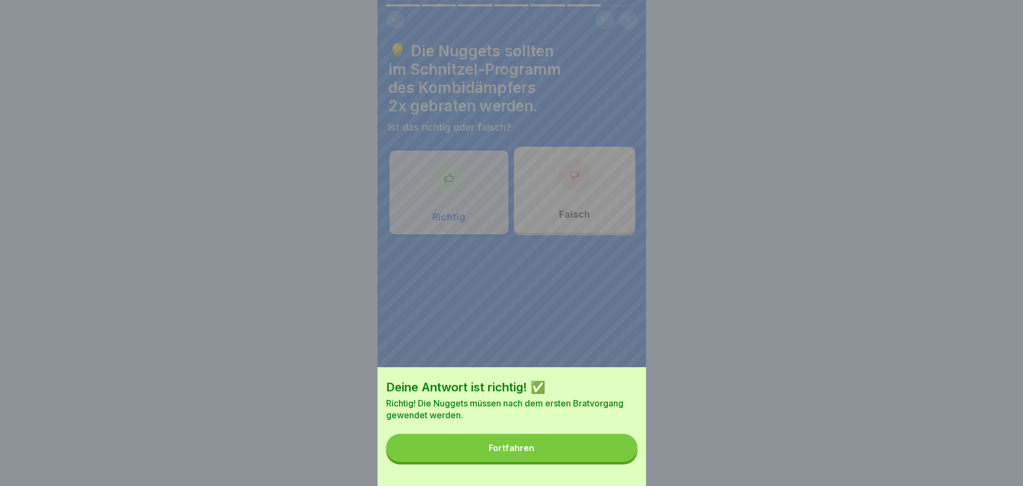
click at [600, 459] on button "Fortfahren" at bounding box center [511, 447] width 251 height 28
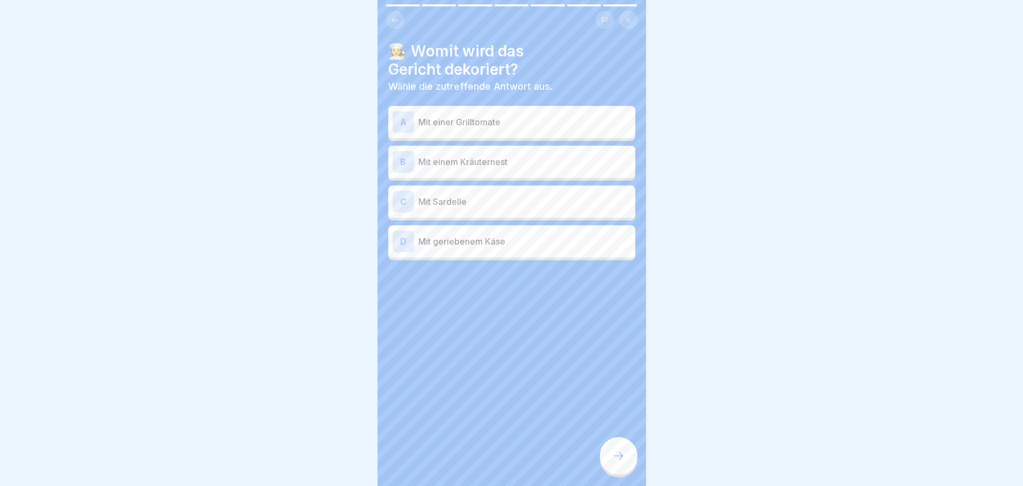
click at [526, 169] on div "B Mit einem Kräuternest" at bounding box center [512, 161] width 238 height 21
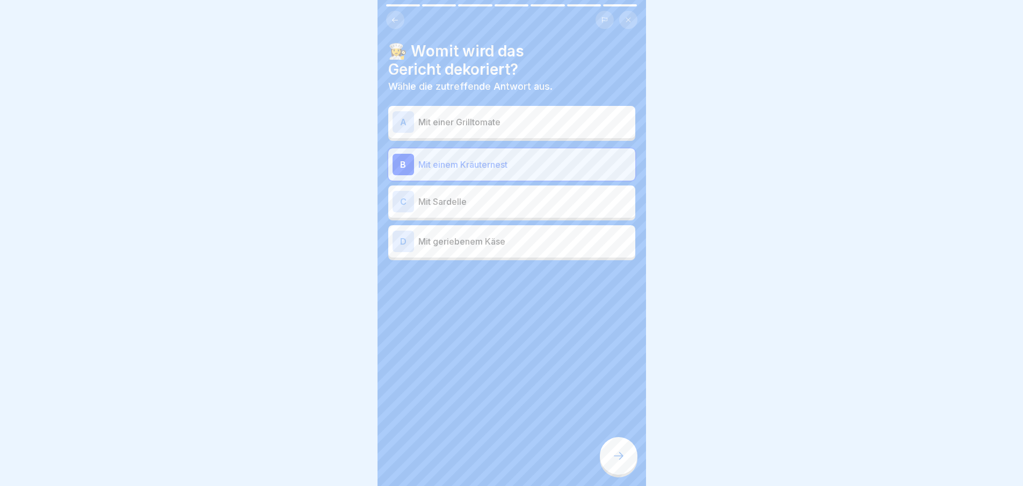
click at [618, 452] on div at bounding box center [619, 456] width 38 height 38
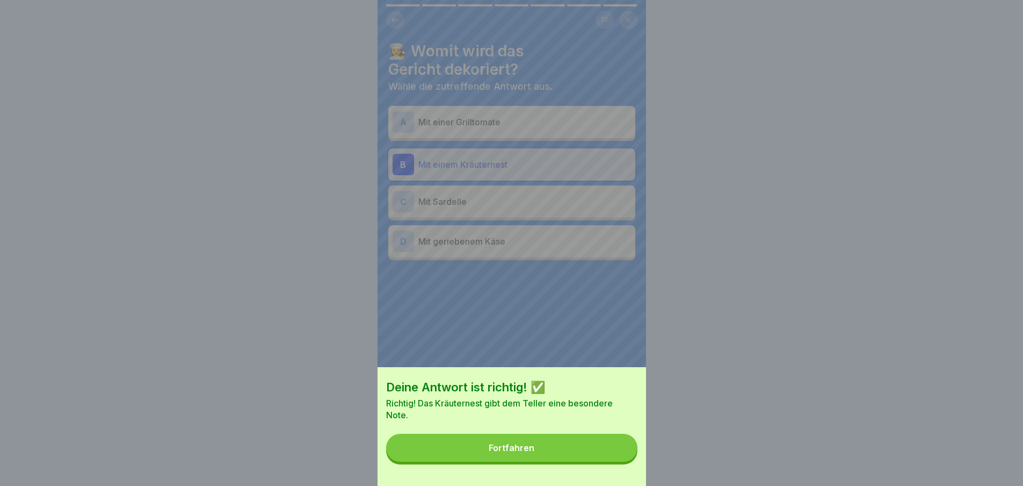
click at [603, 453] on button "Fortfahren" at bounding box center [511, 447] width 251 height 28
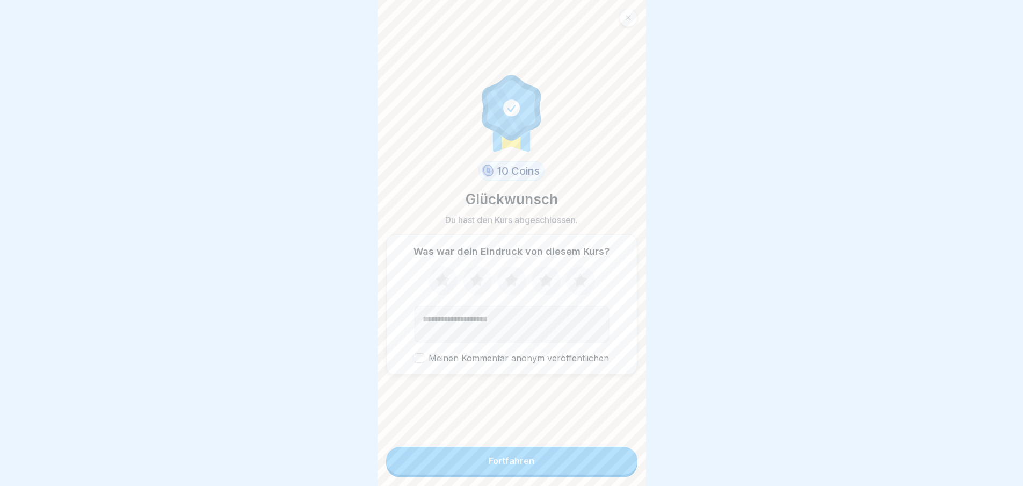
click at [599, 457] on button "Fortfahren" at bounding box center [511, 460] width 251 height 28
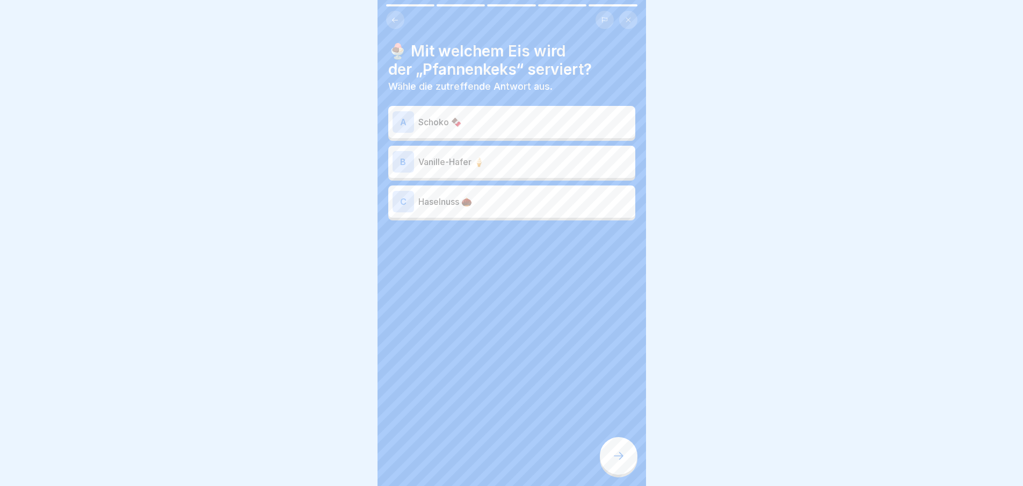
click at [515, 162] on p "Vanille-Hafer 🍦" at bounding box center [524, 161] width 213 height 13
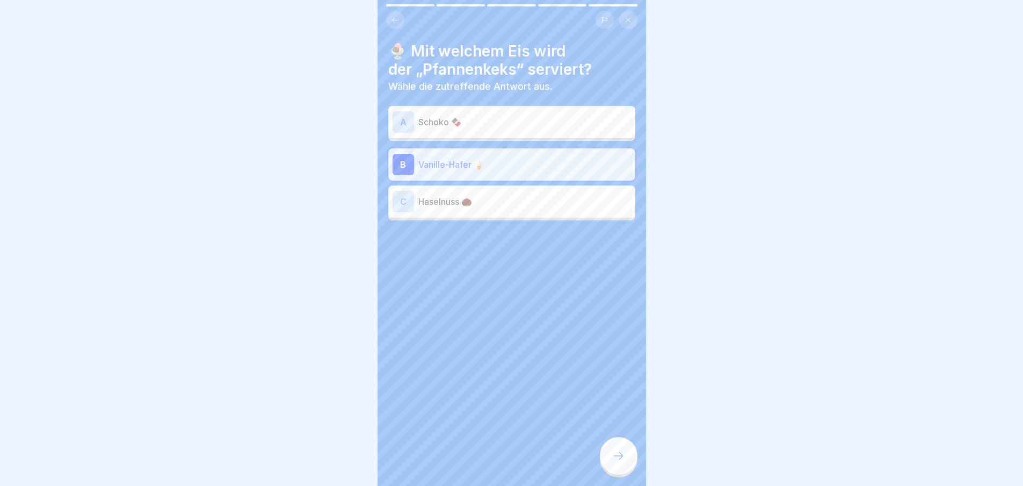
click at [625, 472] on div at bounding box center [619, 456] width 38 height 38
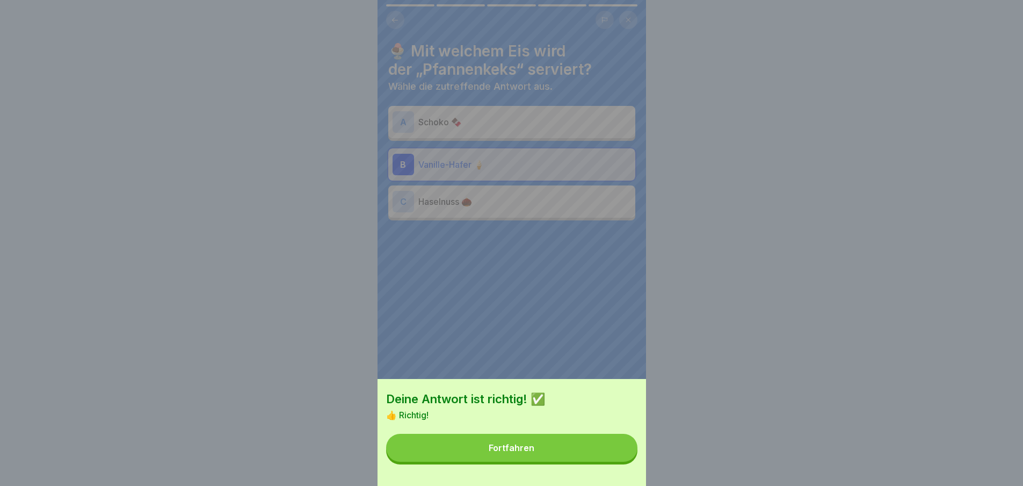
click at [591, 454] on button "Fortfahren" at bounding box center [511, 447] width 251 height 28
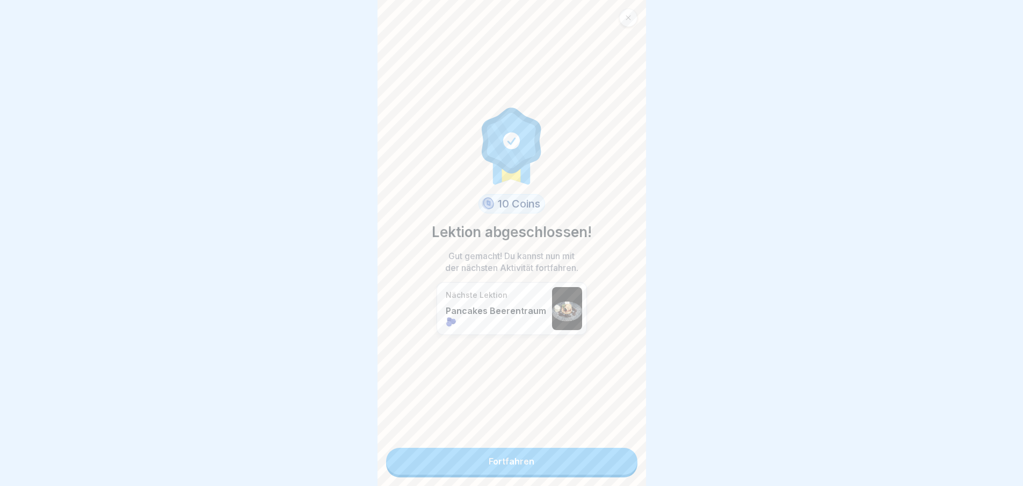
click at [591, 454] on link "Fortfahren" at bounding box center [511, 460] width 251 height 27
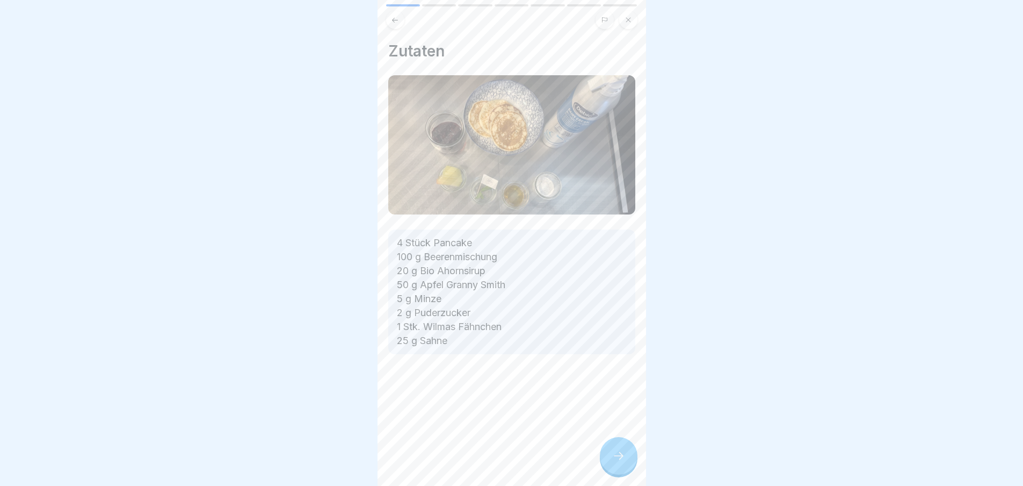
click at [585, 461] on div "Zutaten 4 Stück Pancake 100 g Beerenmischung 20 g Bio Ahornsirup 50 g Apfel Gra…" at bounding box center [512, 243] width 269 height 486
click at [628, 455] on div at bounding box center [619, 456] width 38 height 38
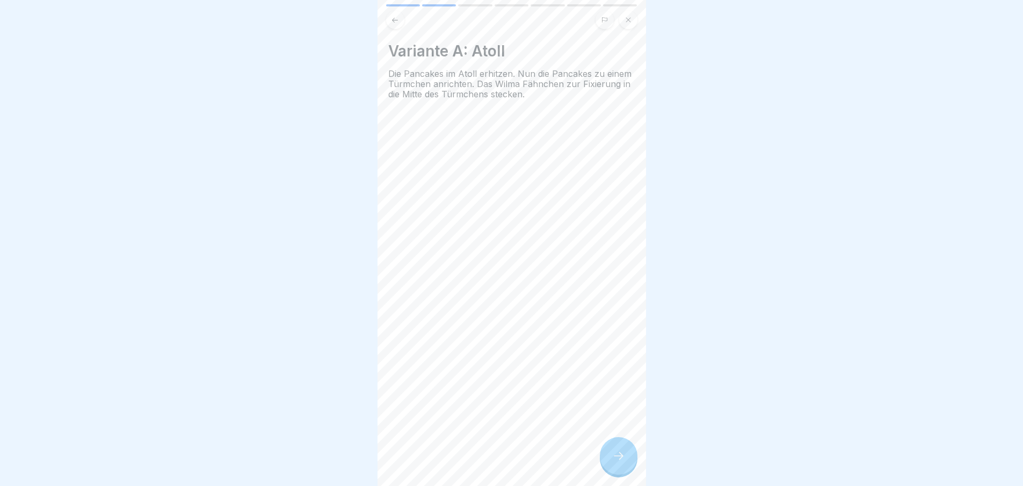
click at [624, 459] on icon at bounding box center [618, 455] width 13 height 13
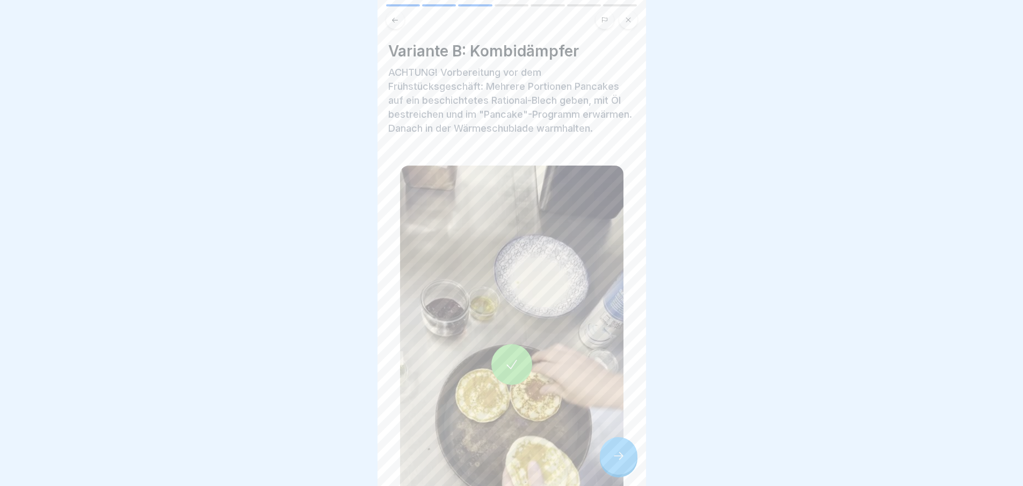
click at [624, 459] on icon at bounding box center [618, 455] width 13 height 13
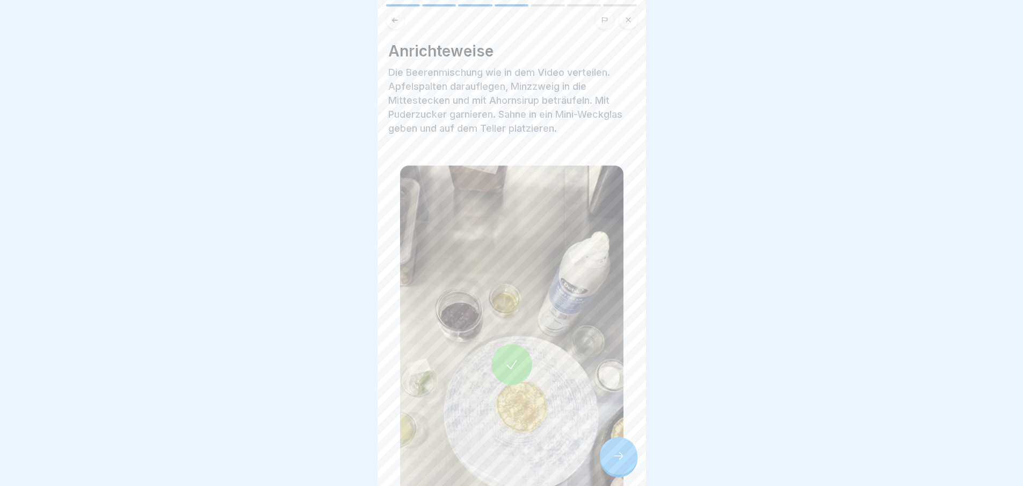
click at [624, 459] on icon at bounding box center [618, 455] width 13 height 13
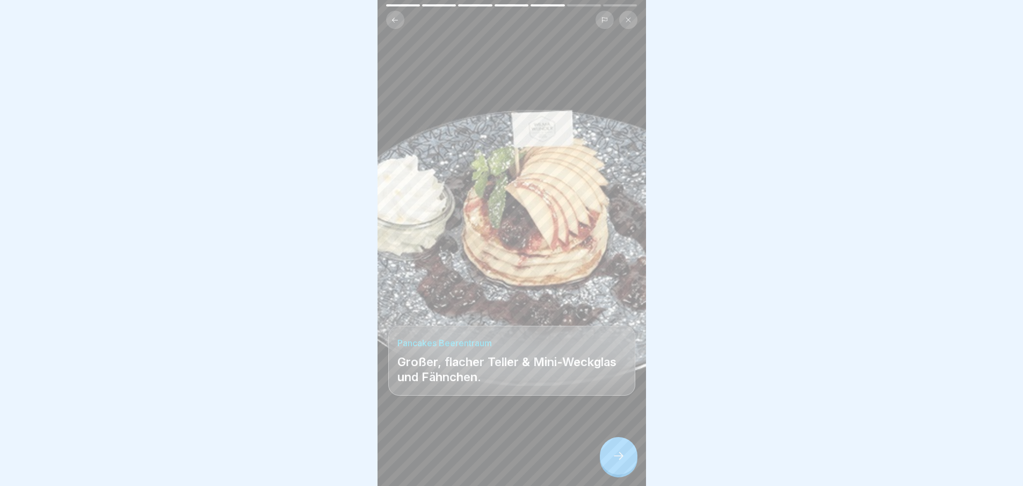
click at [624, 459] on icon at bounding box center [618, 455] width 13 height 13
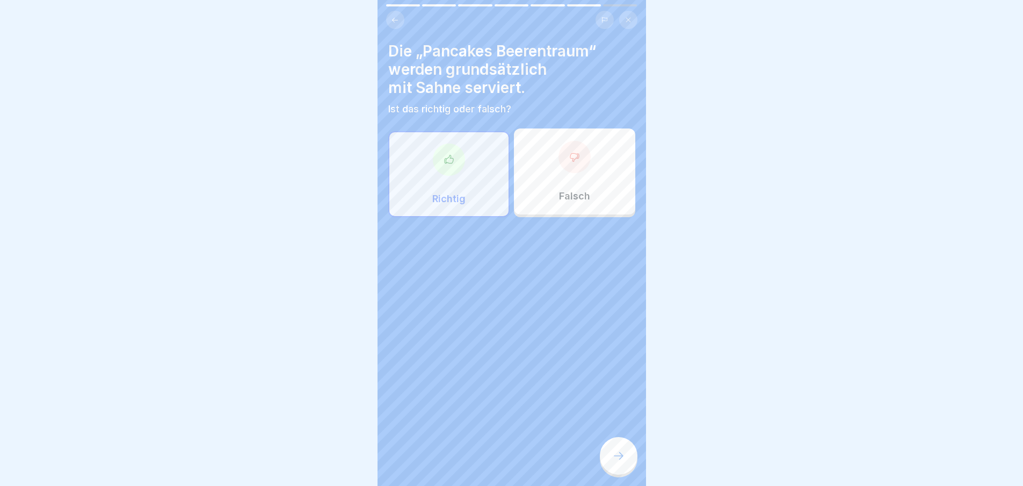
click at [624, 459] on icon at bounding box center [618, 455] width 13 height 13
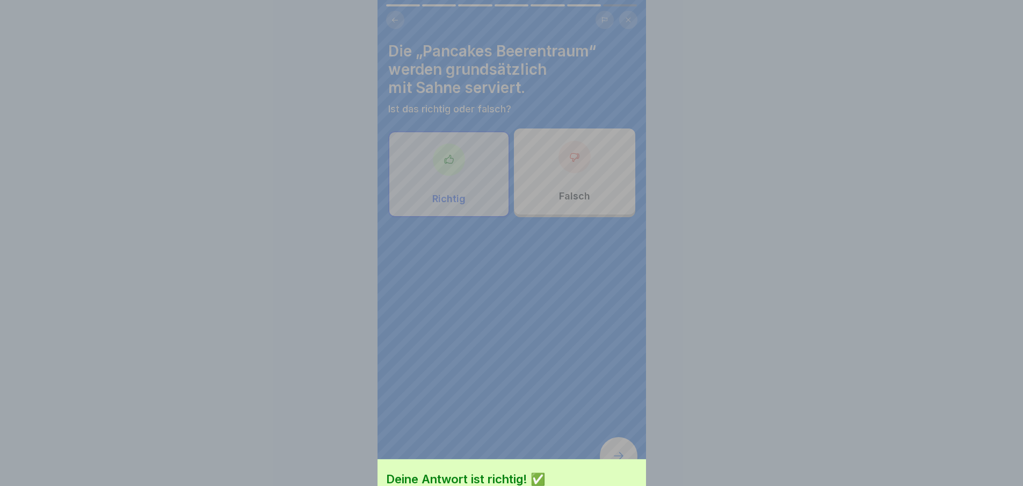
click at [624, 459] on div "Deine Antwort ist richtig! ✅ Genau, außer die Sahne wir explizit abbestellt. Fo…" at bounding box center [512, 323] width 269 height 486
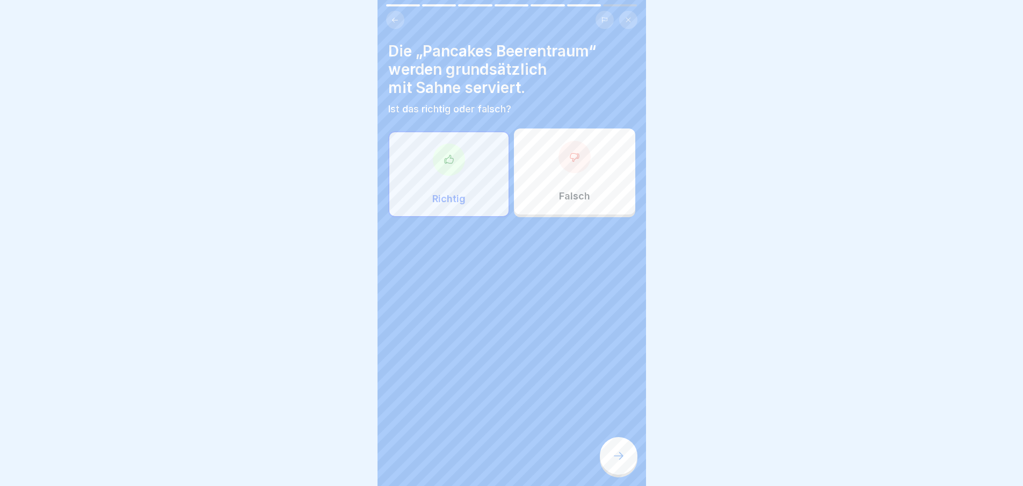
click at [435, 194] on p "Richtig" at bounding box center [448, 199] width 33 height 12
click at [617, 454] on div at bounding box center [619, 456] width 38 height 38
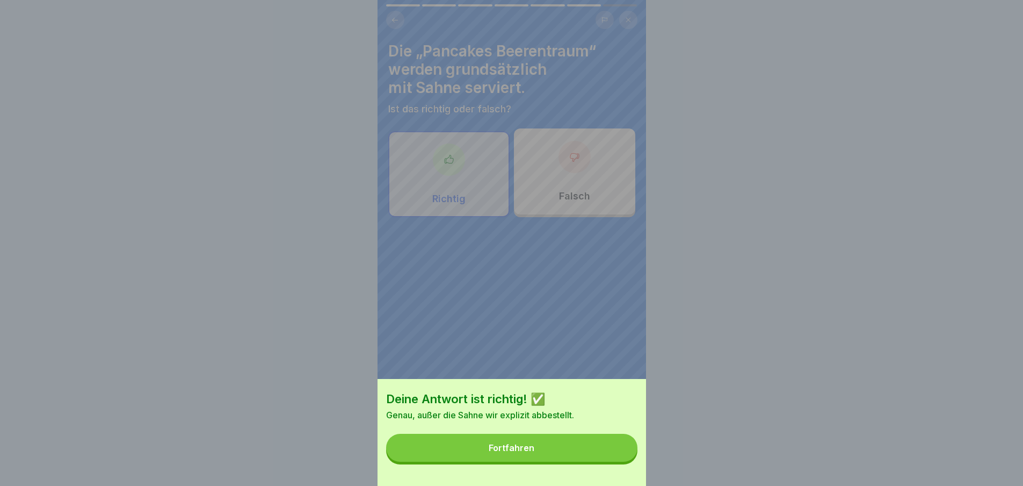
click at [589, 455] on button "Fortfahren" at bounding box center [511, 447] width 251 height 28
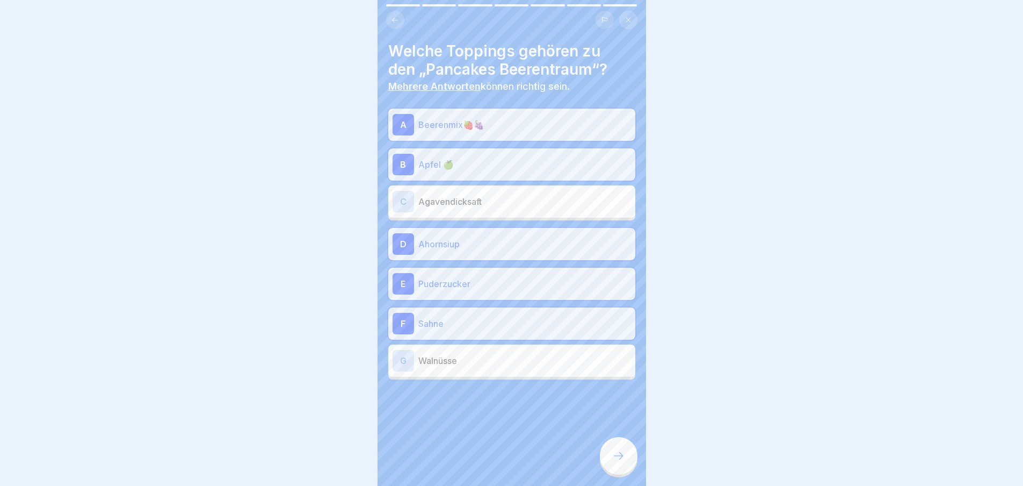
click at [589, 455] on div "Welche Toppings gehören zu den „Pancakes Beerentraum“? Mehrere Antworten können…" at bounding box center [512, 243] width 269 height 486
click at [627, 466] on div at bounding box center [619, 456] width 38 height 38
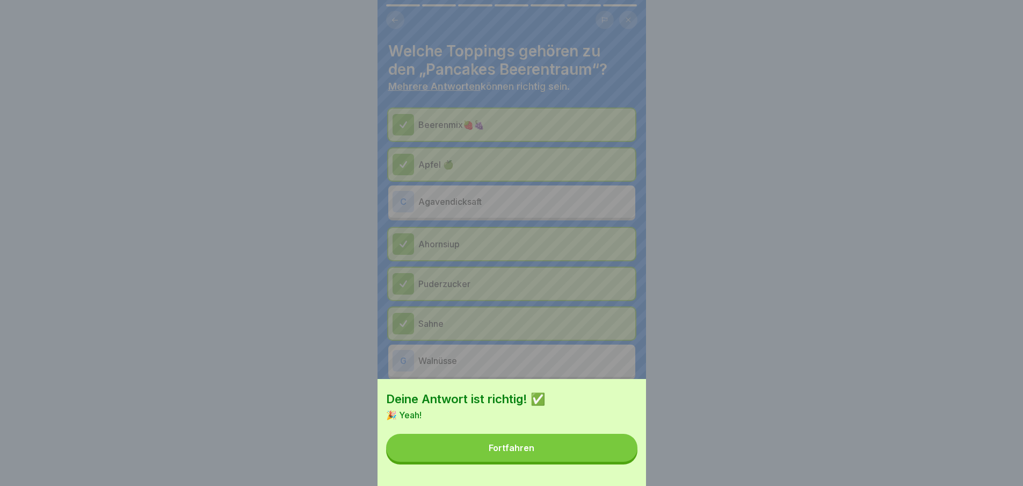
click at [617, 461] on button "Fortfahren" at bounding box center [511, 447] width 251 height 28
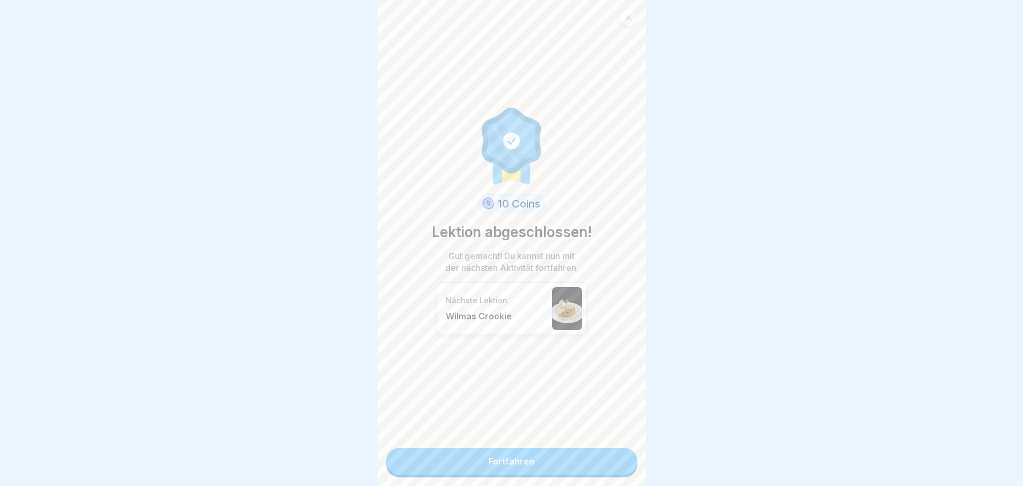
click at [617, 466] on link "Fortfahren" at bounding box center [511, 460] width 251 height 27
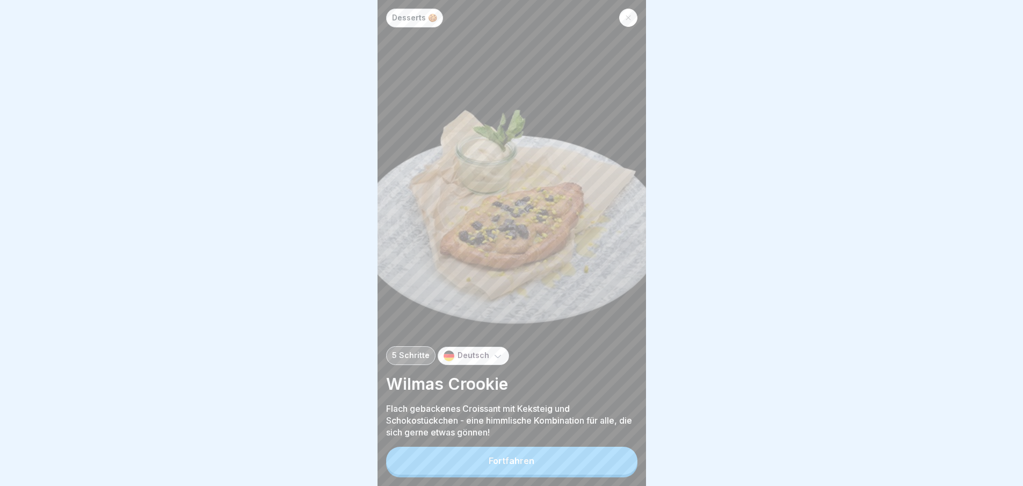
click at [617, 466] on button "Fortfahren" at bounding box center [511, 460] width 251 height 28
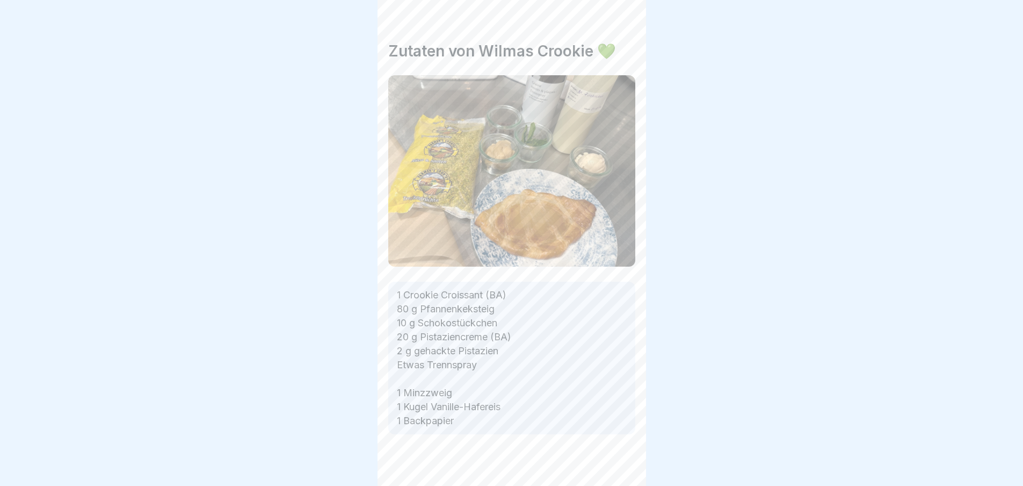
click at [617, 466] on div at bounding box center [511, 466] width 247 height 64
click at [617, 466] on div "Desserts 🍪 5 Schritte Deutsch Wilmas Crookie Flach gebackenes Croissant mit Kek…" at bounding box center [512, 243] width 269 height 486
click at [617, 462] on icon at bounding box center [618, 455] width 13 height 13
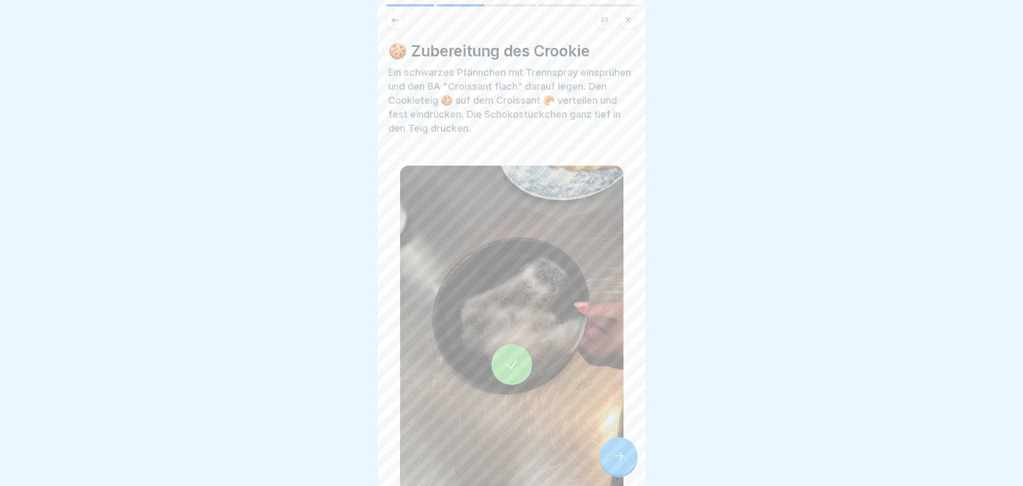
click at [617, 462] on icon at bounding box center [618, 455] width 13 height 13
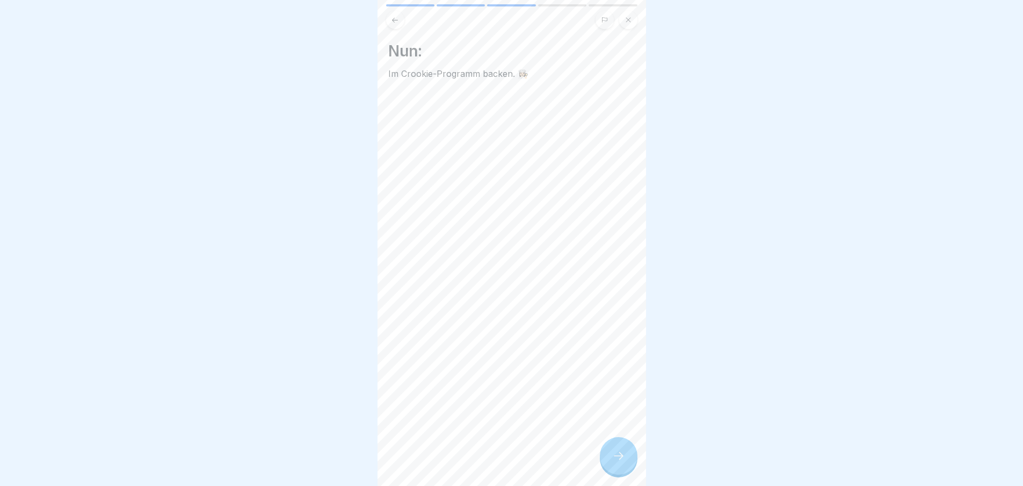
click at [617, 462] on icon at bounding box center [618, 455] width 13 height 13
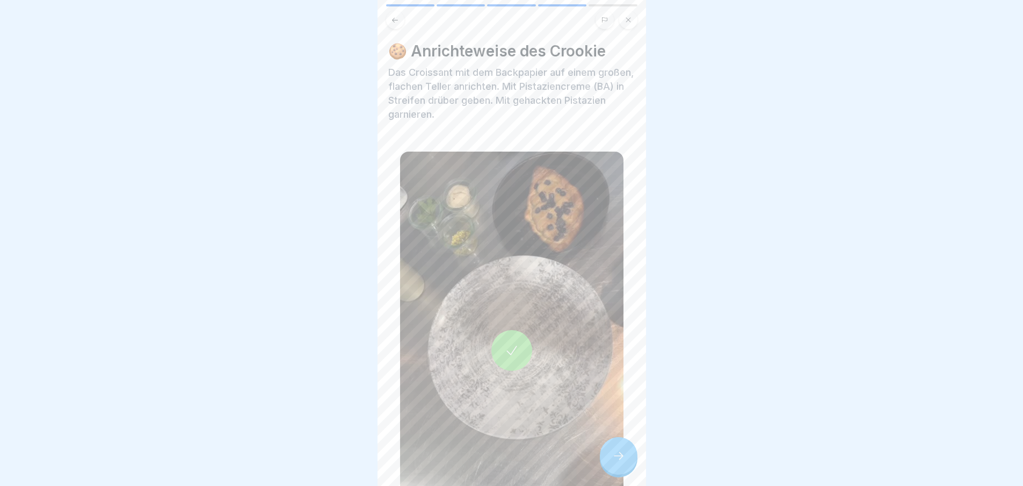
click at [617, 462] on icon at bounding box center [618, 455] width 13 height 13
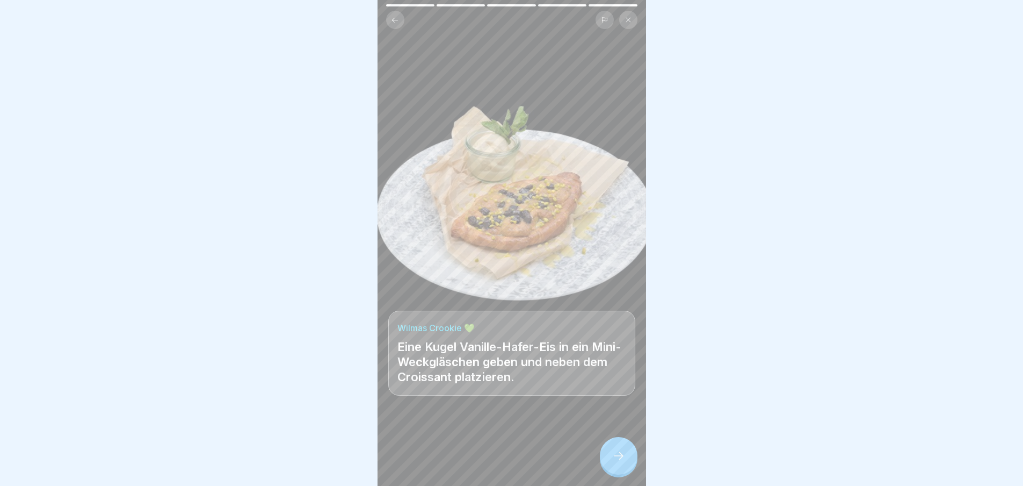
click at [617, 462] on icon at bounding box center [618, 455] width 13 height 13
click at [655, 466] on link "Fortfahren" at bounding box center [780, 460] width 251 height 27
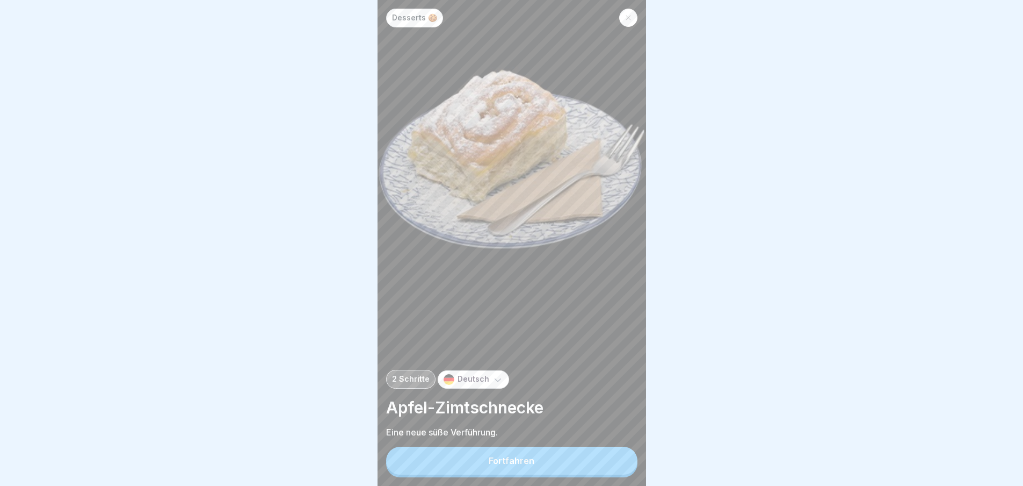
click at [617, 466] on button "Fortfahren" at bounding box center [511, 460] width 251 height 28
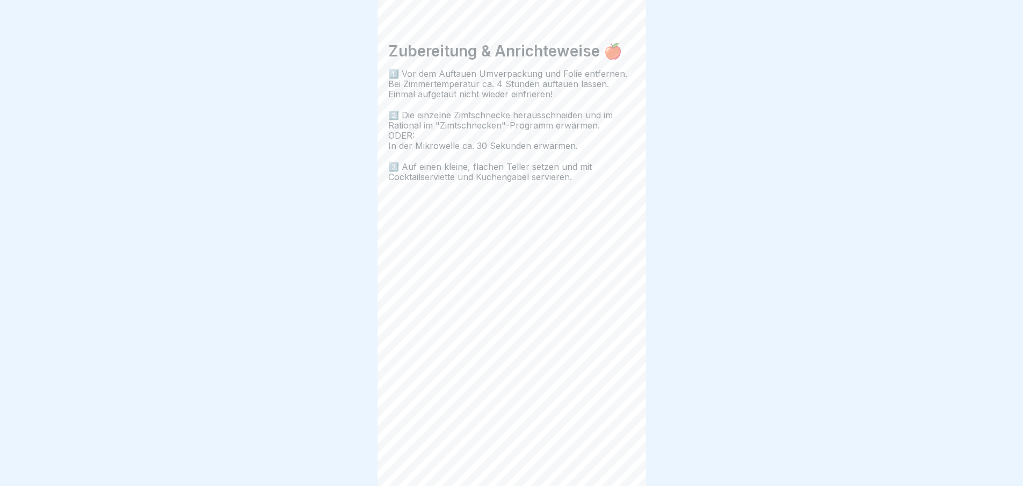
click at [617, 466] on div "Zubereitung & Anrichteweise 🍎 1️⃣ Vor dem Auftauen Umverpackung und Folie entfe…" at bounding box center [512, 243] width 269 height 486
click at [617, 466] on div "Desserts 🍪 2 Schritte Deutsch Apfel-Zimtschnecke Eine neue süße Verführung. For…" at bounding box center [512, 243] width 269 height 486
click at [617, 462] on icon at bounding box center [618, 455] width 13 height 13
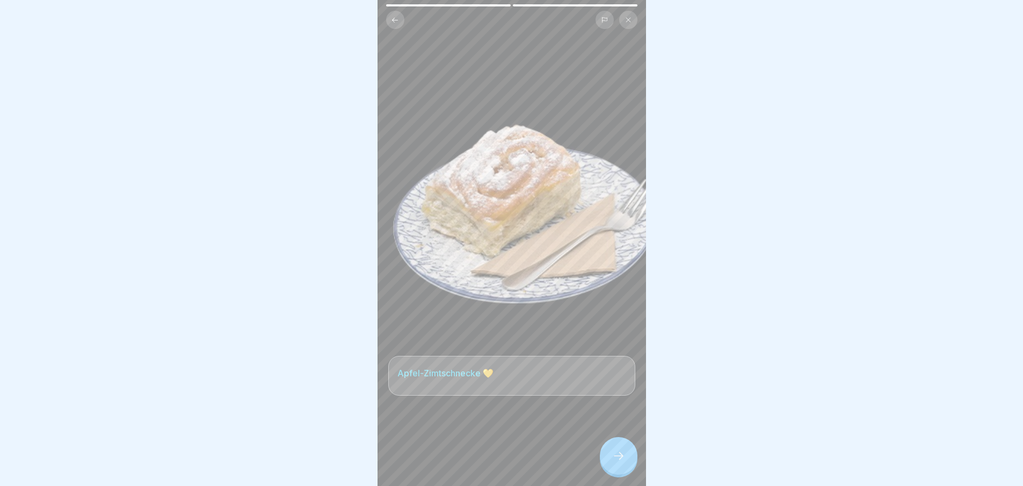
click at [617, 462] on icon at bounding box center [618, 455] width 13 height 13
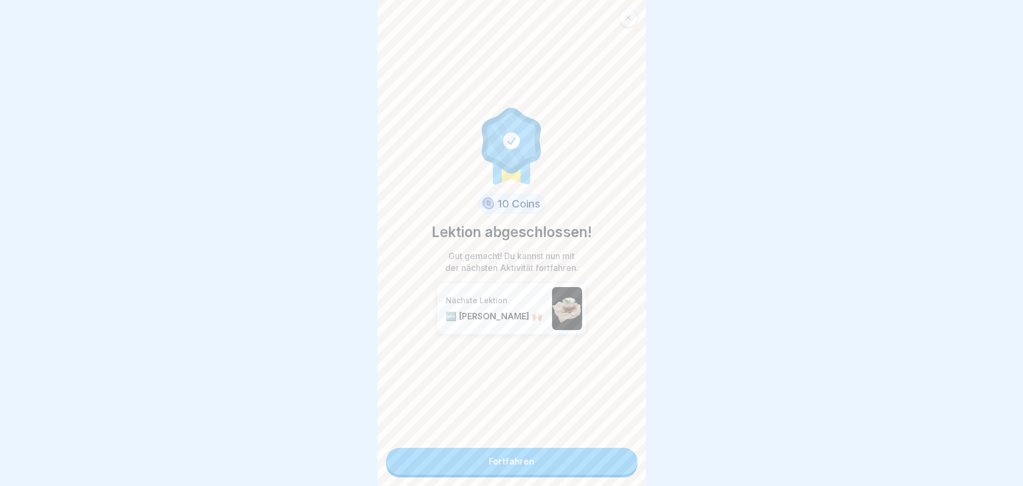
click at [617, 466] on link "Fortfahren" at bounding box center [511, 460] width 251 height 27
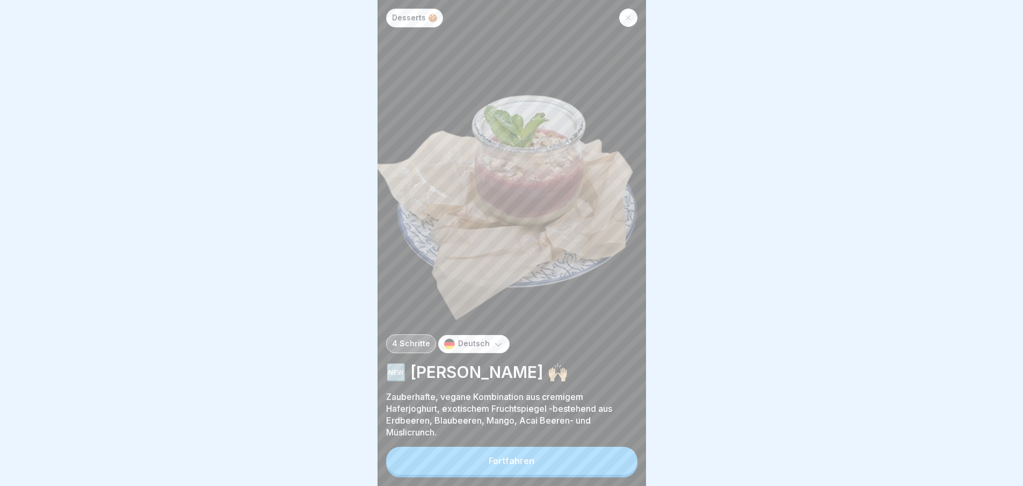
click at [617, 466] on button "Fortfahren" at bounding box center [511, 460] width 251 height 28
click at [646, 466] on div "Zutaten 150 g Hayo Joghurt Alternative 50 g Beerenpracht 20 g Crunchy Müsli Veg…" at bounding box center [780, 243] width 269 height 486
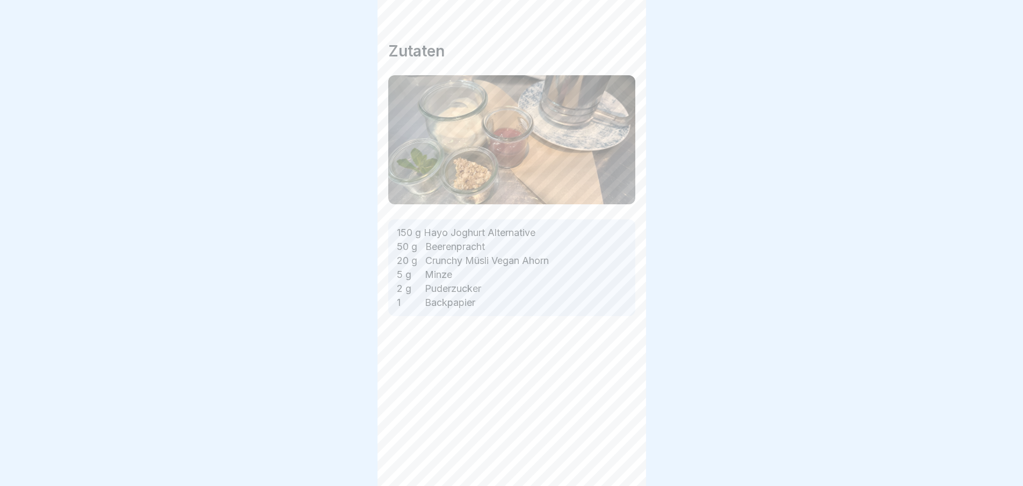
click at [617, 466] on div "Desserts 🍪 4 Schritte Deutsch 🆕 Joghurthimmel 🙌🏼 Zauberhafte, vegane Kombinatio…" at bounding box center [512, 243] width 269 height 486
click at [617, 462] on icon at bounding box center [618, 455] width 13 height 13
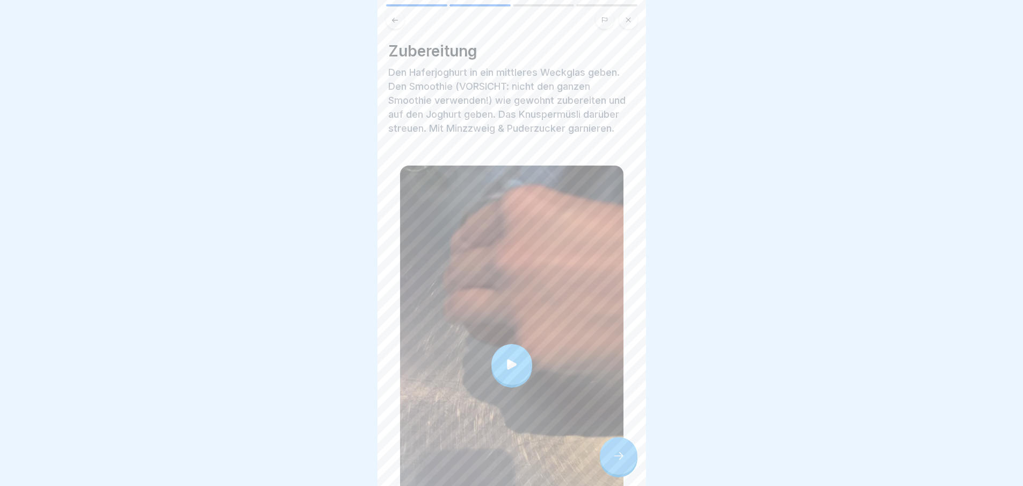
click at [617, 462] on icon at bounding box center [618, 455] width 13 height 13
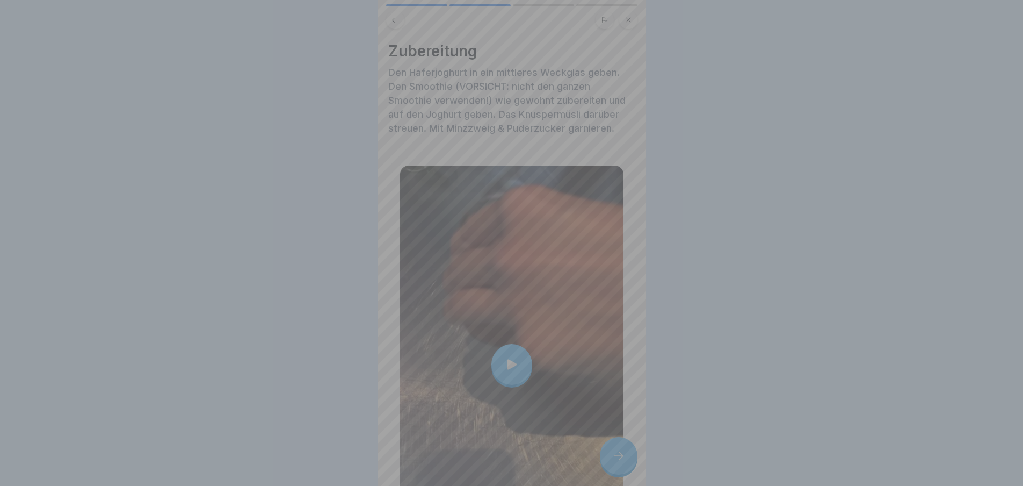
click at [617, 466] on video at bounding box center [512, 243] width 269 height 486
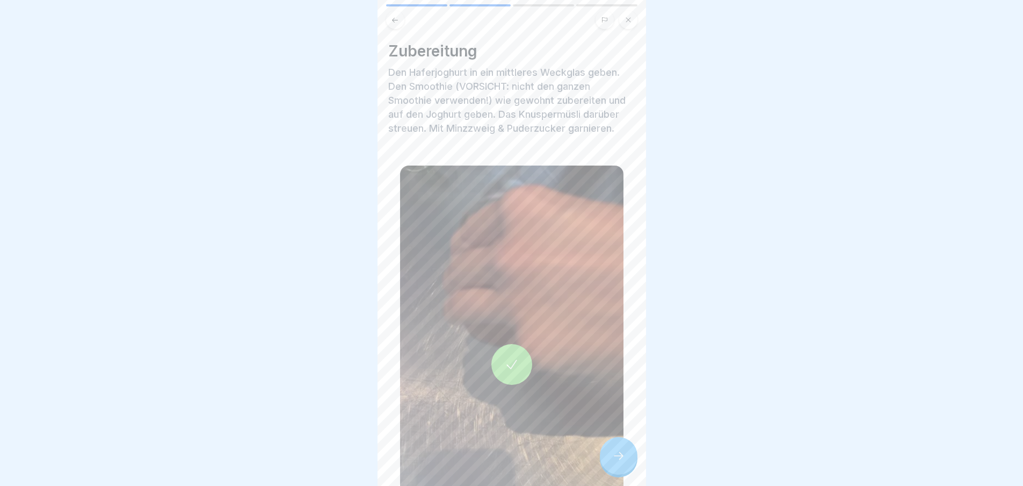
click at [612, 458] on div at bounding box center [619, 456] width 38 height 38
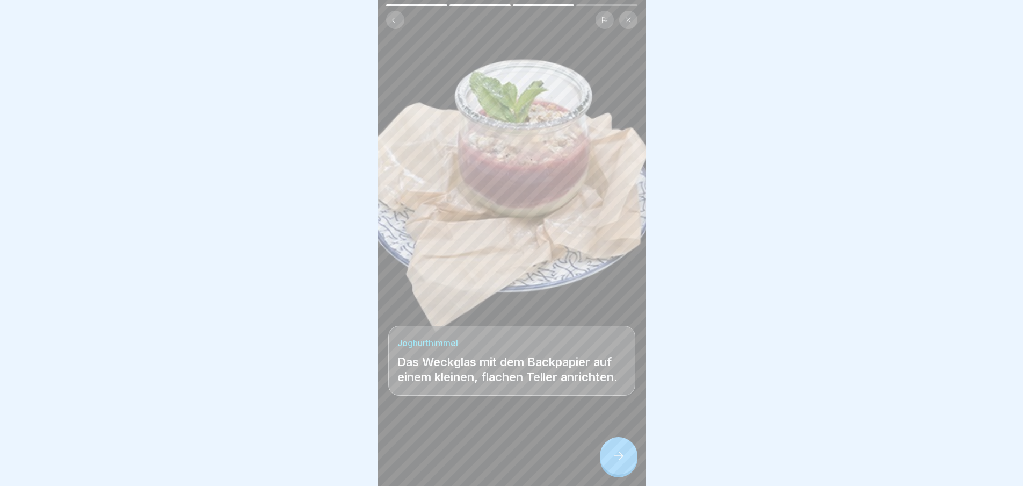
click at [610, 453] on div at bounding box center [619, 456] width 38 height 38
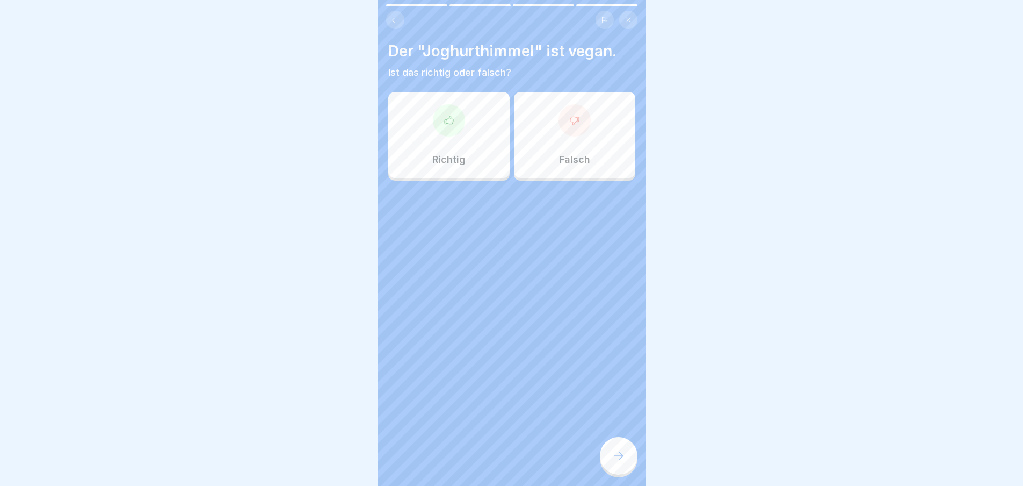
click at [610, 453] on div at bounding box center [619, 456] width 38 height 38
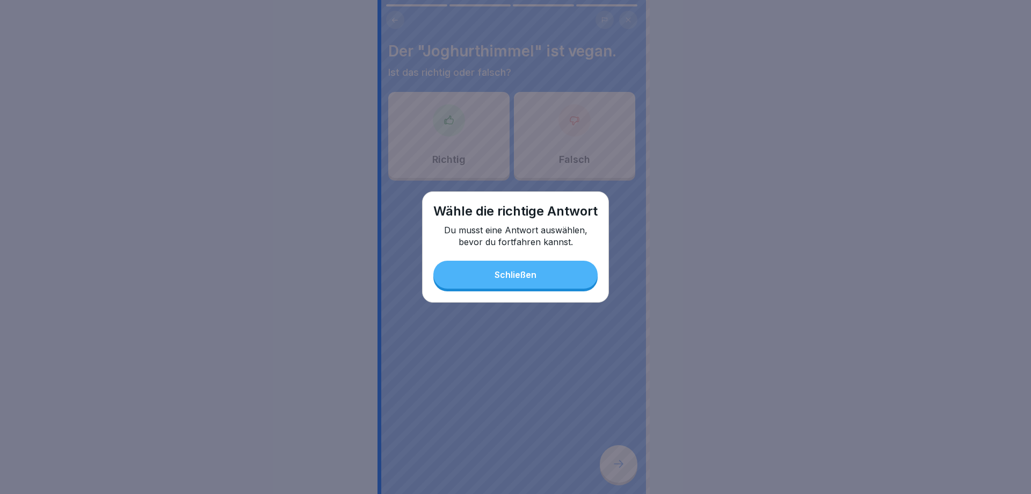
click at [515, 275] on div "Schließen" at bounding box center [516, 275] width 42 height 10
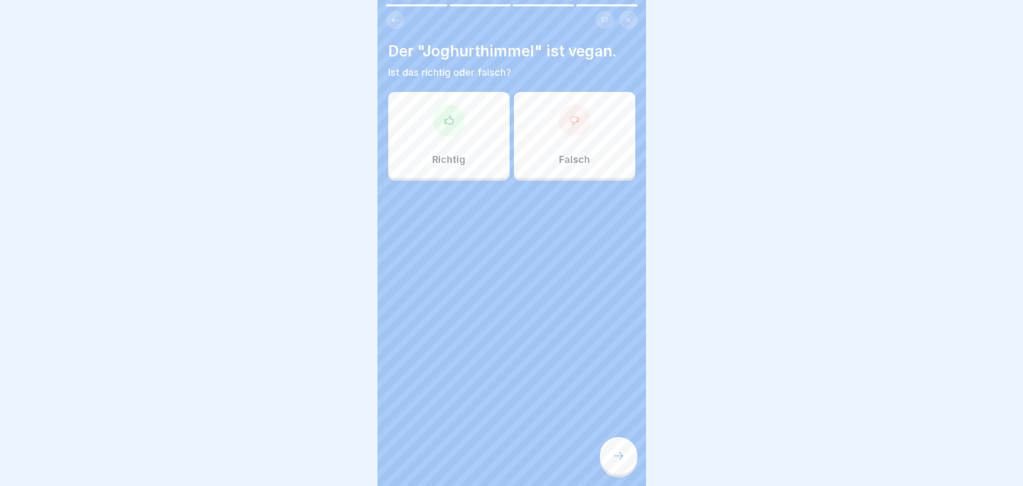
click at [458, 125] on div at bounding box center [449, 120] width 32 height 32
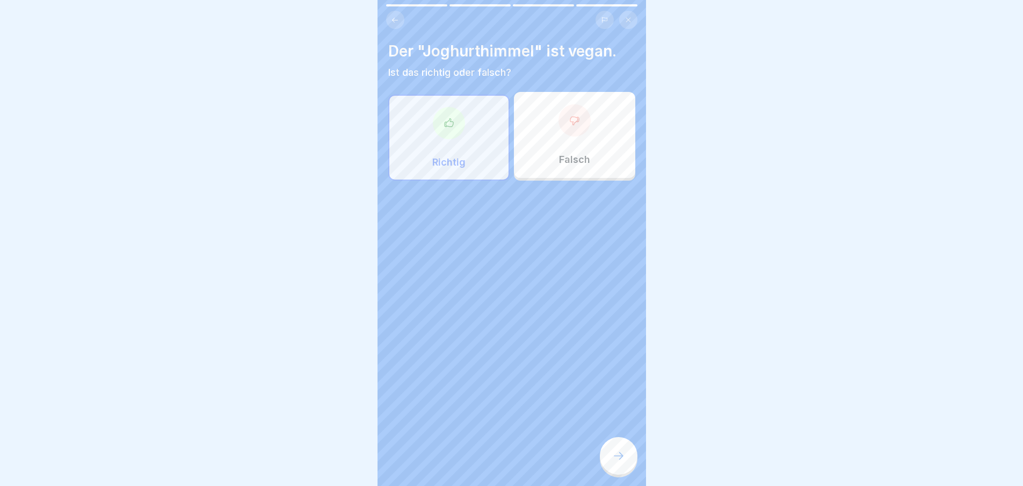
click at [613, 459] on icon at bounding box center [618, 455] width 13 height 13
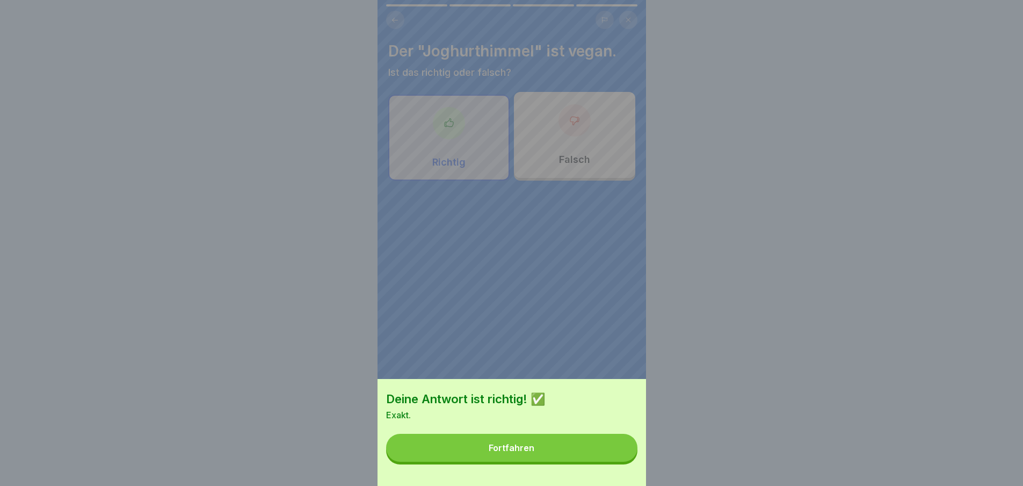
click at [613, 459] on button "Fortfahren" at bounding box center [511, 447] width 251 height 28
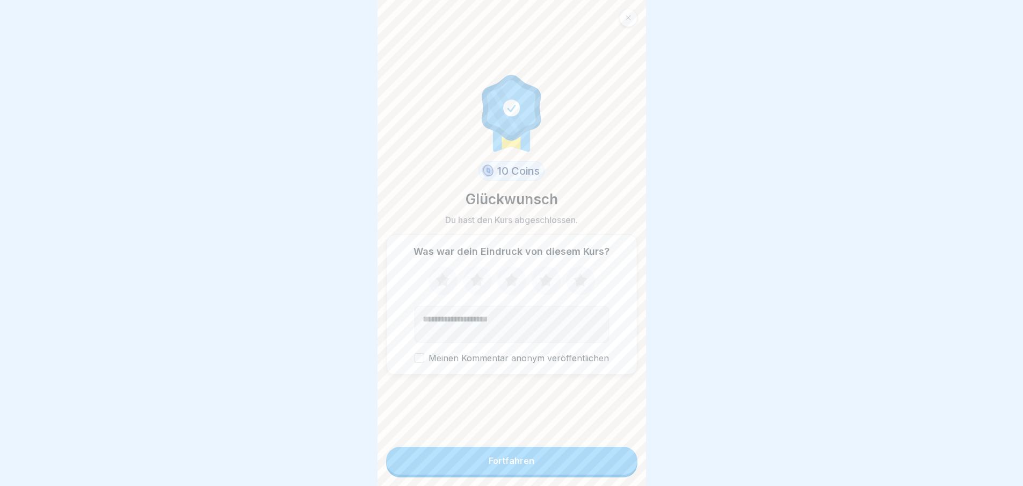
click at [613, 459] on button "Fortfahren" at bounding box center [511, 460] width 251 height 28
